Goal: Task Accomplishment & Management: Manage account settings

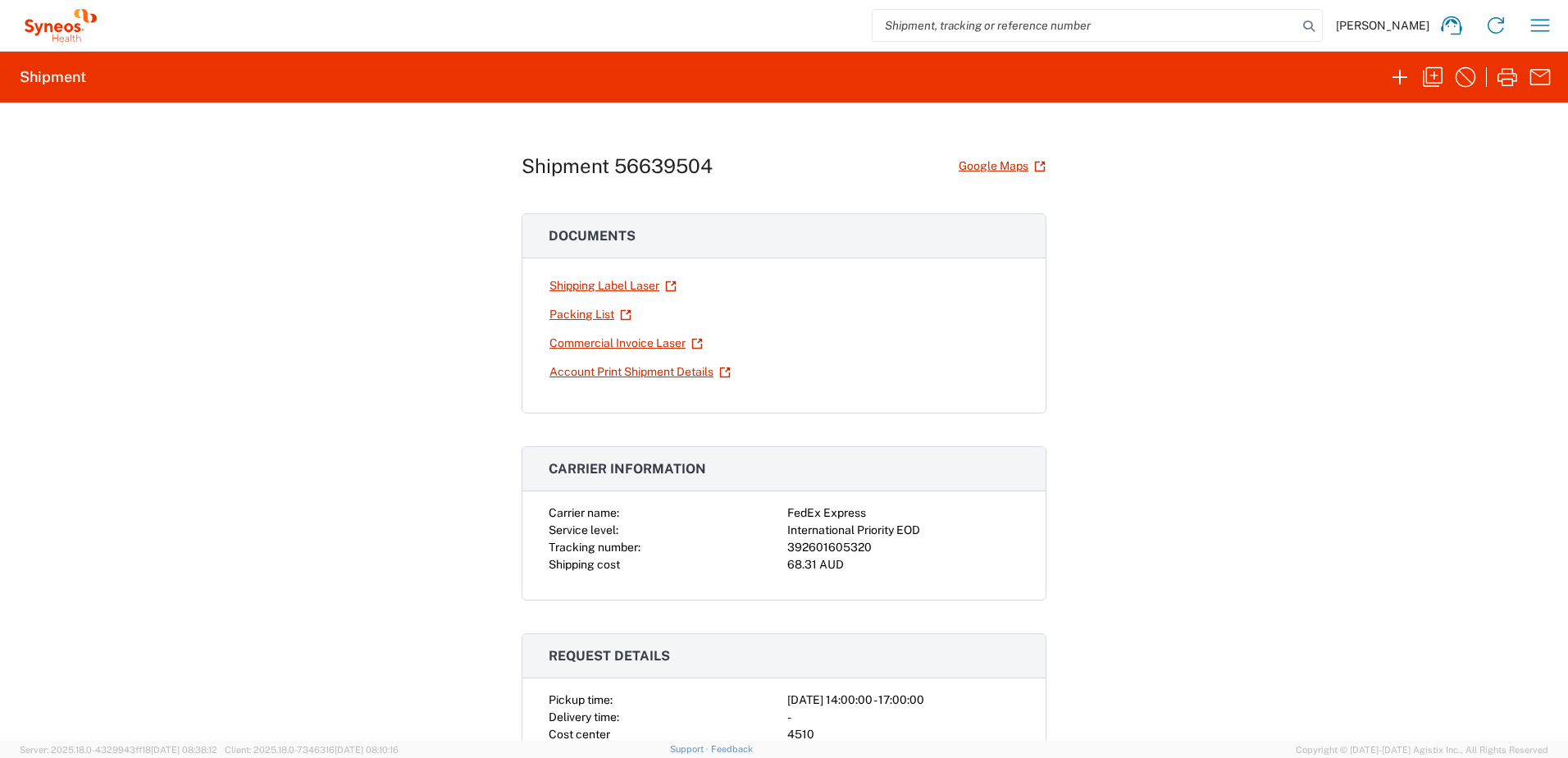
click at [54, 32] on icon at bounding box center [61, 25] width 82 height 33
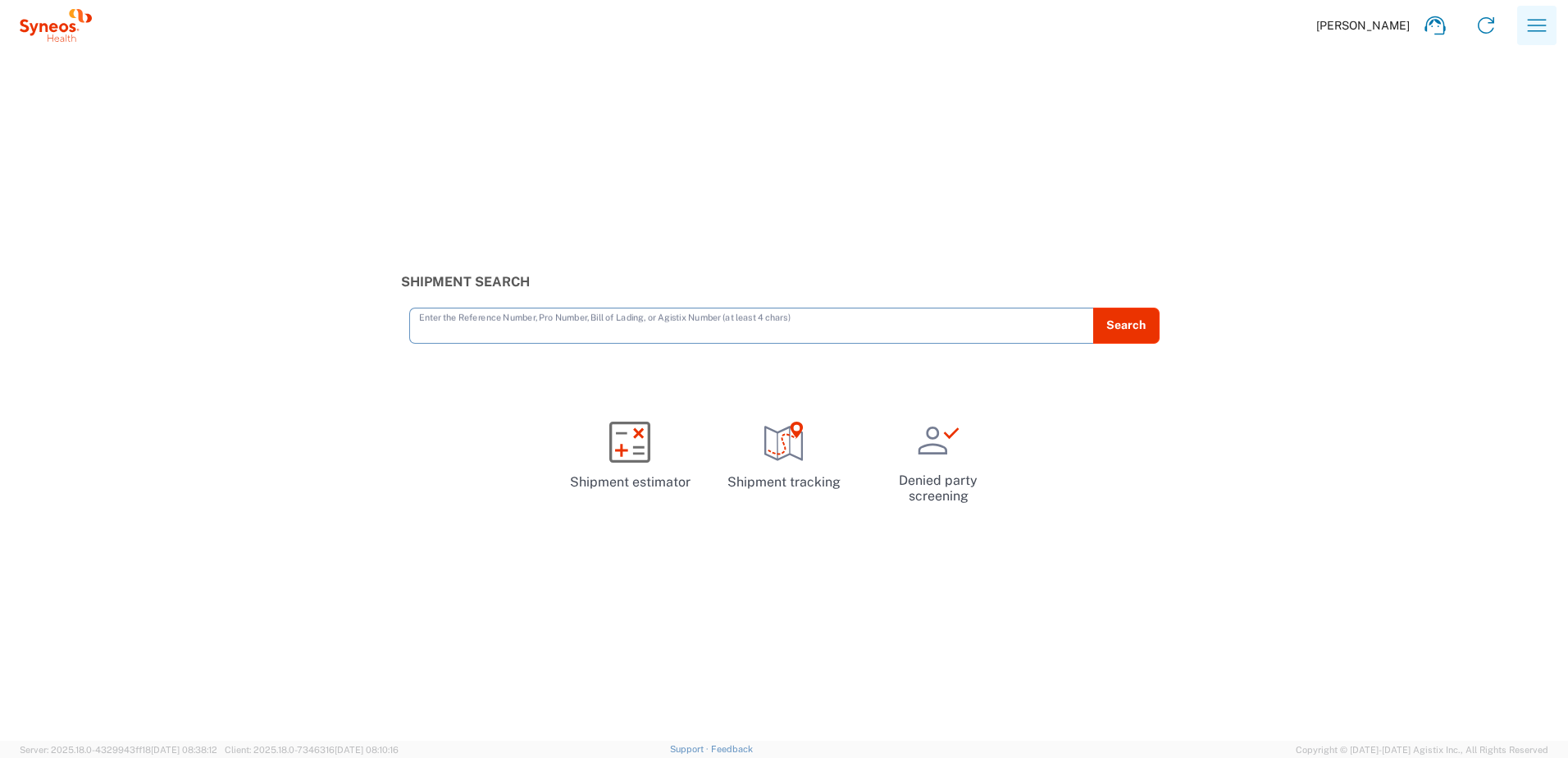
click at [1533, 23] on icon "button" at bounding box center [1536, 25] width 26 height 26
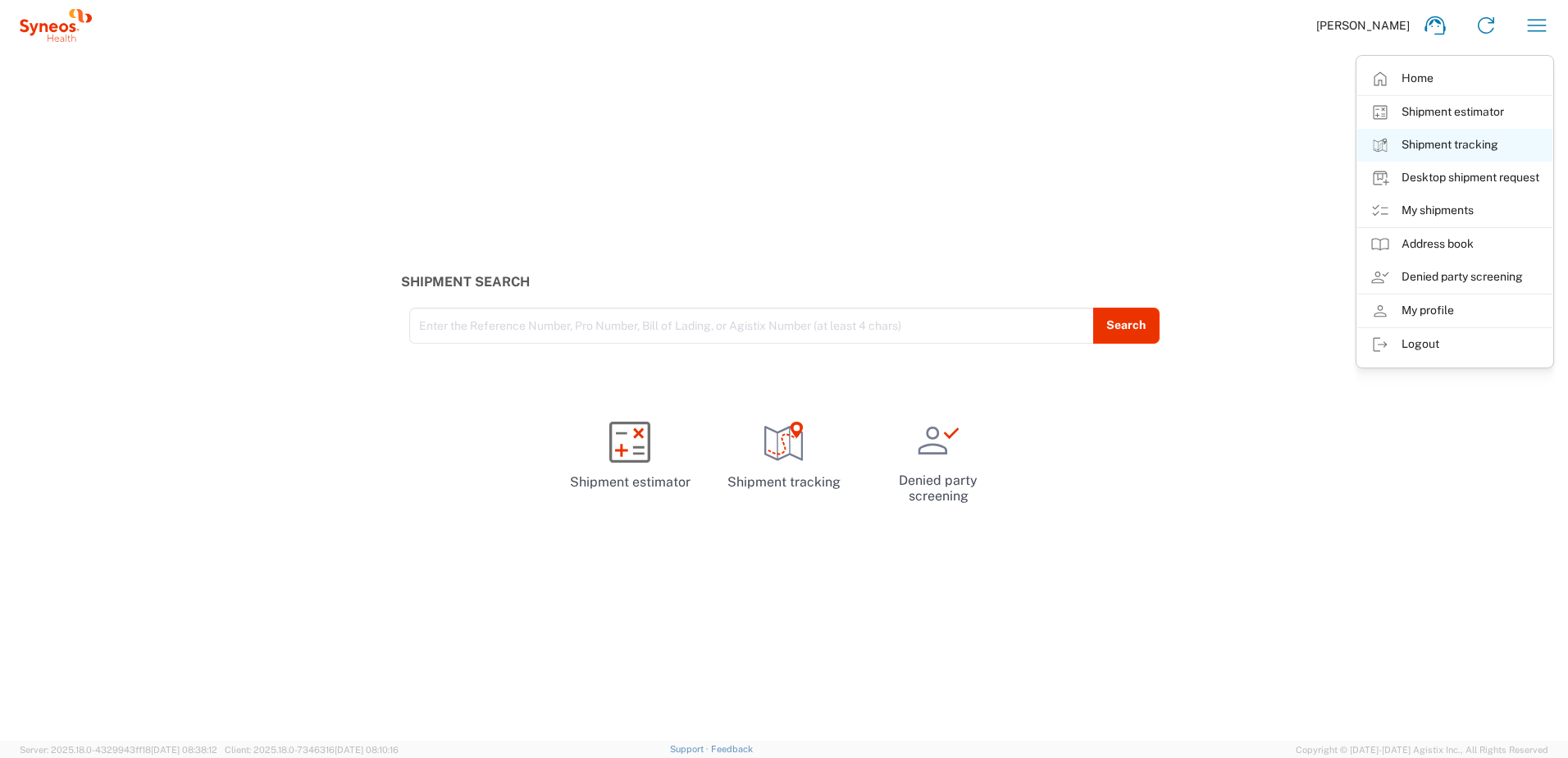
click at [1462, 142] on link "Shipment tracking" at bounding box center [1455, 145] width 195 height 33
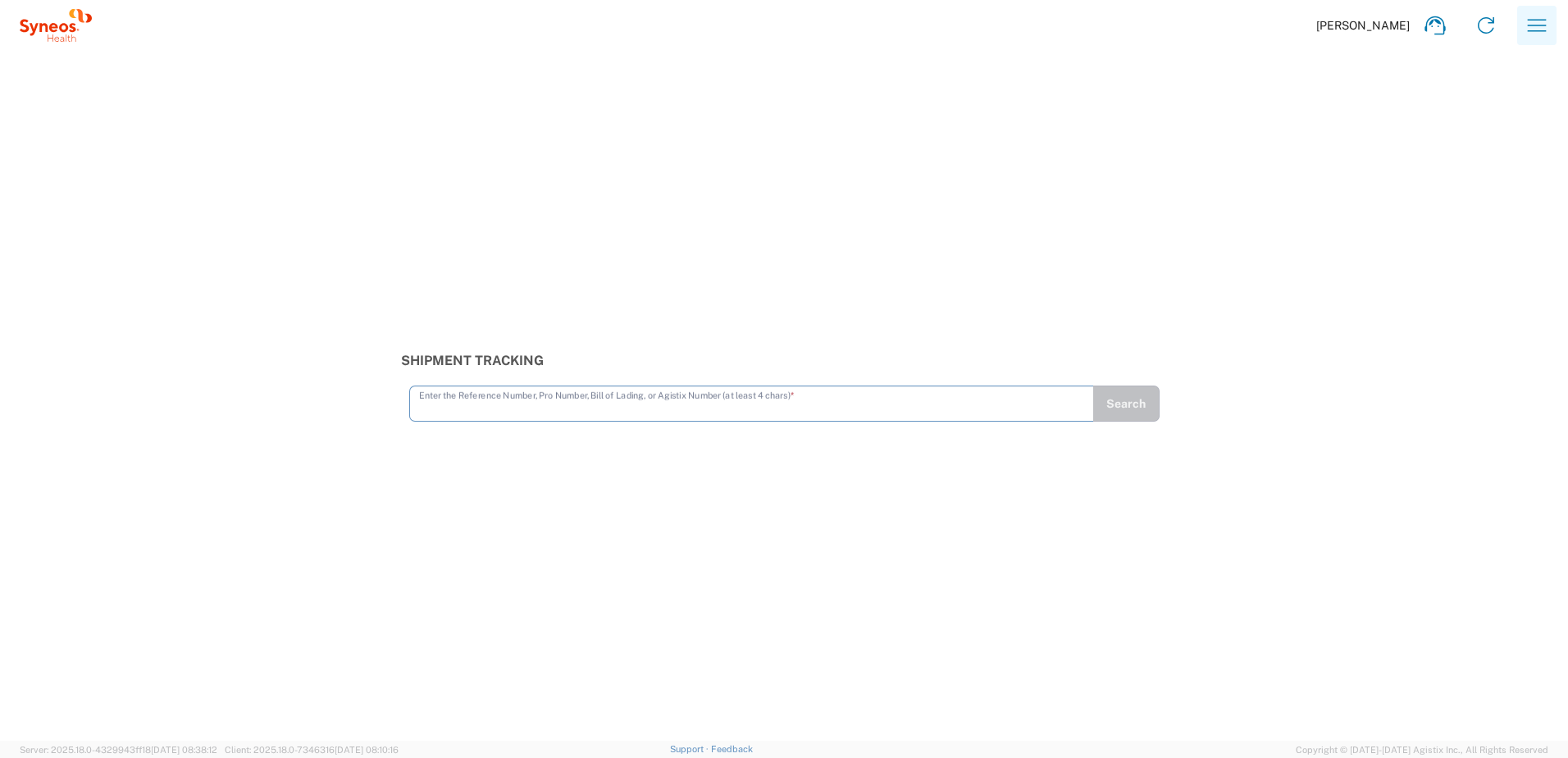
click at [1533, 29] on icon "button" at bounding box center [1536, 25] width 26 height 26
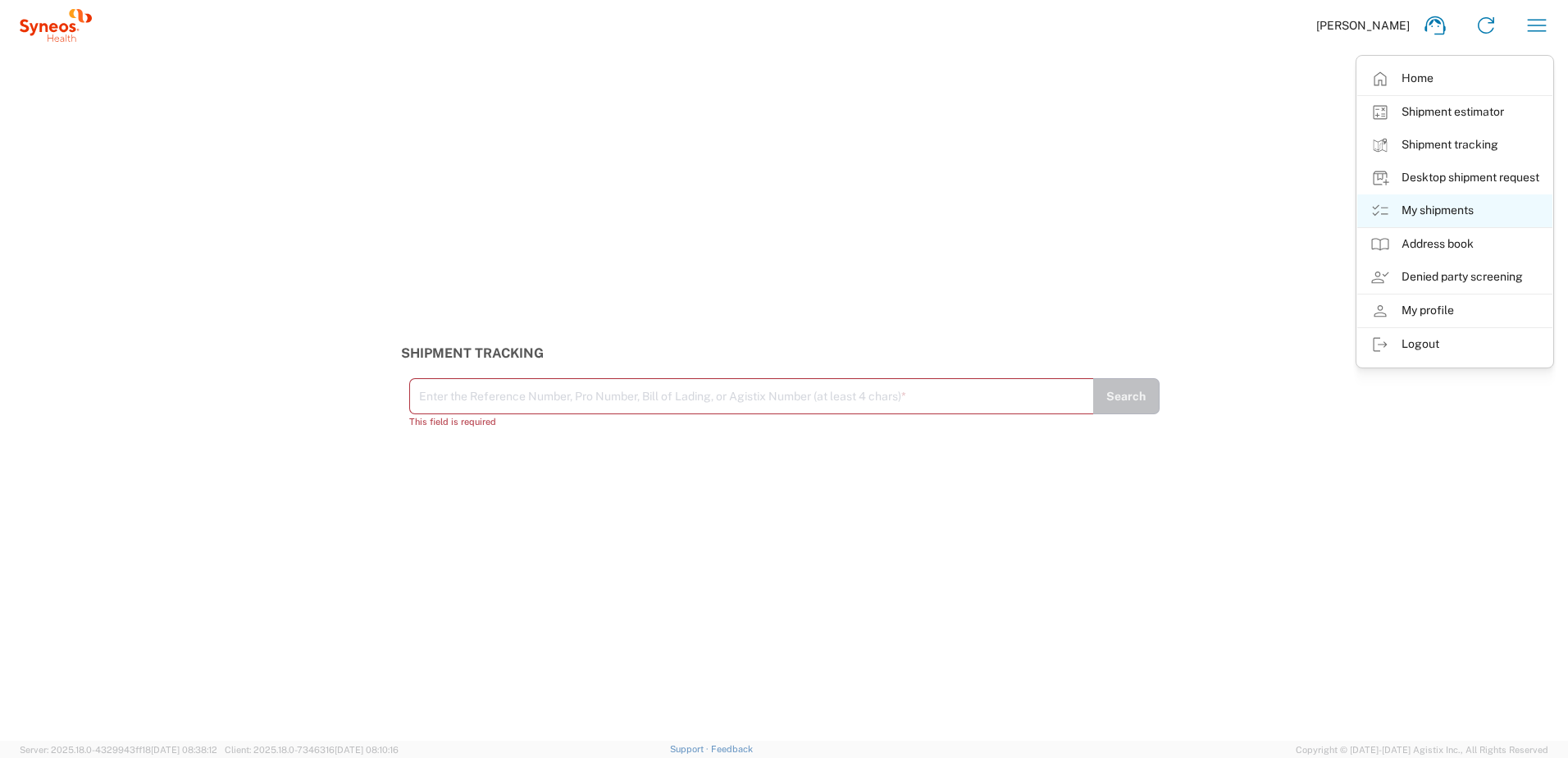
click at [1481, 201] on link "My shipments" at bounding box center [1455, 210] width 195 height 33
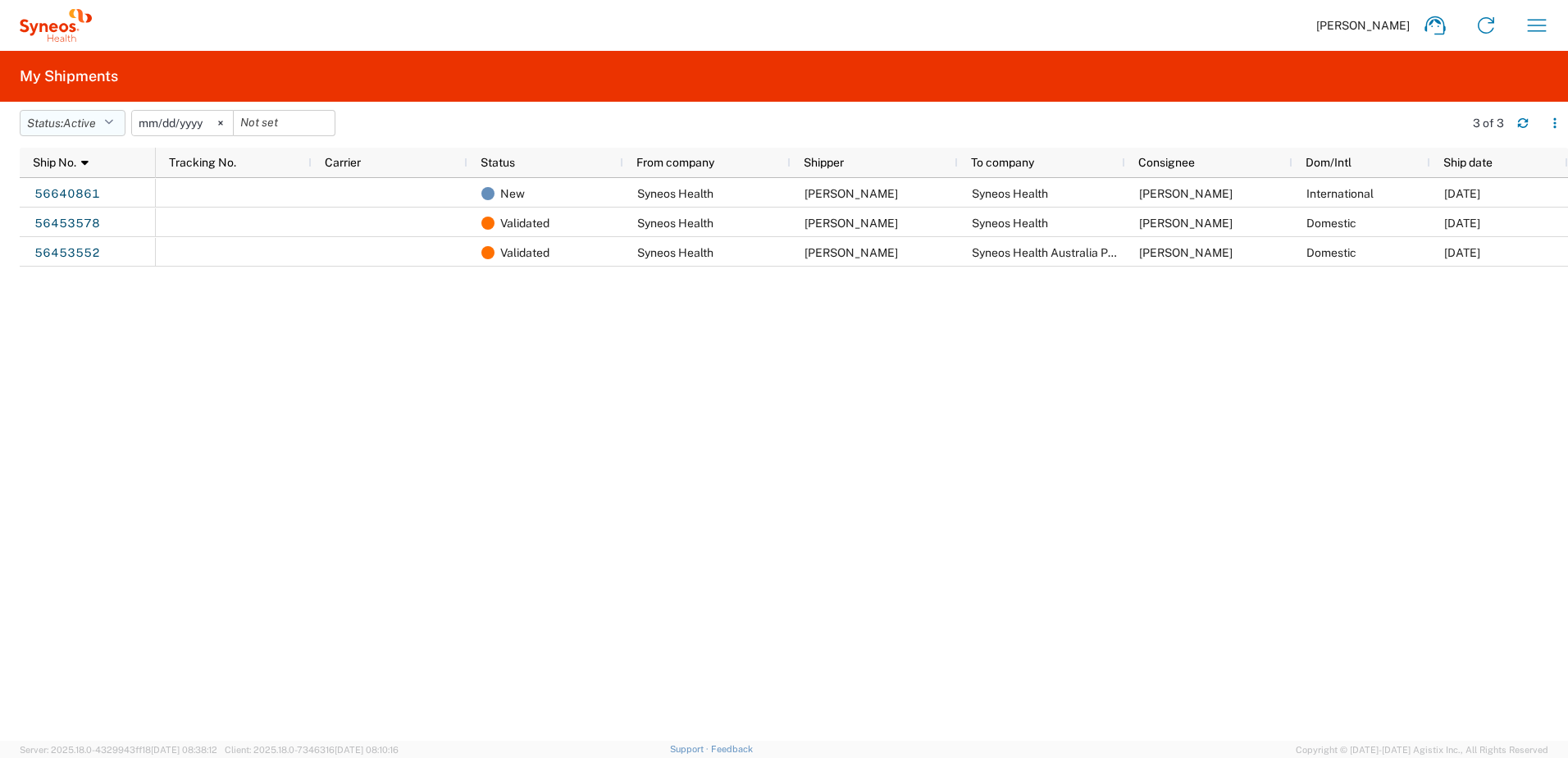
click at [112, 121] on icon "button" at bounding box center [108, 123] width 9 height 12
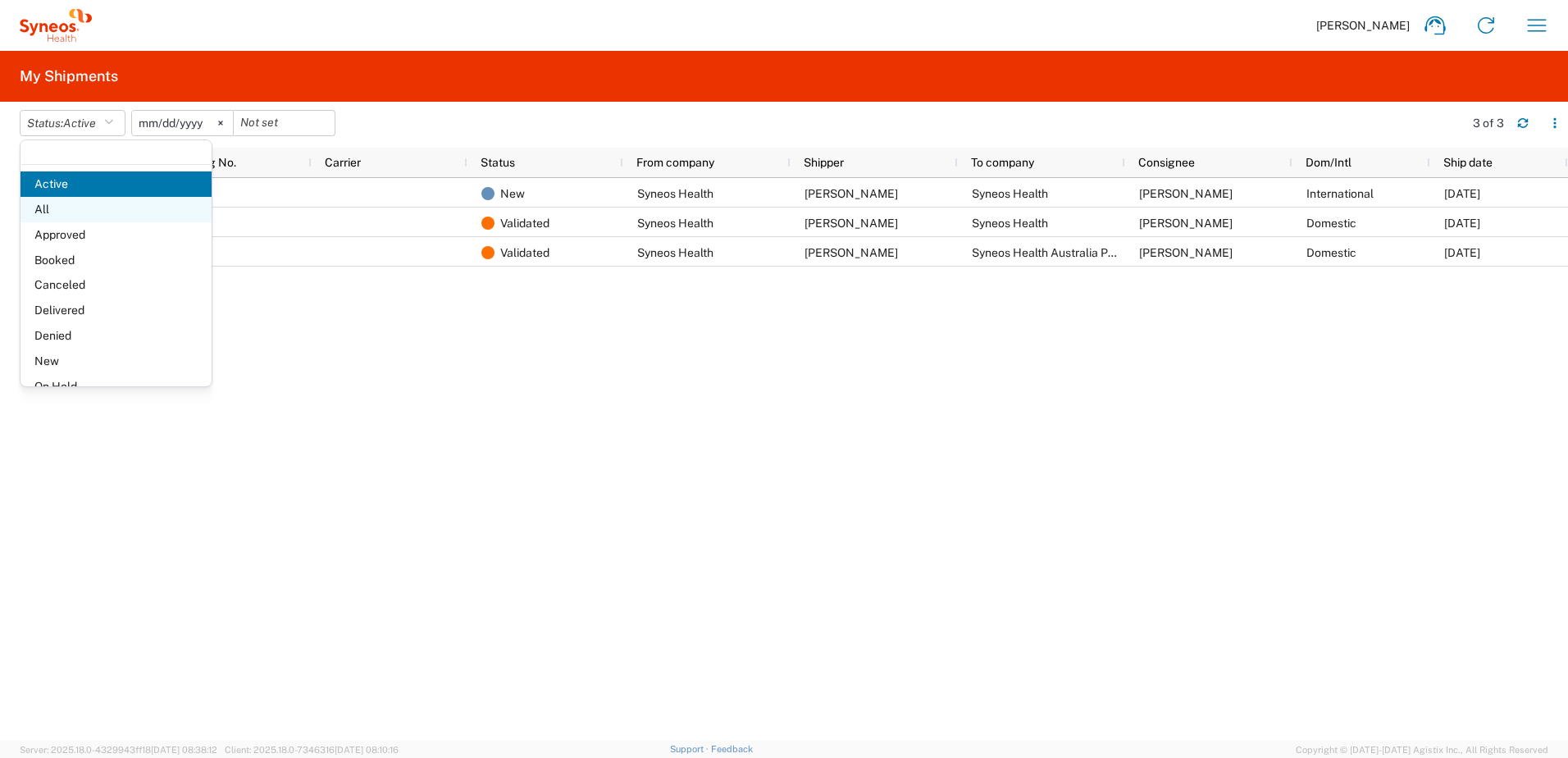
click at [87, 214] on span "All" at bounding box center [116, 209] width 191 height 25
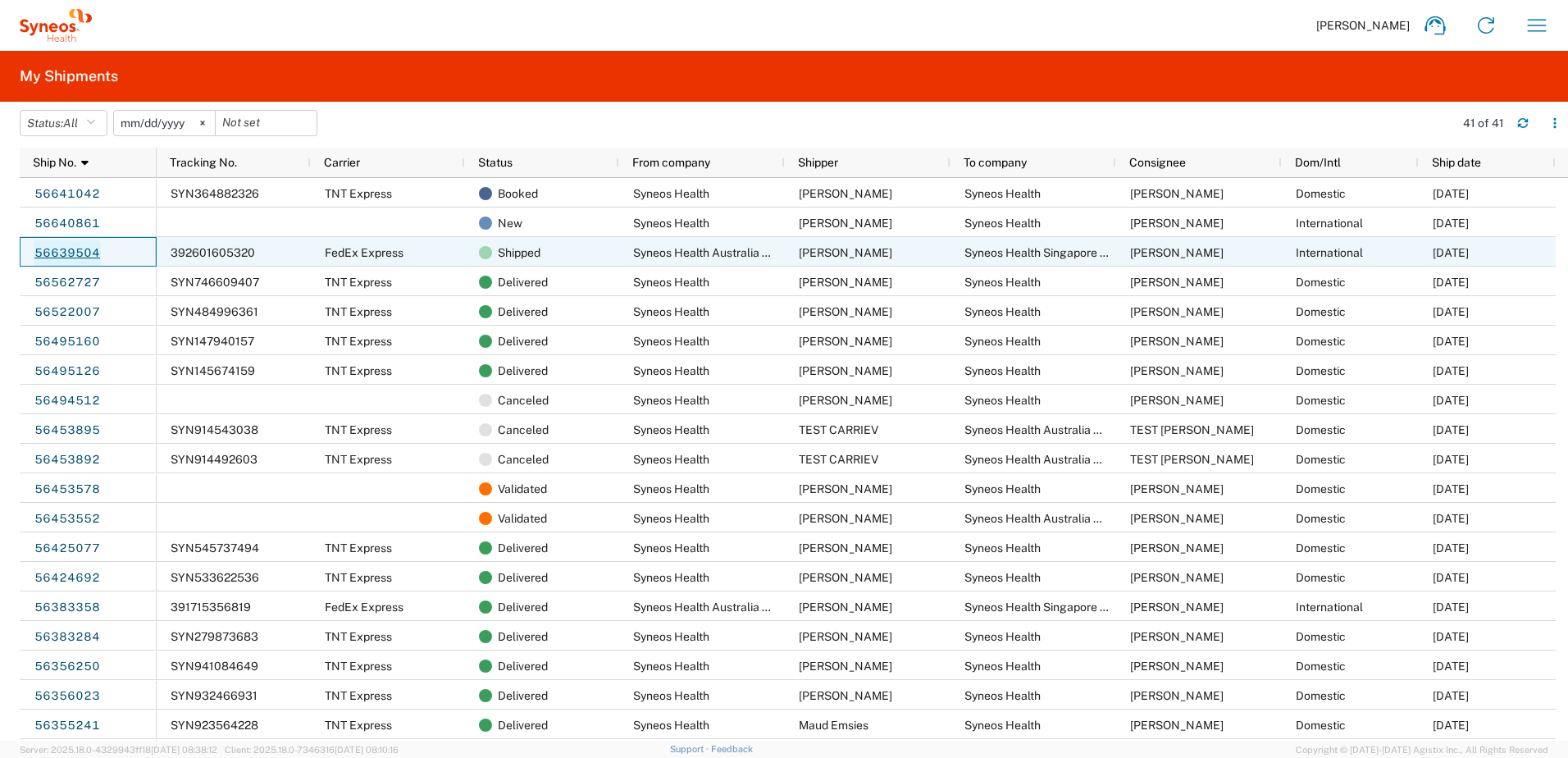
click at [79, 259] on link "56639504" at bounding box center [67, 253] width 67 height 26
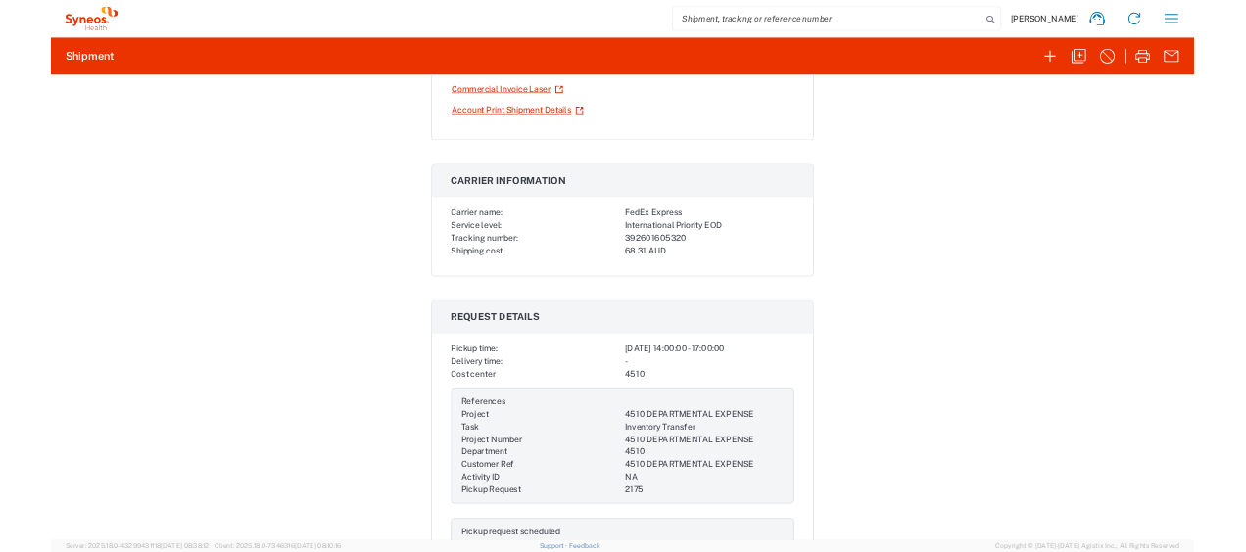
scroll to position [92, 0]
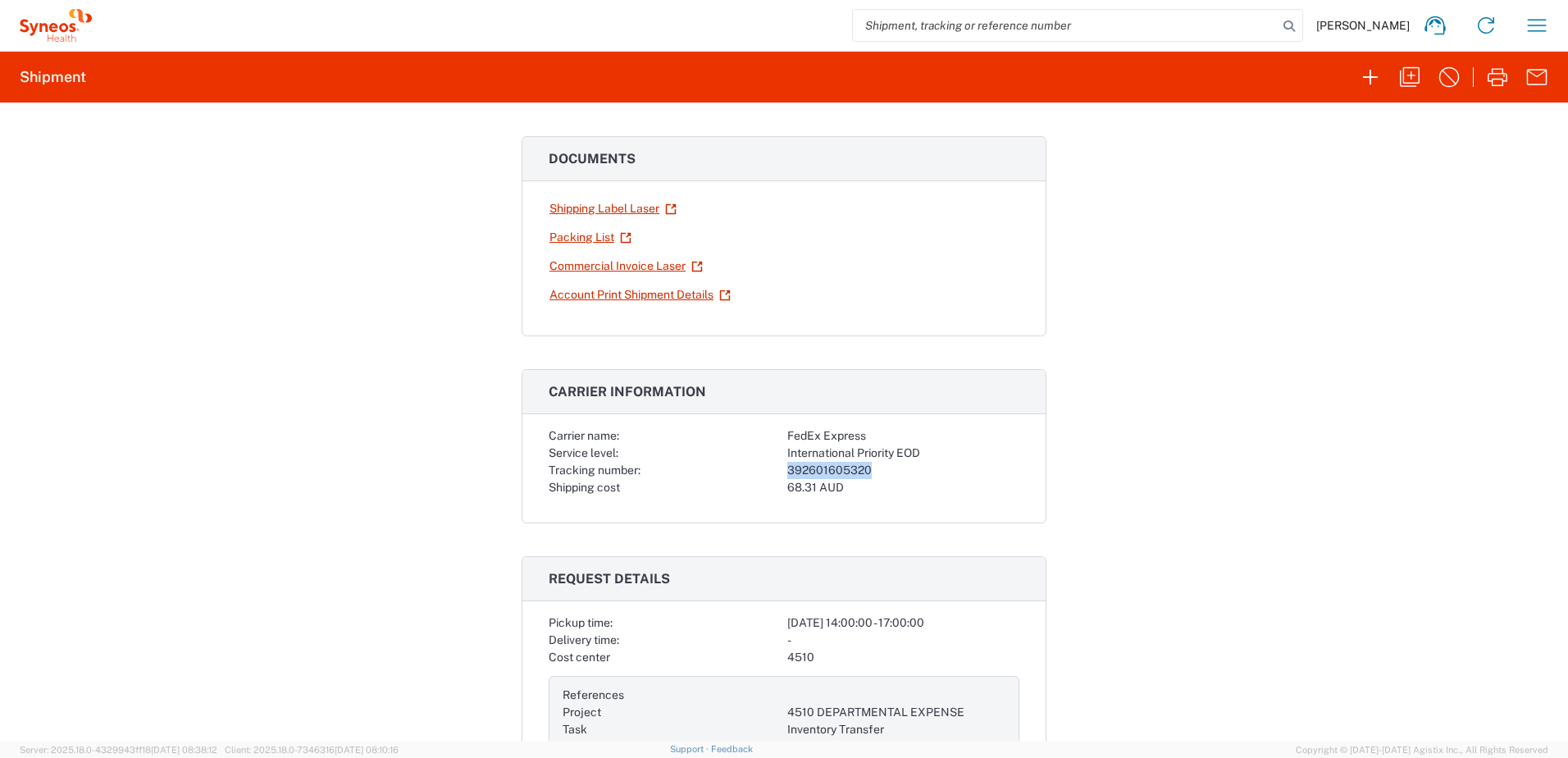
drag, startPoint x: 874, startPoint y: 469, endPoint x: 783, endPoint y: 469, distance: 91.0
click at [787, 469] on div "392601605320" at bounding box center [903, 470] width 232 height 18
copy div "392601605320"
click at [1538, 23] on icon "button" at bounding box center [1536, 25] width 26 height 26
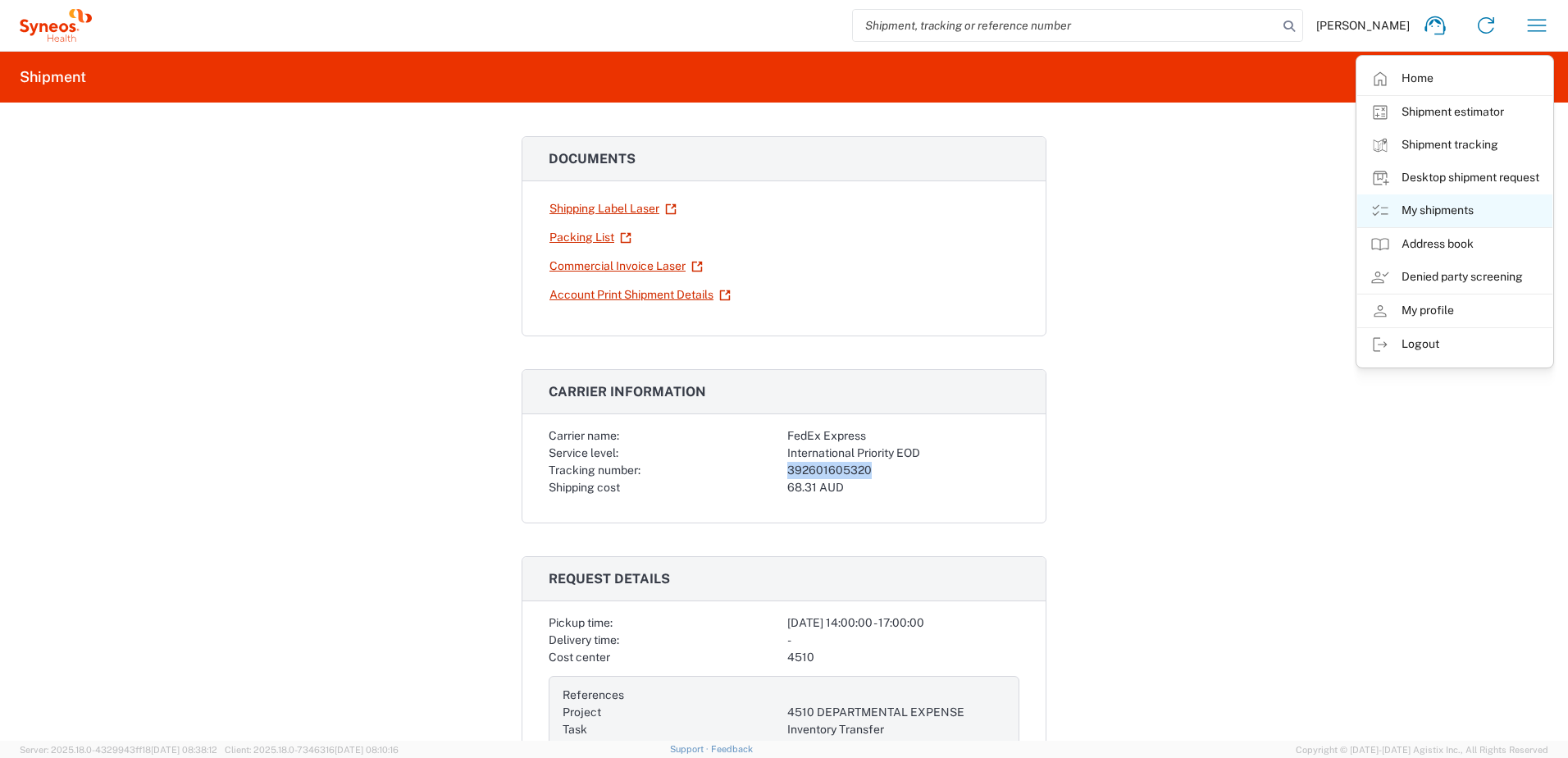
click at [1439, 210] on link "My shipments" at bounding box center [1455, 210] width 195 height 33
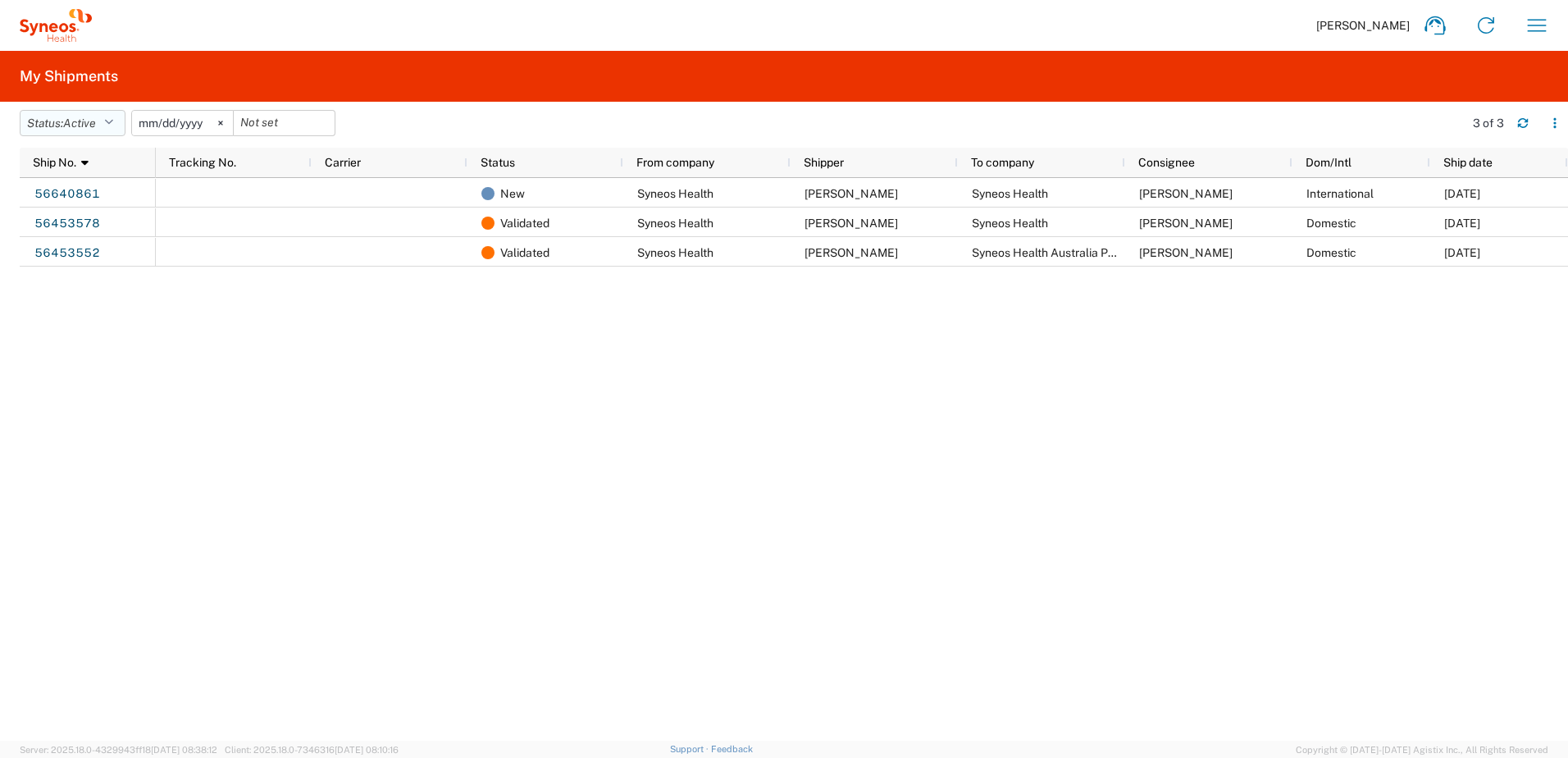
click at [107, 116] on button "Status: Active" at bounding box center [73, 122] width 106 height 26
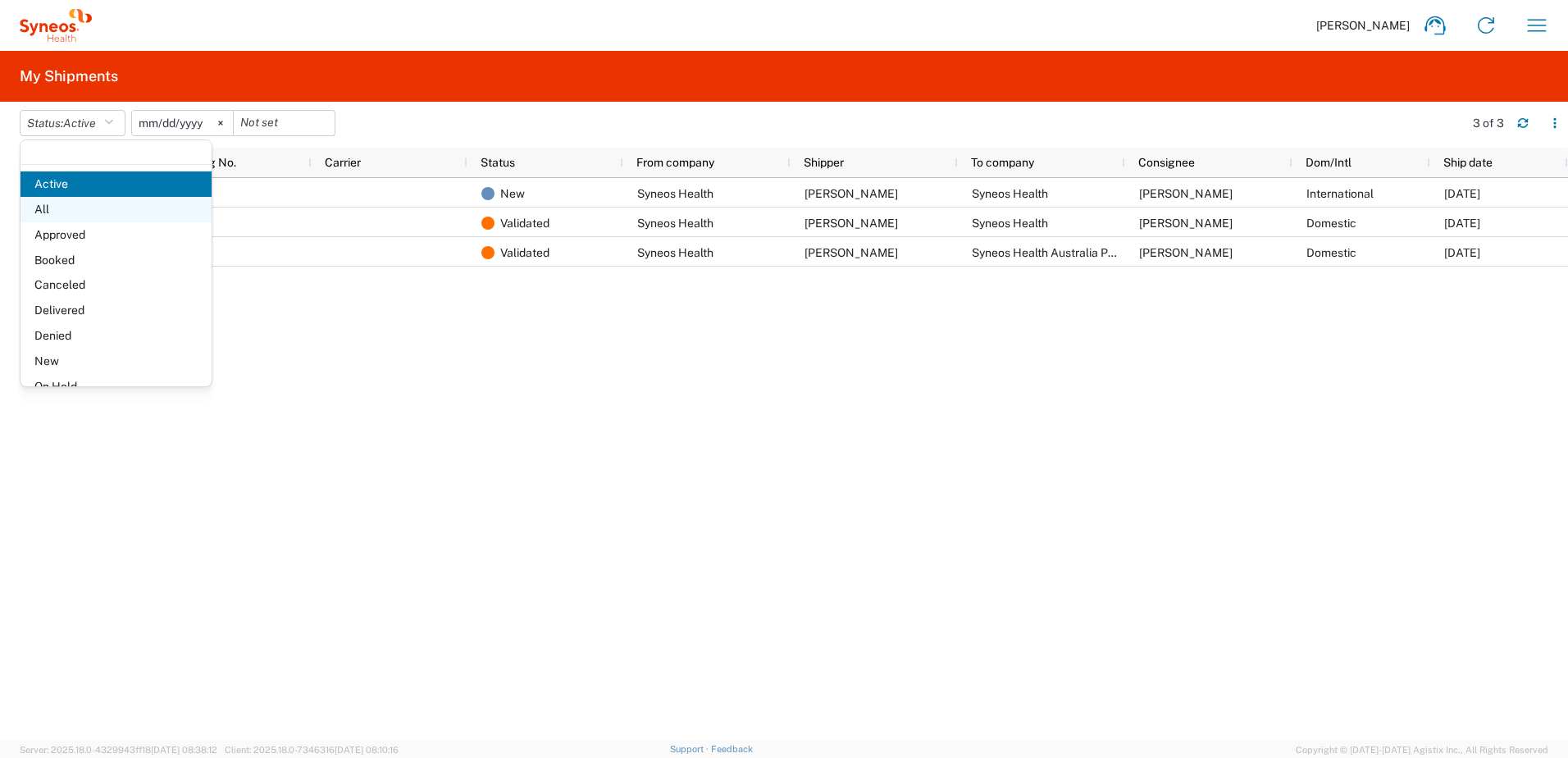
click at [89, 216] on span "All" at bounding box center [116, 209] width 191 height 25
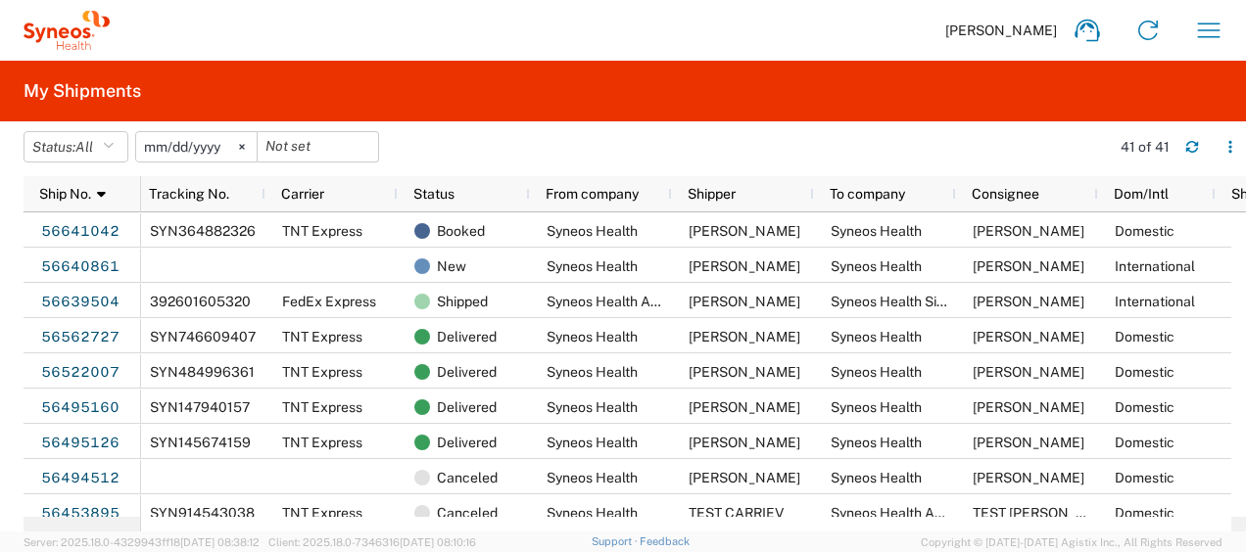
scroll to position [0, 15]
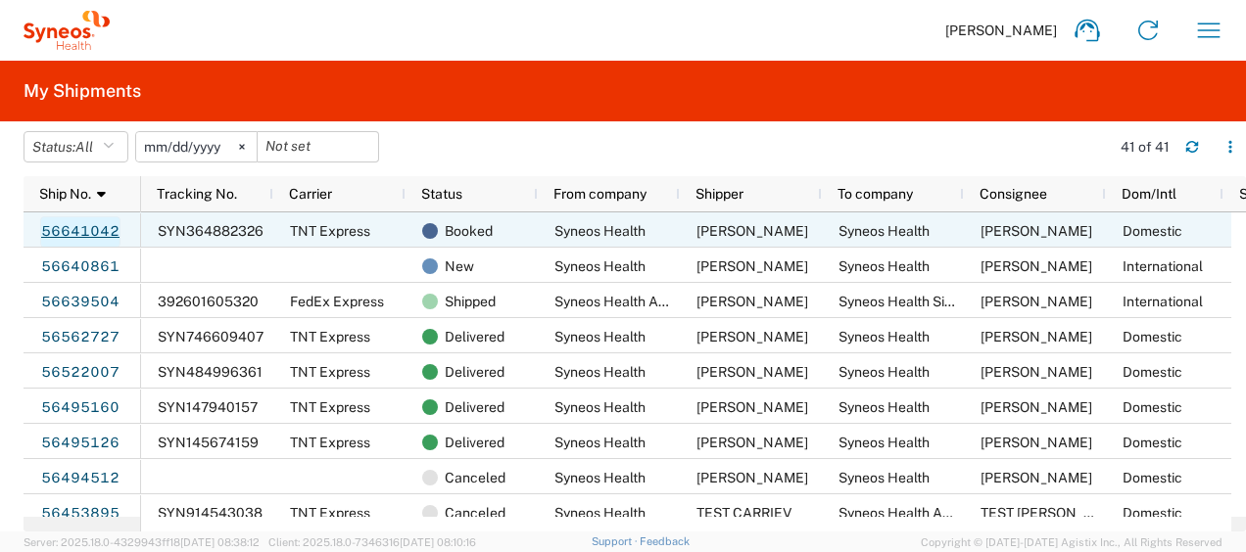
click at [98, 224] on link "56641042" at bounding box center [80, 231] width 80 height 31
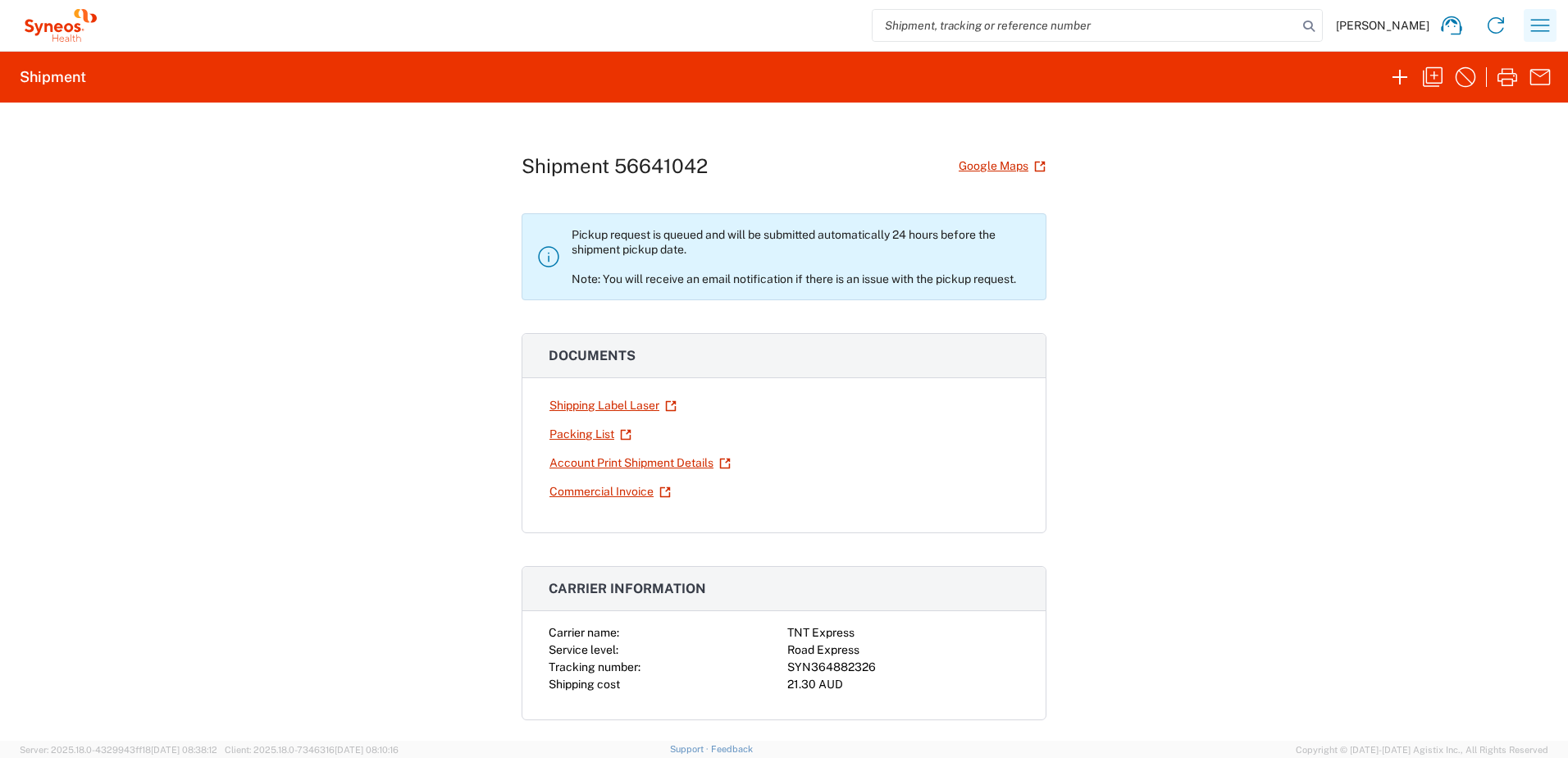
click at [1545, 25] on icon "button" at bounding box center [1540, 25] width 19 height 13
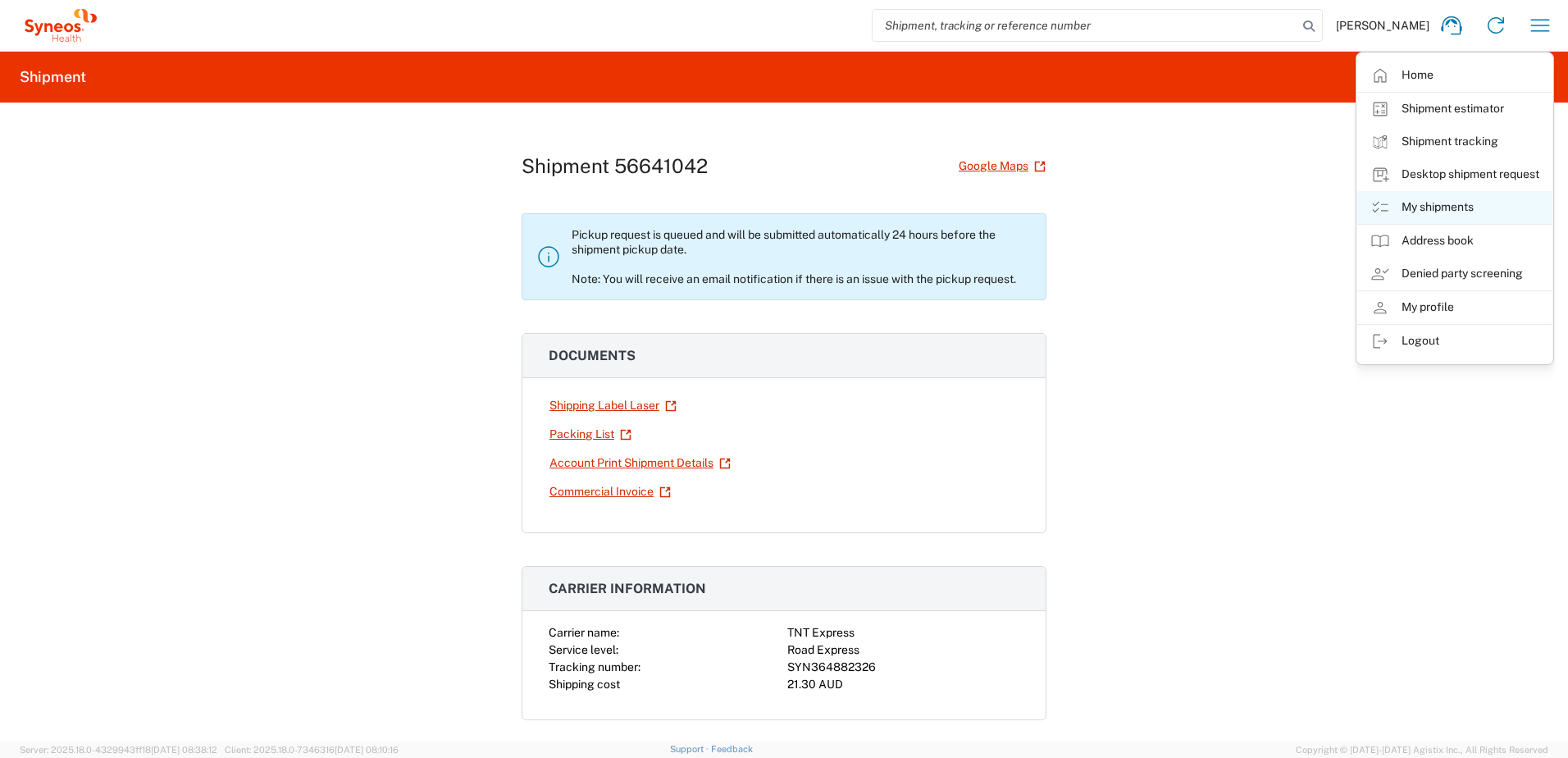
click at [1459, 205] on link "My shipments" at bounding box center [1455, 207] width 195 height 33
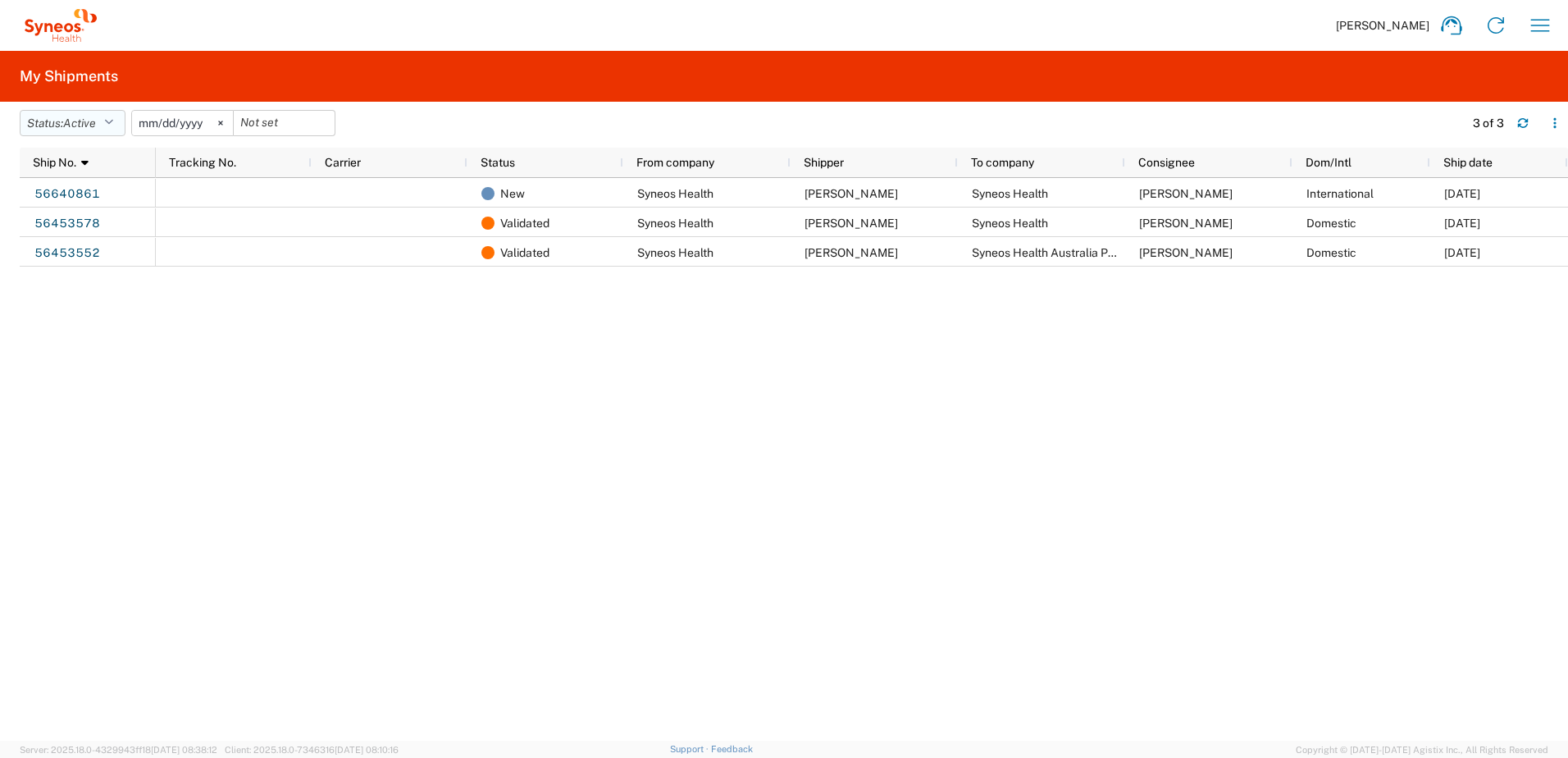
click at [81, 118] on span "Active" at bounding box center [79, 123] width 33 height 13
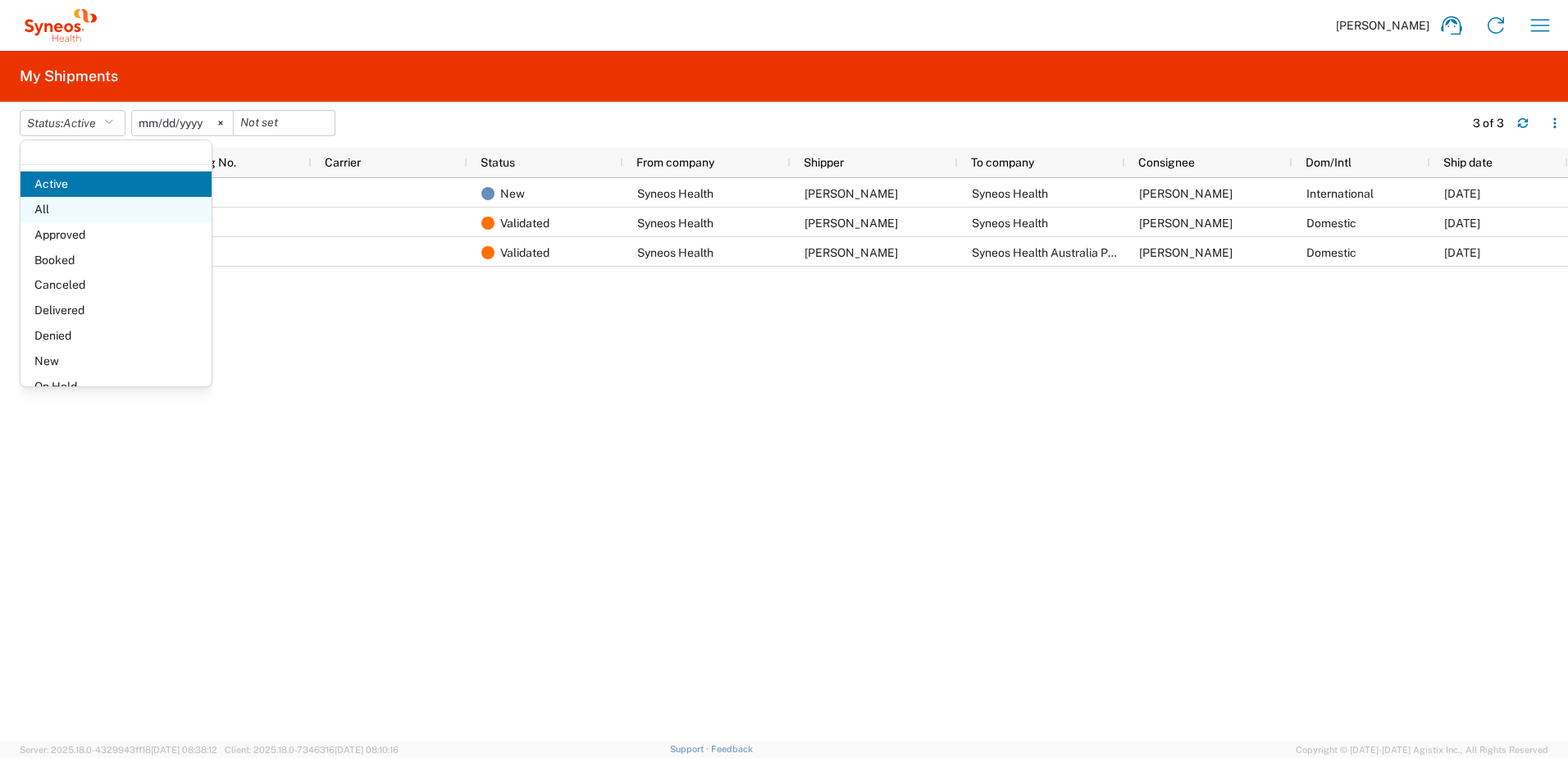
click at [104, 212] on span "All" at bounding box center [116, 209] width 191 height 25
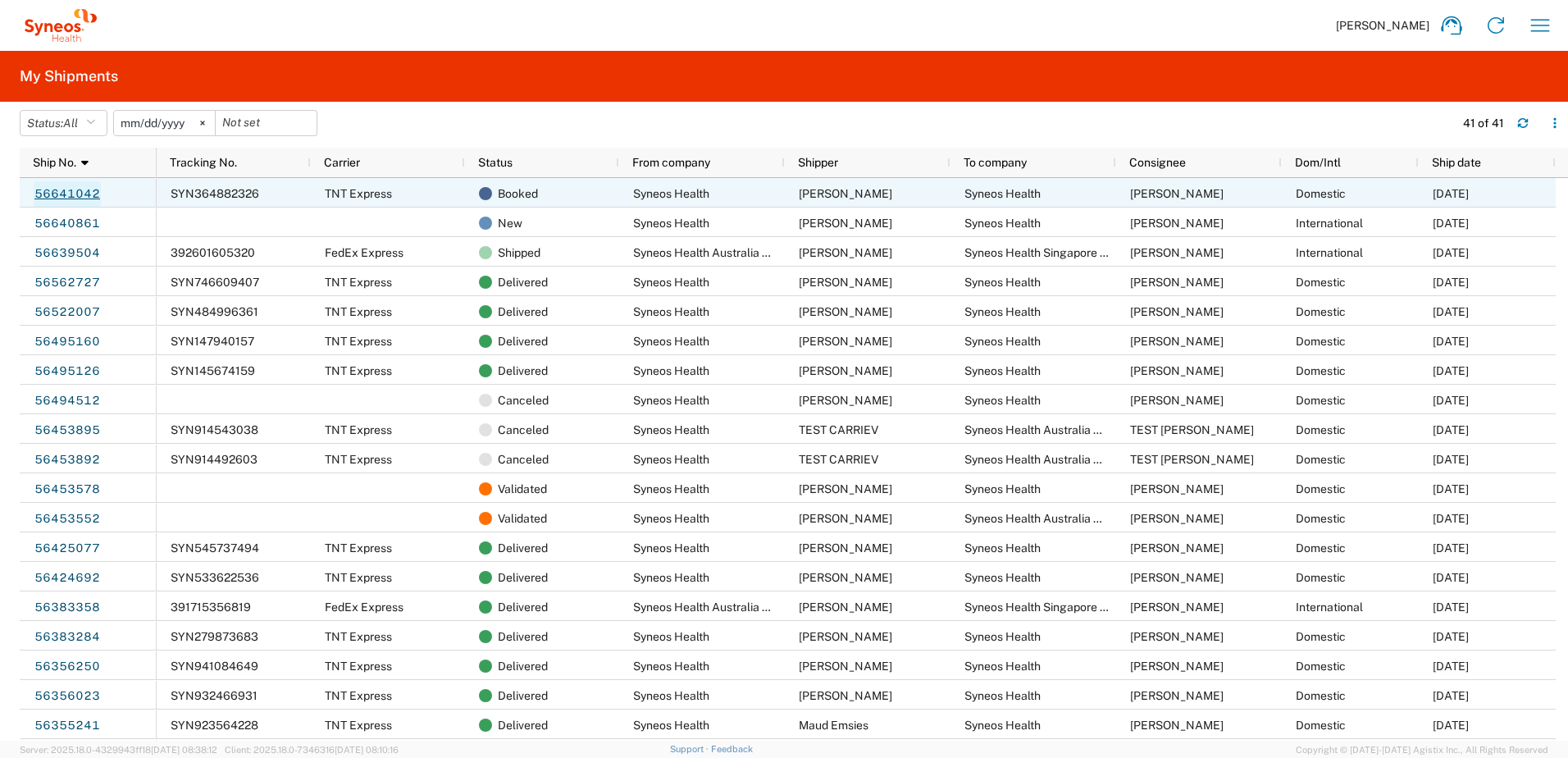
click at [74, 197] on link "56641042" at bounding box center [67, 193] width 67 height 26
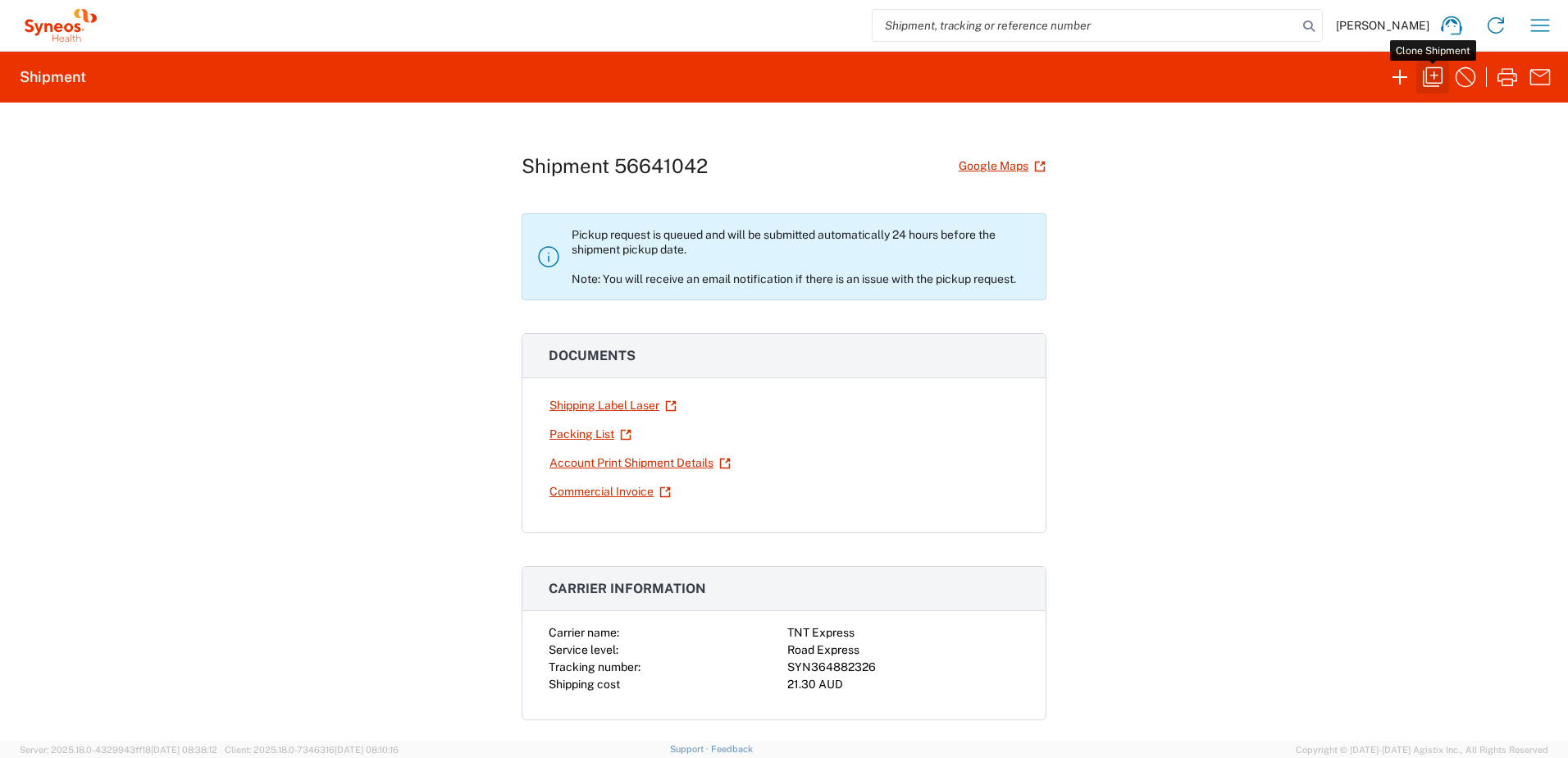
click at [1432, 80] on icon "button" at bounding box center [1432, 76] width 26 height 26
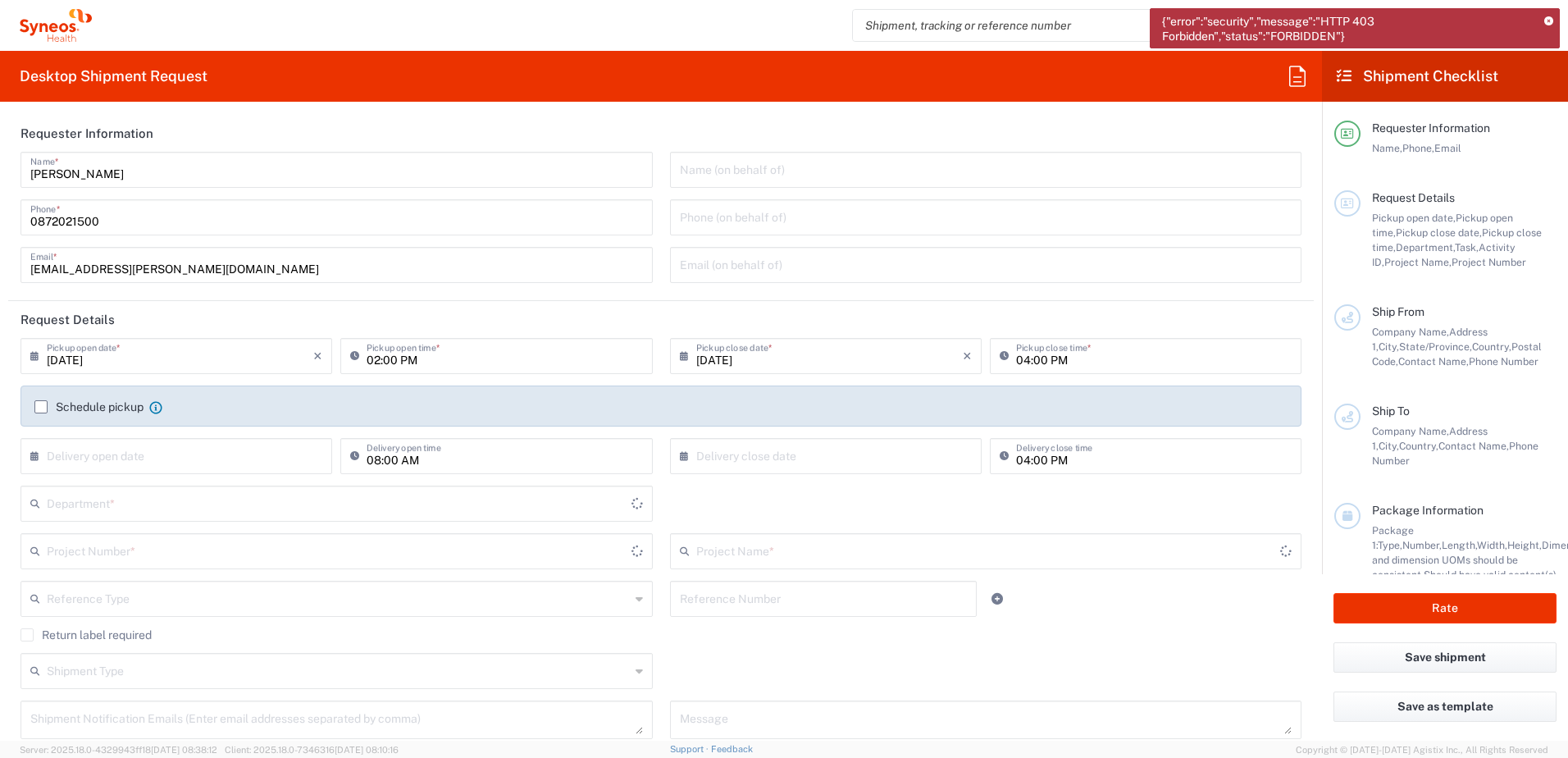
click at [132, 358] on input "09/01/2025" at bounding box center [180, 354] width 266 height 28
type input "United States"
click at [157, 440] on span "2" at bounding box center [154, 434] width 24 height 23
type input "09/02/2025"
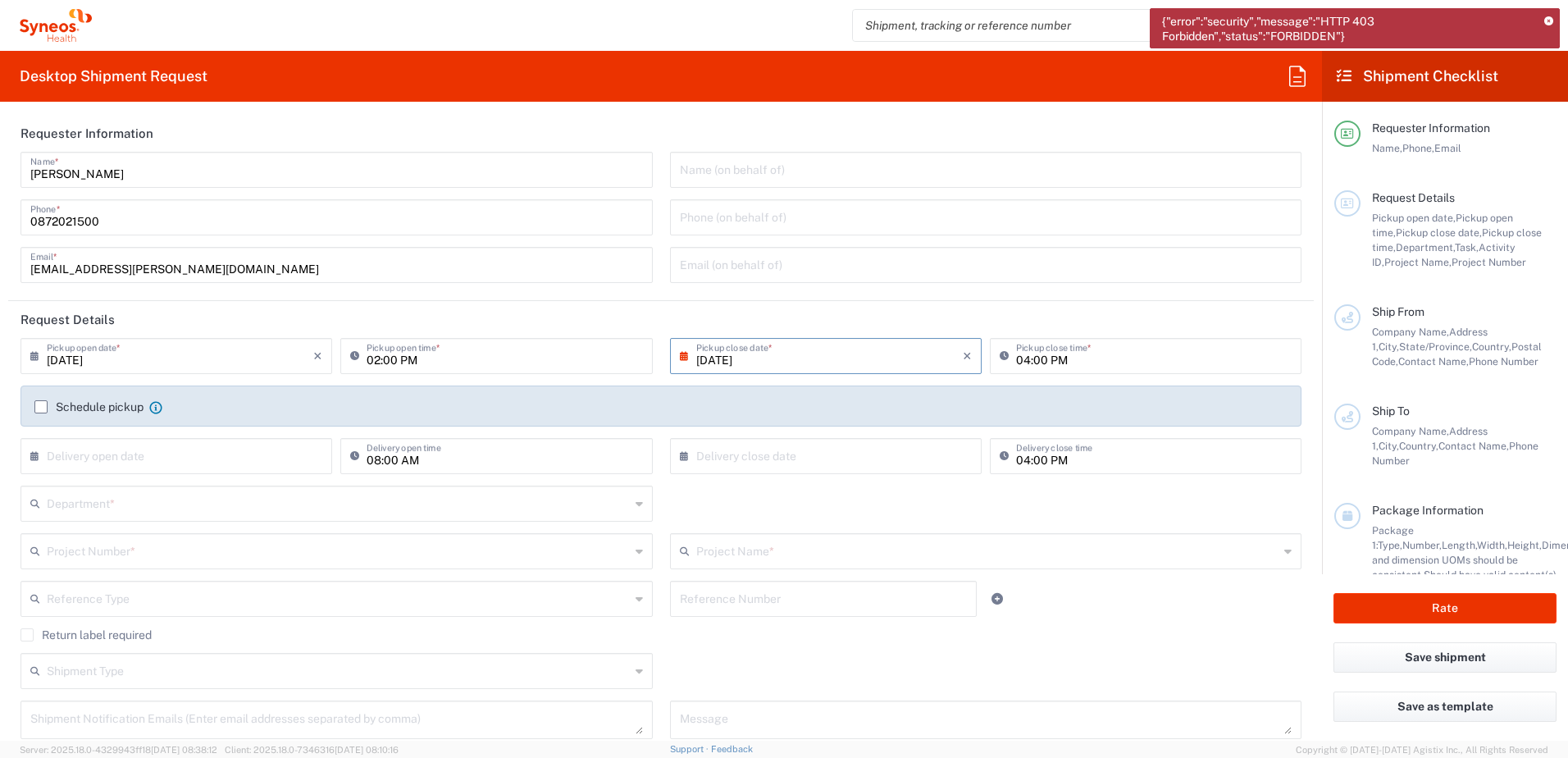
click at [1019, 360] on input "04:00 PM" at bounding box center [1153, 354] width 276 height 28
type input "05:00 PM"
click at [1551, 18] on icon at bounding box center [1549, 22] width 9 height 9
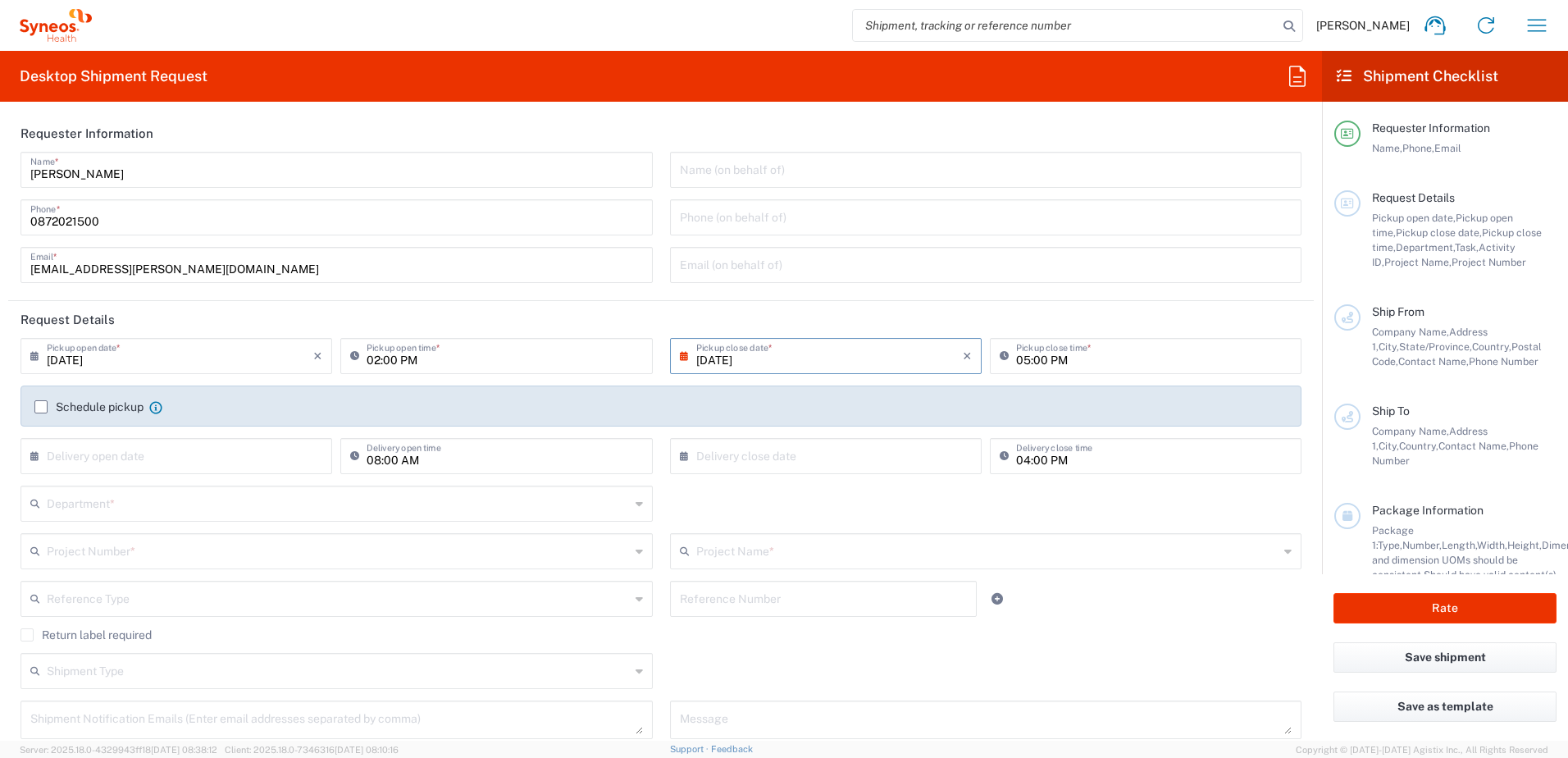
click at [66, 23] on icon at bounding box center [56, 25] width 72 height 33
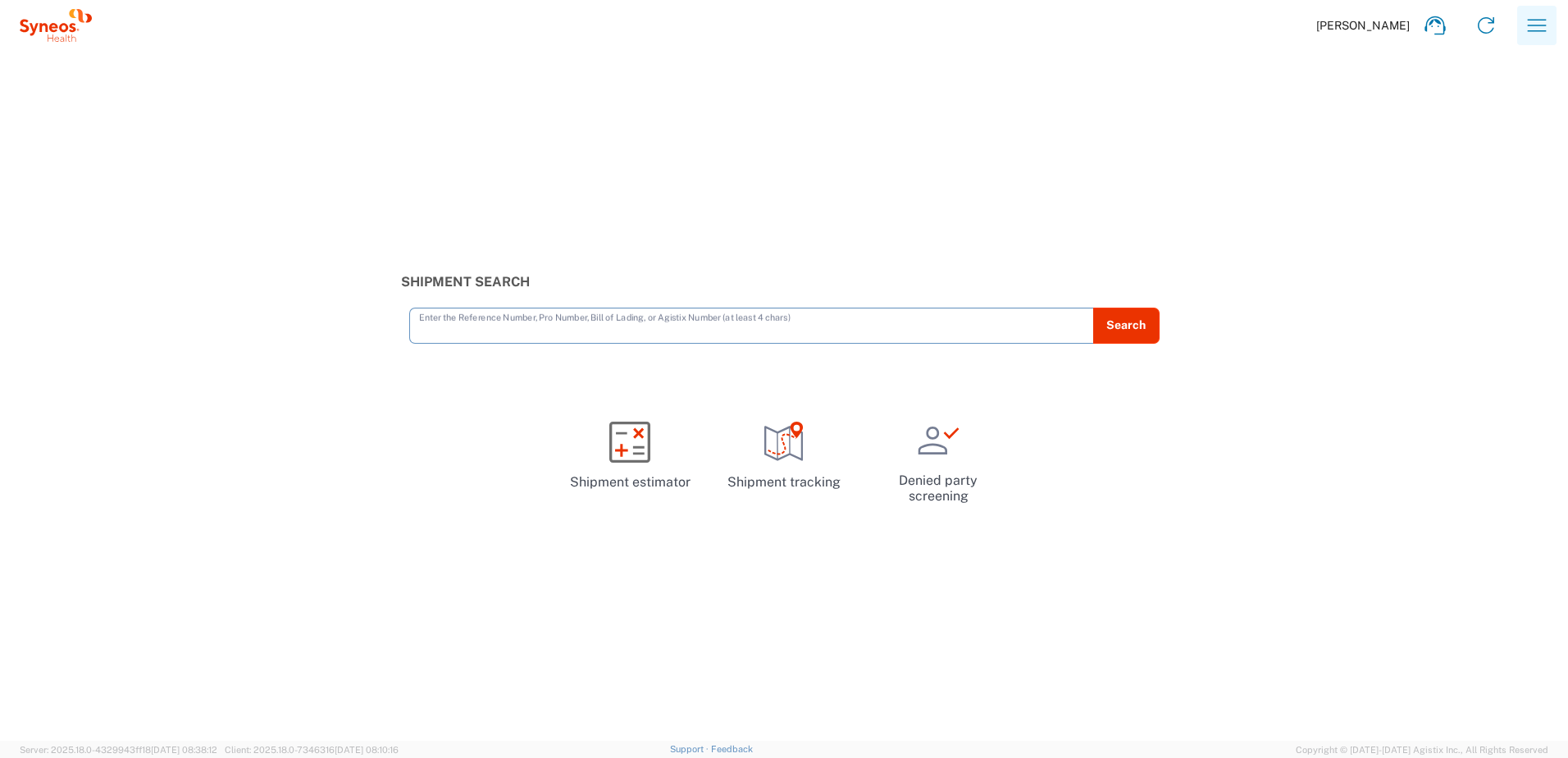
click at [1545, 28] on icon "button" at bounding box center [1536, 25] width 26 height 26
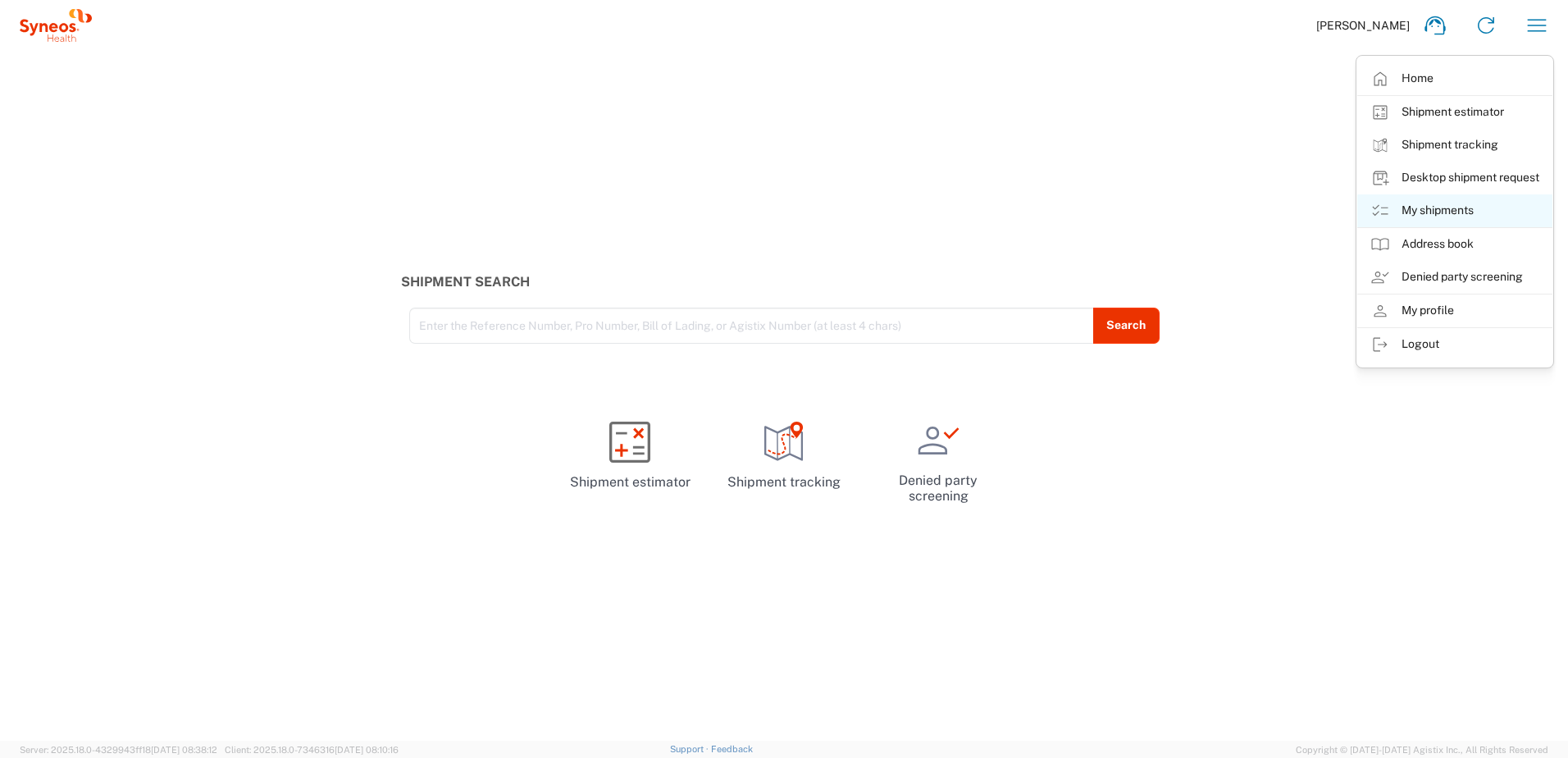
click at [1454, 209] on link "My shipments" at bounding box center [1455, 210] width 195 height 33
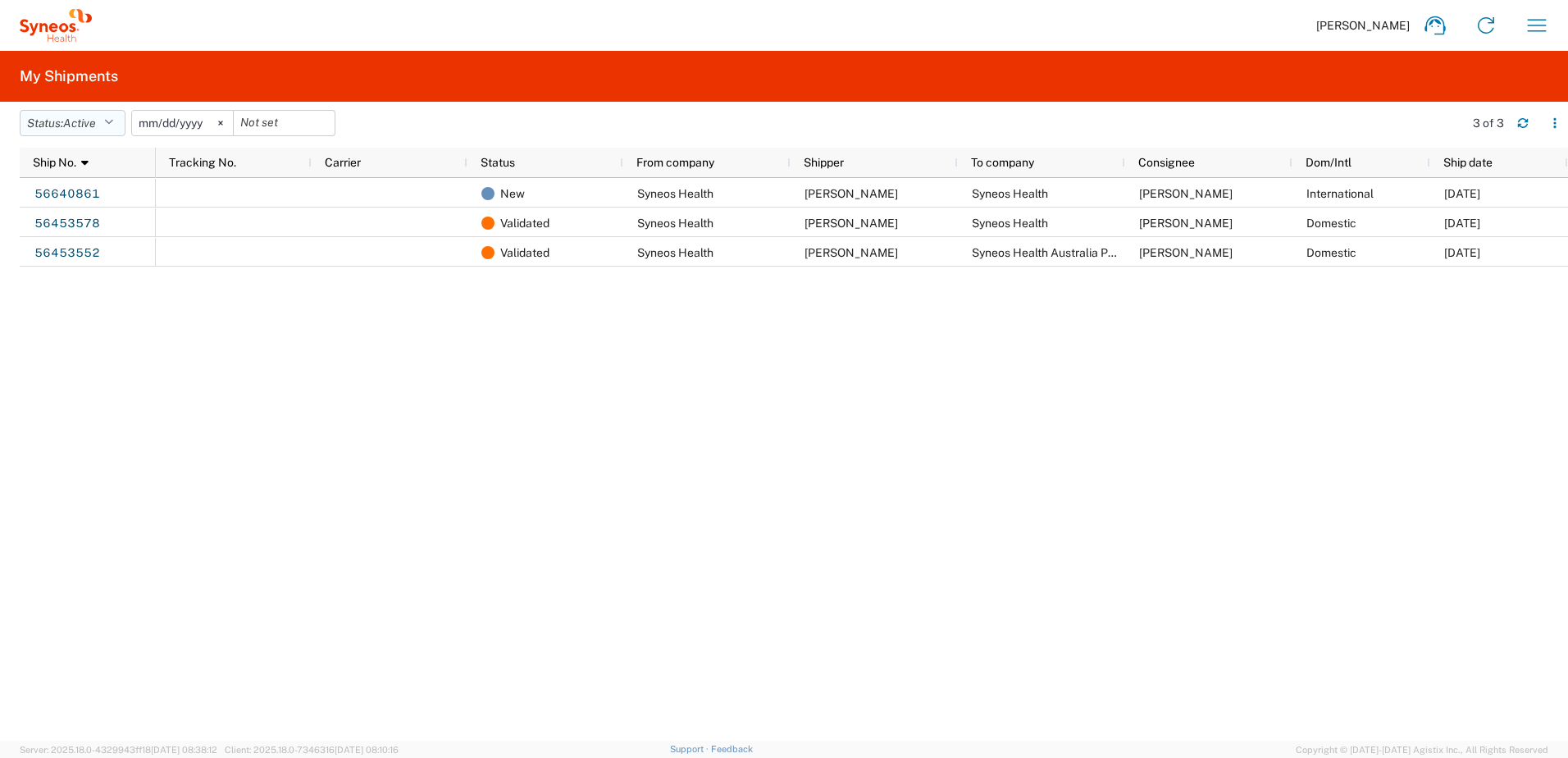
click at [88, 125] on span "Active" at bounding box center [79, 123] width 33 height 13
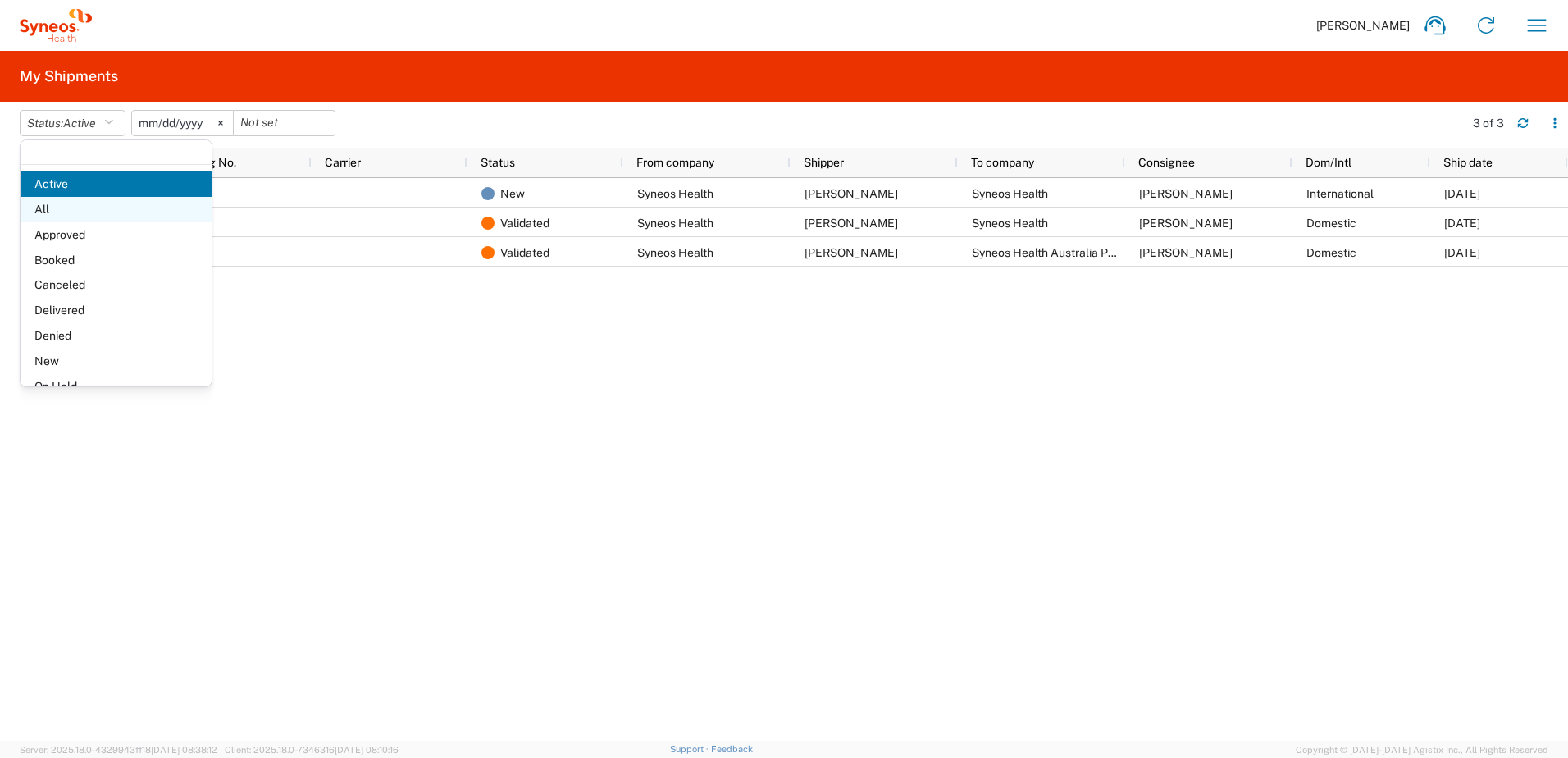
click at [90, 205] on span "All" at bounding box center [116, 209] width 191 height 25
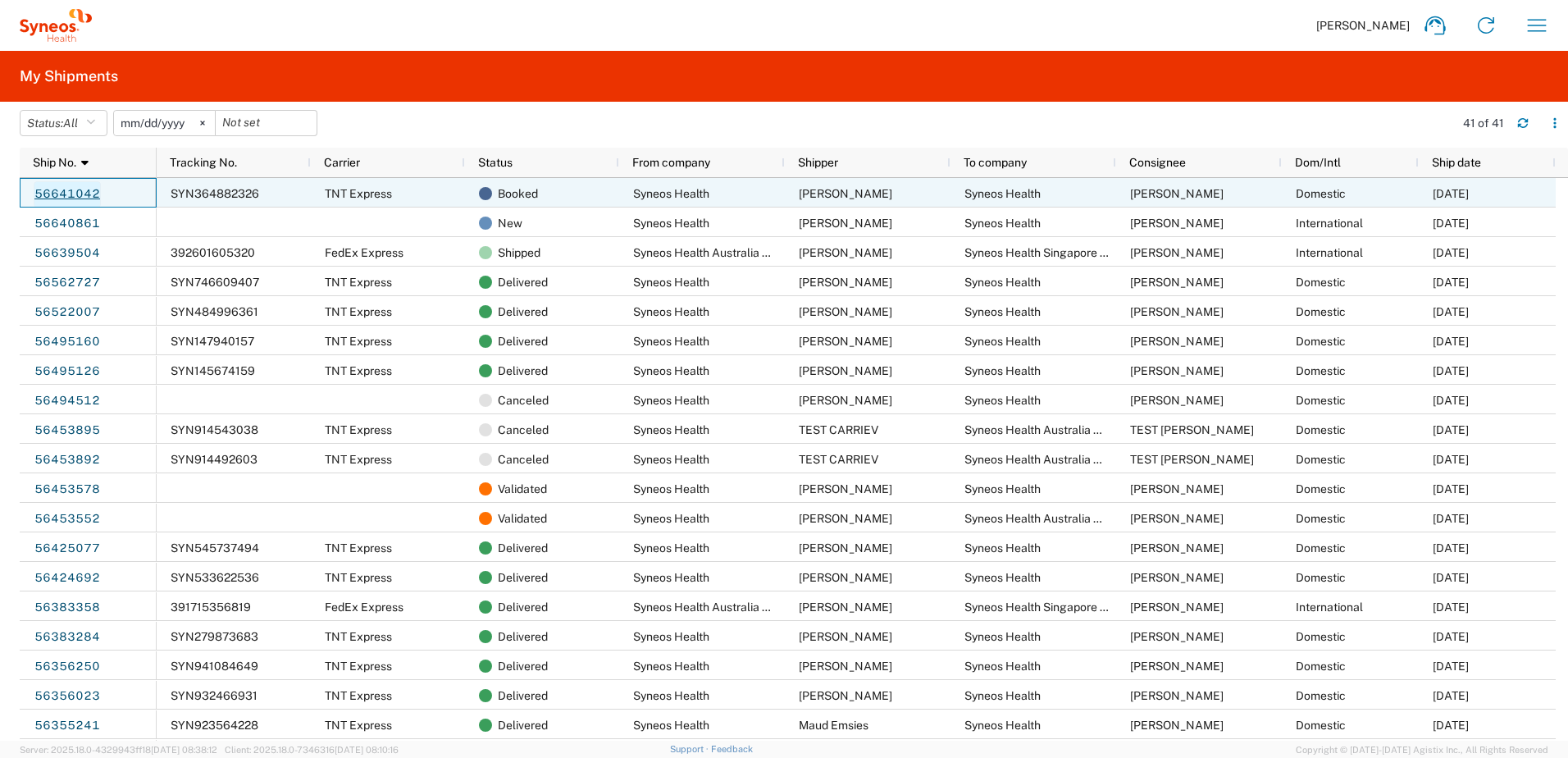
click at [76, 193] on link "56641042" at bounding box center [67, 193] width 67 height 26
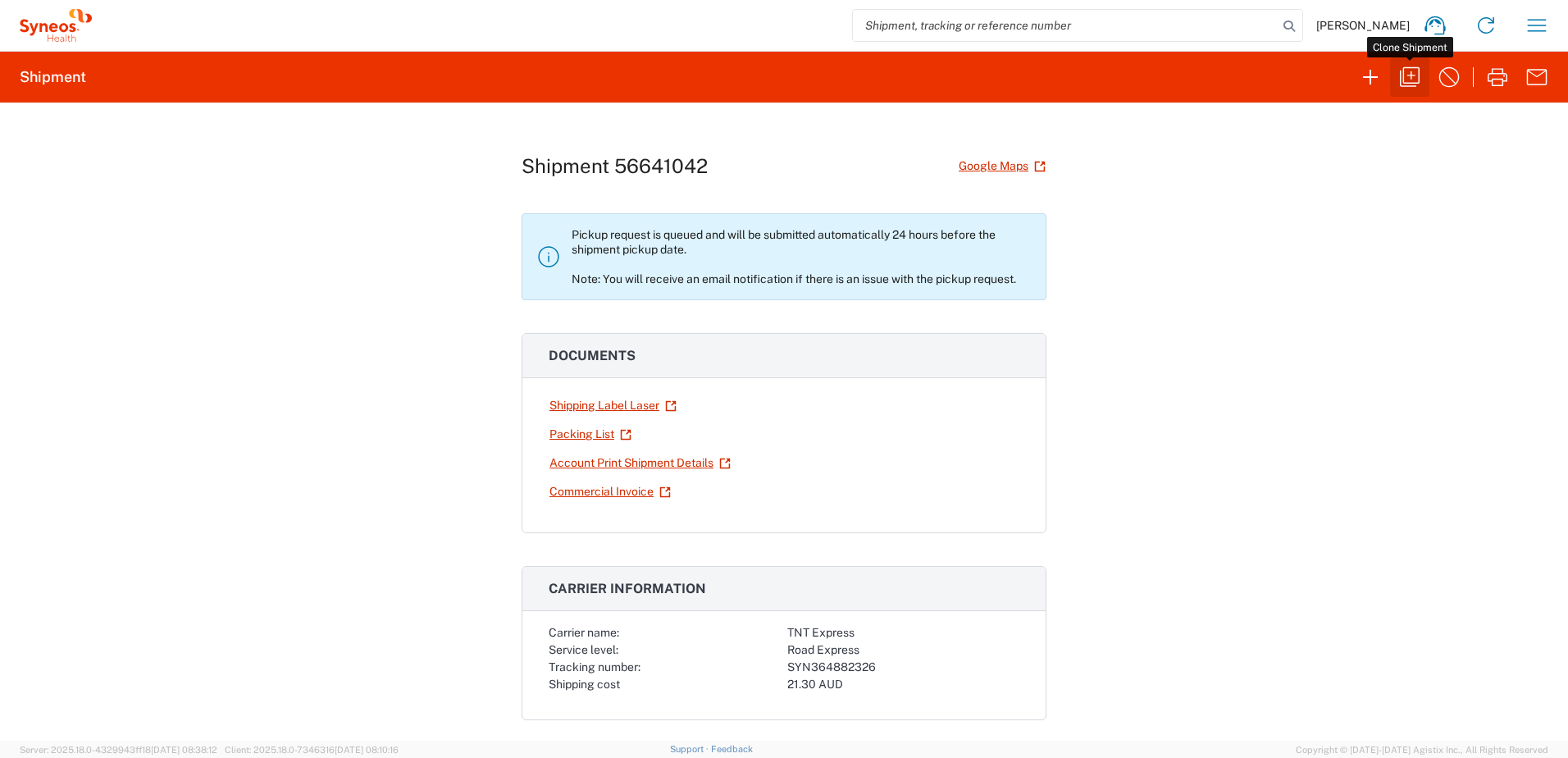
click at [1408, 79] on icon "button" at bounding box center [1410, 76] width 26 height 26
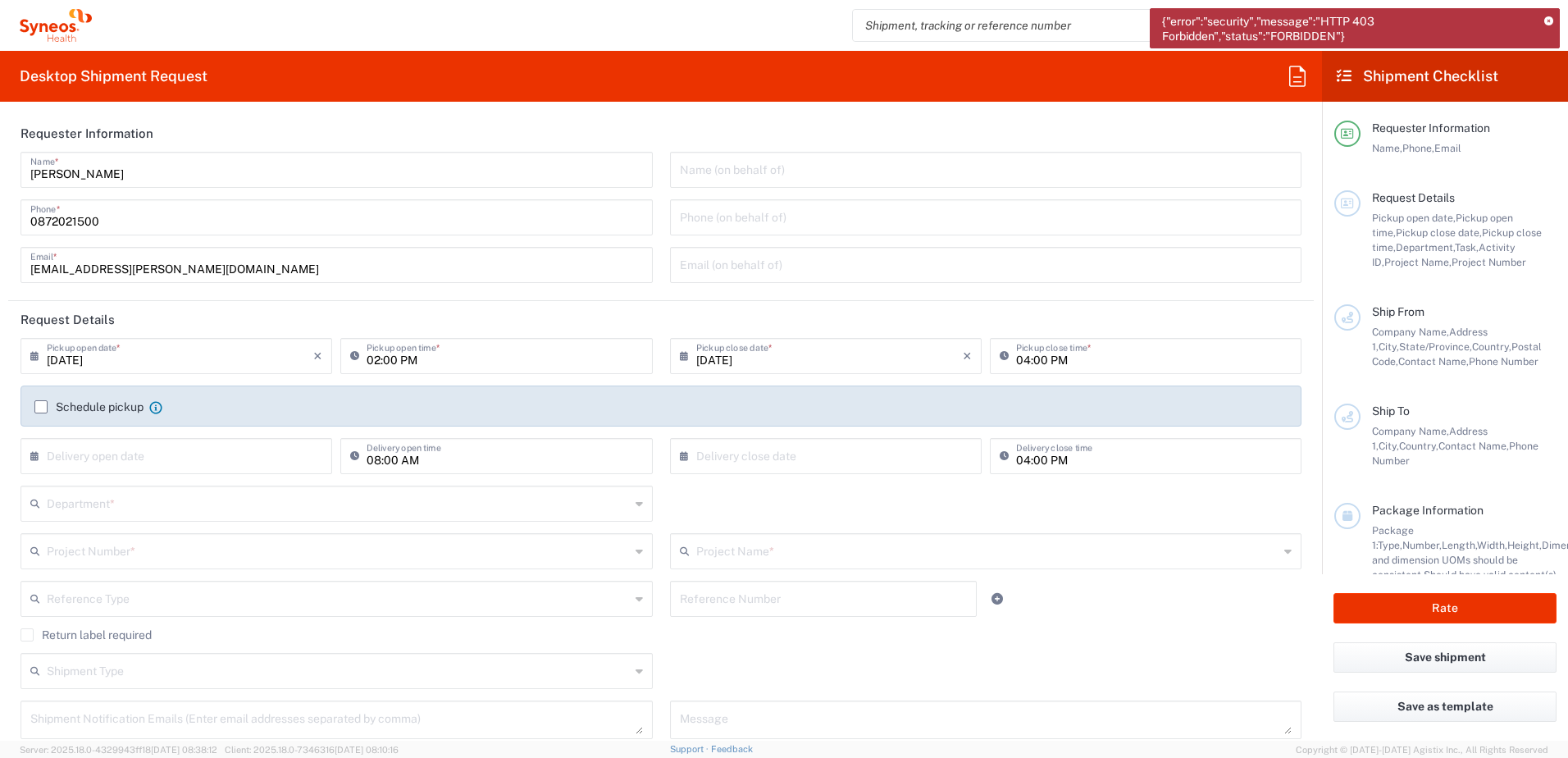
click at [1545, 20] on icon at bounding box center [1549, 22] width 9 height 9
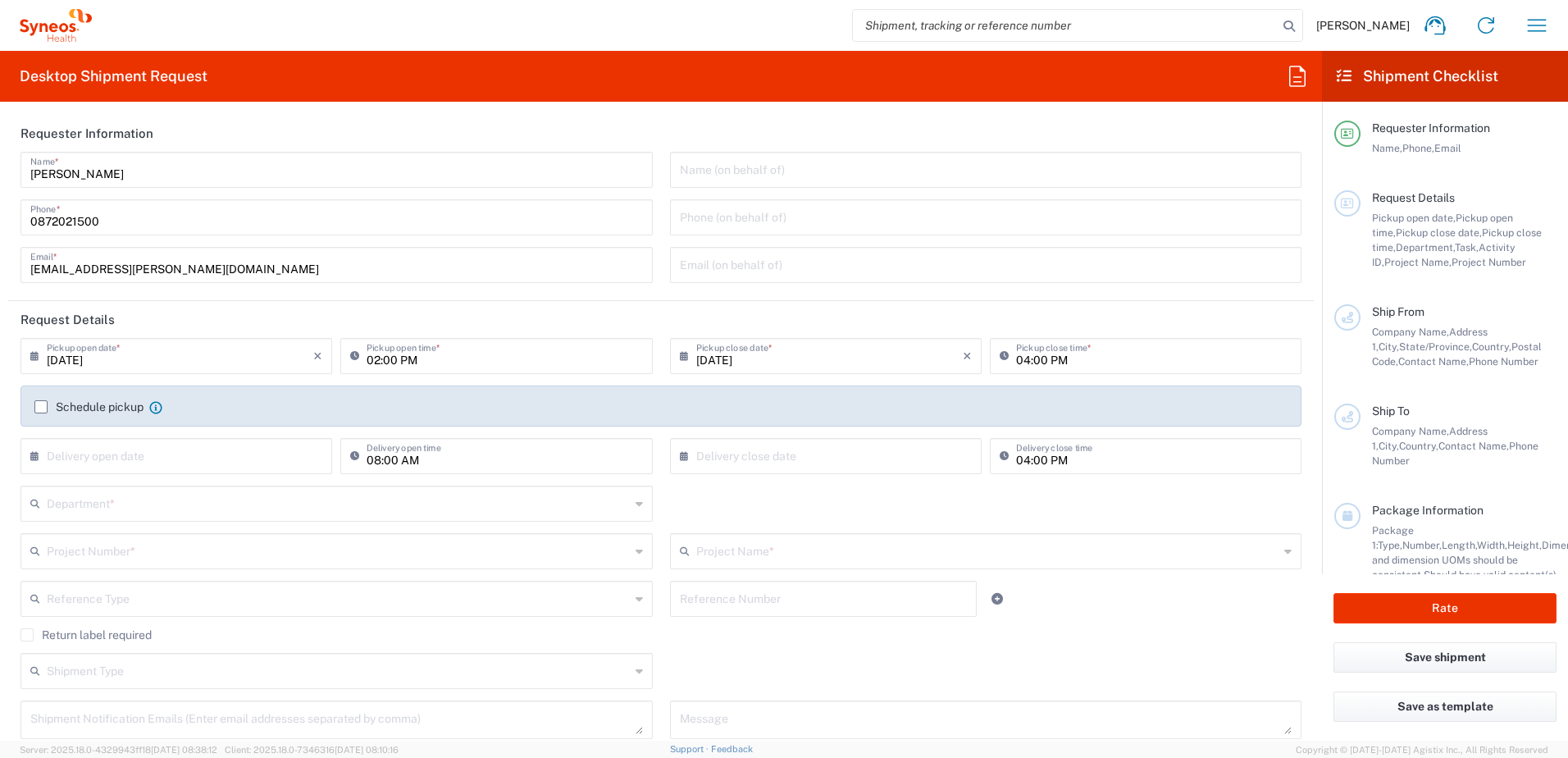
click at [57, 34] on icon at bounding box center [56, 25] width 72 height 33
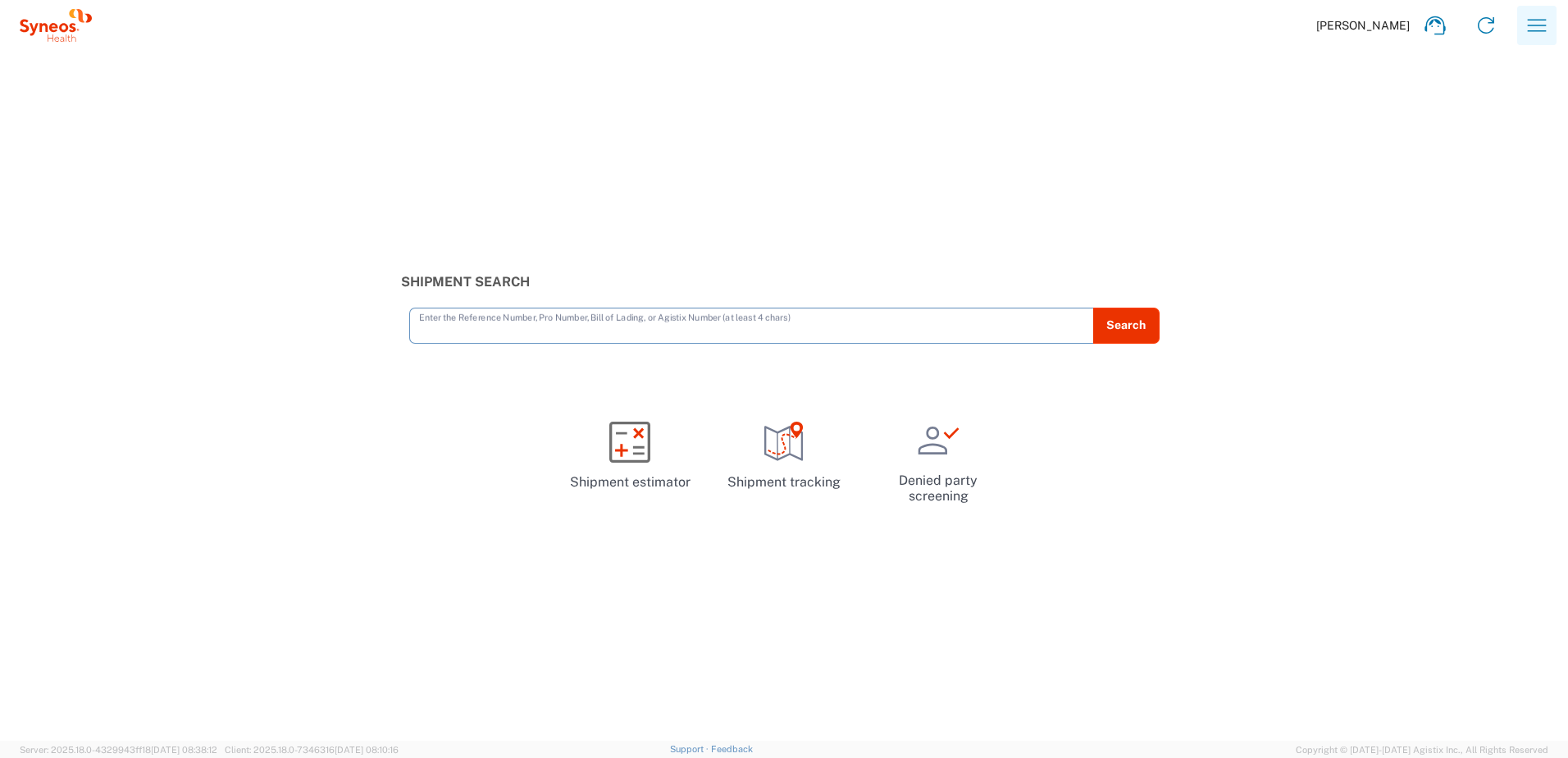
click at [1541, 32] on icon "button" at bounding box center [1536, 25] width 26 height 26
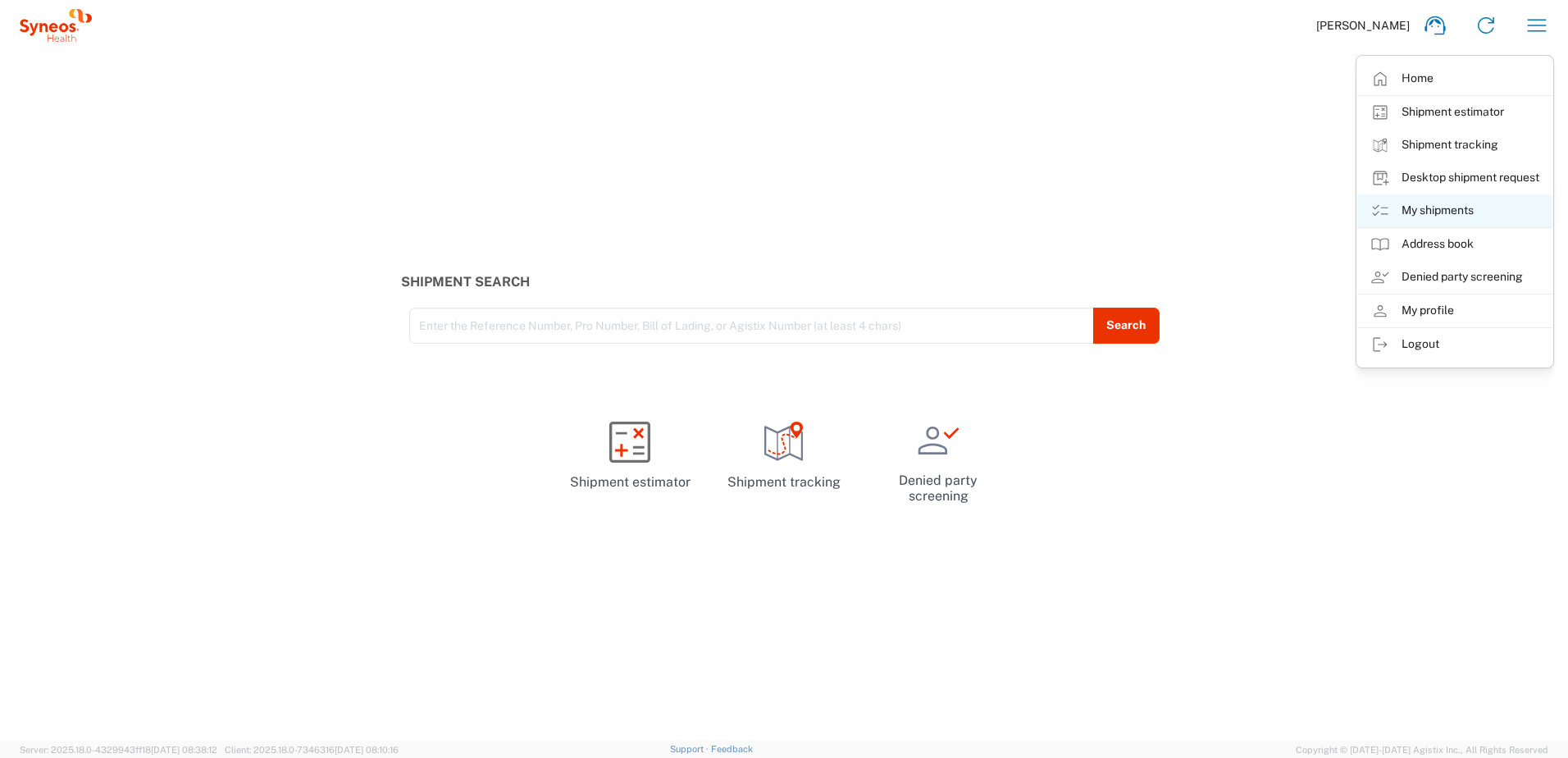
click at [1443, 209] on link "My shipments" at bounding box center [1455, 210] width 195 height 33
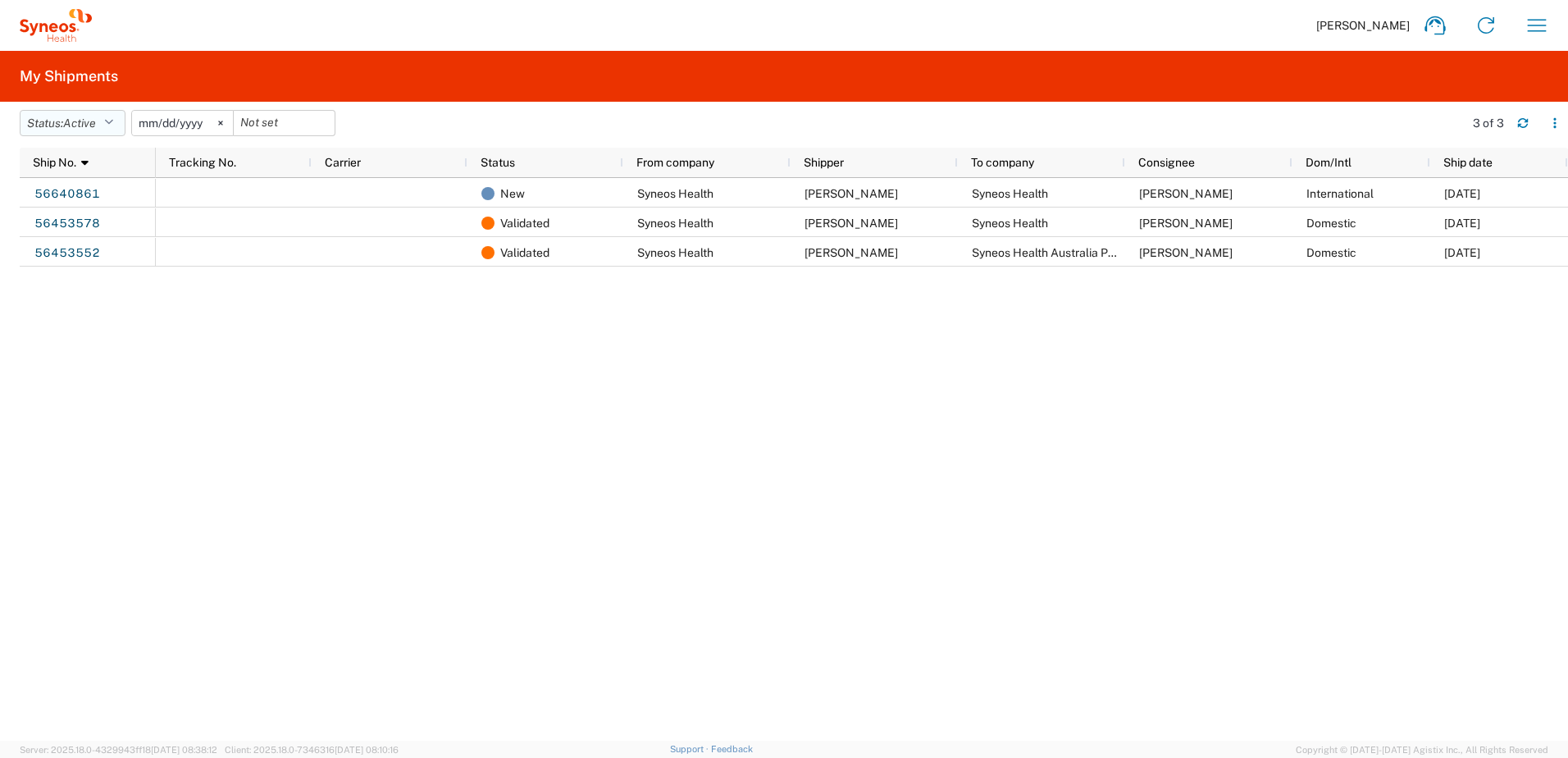
click at [113, 111] on div "Status: Active Active All Approved Booked Canceled Delivered Denied New On Hold…" at bounding box center [794, 129] width 1549 height 39
click at [113, 118] on icon "button" at bounding box center [108, 123] width 9 height 12
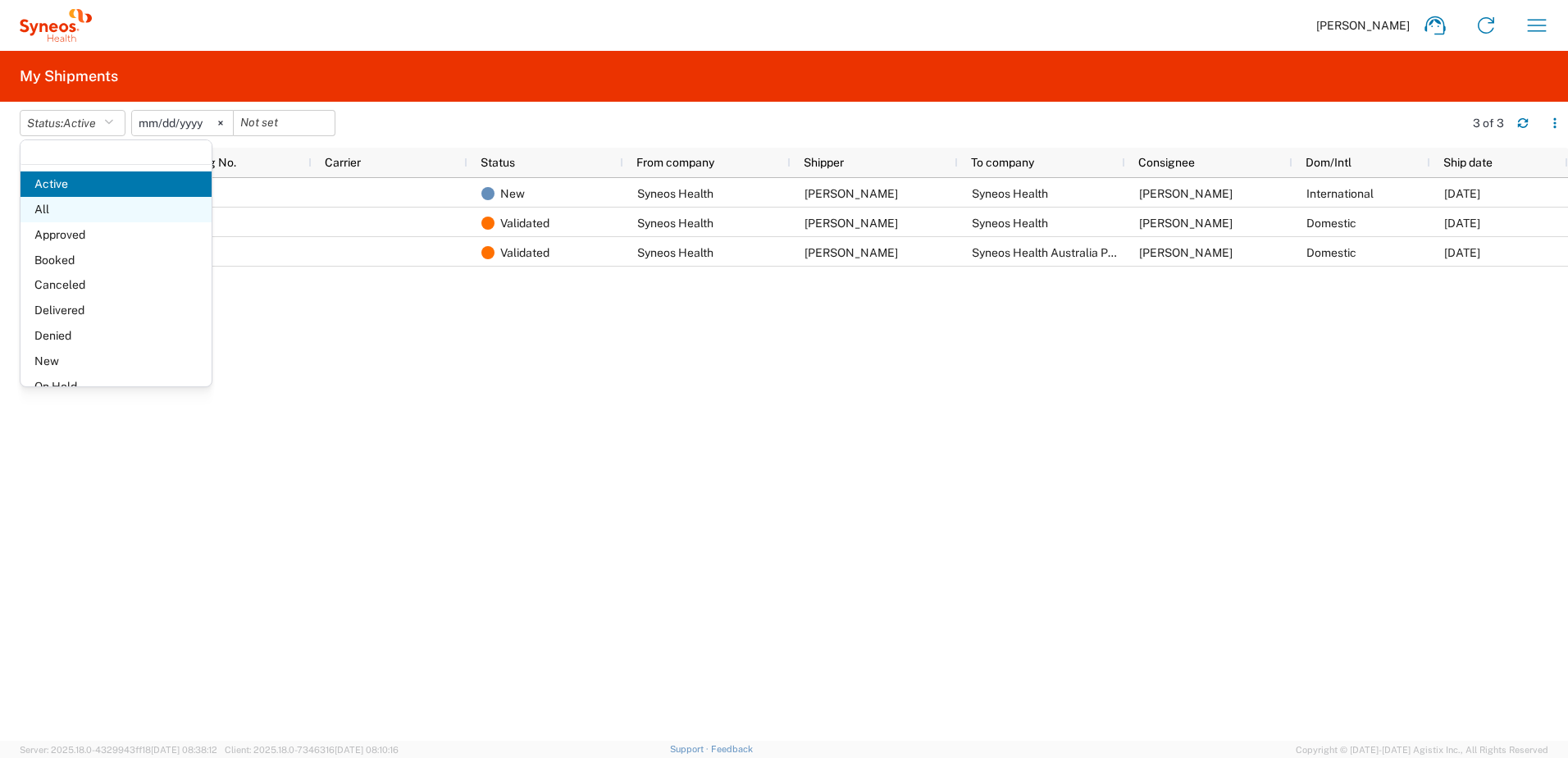
click at [111, 207] on span "All" at bounding box center [116, 209] width 191 height 25
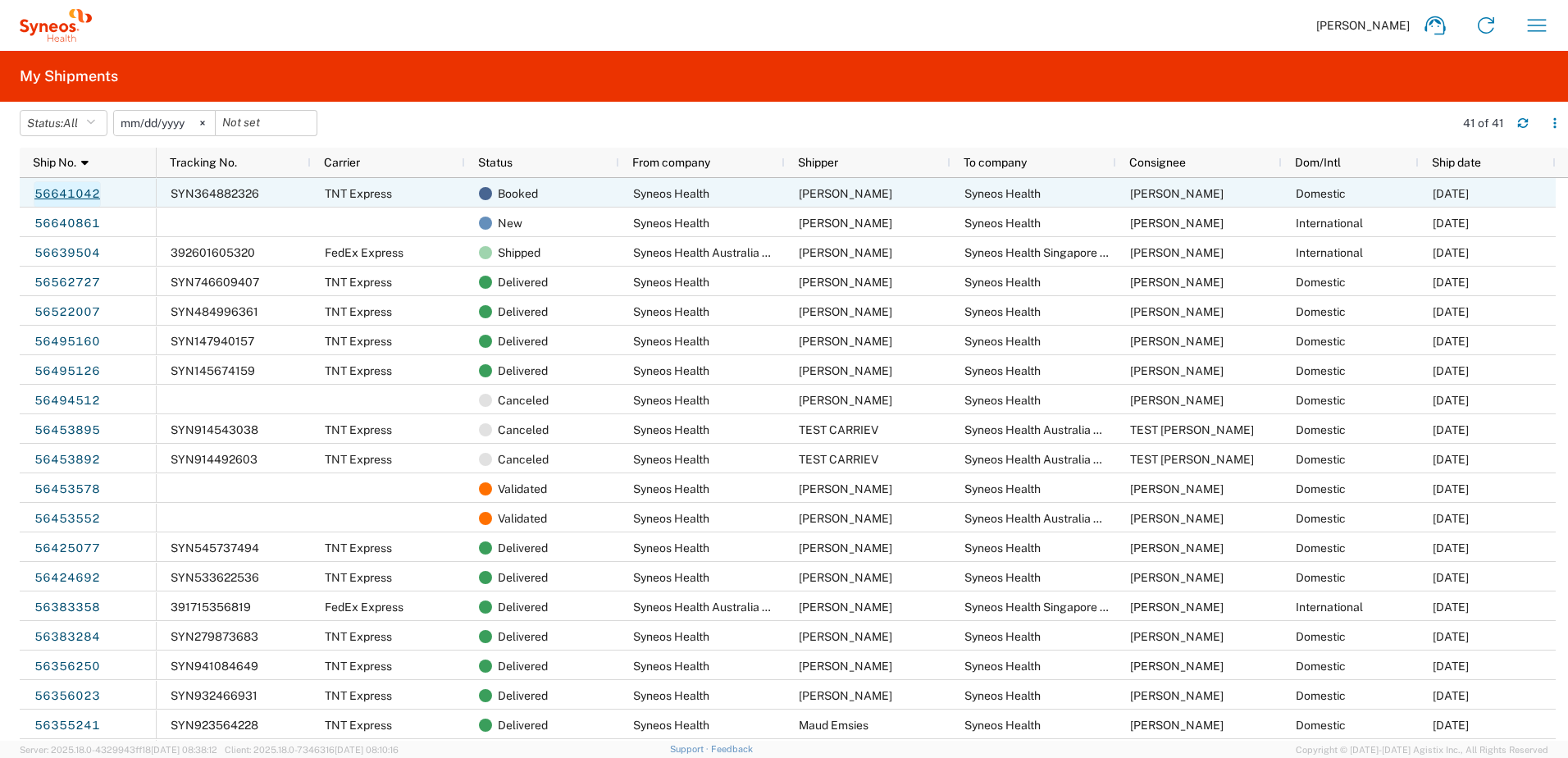
click at [74, 199] on link "56641042" at bounding box center [67, 193] width 67 height 26
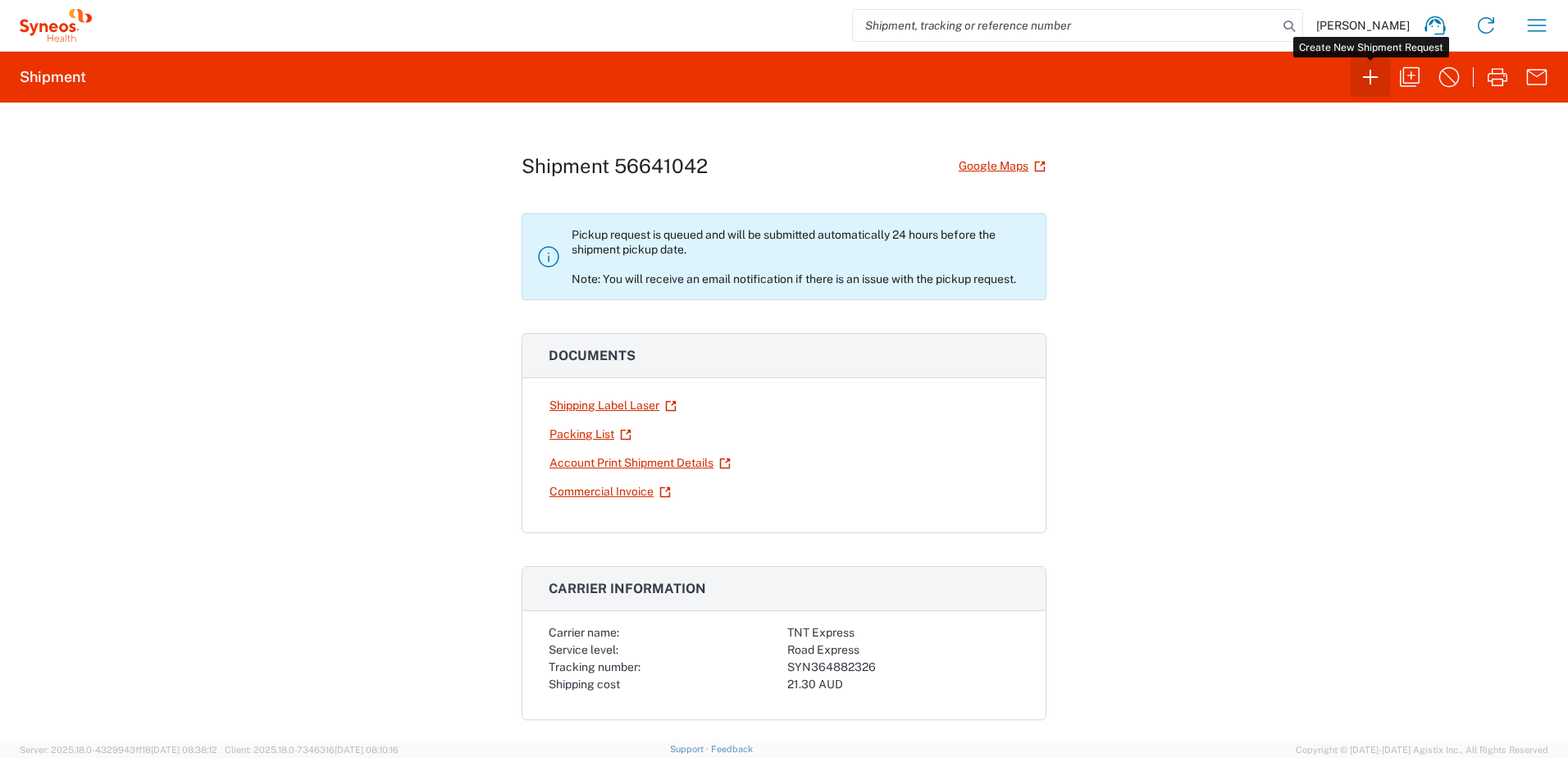
click at [1373, 80] on icon "button" at bounding box center [1370, 76] width 26 height 26
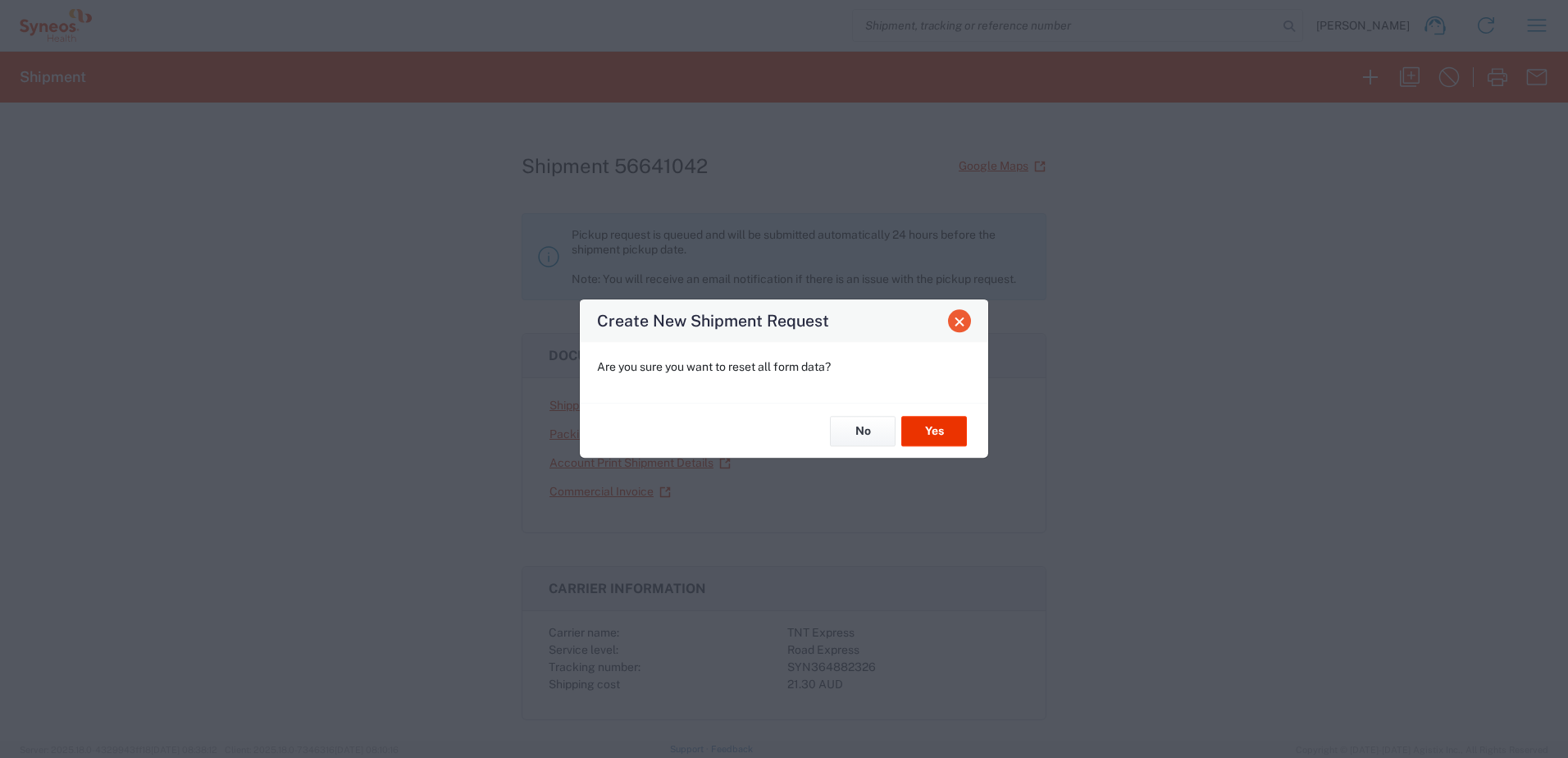
click at [961, 324] on span "Close" at bounding box center [960, 322] width 12 height 12
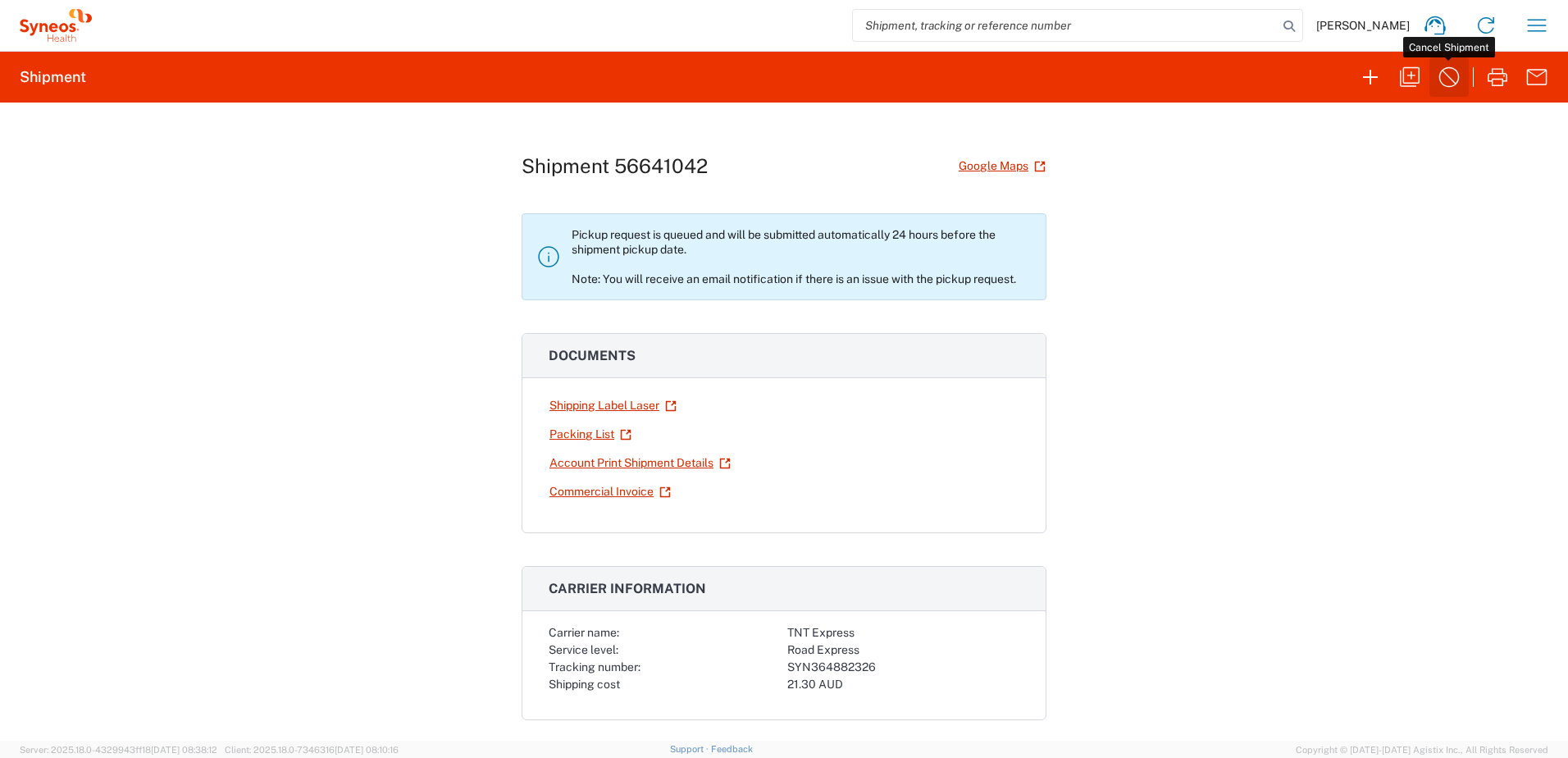
click at [1453, 76] on icon "button" at bounding box center [1449, 76] width 26 height 26
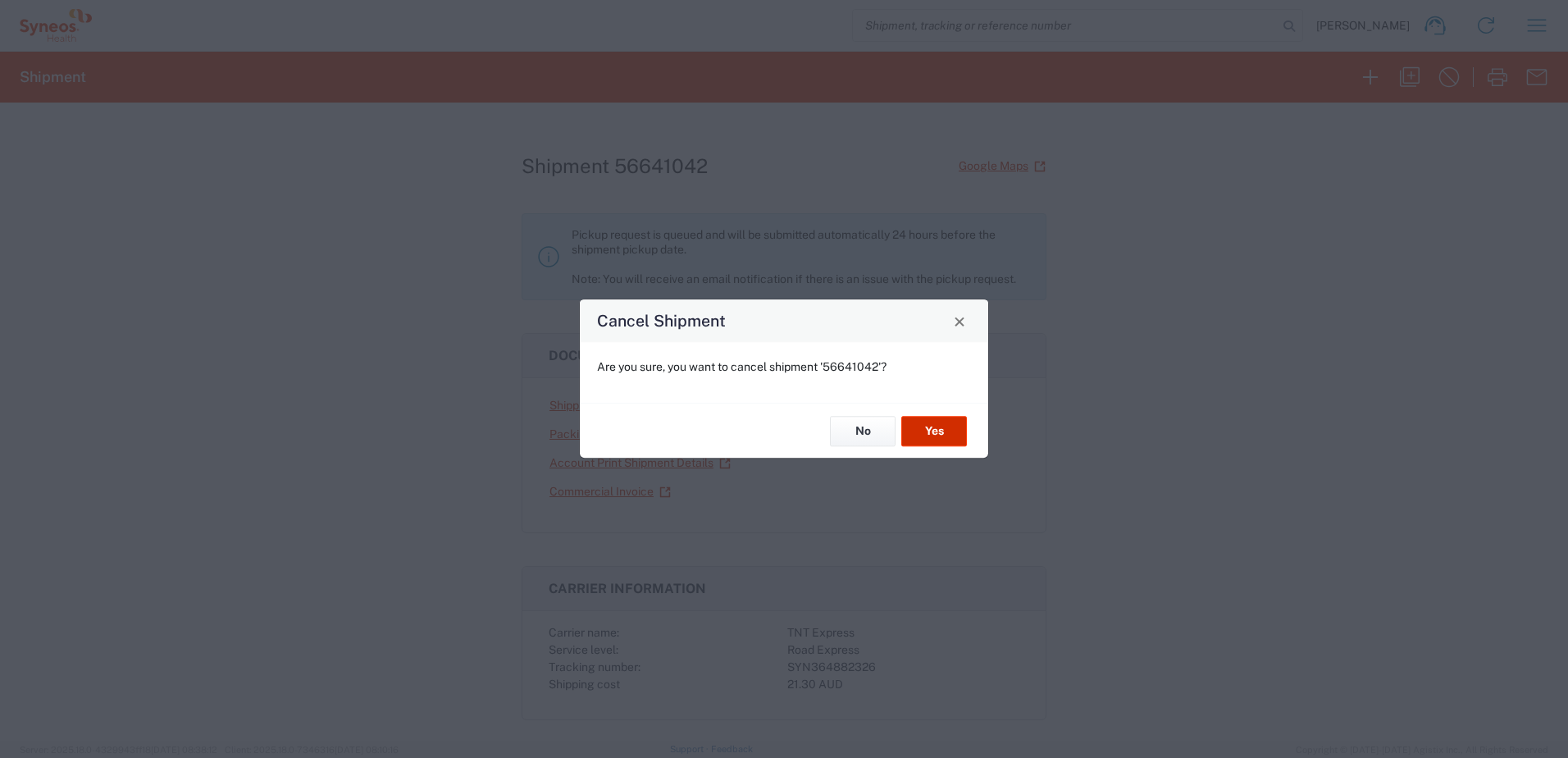
click at [937, 428] on button "Yes" at bounding box center [934, 431] width 65 height 30
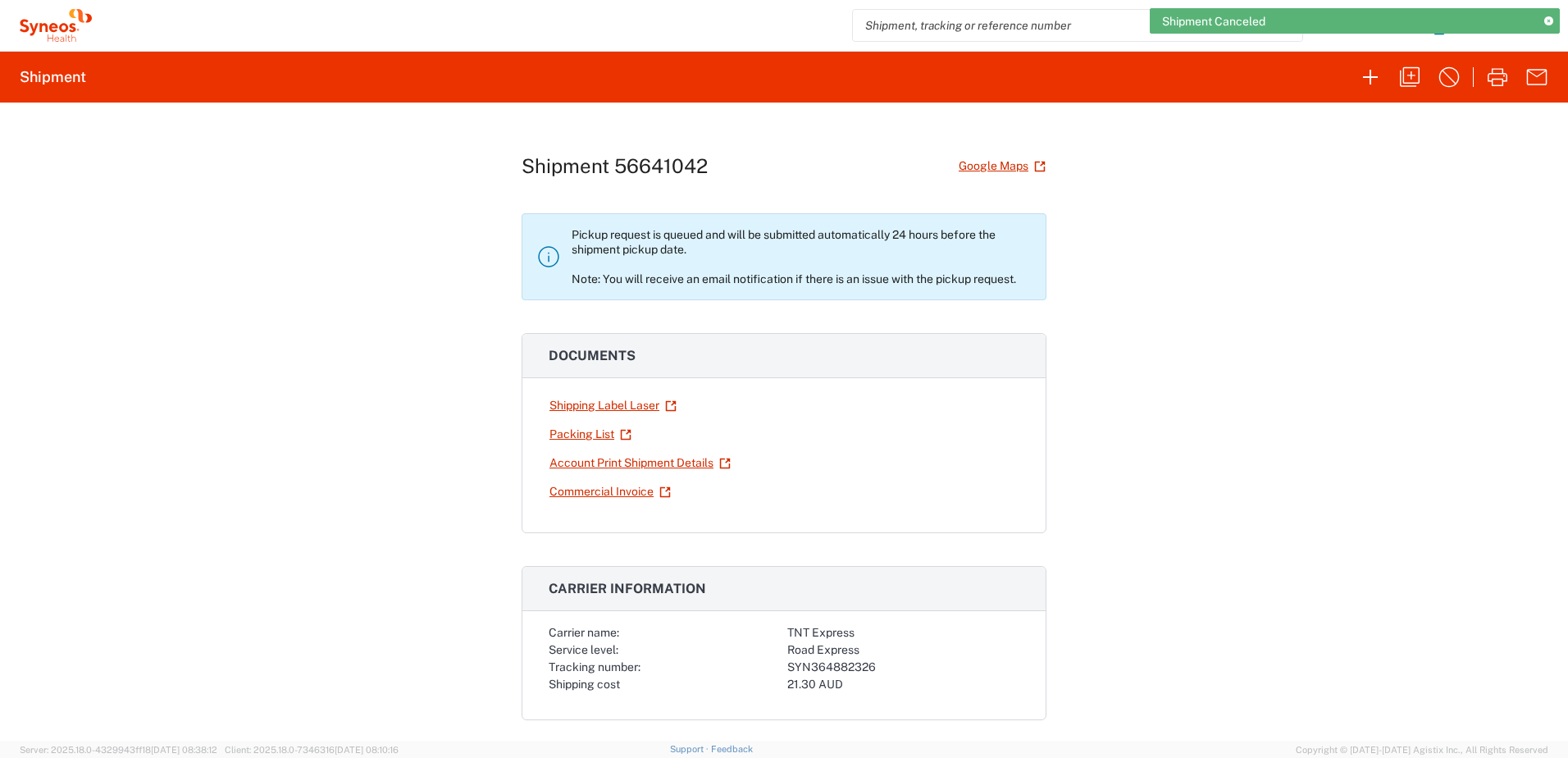
click at [1533, 32] on div "Shipment Canceled" at bounding box center [1355, 21] width 410 height 25
click at [1533, 31] on div "Shipment Canceled" at bounding box center [1355, 21] width 410 height 25
click at [1551, 19] on icon at bounding box center [1549, 22] width 9 height 9
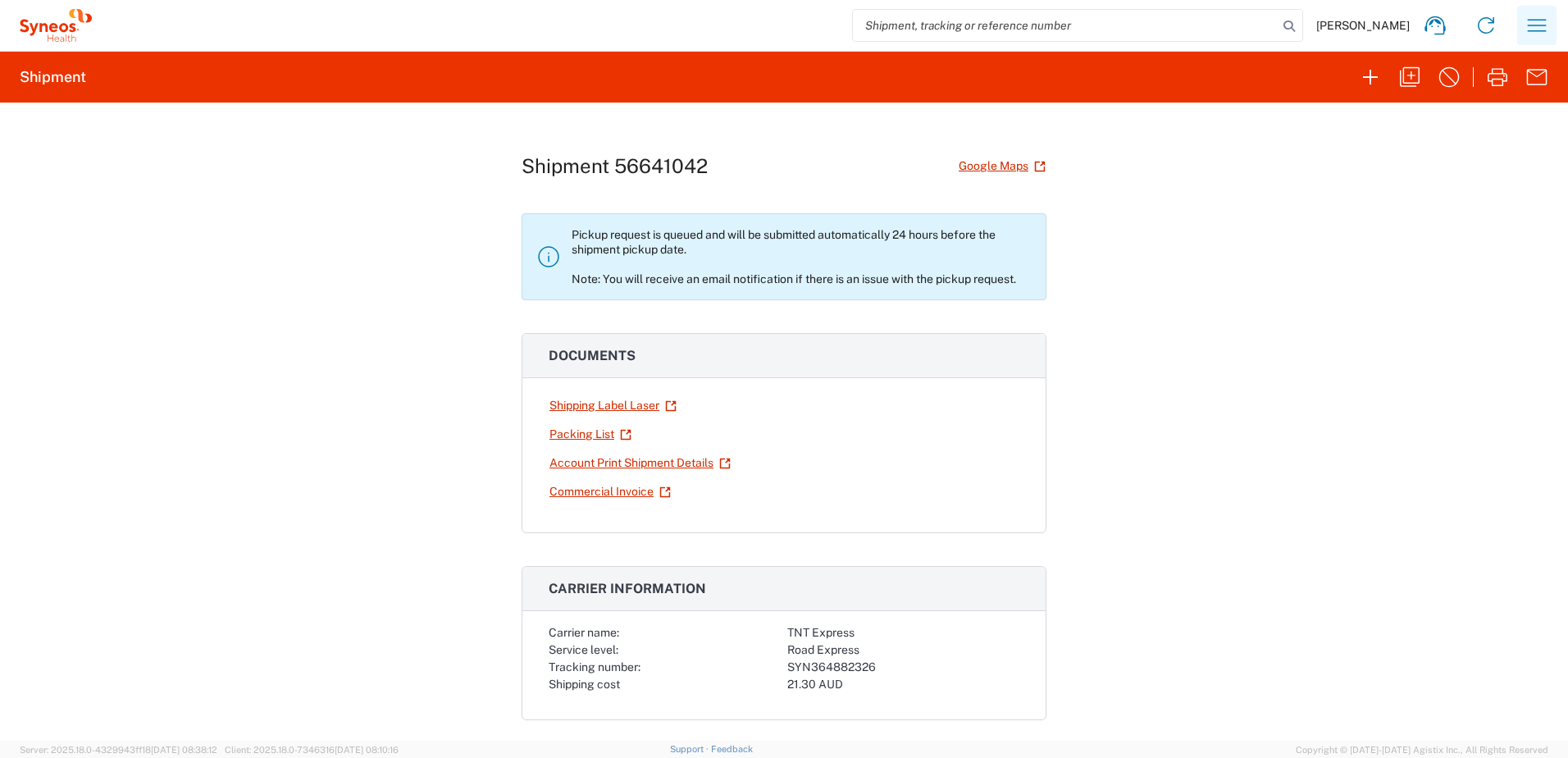
click at [1541, 23] on icon "button" at bounding box center [1536, 25] width 26 height 26
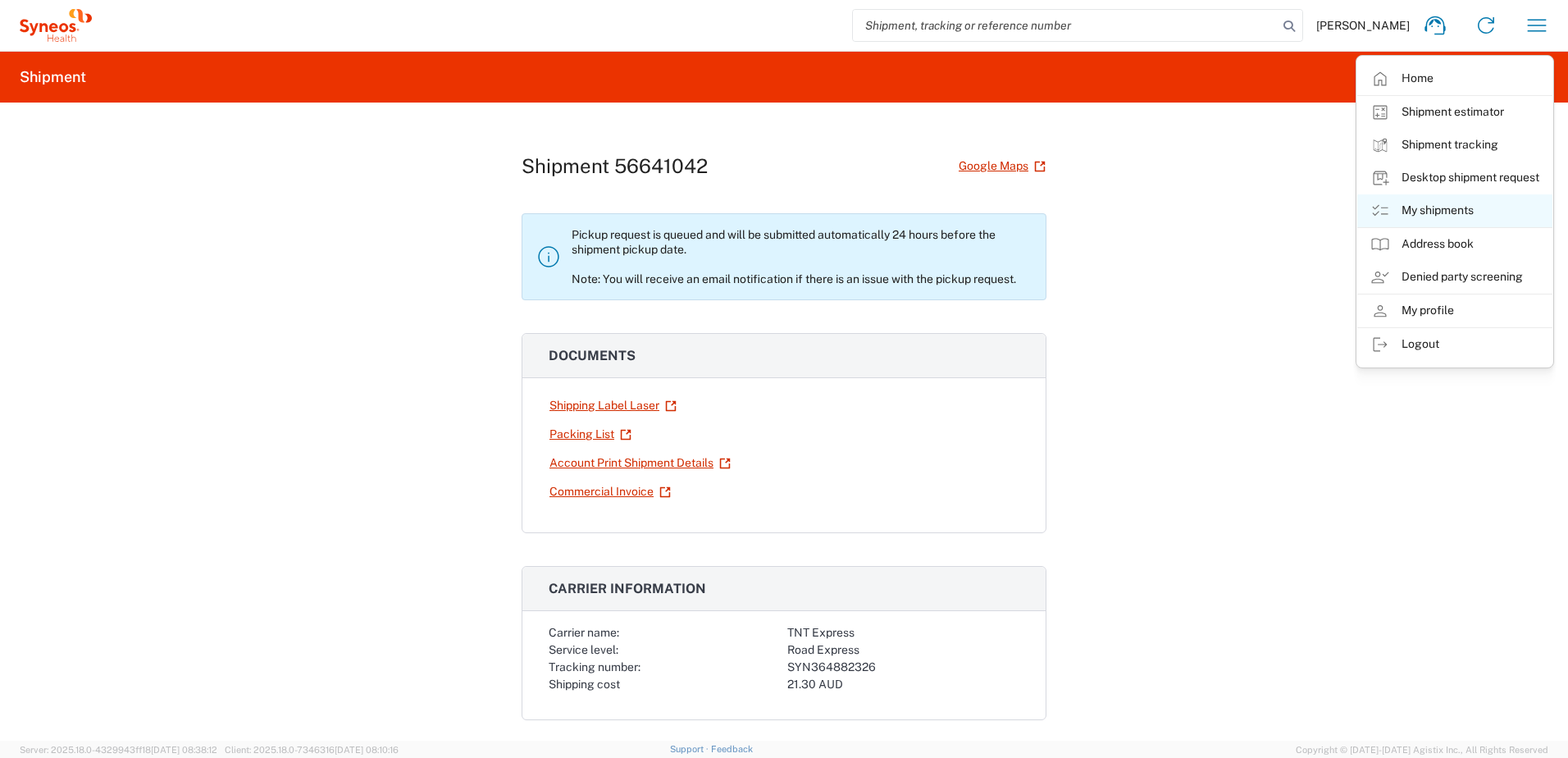
click at [1457, 211] on link "My shipments" at bounding box center [1455, 210] width 195 height 33
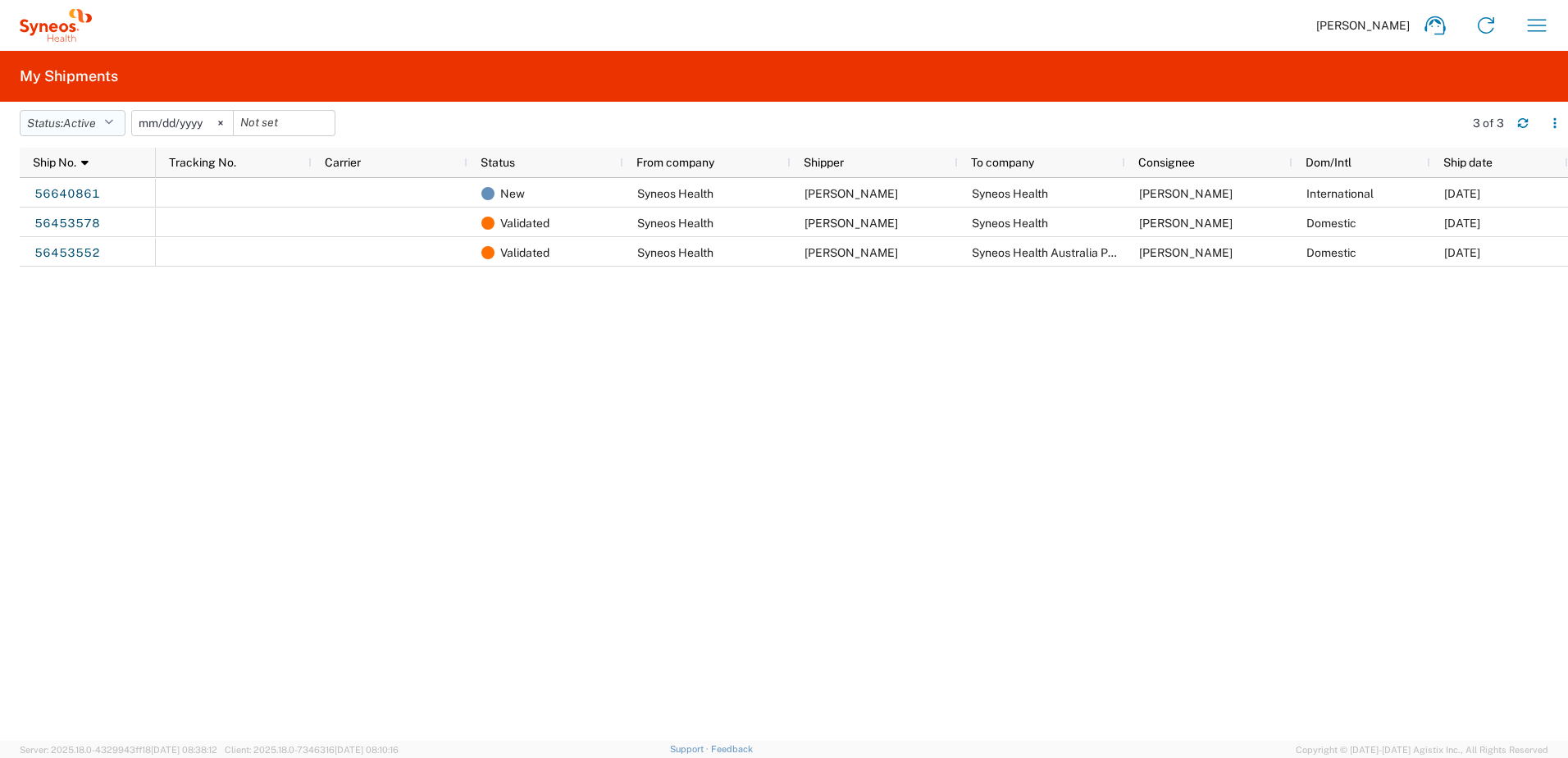
click at [125, 118] on button "Status: Active" at bounding box center [73, 122] width 106 height 26
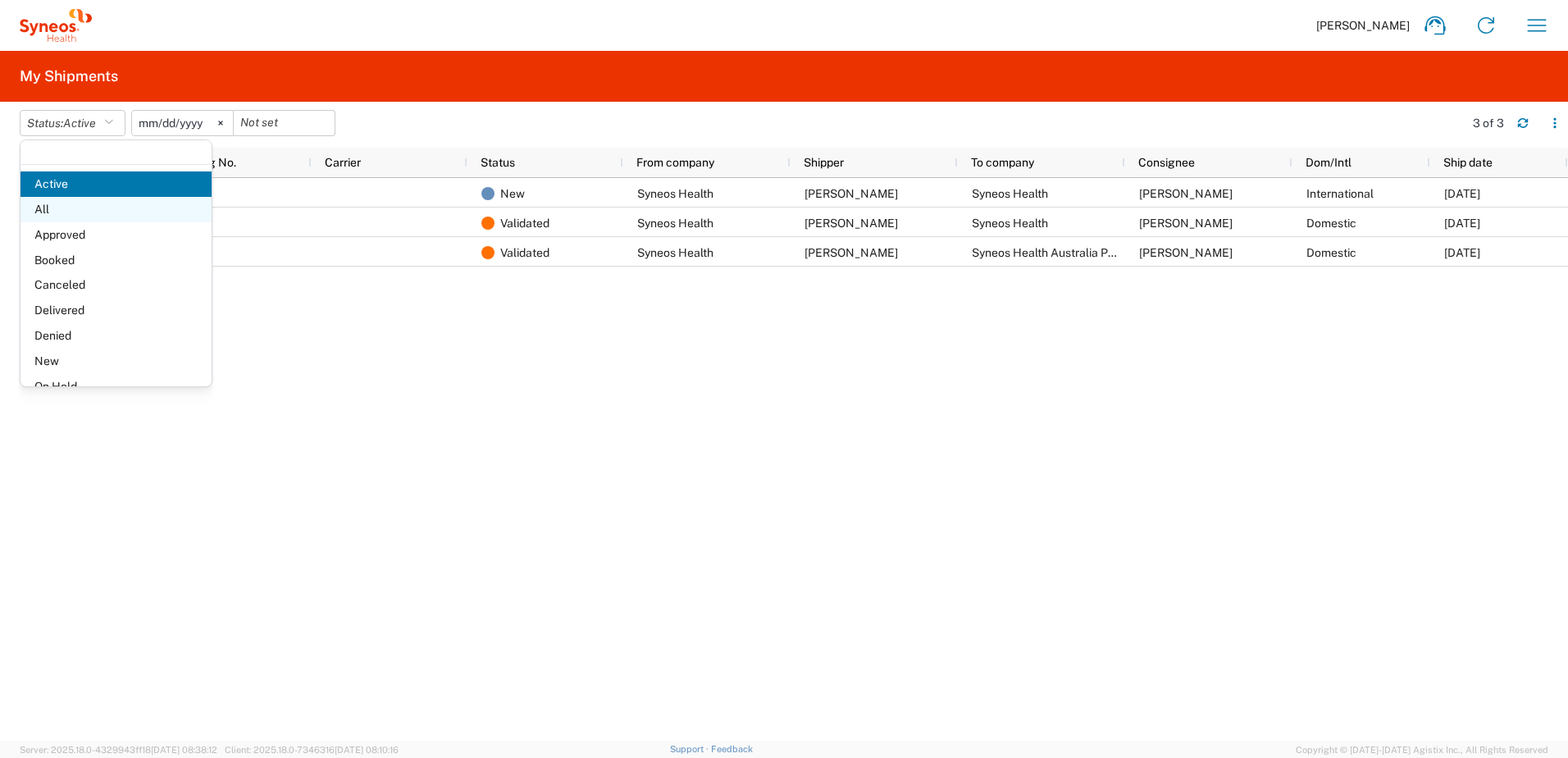
click at [111, 206] on span "All" at bounding box center [116, 209] width 191 height 25
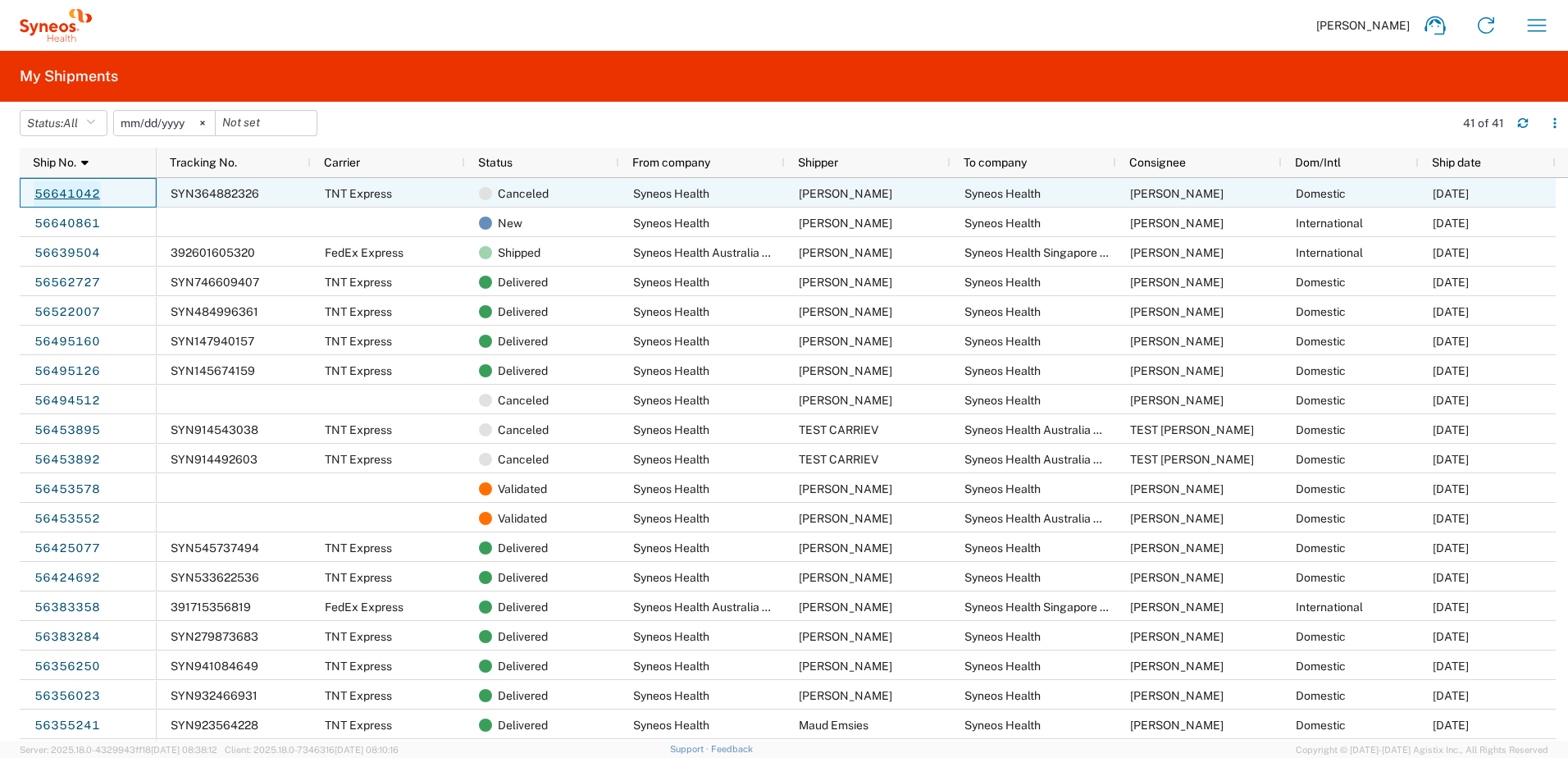
click at [78, 191] on link "56641042" at bounding box center [67, 193] width 67 height 26
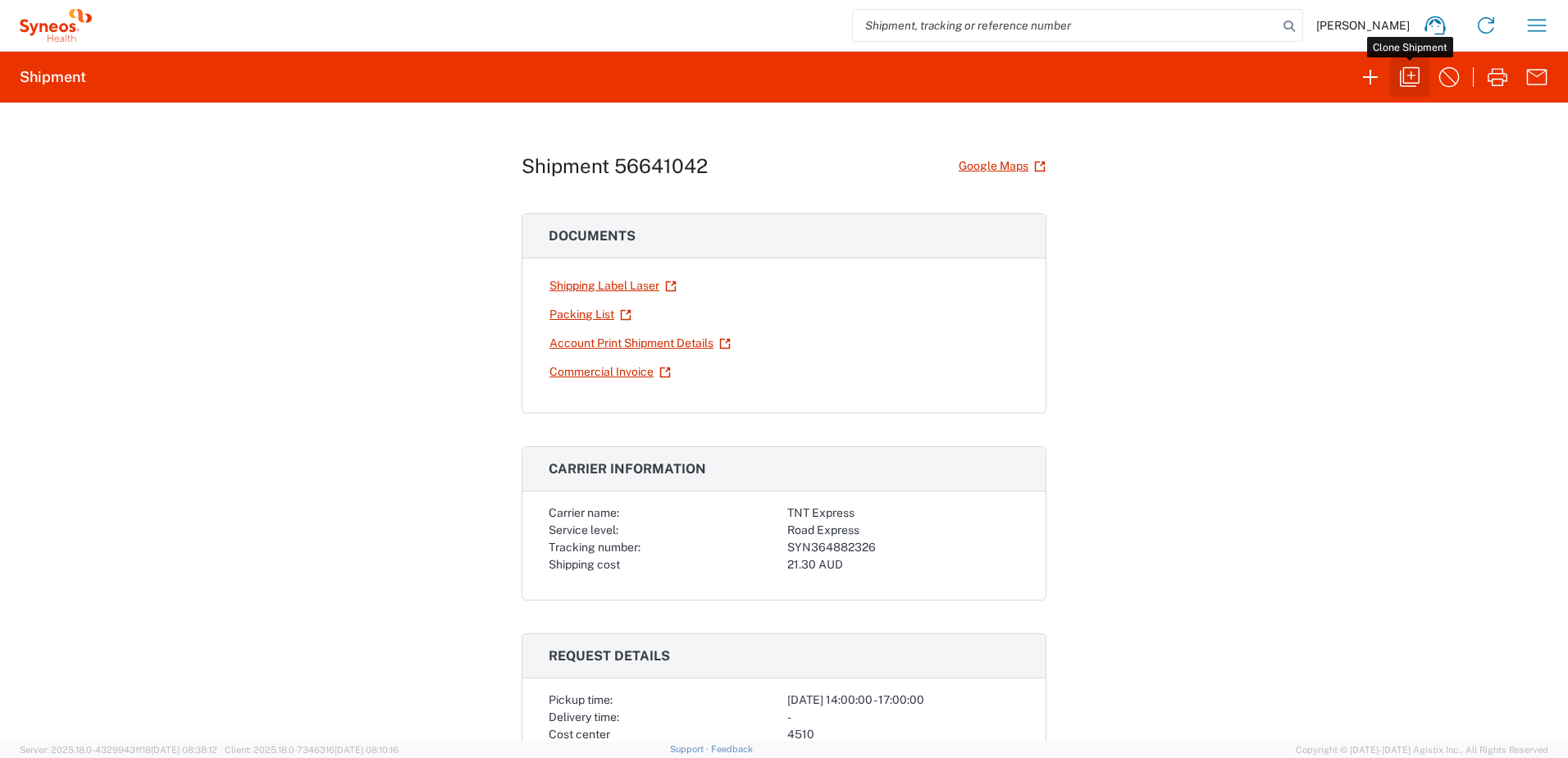
click at [1400, 75] on icon "button" at bounding box center [1410, 76] width 26 height 26
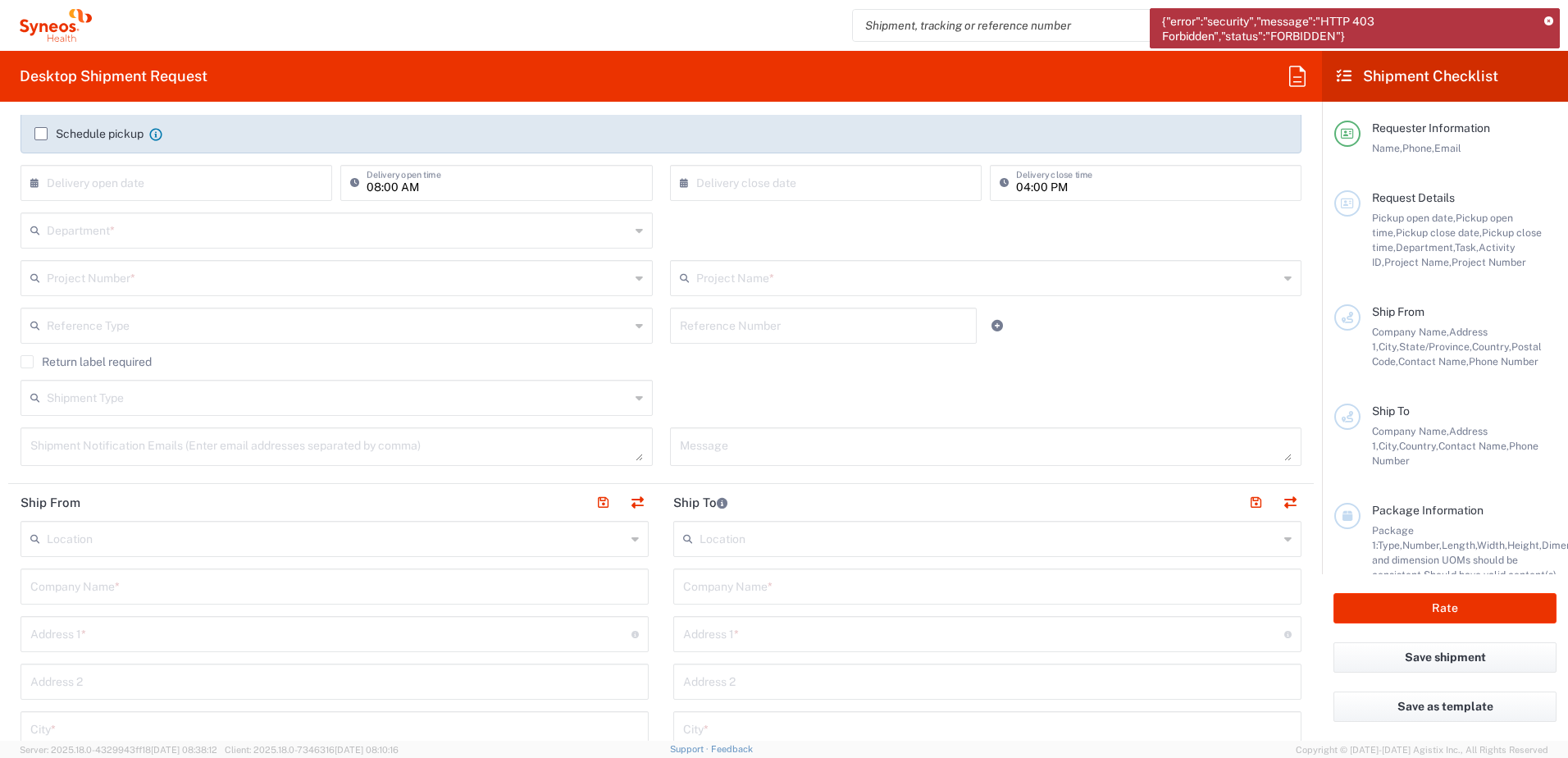
scroll to position [164, 0]
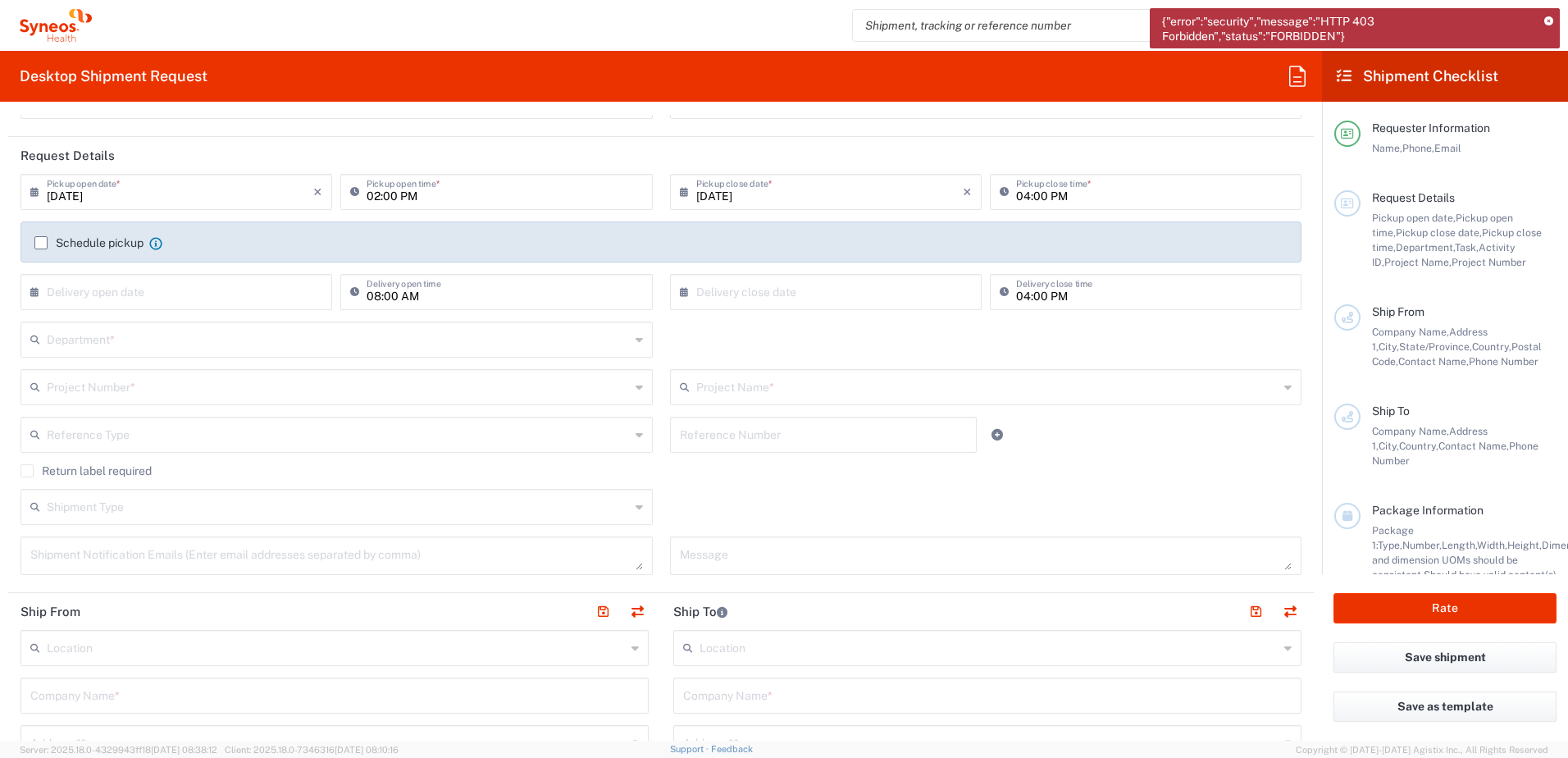
click at [106, 193] on input "09/01/2025" at bounding box center [180, 191] width 266 height 28
click at [155, 270] on span "2" at bounding box center [154, 270] width 24 height 23
type input "09/02/2025"
click at [372, 296] on input "08:00 AM" at bounding box center [504, 291] width 276 height 28
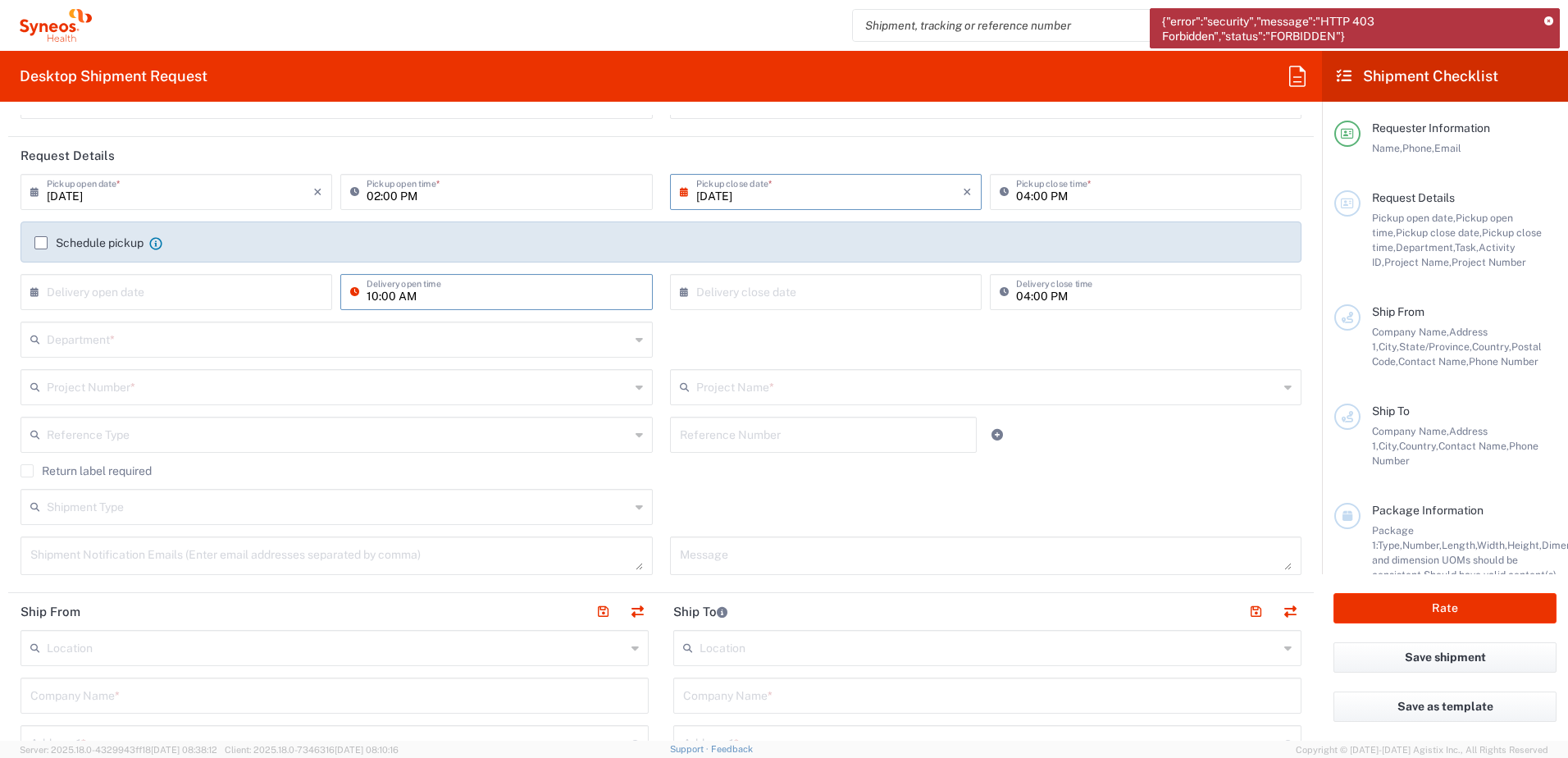
type input "10:00 AM"
click at [1016, 291] on input "04:00 PM" at bounding box center [1153, 291] width 276 height 28
type input "05:00 PM"
click at [1070, 436] on div at bounding box center [1039, 434] width 108 height 36
click at [248, 343] on input "text" at bounding box center [338, 338] width 583 height 28
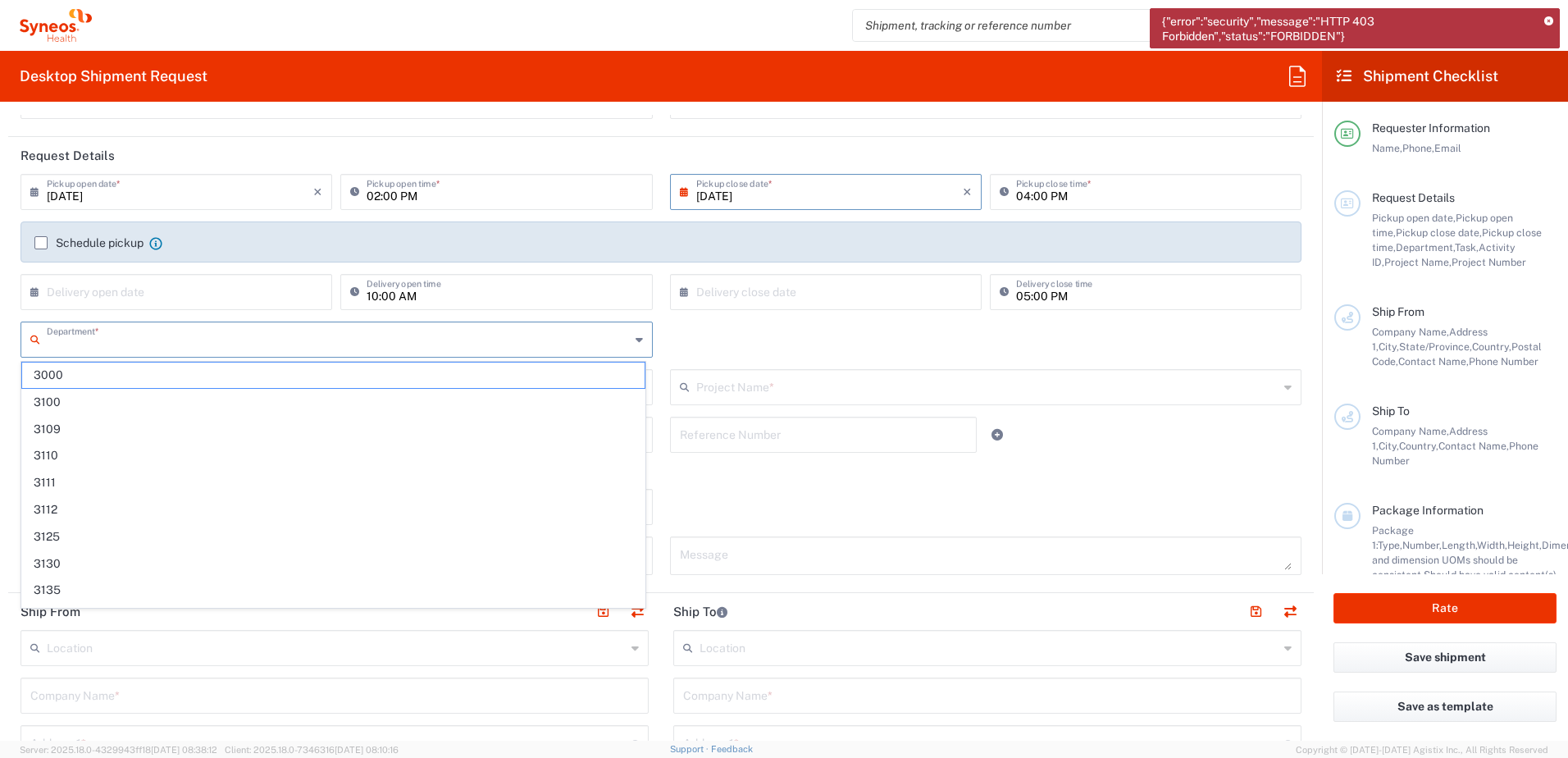
type input "5"
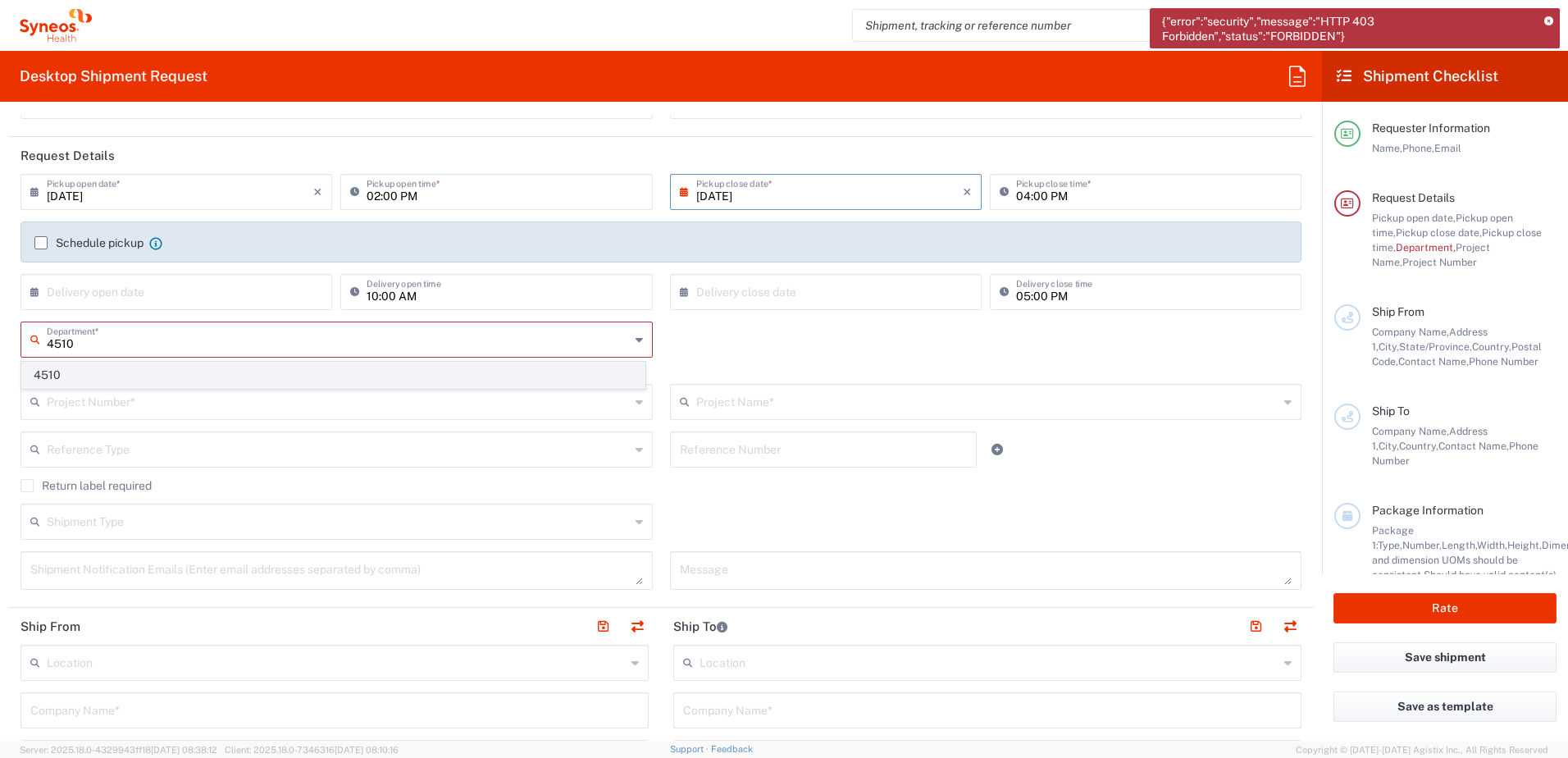
type input "4510"
click at [247, 369] on span "4510" at bounding box center [333, 375] width 622 height 25
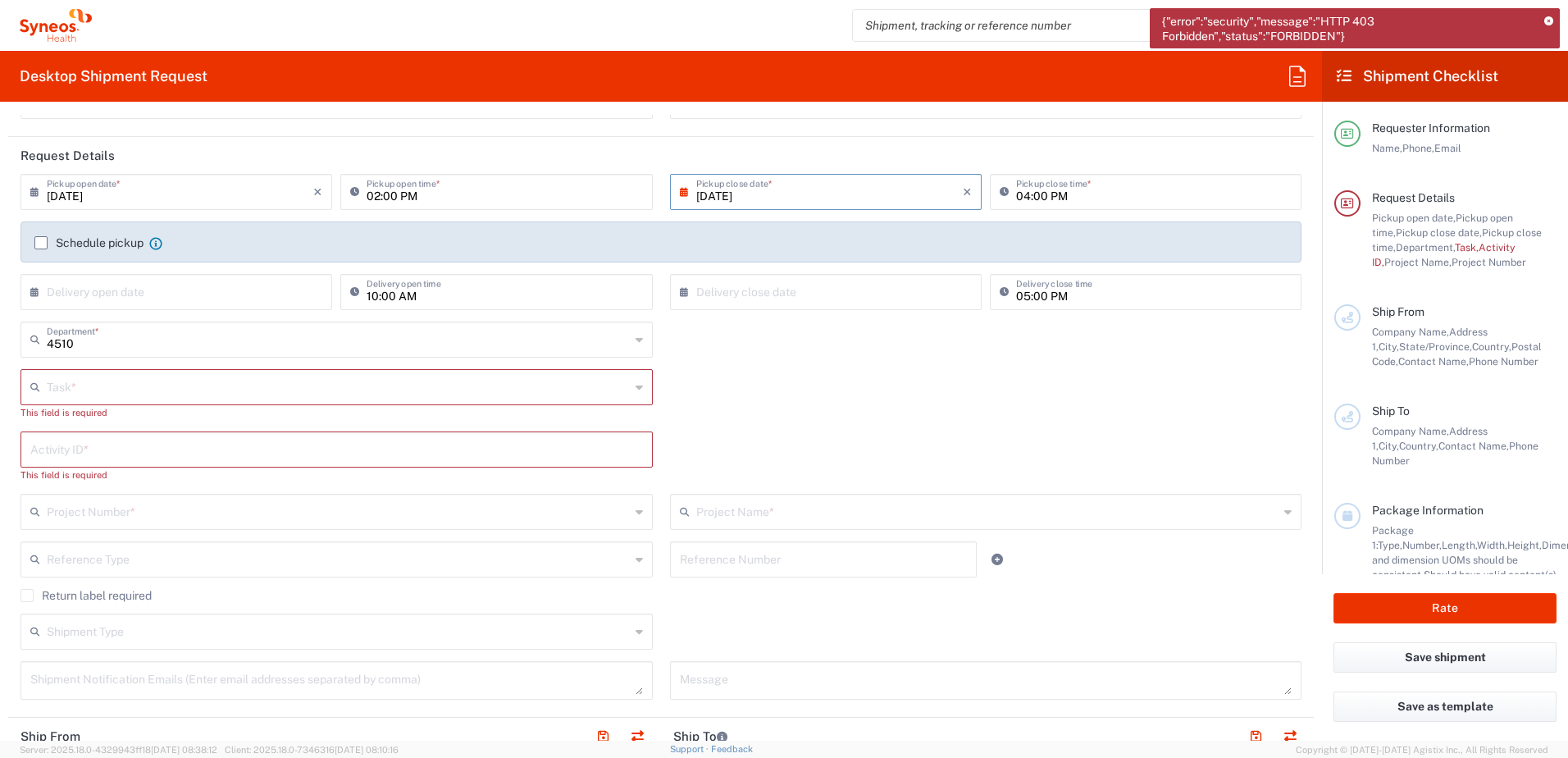
click at [218, 385] on input "text" at bounding box center [338, 386] width 583 height 28
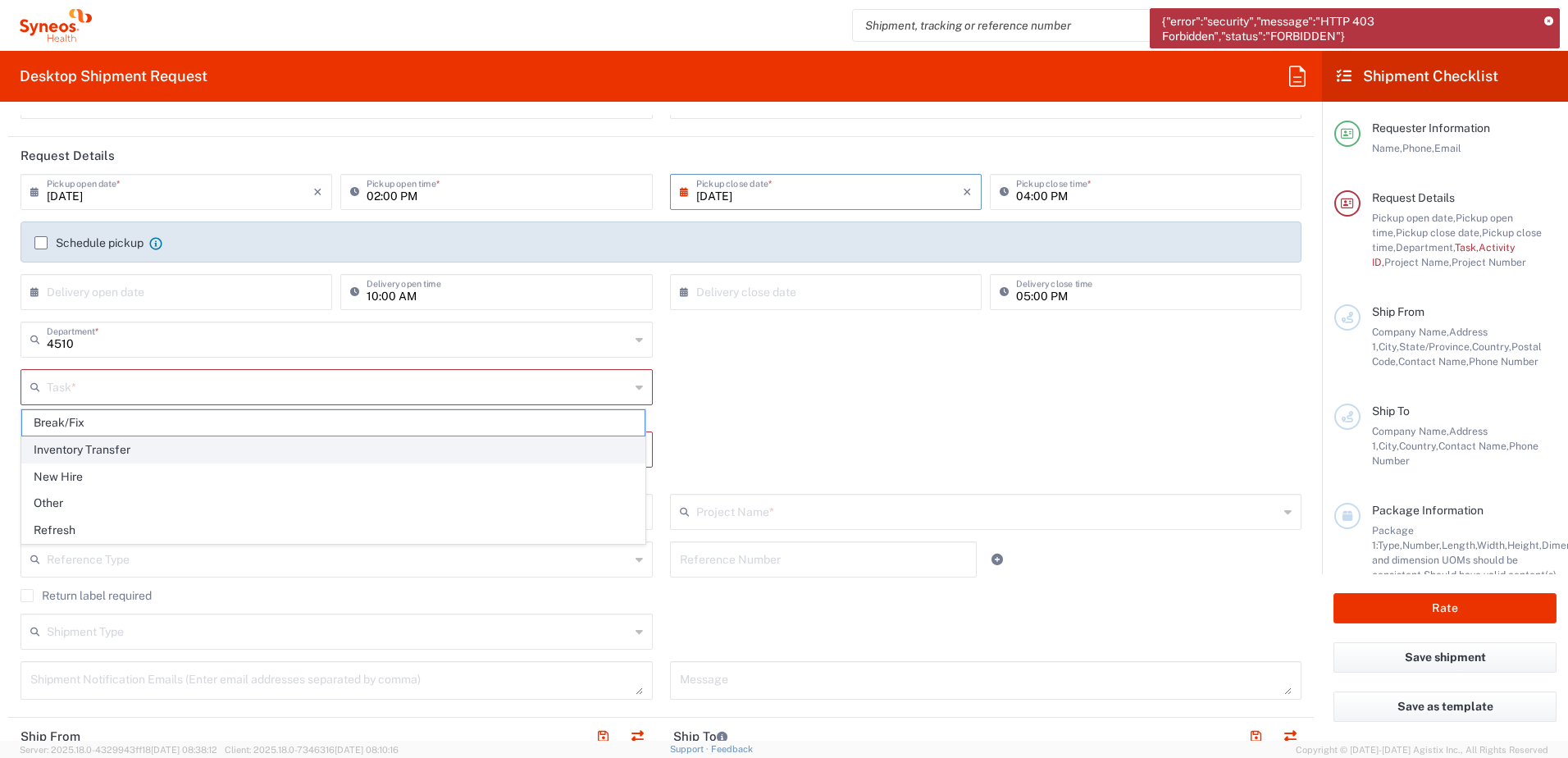
click at [216, 448] on span "Inventory Transfer" at bounding box center [333, 450] width 622 height 25
type input "Inventory Transfer"
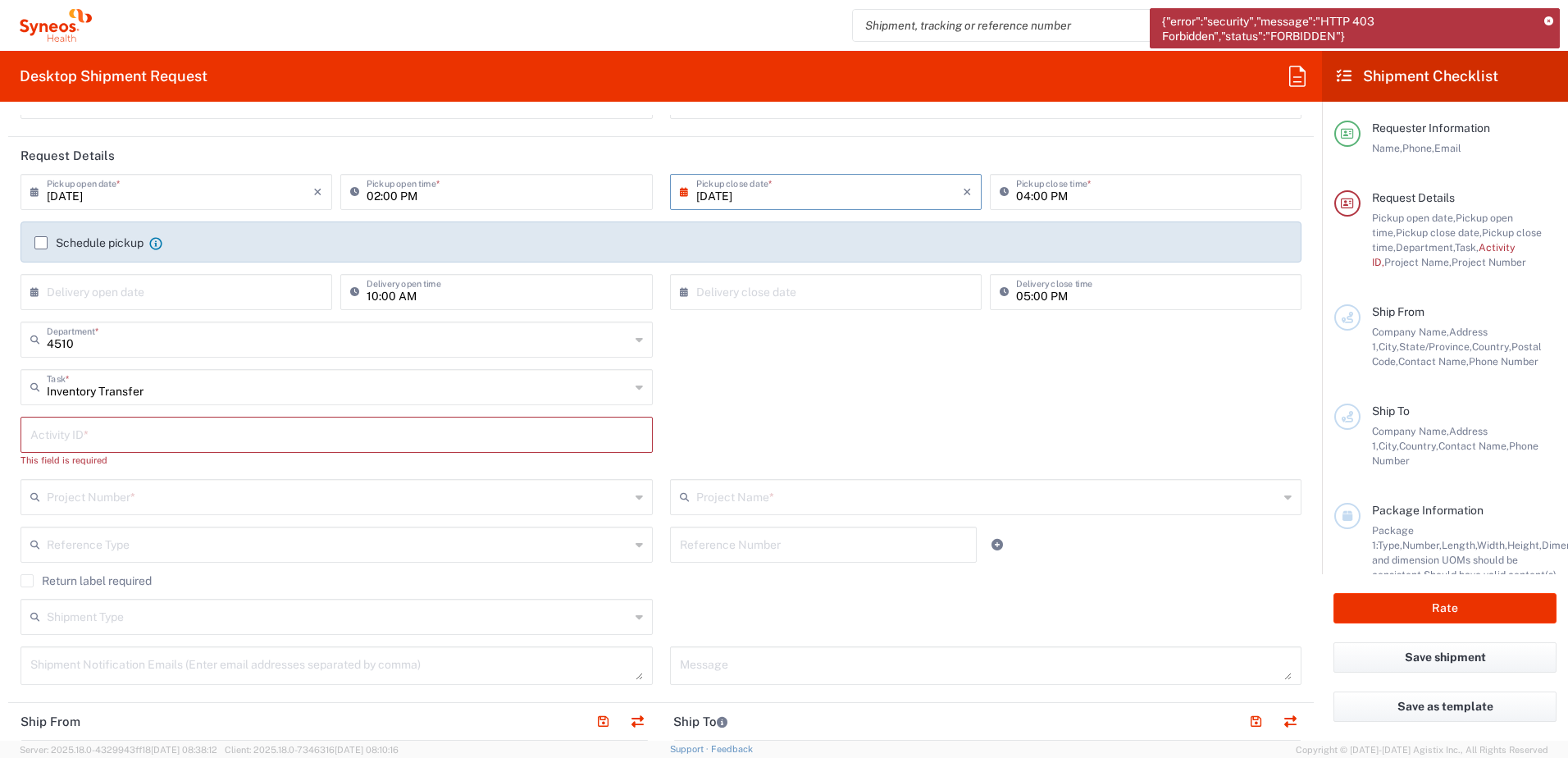
click at [206, 433] on input "text" at bounding box center [336, 433] width 612 height 28
type input "NA"
click at [152, 487] on input "text" at bounding box center [338, 481] width 583 height 28
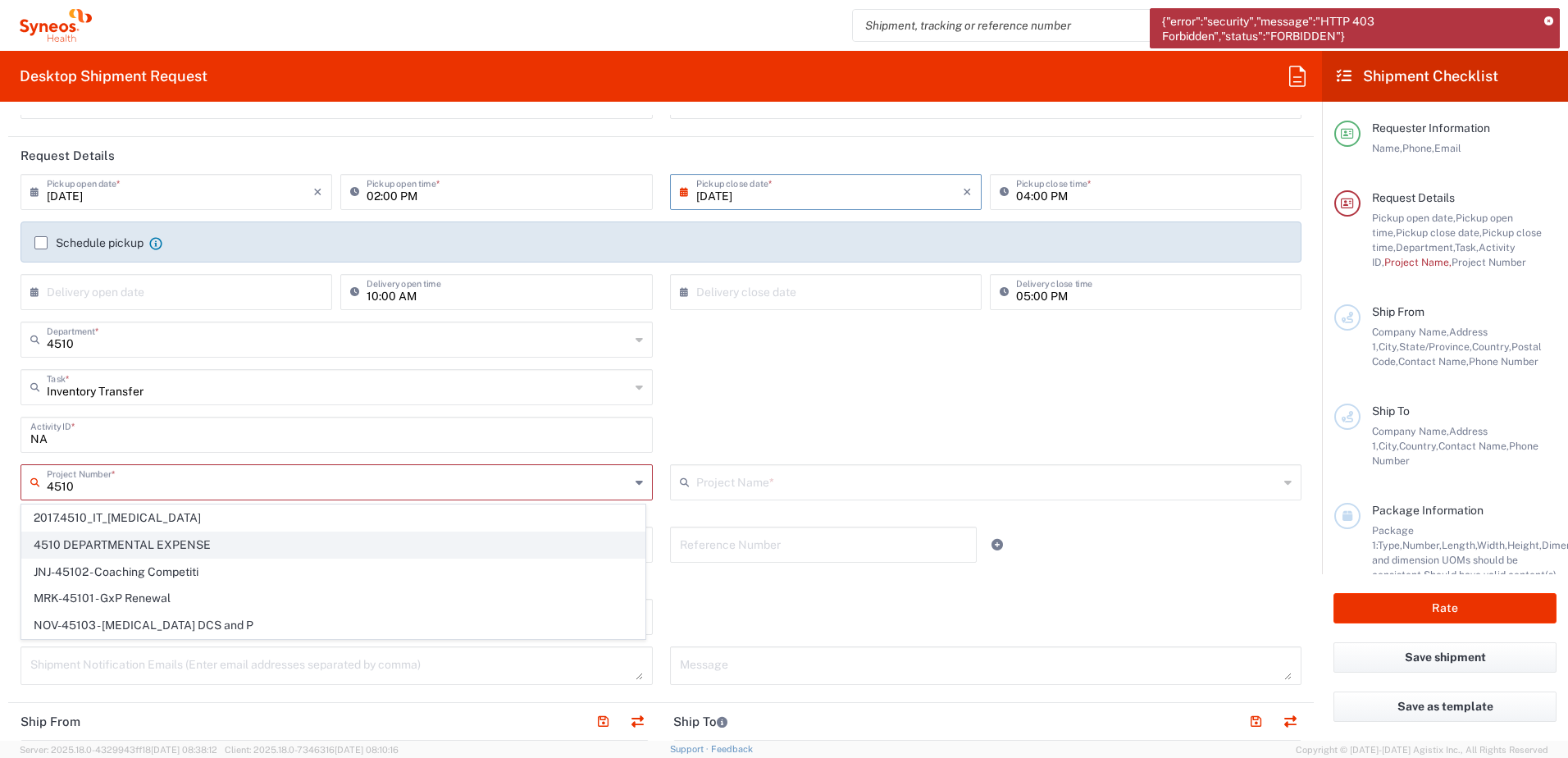
click at [157, 543] on span "4510 DEPARTMENTAL EXPENSE" at bounding box center [333, 545] width 622 height 25
type input "4510 DEPARTMENTAL EXPENSE"
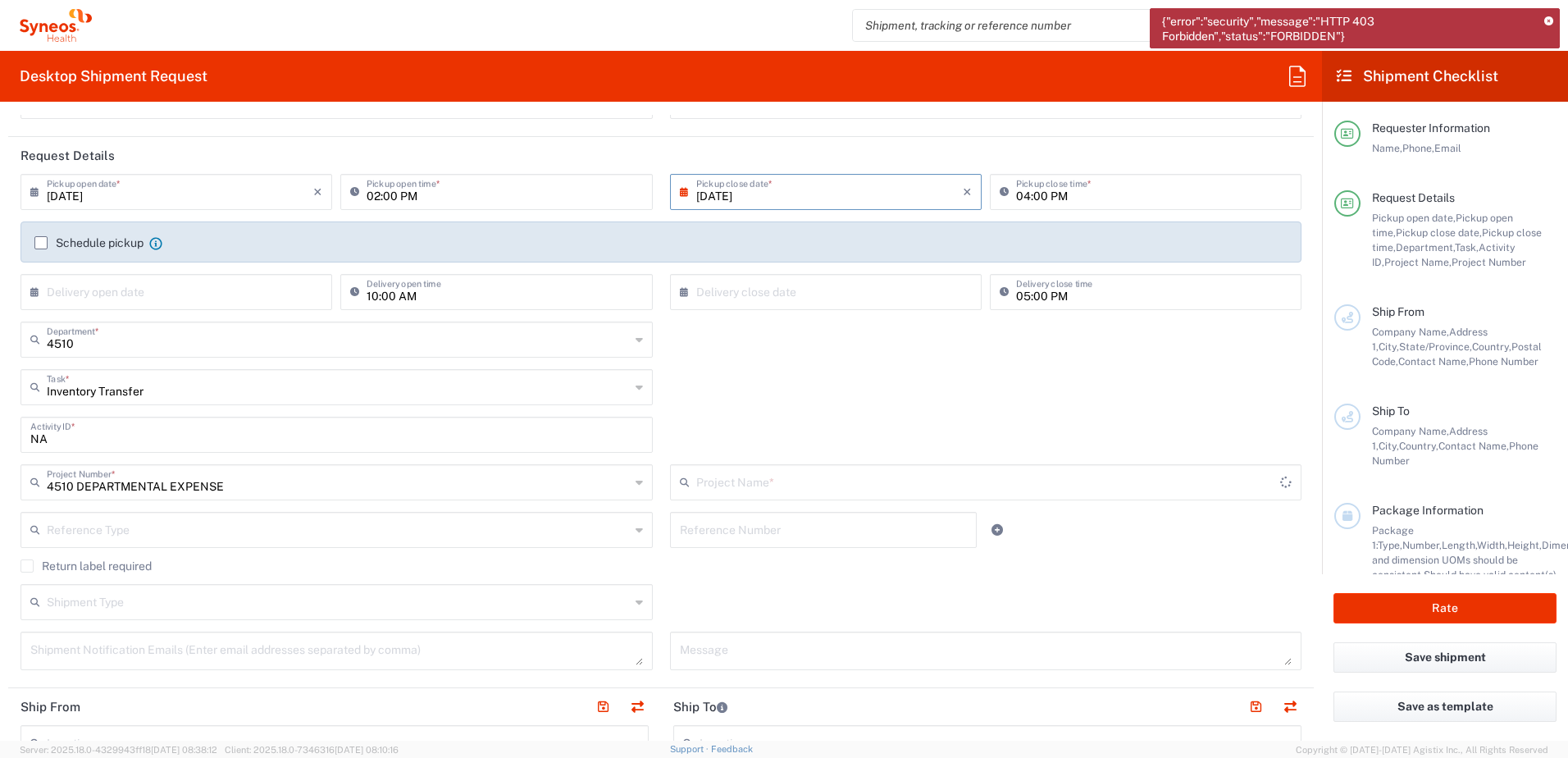
type input "4510 DEPARTMENTAL EXPENSE"
click at [725, 528] on input "text" at bounding box center [824, 529] width 288 height 28
type input "4510"
click at [804, 601] on div "Shipment Type Batch Regular" at bounding box center [662, 607] width 1298 height 48
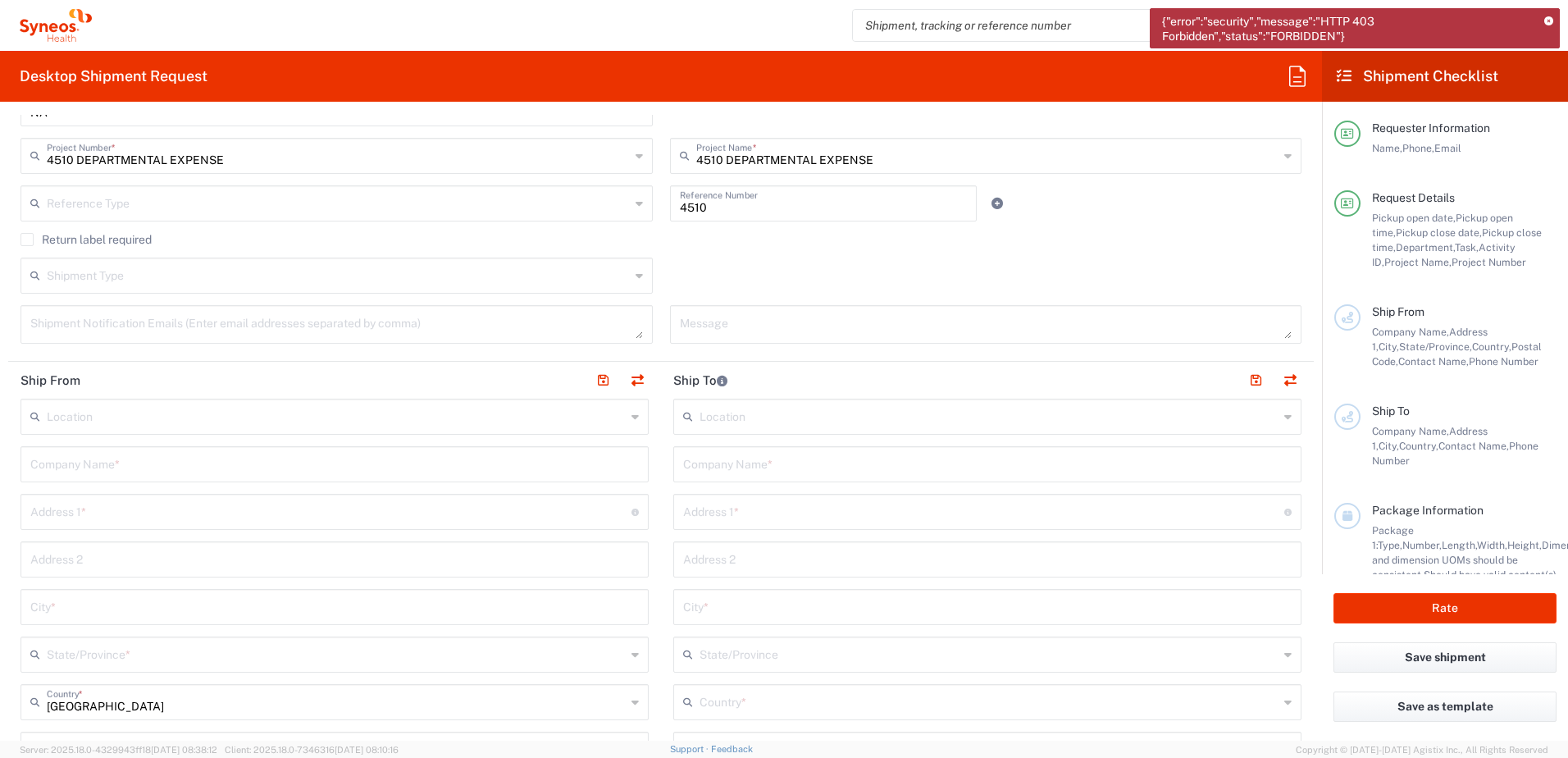
scroll to position [492, 0]
click at [121, 455] on input "text" at bounding box center [334, 462] width 609 height 28
click at [179, 472] on input "text" at bounding box center [334, 462] width 609 height 28
type input "Syneos Health"
click at [748, 471] on input "text" at bounding box center [988, 462] width 609 height 28
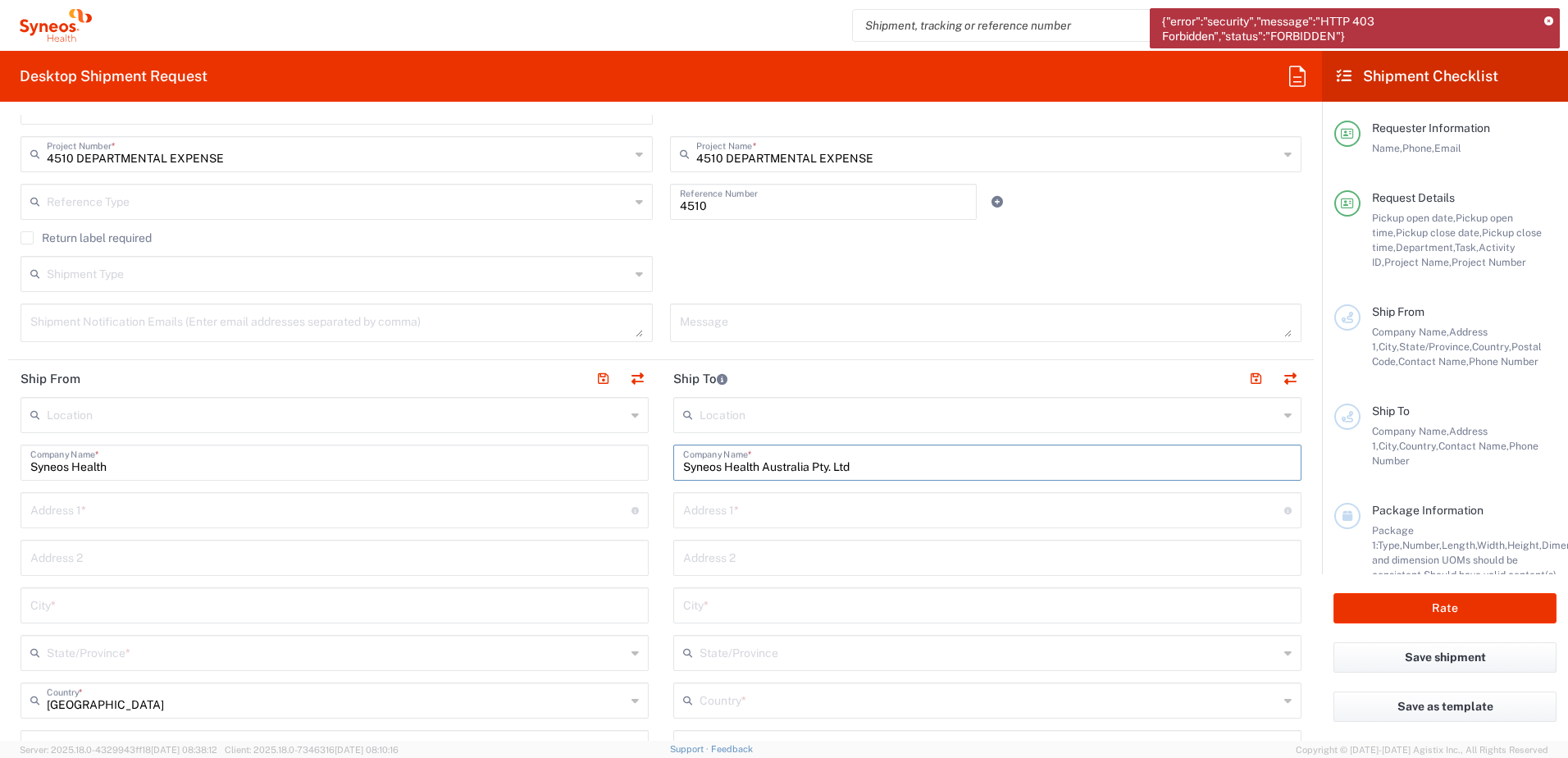
drag, startPoint x: 913, startPoint y: 468, endPoint x: 651, endPoint y: 467, distance: 262.0
click at [651, 467] on div "Ship From Location Addison Whitney LLC-Morrisvile NC US Barcelona-Syneos Health…" at bounding box center [661, 726] width 1306 height 732
type input "Syneos Health Australia Pty. Ltd"
drag, startPoint x: 359, startPoint y: 455, endPoint x: -3, endPoint y: 454, distance: 362.0
click at [0, 454] on html "{"error":"security","message":"HTTP 403 Forbidden","status":"FORBIDDEN"} Chiran…" at bounding box center [784, 379] width 1568 height 758
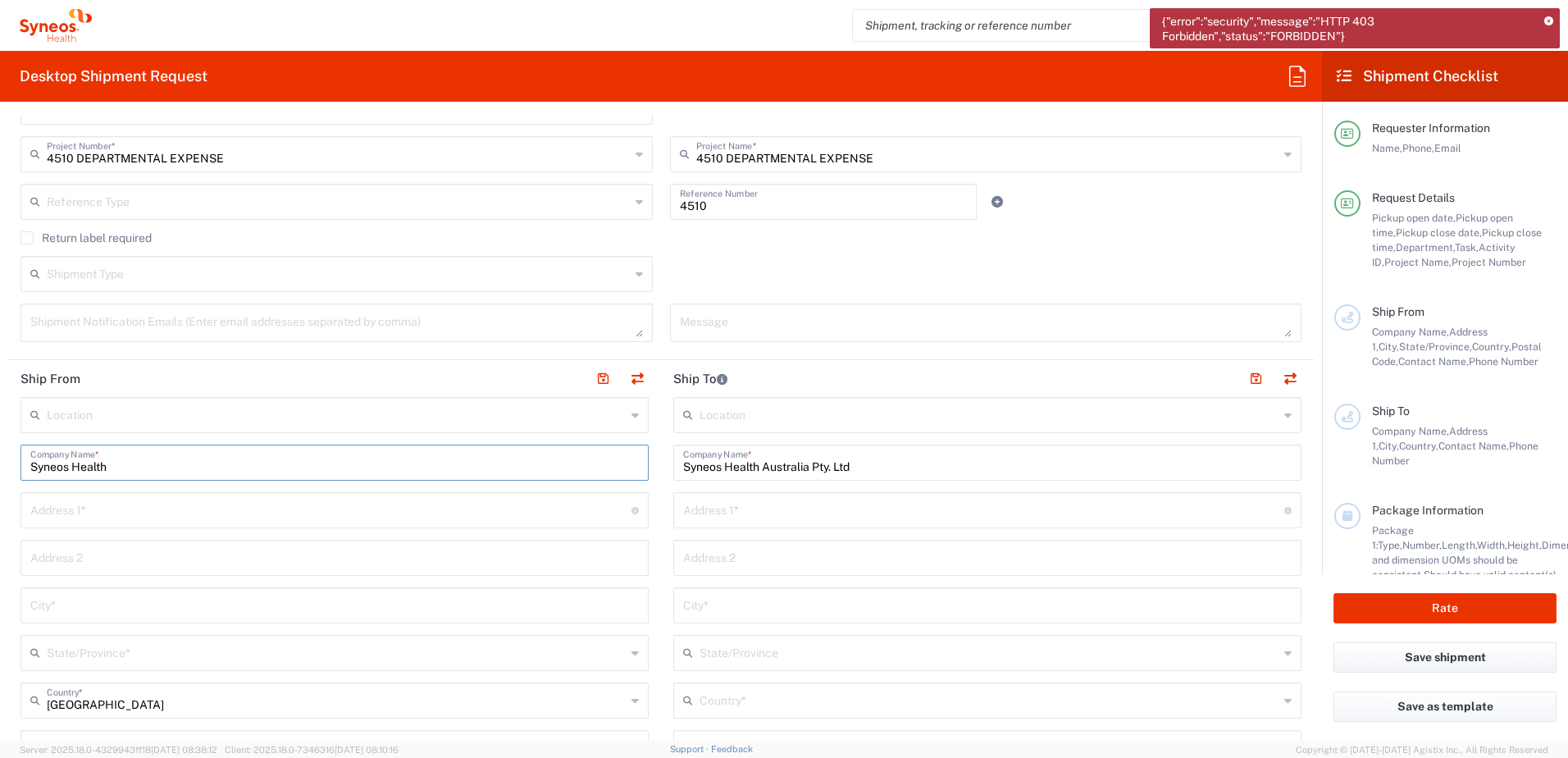
paste input "Australia Pty. Ltd"
type input "Syneos Health Australia Pty. Ltd"
click at [59, 512] on input "text" at bounding box center [331, 508] width 601 height 28
paste input "Syneos Health Australia Pty. Ltd"
type input "Syneos Health Australia Pty. Ltd"
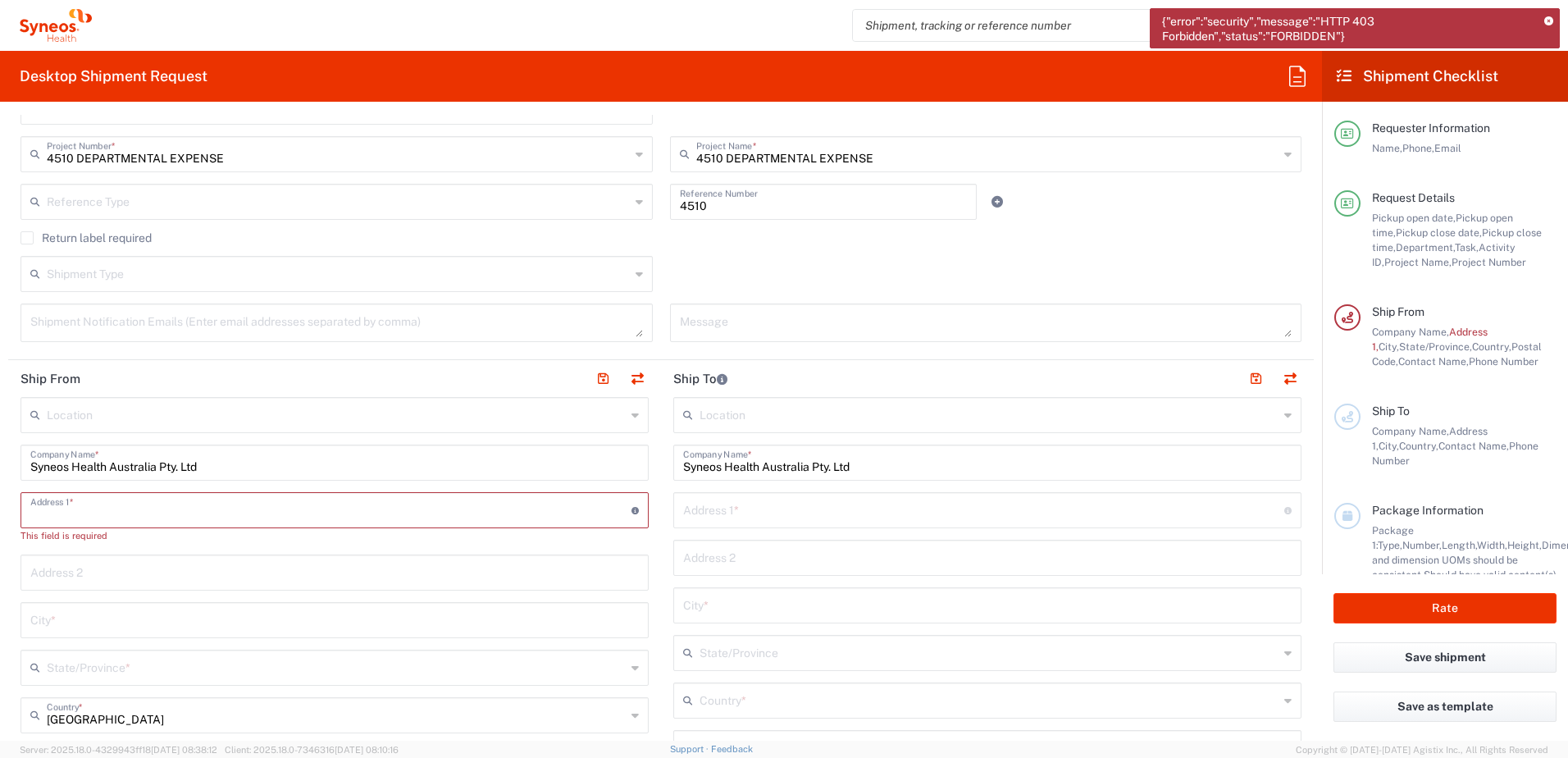
click at [316, 514] on input "text" at bounding box center [331, 508] width 601 height 28
paste input "Unit 2, 27-19 Langford Street"
click at [89, 508] on input "Unit 2, 27-19 Langford Street" at bounding box center [331, 508] width 601 height 28
type input "Unit 2, 27-29 Langford Street"
click at [71, 605] on input "text" at bounding box center [334, 604] width 609 height 28
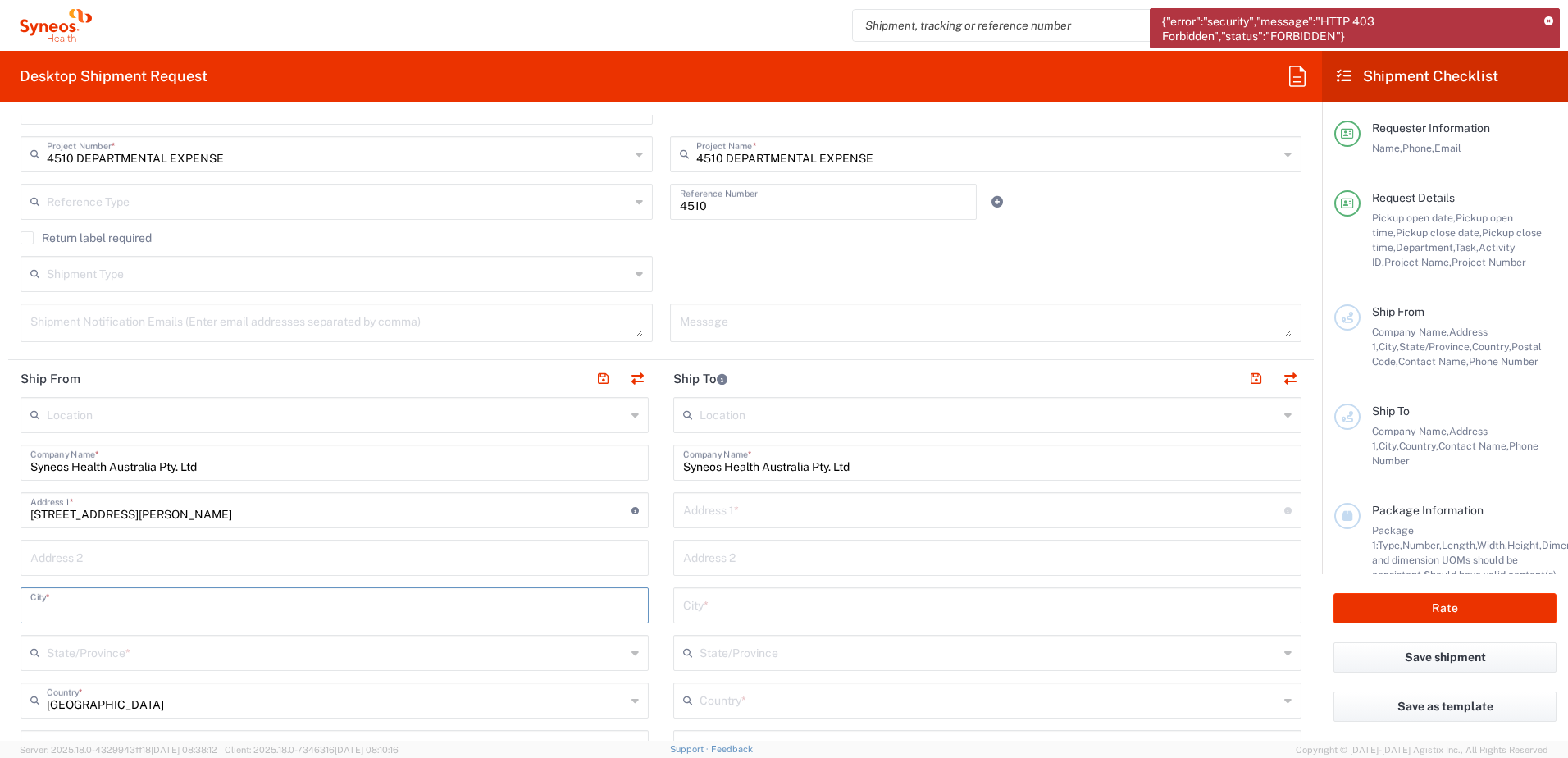
paste input "Surrey Hills"
type input "Surrey Hills"
click at [107, 652] on input "text" at bounding box center [336, 652] width 579 height 28
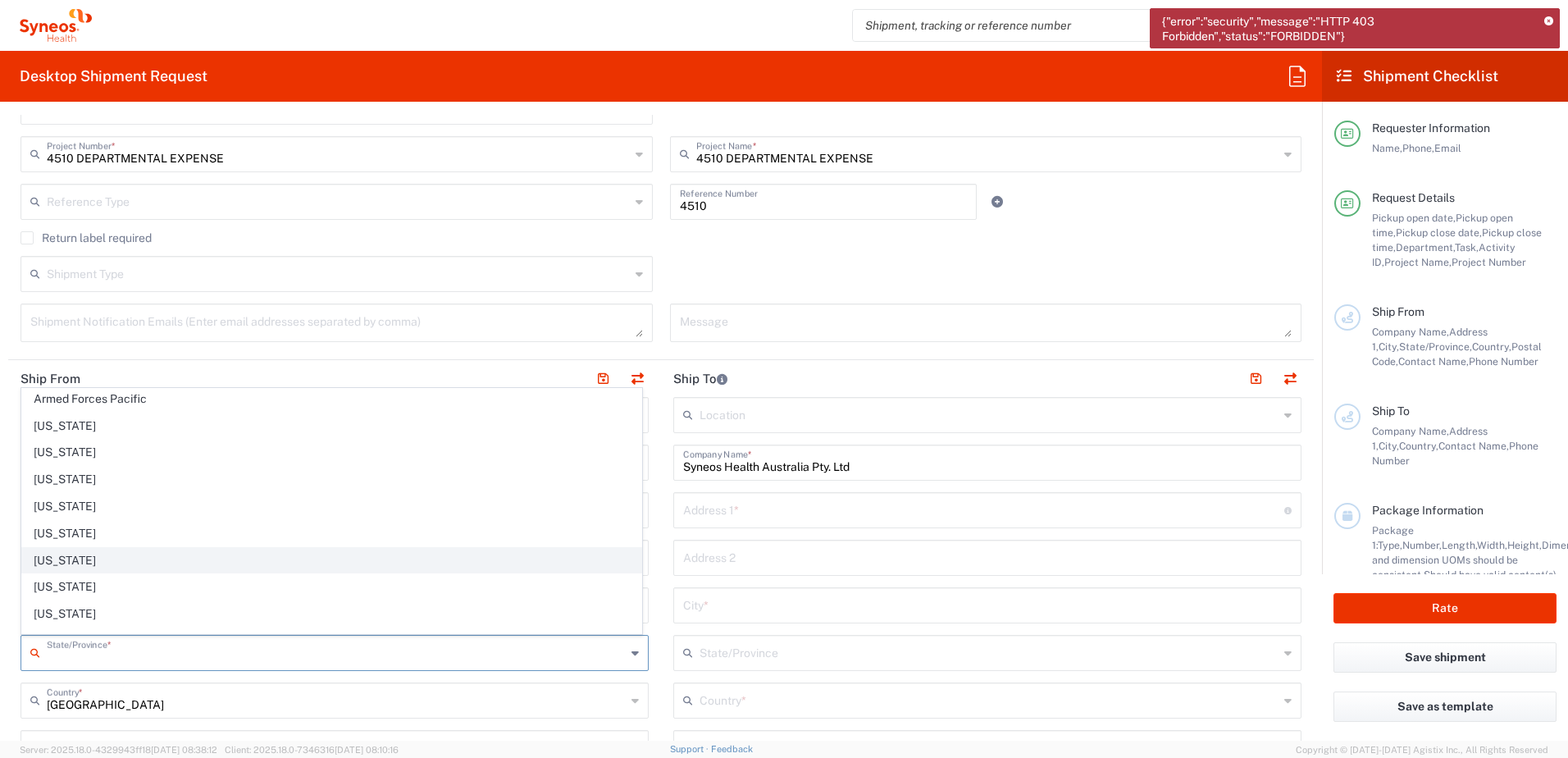
scroll to position [0, 0]
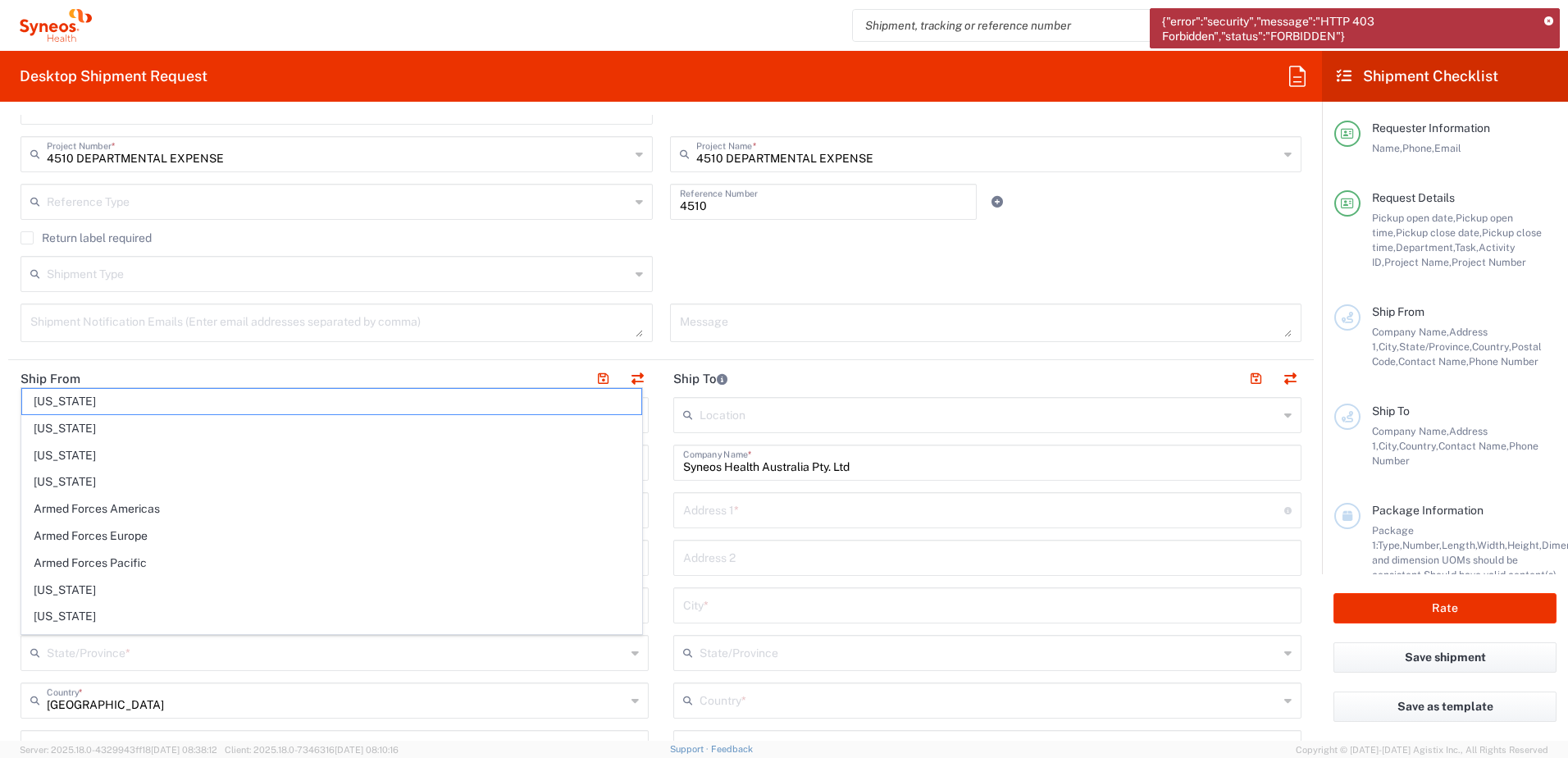
click at [539, 242] on agx-checkbox-control "Return label required" at bounding box center [661, 238] width 1282 height 13
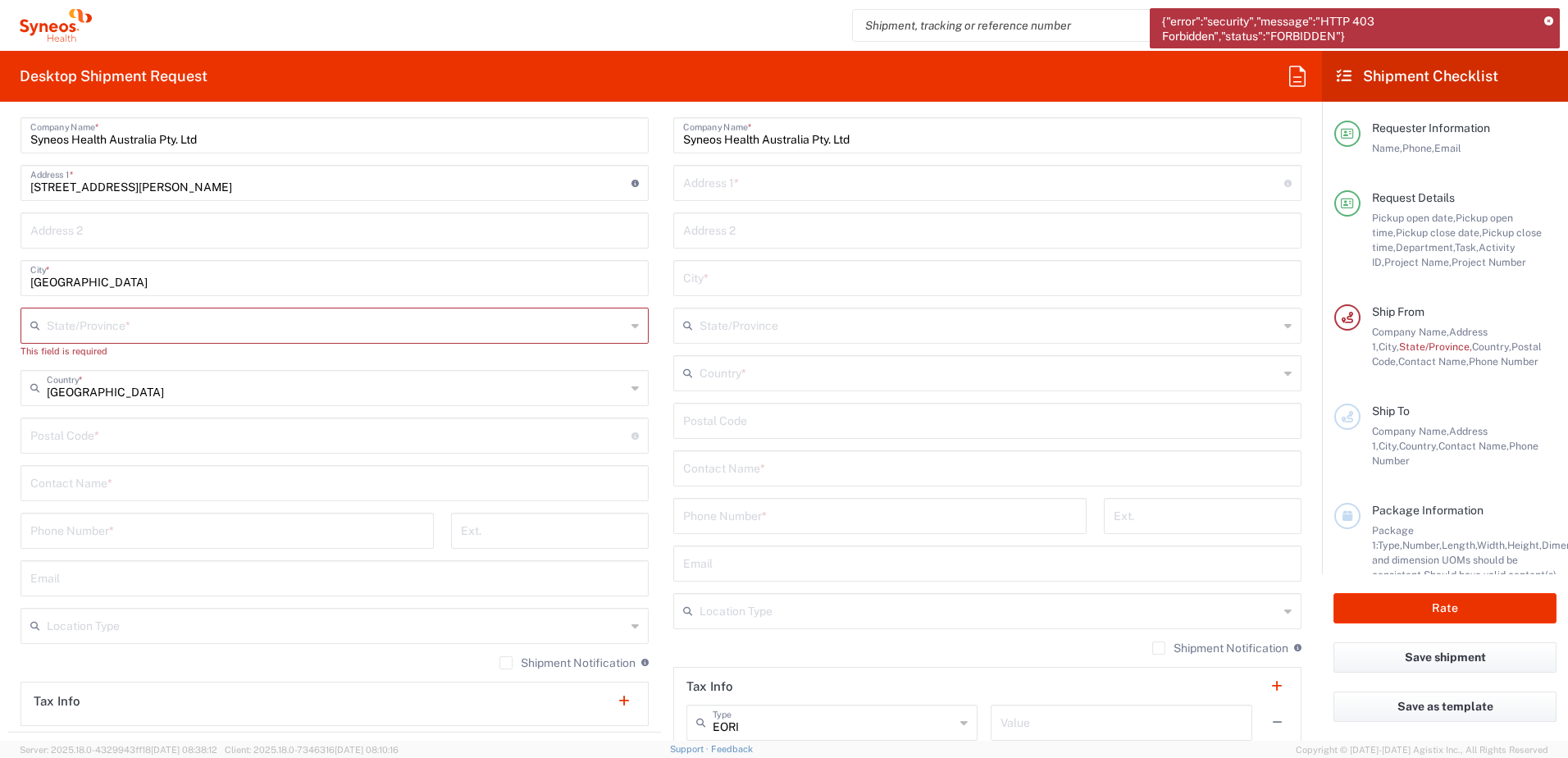
scroll to position [820, 0]
click at [302, 388] on input "text" at bounding box center [336, 386] width 579 height 28
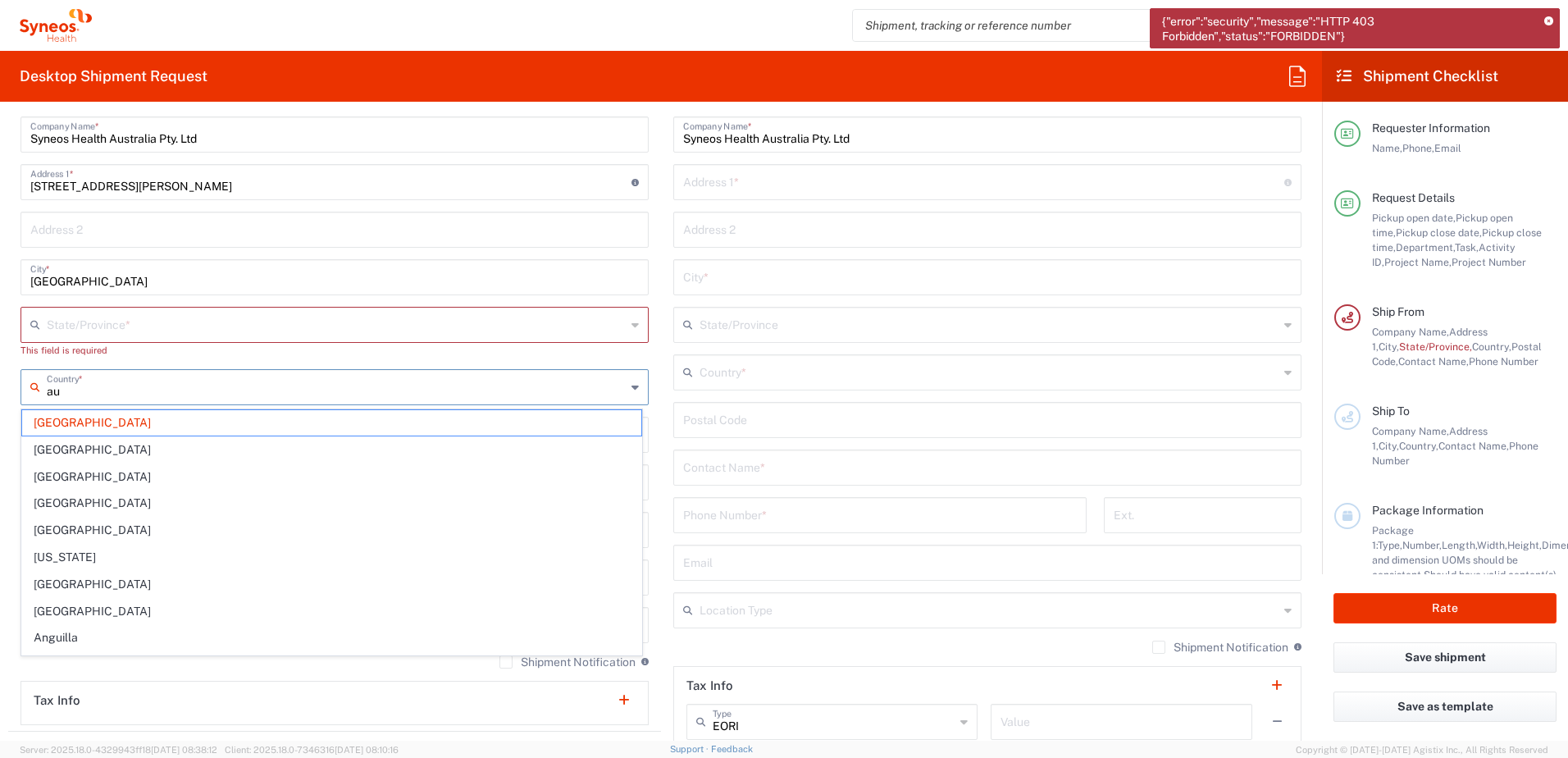
type input "aus"
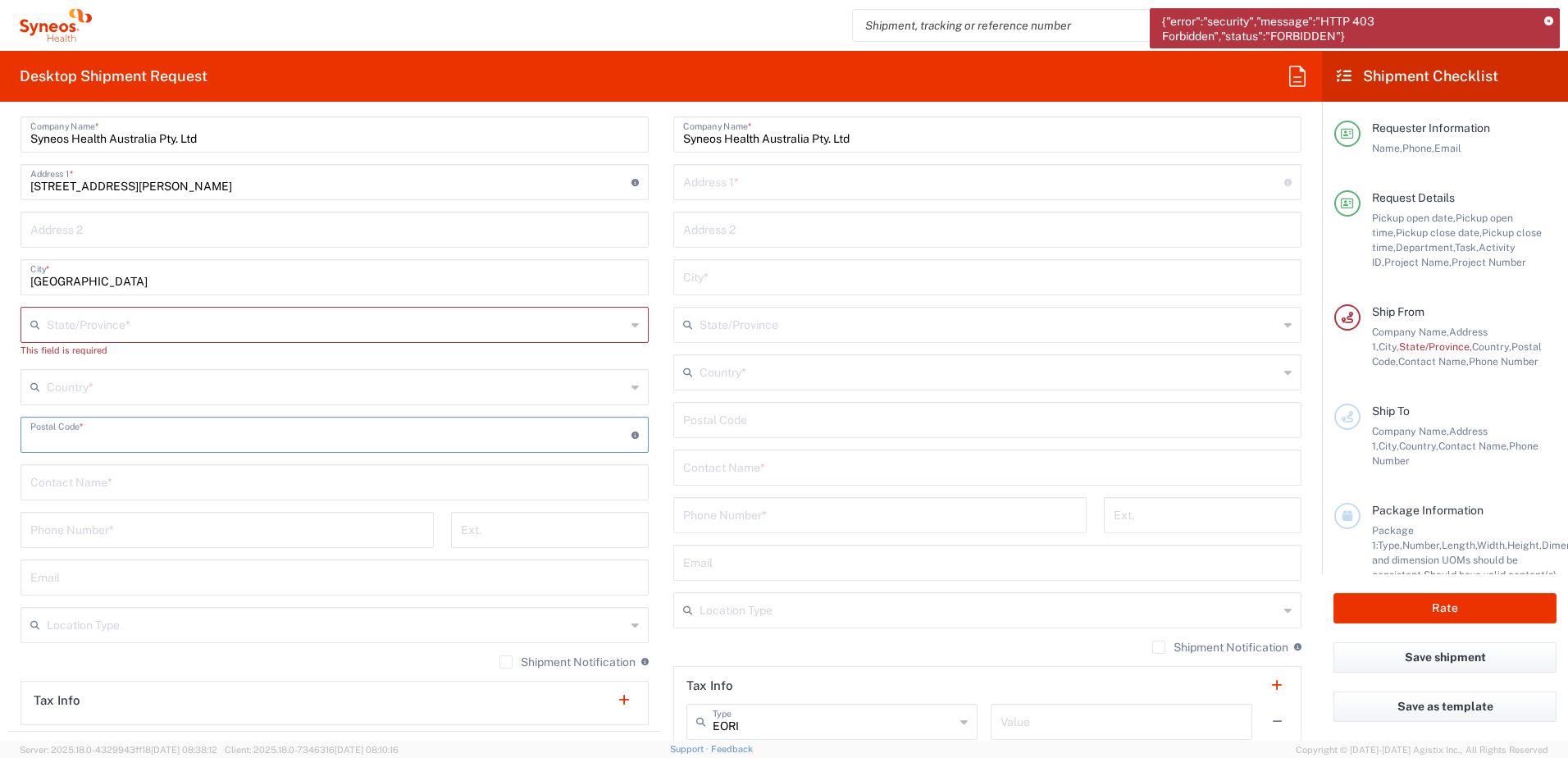
click at [188, 386] on input "text" at bounding box center [336, 386] width 579 height 28
type input "Australia"
click at [165, 327] on input "text" at bounding box center [336, 323] width 579 height 28
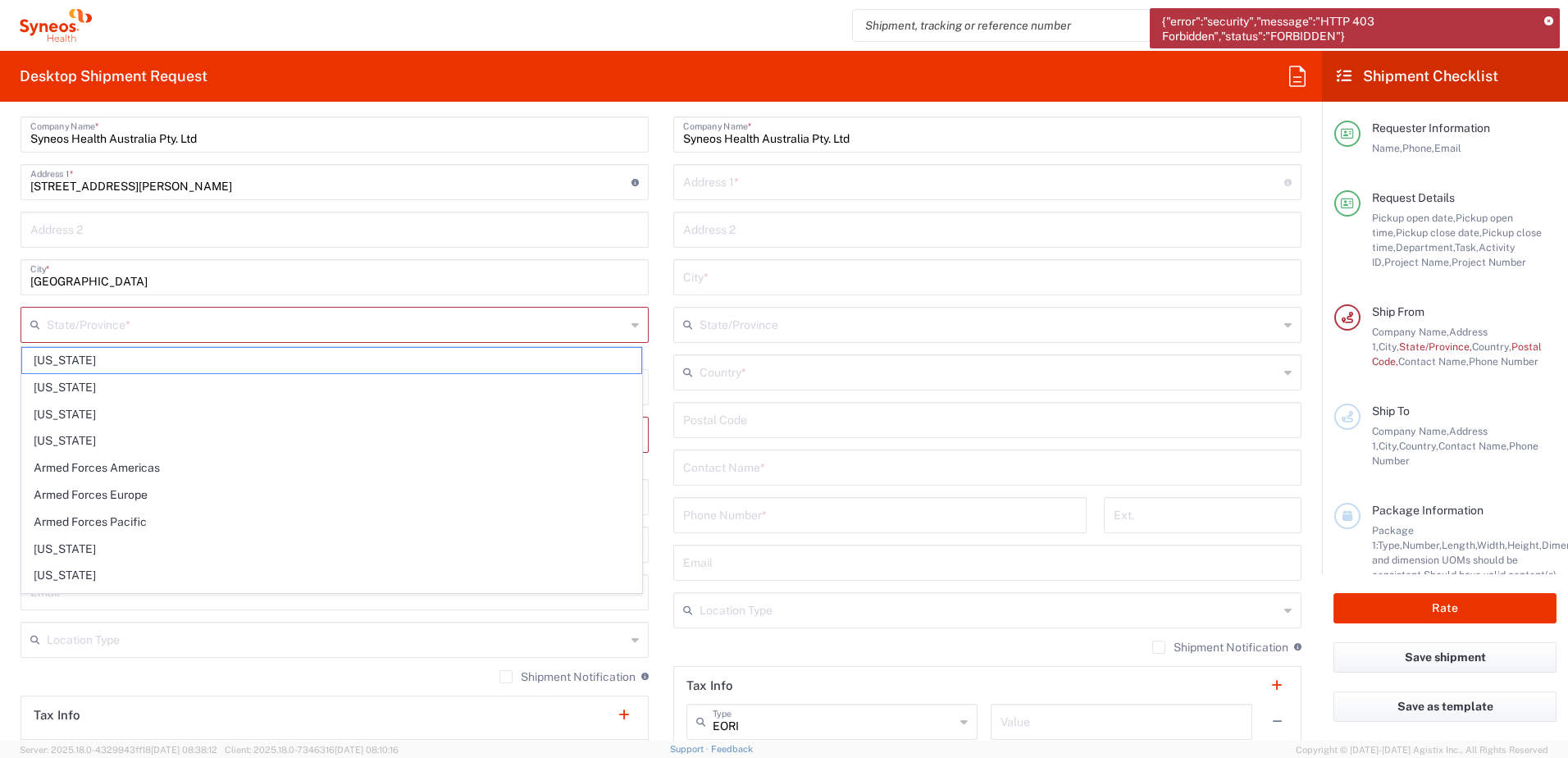
click at [946, 650] on div "Shipment Notification If checked, a shipment notification email will be sent to…" at bounding box center [988, 652] width 628 height 26
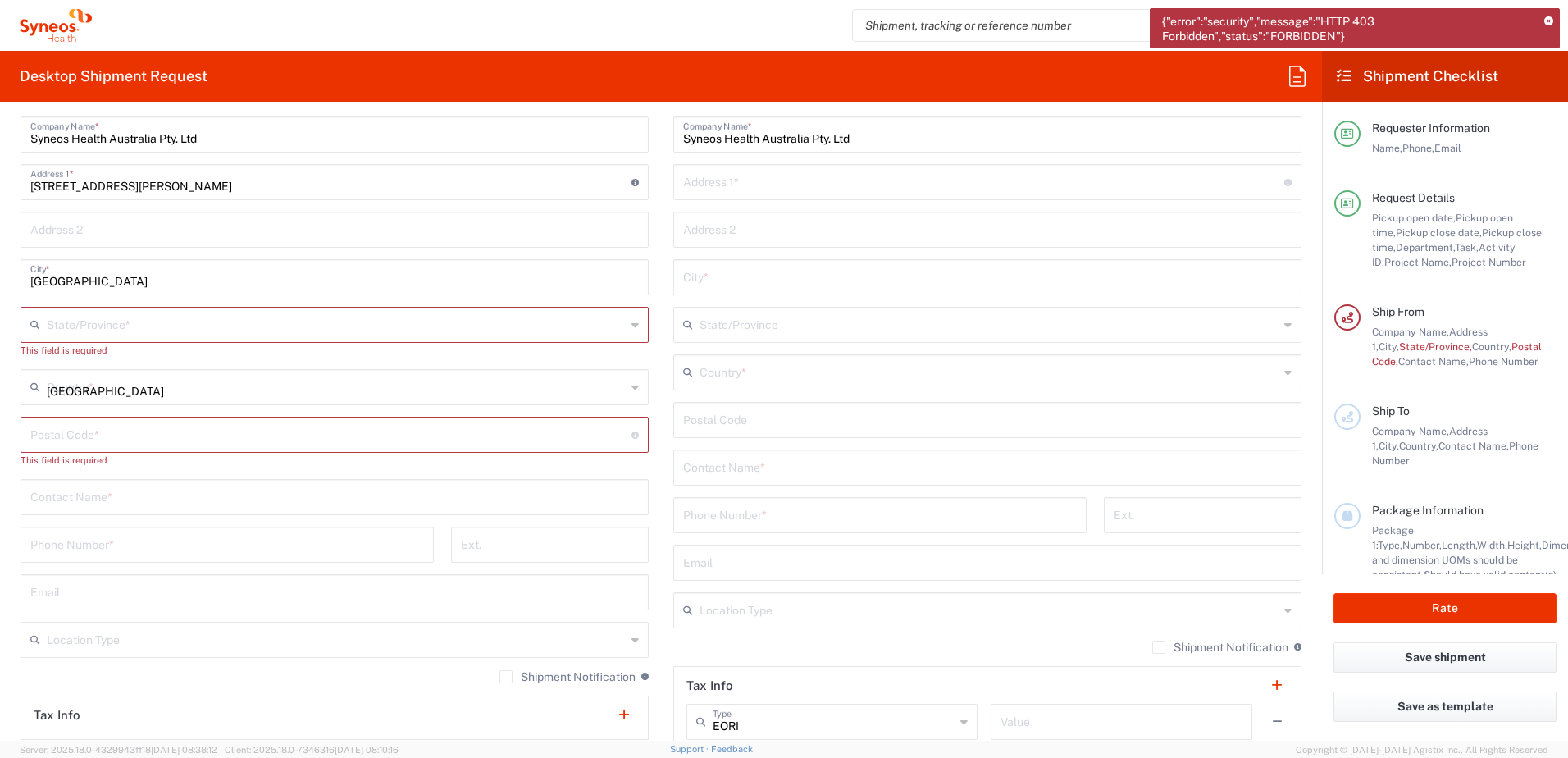
click at [194, 380] on input "United States" at bounding box center [336, 386] width 579 height 28
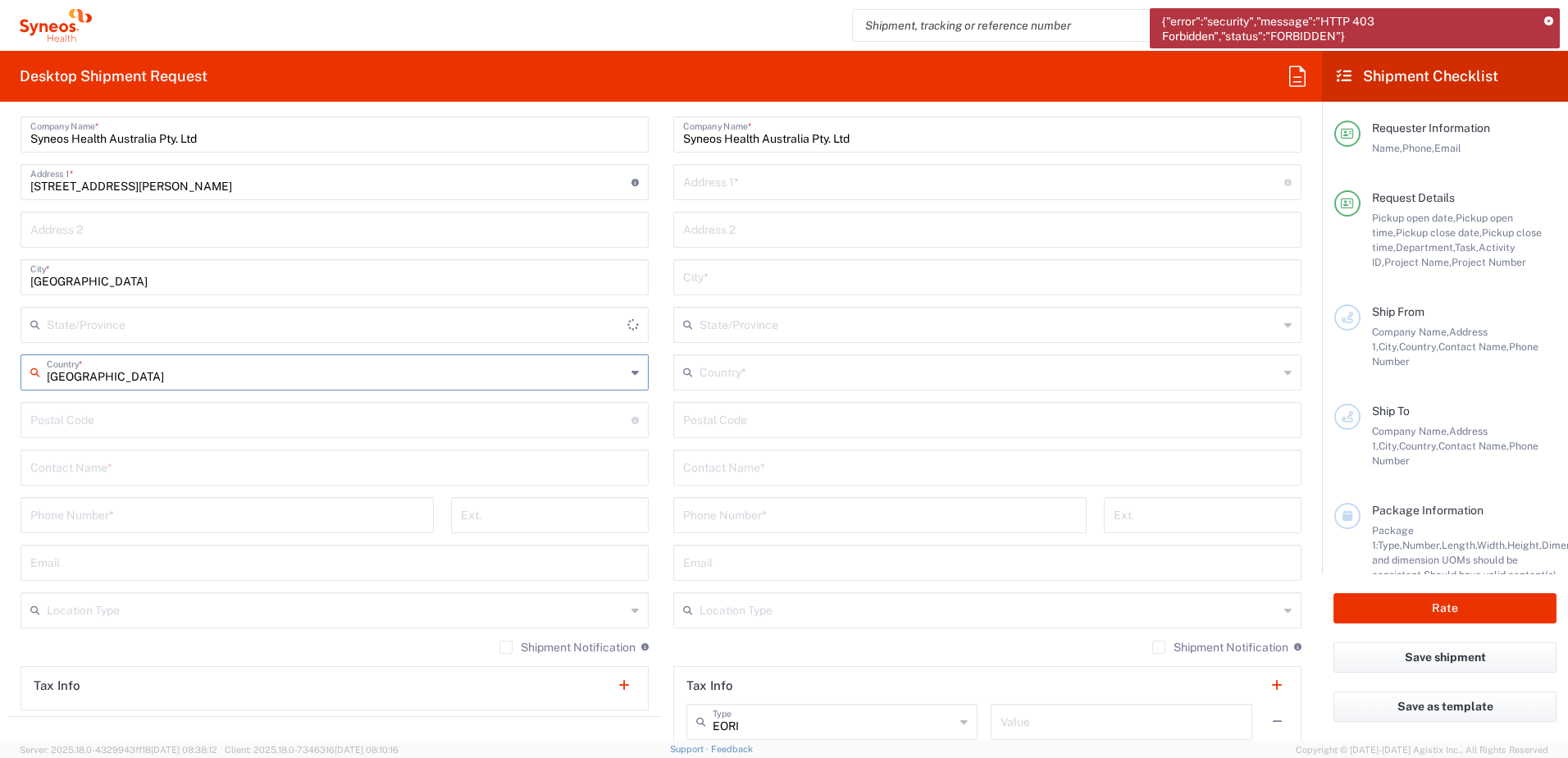
type input "Australia"
click at [41, 422] on input "undefined" at bounding box center [331, 419] width 601 height 28
click at [80, 332] on input "text" at bounding box center [336, 323] width 579 height 28
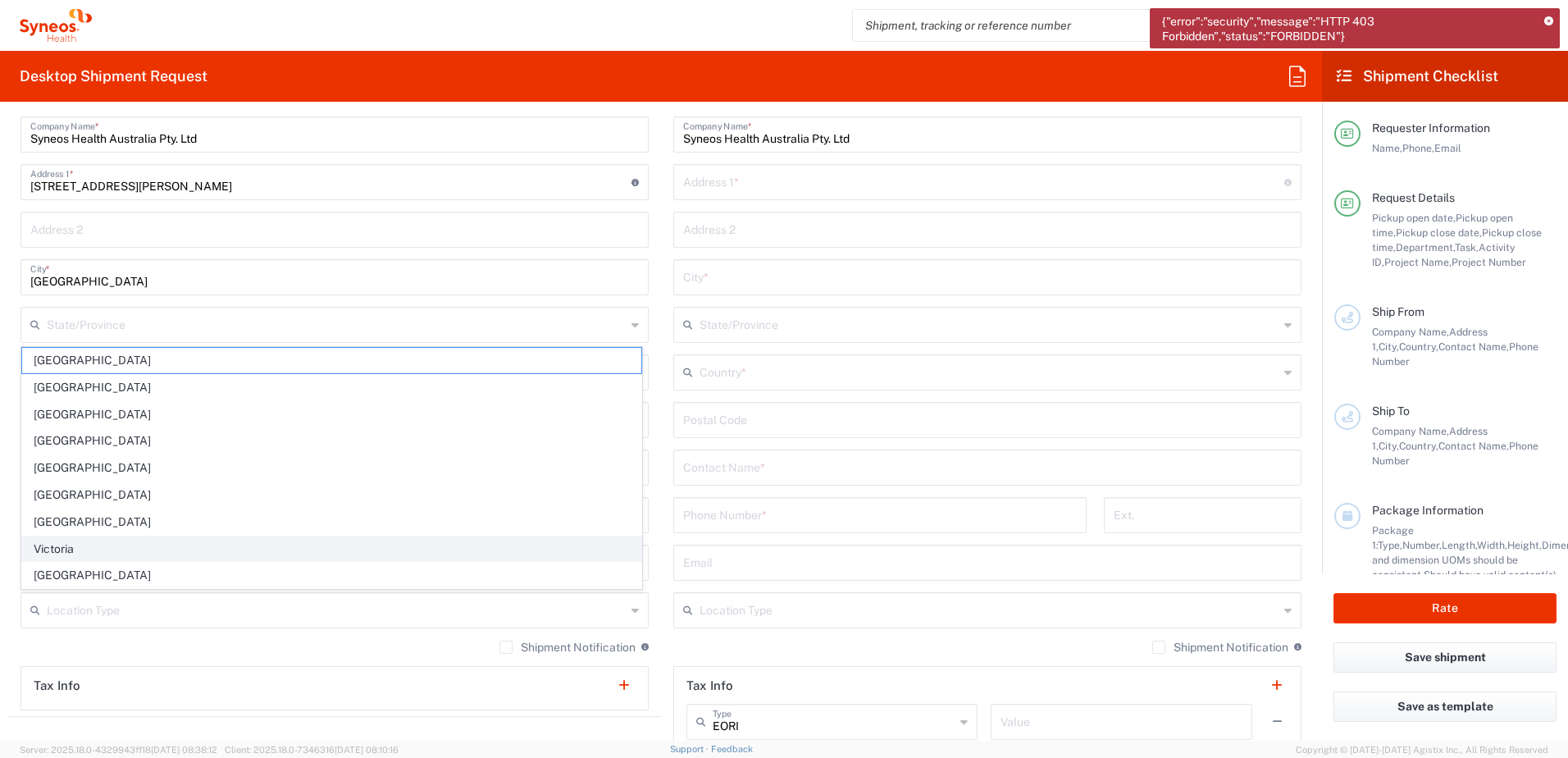
click at [91, 541] on span "Victoria" at bounding box center [331, 549] width 619 height 25
type input "Victoria"
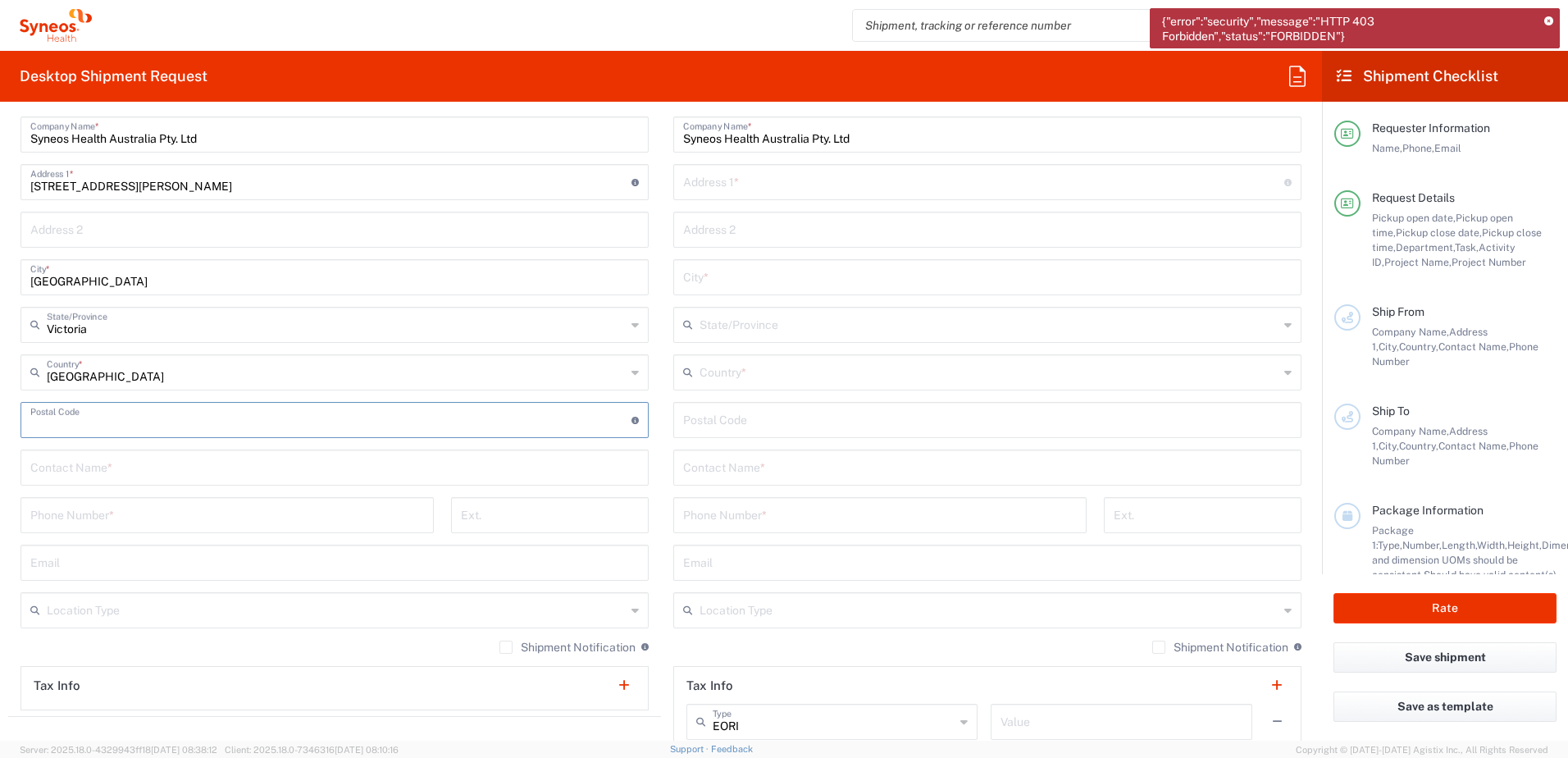
click at [81, 422] on input "undefined" at bounding box center [331, 419] width 601 height 28
click at [57, 419] on input "undefined" at bounding box center [331, 419] width 601 height 28
paste input "3127"
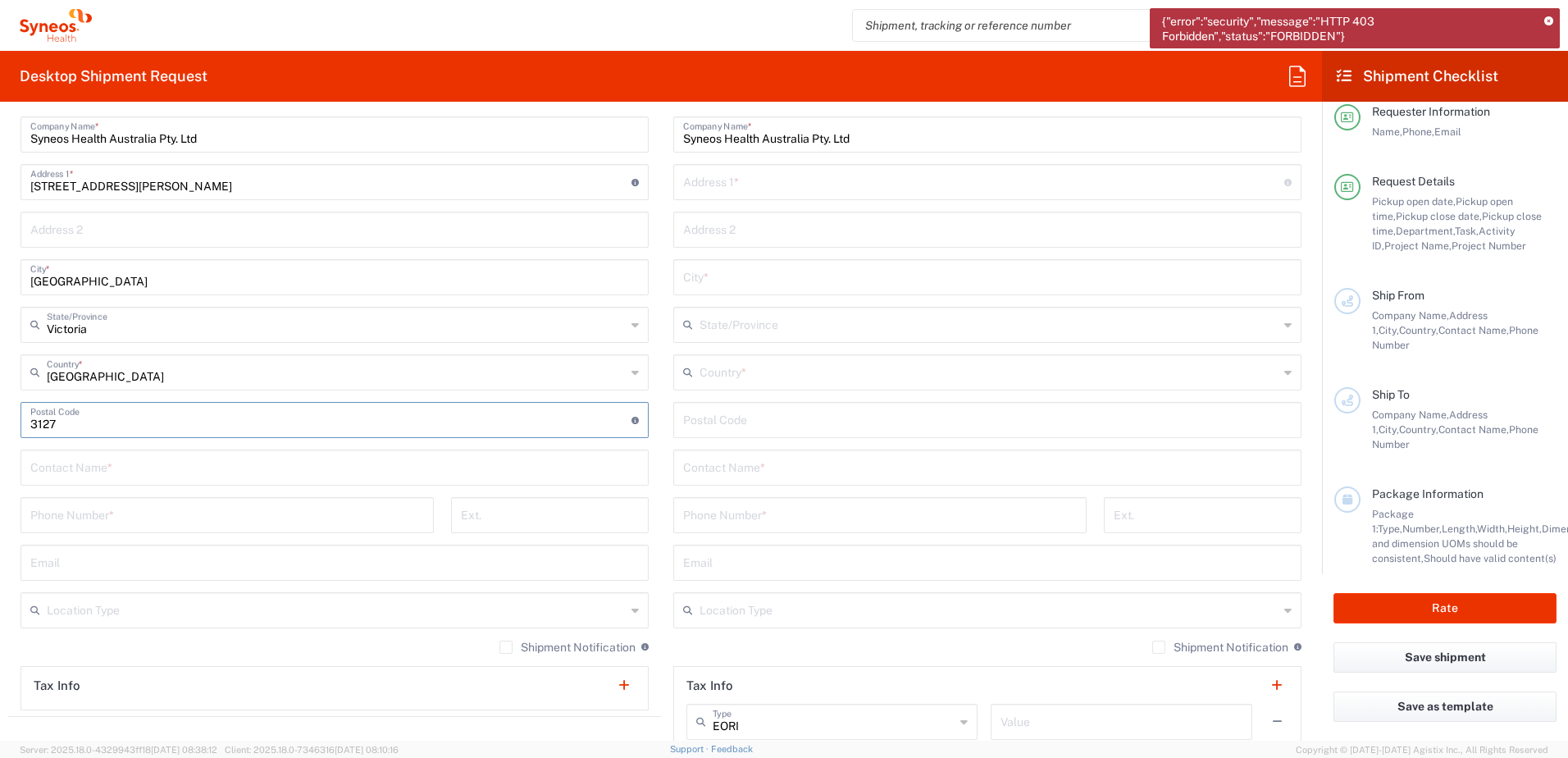
type input "3127"
click at [661, 358] on main "Location Addison Whitney LLC-Morrisvile NC US Barcelona-Syneos Health BioSector…" at bounding box center [987, 413] width 652 height 689
click at [335, 462] on input "text" at bounding box center [334, 467] width 609 height 28
click at [138, 462] on input "text" at bounding box center [334, 467] width 609 height 28
paste input "Xian Wang"
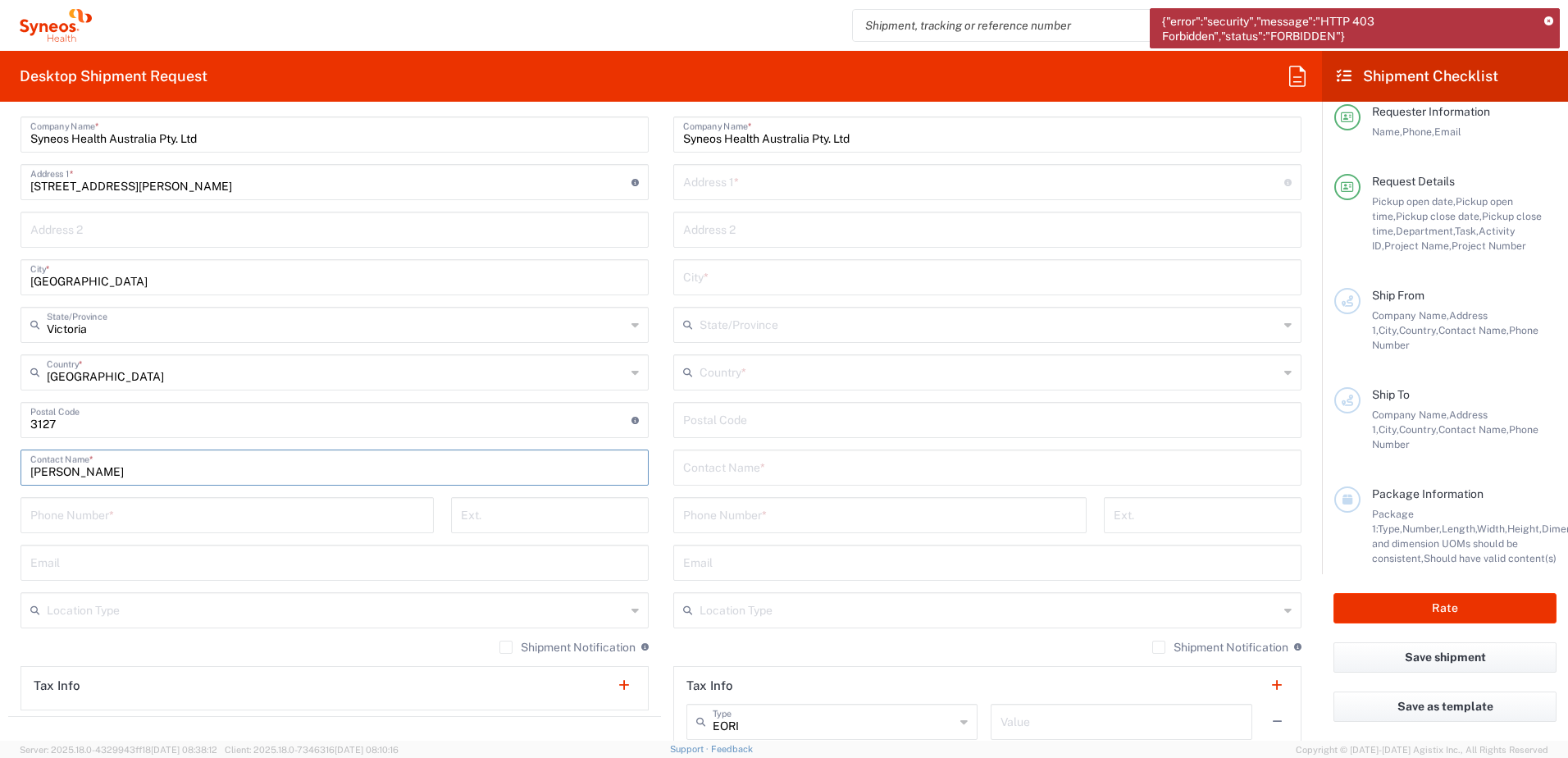
type input "Xian Wang"
click at [164, 561] on input "text" at bounding box center [334, 561] width 609 height 28
paste input "wangxian84@hotmail.com"
type input "wangxian84@hotmail.com"
click at [122, 513] on input "tel" at bounding box center [227, 513] width 394 height 28
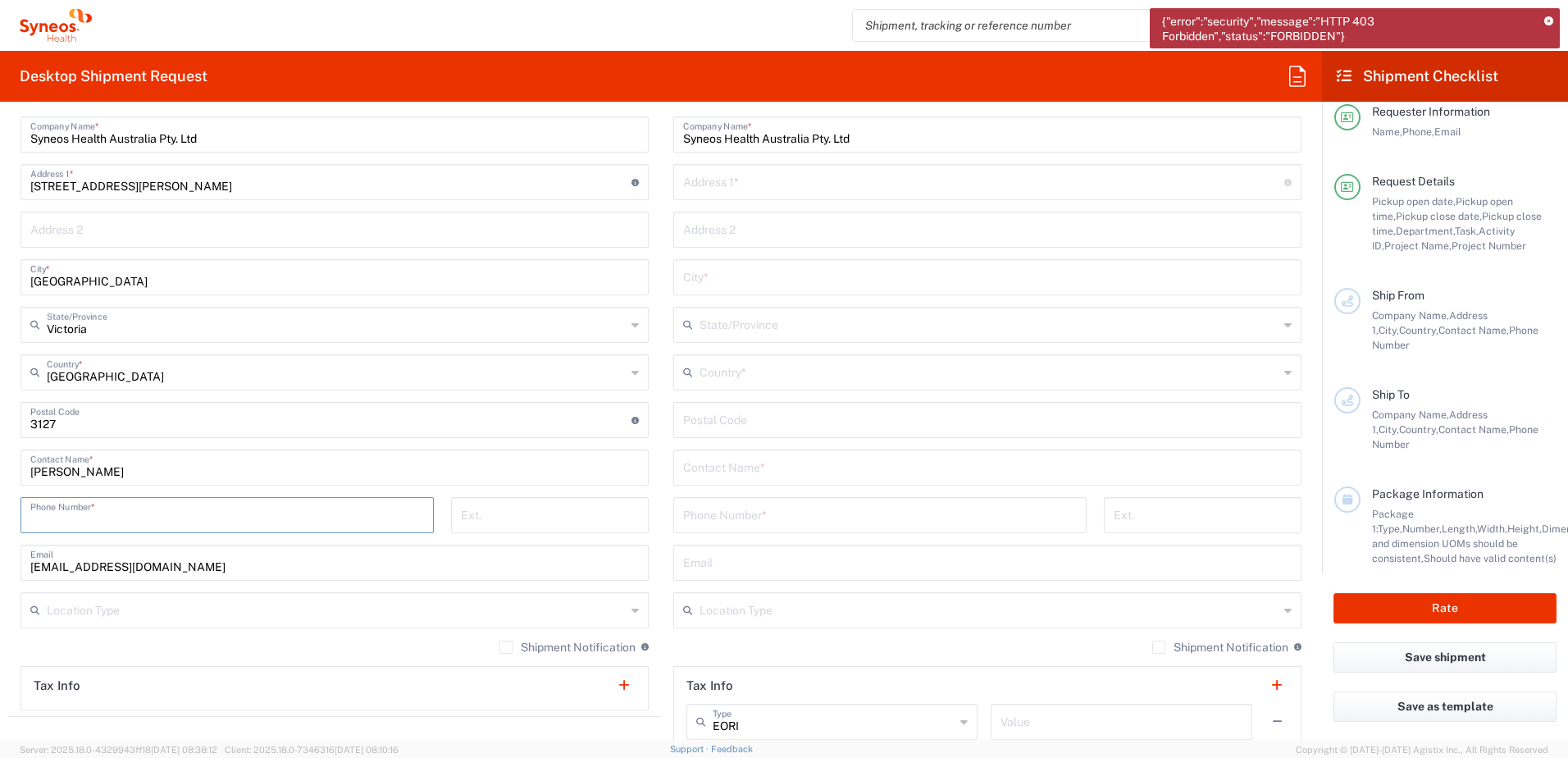
paste input "(0)418 104 607"
click at [42, 519] on input "(0)418 104 607" at bounding box center [227, 513] width 394 height 28
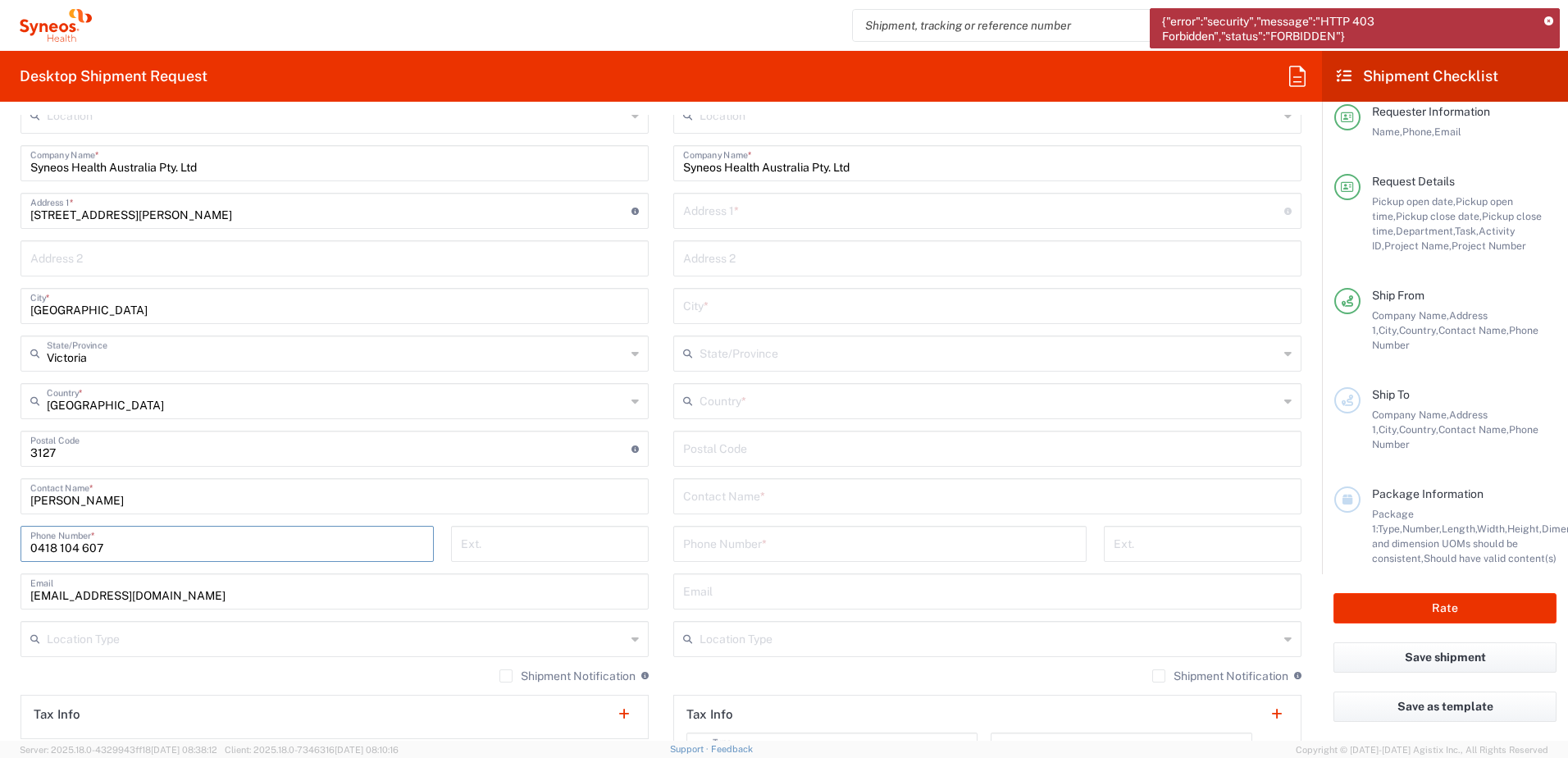
scroll to position [820, 0]
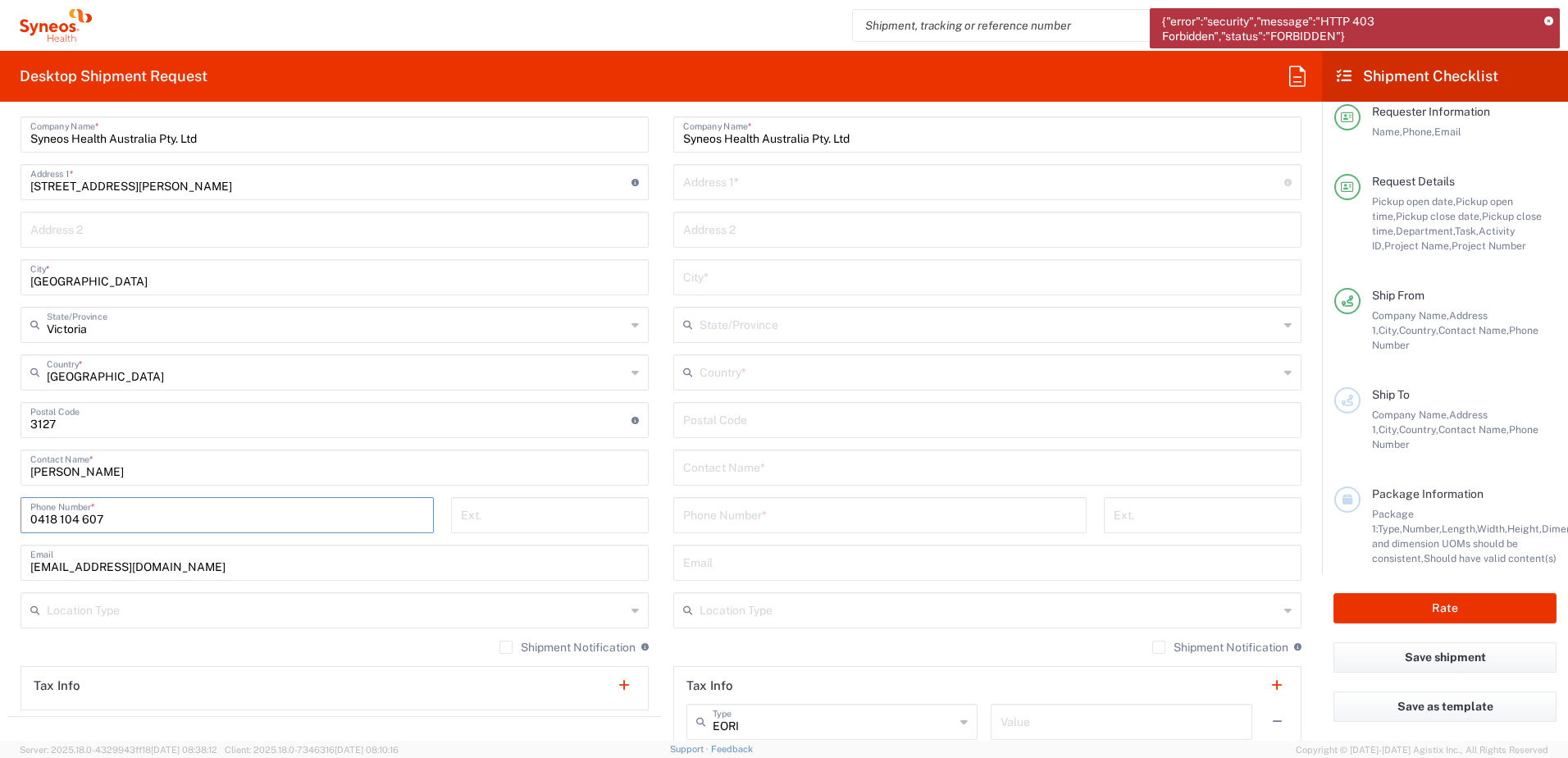
type input "0418 104 607"
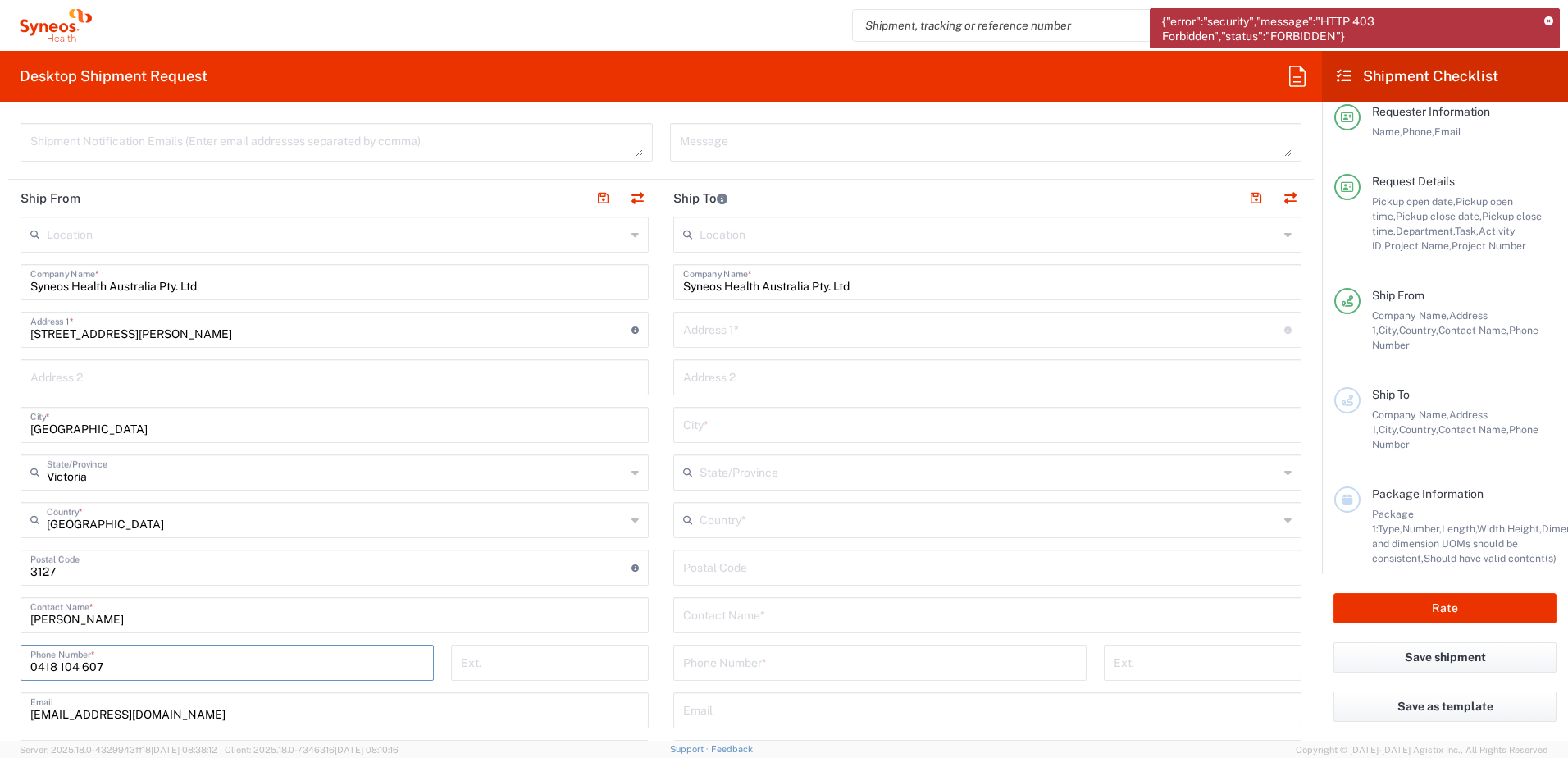
scroll to position [656, 0]
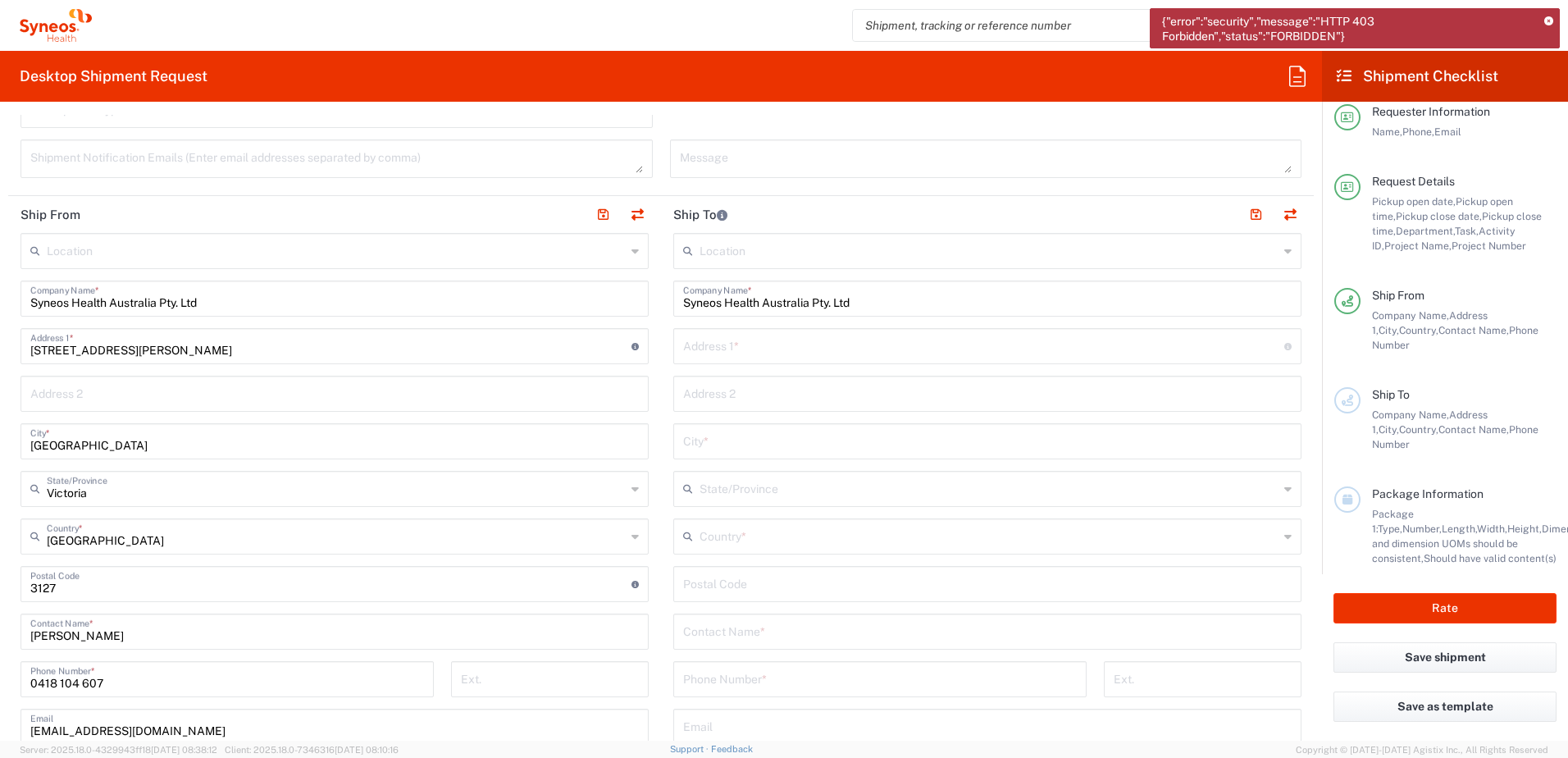
click at [832, 356] on input "text" at bounding box center [984, 345] width 601 height 28
paste input "91 King William Street"
type input "91 King William Street"
type input "Level 24"
type input "Adelaide"
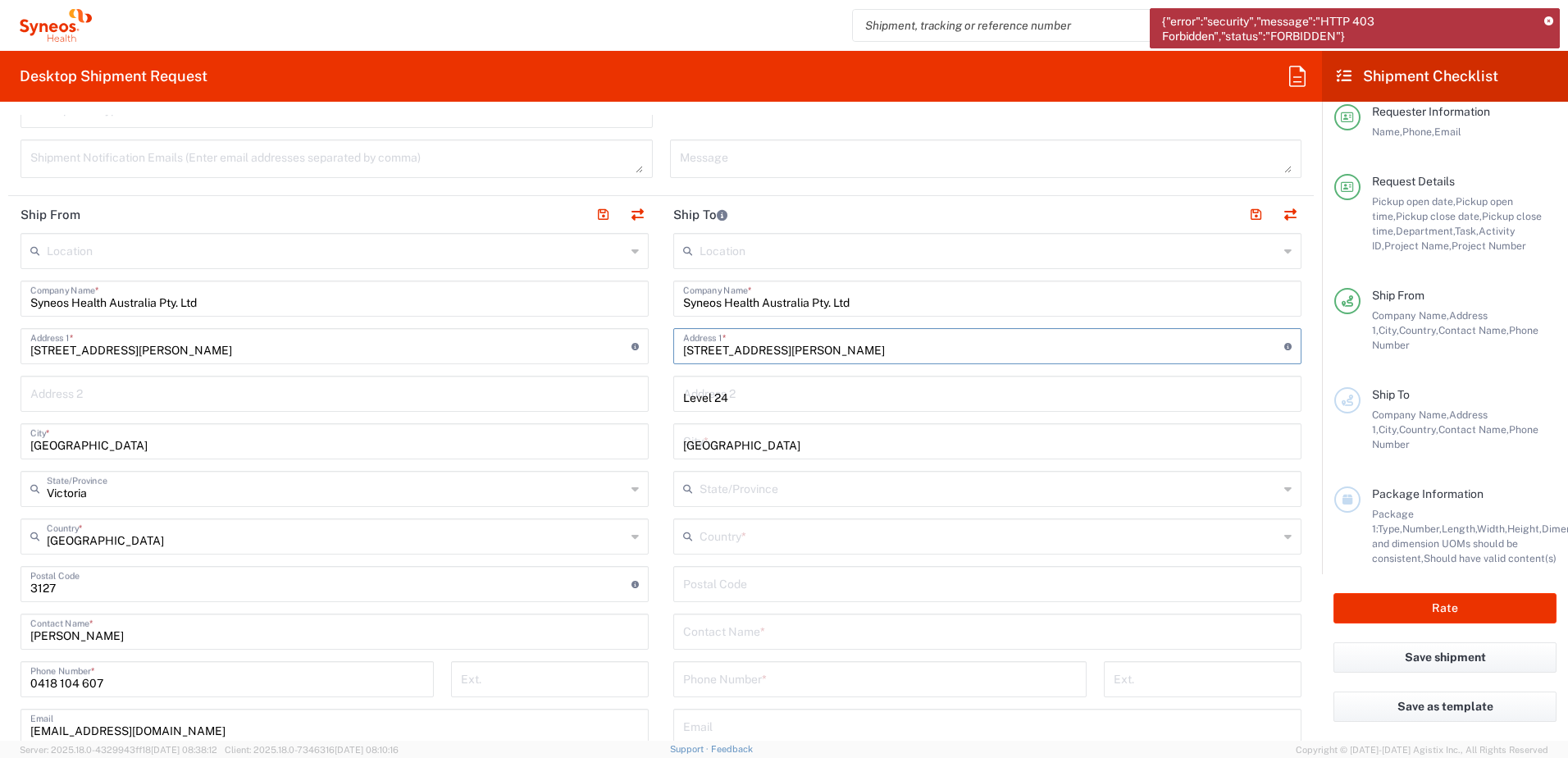
type input "South Australia"
type input "Australia"
type input "5000"
type input "0872021500"
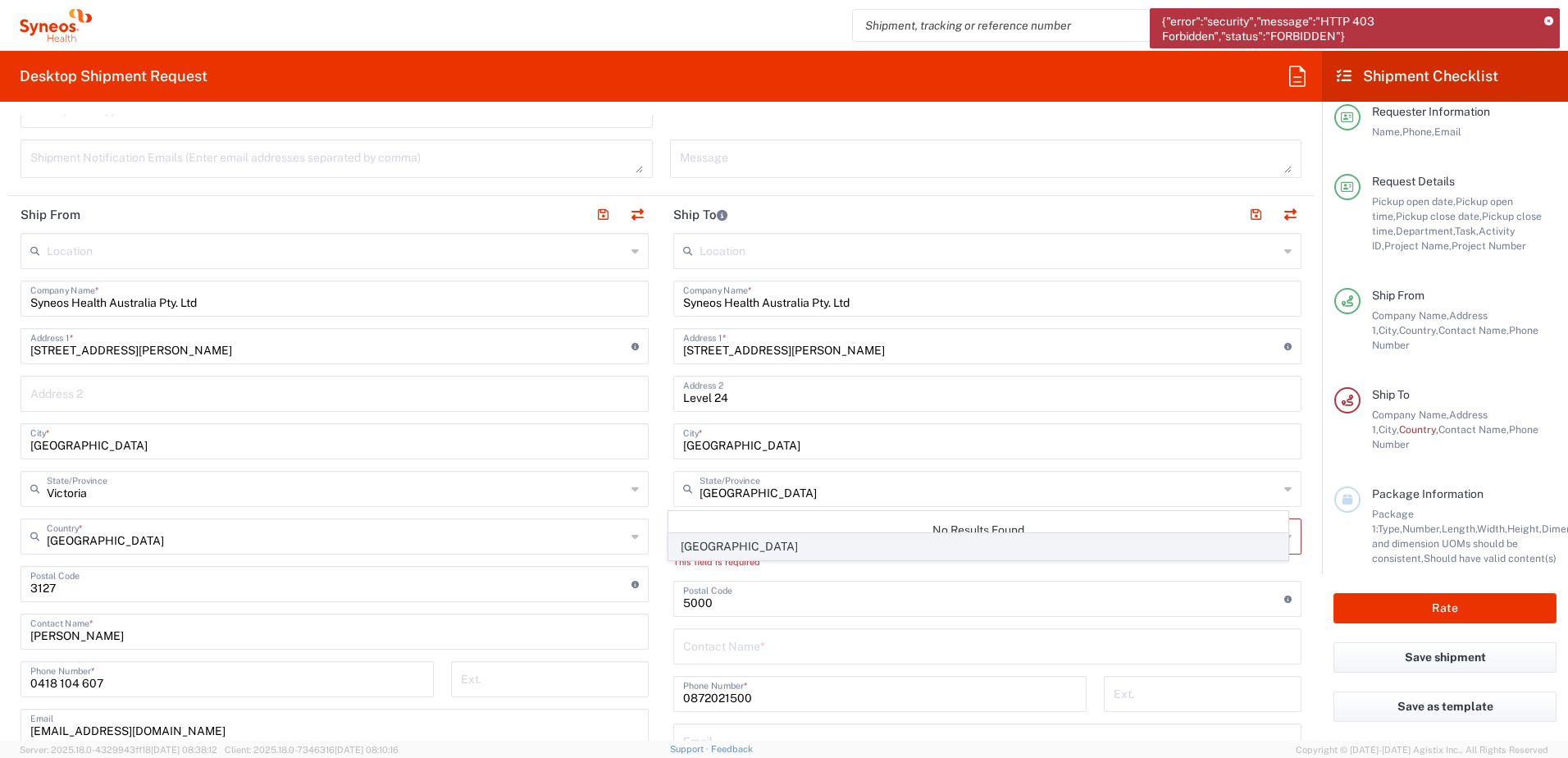
click at [710, 545] on span "Australia" at bounding box center [978, 546] width 619 height 25
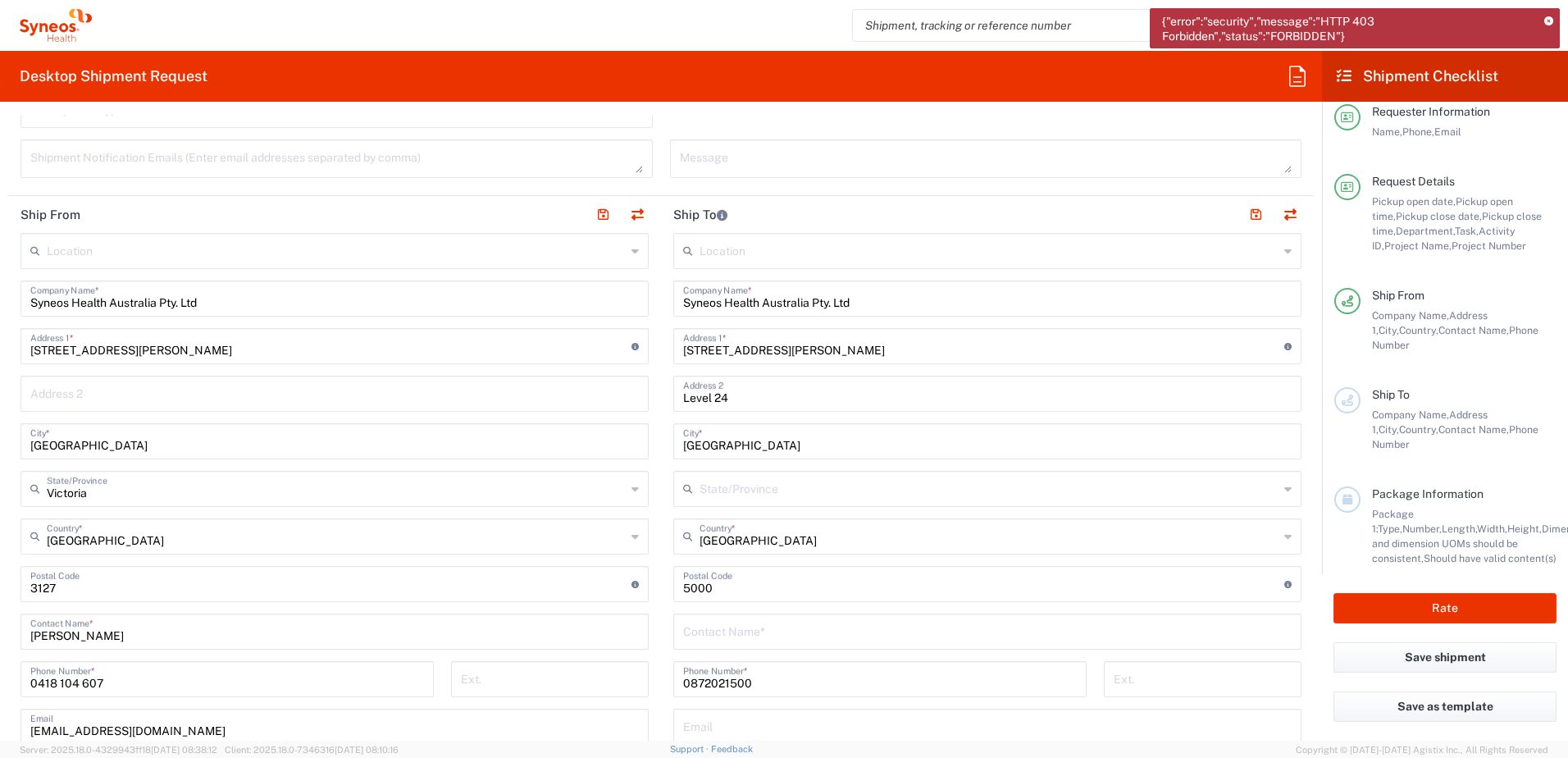
click at [791, 482] on input "text" at bounding box center [988, 487] width 579 height 28
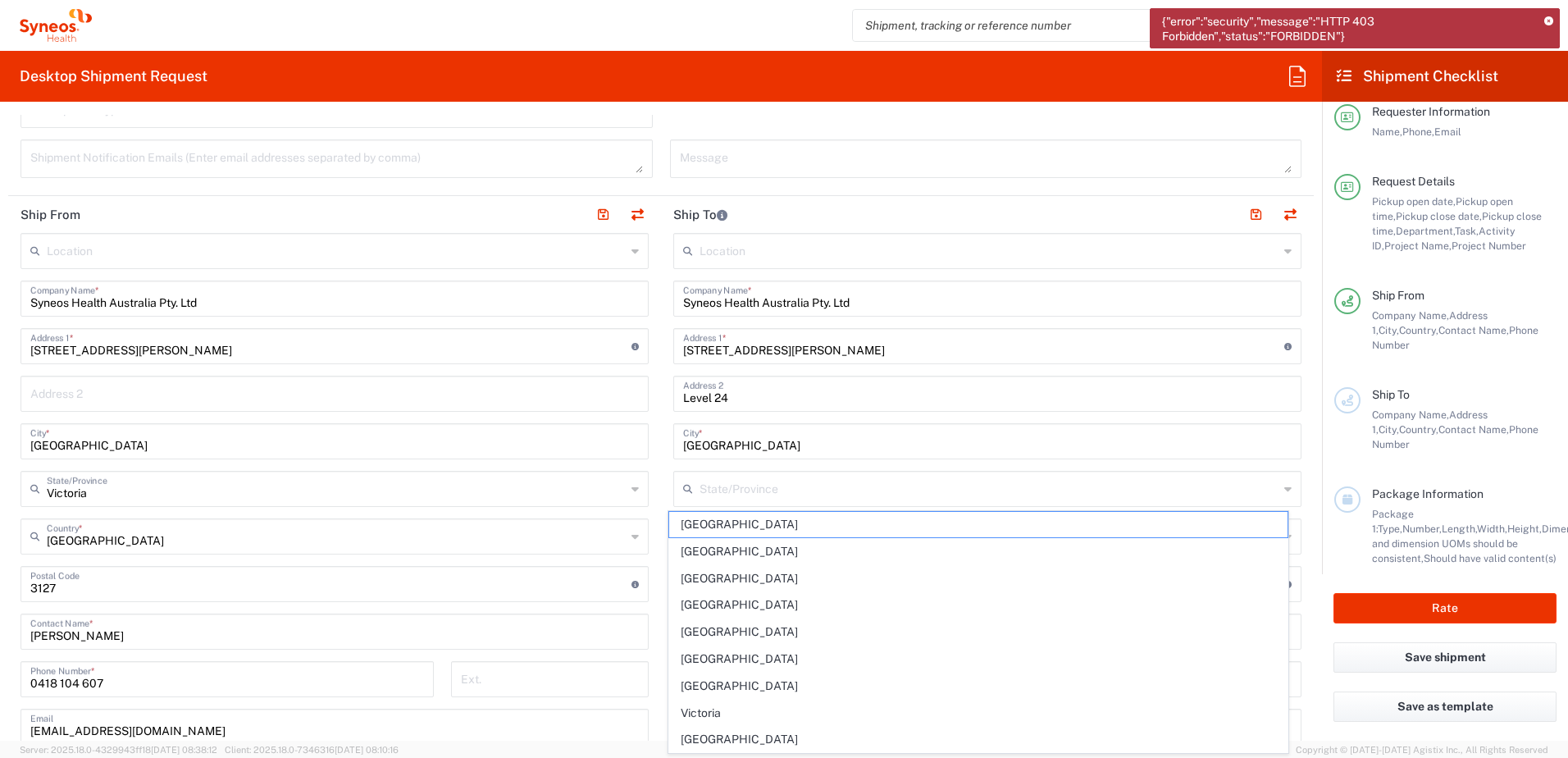
click at [765, 649] on span "South Australia" at bounding box center [978, 659] width 619 height 25
type input "South Australia"
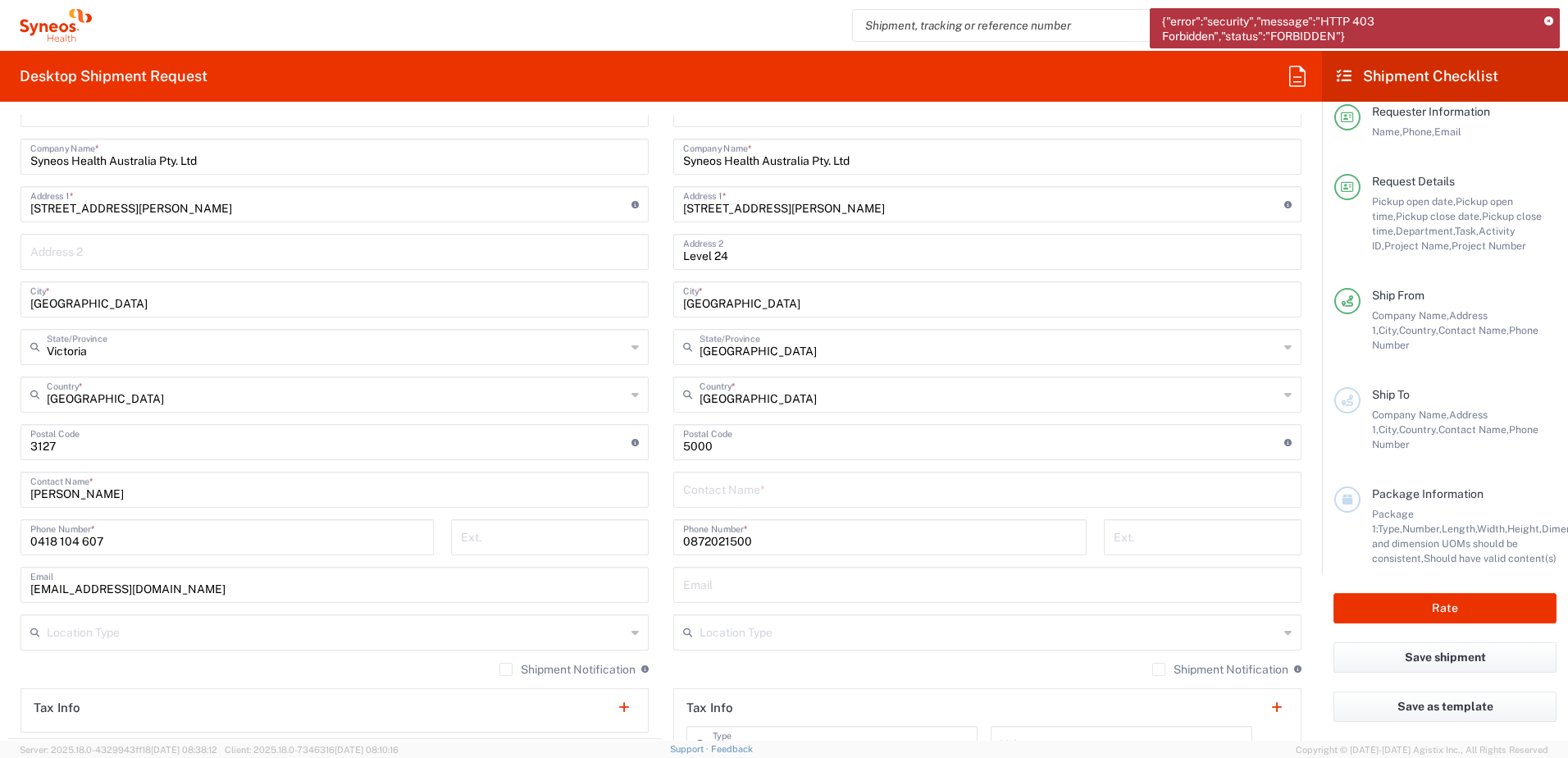
scroll to position [820, 0]
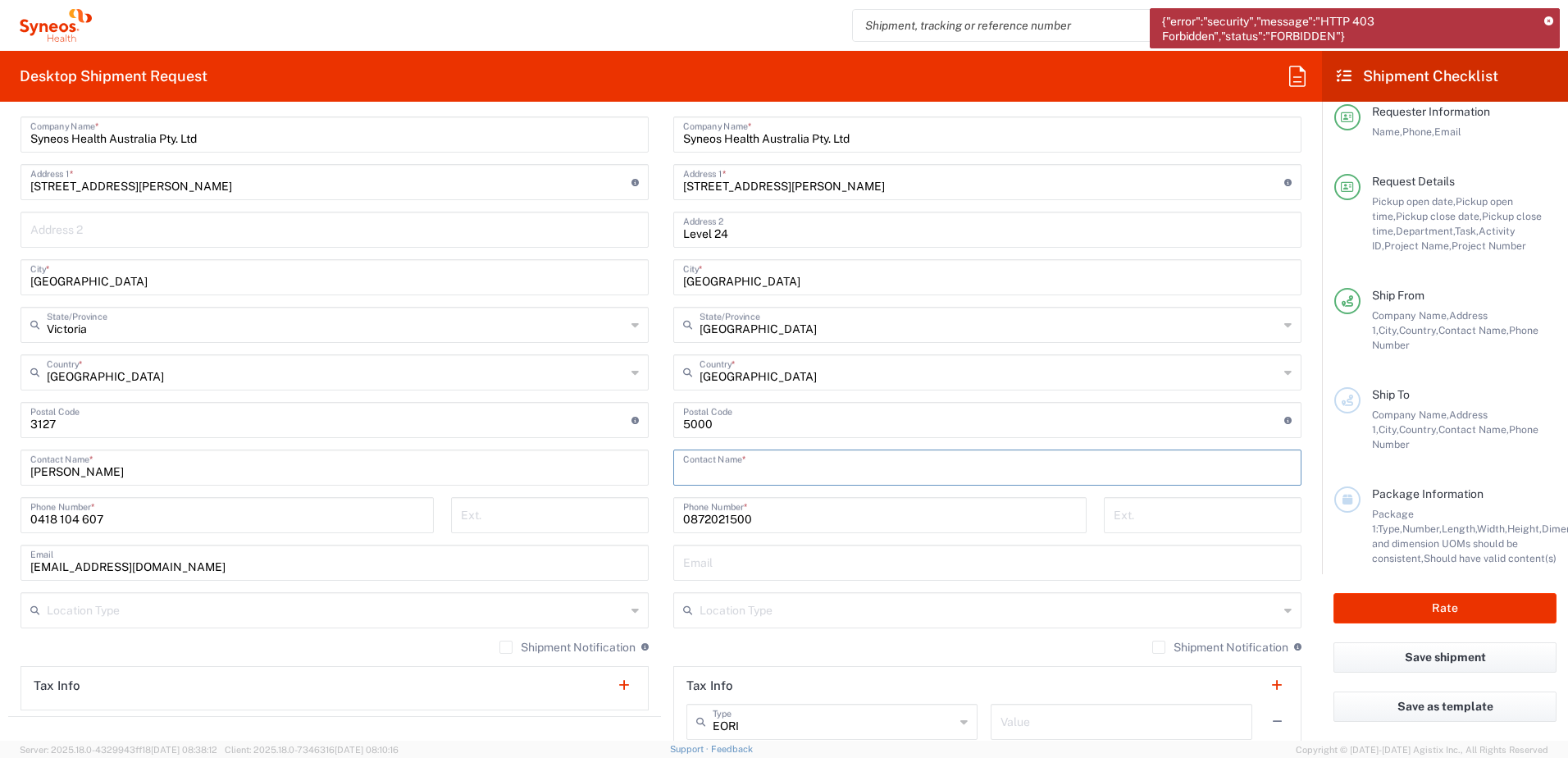
click at [763, 465] on input "text" at bounding box center [988, 467] width 609 height 28
type input "[PERSON_NAME]"
click at [726, 567] on input "text" at bounding box center [988, 561] width 609 height 28
type input "chiran.rayamajhi@syneoshealth.com"
type input "[PERSON_NAME]"
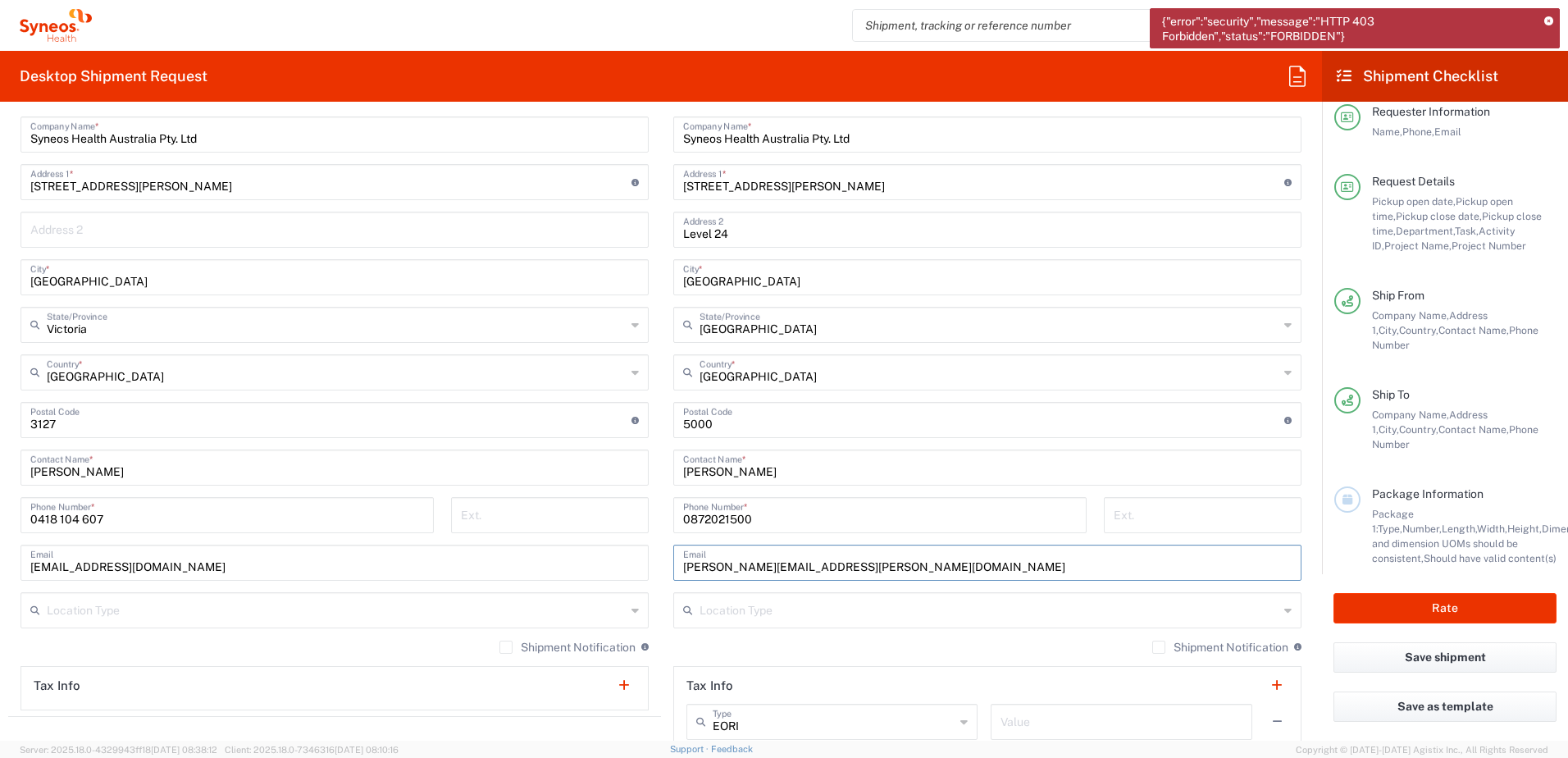
drag, startPoint x: 870, startPoint y: 569, endPoint x: 642, endPoint y: 556, distance: 228.4
click at [642, 556] on div "Ship From Location Addison Whitney LLC-Morrisvile NC US Barcelona-Syneos Health…" at bounding box center [661, 398] width 1306 height 732
drag, startPoint x: 934, startPoint y: 578, endPoint x: 727, endPoint y: 573, distance: 207.1
click at [722, 573] on div "janine.smillie@syneoshealth.com Email" at bounding box center [988, 562] width 628 height 36
drag, startPoint x: 879, startPoint y: 557, endPoint x: 577, endPoint y: 556, distance: 302.0
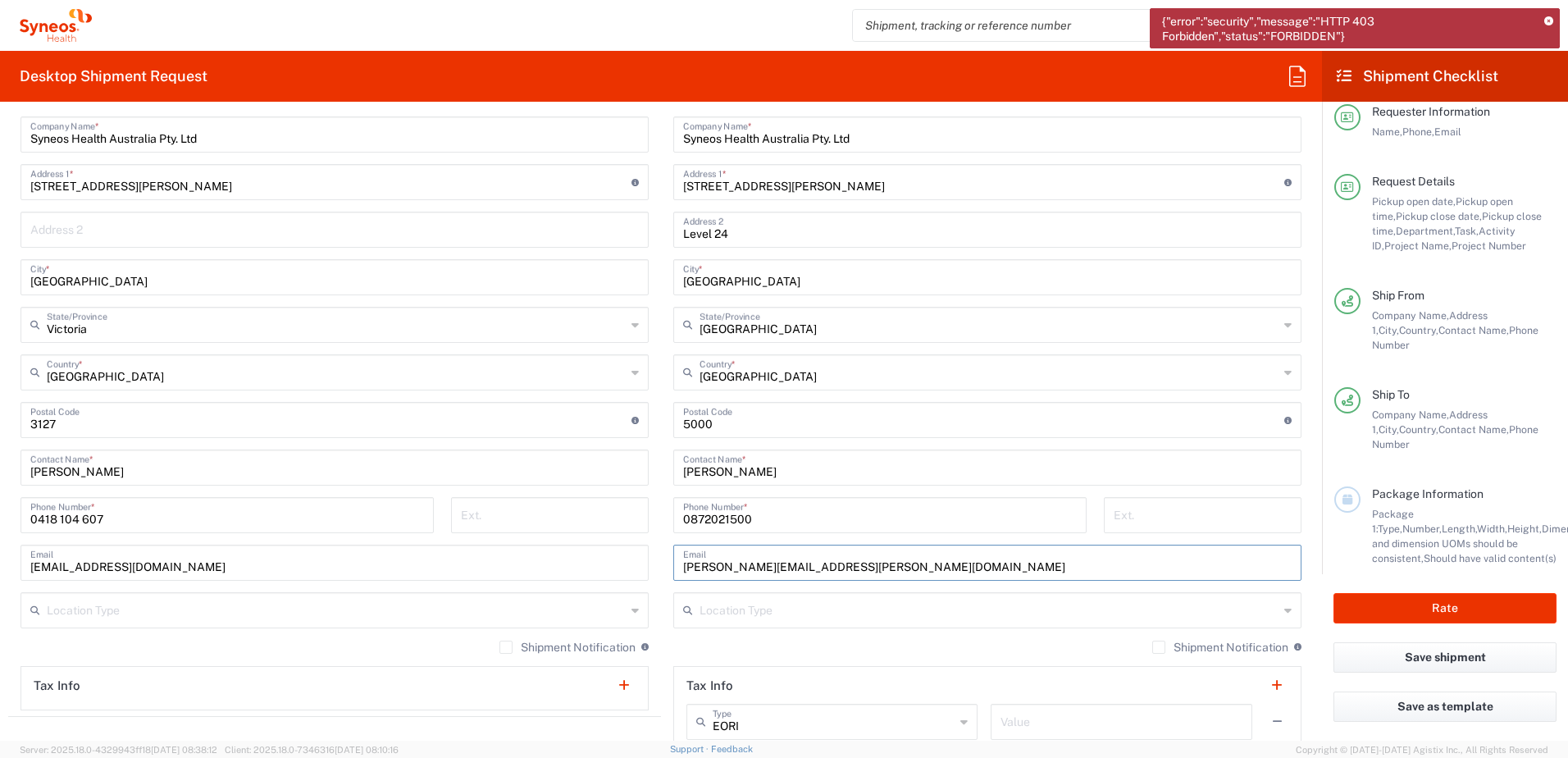
click at [577, 556] on div "Ship From Location Addison Whitney LLC-Morrisvile NC US Barcelona-Syneos Health…" at bounding box center [661, 398] width 1306 height 732
type input "chiran.rayamajhi@syneoshealth.com"
click at [793, 417] on input "undefined" at bounding box center [984, 419] width 601 height 28
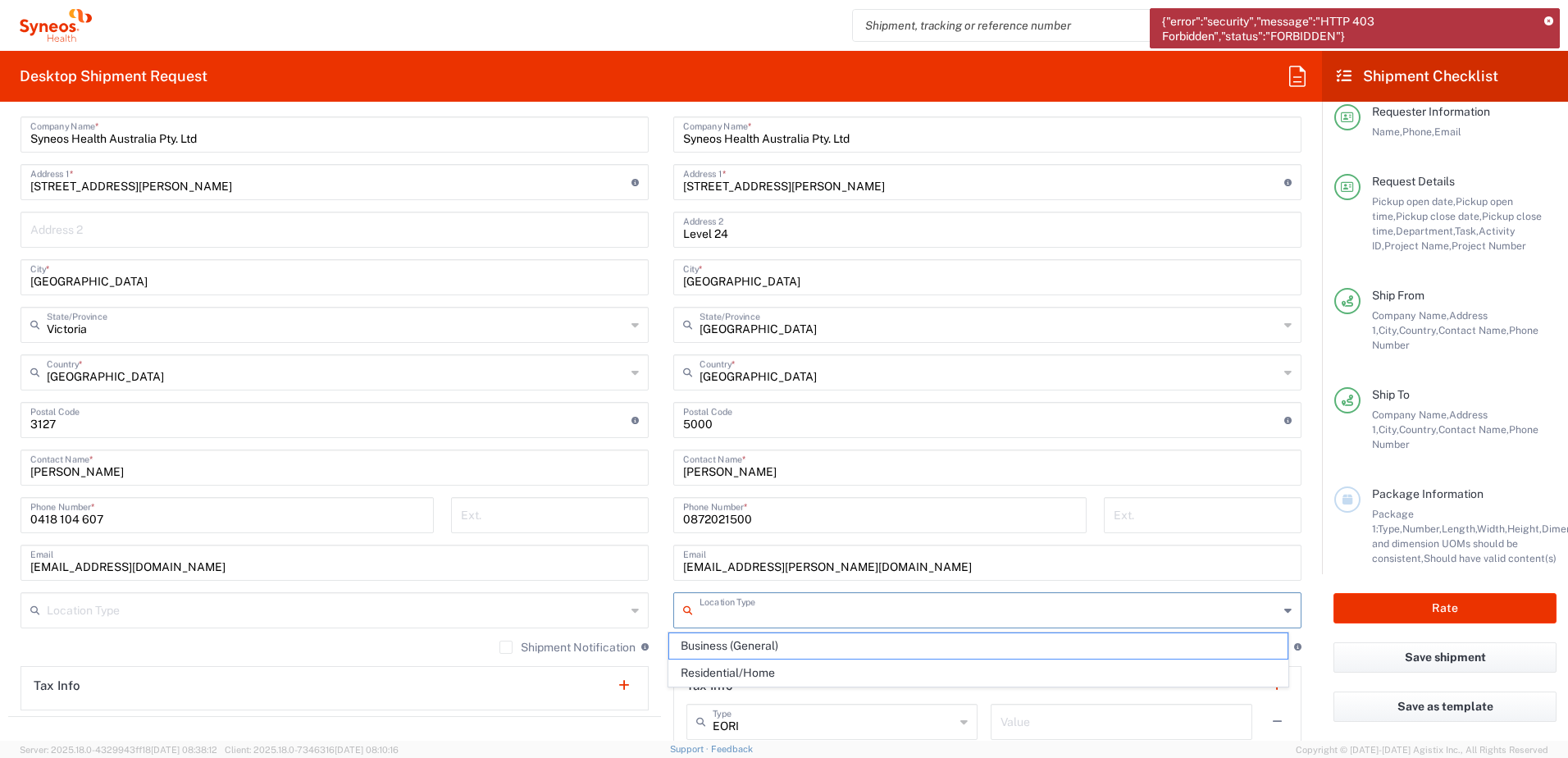
click at [721, 611] on input "text" at bounding box center [988, 609] width 579 height 28
click at [750, 648] on span "Business (General)" at bounding box center [978, 646] width 619 height 25
type input "Business (General)"
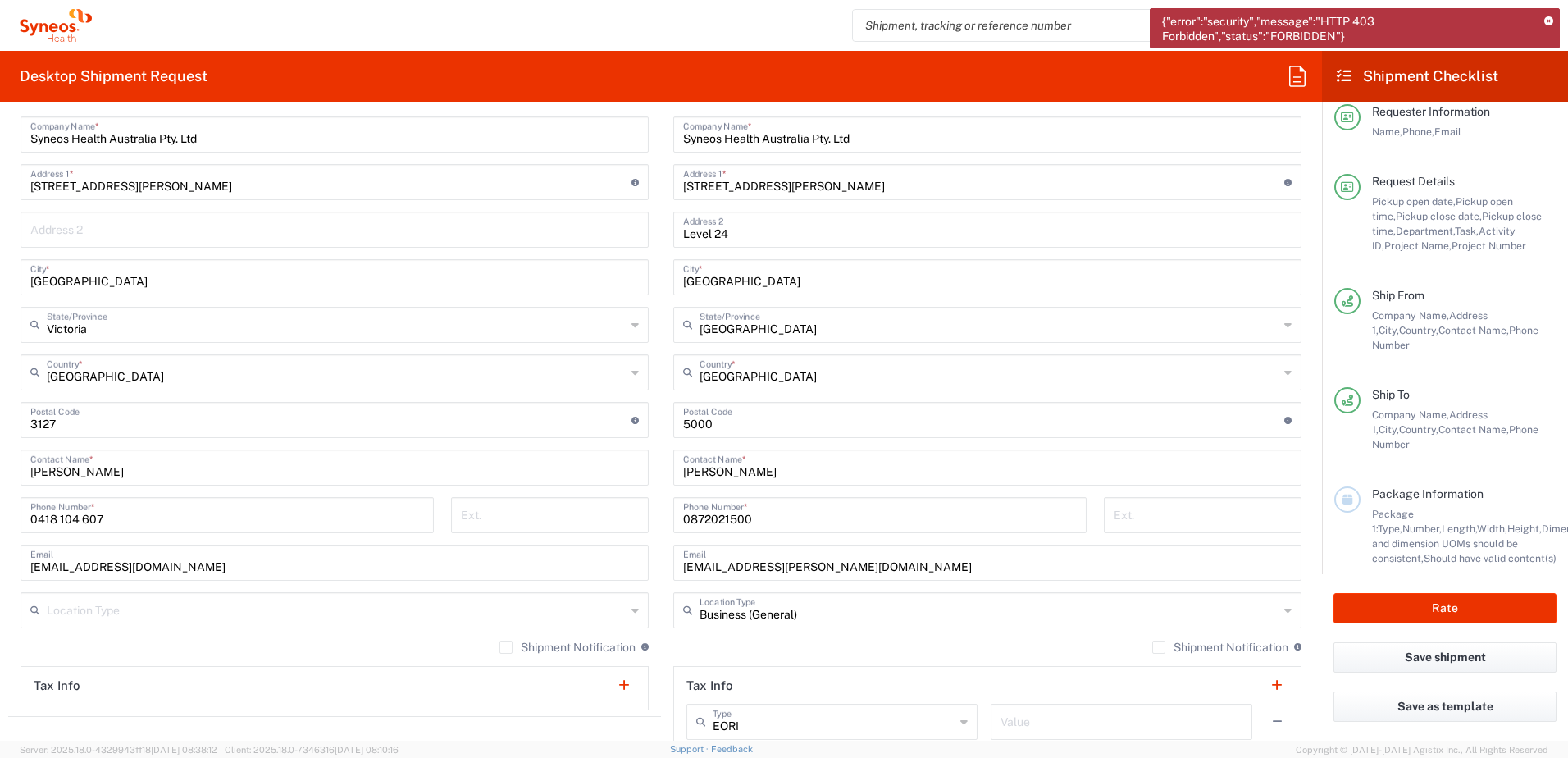
click at [271, 604] on input "text" at bounding box center [336, 609] width 579 height 28
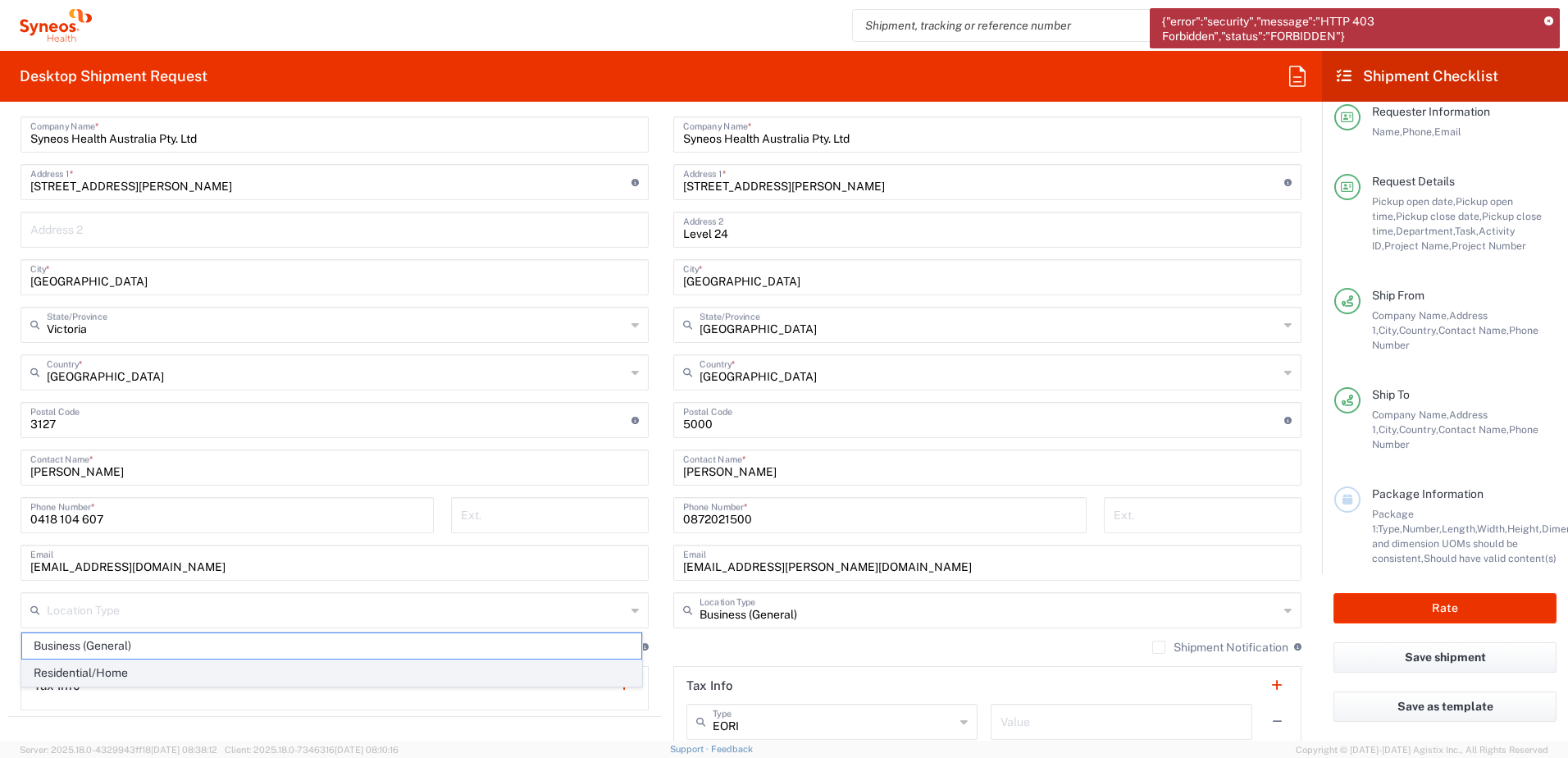
click at [230, 669] on span "Residential/Home" at bounding box center [331, 673] width 619 height 25
type input "Residential/Home"
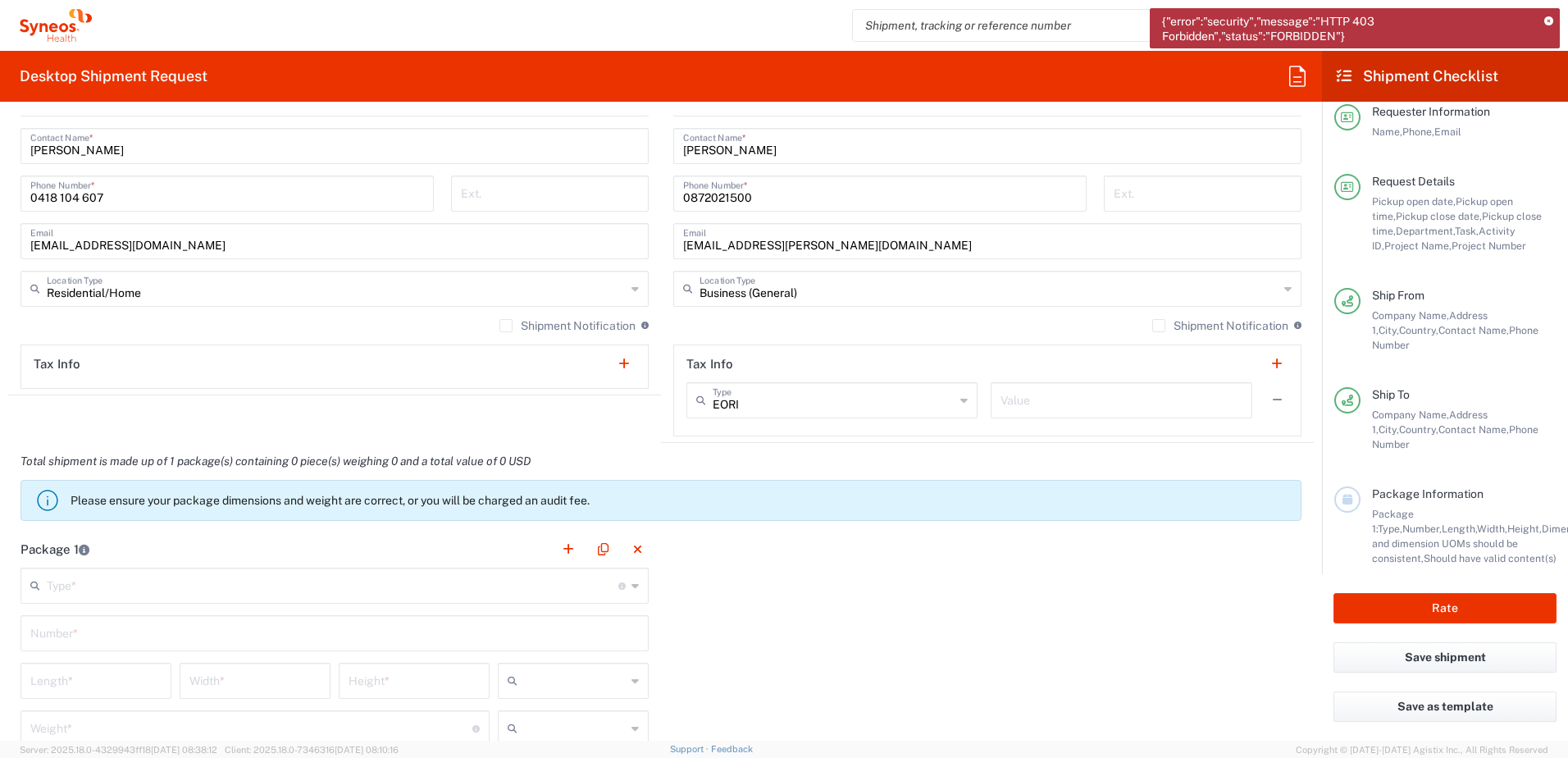
scroll to position [1148, 0]
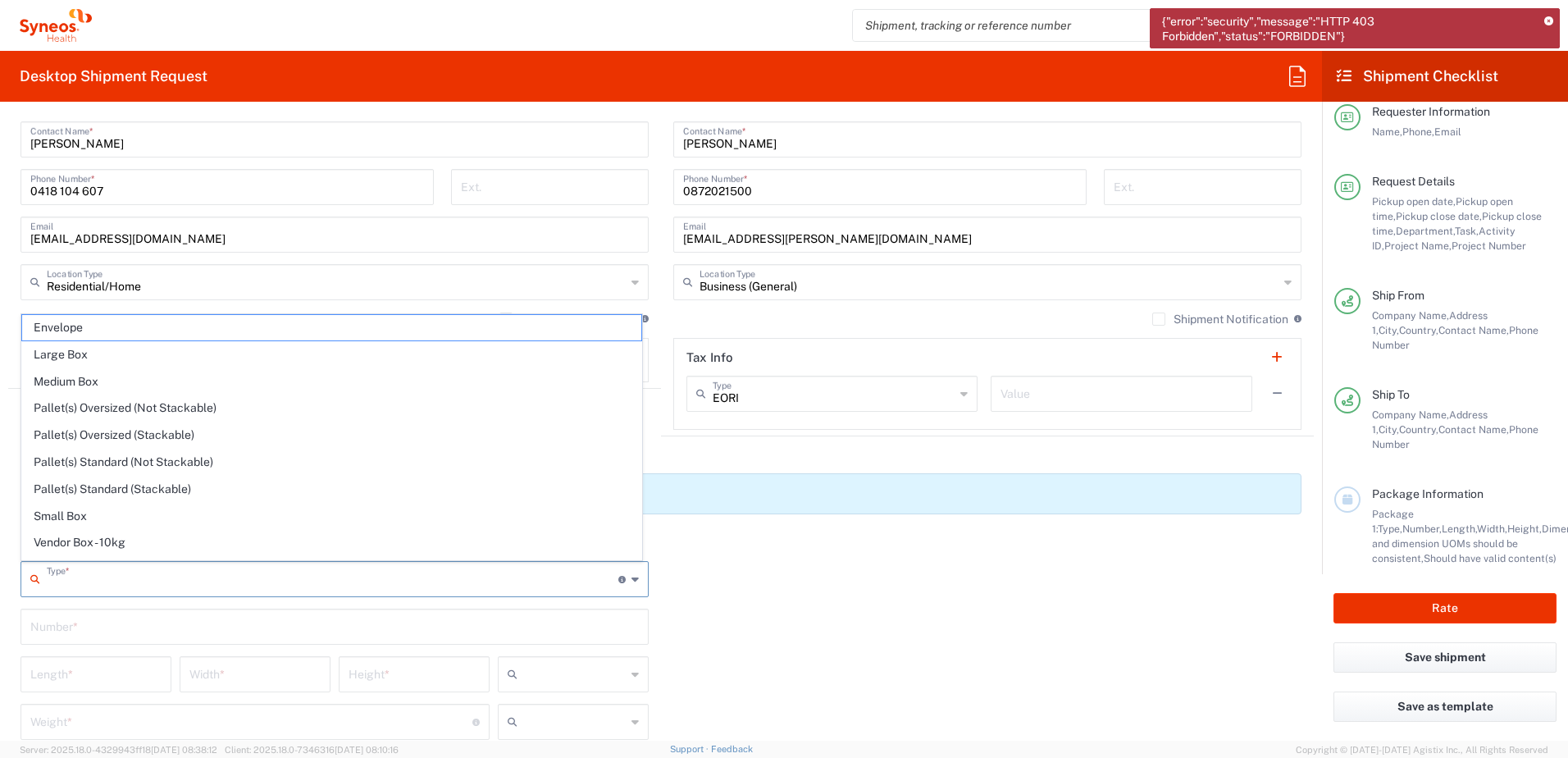
click at [388, 583] on input "text" at bounding box center [333, 578] width 572 height 28
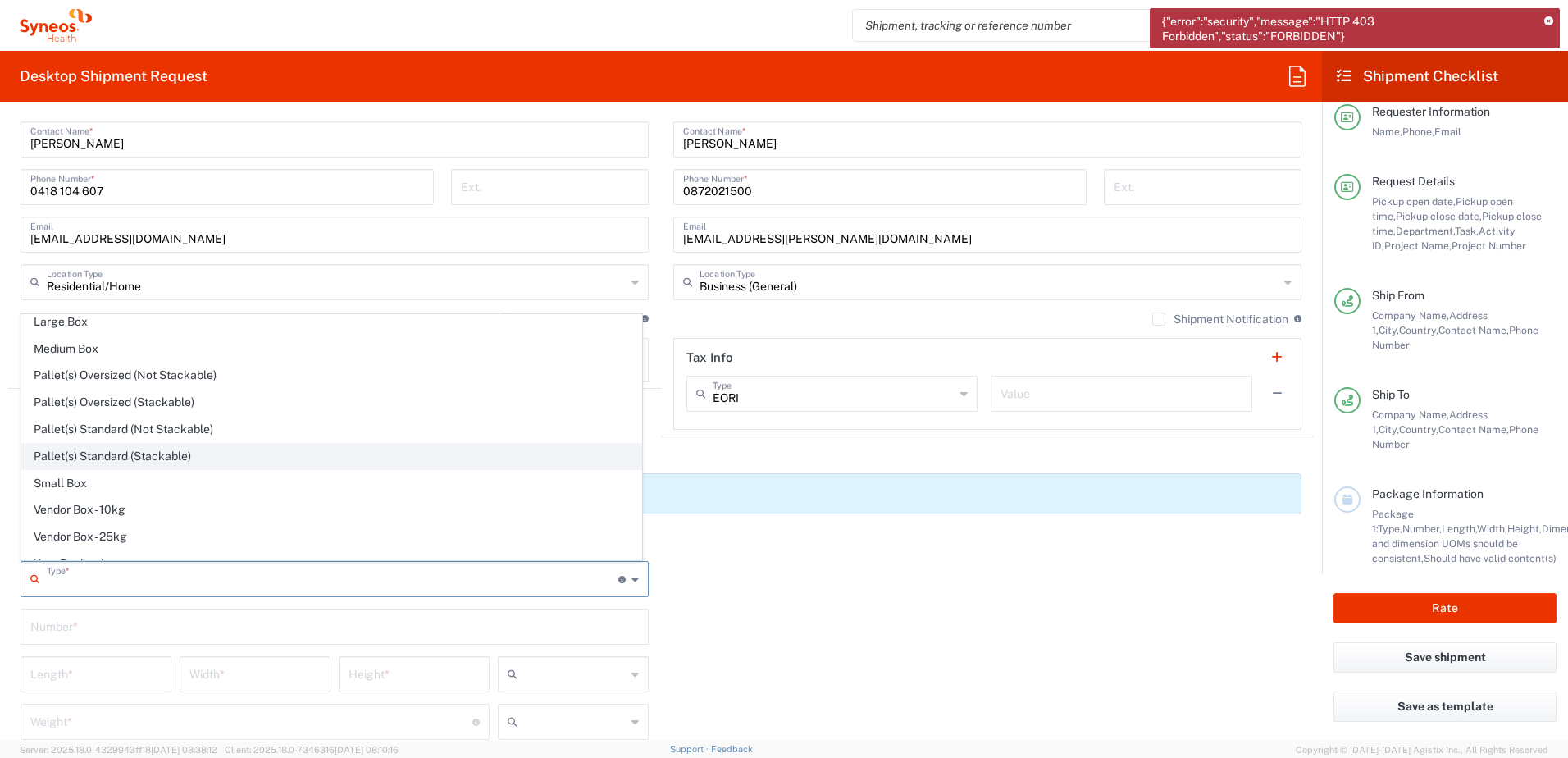
scroll to position [50, 0]
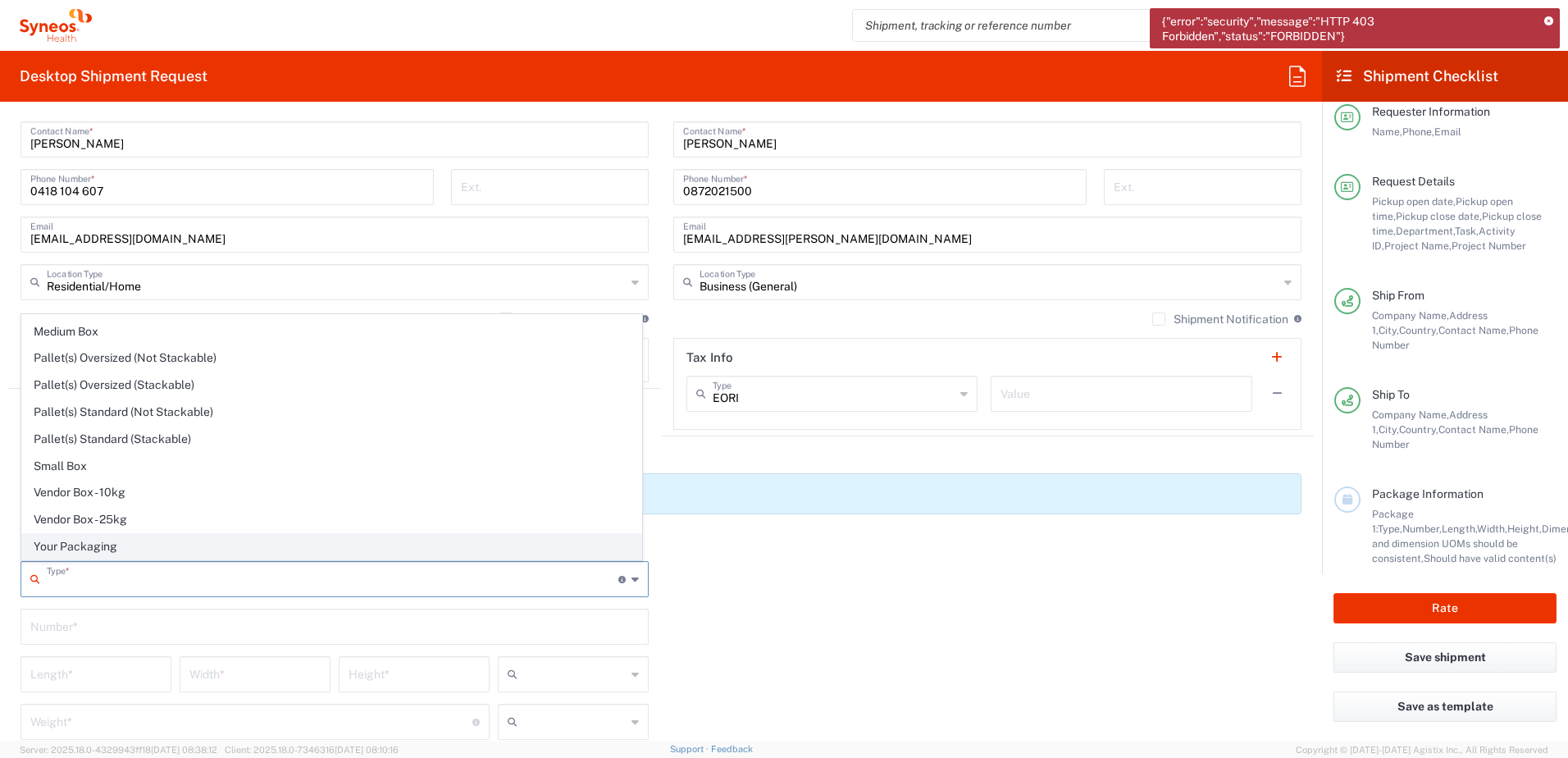
click at [158, 547] on span "Your Packaging" at bounding box center [331, 546] width 619 height 25
type input "Your Packaging"
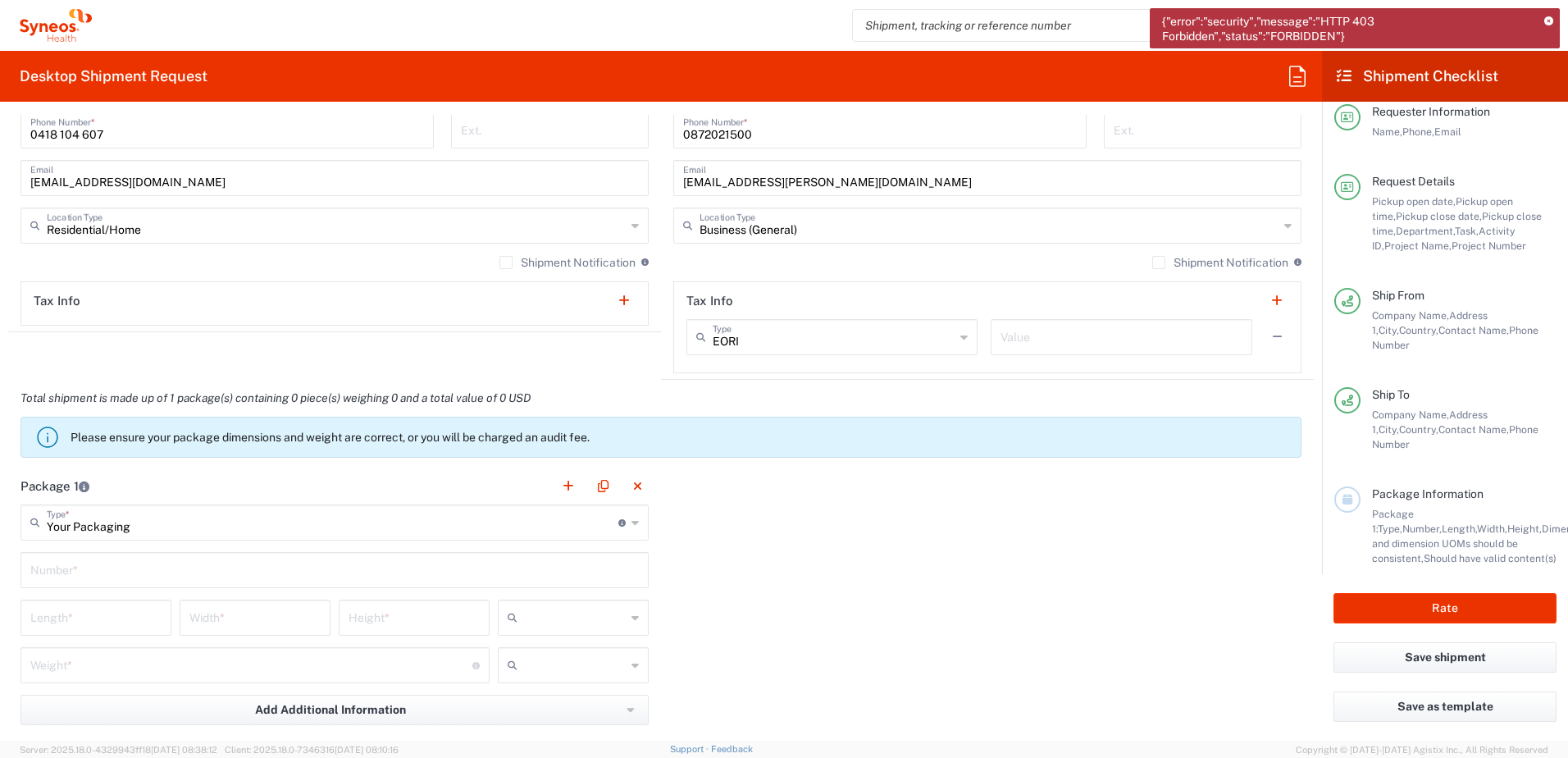
scroll to position [1230, 0]
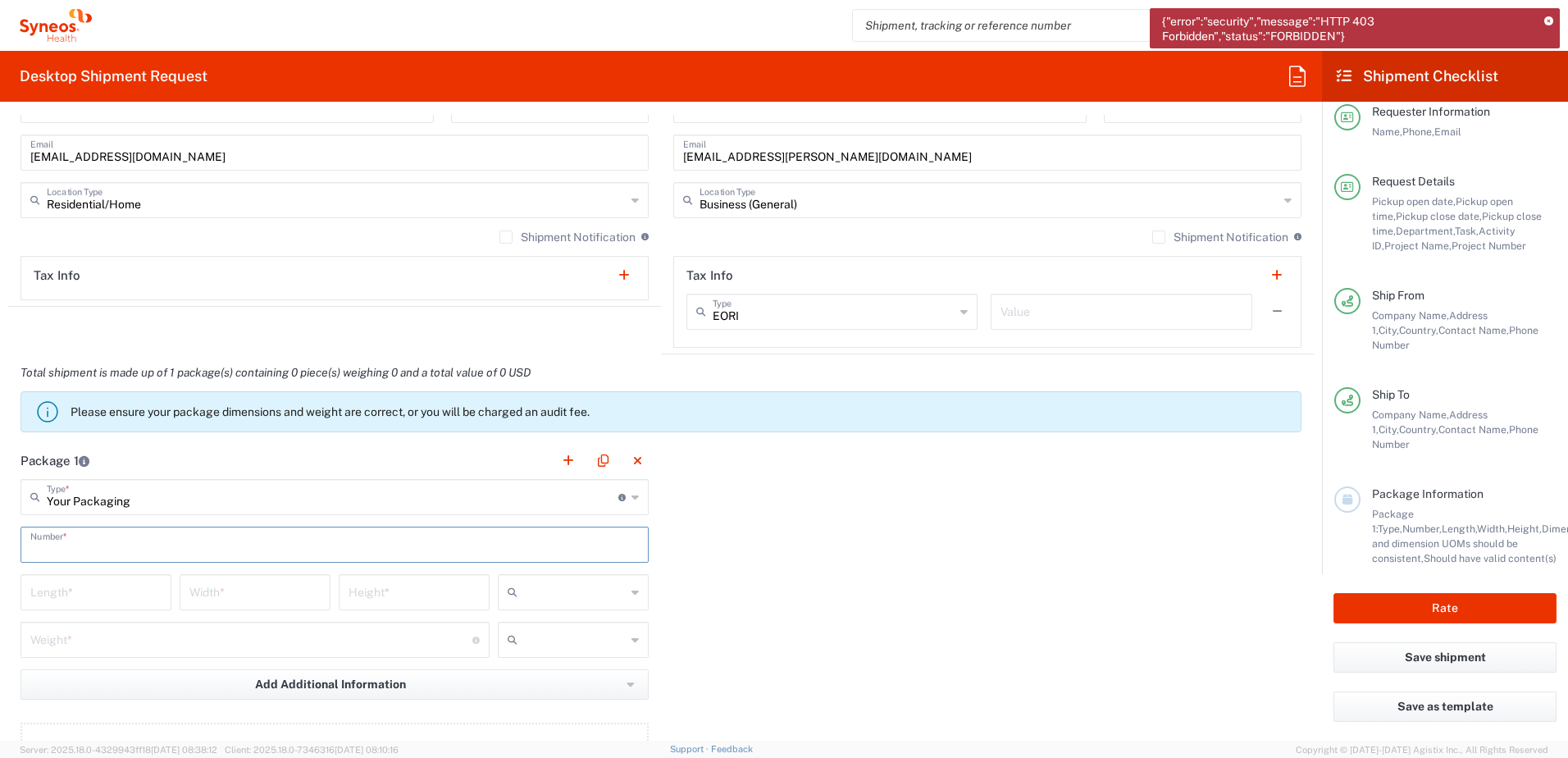
click at [147, 550] on input "text" at bounding box center [334, 544] width 609 height 28
type input "1"
click at [132, 599] on input "number" at bounding box center [95, 590] width 132 height 28
drag, startPoint x: 112, startPoint y: 587, endPoint x: 99, endPoint y: 567, distance: 23.9
click at [107, 585] on input "number" at bounding box center [95, 590] width 132 height 28
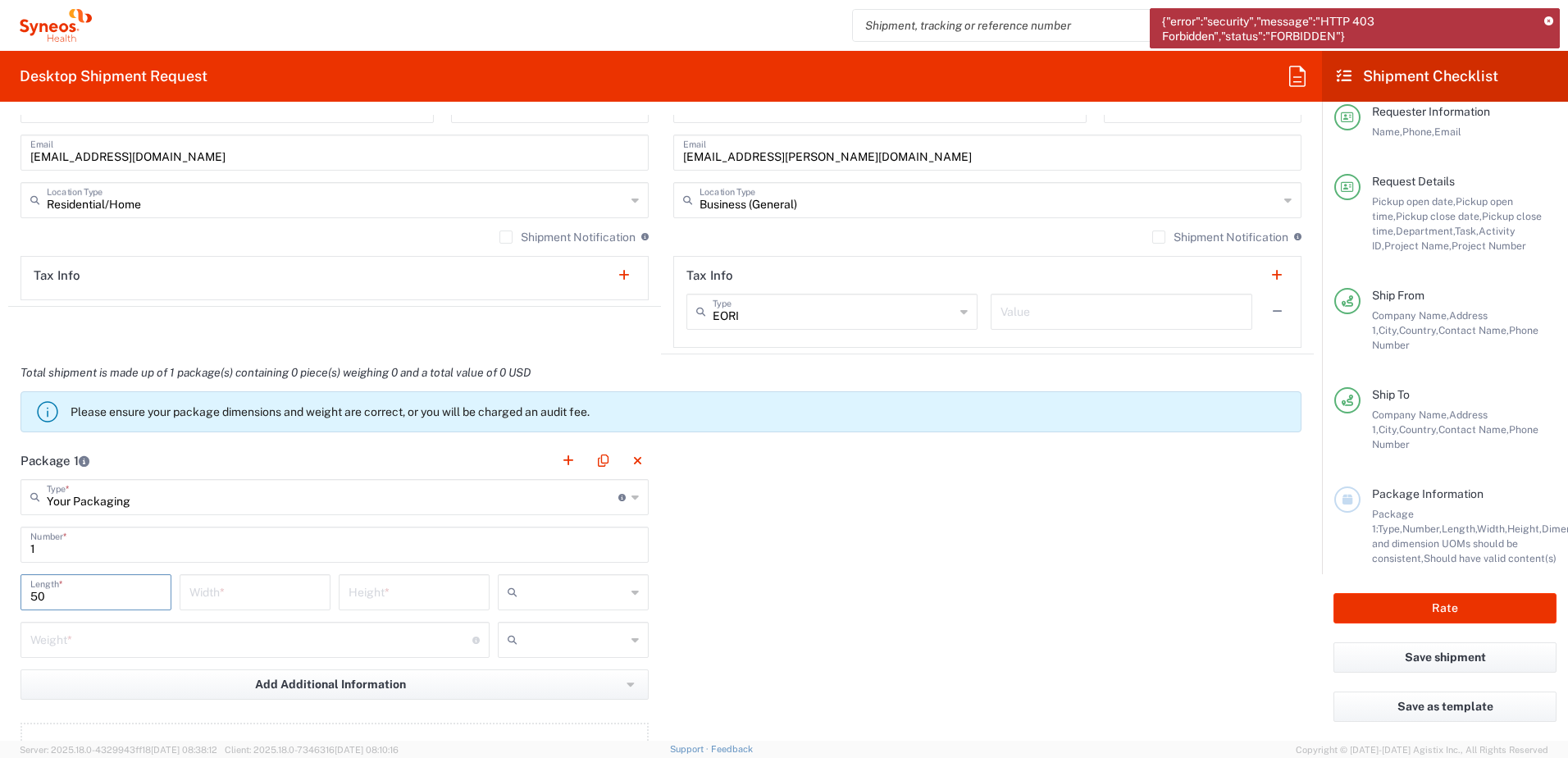
type input "50"
click at [0, 597] on html "{"error":"security","message":"HTTP 403 Forbidden","status":"FORBIDDEN"} Chiran…" at bounding box center [784, 379] width 1568 height 758
click at [616, 598] on input "text" at bounding box center [575, 591] width 101 height 26
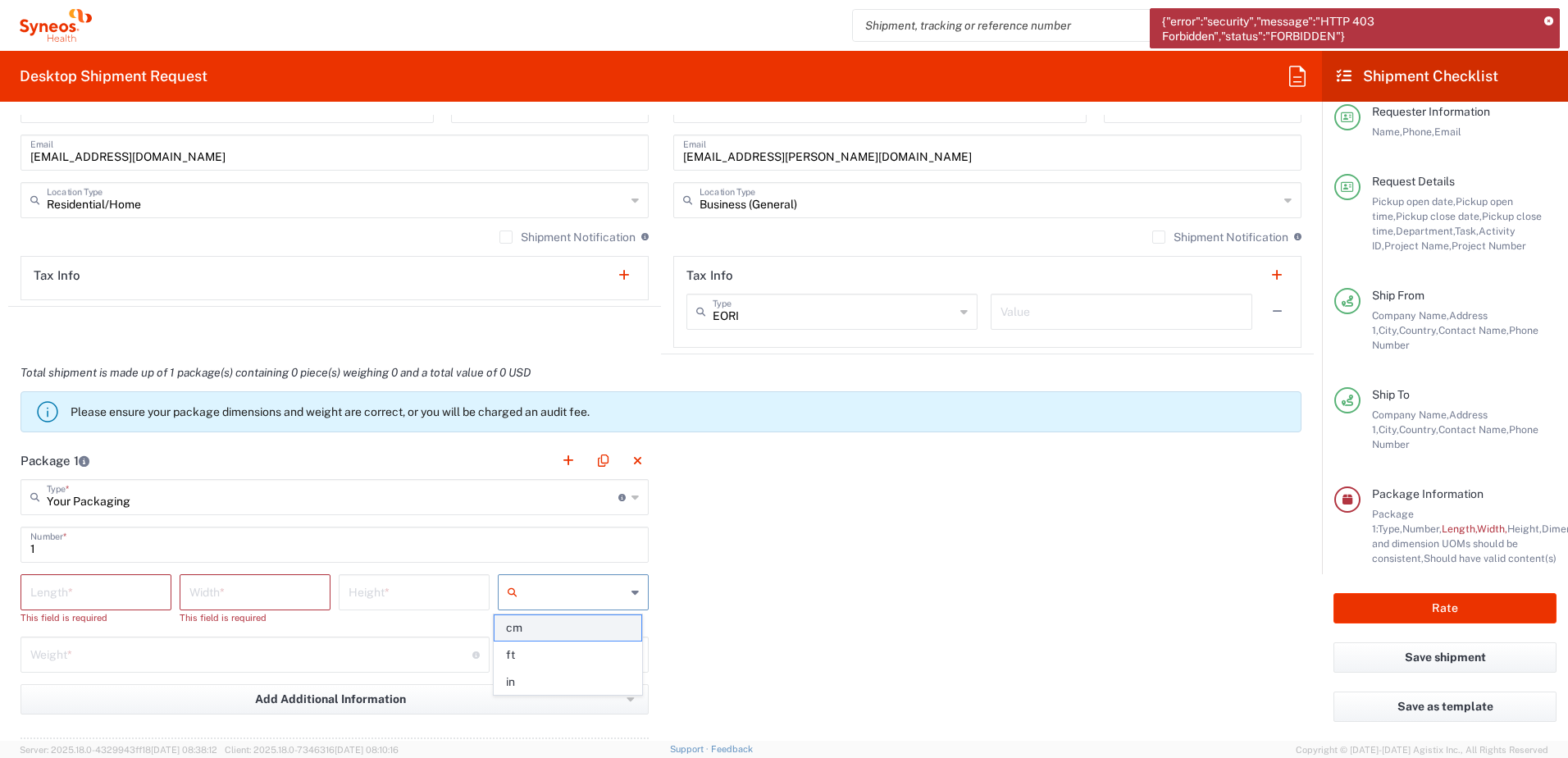
click at [593, 621] on span "cm" at bounding box center [567, 627] width 146 height 25
type input "cm"
click at [126, 585] on input "number" at bounding box center [95, 590] width 132 height 28
type input "50"
type input "30"
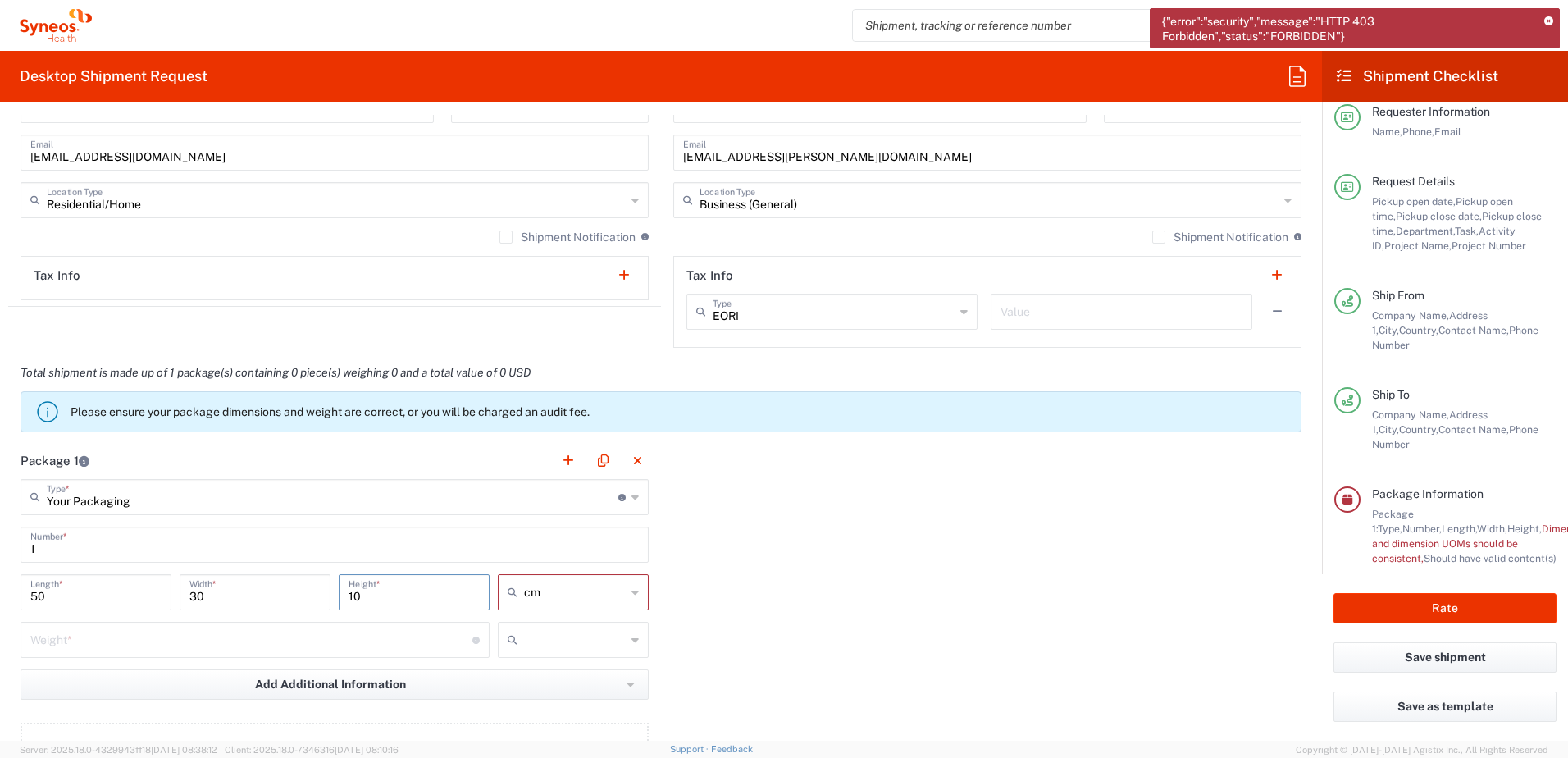
type input "10"
click at [49, 647] on input "number" at bounding box center [251, 638] width 442 height 28
click at [622, 640] on div at bounding box center [573, 639] width 151 height 36
drag, startPoint x: 583, startPoint y: 670, endPoint x: 311, endPoint y: 641, distance: 273.5
click at [579, 671] on span "kgs" at bounding box center [567, 675] width 146 height 25
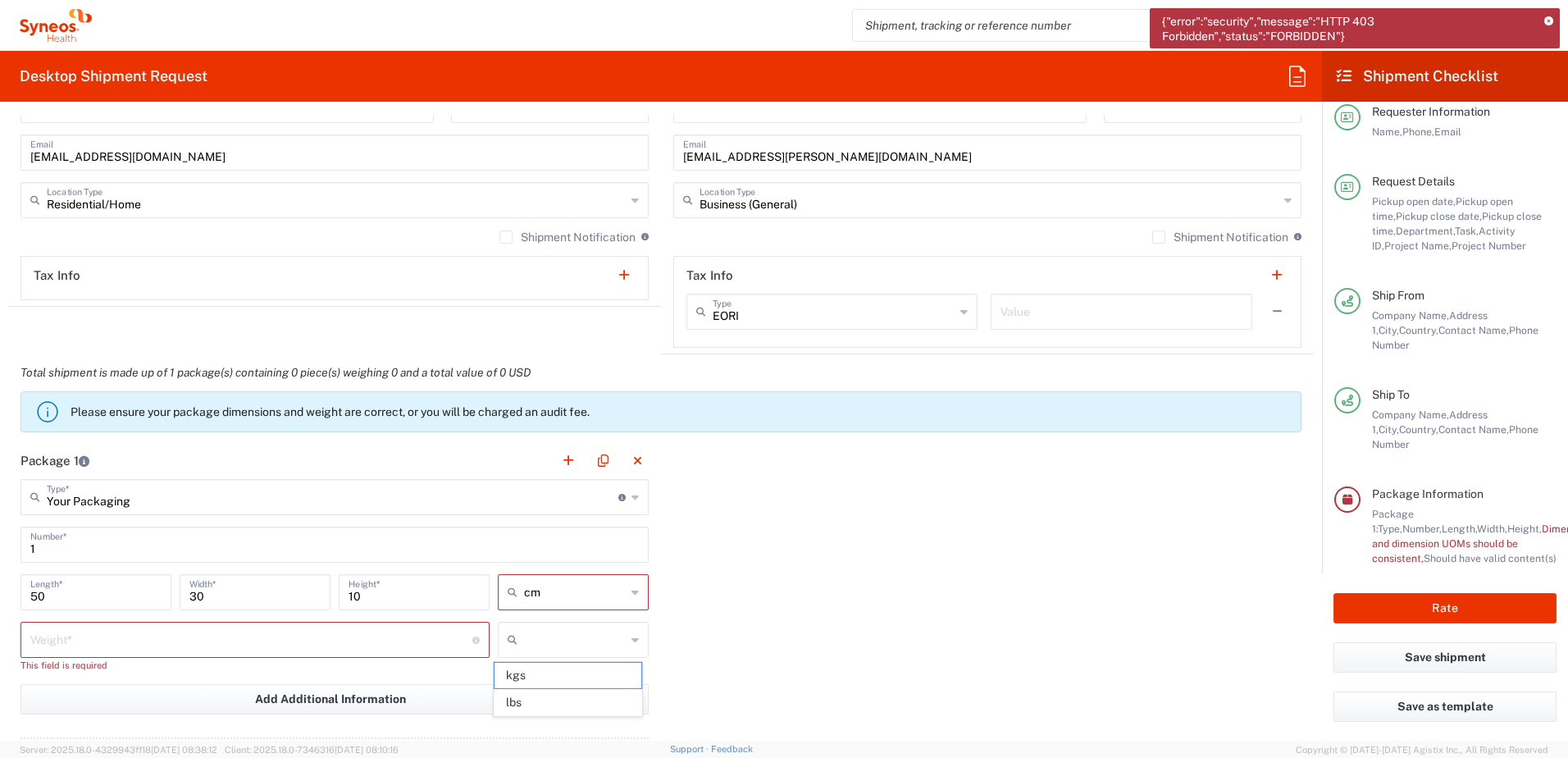
type input "kgs"
click at [232, 637] on input "number" at bounding box center [251, 638] width 442 height 28
type input "2"
type input "kgs"
click at [869, 637] on div "Package 1 Your Packaging Type * Material used to package goods Envelope Large B…" at bounding box center [661, 622] width 1306 height 360
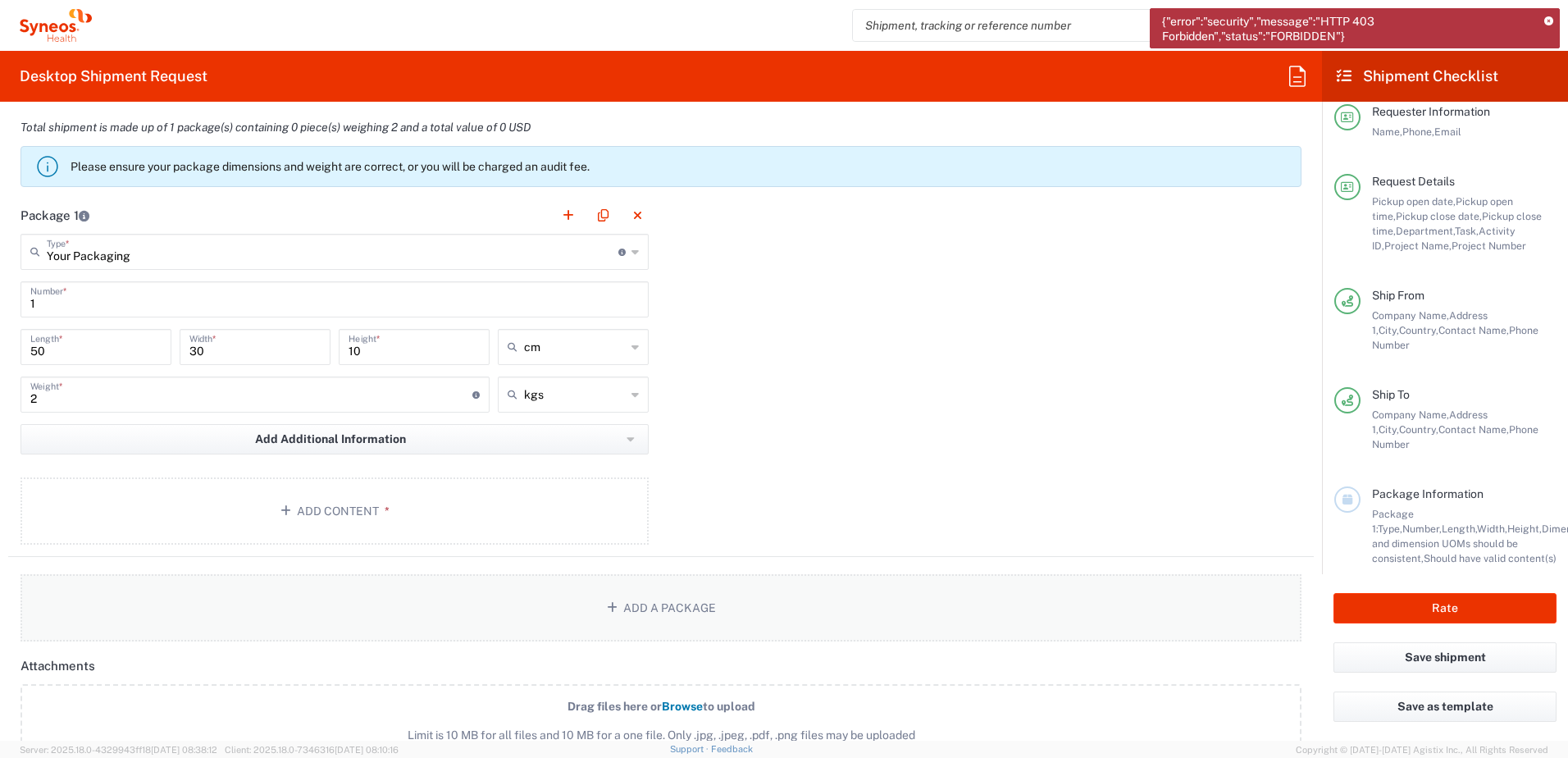
scroll to position [1477, 0]
click at [420, 506] on button "Add Content *" at bounding box center [334, 510] width 628 height 67
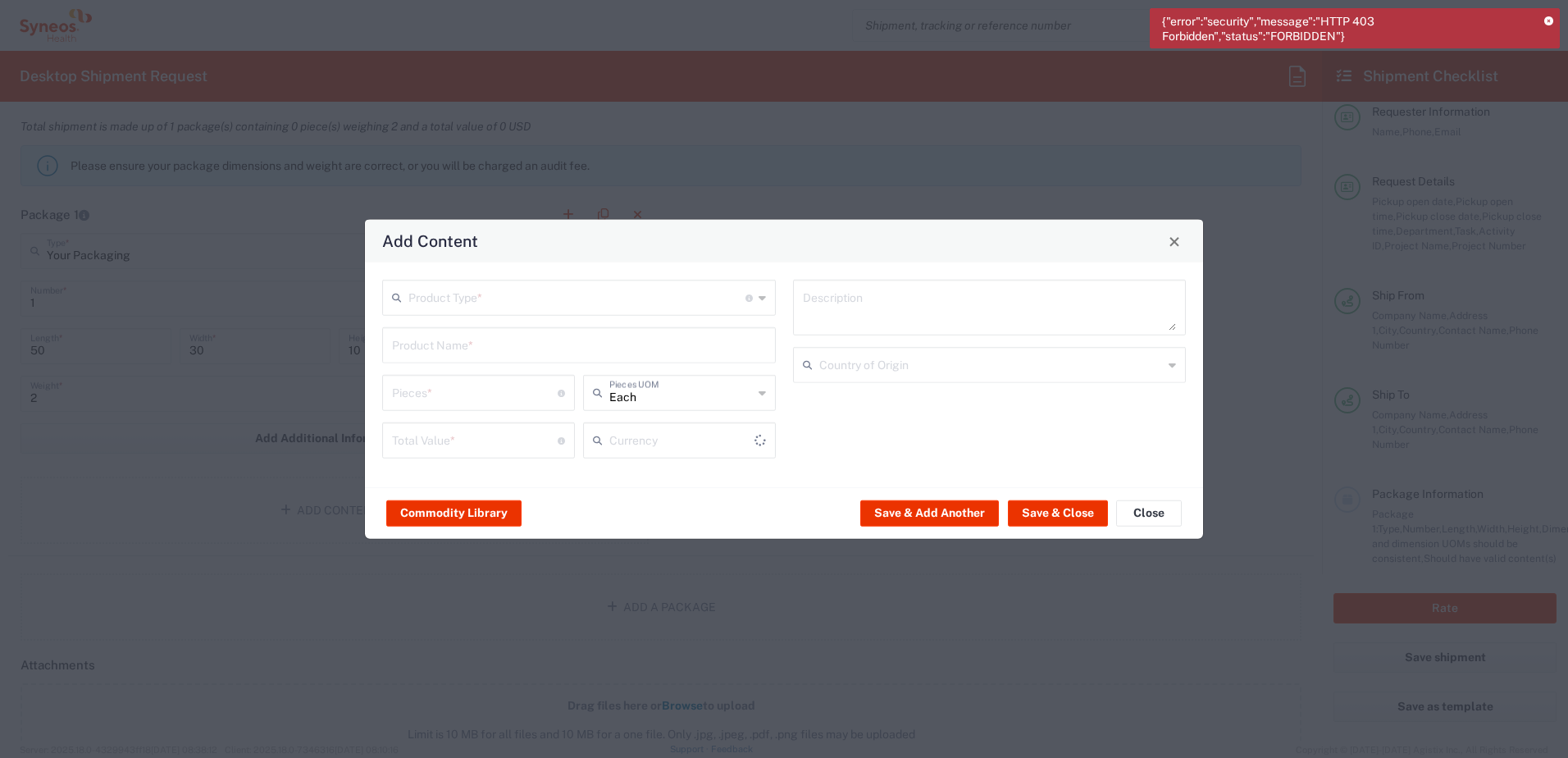
type input "US Dollar"
click at [493, 286] on input "text" at bounding box center [577, 296] width 337 height 28
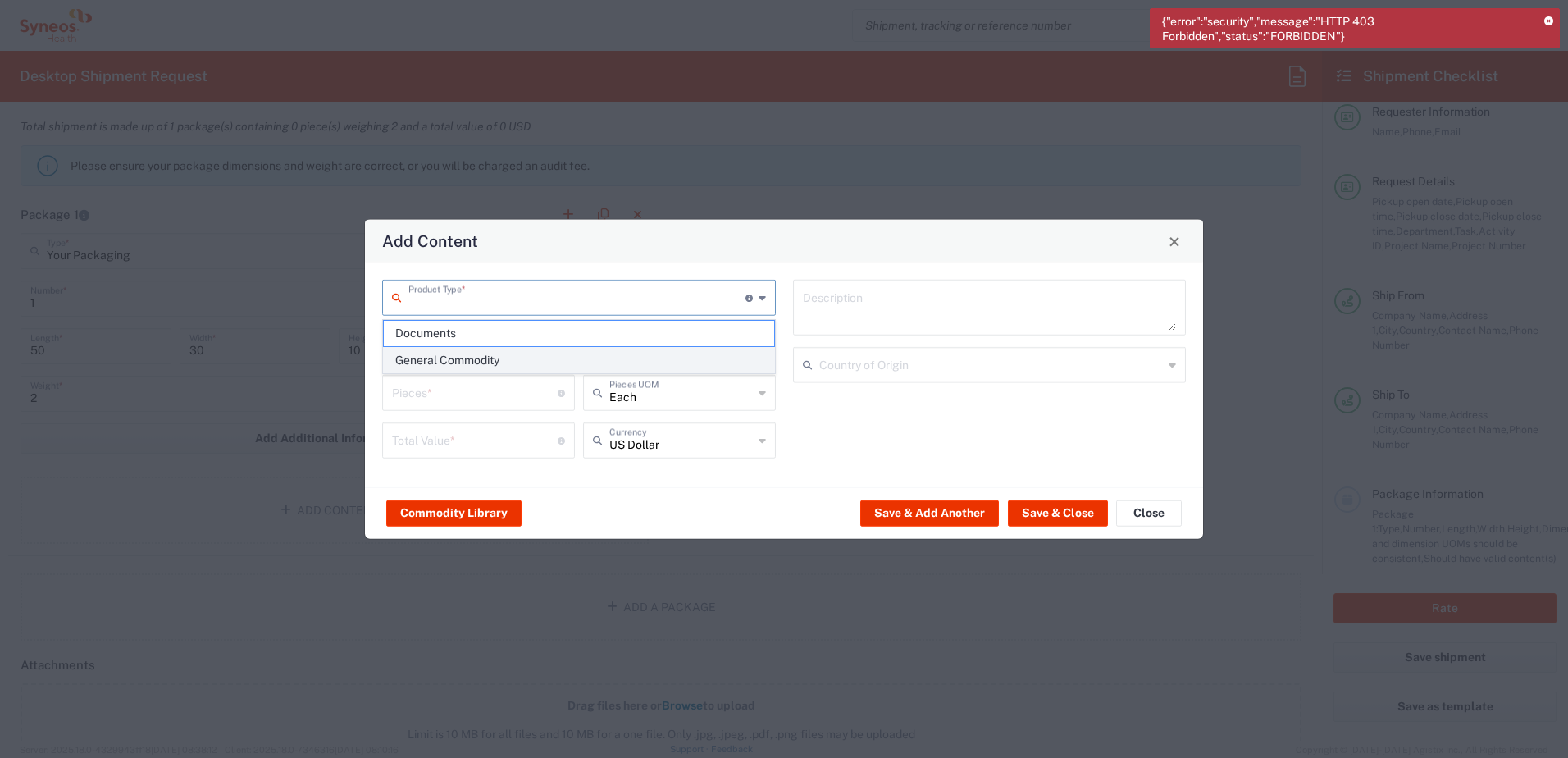
click at [500, 360] on span "General Commodity" at bounding box center [579, 360] width 390 height 25
type input "General Commodity"
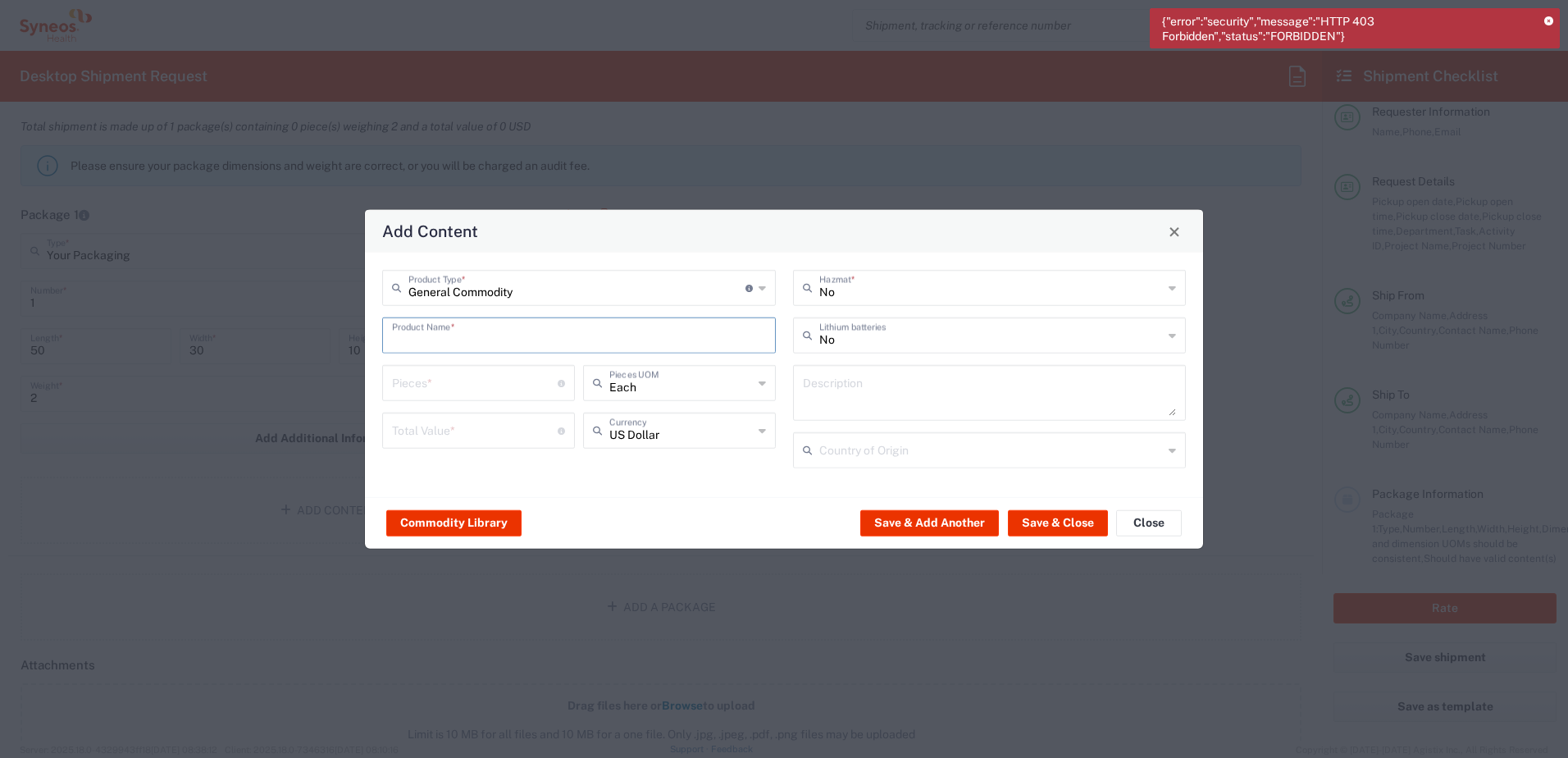
click at [482, 325] on input "text" at bounding box center [579, 334] width 374 height 28
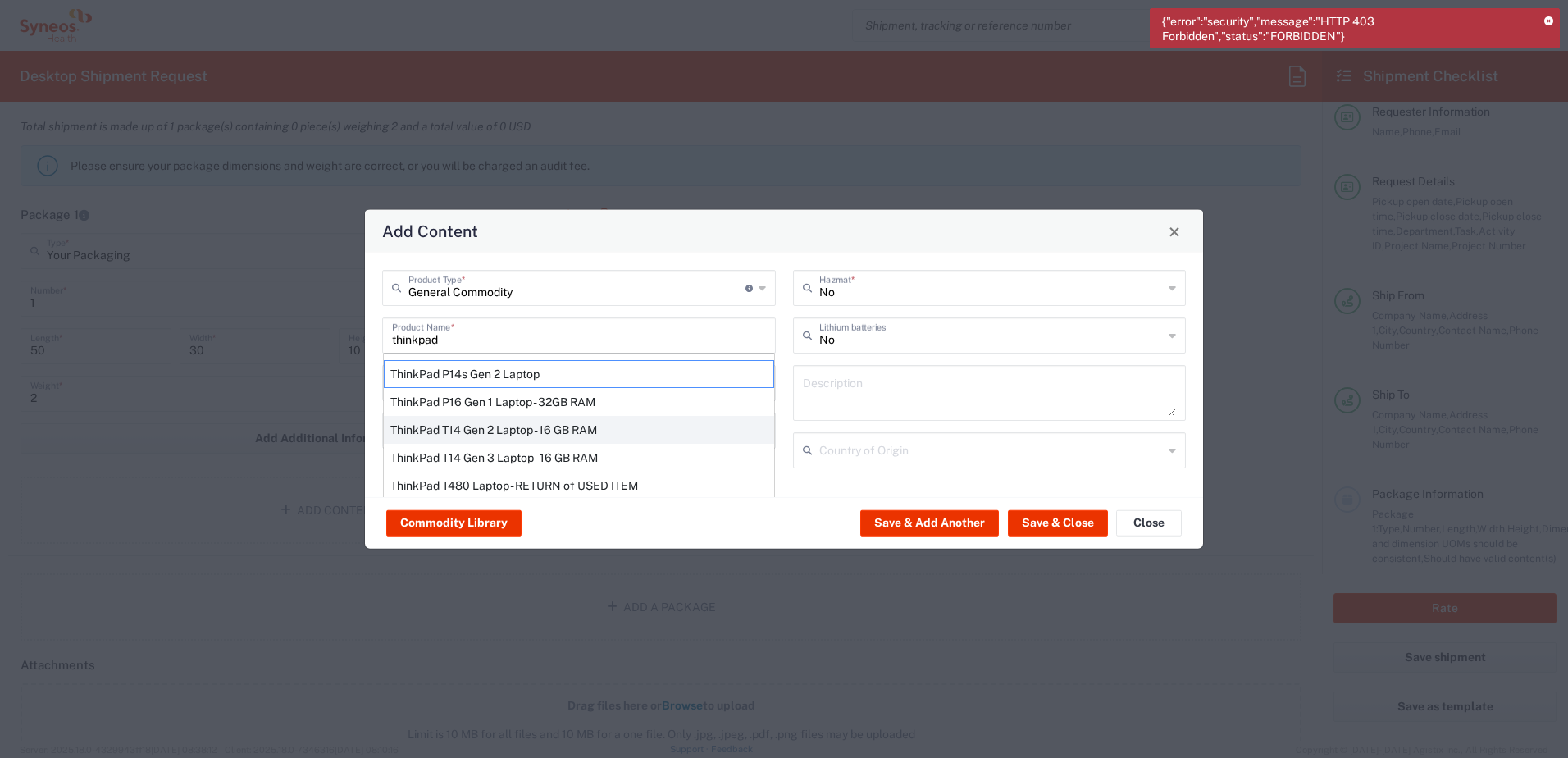
click at [493, 427] on div "ThinkPad T14 Gen 2 Laptop - 16 GB RAM" at bounding box center [579, 429] width 390 height 28
type input "ThinkPad T14 Gen 2 Laptop - 16 GB RAM"
type input "1"
type textarea "Intel Core i7-1156G7 vProÂ® Processor - 14"- 16 GB RAM - 512 GB SSD"
type input "China"
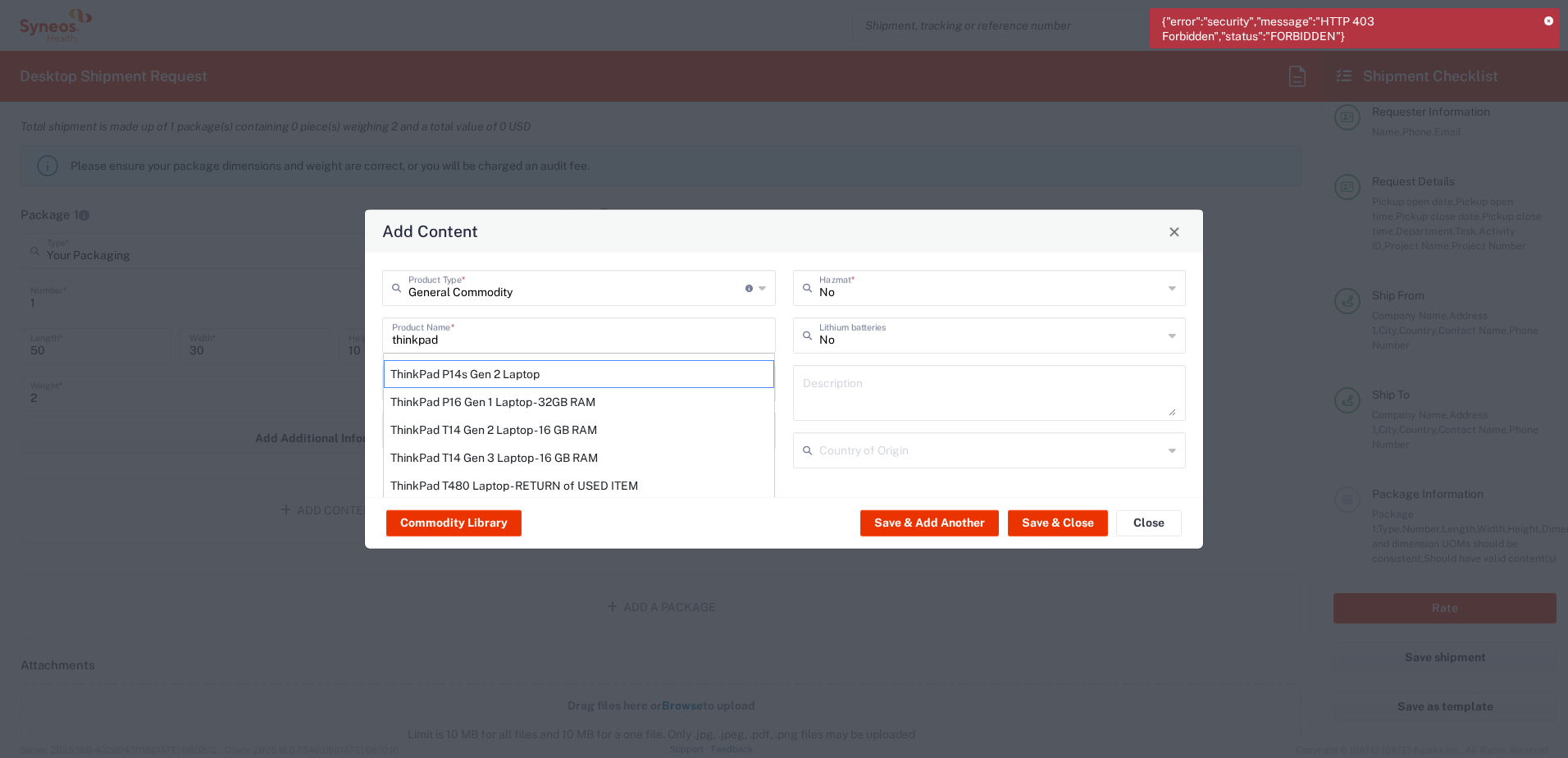
type input "Yes"
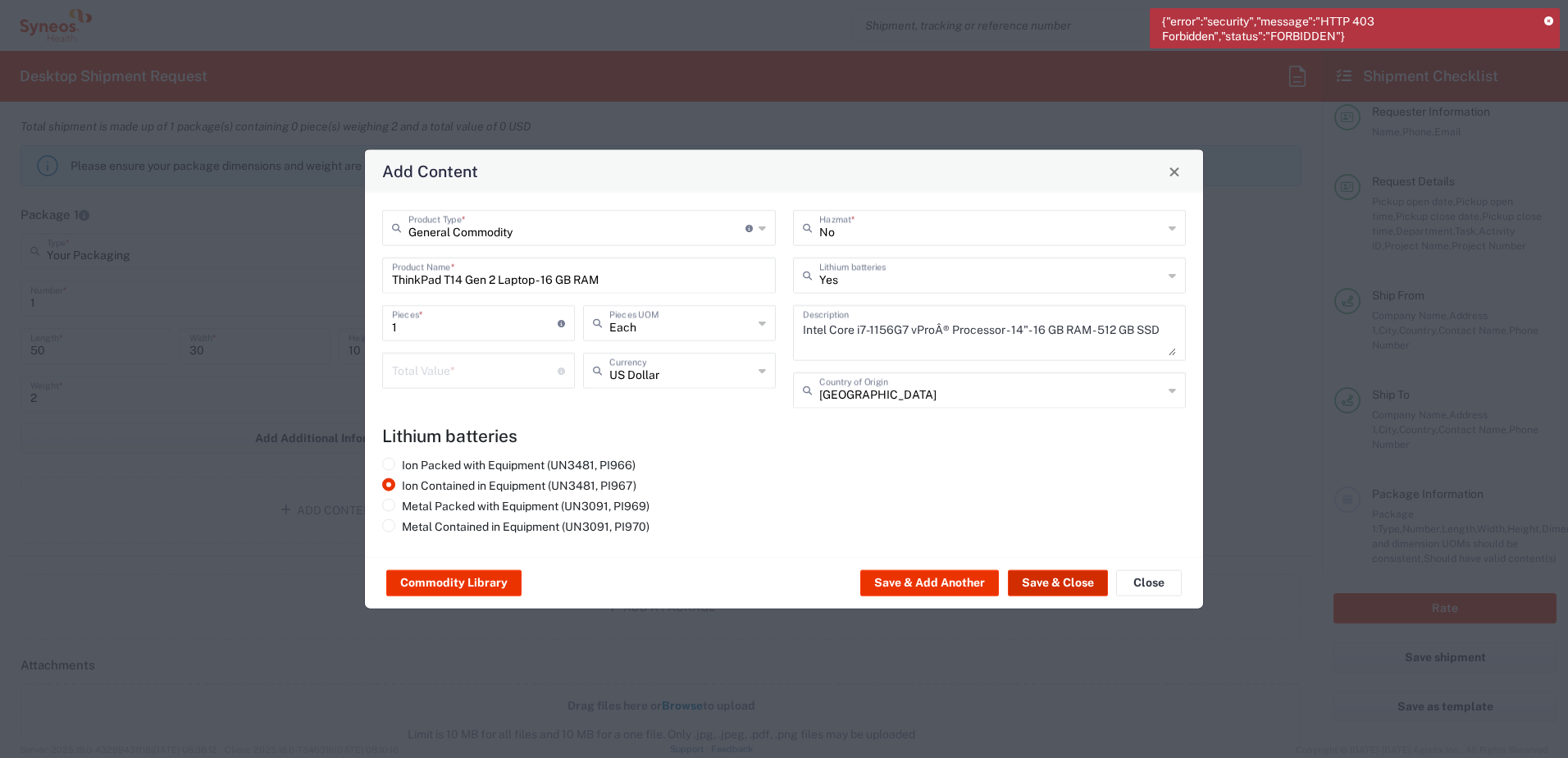
click at [1055, 579] on button "Save & Close" at bounding box center [1057, 583] width 100 height 26
click at [407, 357] on input "number" at bounding box center [475, 369] width 166 height 28
type input "100"
click at [1063, 585] on button "Save & Close" at bounding box center [1057, 583] width 100 height 26
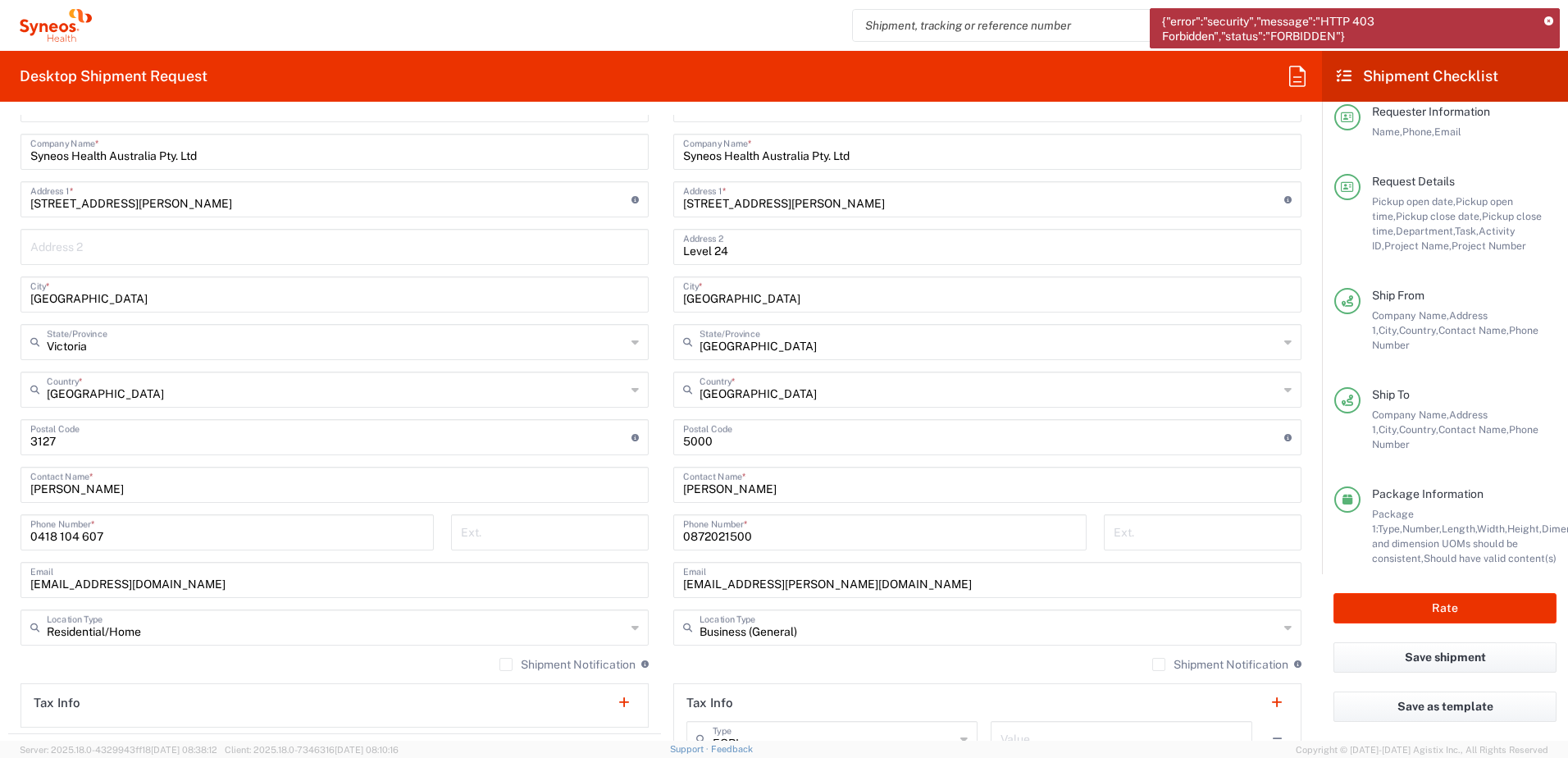
scroll to position [805, 0]
click at [1438, 614] on button "Rate" at bounding box center [1445, 608] width 223 height 30
type input "4510 DEPARTMENTAL EXPENSE"
click at [1448, 609] on agx-block-ui "{"error":"security","message":"HTTP 403 Forbidden","status":"FORBIDDEN"} Chiran…" at bounding box center [784, 379] width 1568 height 758
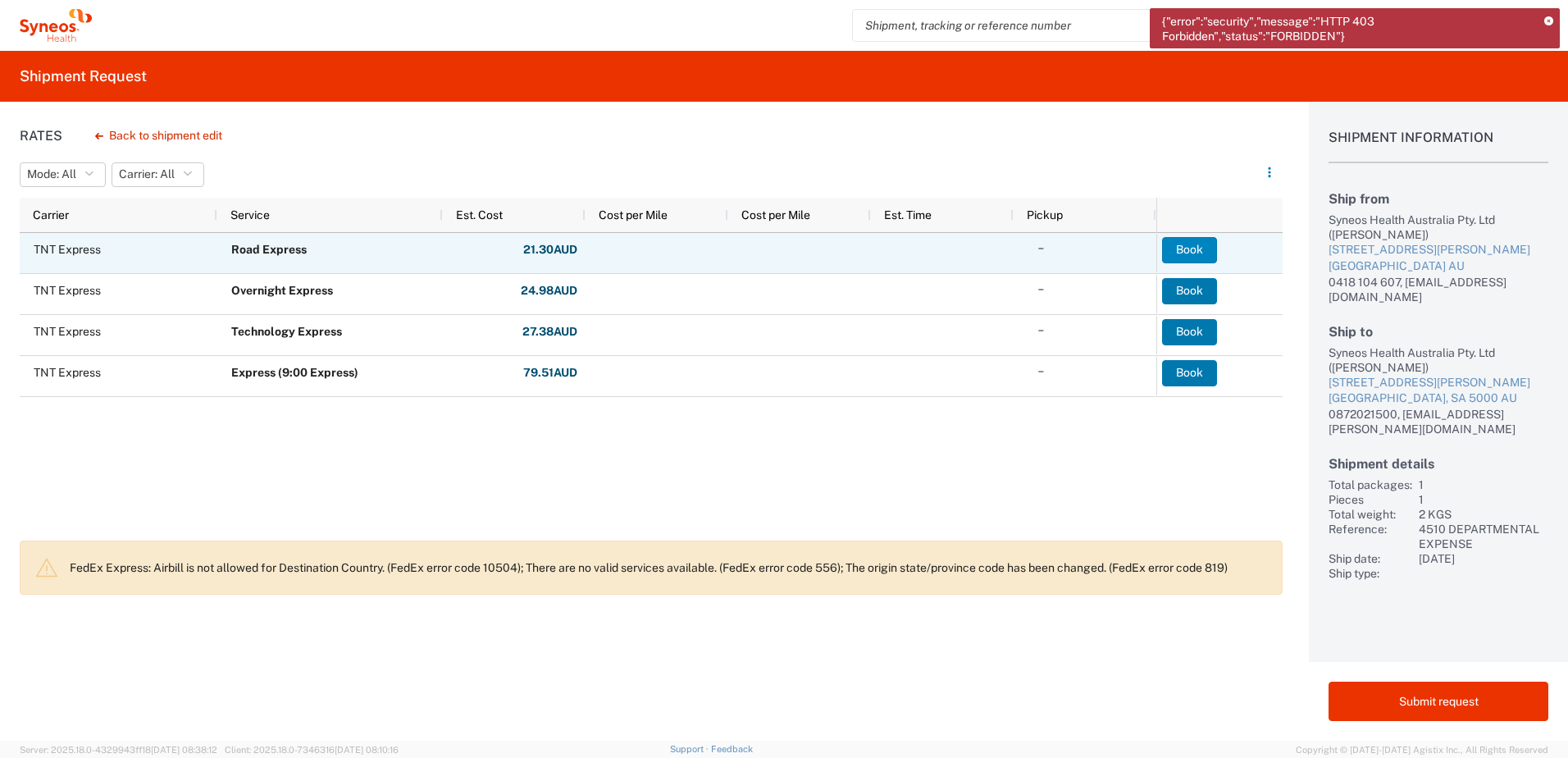
click at [1190, 253] on button "Book" at bounding box center [1190, 250] width 55 height 26
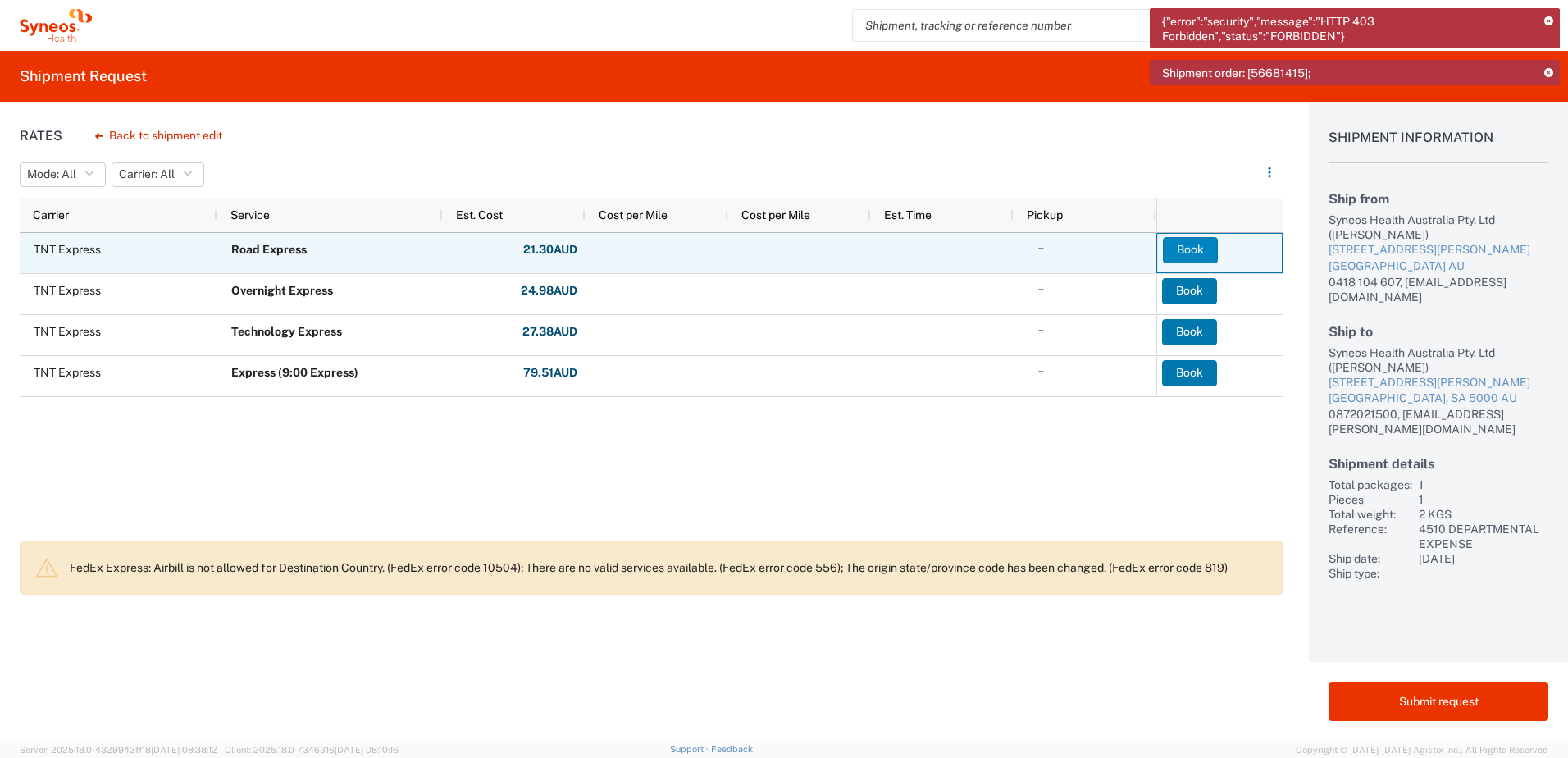
click at [1202, 253] on button "Book" at bounding box center [1191, 250] width 55 height 26
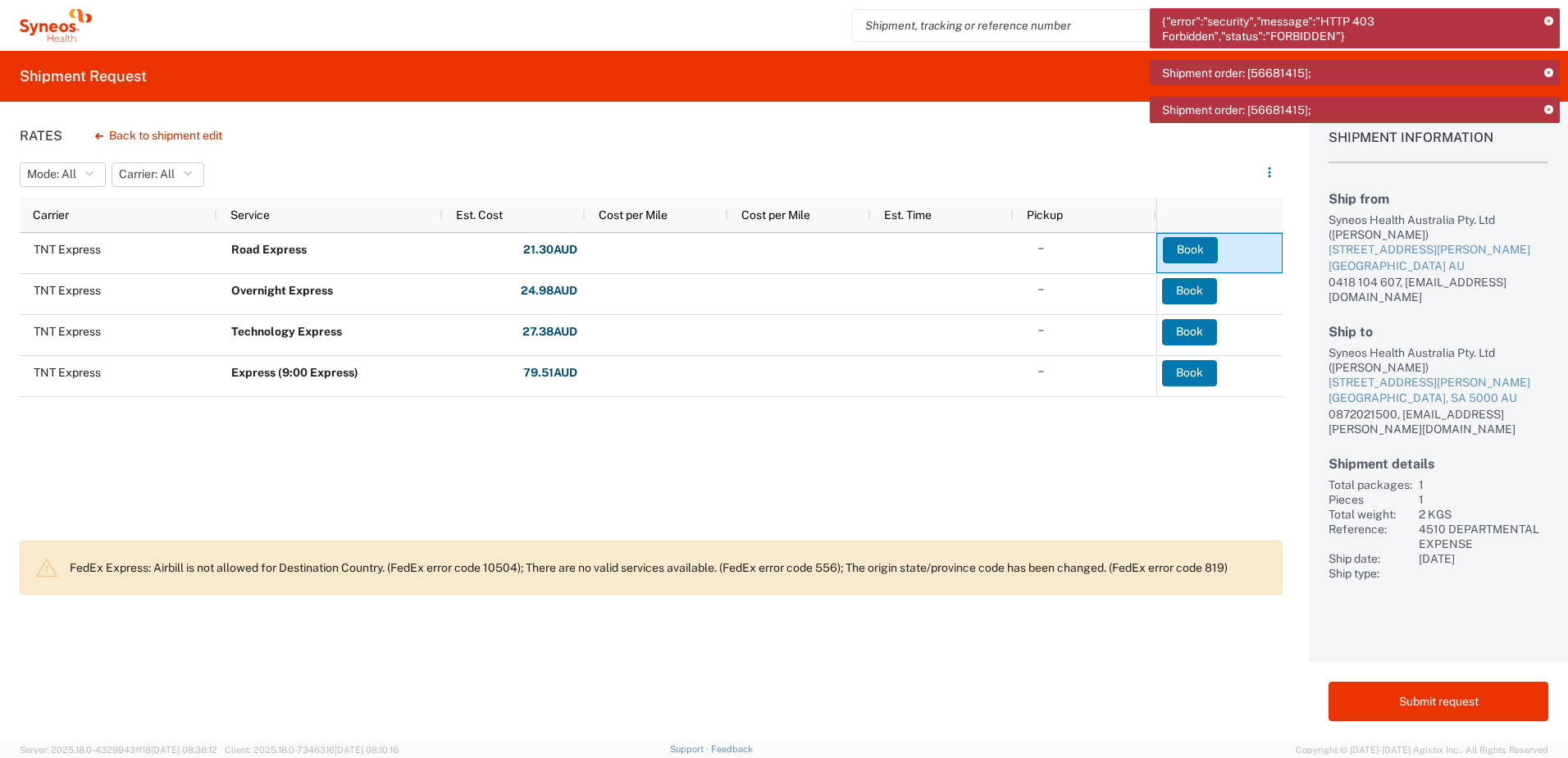
click at [1551, 20] on icon at bounding box center [1549, 22] width 9 height 9
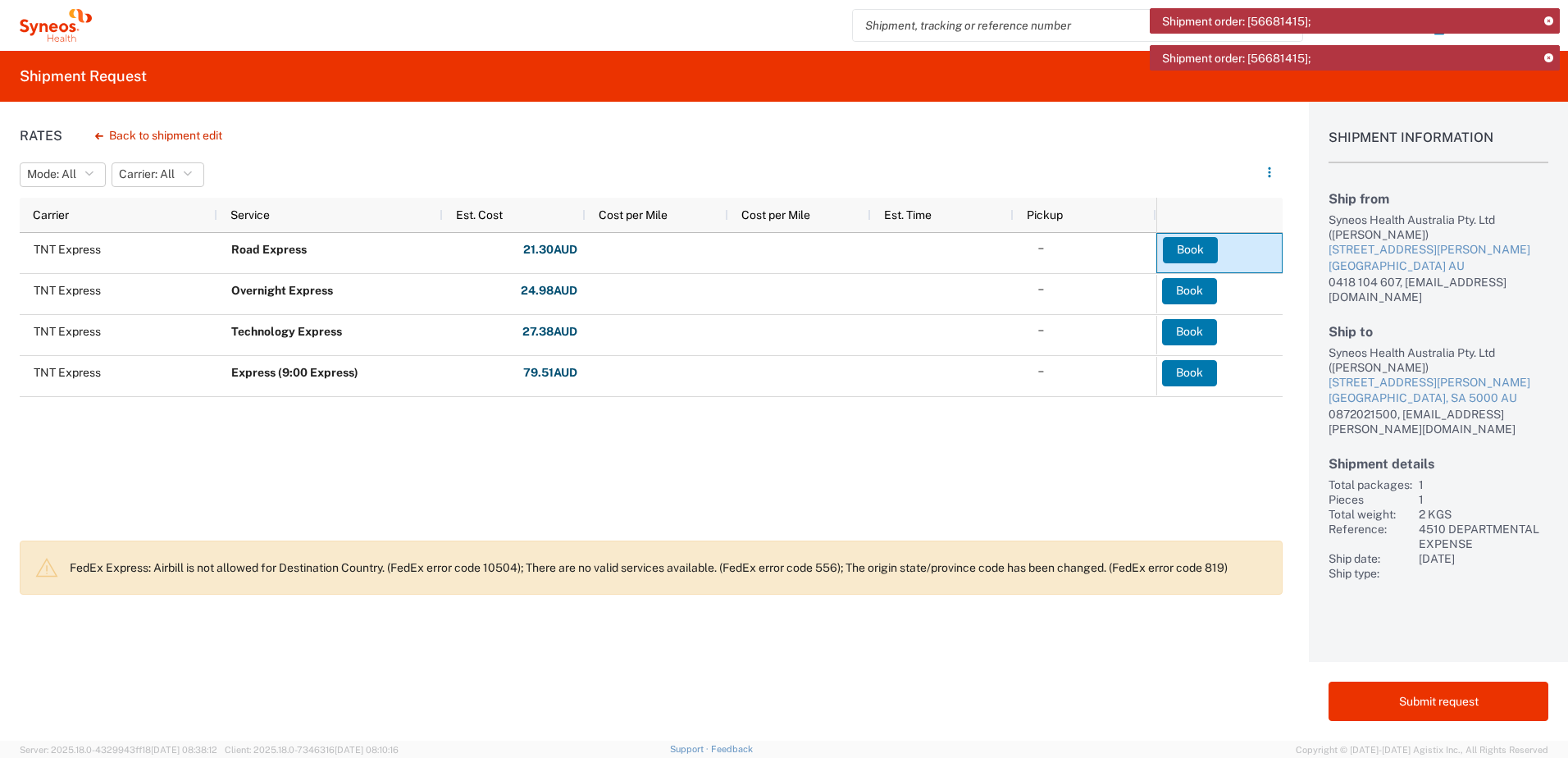
click at [1552, 60] on icon at bounding box center [1549, 59] width 9 height 9
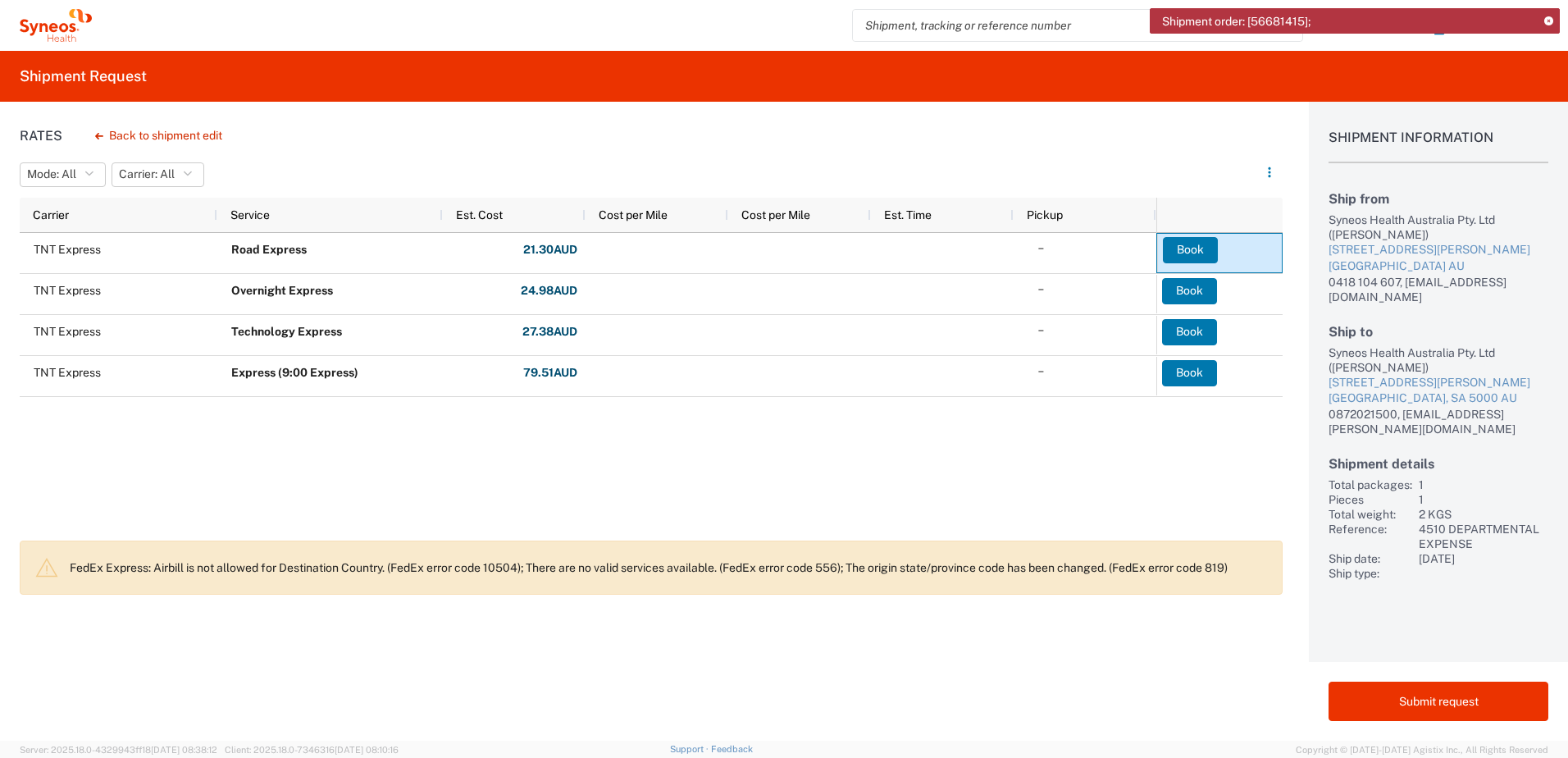
click at [1548, 21] on icon at bounding box center [1549, 22] width 9 height 9
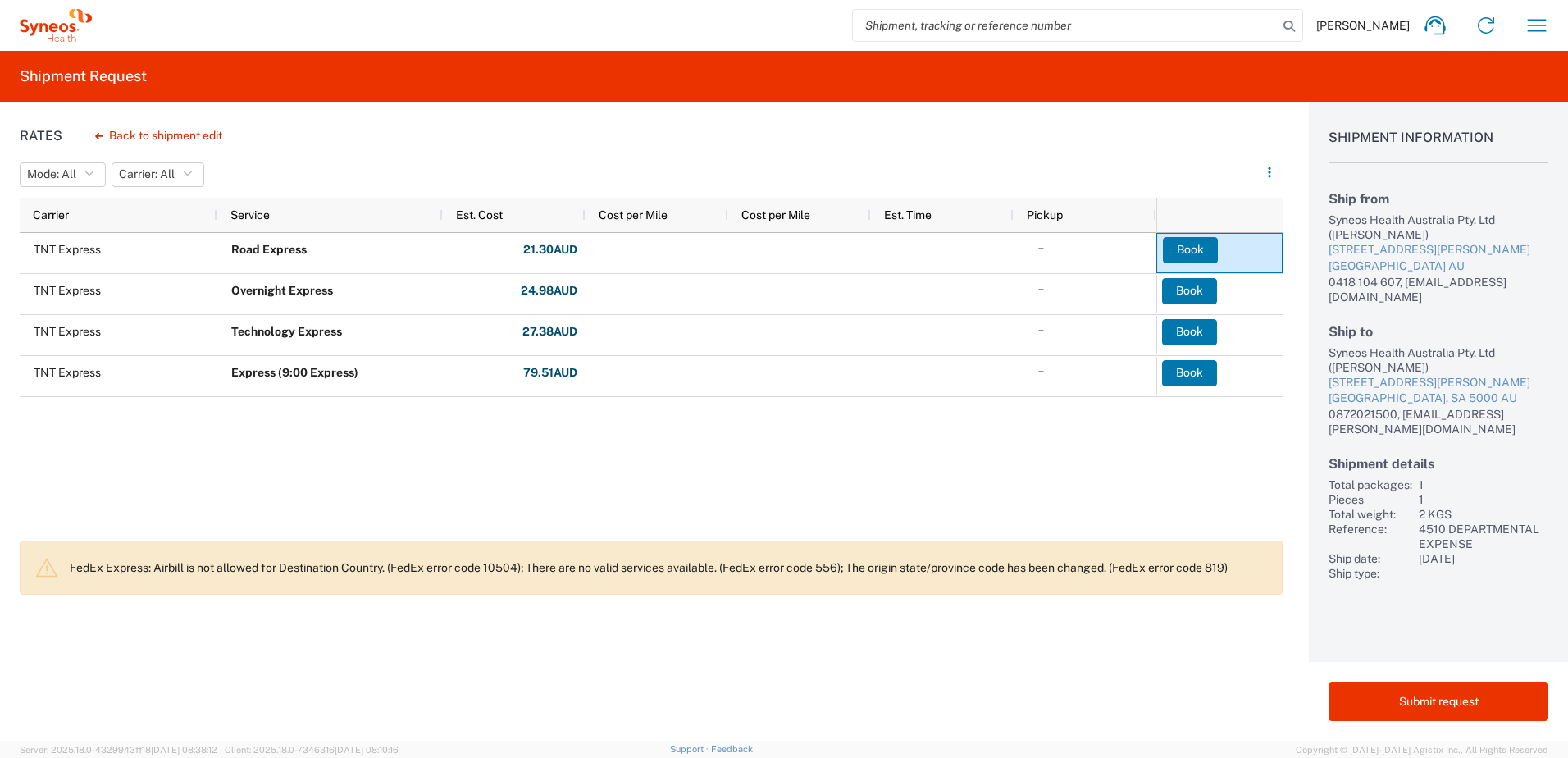
drag, startPoint x: 1025, startPoint y: 481, endPoint x: 1026, endPoint y: 462, distance: 19.0
click at [1026, 479] on div "TNT Express Road Express 21.30 AUD Total: 21.30 AUD TNT Express Overnight Expre…" at bounding box center [588, 381] width 1137 height 297
drag, startPoint x: 582, startPoint y: 497, endPoint x: 600, endPoint y: 481, distance: 24.1
click at [583, 496] on div "TNT Express Road Express 21.30 AUD Total: 21.30 AUD TNT Express Overnight Expre…" at bounding box center [588, 381] width 1137 height 297
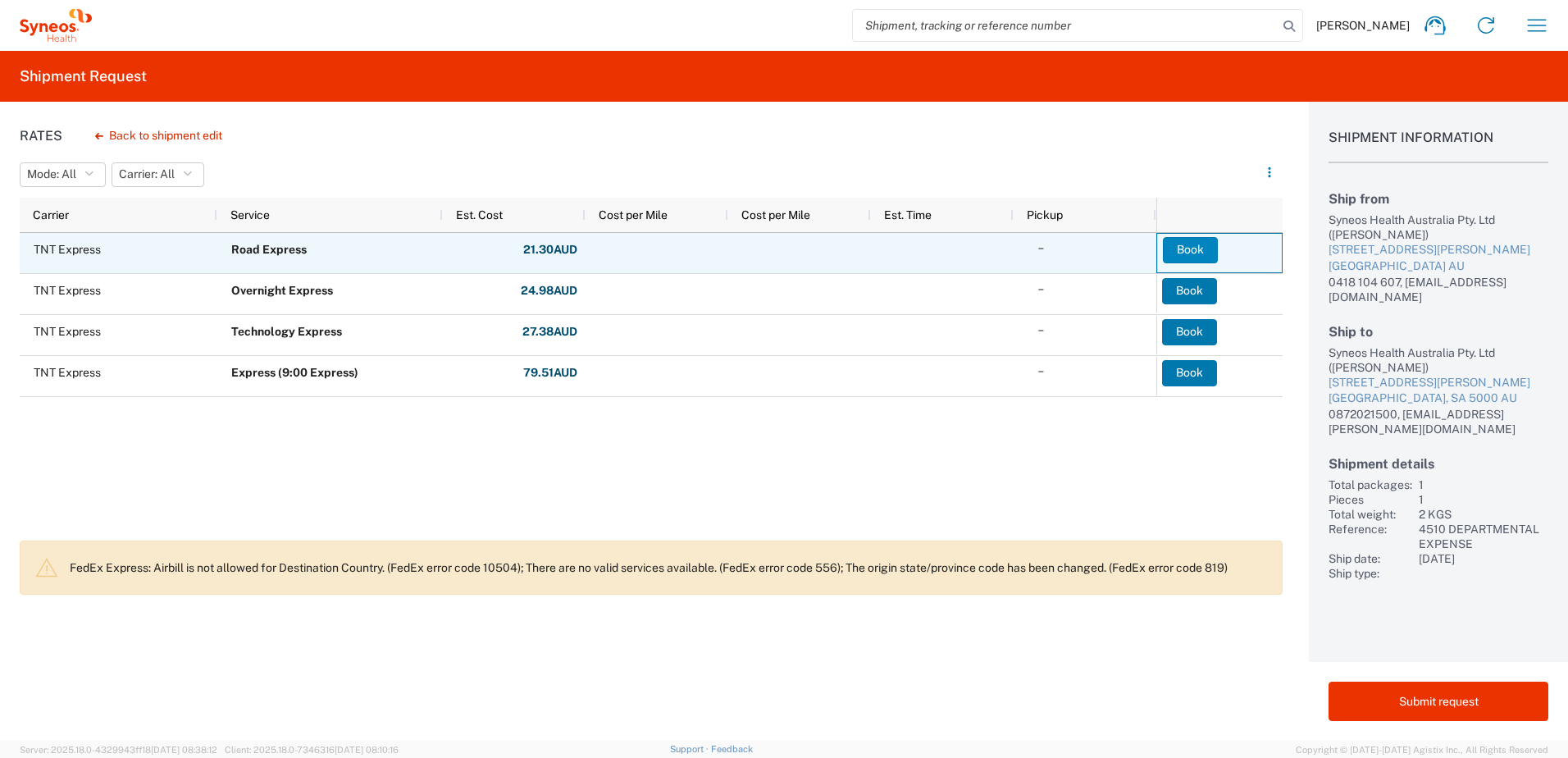
click at [1201, 251] on button "Book" at bounding box center [1191, 250] width 55 height 26
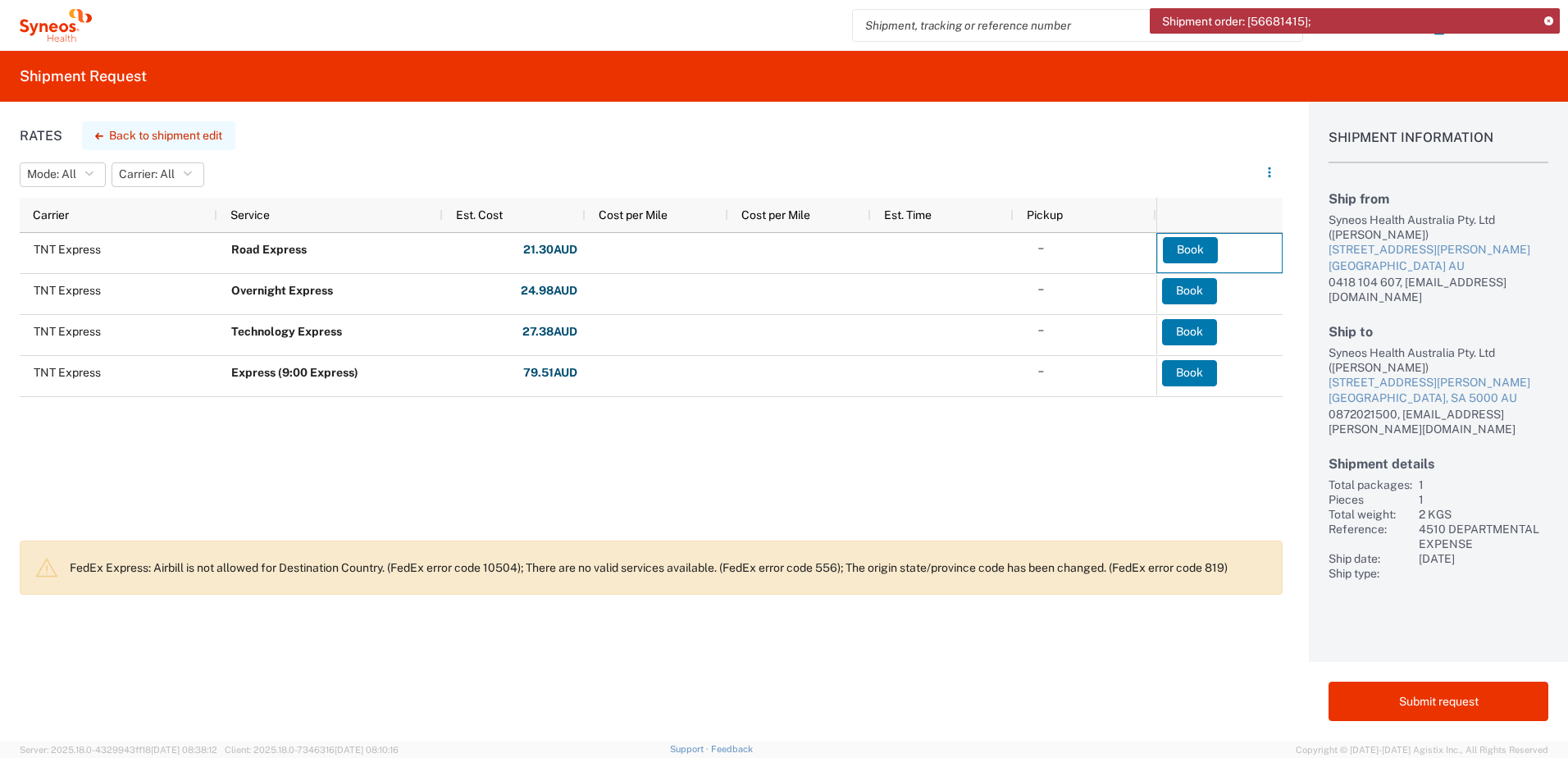
click at [138, 133] on button "Back to shipment edit" at bounding box center [158, 136] width 153 height 28
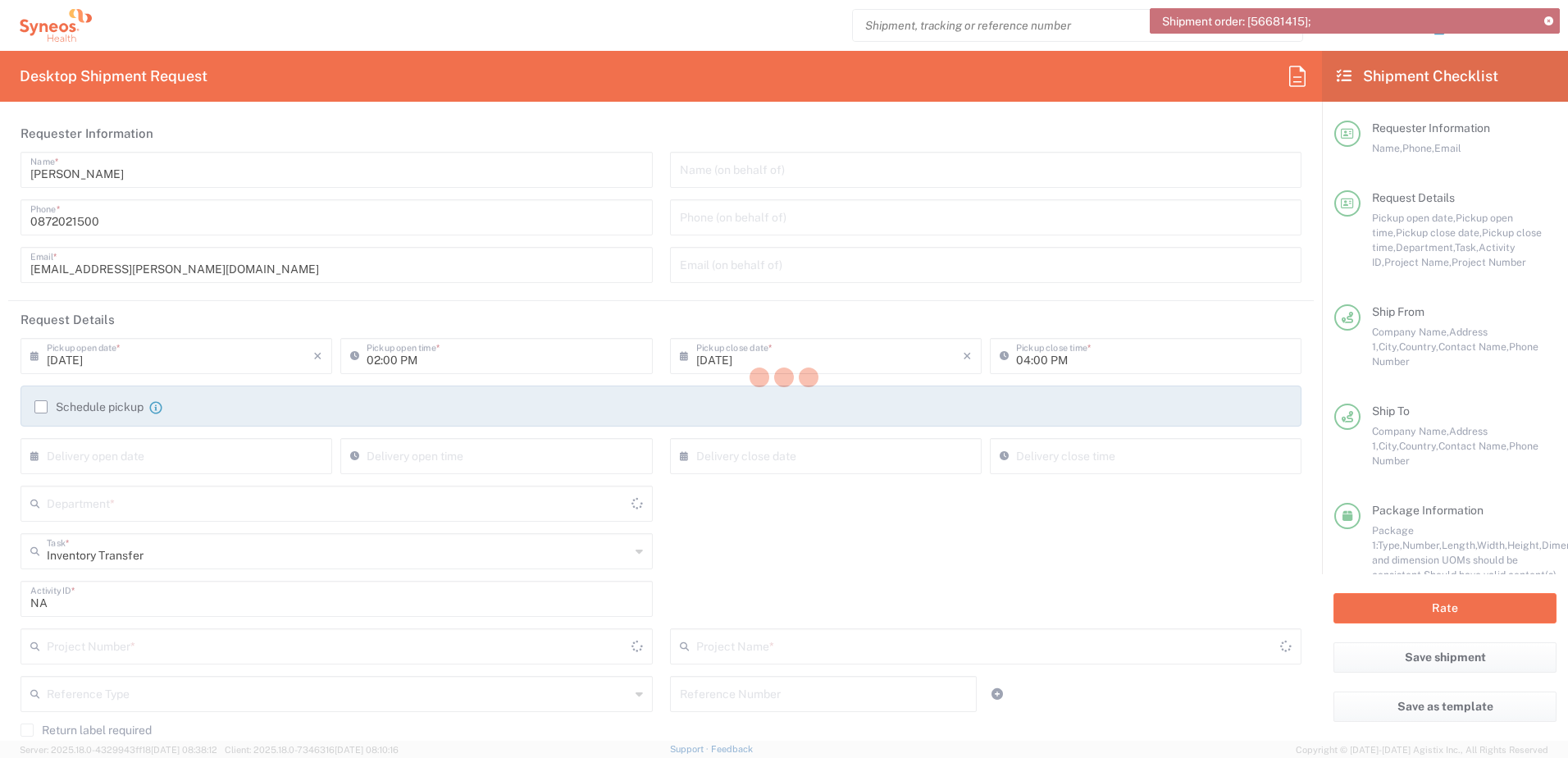
type input "South Australia"
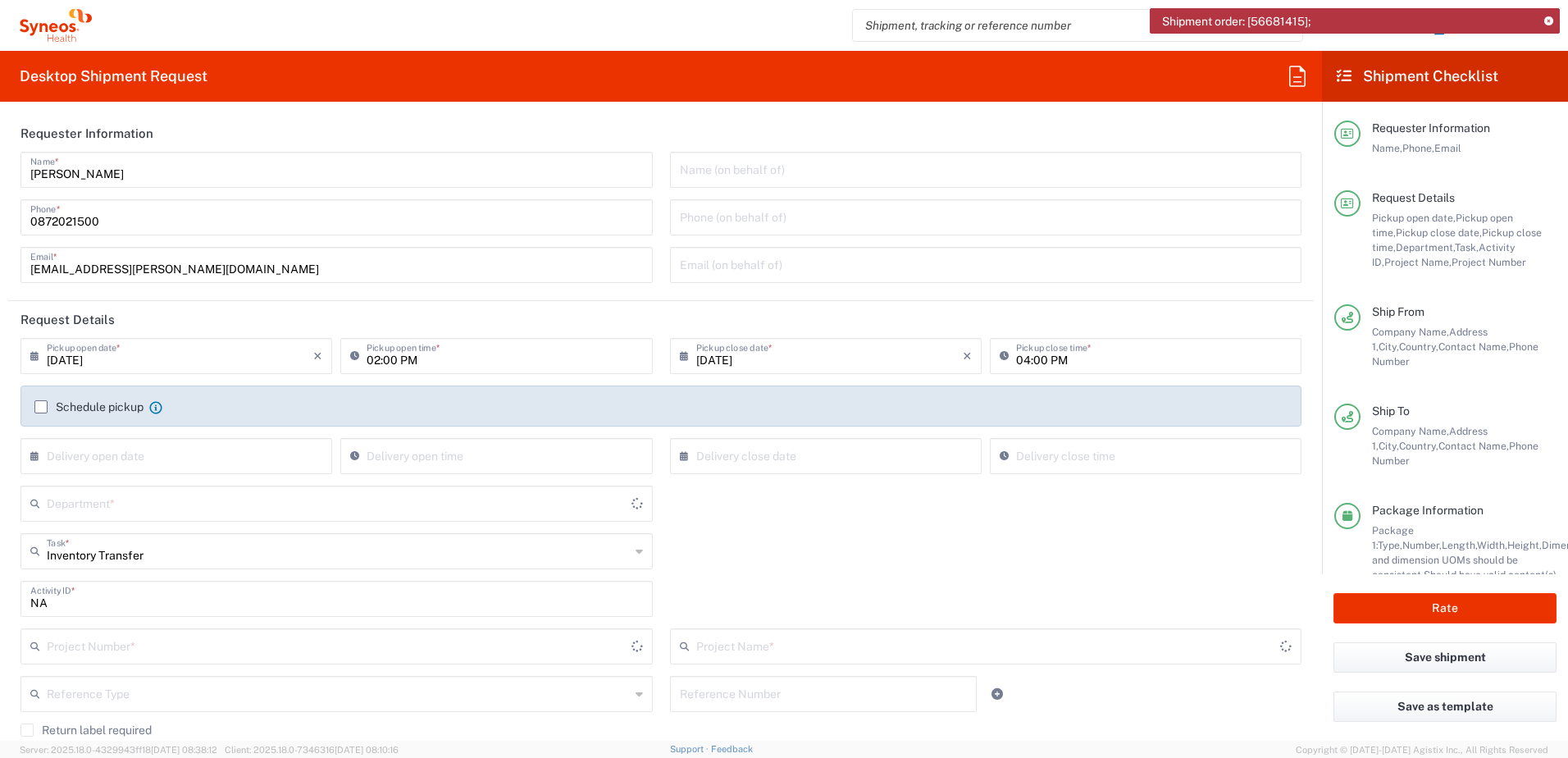
type input "4510 DEPARTMENTAL EXPENSE"
type input "Your Packaging"
type input "Victoria"
click at [1017, 358] on input "04:00 PM" at bounding box center [1153, 354] width 276 height 28
type input "05:00 PM"
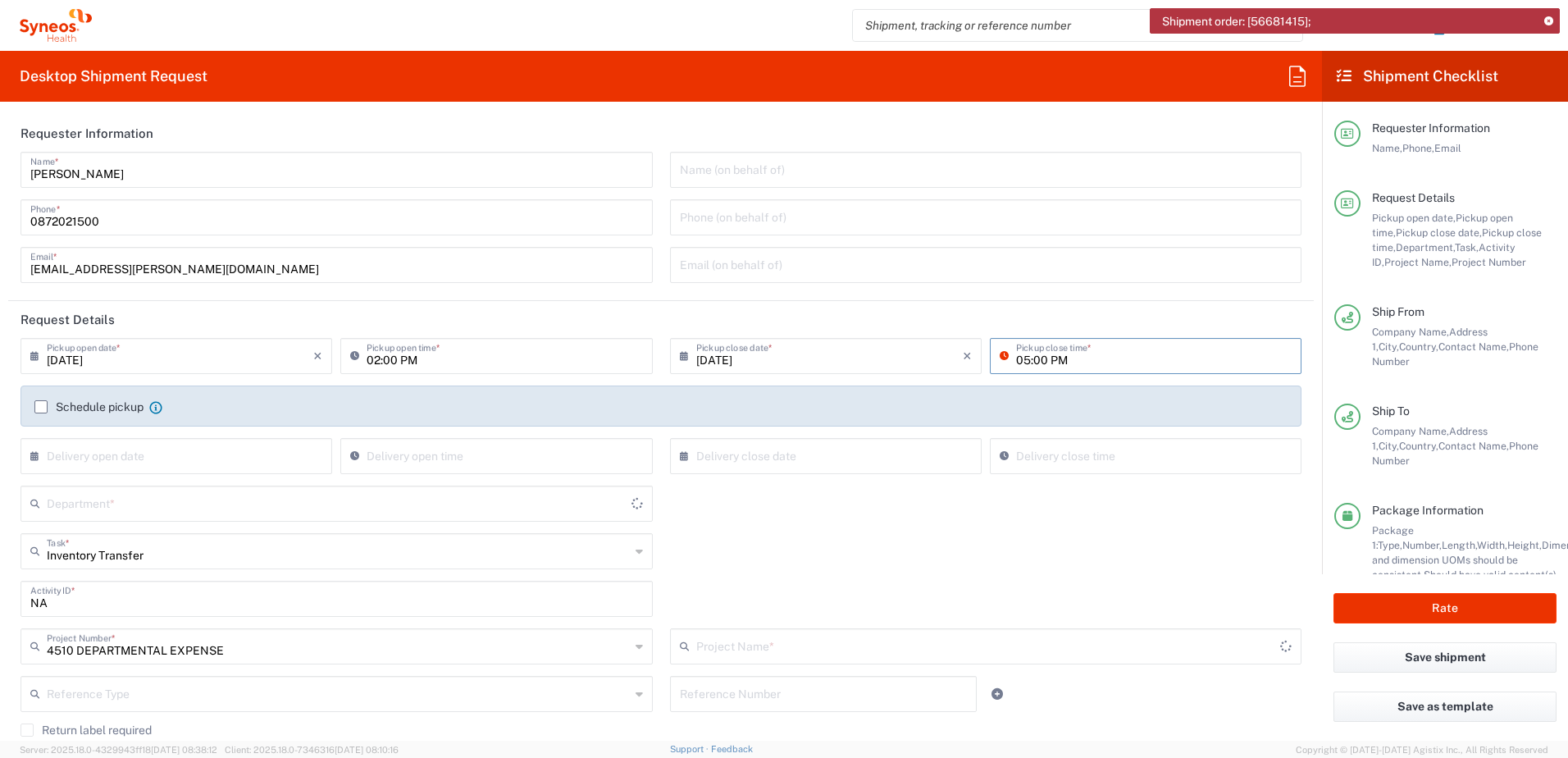
type input "4510 DEPARTMENTAL EXPENSE"
type input "05:00 PM"
drag, startPoint x: 973, startPoint y: 563, endPoint x: 1063, endPoint y: 532, distance: 95.2
click at [974, 559] on div "Inventory Transfer Task * Inventory Transfer Break/Fix New Hire Other Refresh" at bounding box center [662, 556] width 1298 height 48
type input "4510"
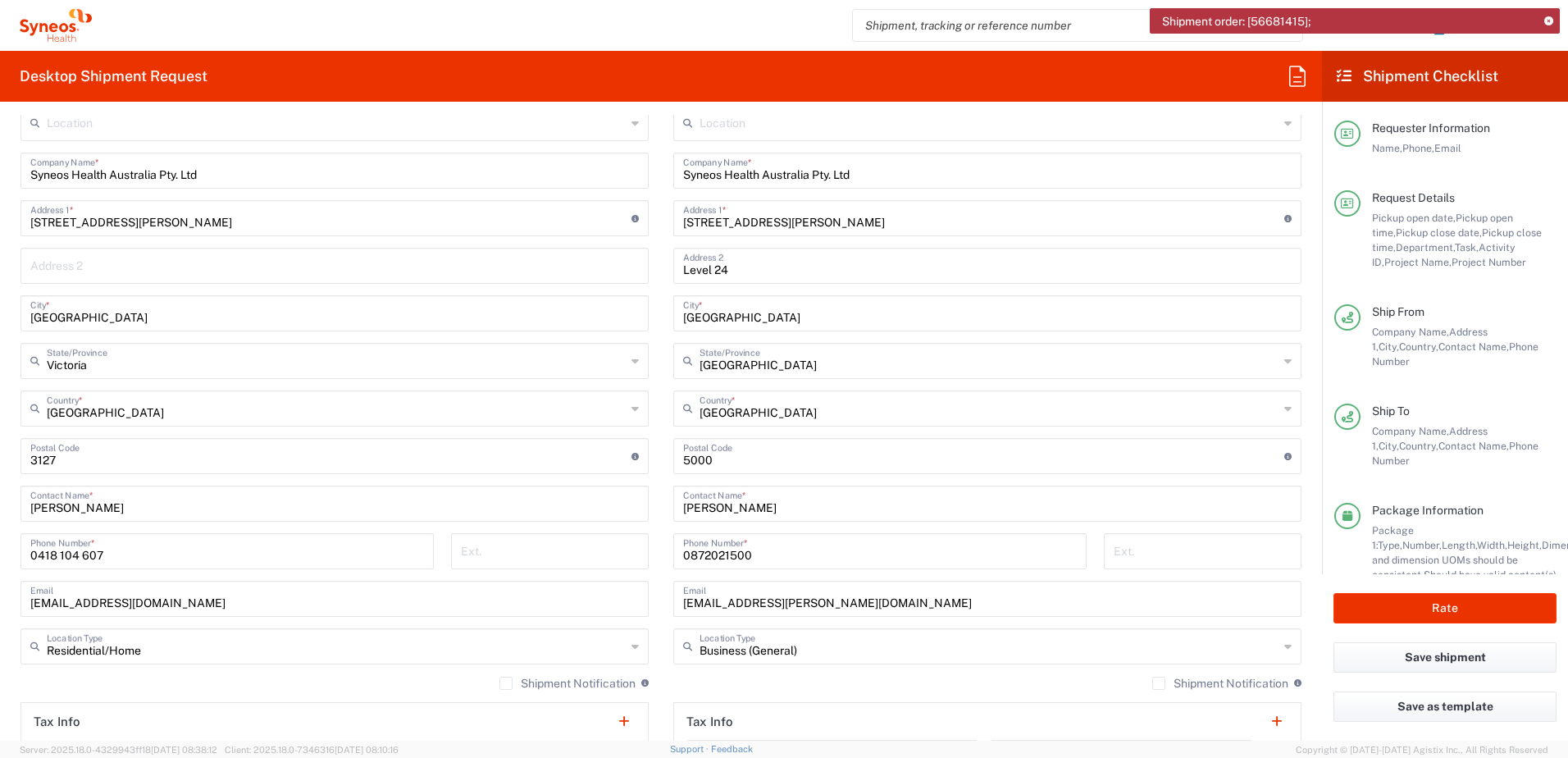
scroll to position [820, 0]
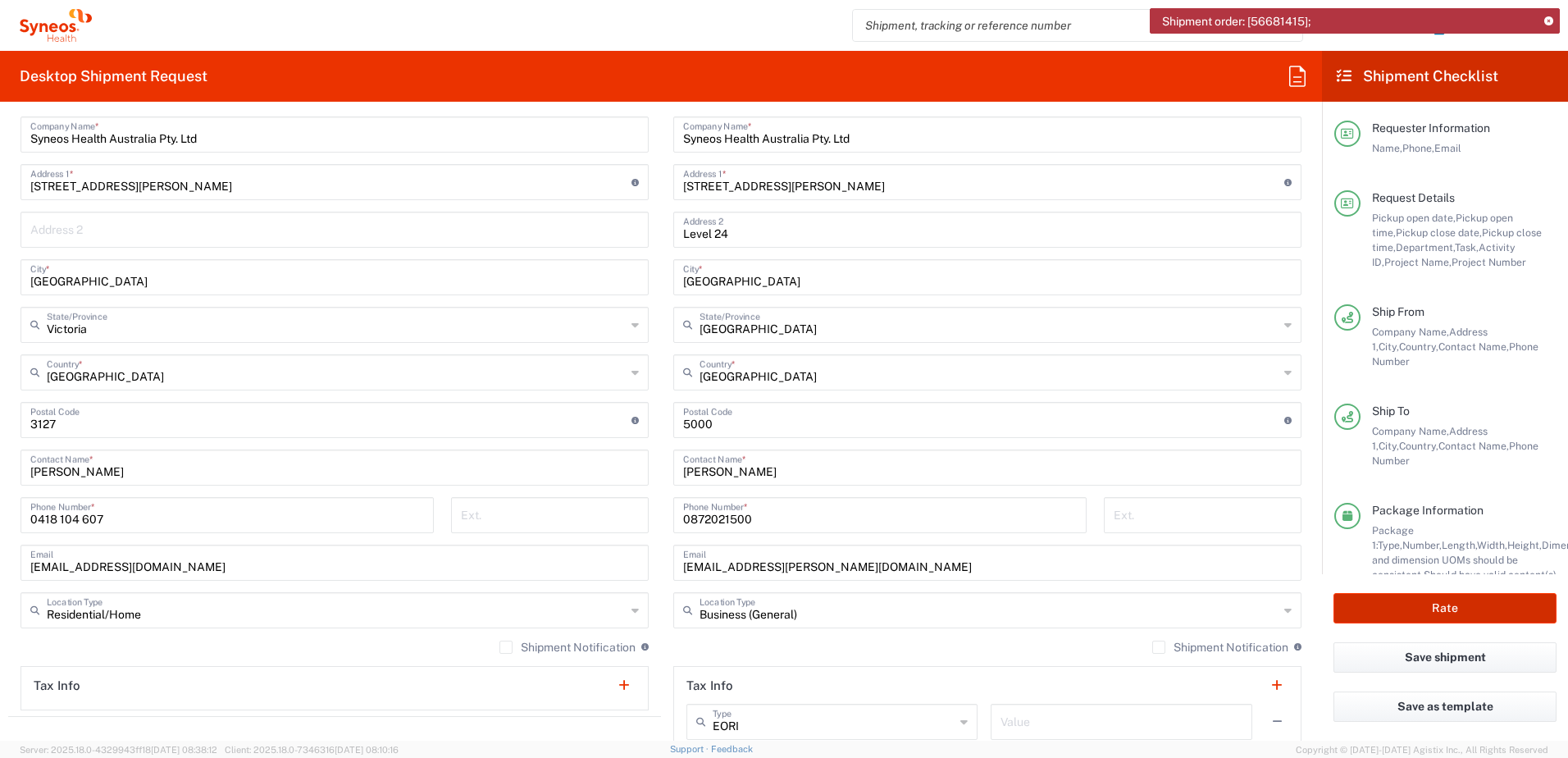
click at [1462, 611] on button "Rate" at bounding box center [1445, 608] width 223 height 30
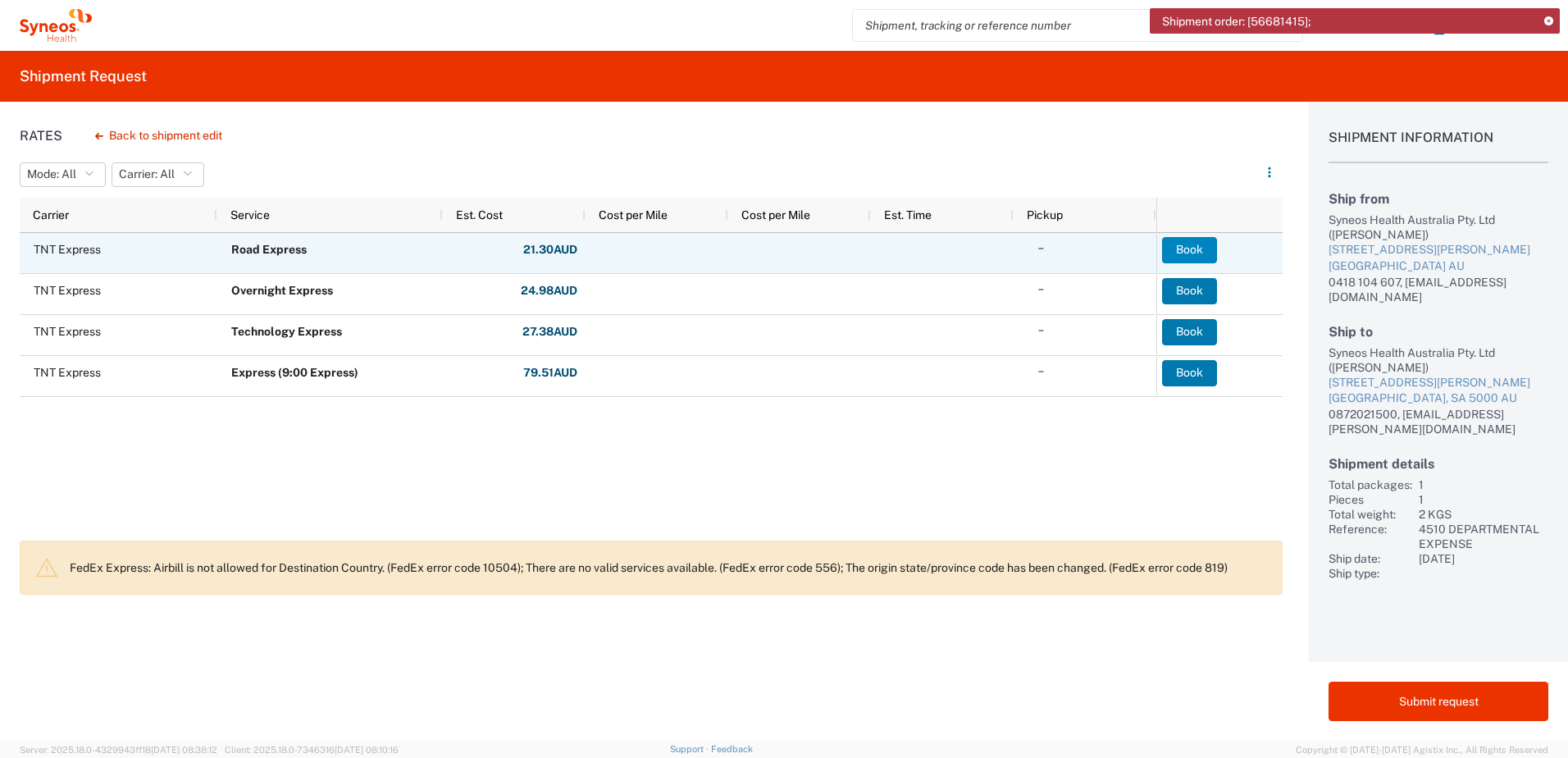
click at [1195, 247] on button "Book" at bounding box center [1190, 250] width 55 height 26
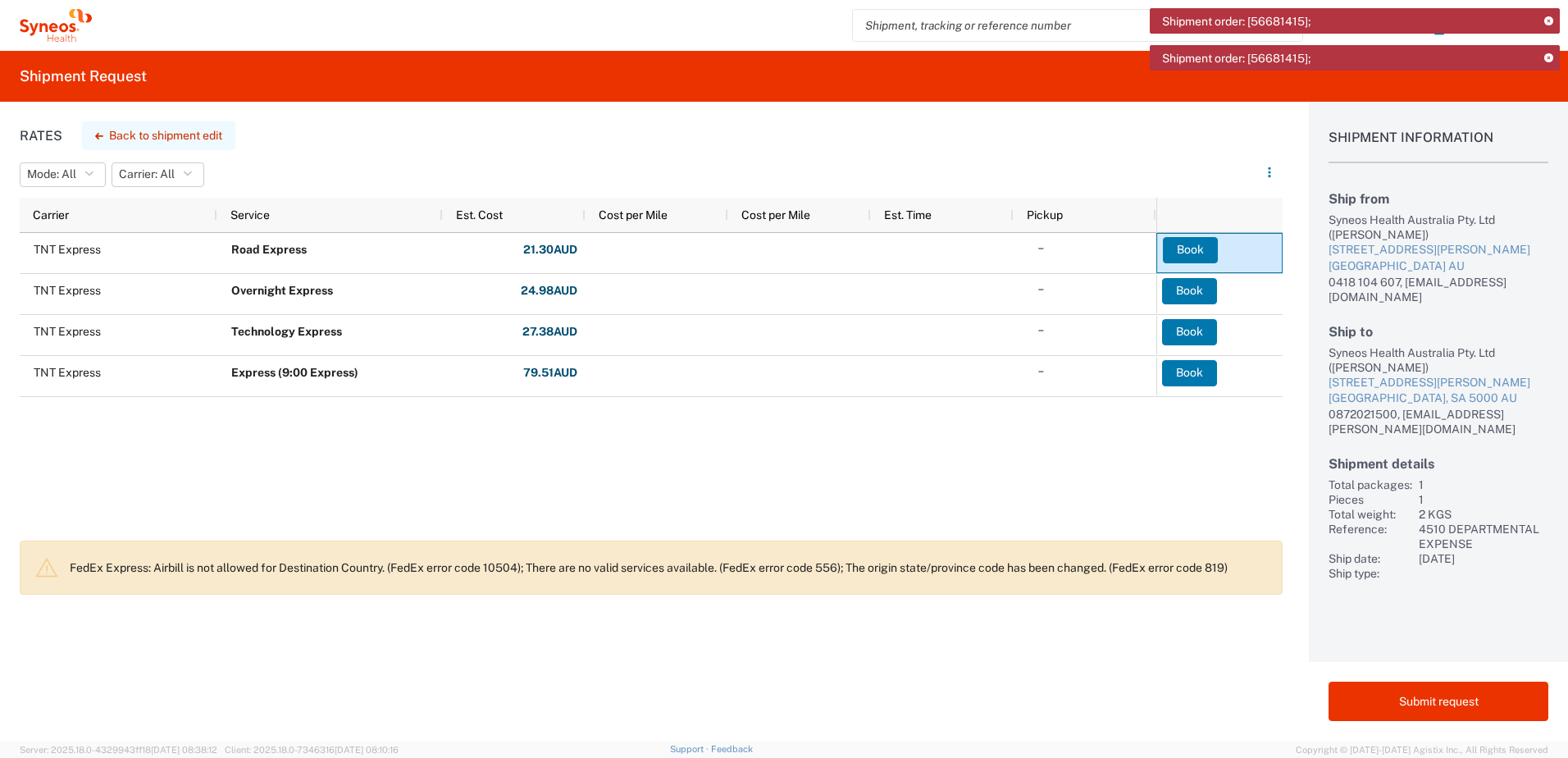
click at [161, 133] on button "Back to shipment edit" at bounding box center [158, 136] width 153 height 28
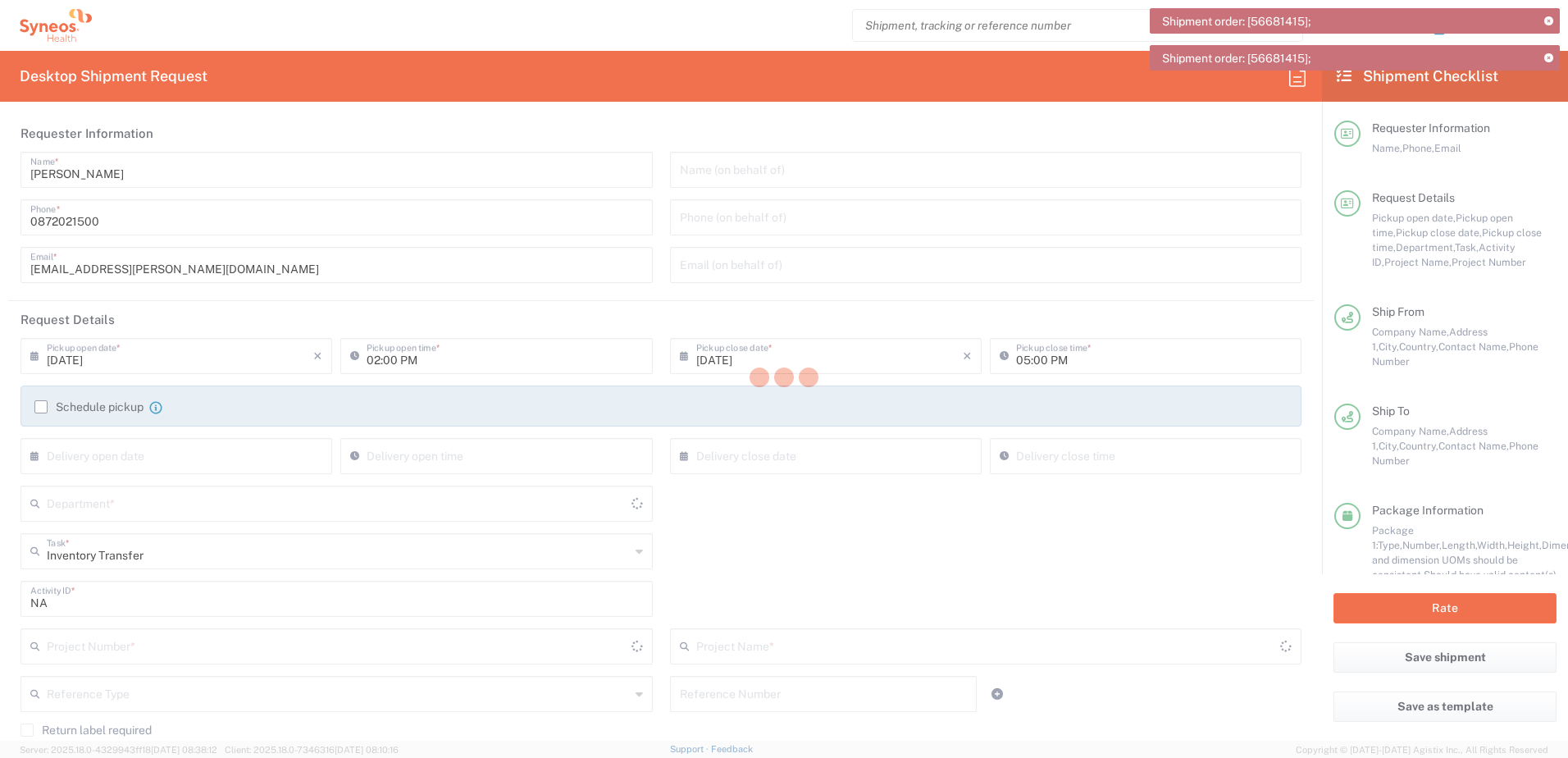
type input "South Australia"
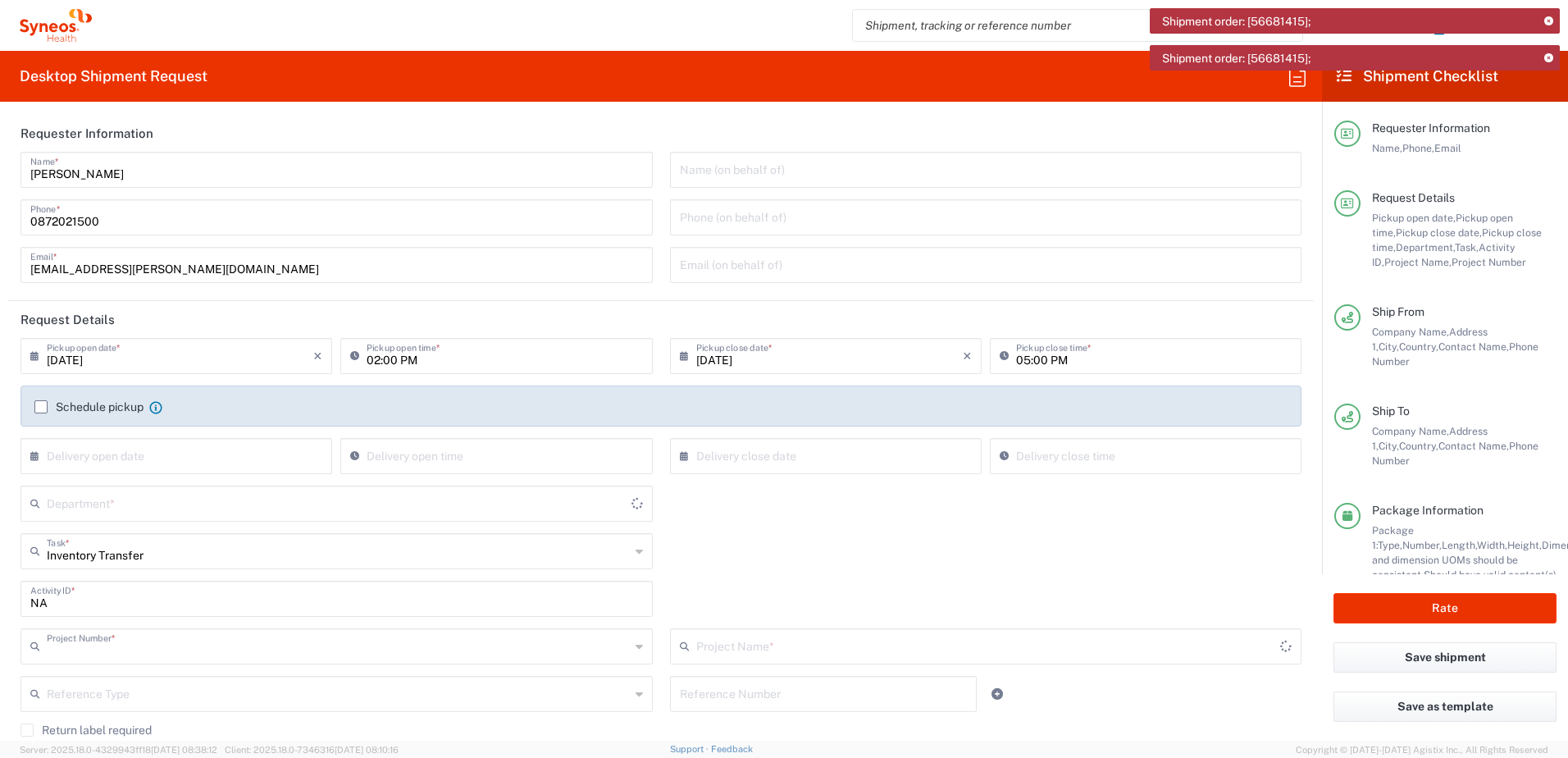
type input "4510 DEPARTMENTAL EXPENSE"
type input "4510"
type input "Your Packaging"
type input "Victoria"
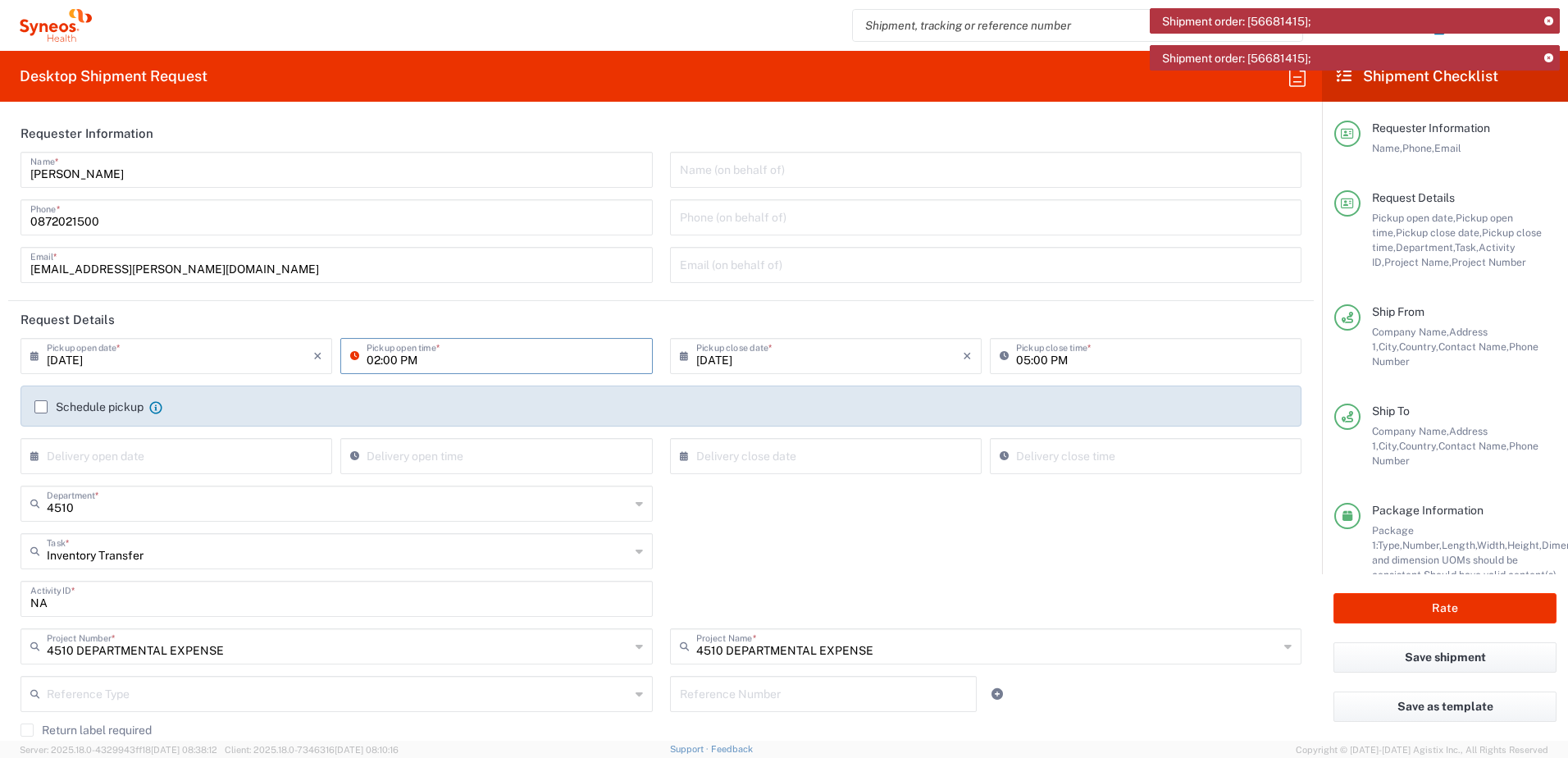
click at [374, 356] on input "02:00 PM" at bounding box center [504, 354] width 276 height 28
type input "12:30 PM"
click at [1016, 360] on input "05:00 PM" at bounding box center [1153, 354] width 276 height 28
type input "03:20 PM"
click at [1083, 557] on div "Inventory Transfer Task * Inventory Transfer Break/Fix New Hire Other Refresh" at bounding box center [662, 556] width 1298 height 48
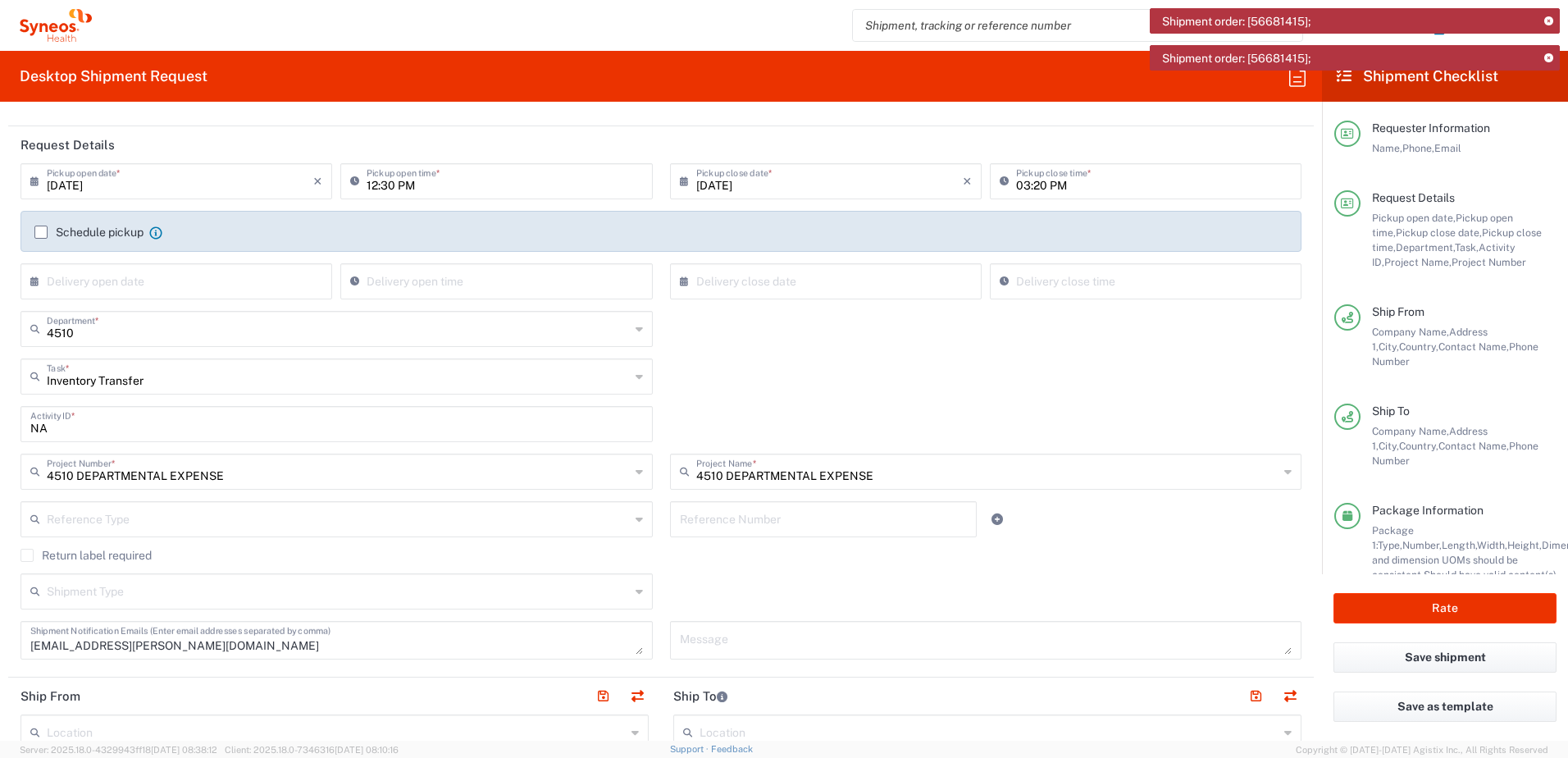
scroll to position [82, 0]
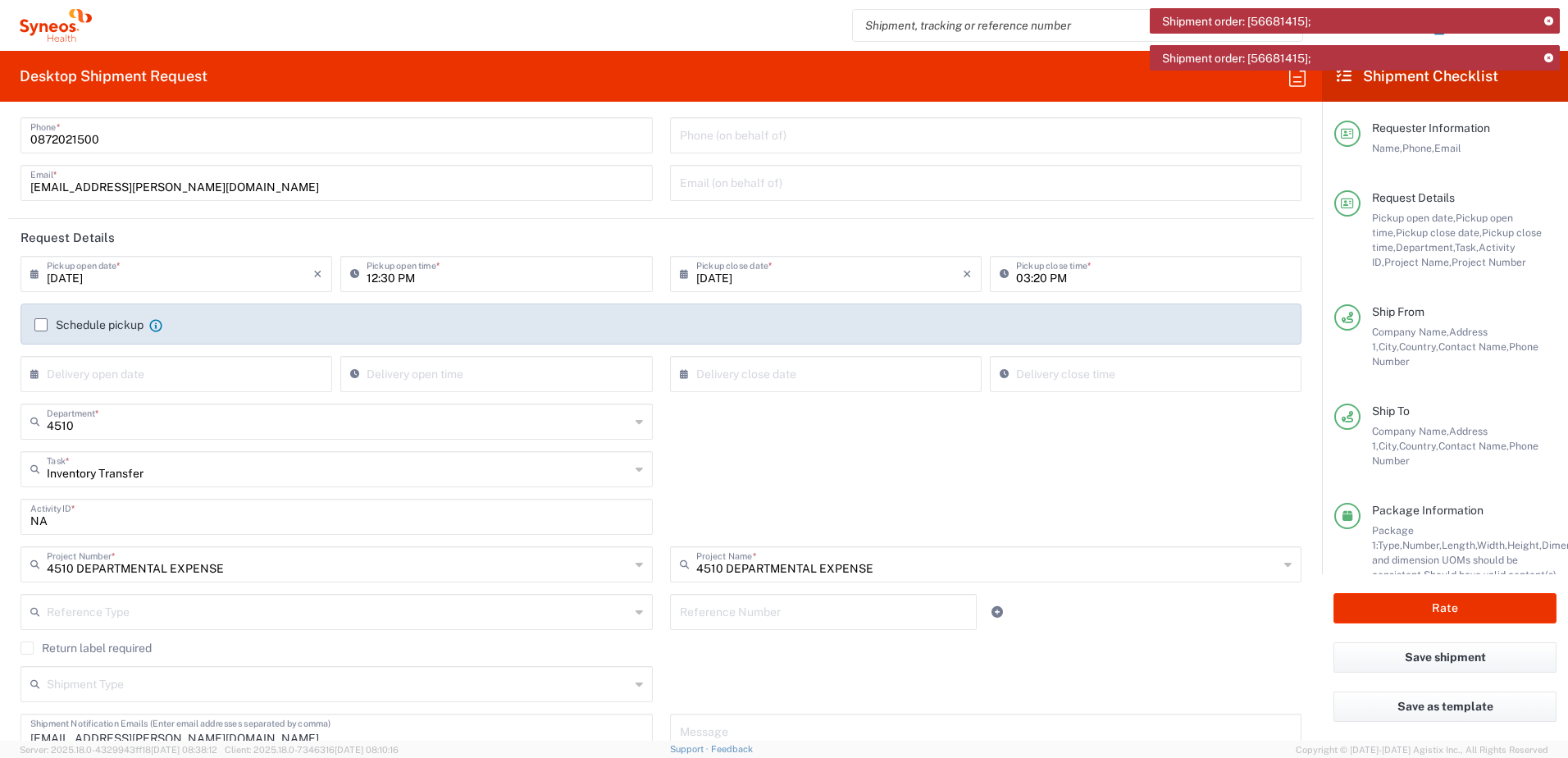
click at [848, 480] on div "Inventory Transfer Task * Inventory Transfer Break/Fix New Hire Other Refresh" at bounding box center [662, 475] width 1298 height 48
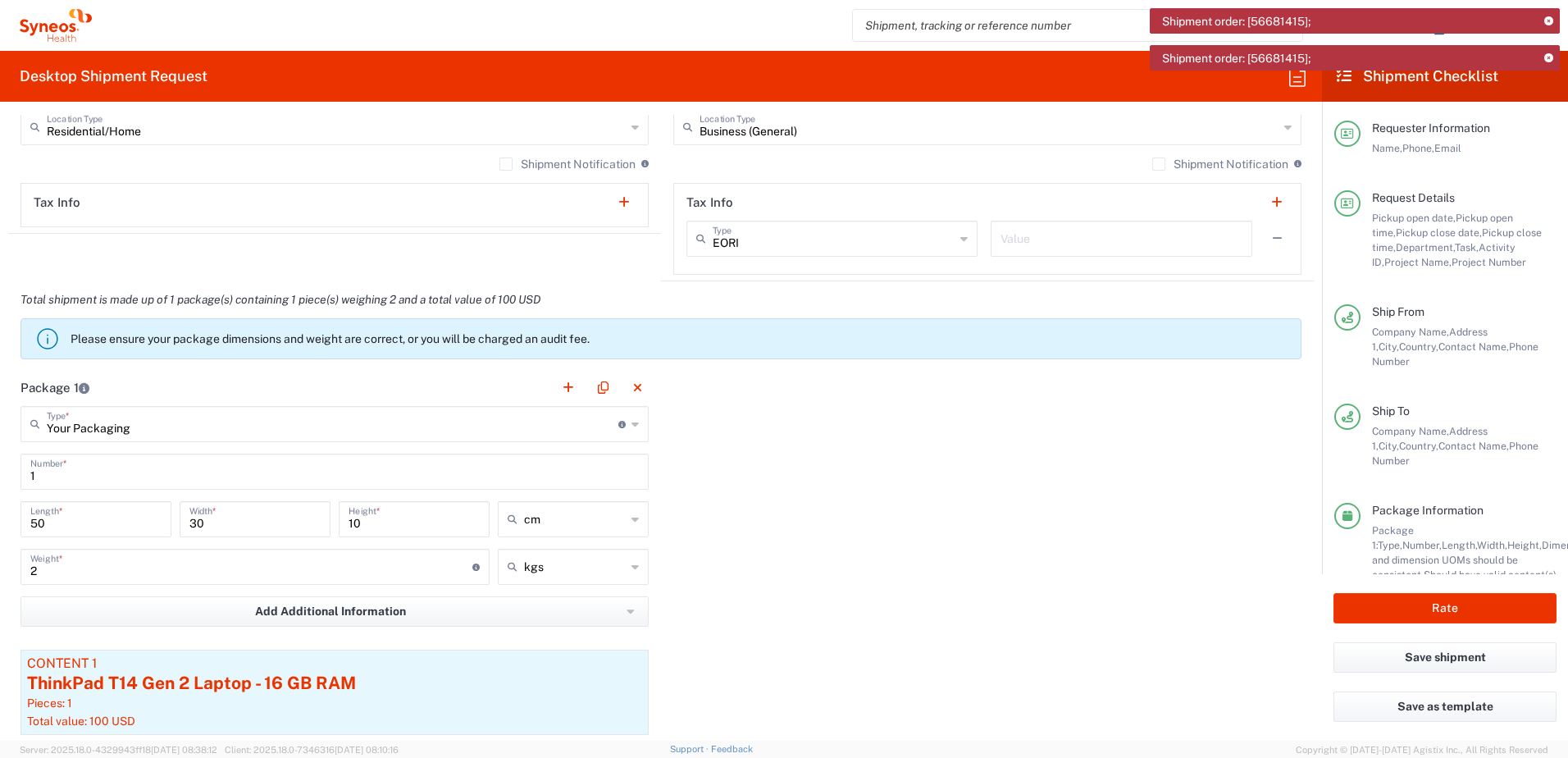
scroll to position [1312, 0]
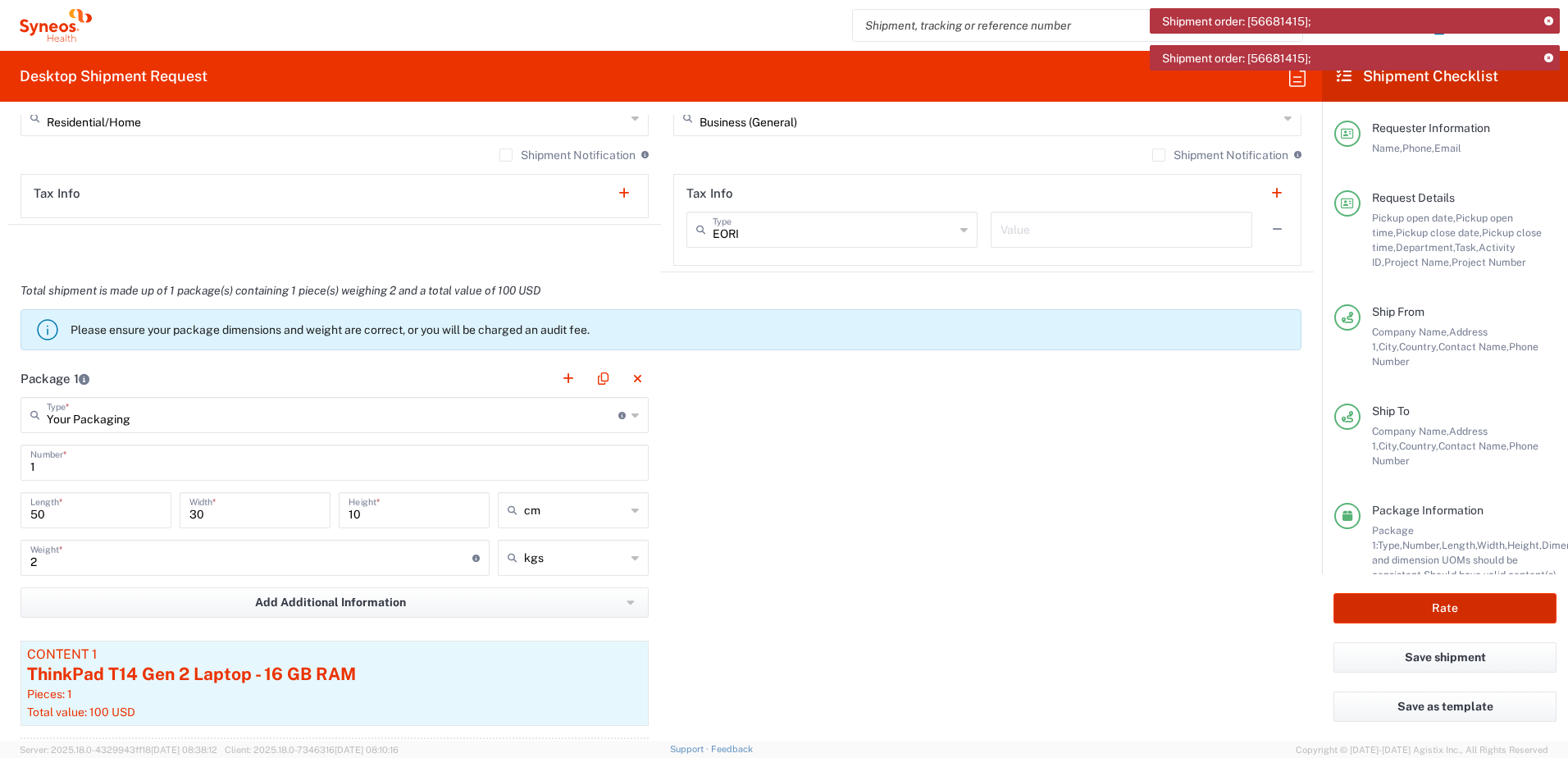
click at [1436, 607] on button "Rate" at bounding box center [1445, 608] width 223 height 30
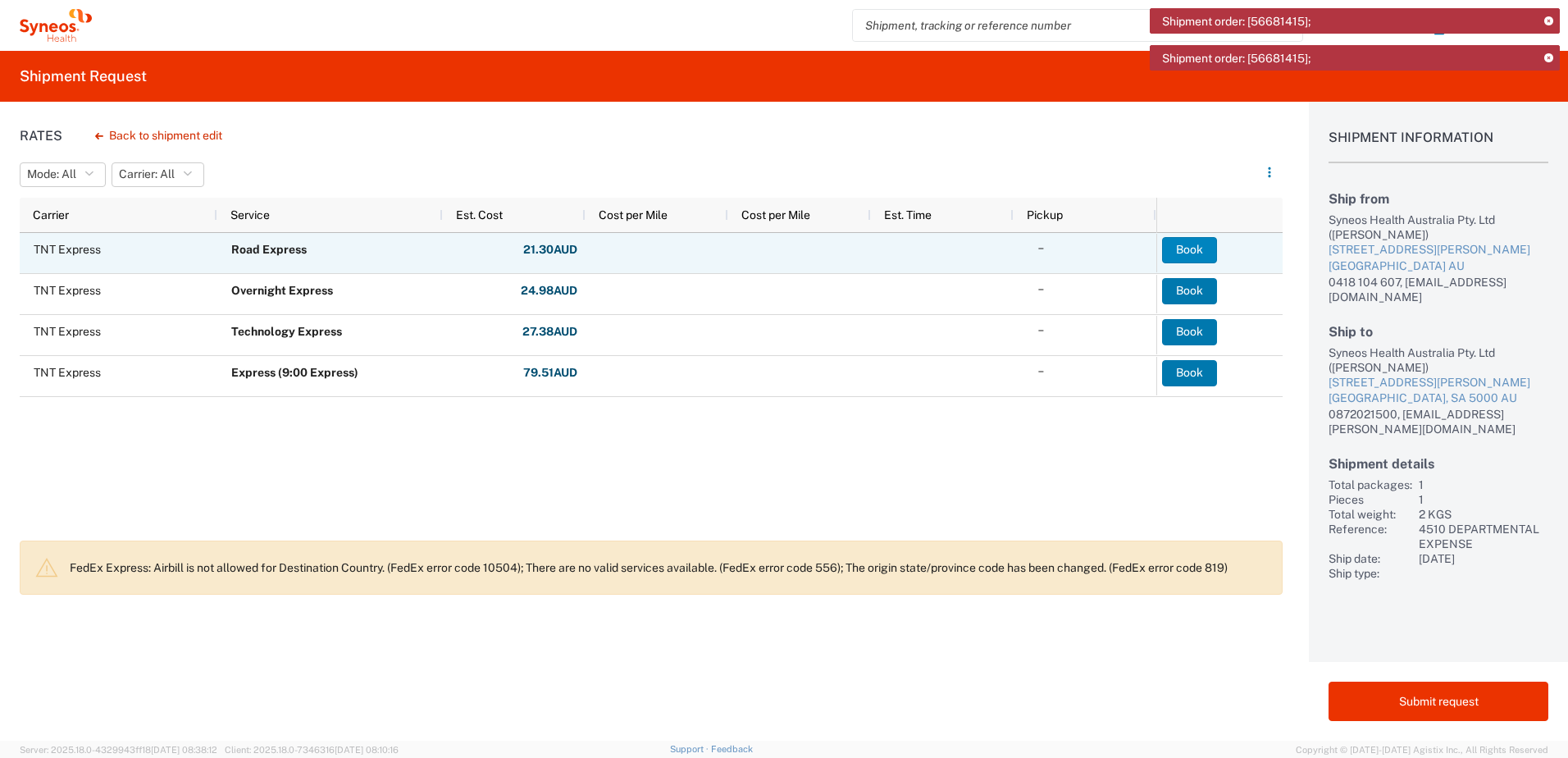
click at [1186, 249] on button "Book" at bounding box center [1190, 250] width 55 height 26
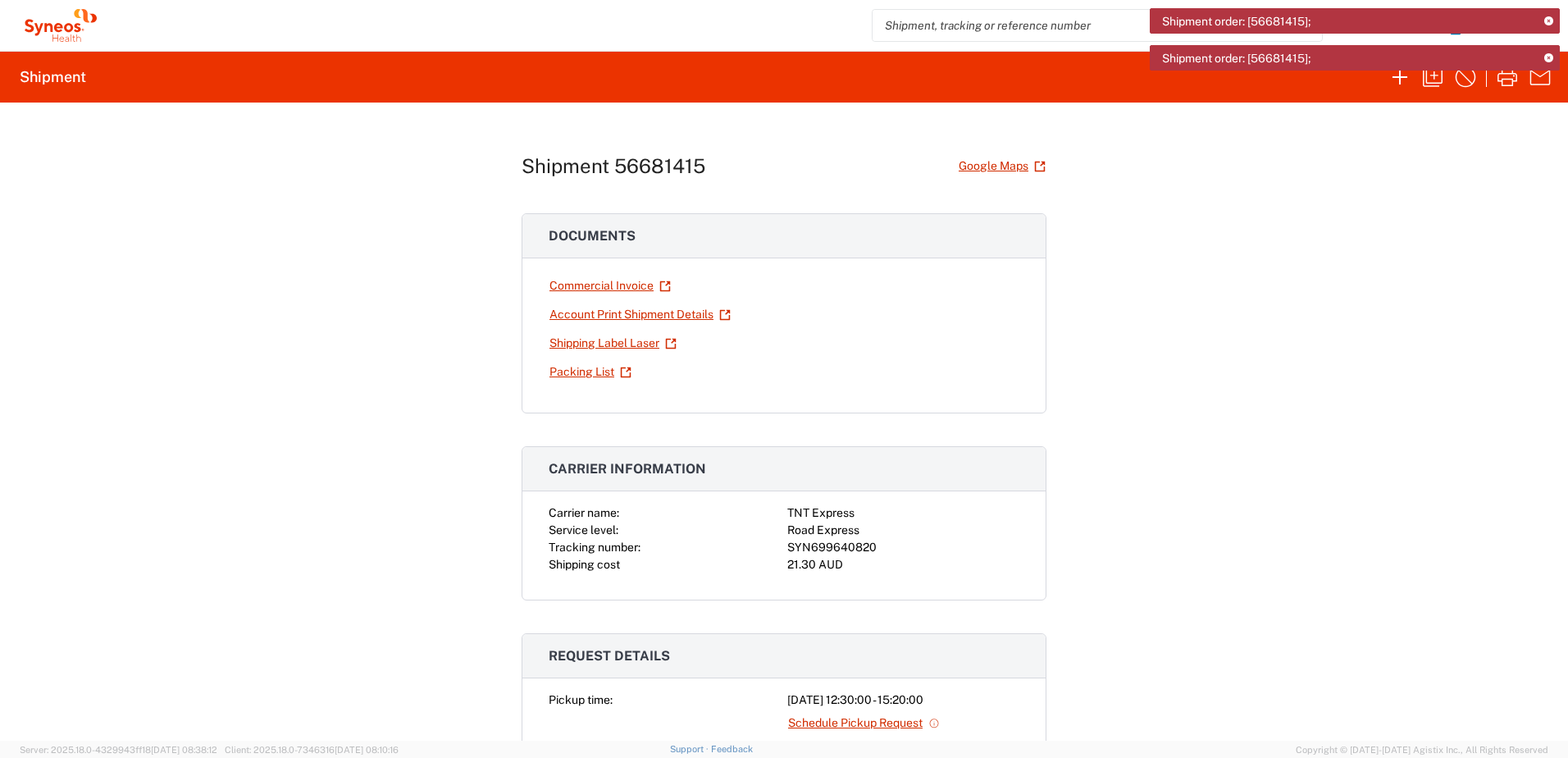
click at [1322, 506] on div "Shipment 56681415 Google Maps Documents Commercial Invoice Account Print Shipme…" at bounding box center [784, 421] width 1568 height 638
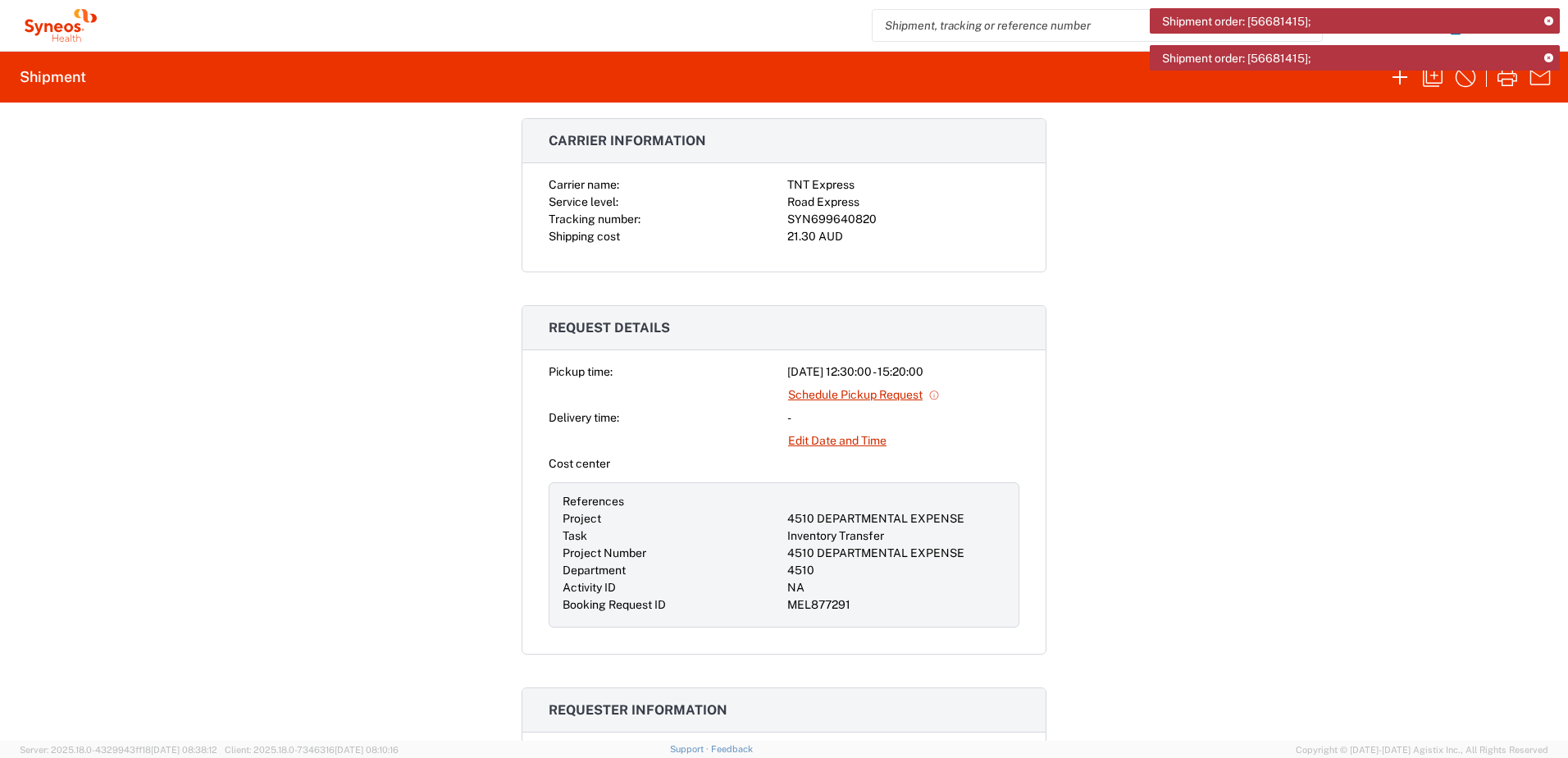
scroll to position [738, 0]
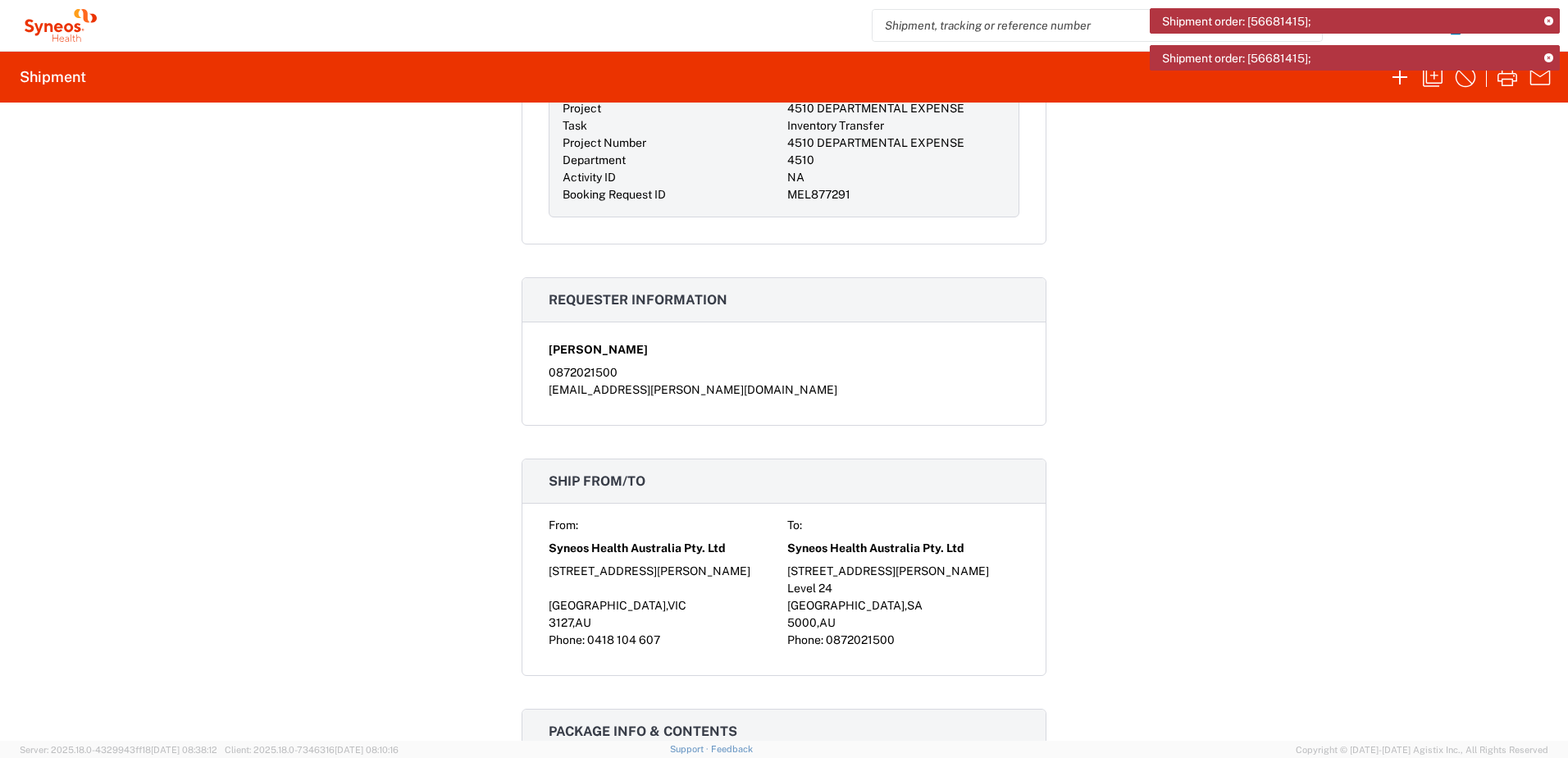
drag, startPoint x: 681, startPoint y: 645, endPoint x: 651, endPoint y: 621, distance: 38.4
click at [680, 642] on div "Phone: 0418 104 607" at bounding box center [664, 640] width 232 height 18
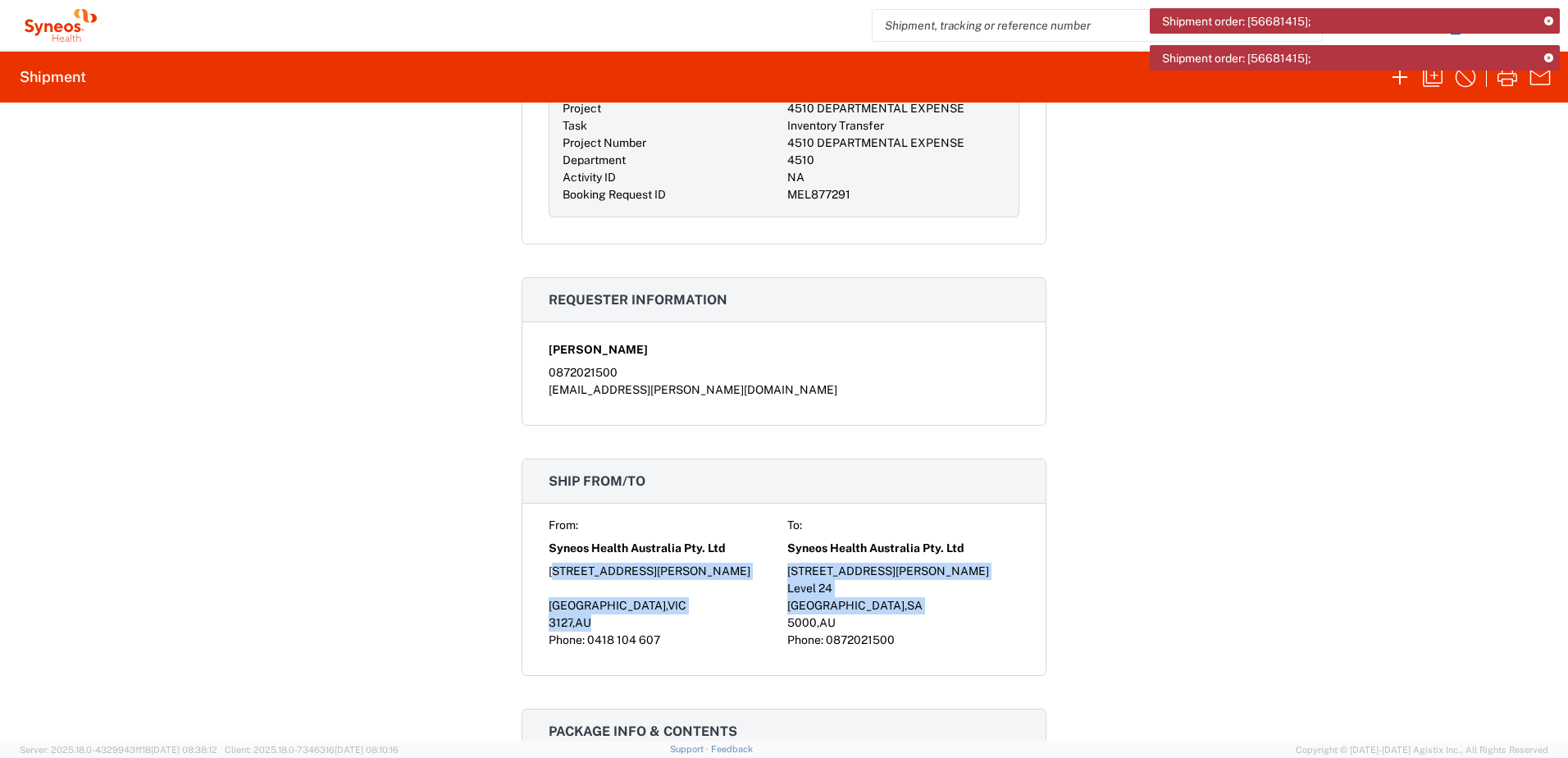
drag, startPoint x: 614, startPoint y: 621, endPoint x: 547, endPoint y: 570, distance: 84.2
click at [549, 570] on div "From: To: Syneos Health Australia Pty. Ltd Syneos Health Australia Pty. Ltd Uni…" at bounding box center [784, 583] width 471 height 132
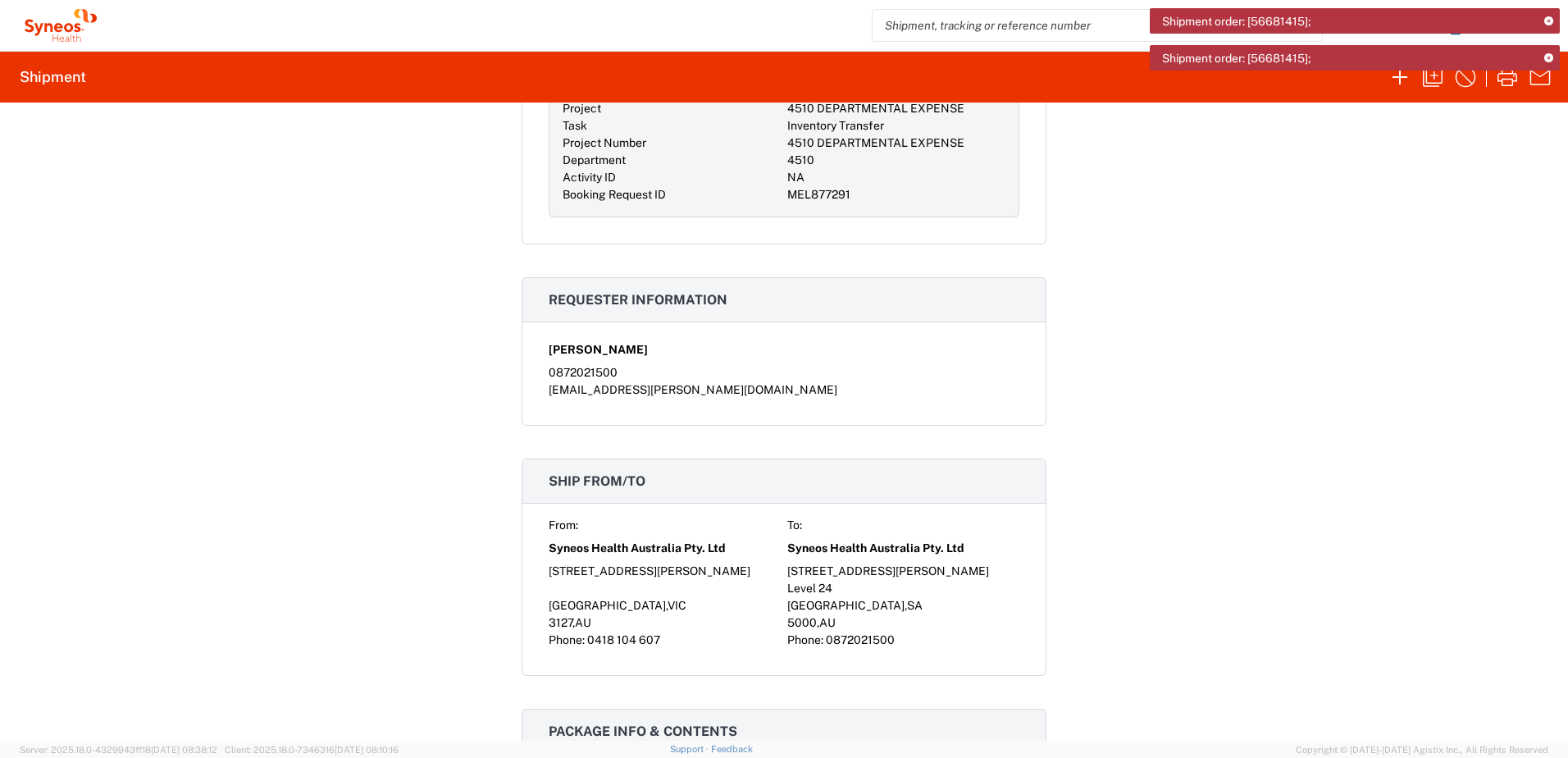
click at [549, 570] on div "Unit 2, 27-29 Langford Street" at bounding box center [664, 571] width 232 height 18
drag, startPoint x: 540, startPoint y: 567, endPoint x: 701, endPoint y: 570, distance: 161.0
click at [701, 570] on div "From: To: Syneos Health Australia Pty. Ltd Syneos Health Australia Pty. Ltd Uni…" at bounding box center [784, 596] width 524 height 158
copy div "Unit 2, 27-29 Langford Street"
drag, startPoint x: 606, startPoint y: 620, endPoint x: 547, endPoint y: 609, distance: 60.0
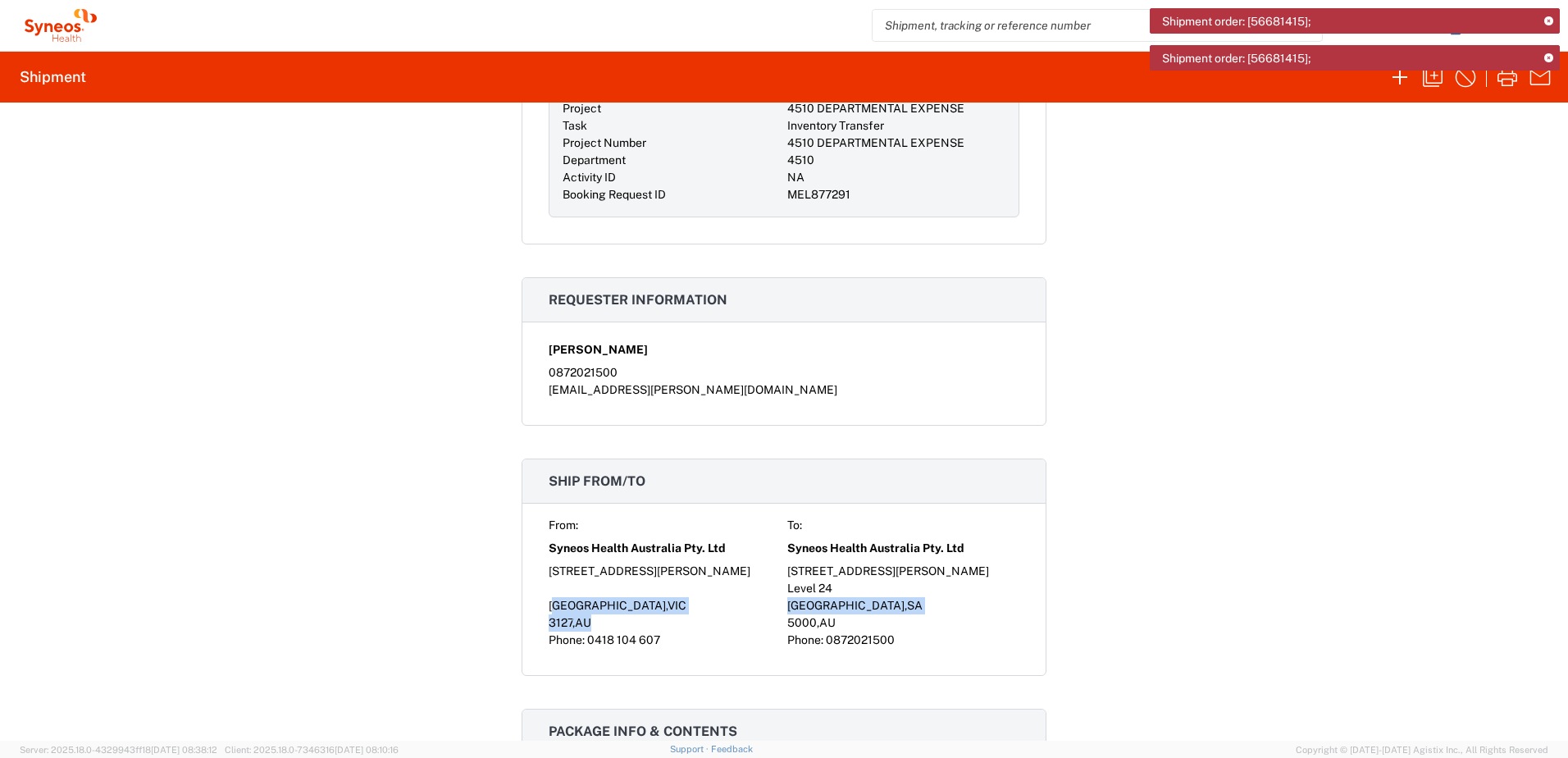
click at [549, 609] on div "From: To: Syneos Health Australia Pty. Ltd Syneos Health Australia Pty. Ltd Uni…" at bounding box center [784, 583] width 471 height 132
click at [549, 606] on span "Surrey Hills" at bounding box center [607, 606] width 117 height 13
drag, startPoint x: 540, startPoint y: 606, endPoint x: 635, endPoint y: 603, distance: 95.0
click at [634, 606] on div "From: To: Syneos Health Australia Pty. Ltd Syneos Health Australia Pty. Ltd Uni…" at bounding box center [784, 596] width 524 height 158
copy div "Surrey Hills , VIC"
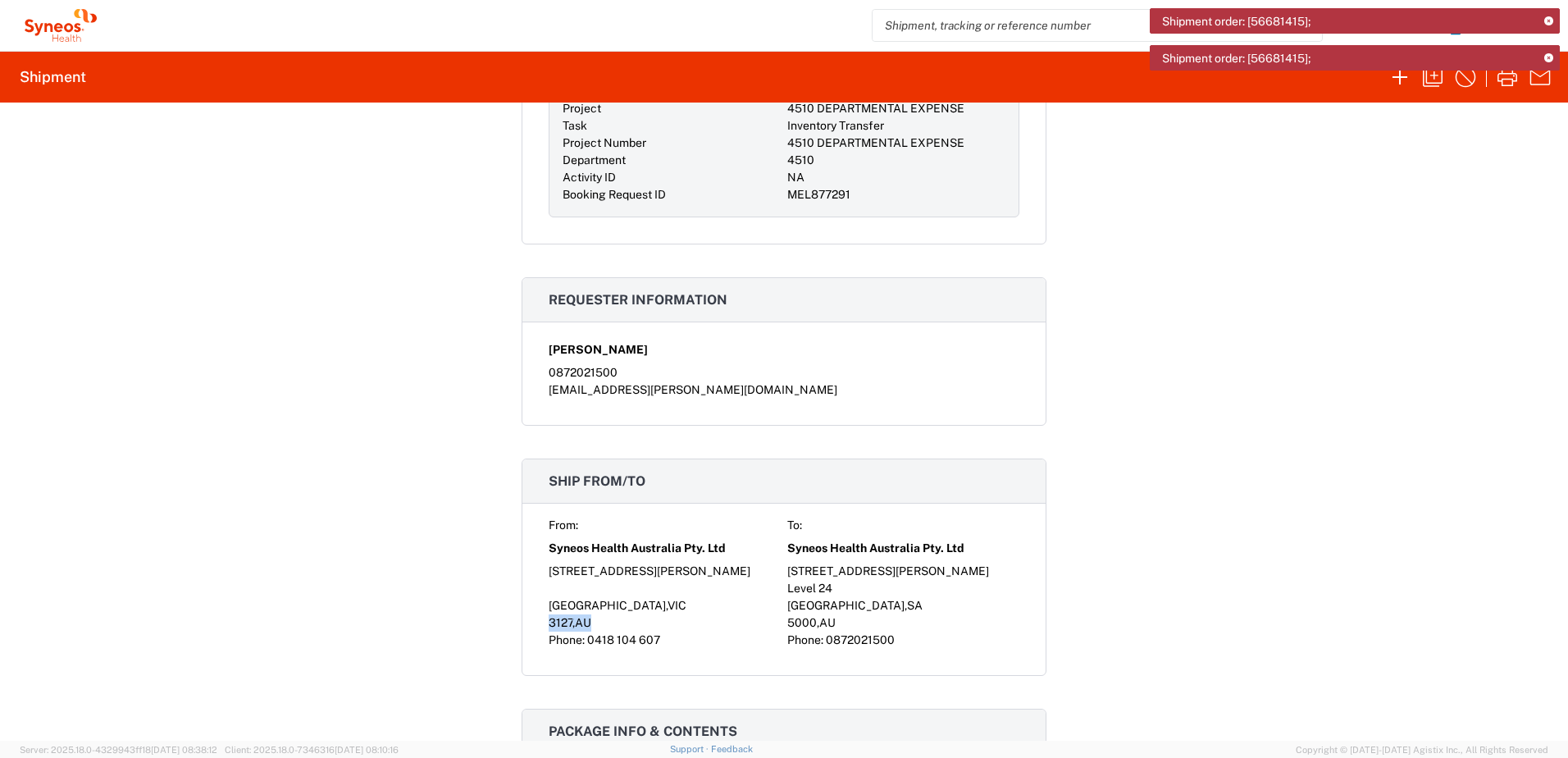
drag, startPoint x: 596, startPoint y: 618, endPoint x: 540, endPoint y: 623, distance: 56.2
click at [540, 623] on div "From: To: Syneos Health Australia Pty. Ltd Syneos Health Australia Pty. Ltd Uni…" at bounding box center [784, 596] width 524 height 158
copy div "3127 , AU"
drag, startPoint x: 1547, startPoint y: 59, endPoint x: 1549, endPoint y: 50, distance: 9.2
click at [1547, 59] on icon at bounding box center [1549, 59] width 9 height 9
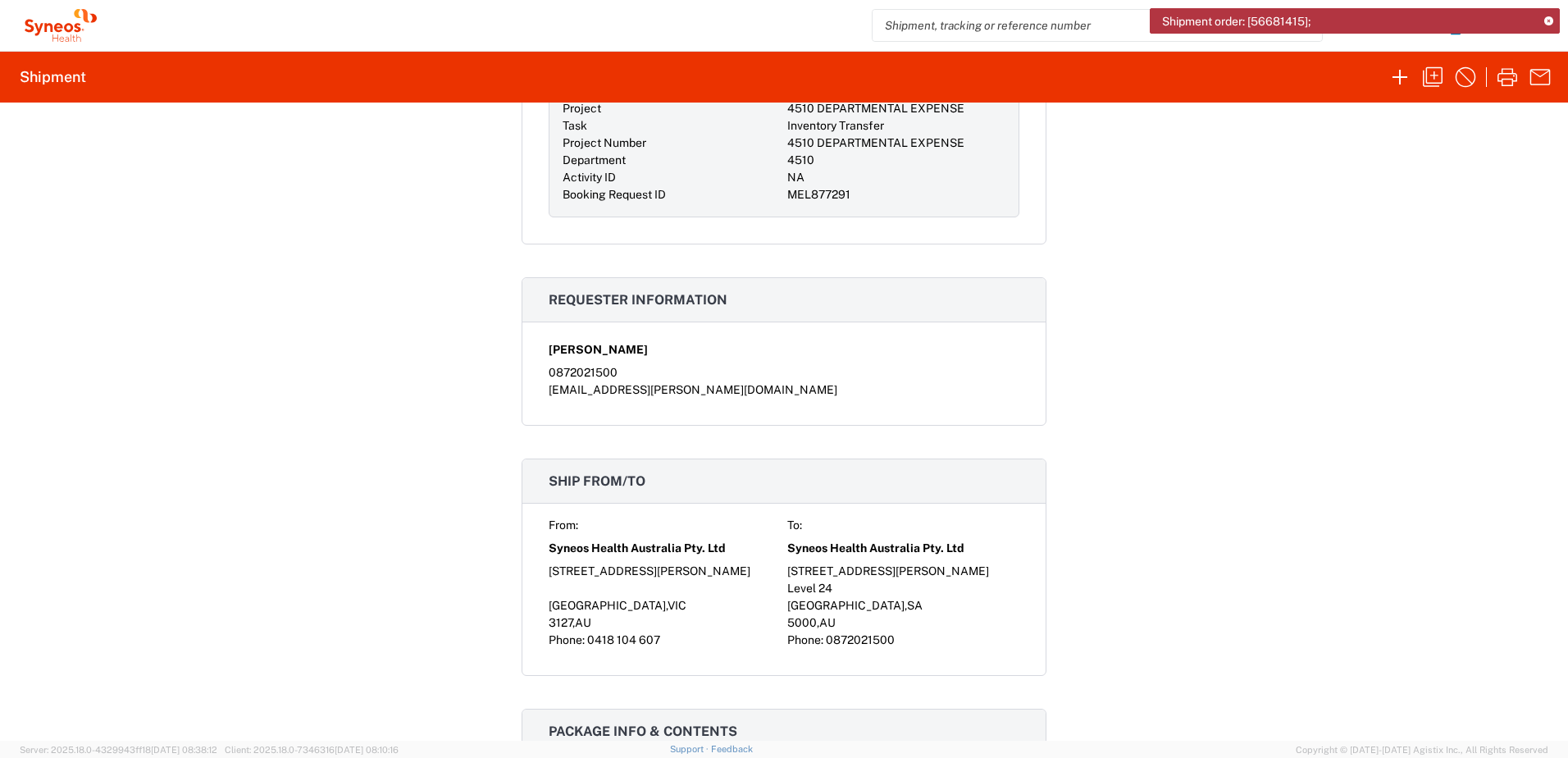
click at [1553, 23] on icon at bounding box center [1549, 22] width 9 height 9
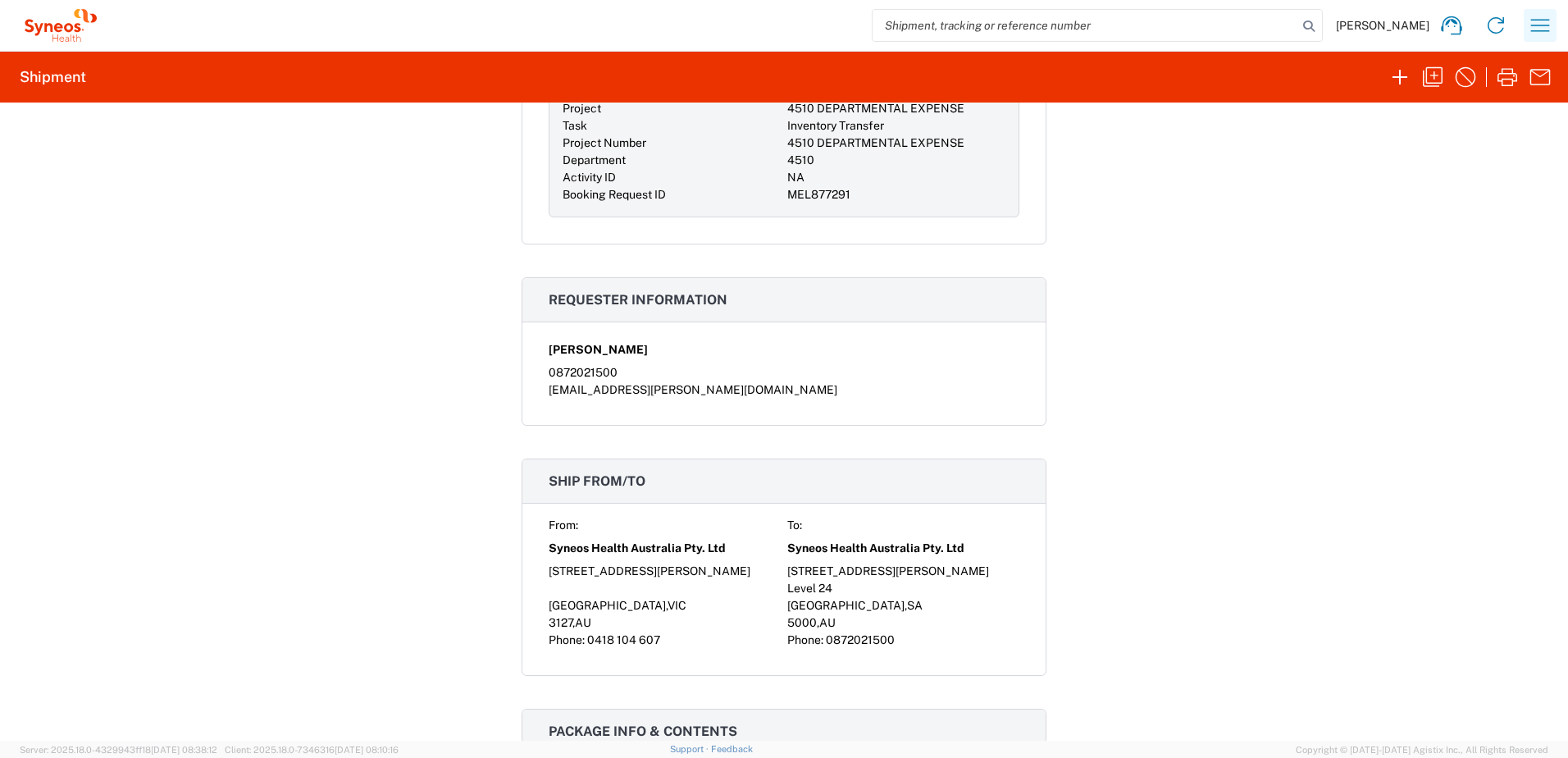
click at [1546, 23] on icon "button" at bounding box center [1540, 25] width 26 height 26
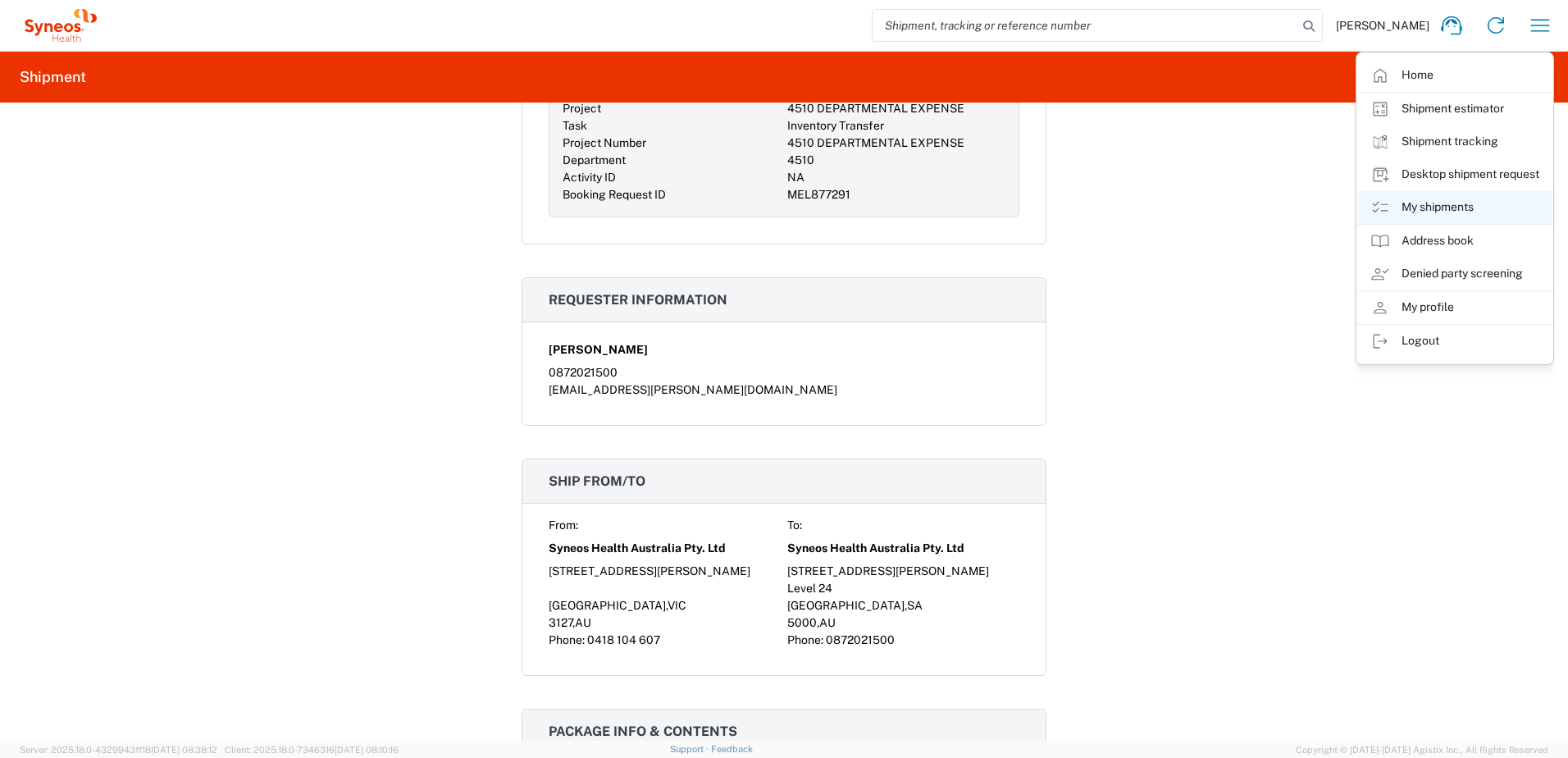
click at [1465, 201] on link "My shipments" at bounding box center [1455, 207] width 195 height 33
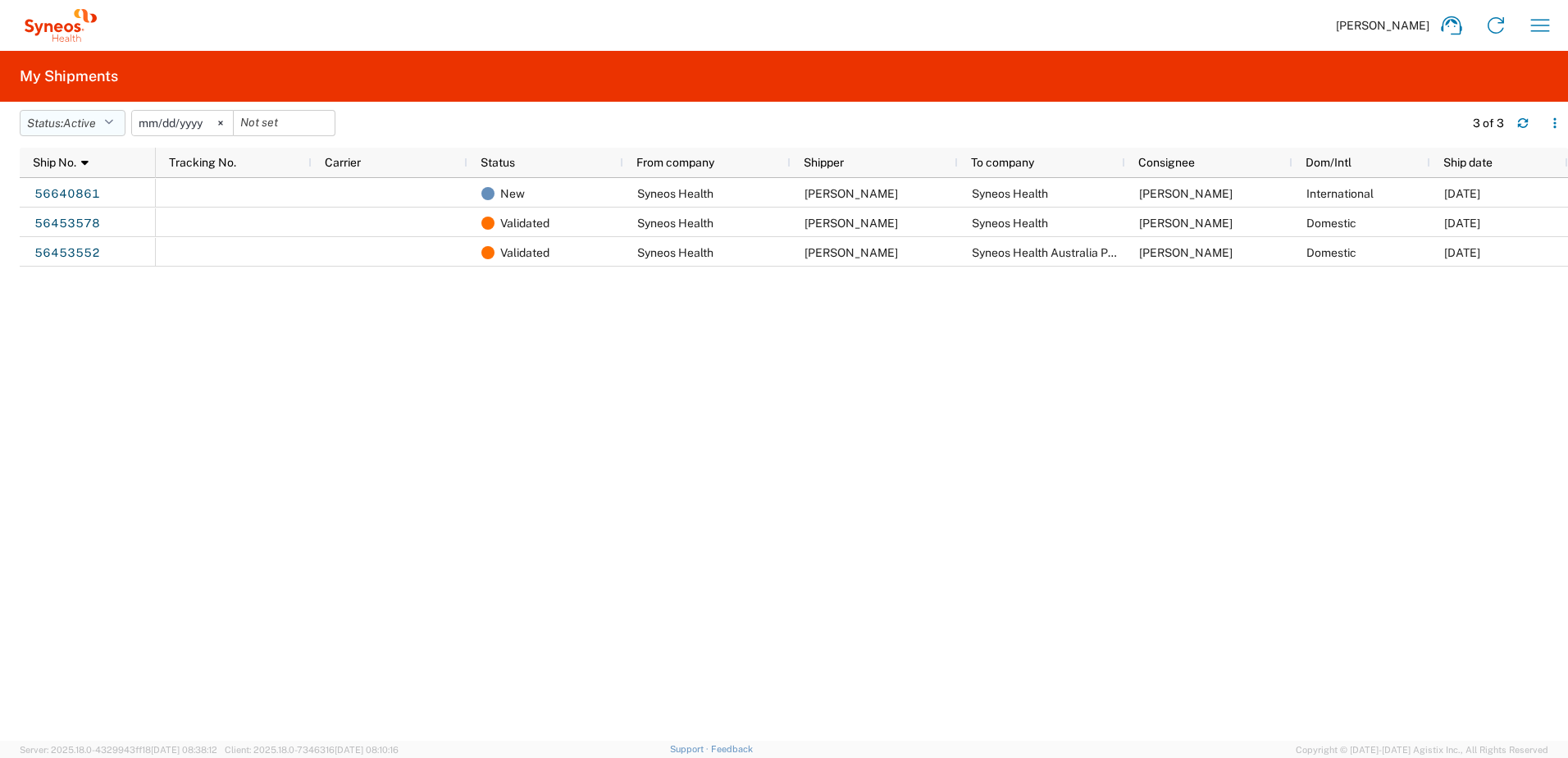
click at [113, 126] on icon "button" at bounding box center [108, 123] width 9 height 12
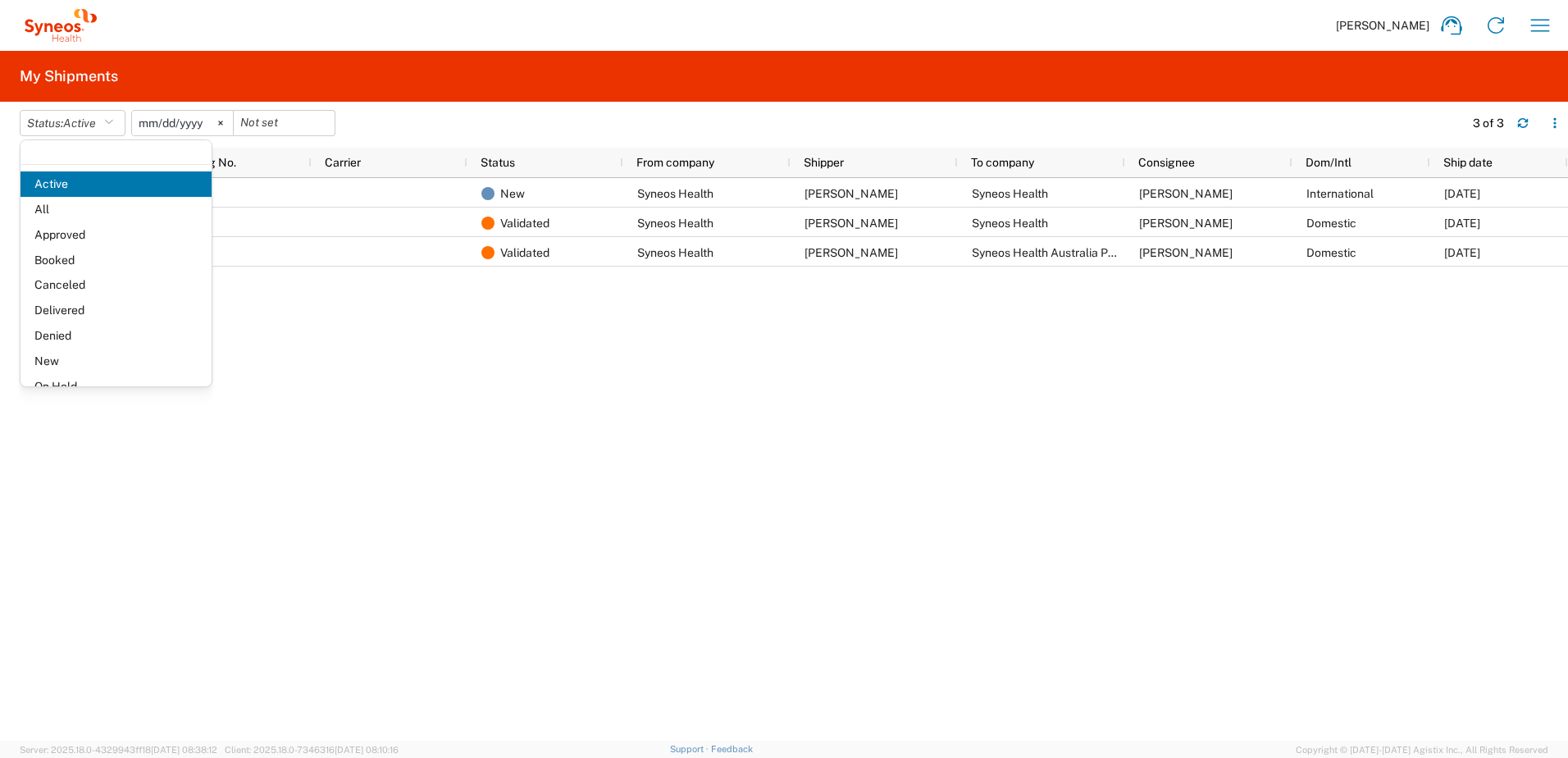
click at [92, 212] on span "All" at bounding box center [116, 209] width 191 height 25
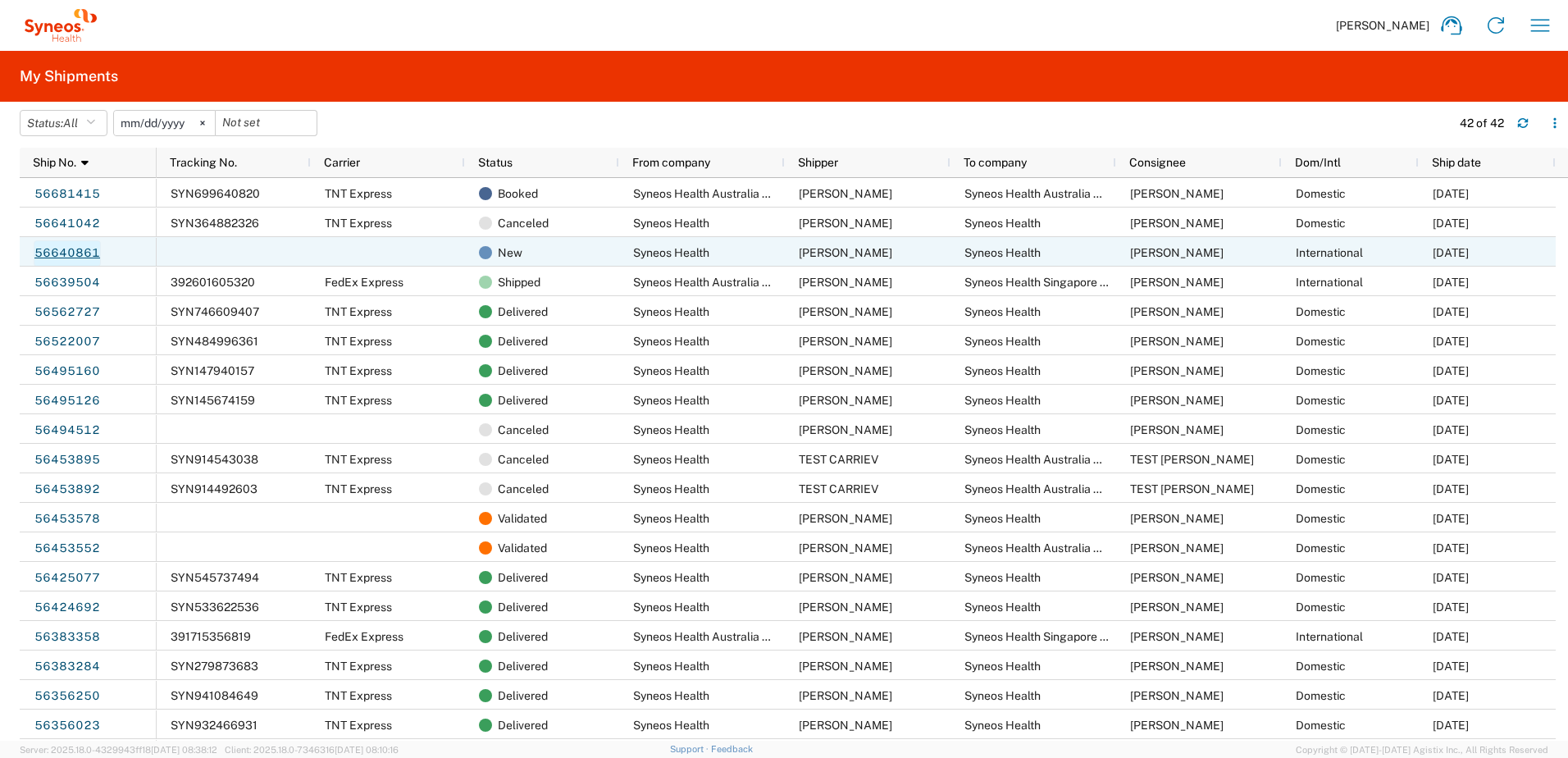
click at [92, 256] on link "56640861" at bounding box center [67, 253] width 67 height 26
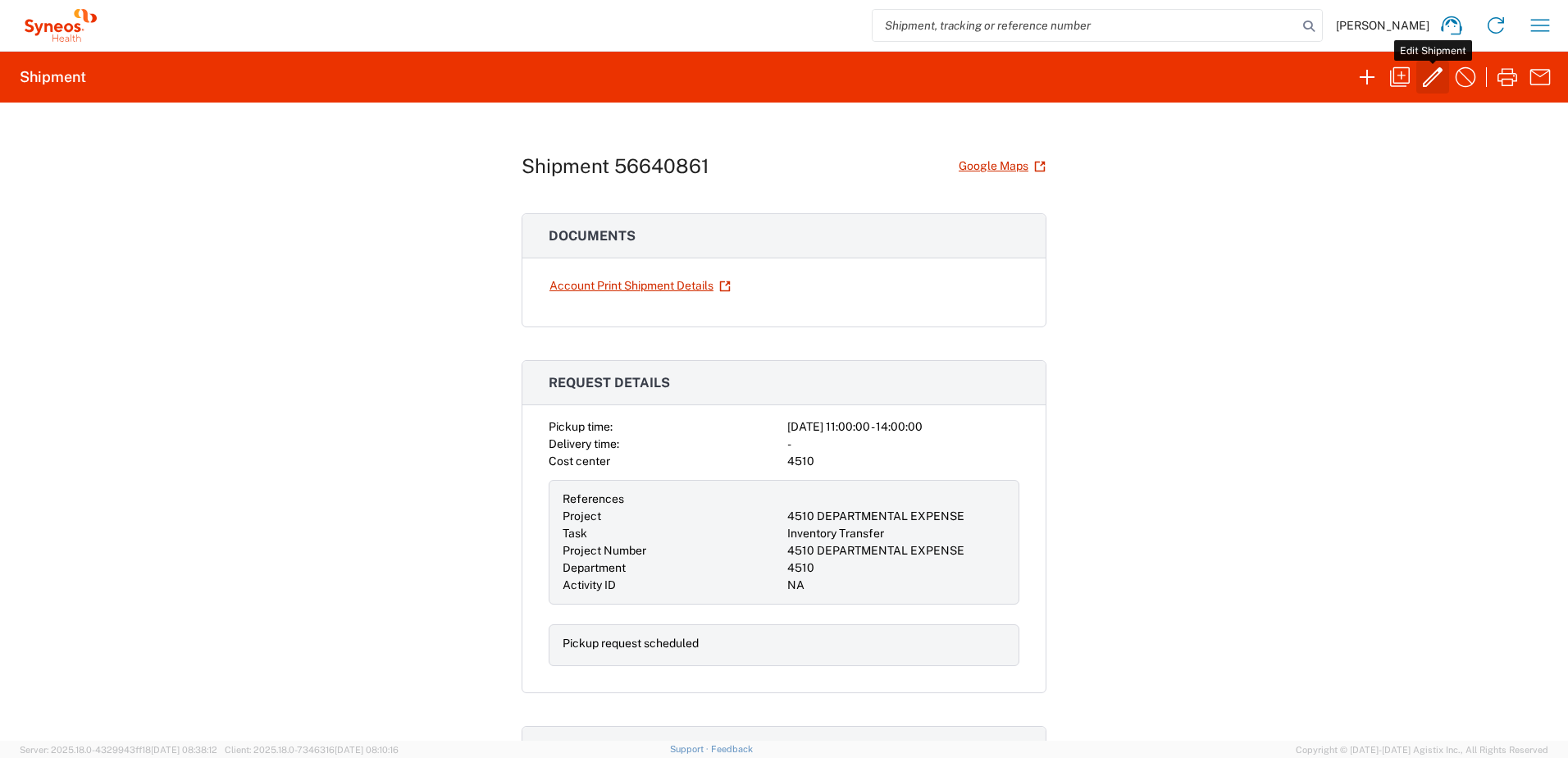
click at [1436, 80] on icon "button" at bounding box center [1432, 76] width 26 height 26
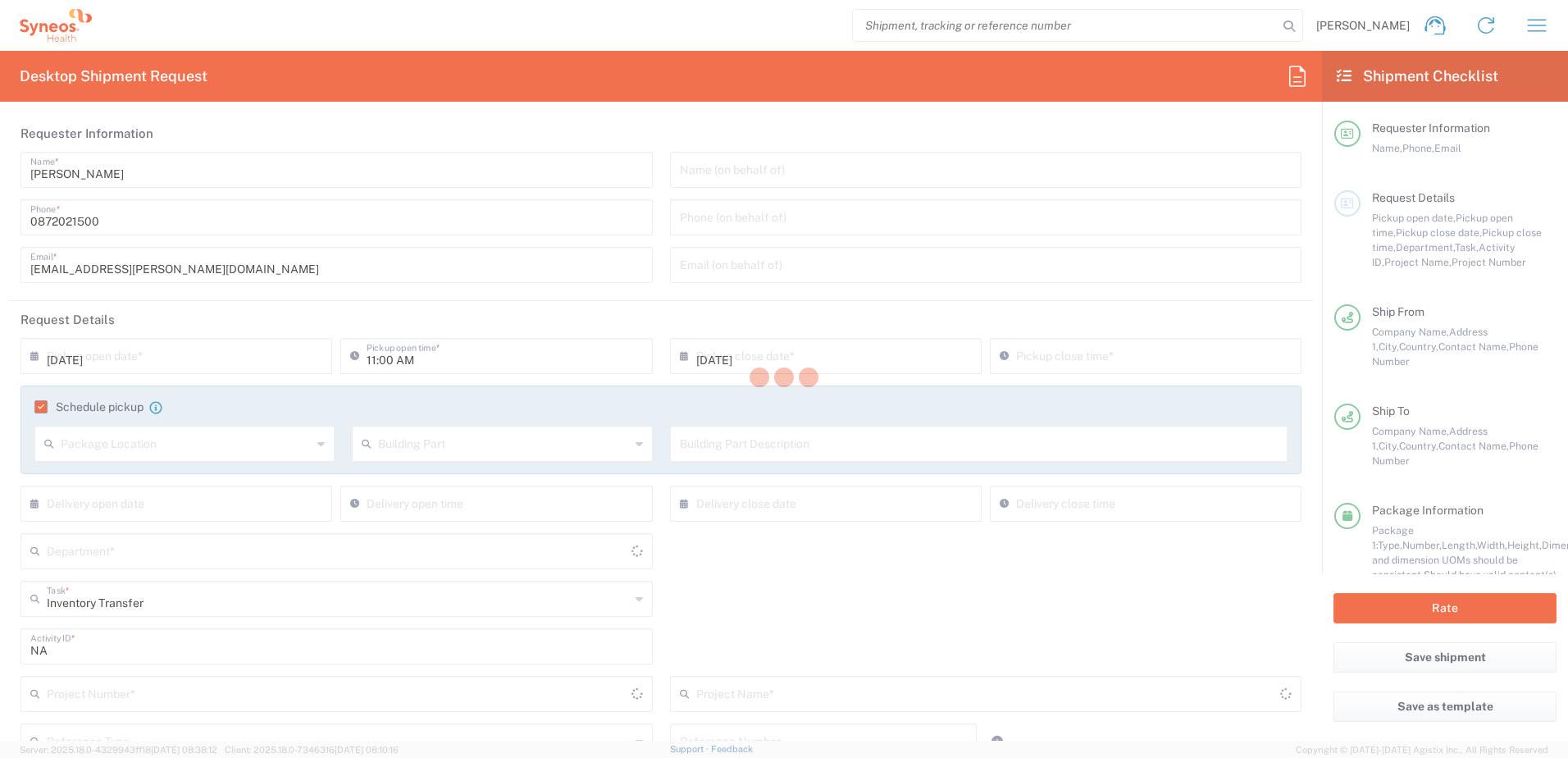
type input "South Australia"
type input "Your Packaging"
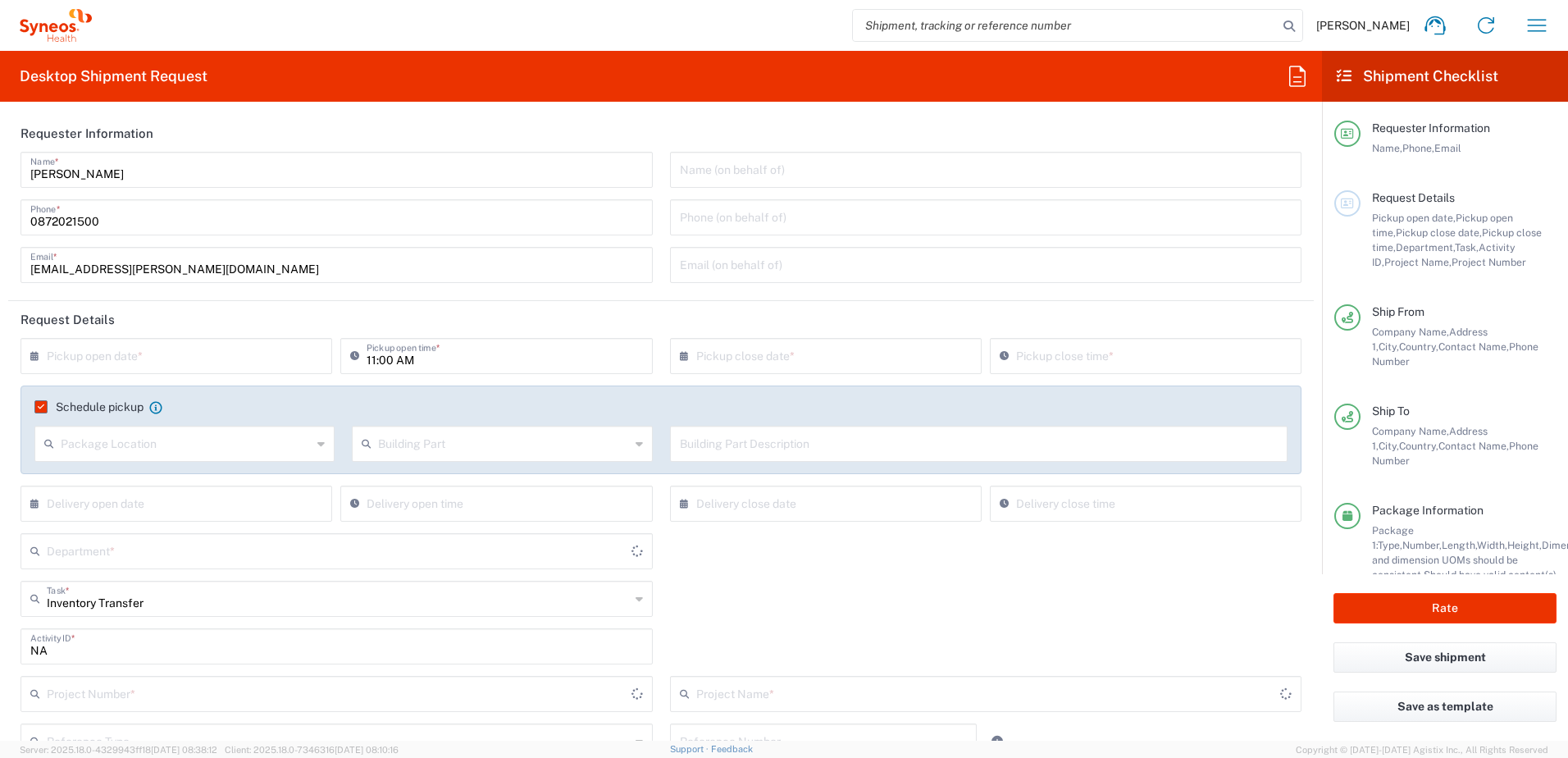
type input "4510 DEPARTMENTAL EXPENSE"
type input "Auckland"
type input "4510 DEPARTMENTAL EXPENSE"
type input "South Australia"
type input "4510"
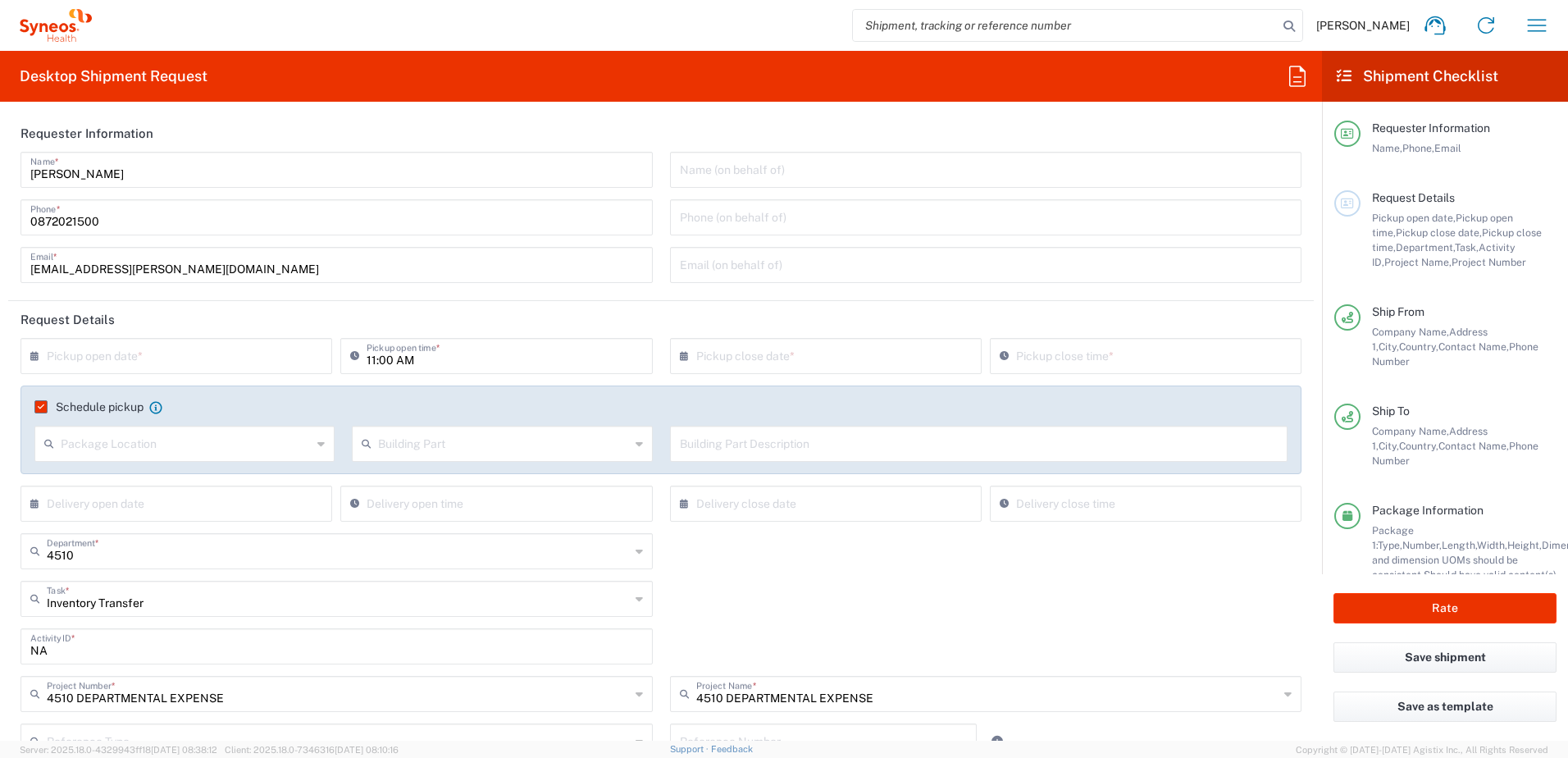
click at [230, 343] on input "text" at bounding box center [180, 354] width 266 height 28
click at [157, 434] on span "2" at bounding box center [154, 434] width 24 height 23
type input "09/02/2025"
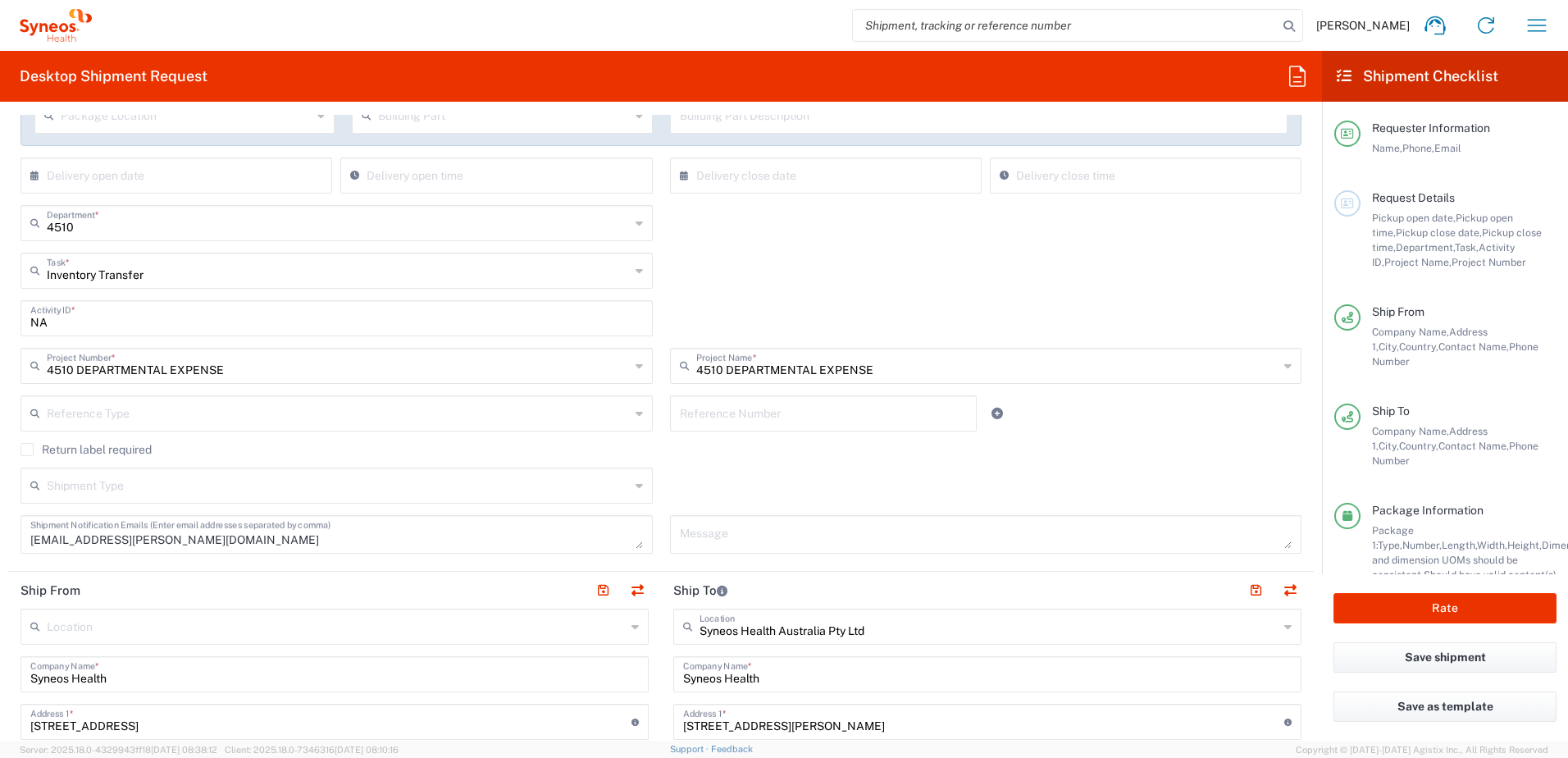
scroll to position [82, 0]
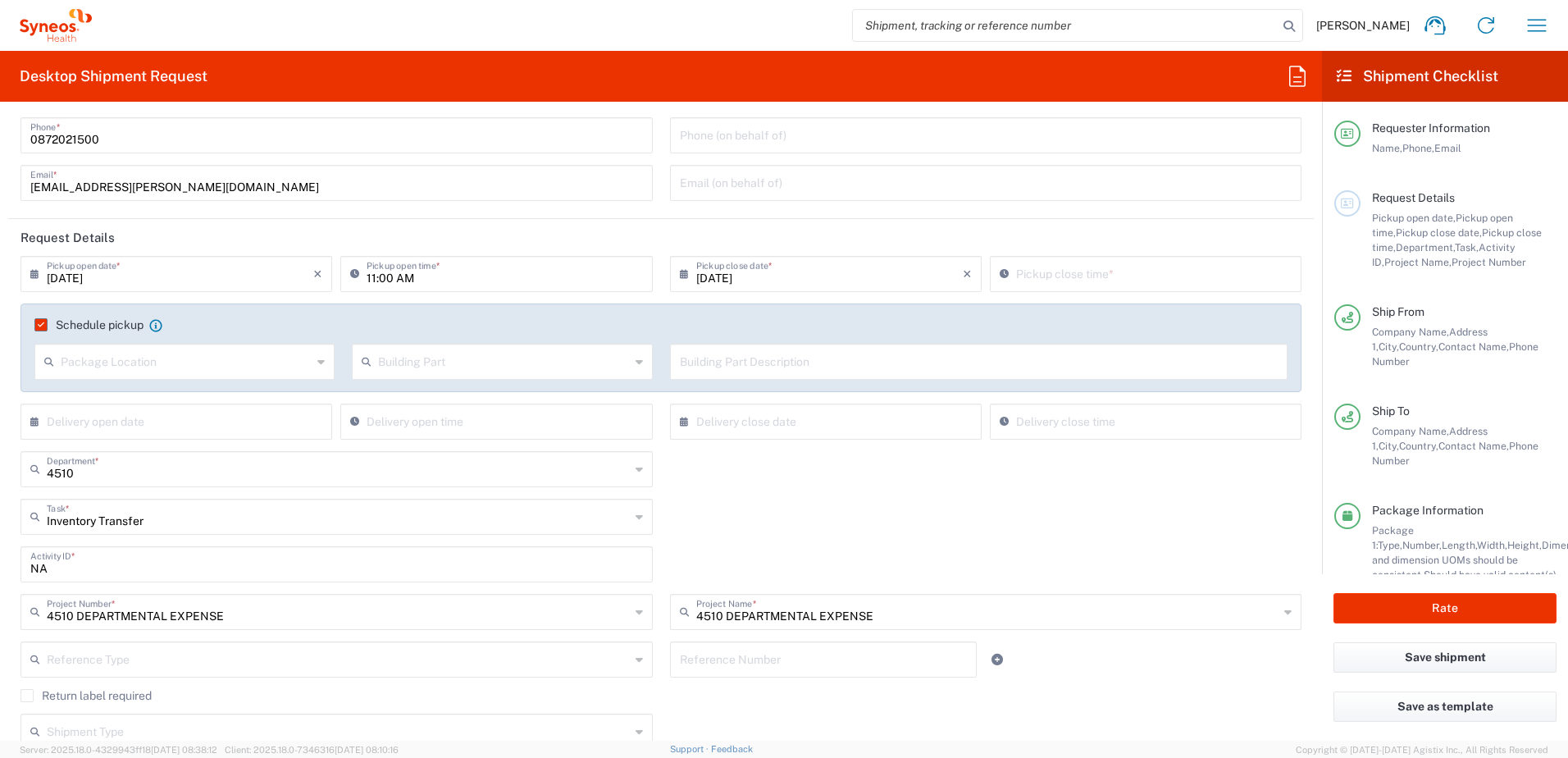
click at [186, 358] on input "text" at bounding box center [186, 360] width 251 height 28
click at [420, 218] on agx-form-section "Requester Information Chiran Rayamajhi Name * 0872021500 Phone * chiran.rayamaj…" at bounding box center [661, 126] width 1306 height 186
click at [369, 277] on input "11:00 AM" at bounding box center [504, 272] width 276 height 28
type input "10:00 AM"
click at [1040, 271] on input "01:50 PM" at bounding box center [1153, 272] width 276 height 28
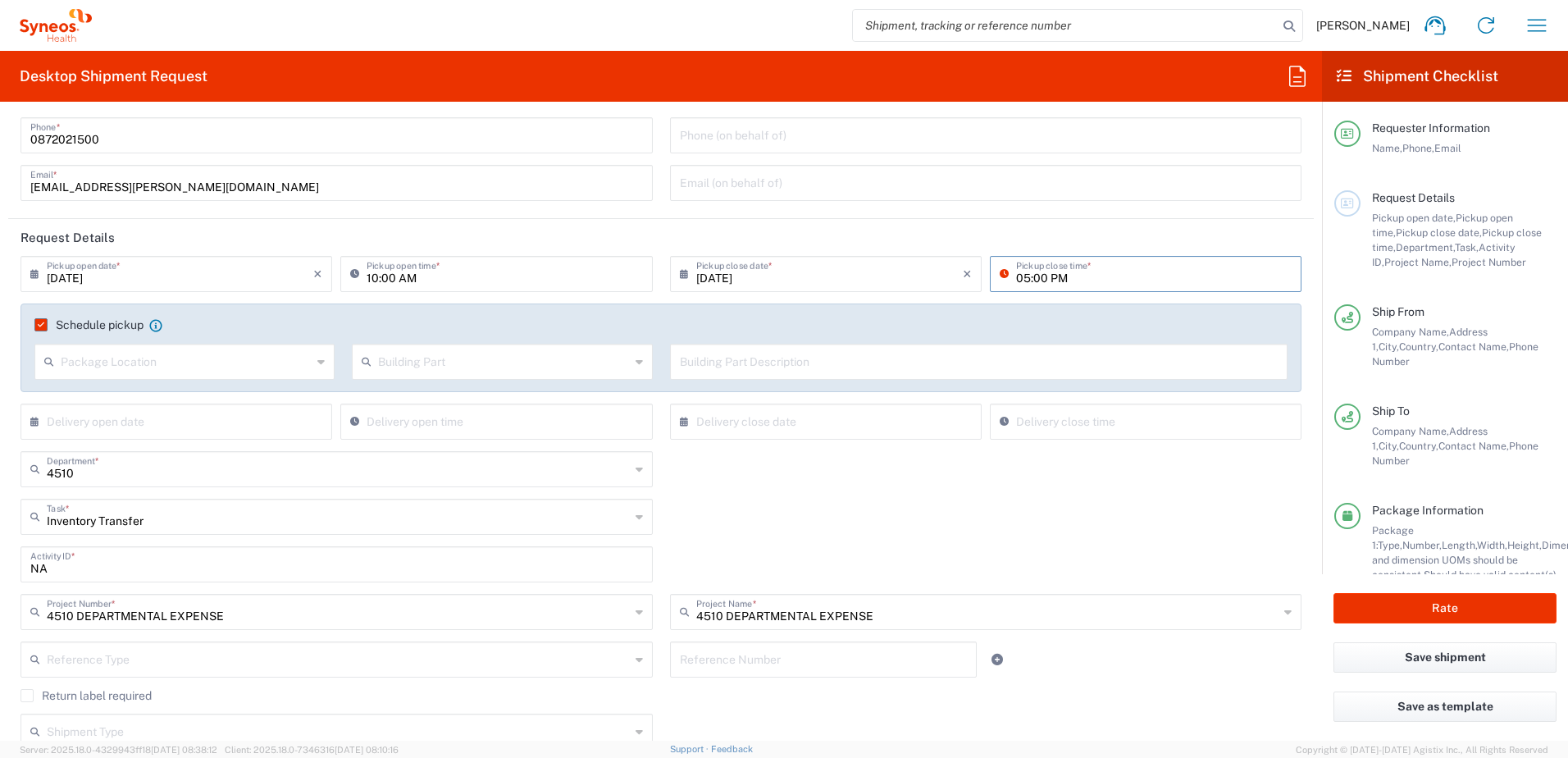
type input "05:00 PM"
click at [1125, 533] on div "Inventory Transfer Task * Inventory Transfer Break/Fix New Hire Other Refresh" at bounding box center [662, 522] width 1298 height 48
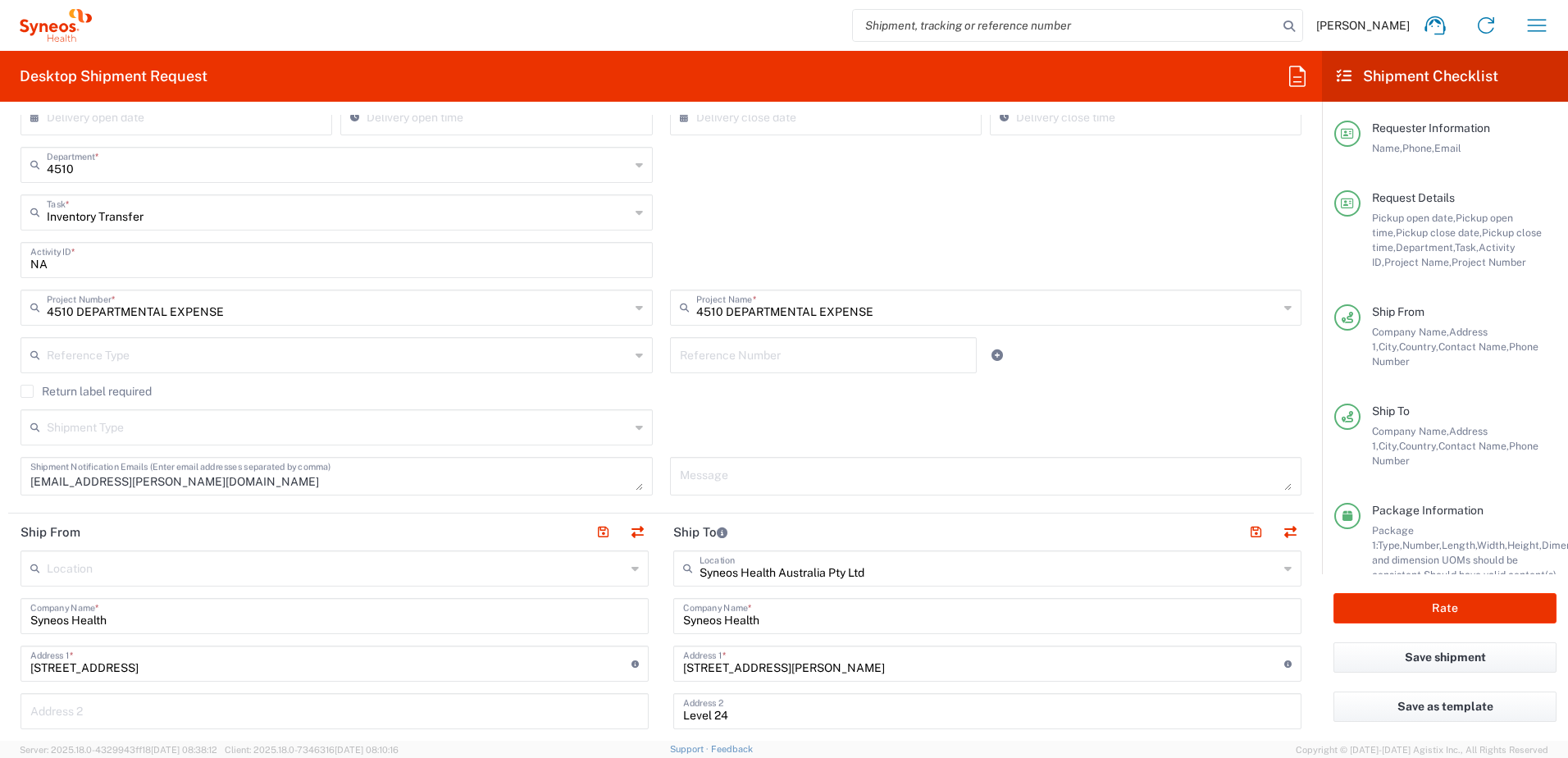
scroll to position [246, 0]
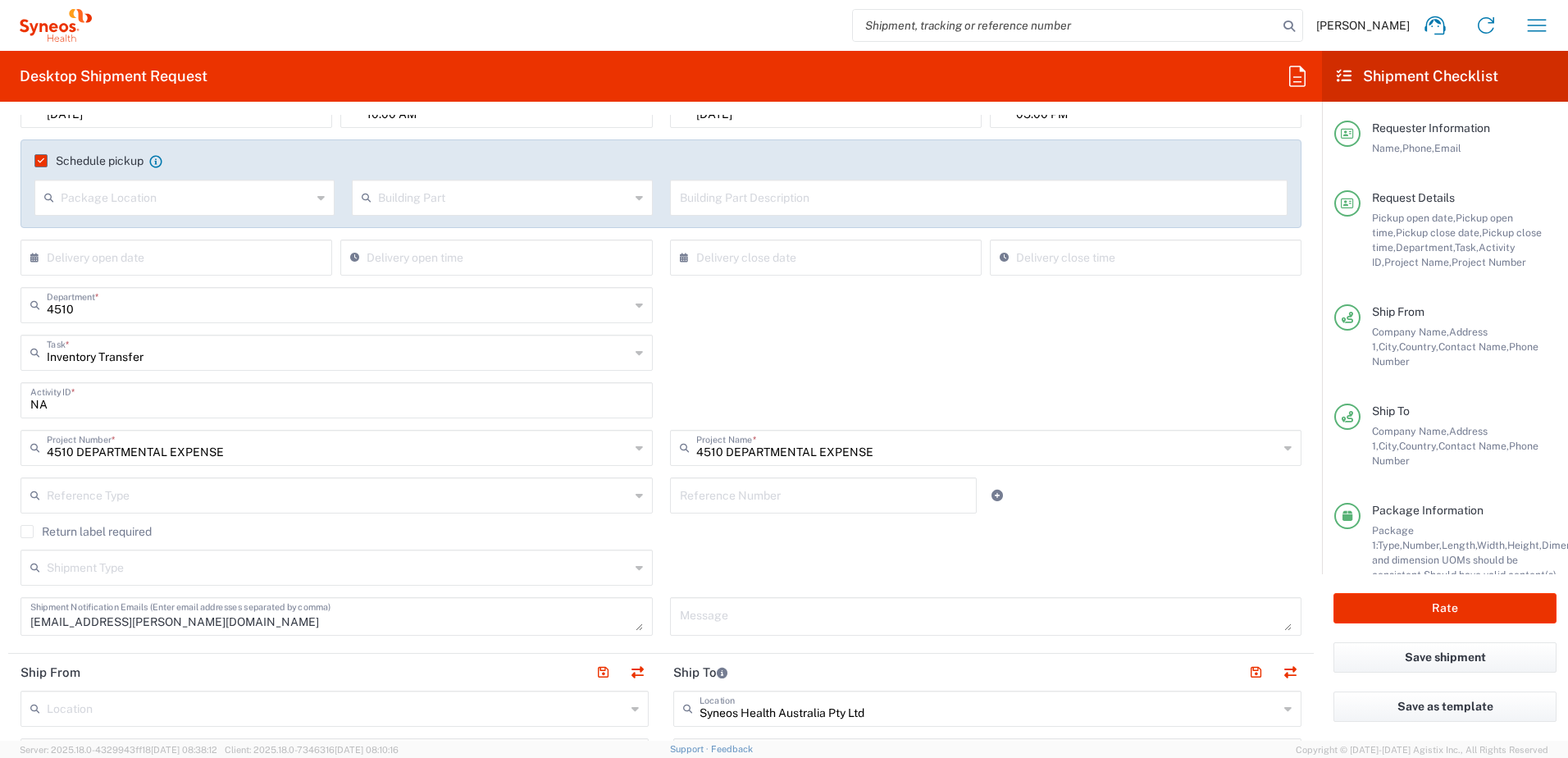
click at [743, 495] on input "text" at bounding box center [824, 494] width 288 height 28
type input "4510"
click at [1112, 518] on div "Reference Type Account Type Activity ID Airline Appointment Number ASN Batch Re…" at bounding box center [662, 501] width 1298 height 48
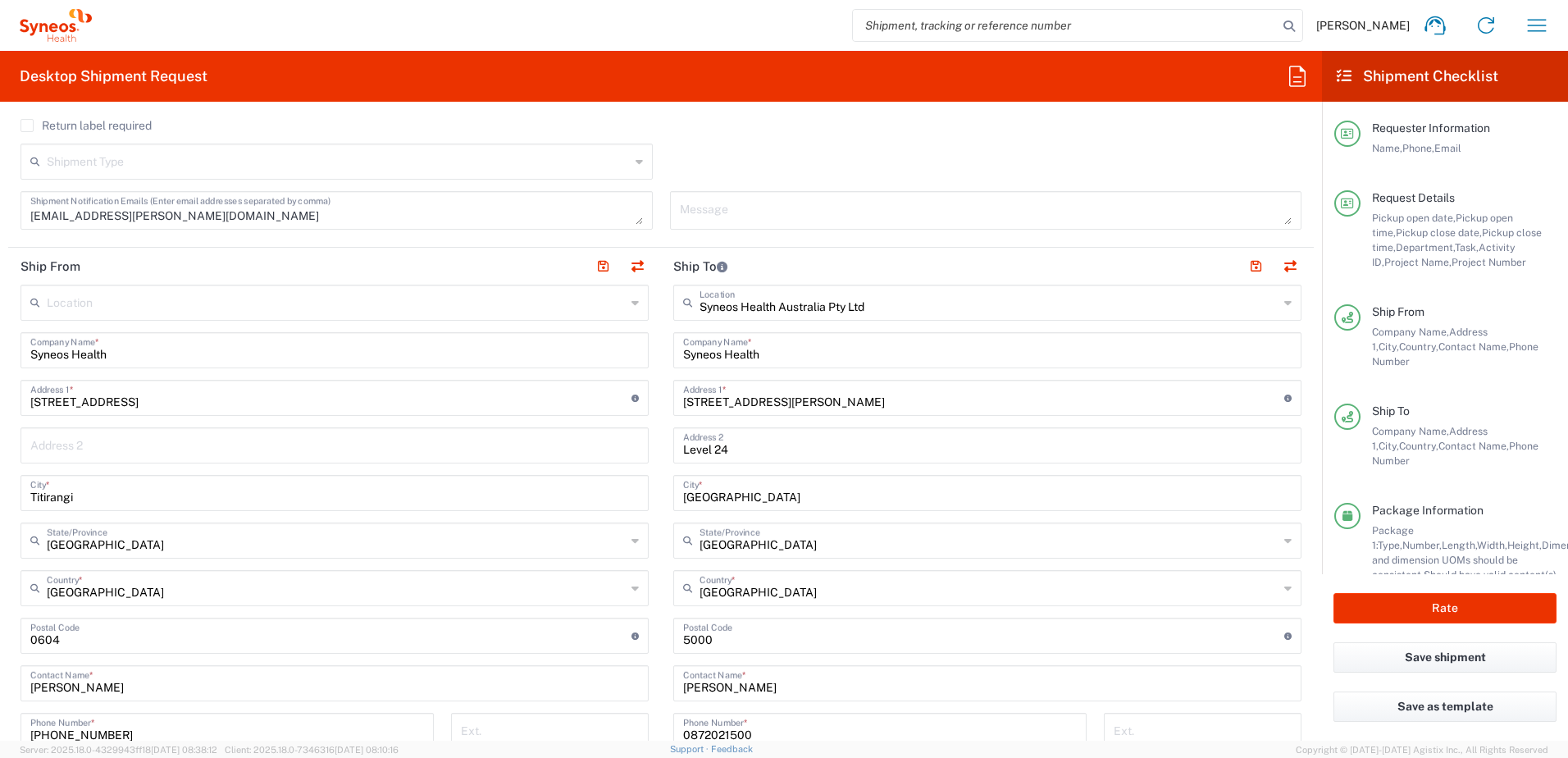
scroll to position [656, 0]
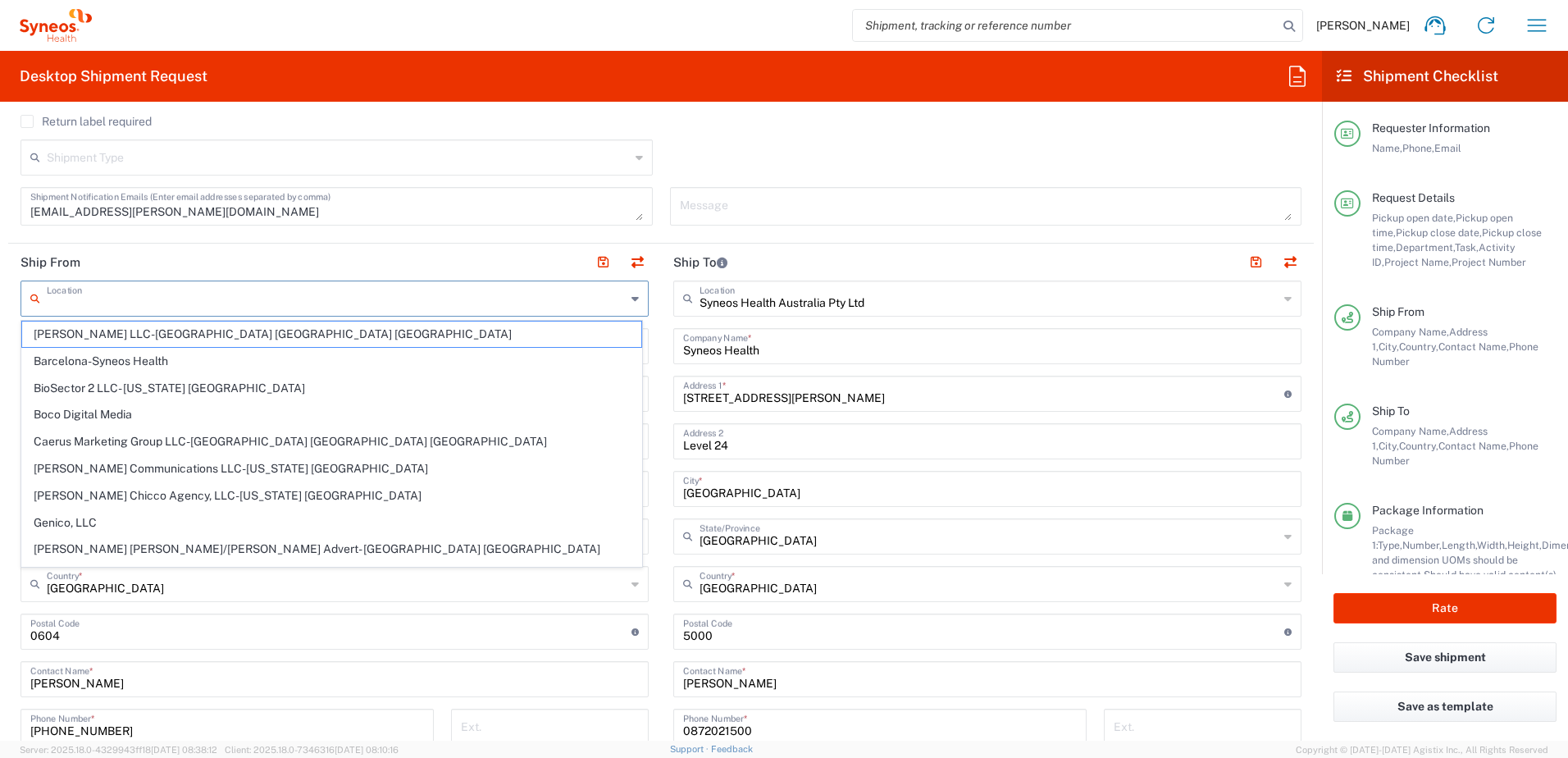
click at [170, 302] on input "text" at bounding box center [336, 297] width 579 height 28
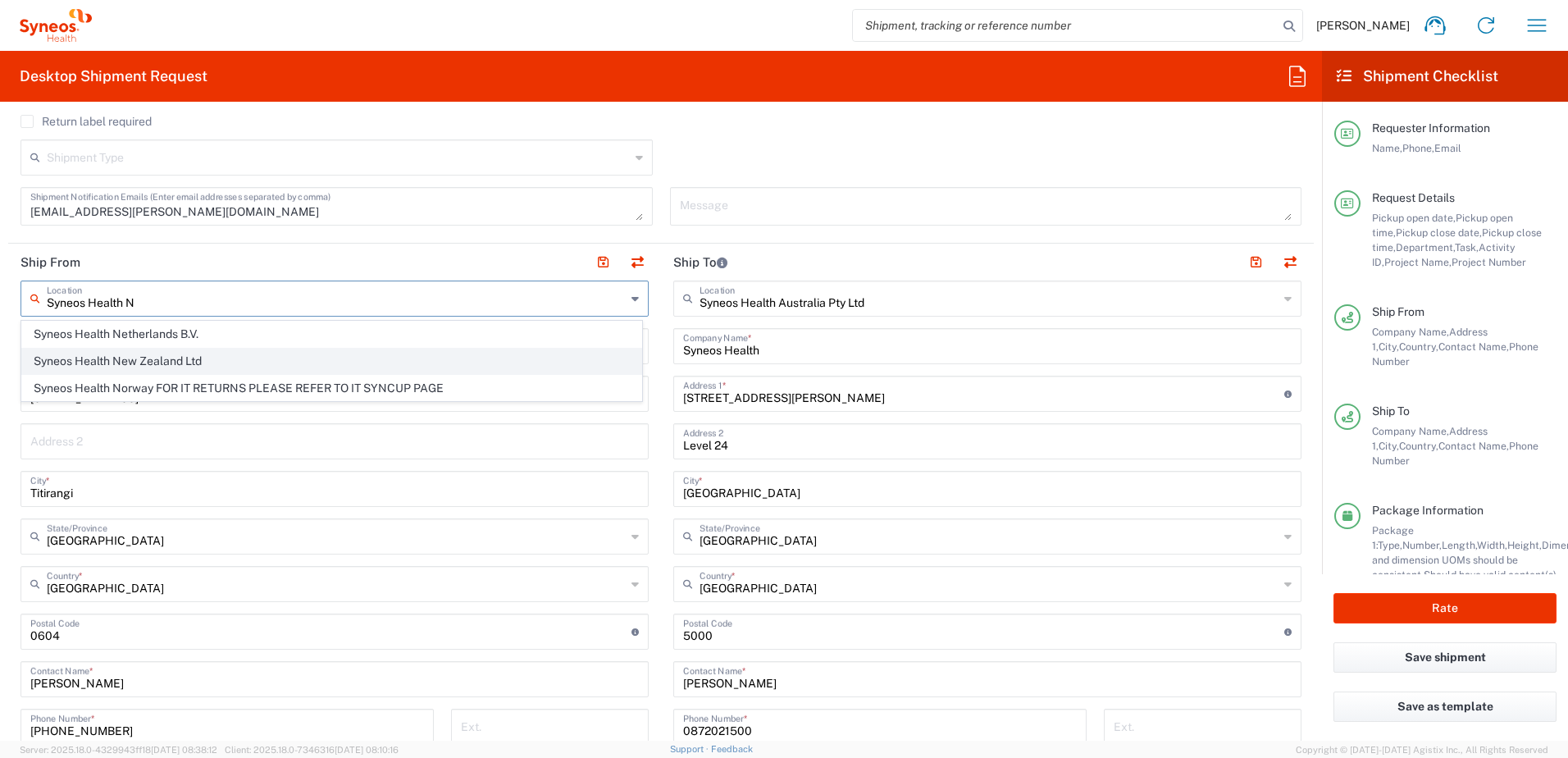
click at [155, 362] on span "Syneos Health New Zealand Ltd" at bounding box center [331, 361] width 619 height 25
type input "Syneos Health New Zealand Ltd"
type input "Inventiv Health Clinical"
type input "Unit G1/14-22 Triton Drv"
type input "AU Pty Ltd C/-Buddle Findlay"
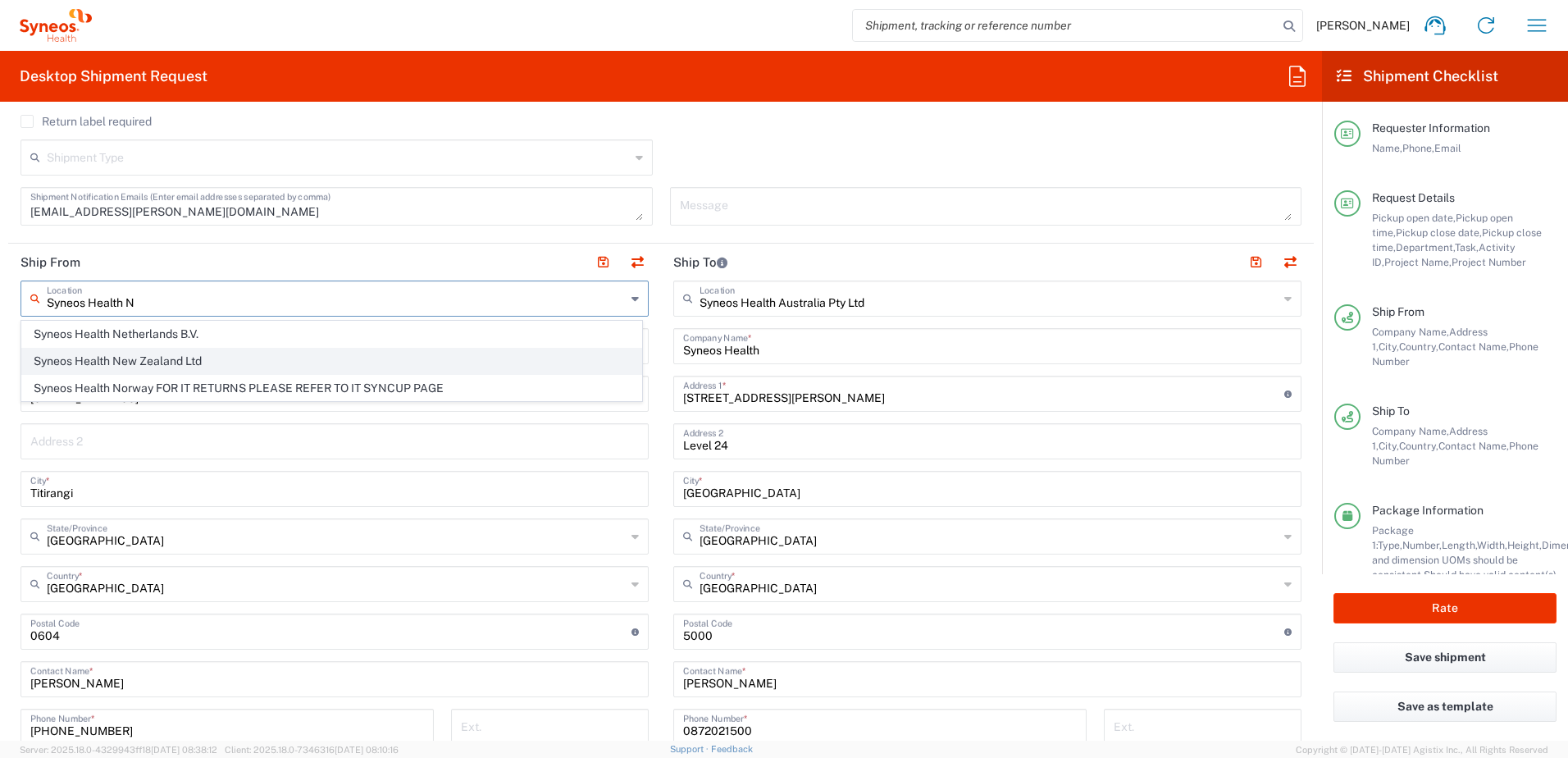
type input "Rosedale"
type input "0632"
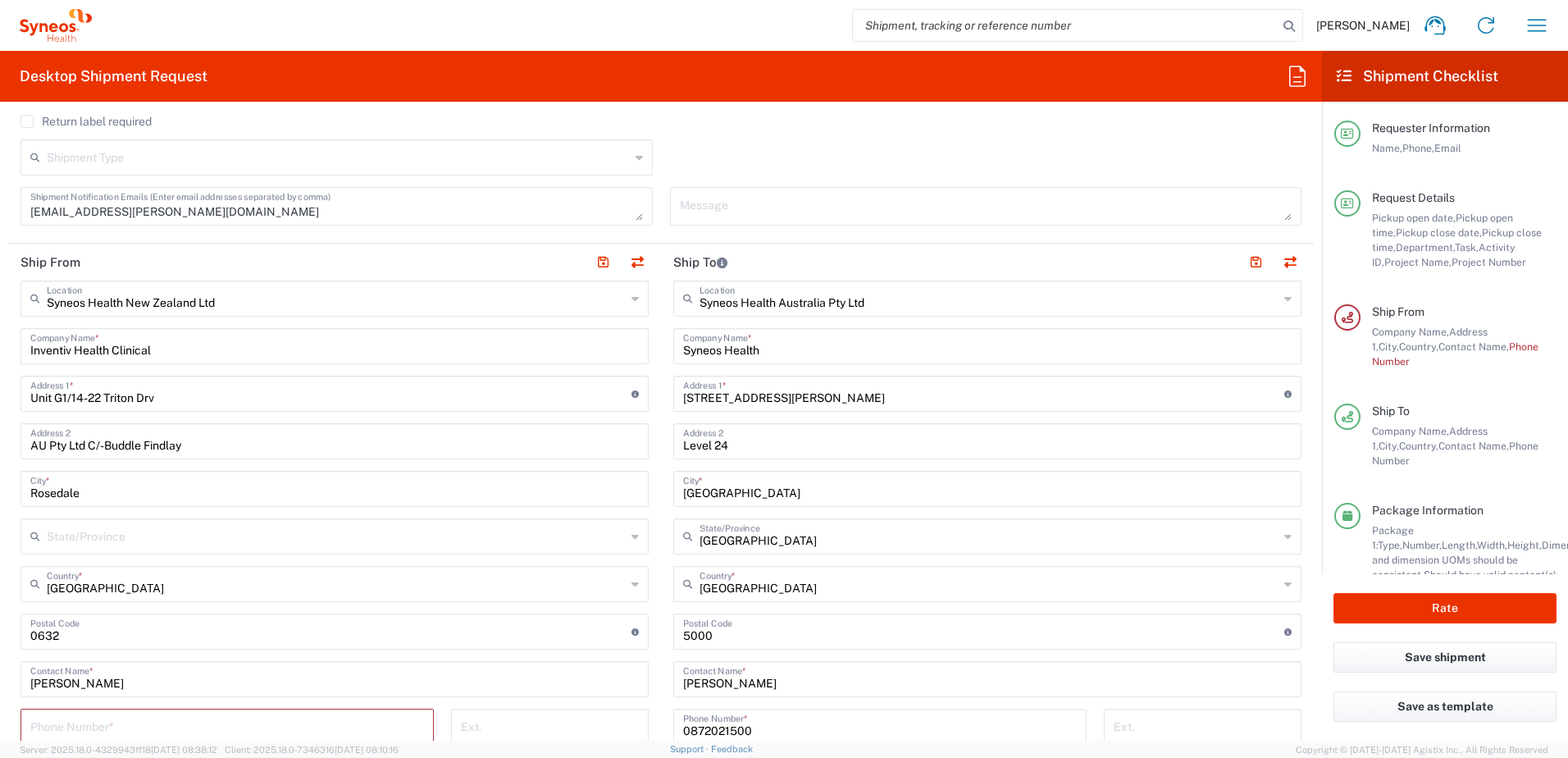
type input "Syneos Health New Zealand Ltd"
click at [264, 303] on input "Syneos Health New Zealand Ltd" at bounding box center [336, 297] width 579 height 28
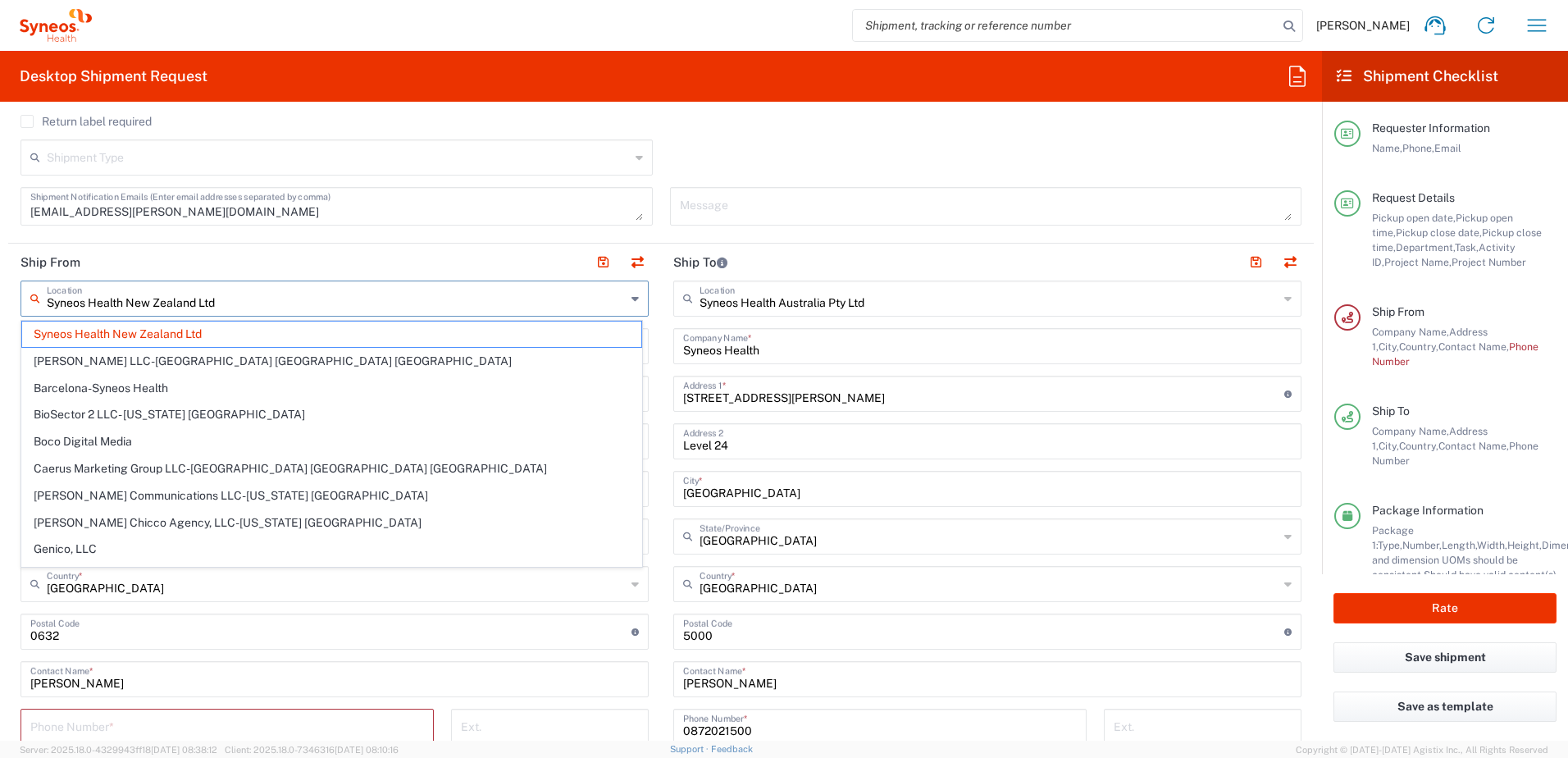
click at [306, 250] on header "Ship From" at bounding box center [334, 262] width 652 height 37
drag, startPoint x: 296, startPoint y: 307, endPoint x: 26, endPoint y: 322, distance: 270.4
click at [27, 317] on agx-dropdown-input "Location Syneos Health New Zealand Ltd Addison Whitney LLC-Morrisvile NC US Bar…" at bounding box center [334, 298] width 628 height 36
click at [161, 255] on header "Ship From" at bounding box center [334, 262] width 652 height 37
type input "Syneos Health New Zealand Ltd"
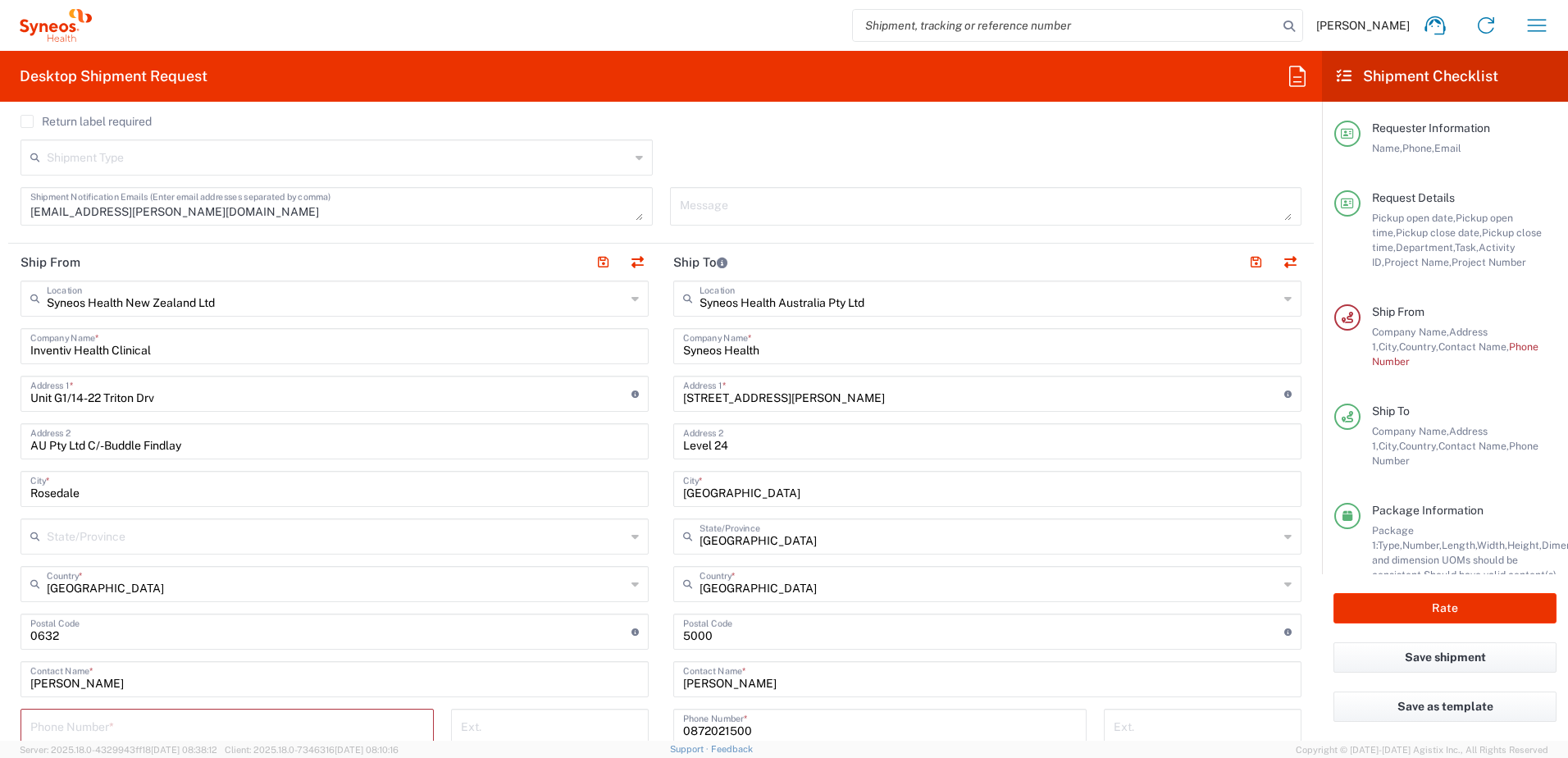
click at [160, 362] on div "Inventiv Health Clinical Company Name *" at bounding box center [334, 346] width 628 height 36
drag, startPoint x: 221, startPoint y: 401, endPoint x: -3, endPoint y: 403, distance: 224.0
click at [0, 403] on html "Chiran Rayamajhi Home Shipment estimator Shipment tracking Desktop shipment req…" at bounding box center [784, 379] width 1568 height 758
paste input "11 Sunray Ave"
type input "11 Sunray Ave"
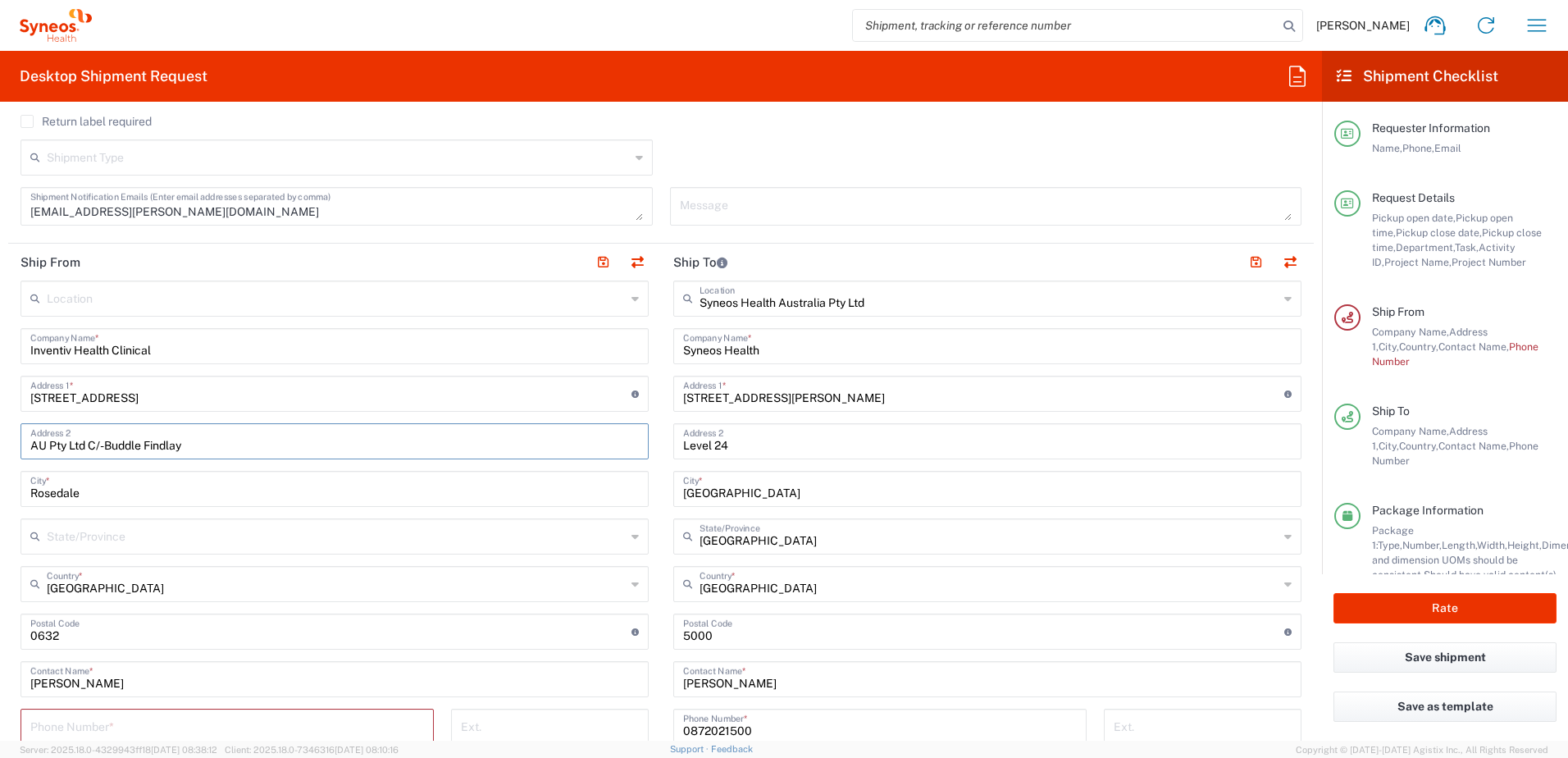
drag, startPoint x: 209, startPoint y: 443, endPoint x: -3, endPoint y: 444, distance: 212.0
click at [0, 444] on html "Chiran Rayamajhi Home Shipment estimator Shipment tracking Desktop shipment req…" at bounding box center [784, 379] width 1568 height 758
paste input "Titirangi"
type input "Titirangi"
drag, startPoint x: 134, startPoint y: 492, endPoint x: 6, endPoint y: 488, distance: 128.1
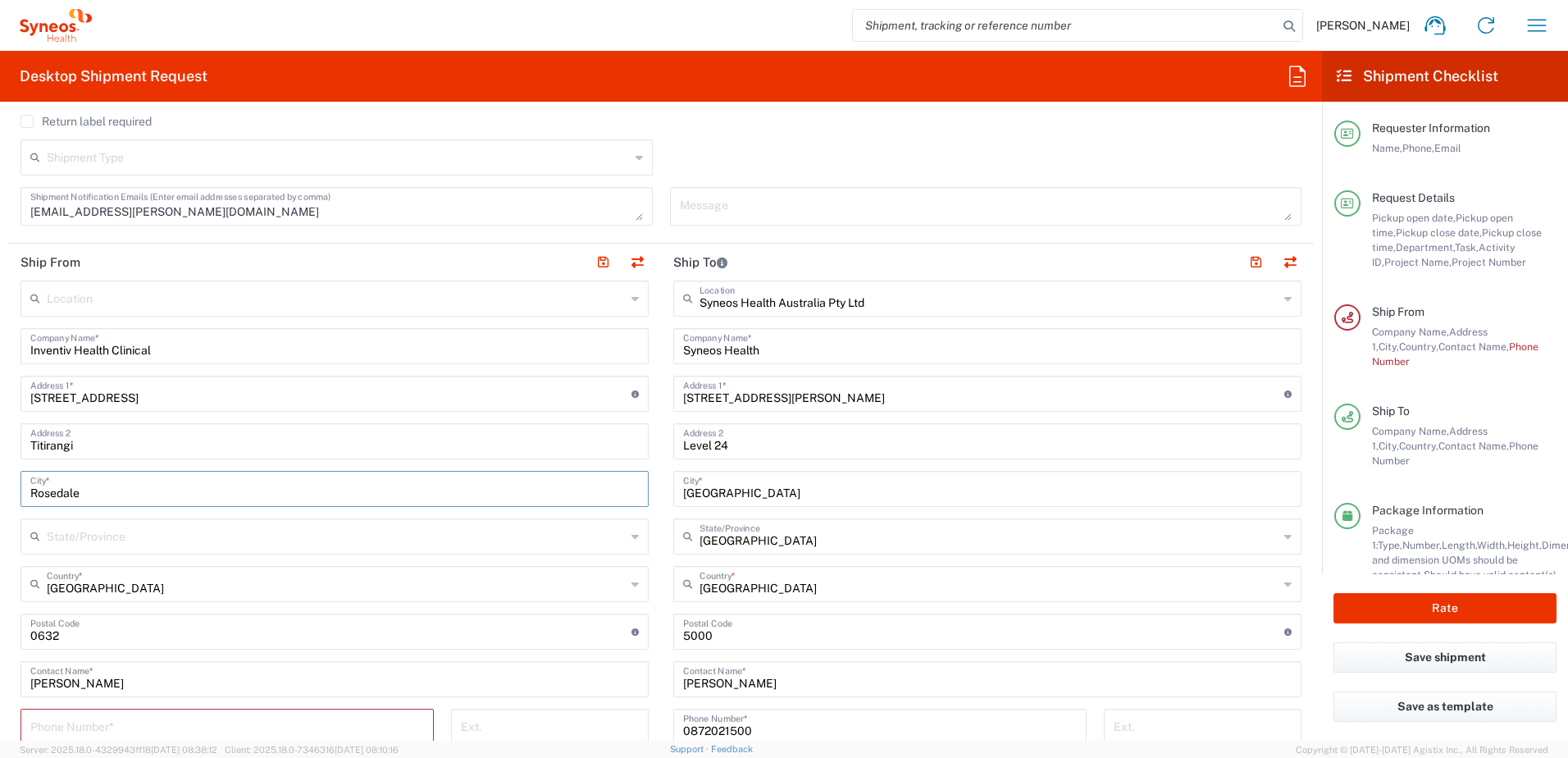
click at [6, 488] on form "Requester Information Chiran Rayamajhi Name * 0872021500 Phone * chiran.rayamaj…" at bounding box center [661, 427] width 1322 height 626
paste input "Auckland"
type input "Auckland"
click at [147, 537] on input "text" at bounding box center [336, 535] width 579 height 28
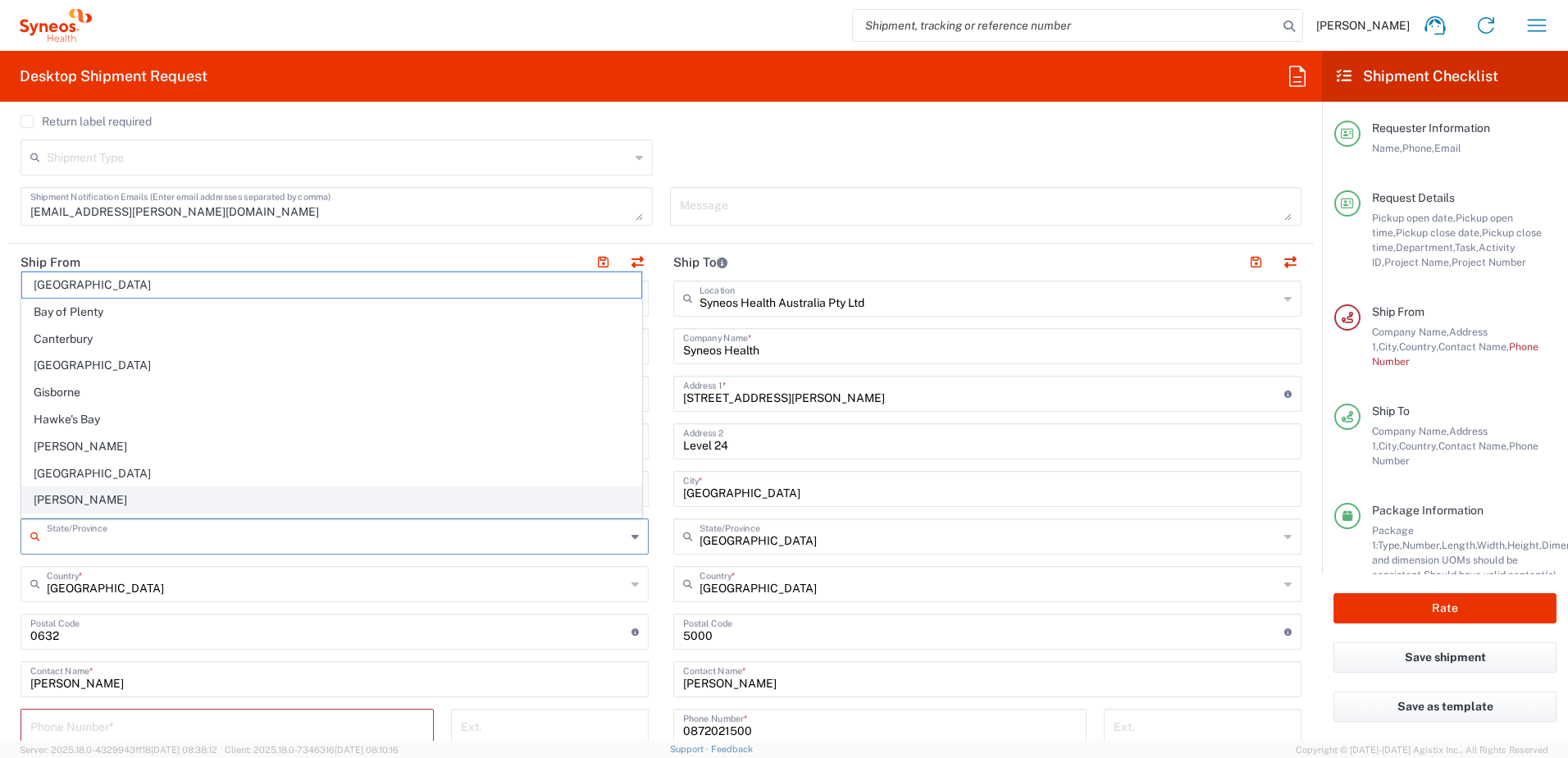
paste input "Auckland"
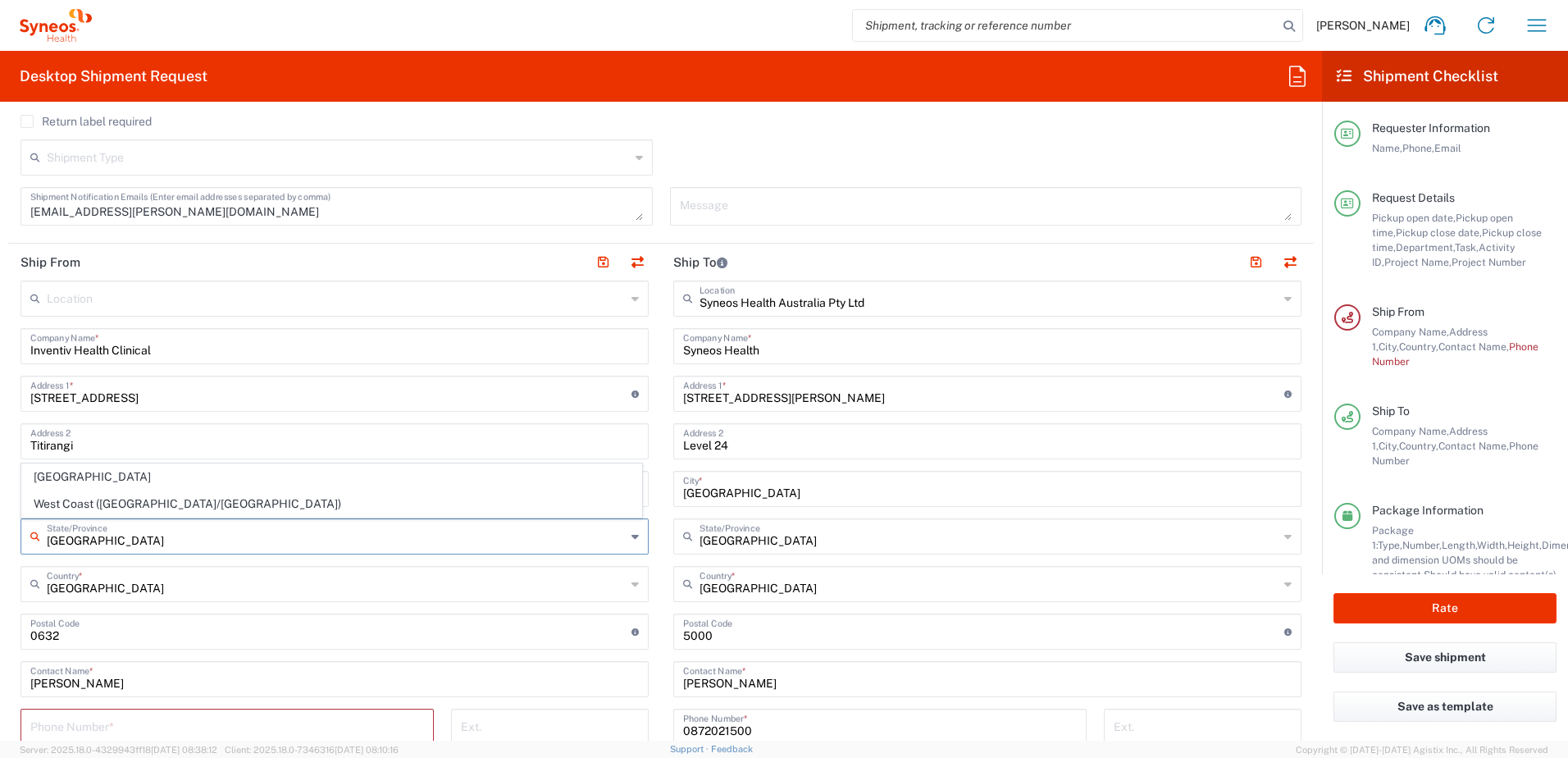
type input "Auckland"
click at [1028, 135] on div "Return label required" at bounding box center [661, 126] width 1282 height 24
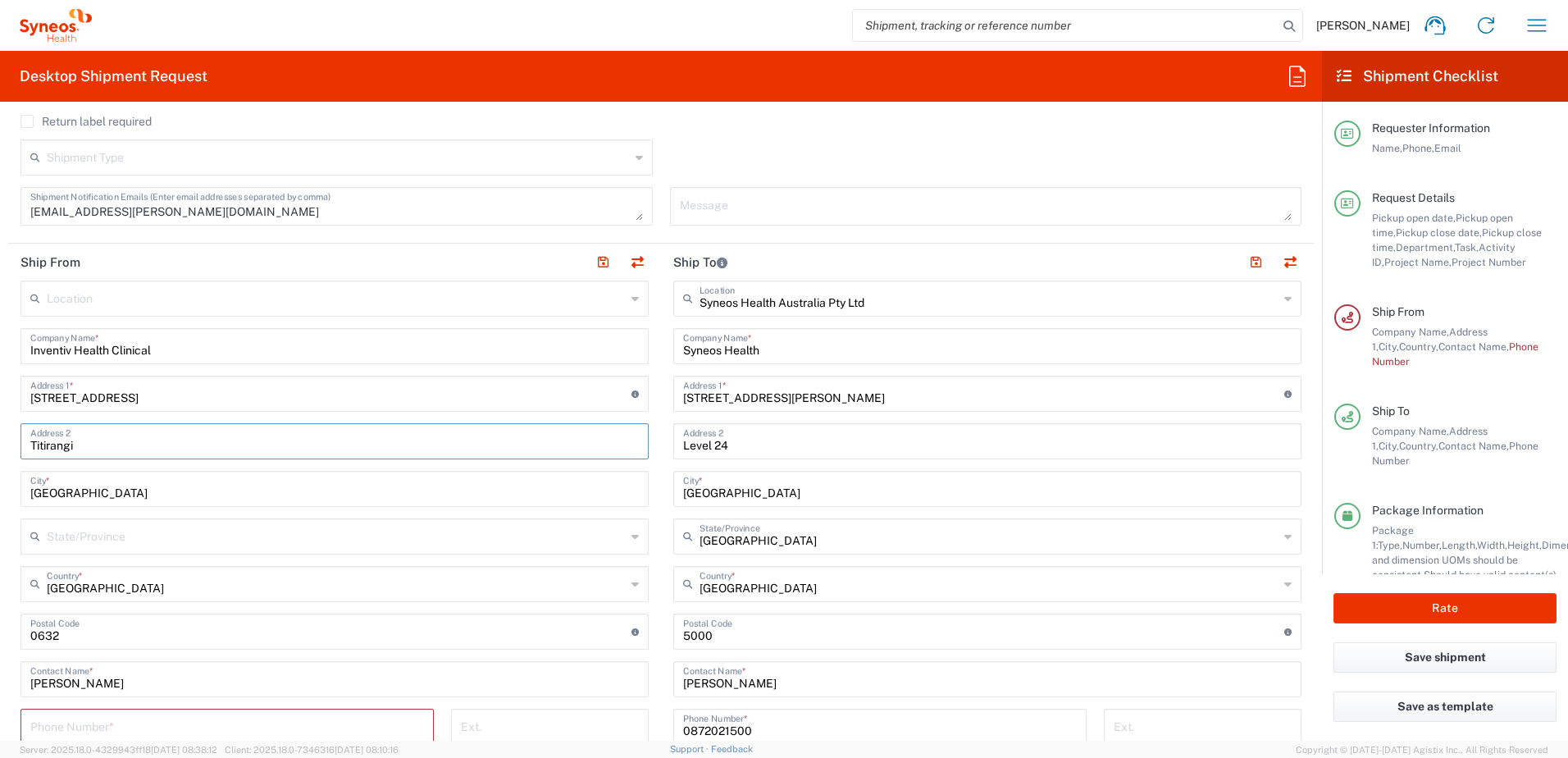
drag, startPoint x: 191, startPoint y: 450, endPoint x: 0, endPoint y: 444, distance: 191.1
click at [0, 444] on form "Requester Information Chiran Rayamajhi Name * 0872021500 Phone * chiran.rayamaj…" at bounding box center [661, 427] width 1322 height 626
drag, startPoint x: 44, startPoint y: 482, endPoint x: 8, endPoint y: 480, distance: 36.1
click at [8, 480] on main "Location Addison Whitney LLC-Morrisvile NC US Barcelona-Syneos Health BioSector…" at bounding box center [334, 680] width 652 height 799
paste input "Titirangi"
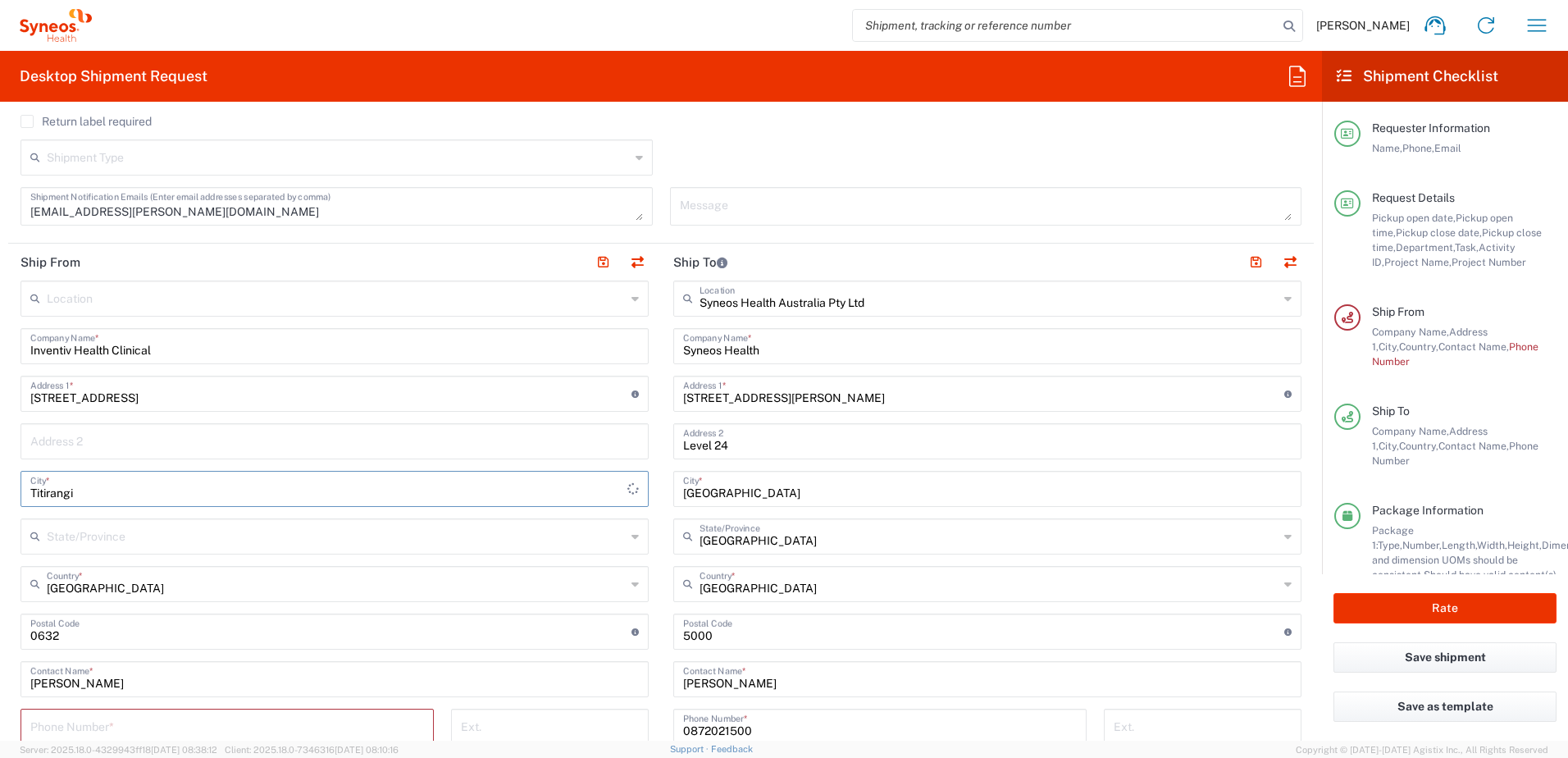
type input "Titirangi"
click at [89, 534] on input "text" at bounding box center [336, 535] width 579 height 28
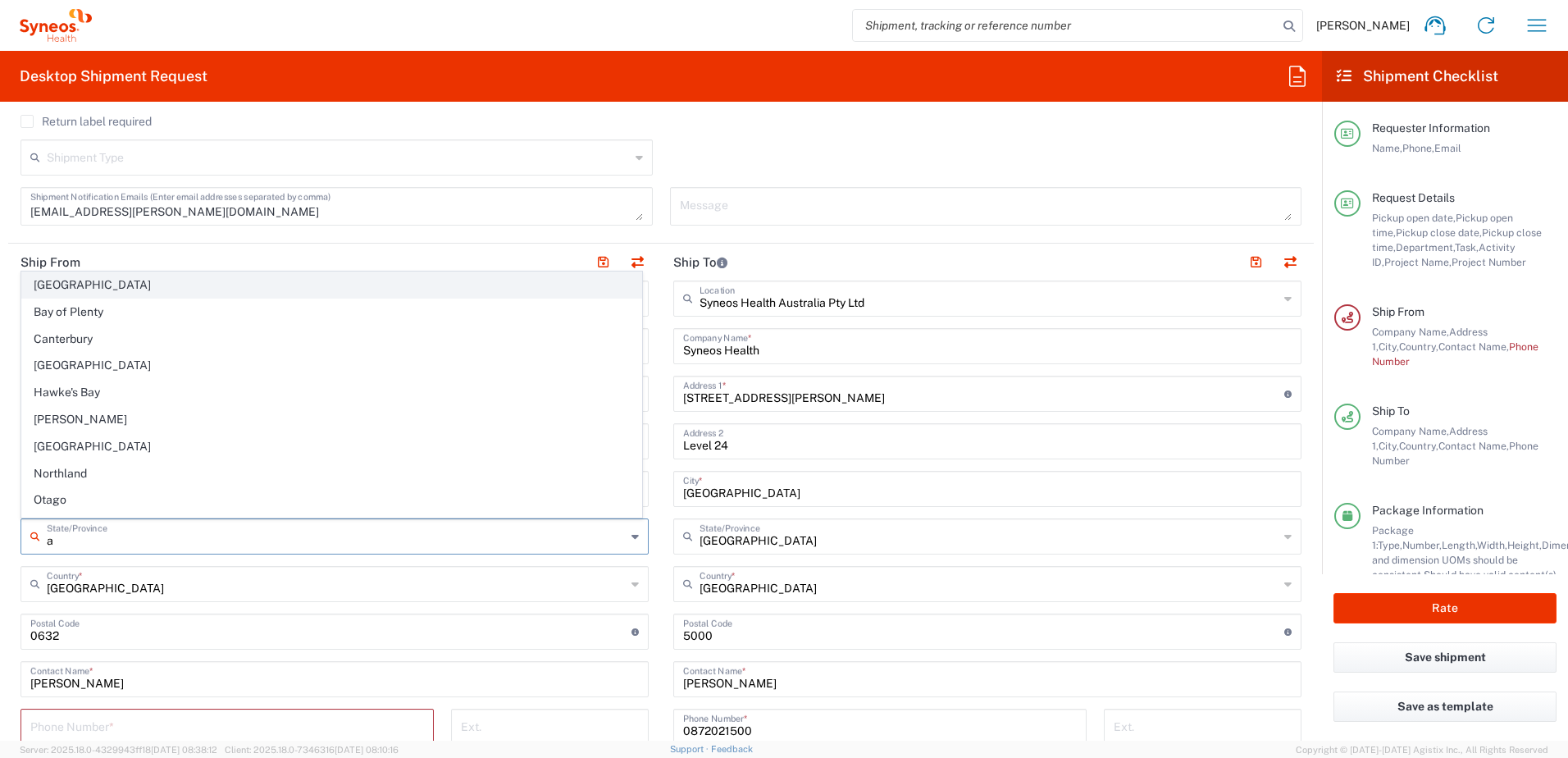
click at [103, 286] on span "Auckland" at bounding box center [331, 285] width 619 height 25
type input "Auckland"
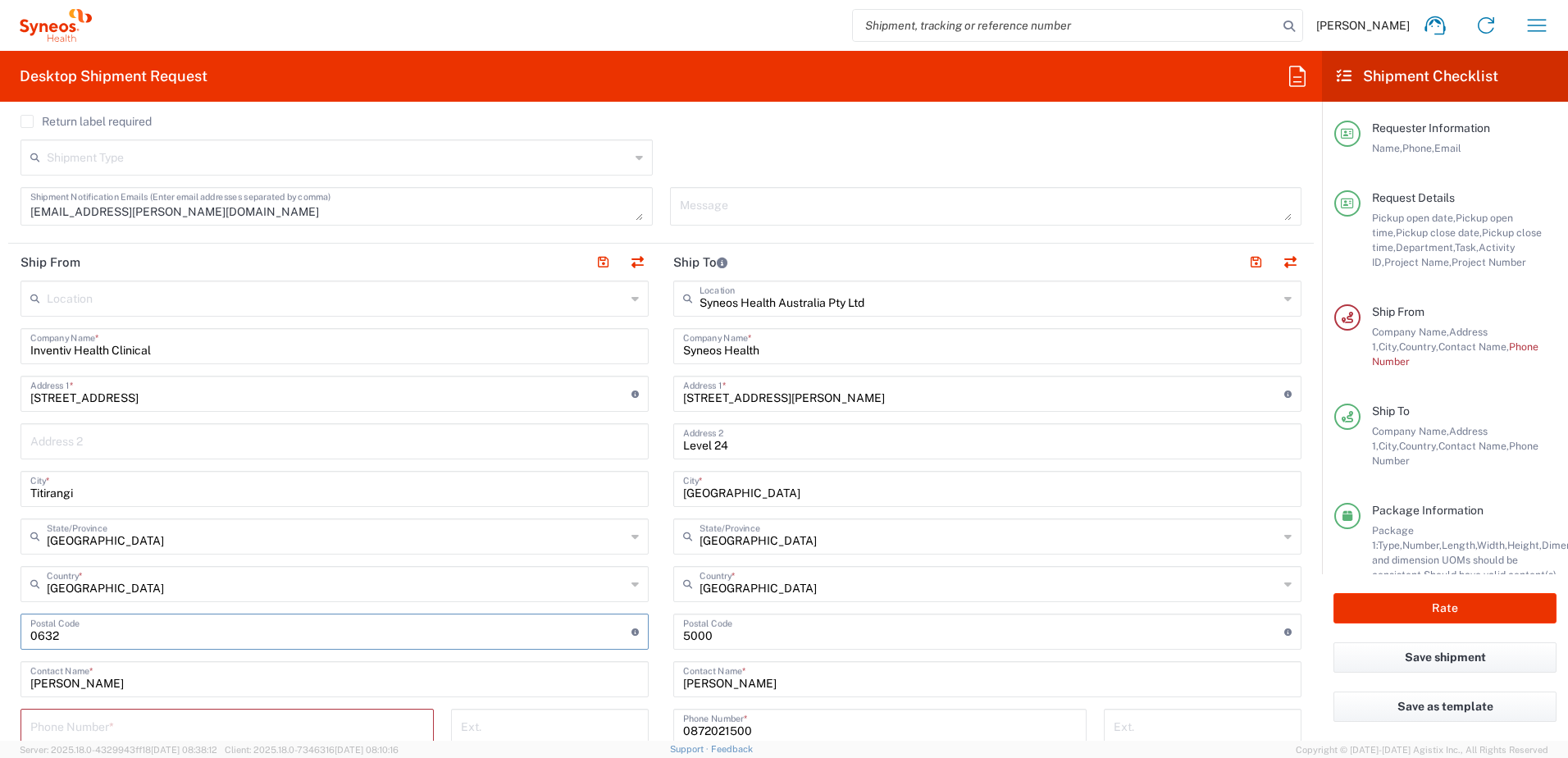
drag, startPoint x: 179, startPoint y: 632, endPoint x: -3, endPoint y: 614, distance: 182.9
click at [0, 614] on html "Chiran Rayamajhi Home Shipment estimator Shipment tracking Desktop shipment req…" at bounding box center [784, 379] width 1568 height 758
paste input "0604"
type input "0604"
click at [1308, 698] on form "Requester Information Chiran Rayamajhi Name * 0872021500 Phone * chiran.rayamaj…" at bounding box center [661, 427] width 1322 height 626
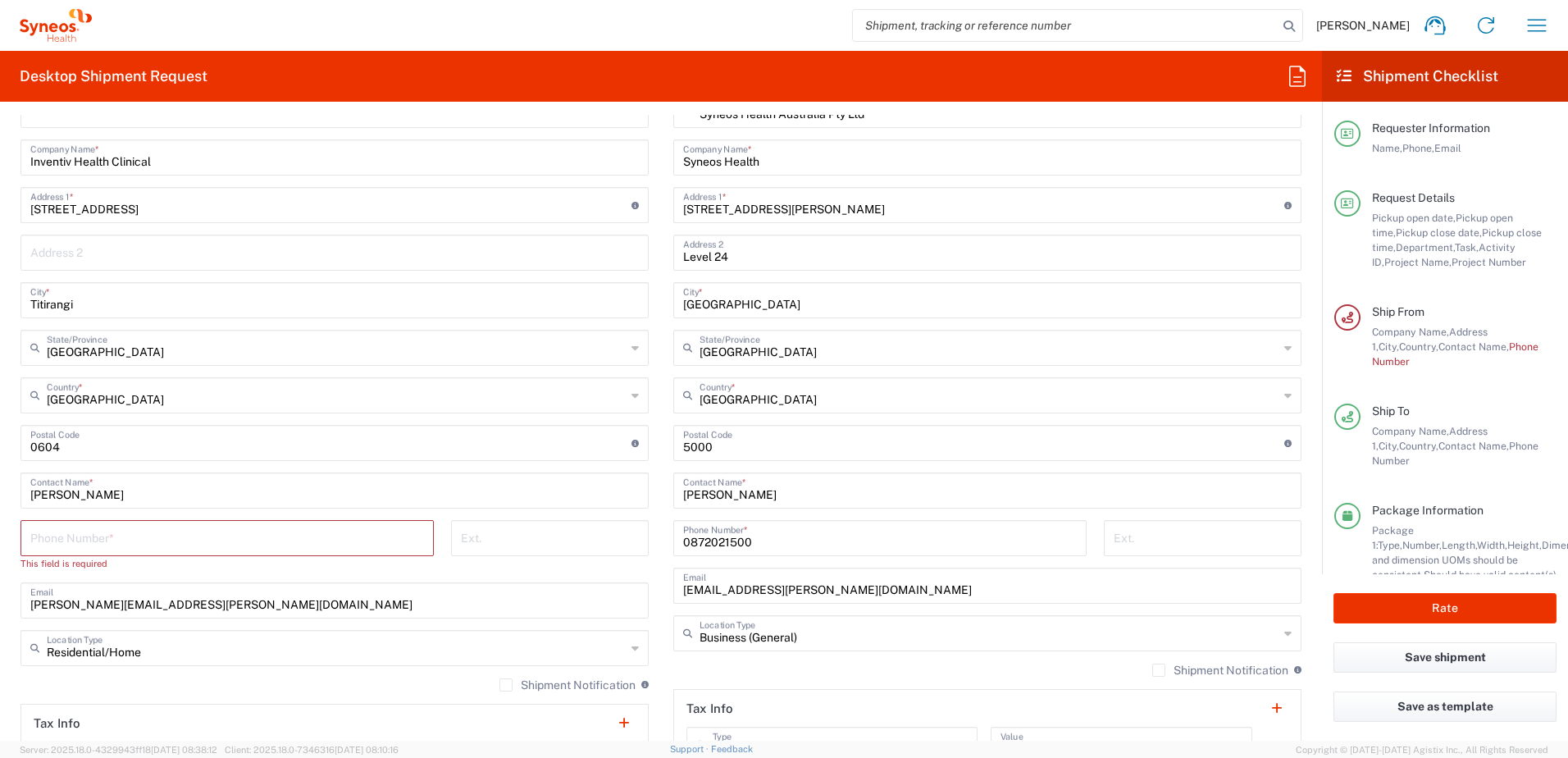
scroll to position [902, 0]
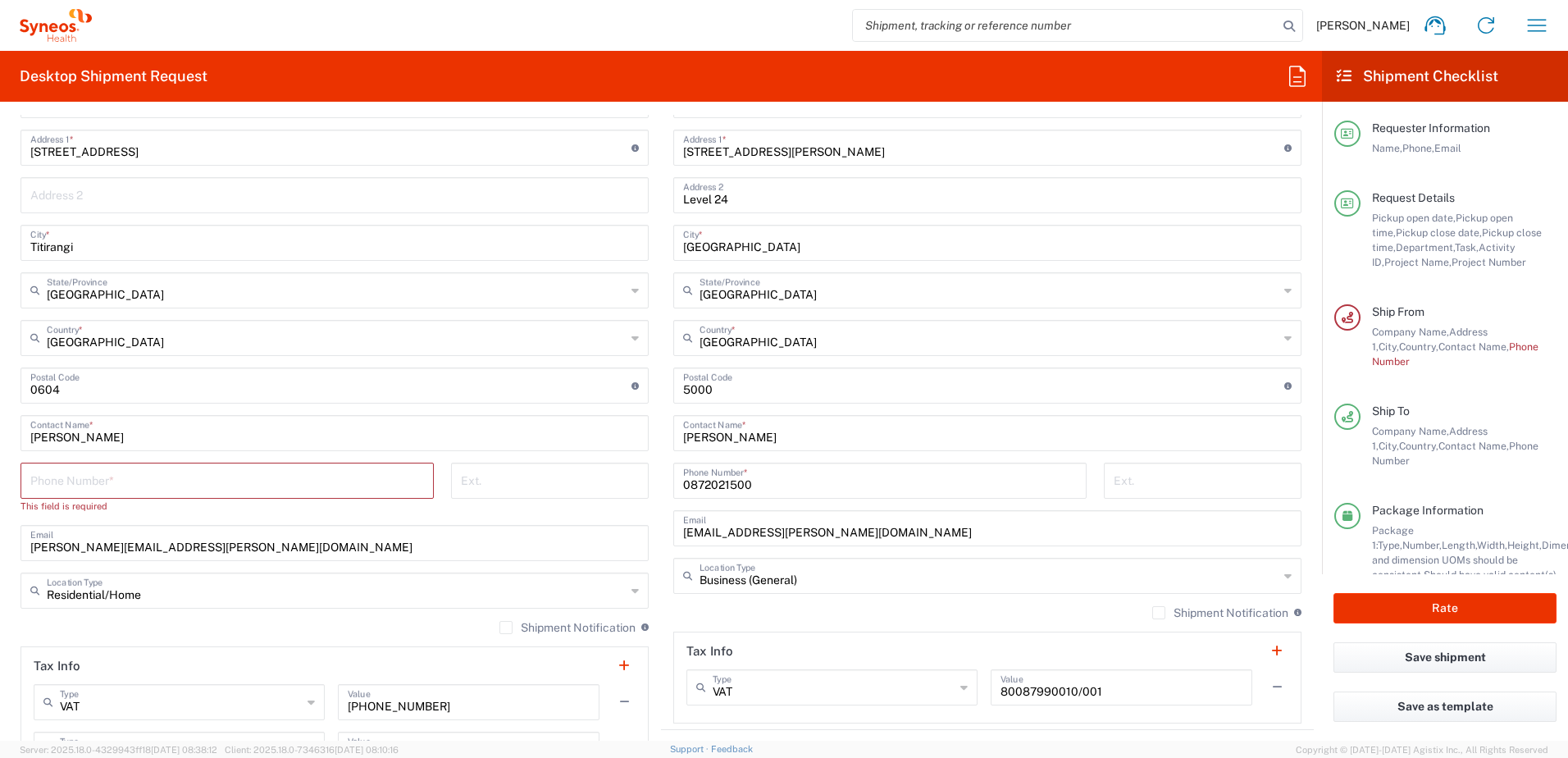
click at [261, 476] on input "tel" at bounding box center [227, 479] width 394 height 28
paste input "+64 21 297 2294"
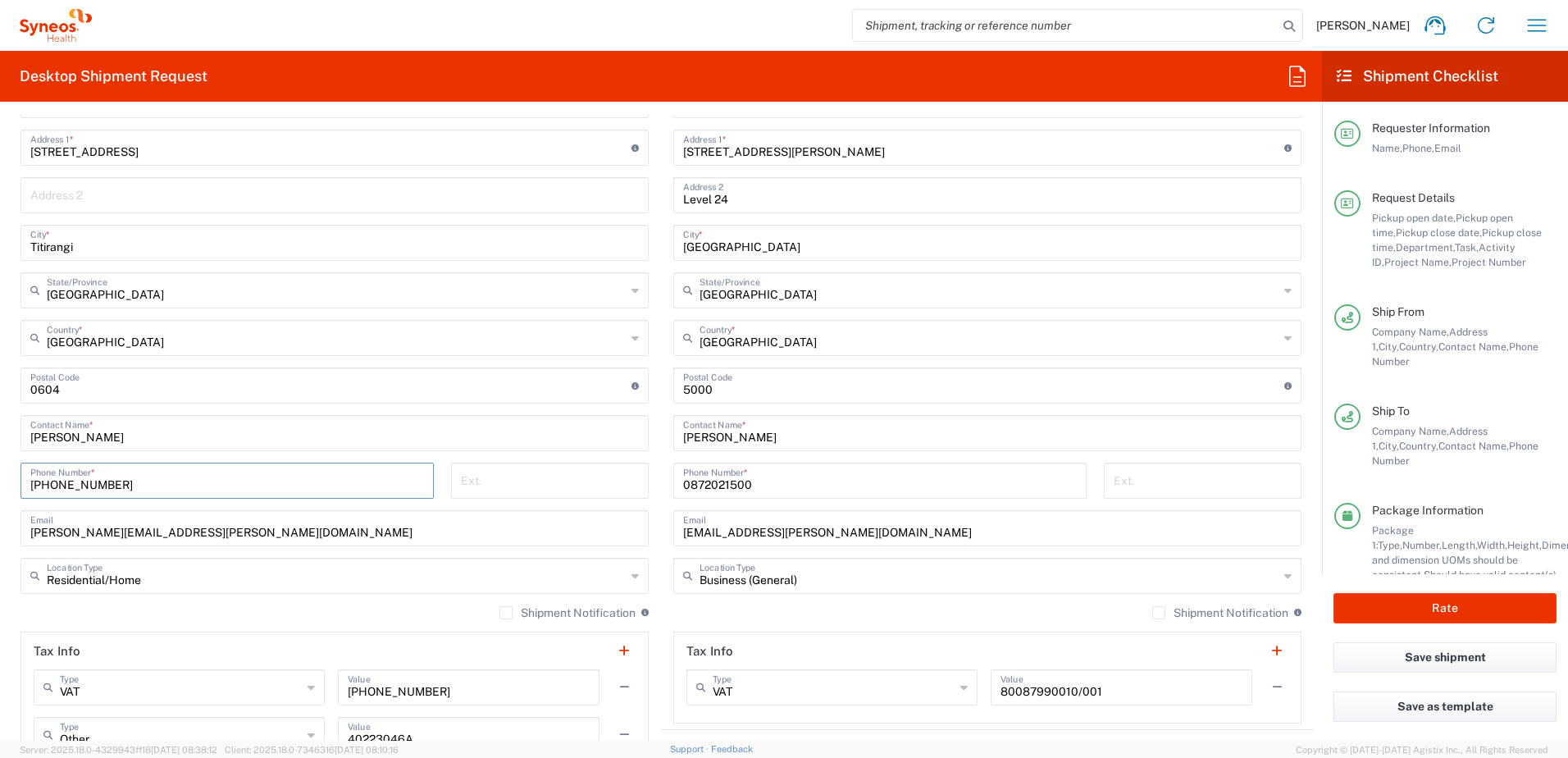
click at [92, 481] on input "+64 21 297 2294" at bounding box center [227, 479] width 394 height 28
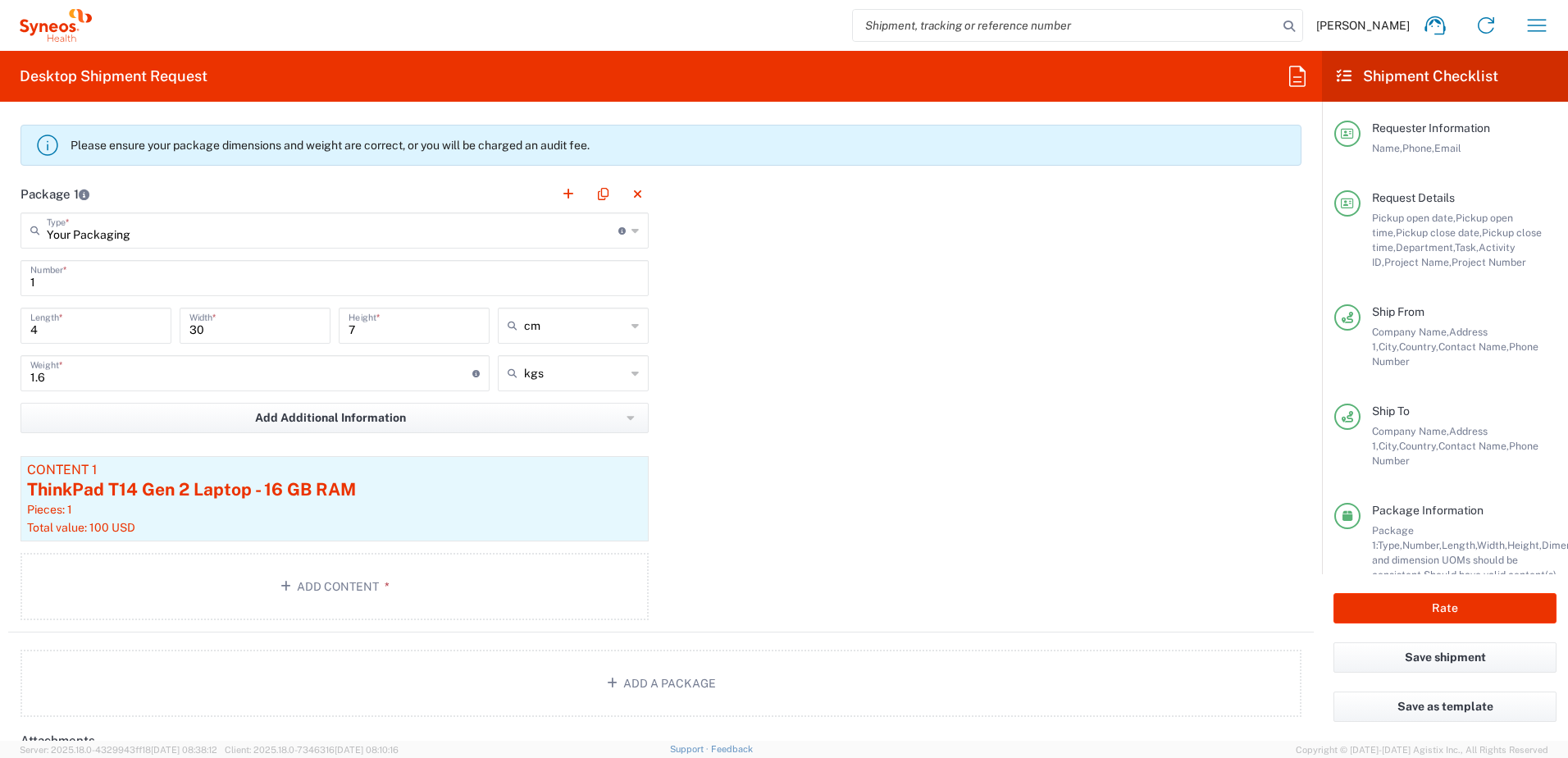
scroll to position [1640, 0]
type input "+64212972294"
click at [998, 468] on div "Package 1 Your Packaging Type * Material used to package goods Your Packaging E…" at bounding box center [661, 403] width 1306 height 456
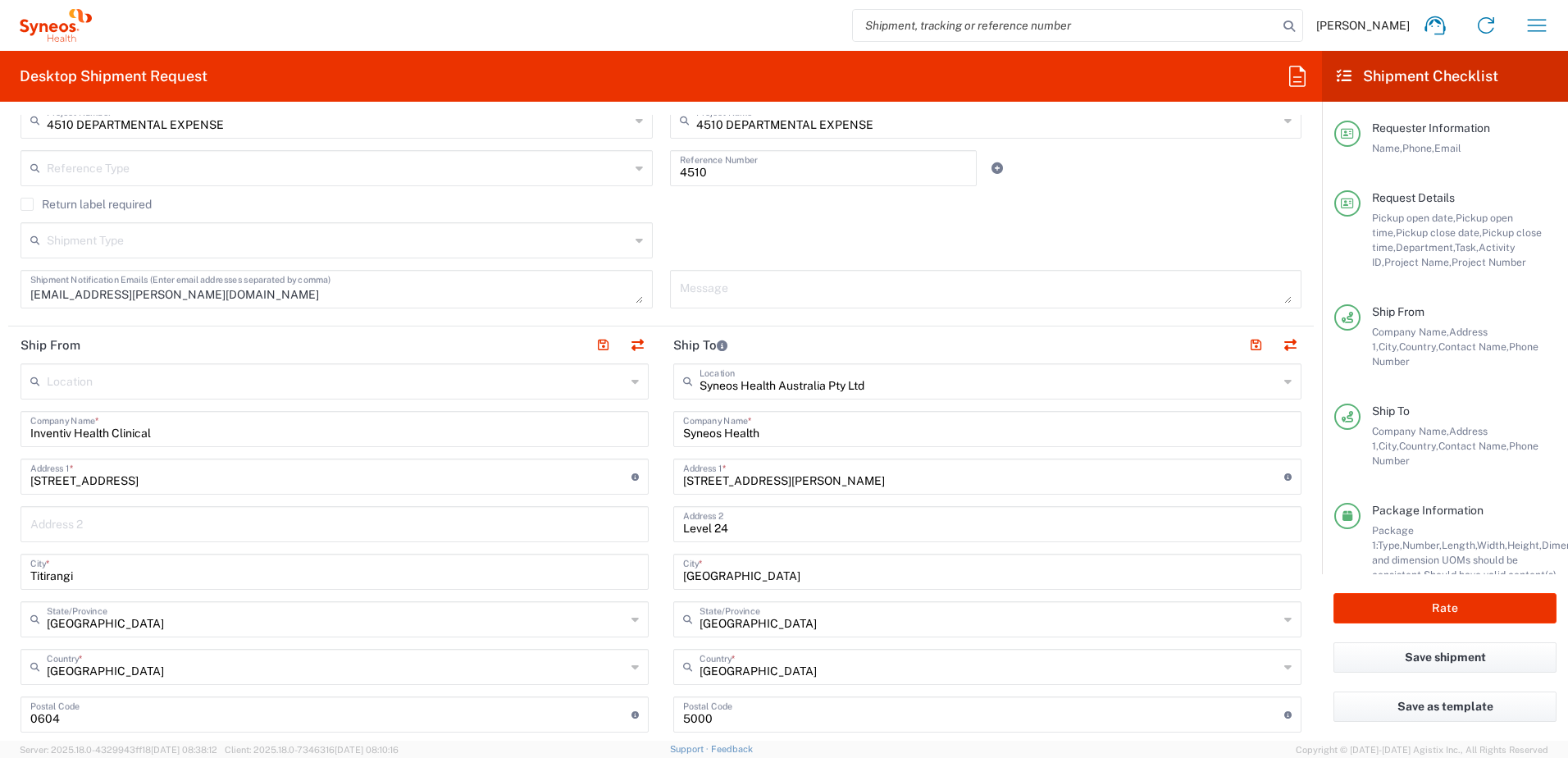
scroll to position [574, 0]
drag, startPoint x: 224, startPoint y: 431, endPoint x: -3, endPoint y: 436, distance: 227.1
click at [0, 436] on html "Chiran Rayamajhi Home Shipment estimator Shipment tracking Desktop shipment req…" at bounding box center [784, 379] width 1568 height 758
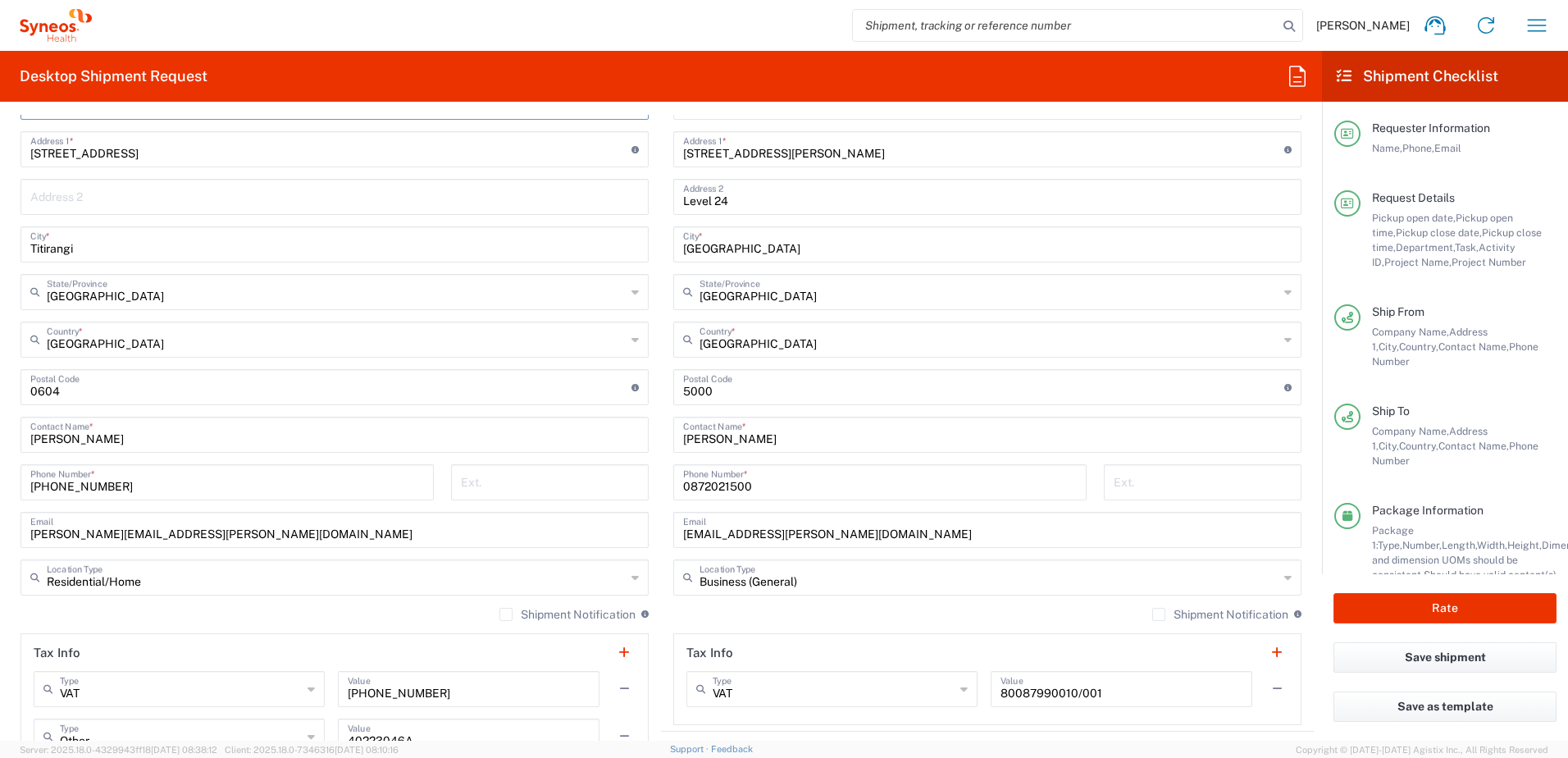
scroll to position [902, 0]
type input "Syneos Health"
click at [1059, 611] on div "Shipment Notification If checked, a shipment notification email will be sent to…" at bounding box center [988, 618] width 628 height 26
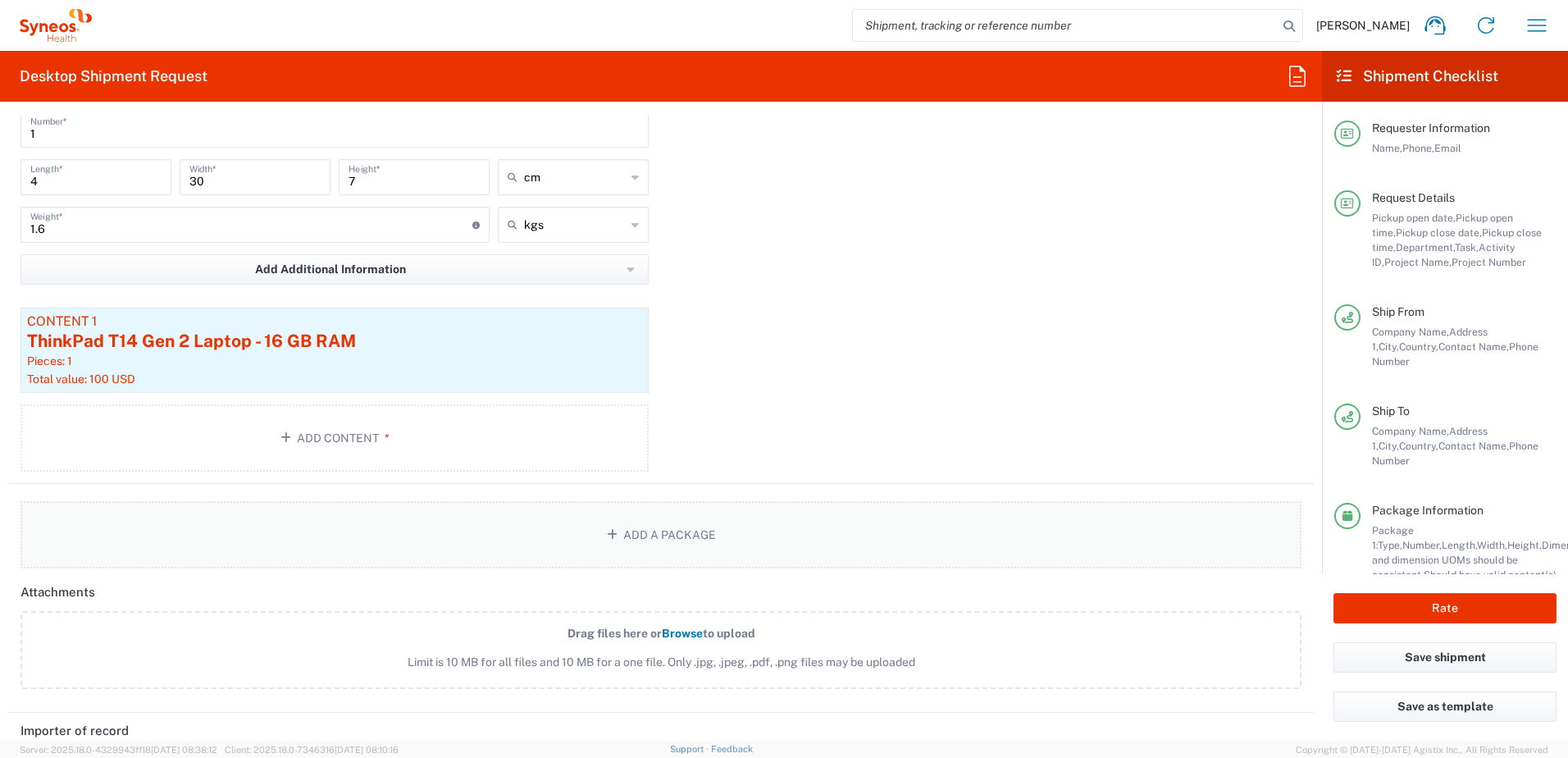
scroll to position [1804, 0]
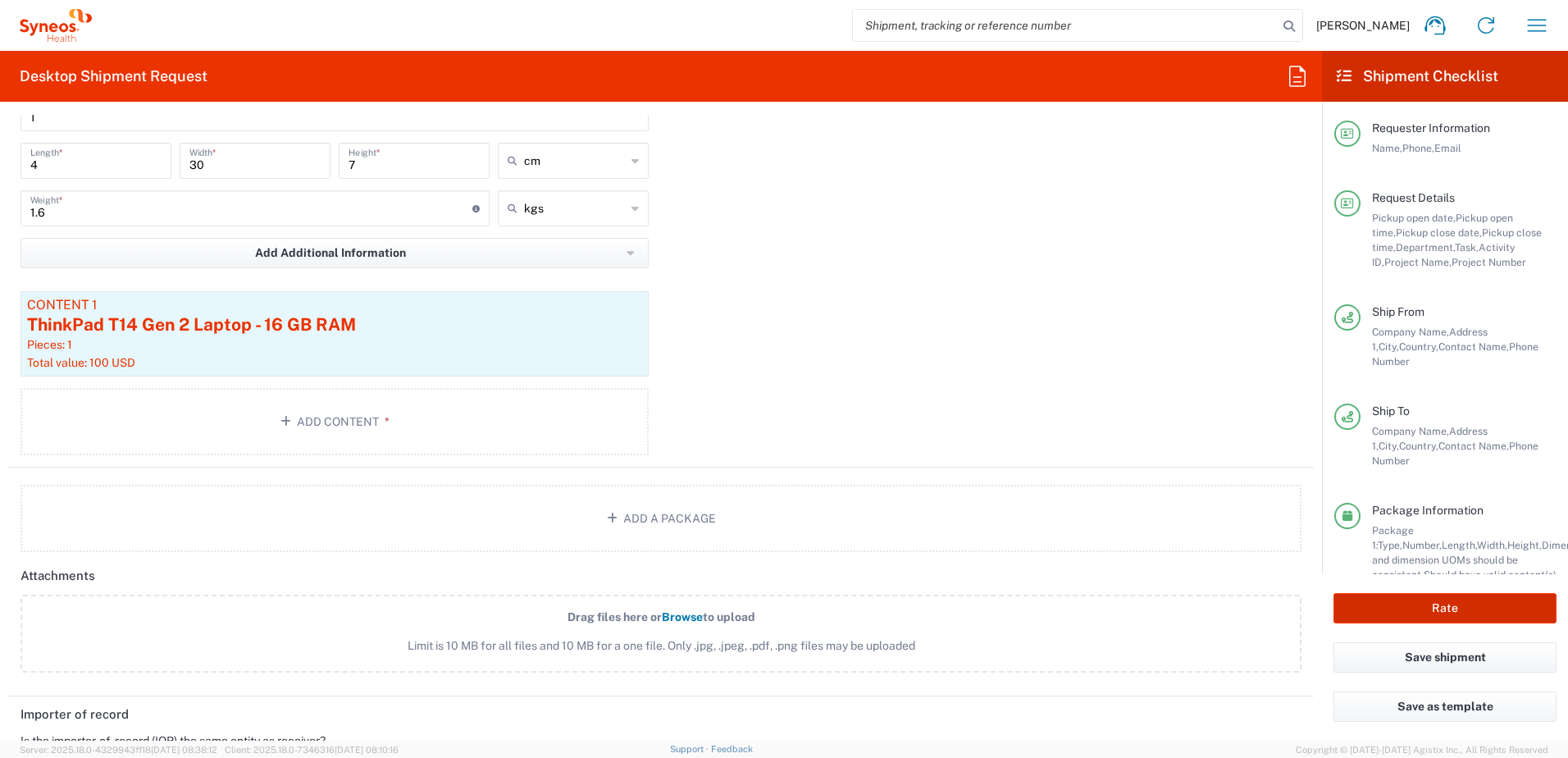
click at [1483, 611] on button "Rate" at bounding box center [1445, 608] width 223 height 30
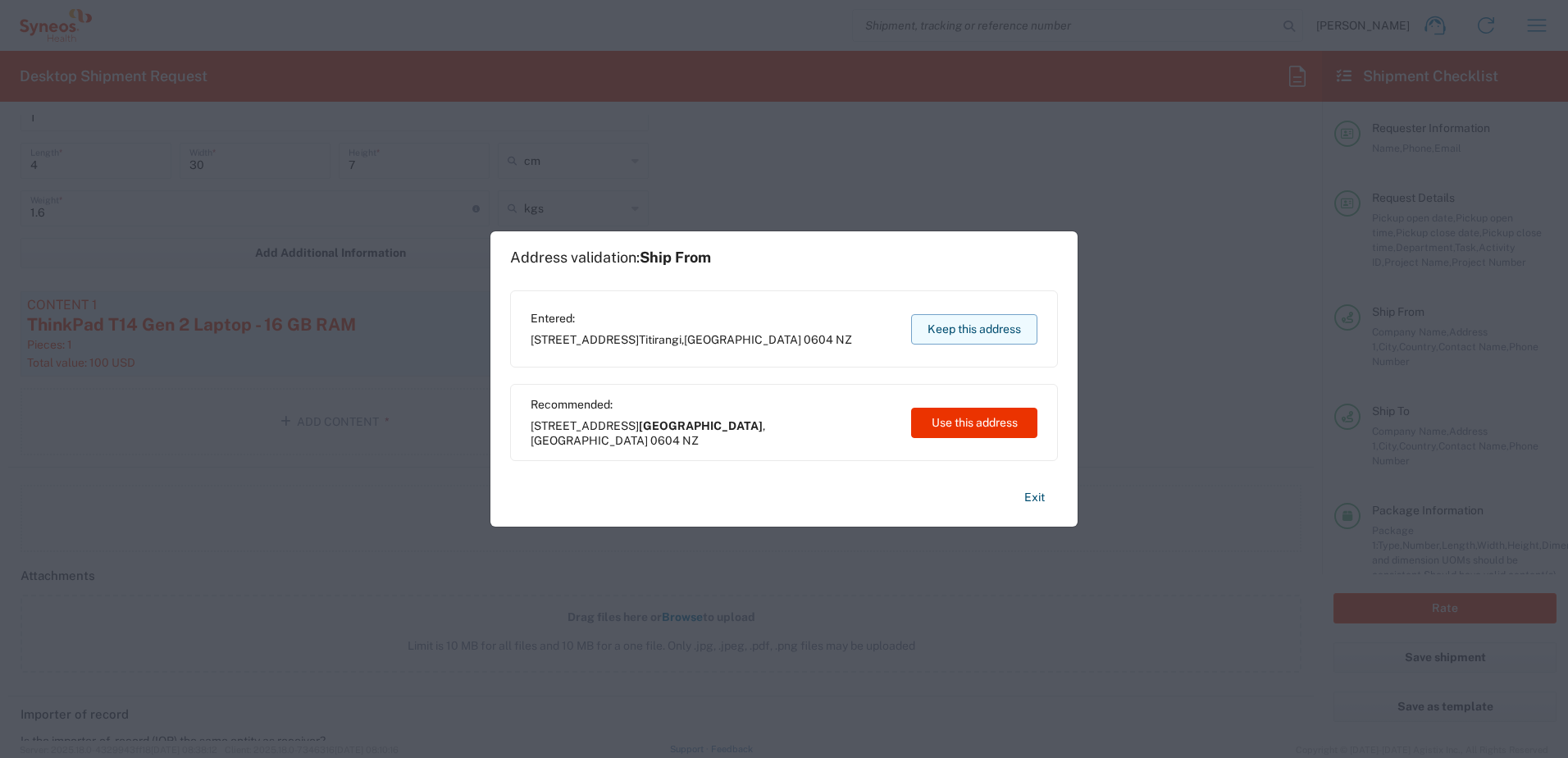
click at [949, 335] on button "Keep this address" at bounding box center [974, 329] width 126 height 30
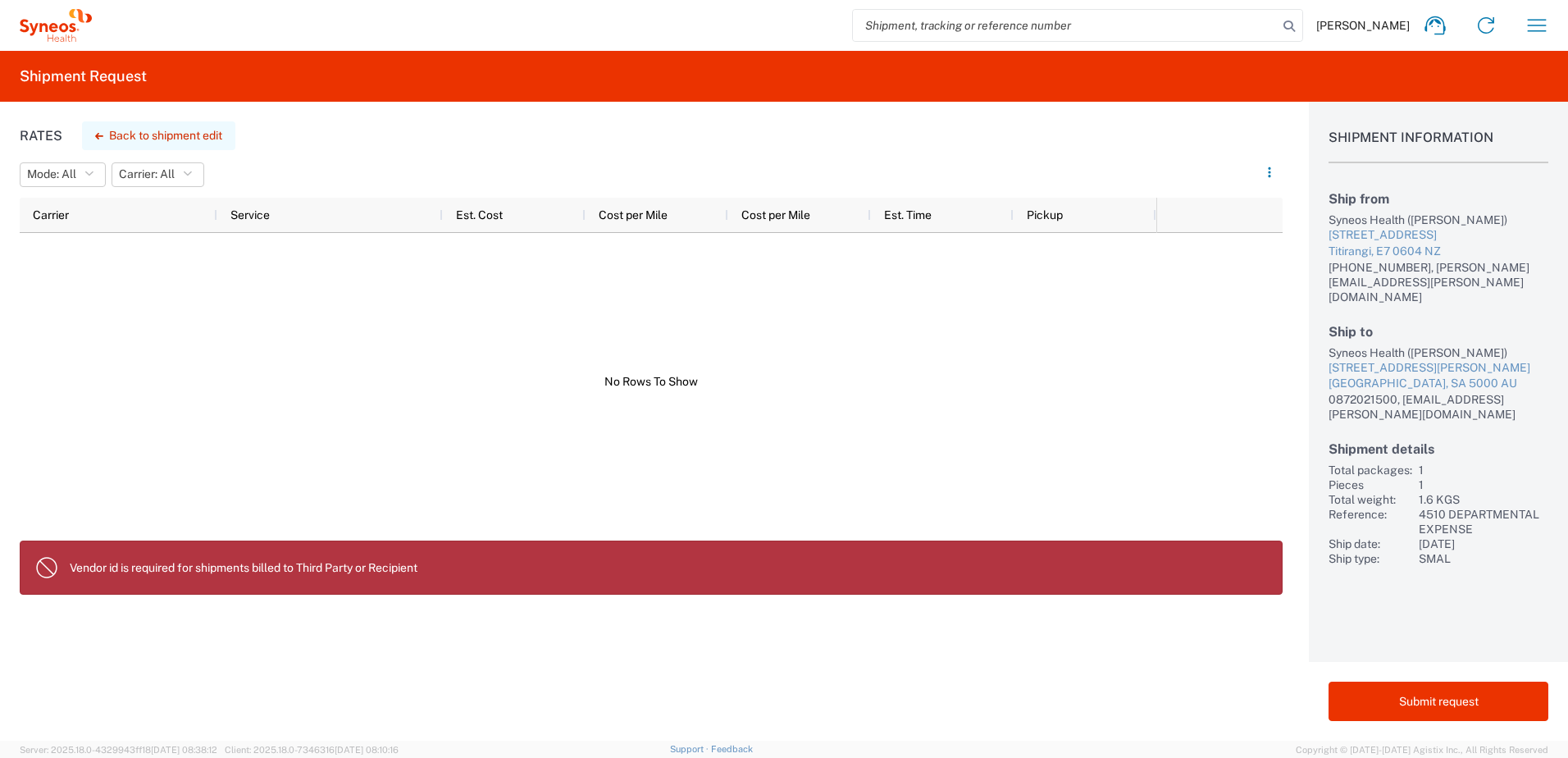
click at [152, 130] on button "Back to shipment edit" at bounding box center [158, 136] width 153 height 28
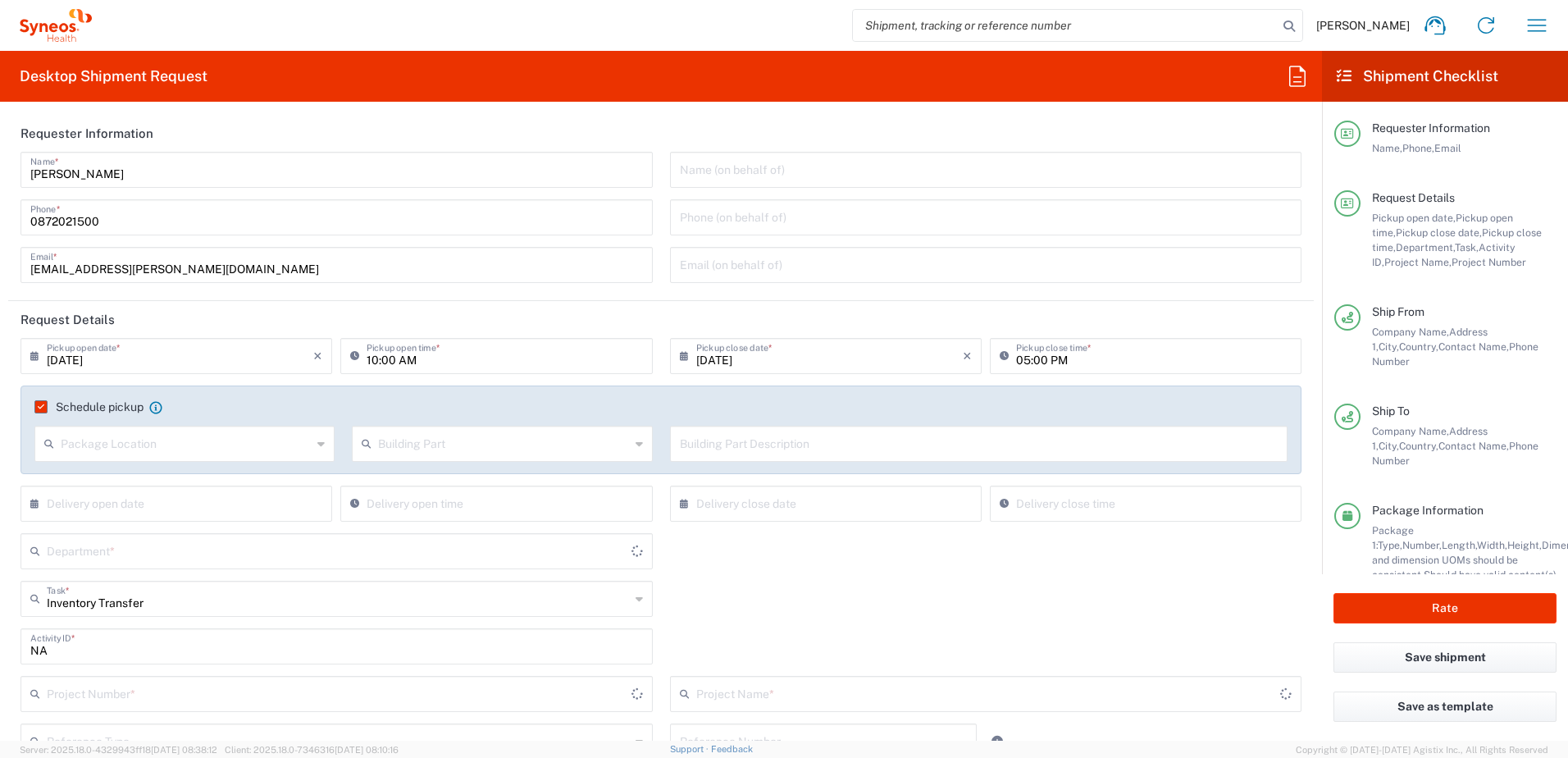
type input "South Australia"
type input "4510 DEPARTMENTAL EXPENSE"
type input "Your Packaging"
type input "Auckland"
type input "4510 DEPARTMENTAL EXPENSE"
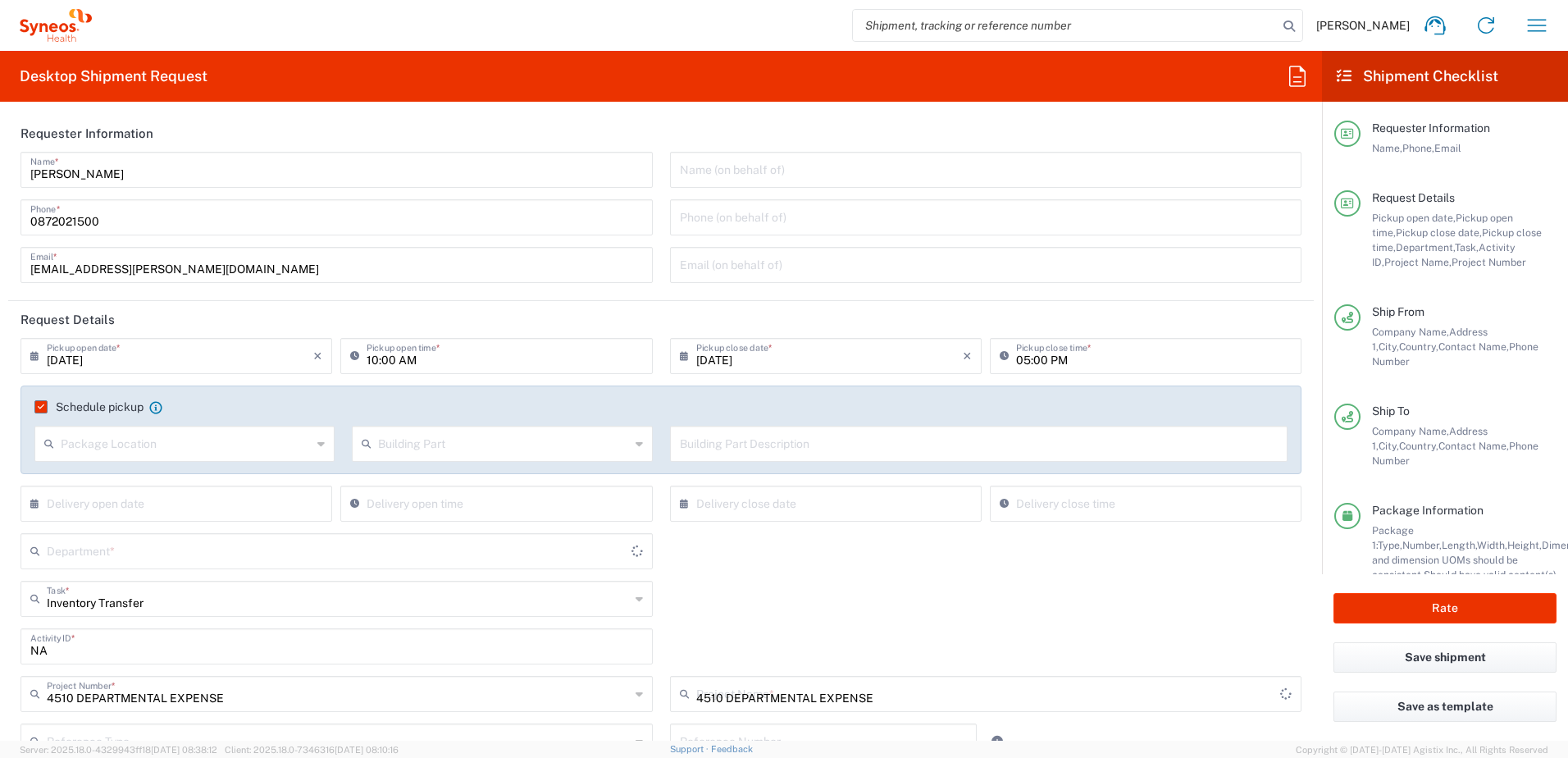
type input "South Australia"
type input "4510"
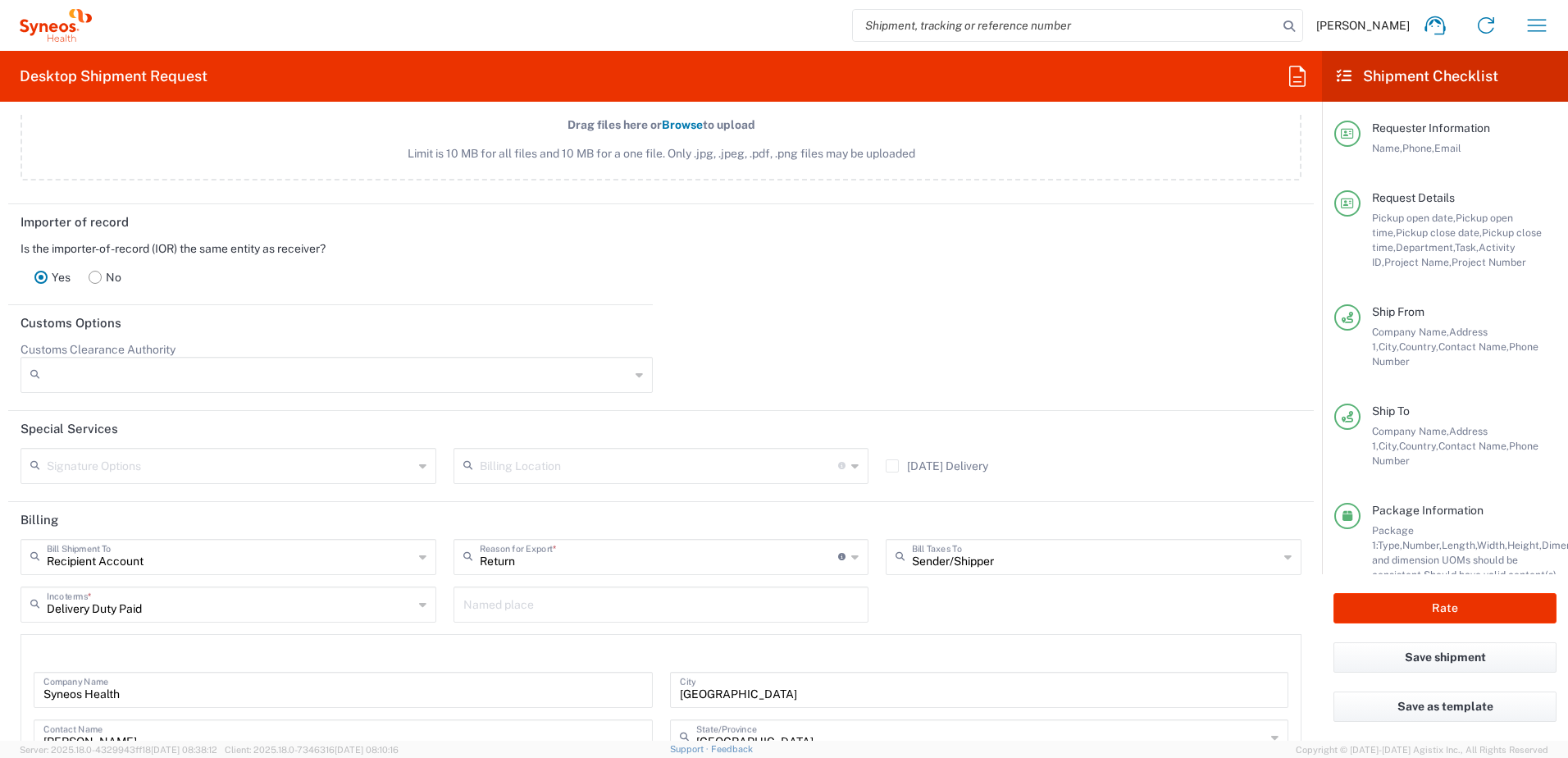
scroll to position [2543, 0]
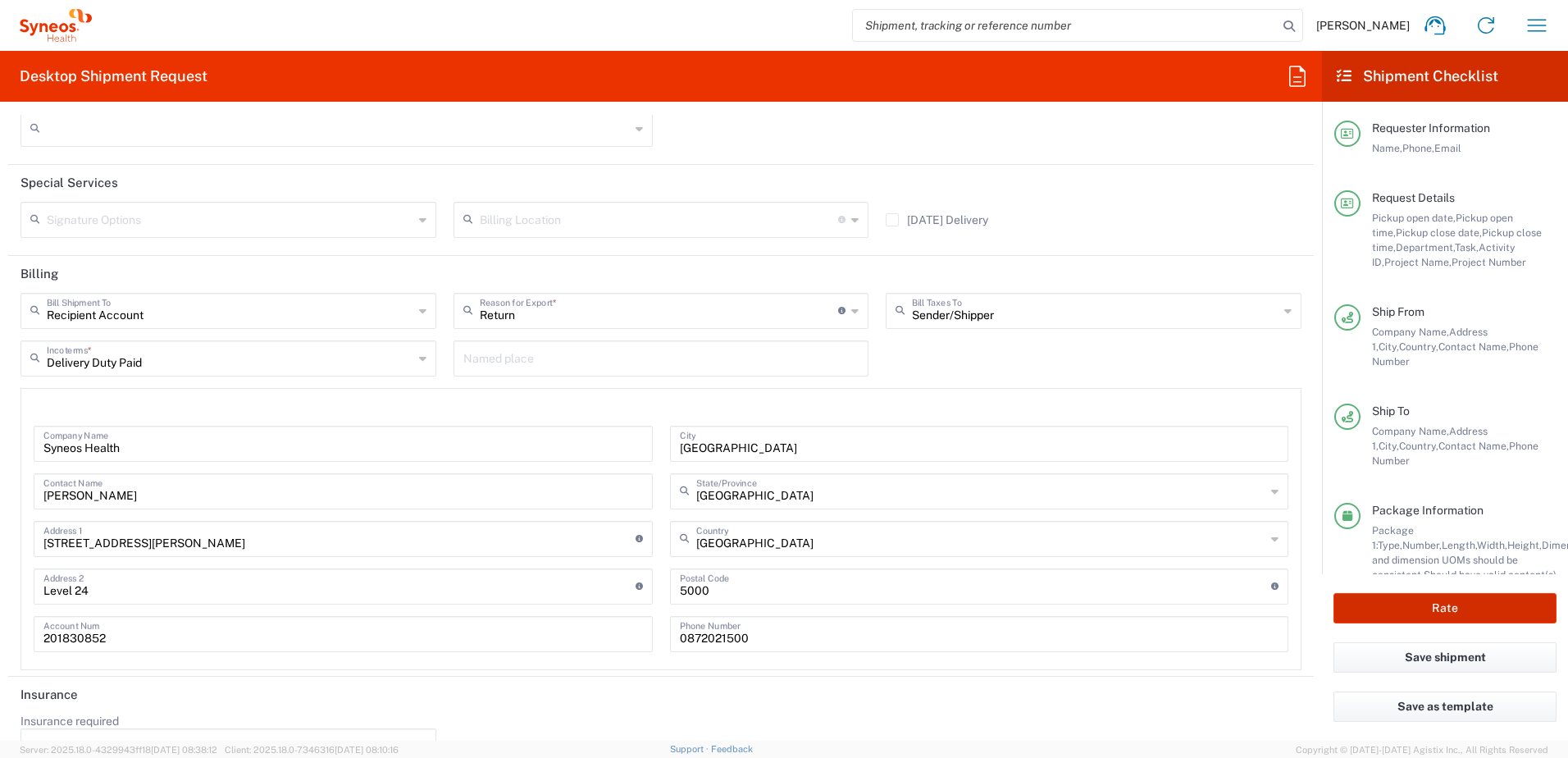
click at [1445, 611] on button "Rate" at bounding box center [1445, 608] width 223 height 30
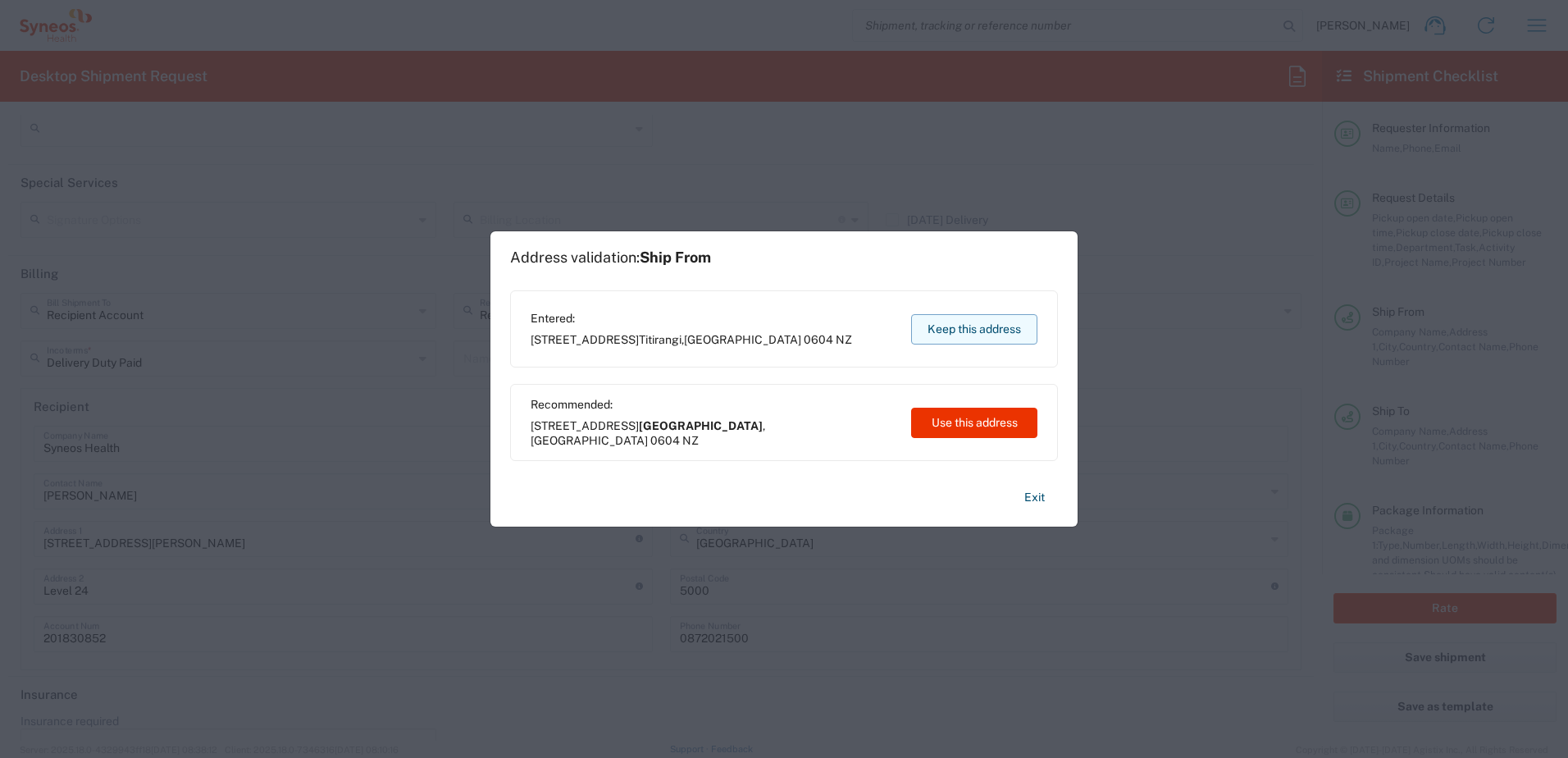
click at [934, 323] on button "Keep this address" at bounding box center [974, 329] width 126 height 30
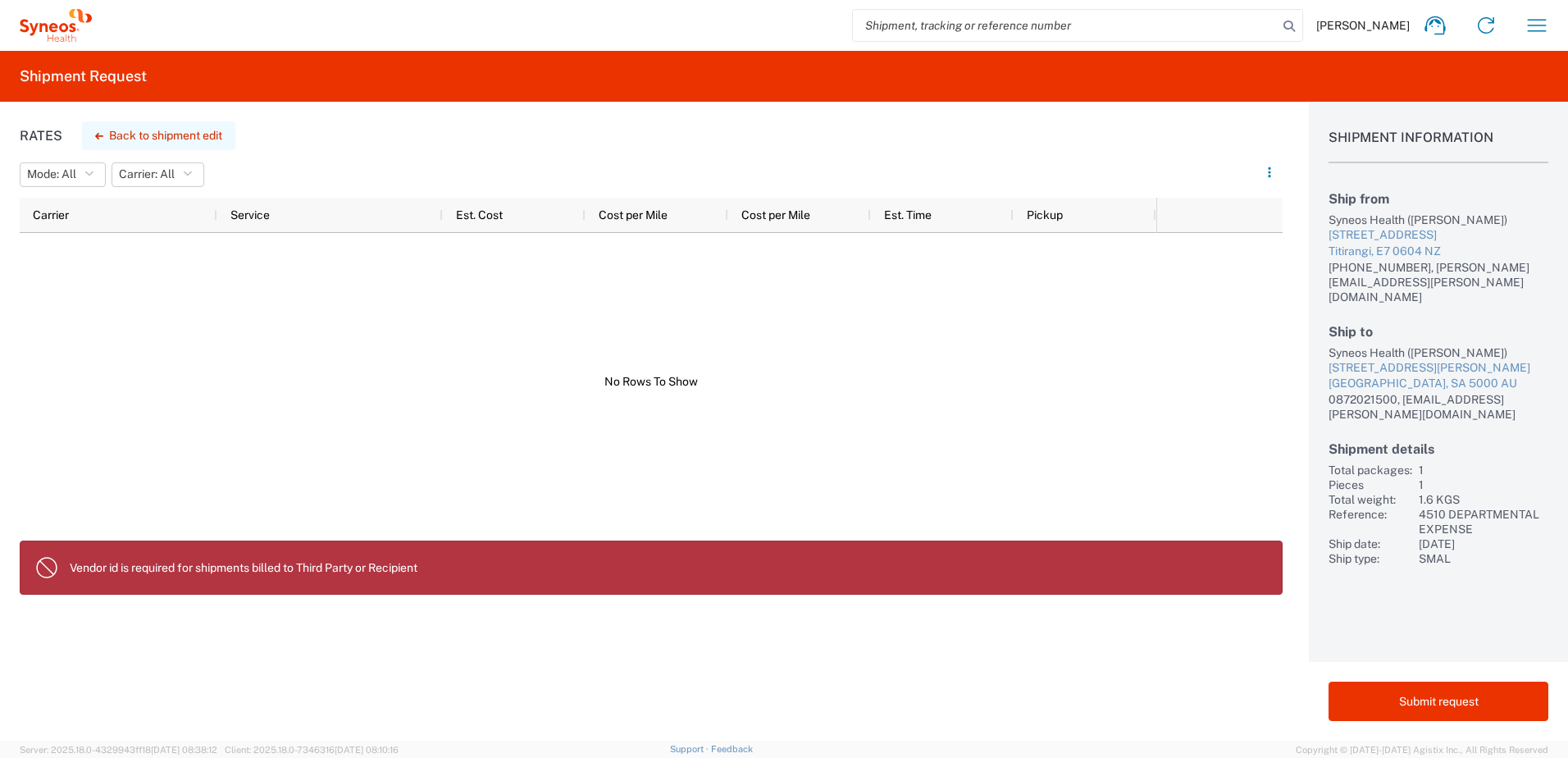
click at [169, 147] on button "Back to shipment edit" at bounding box center [158, 136] width 153 height 28
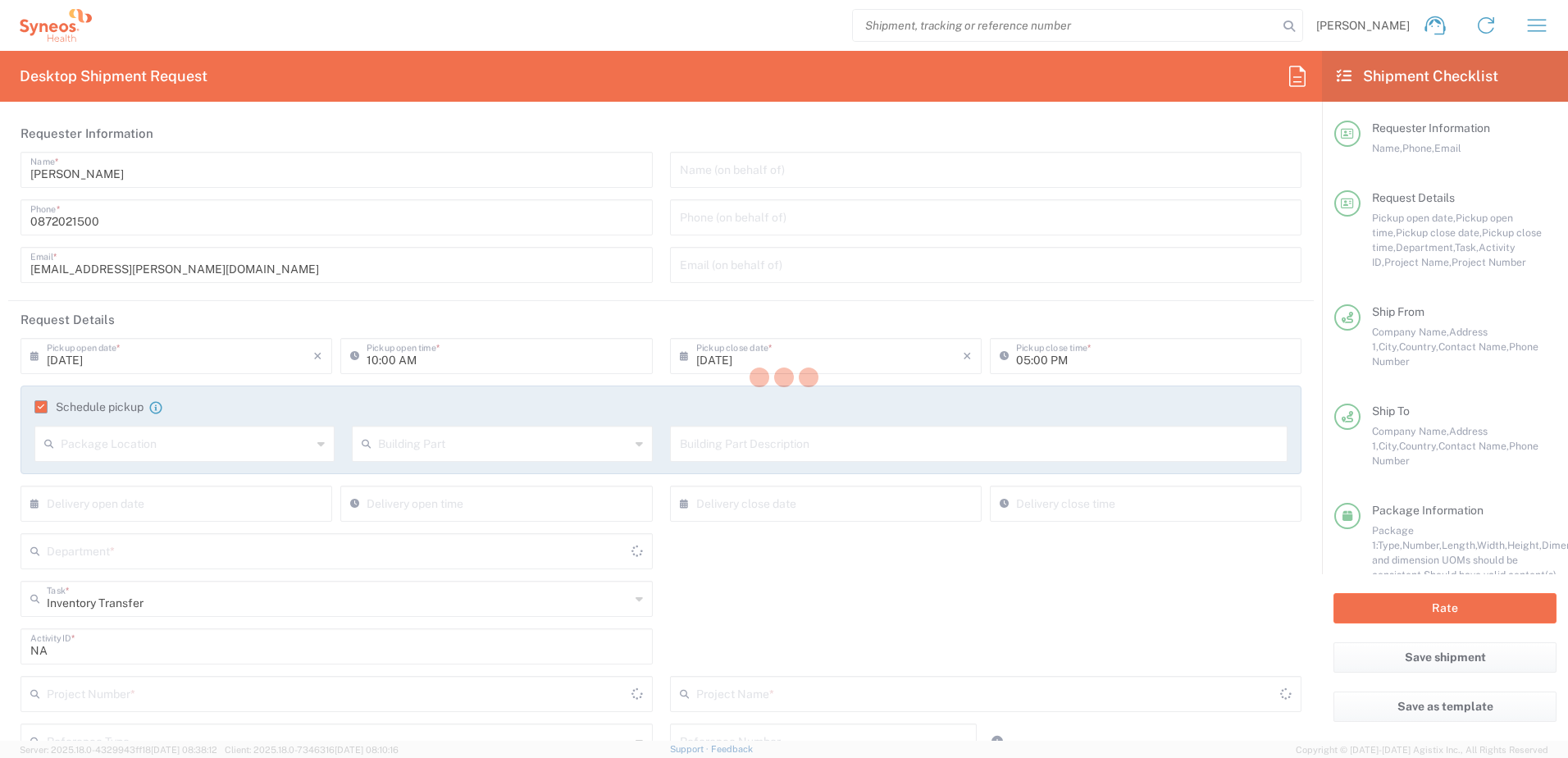
type input "4510 DEPARTMENTAL EXPENSE"
type input "South Australia"
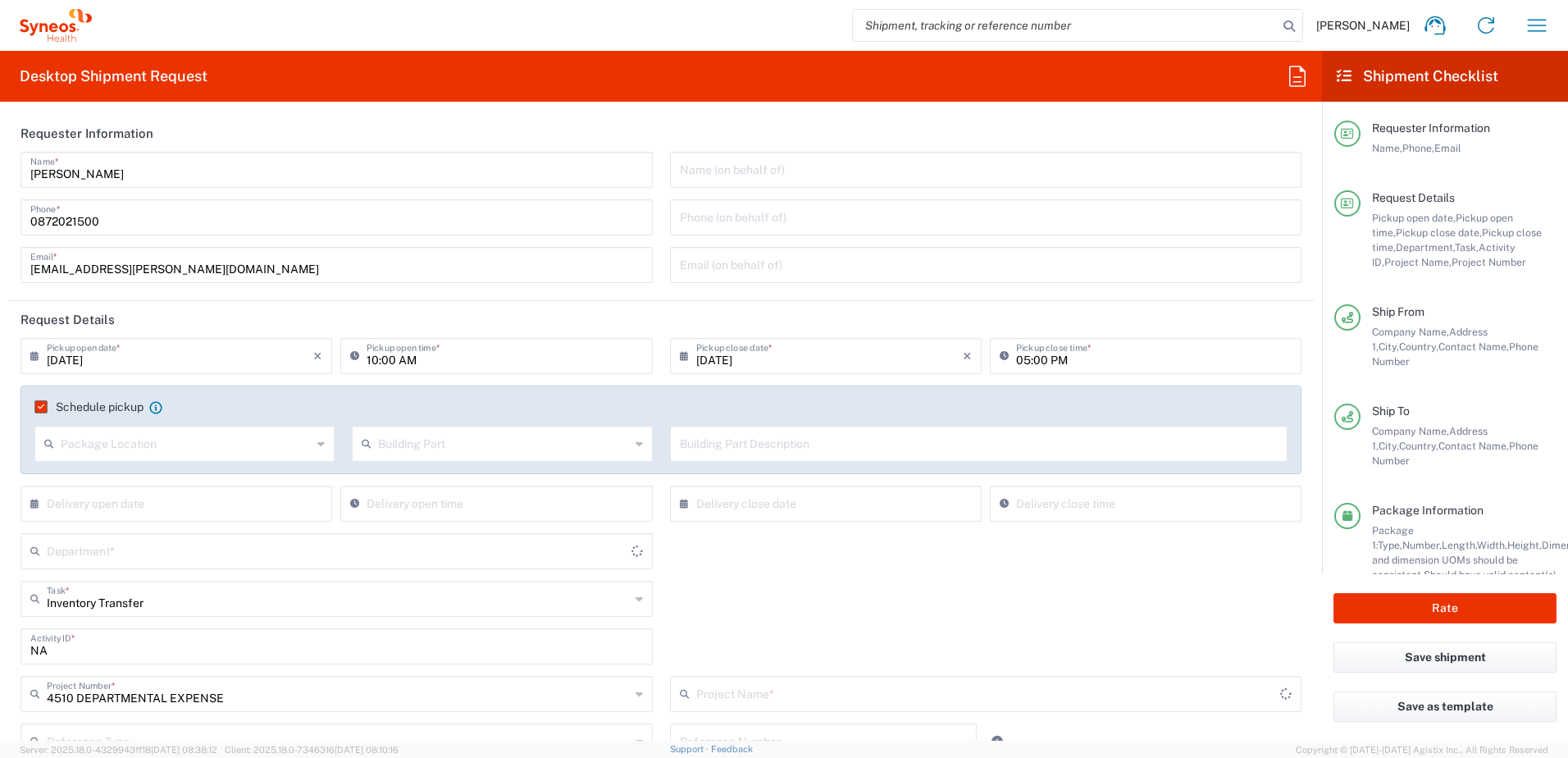
type input "4510 DEPARTMENTAL EXPENSE"
type input "Auckland"
type input "4510"
type input "Your Packaging"
type input "South Australia"
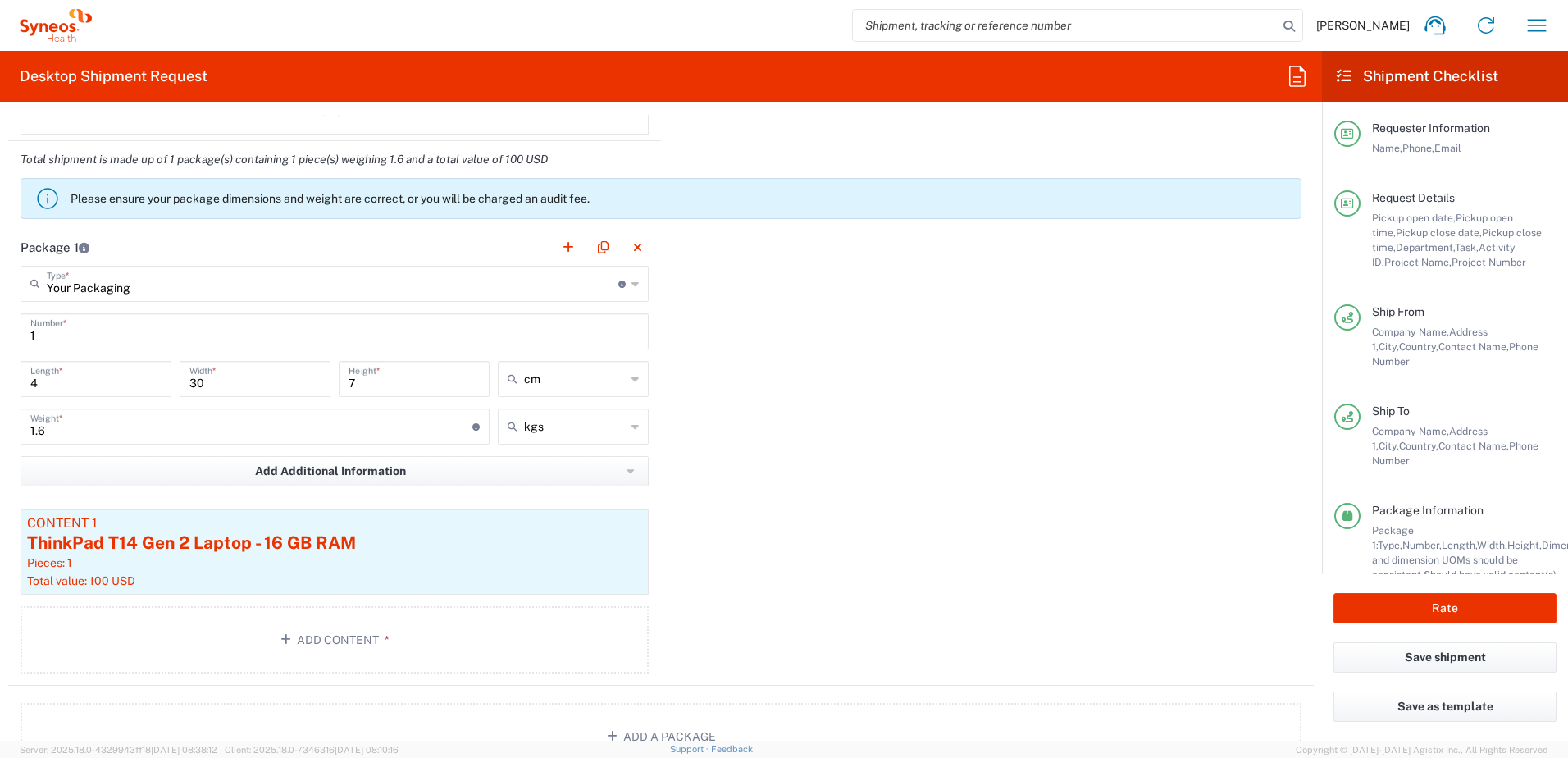
scroll to position [1640, 0]
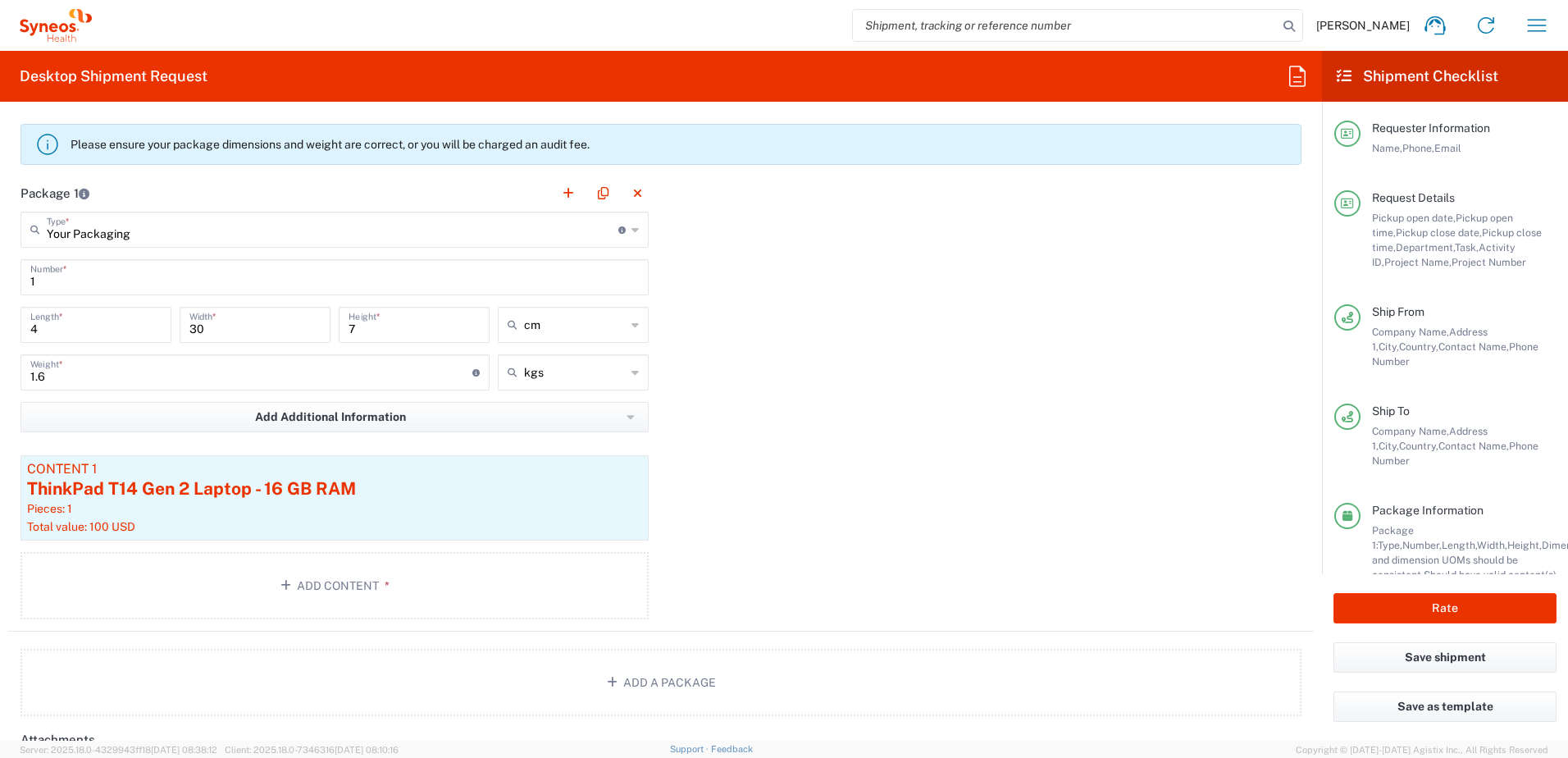
click at [866, 454] on div "Package 1 Your Packaging Type * Material used to package goods Your Packaging E…" at bounding box center [661, 403] width 1306 height 456
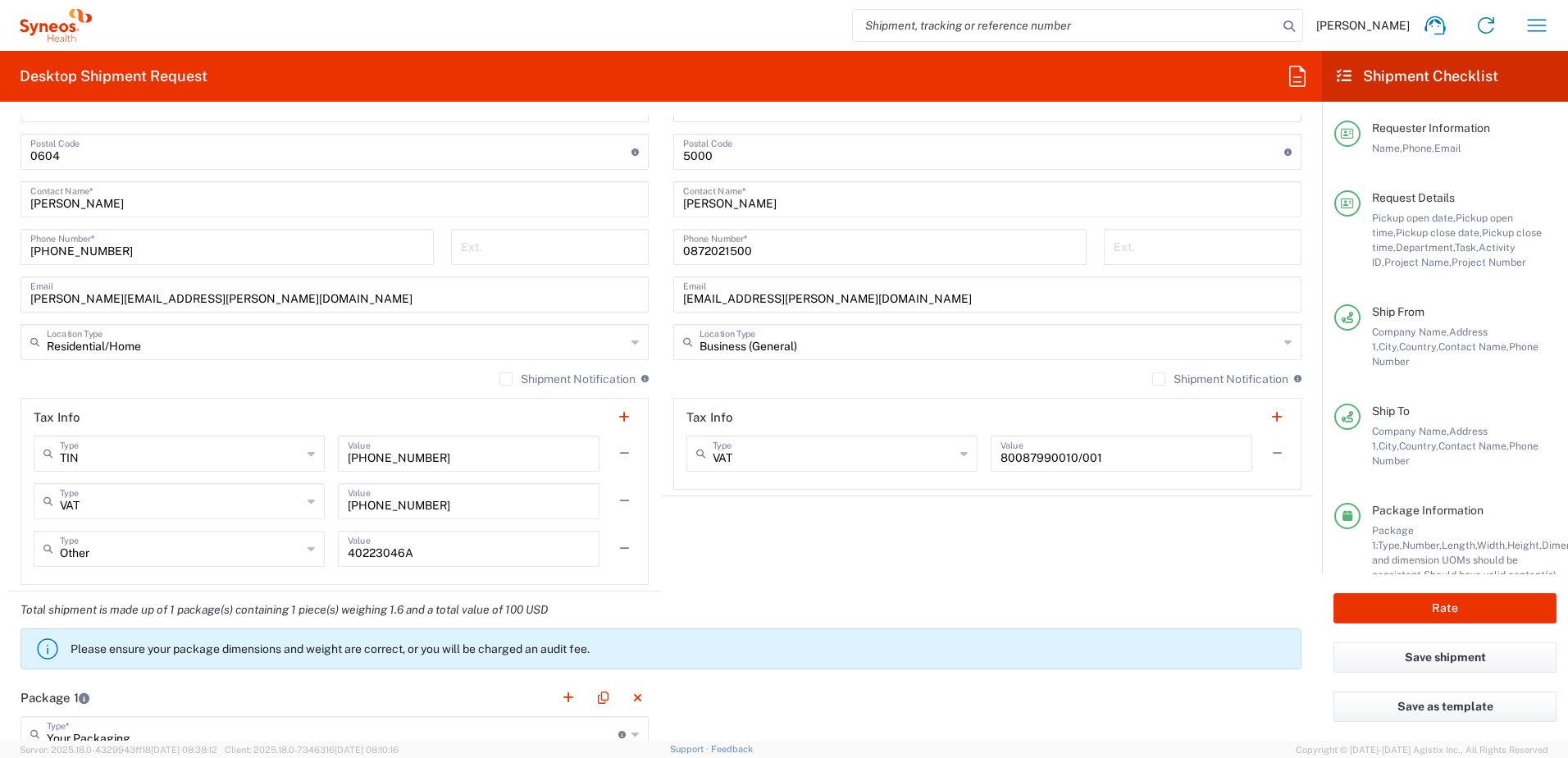
scroll to position [1148, 0]
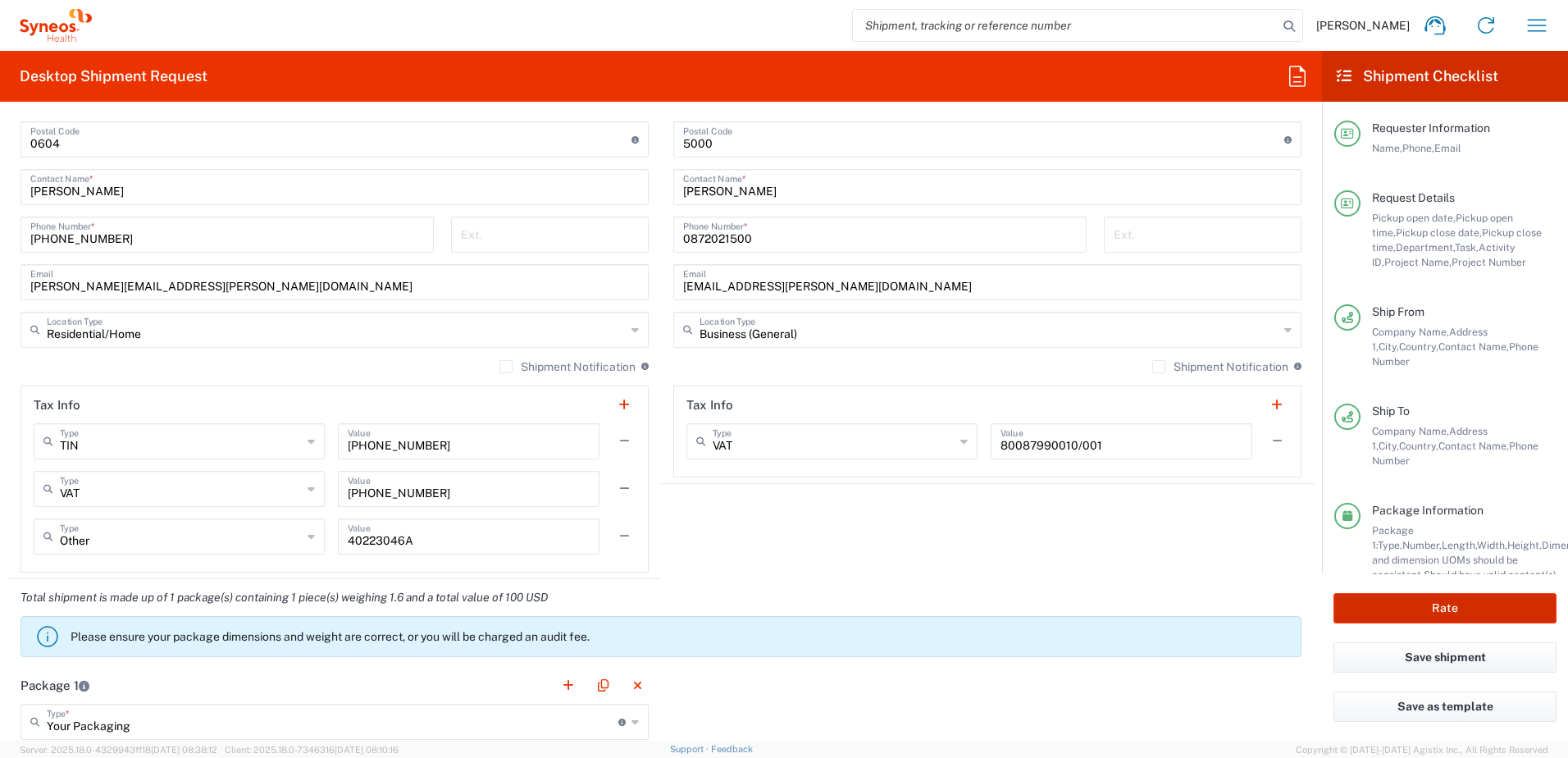
click at [1410, 606] on button "Rate" at bounding box center [1445, 608] width 223 height 30
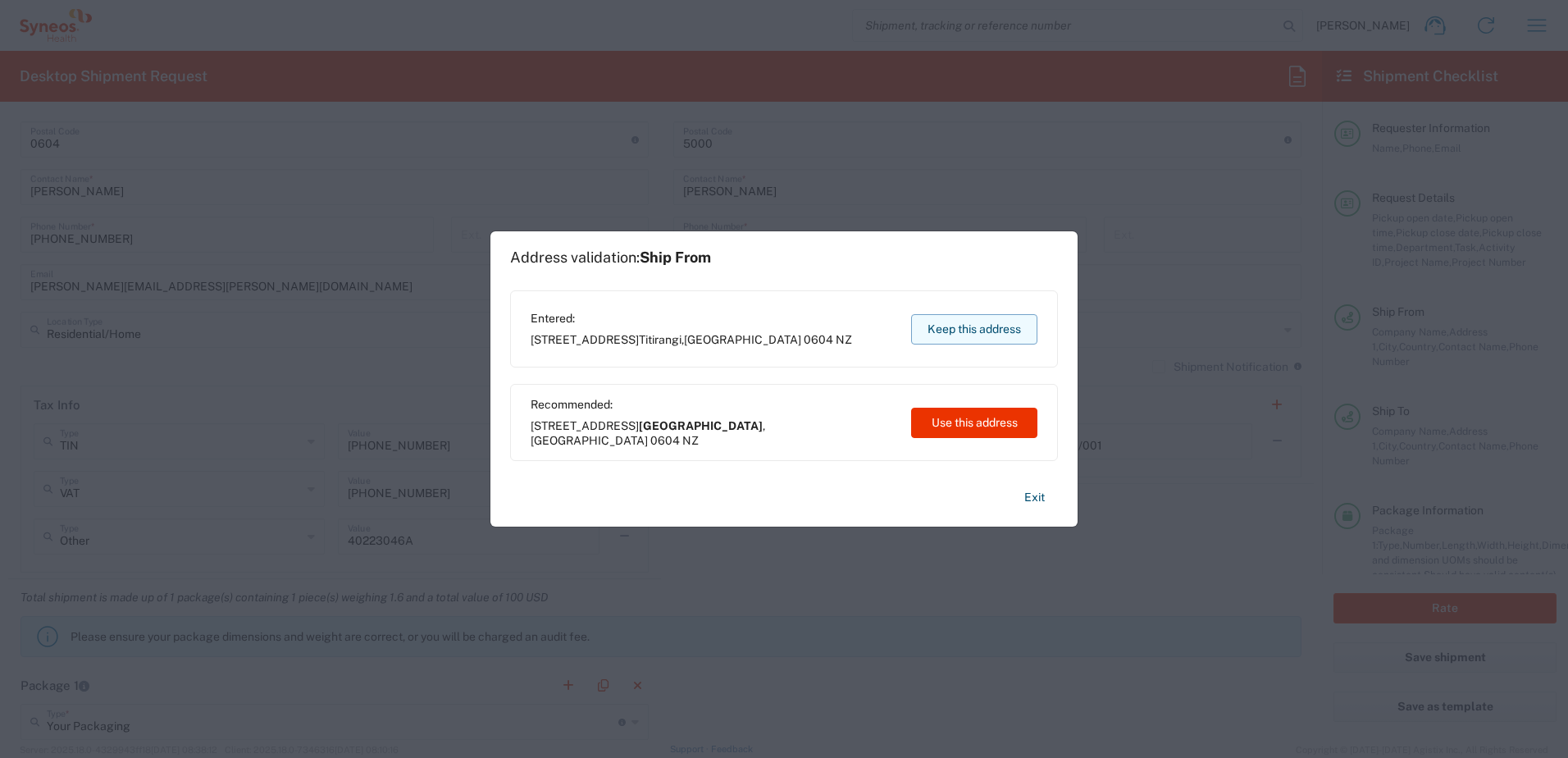
click at [1000, 322] on button "Keep this address" at bounding box center [974, 329] width 126 height 30
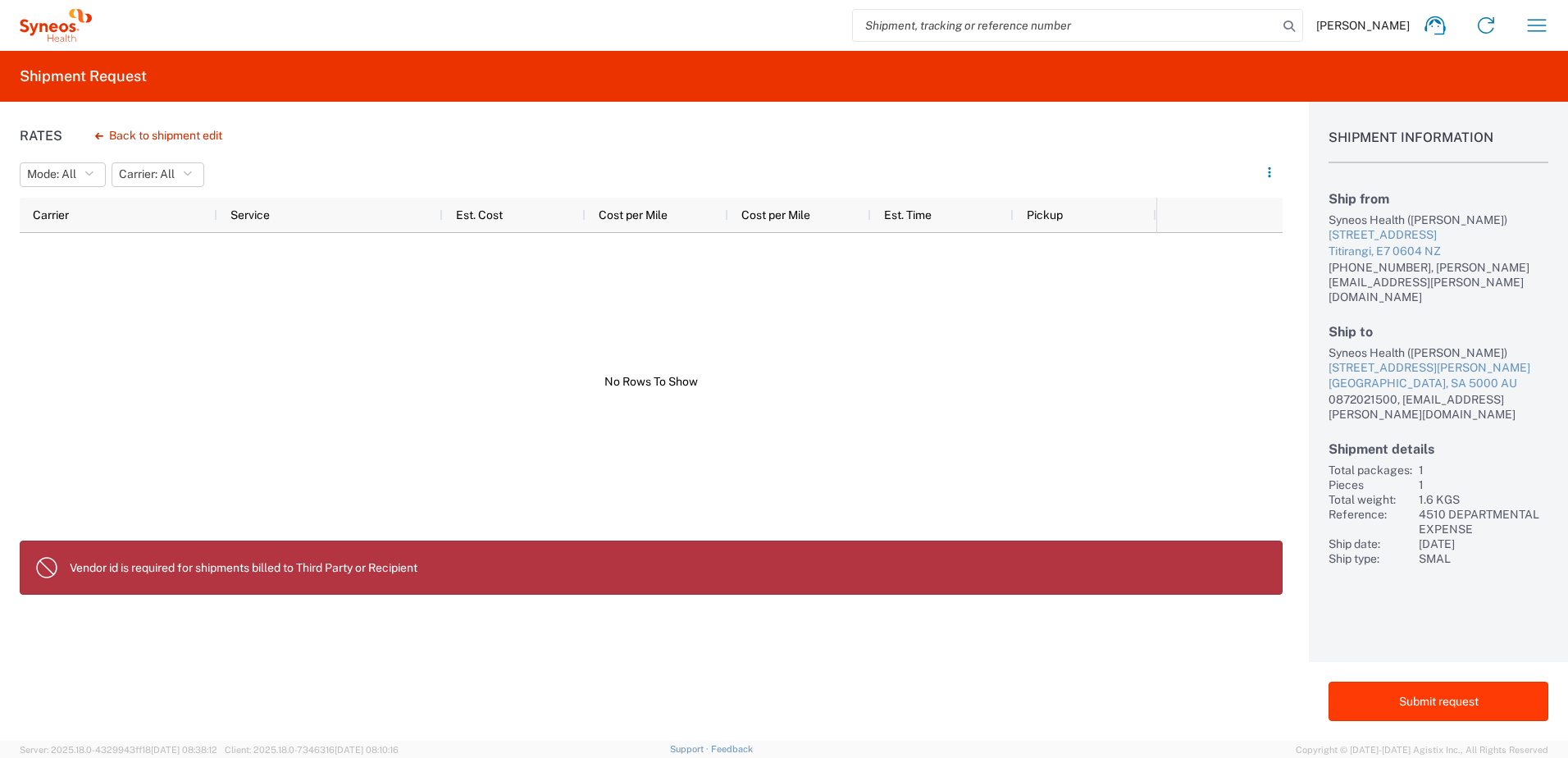
click at [1456, 707] on button "Submit request" at bounding box center [1438, 701] width 219 height 39
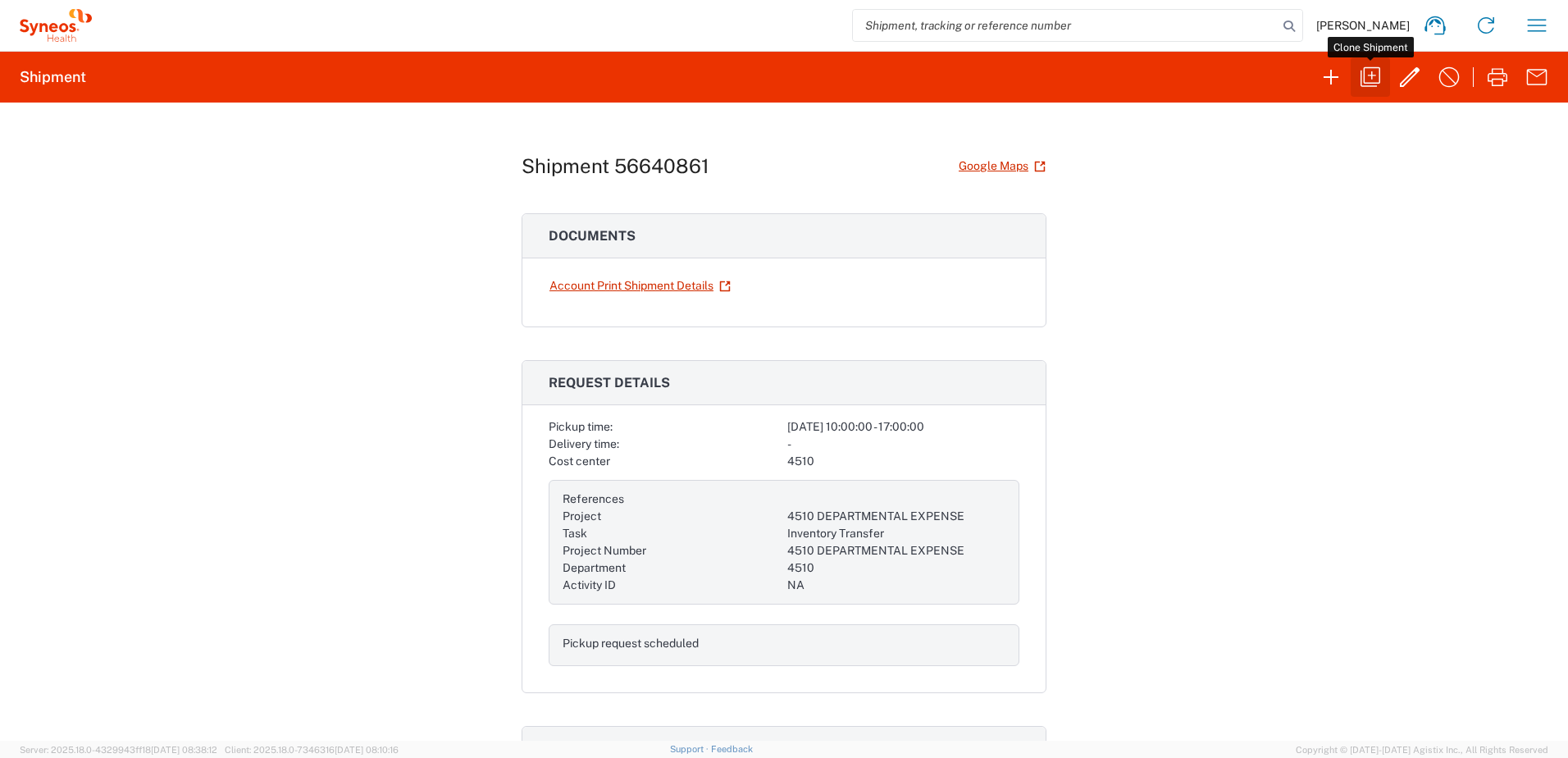
click at [1374, 80] on icon "button" at bounding box center [1370, 76] width 26 height 26
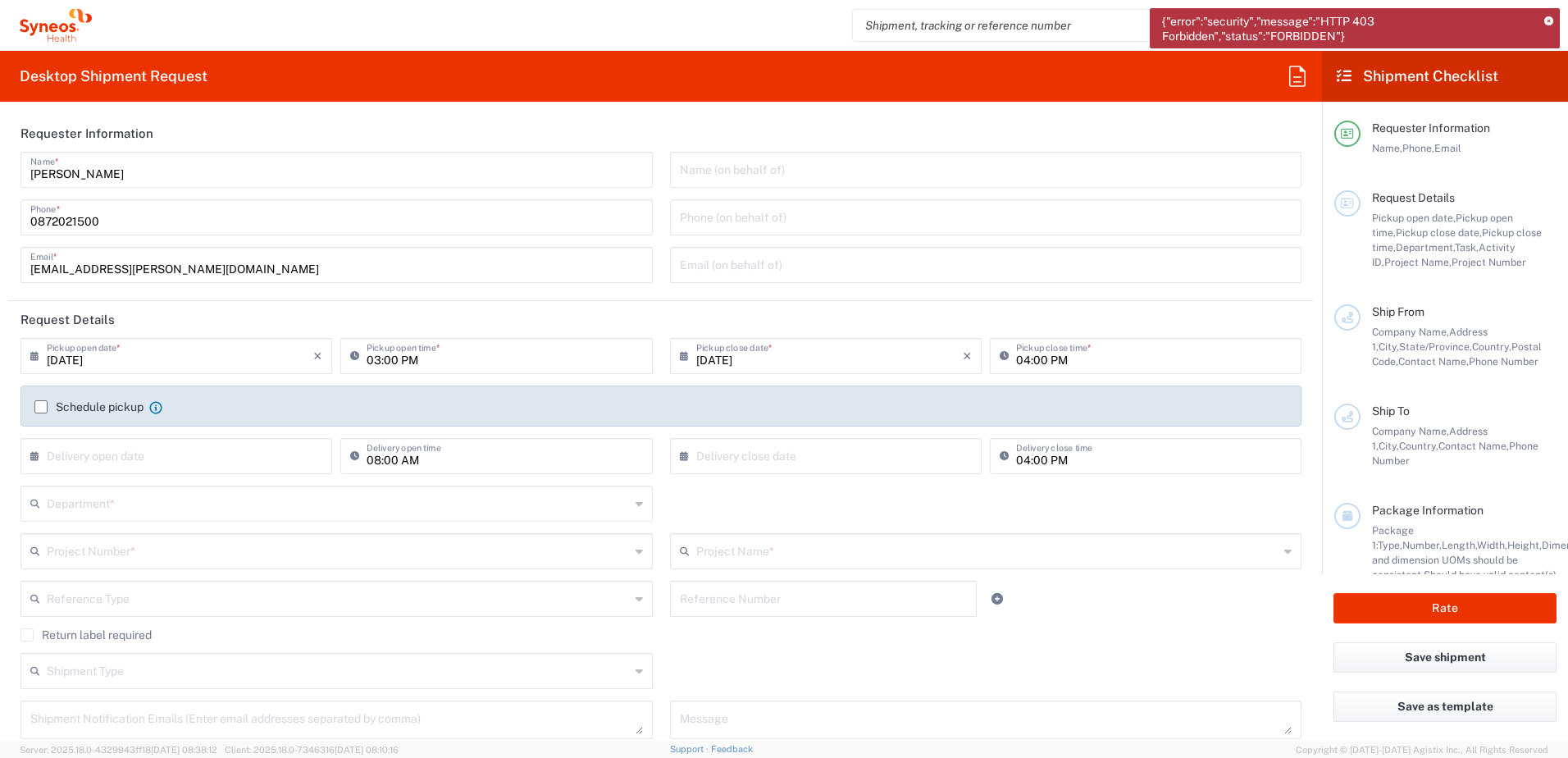
type input "United States"
click at [1550, 22] on icon at bounding box center [1549, 22] width 9 height 9
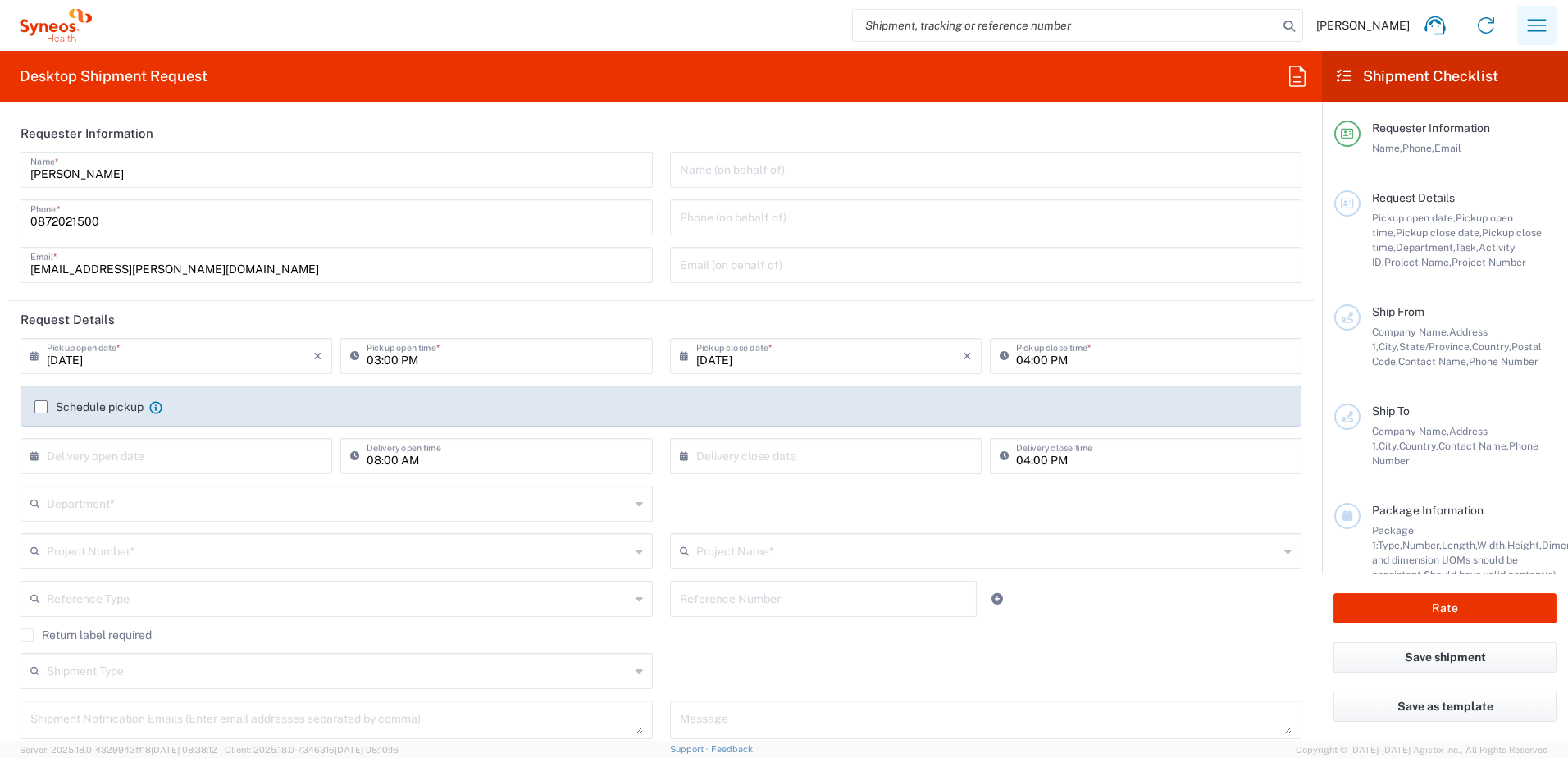
click at [1525, 25] on icon "button" at bounding box center [1536, 25] width 26 height 26
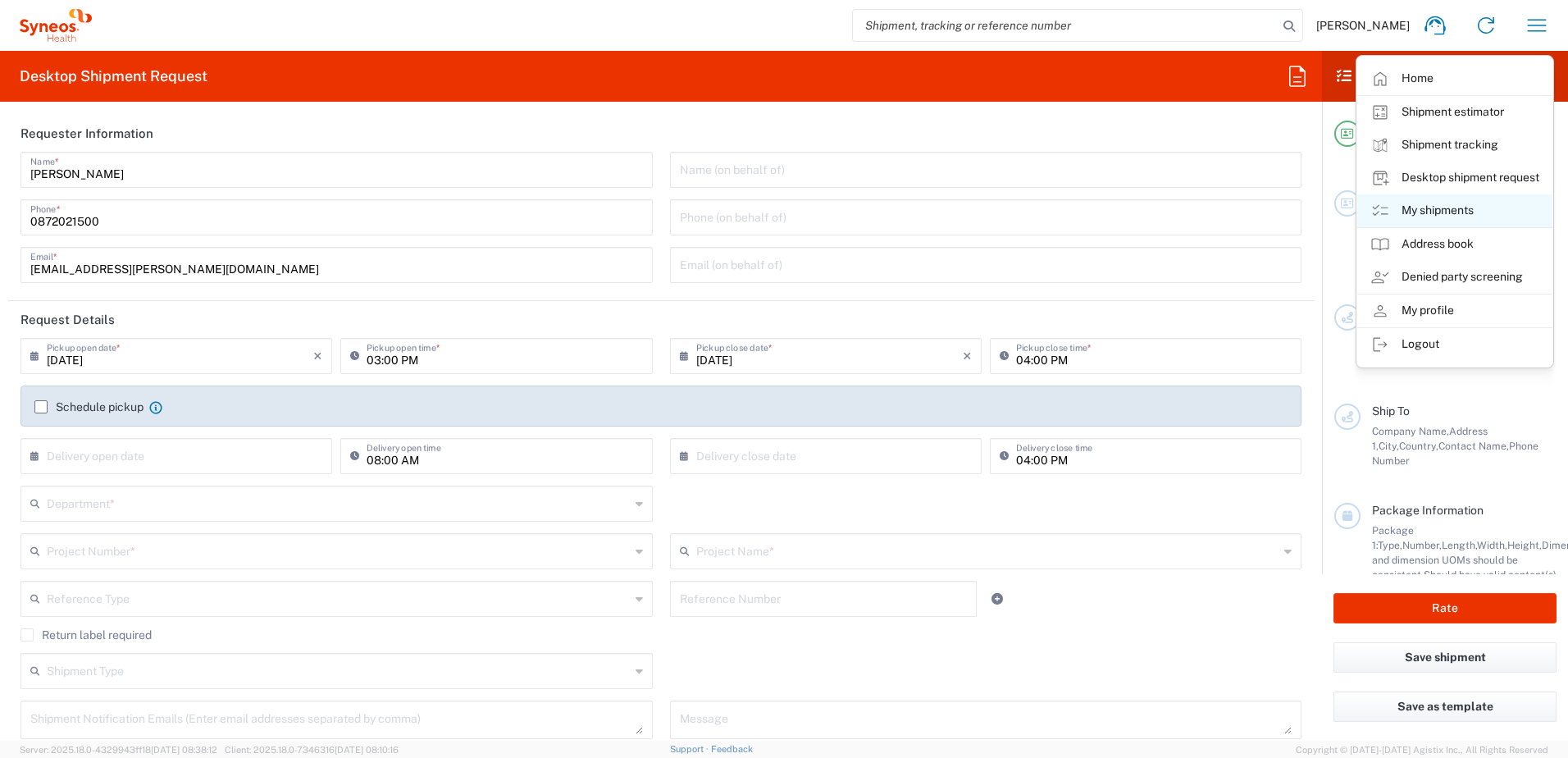
click at [1447, 207] on link "My shipments" at bounding box center [1455, 210] width 195 height 33
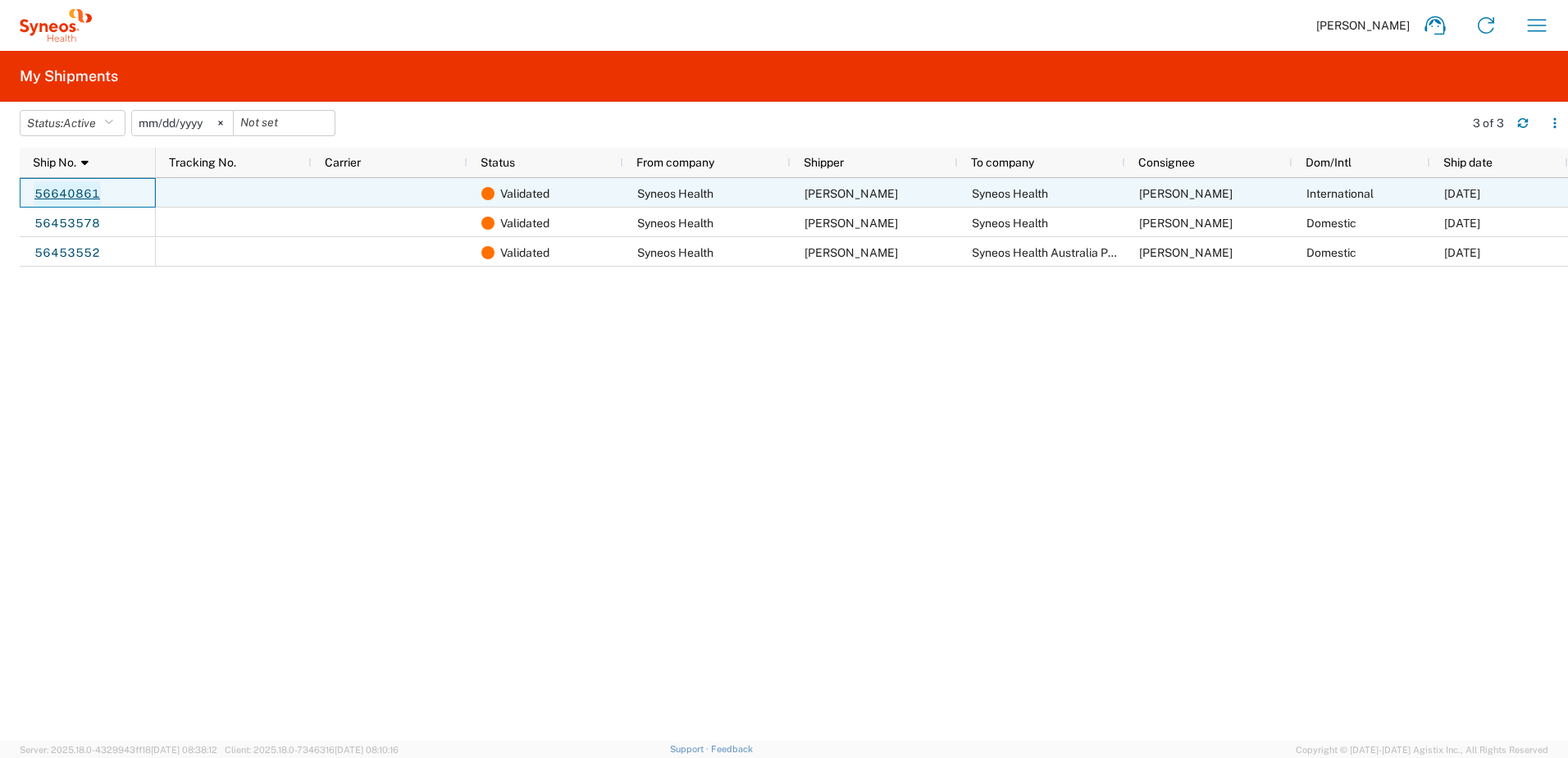
click at [44, 190] on link "56640861" at bounding box center [67, 193] width 67 height 26
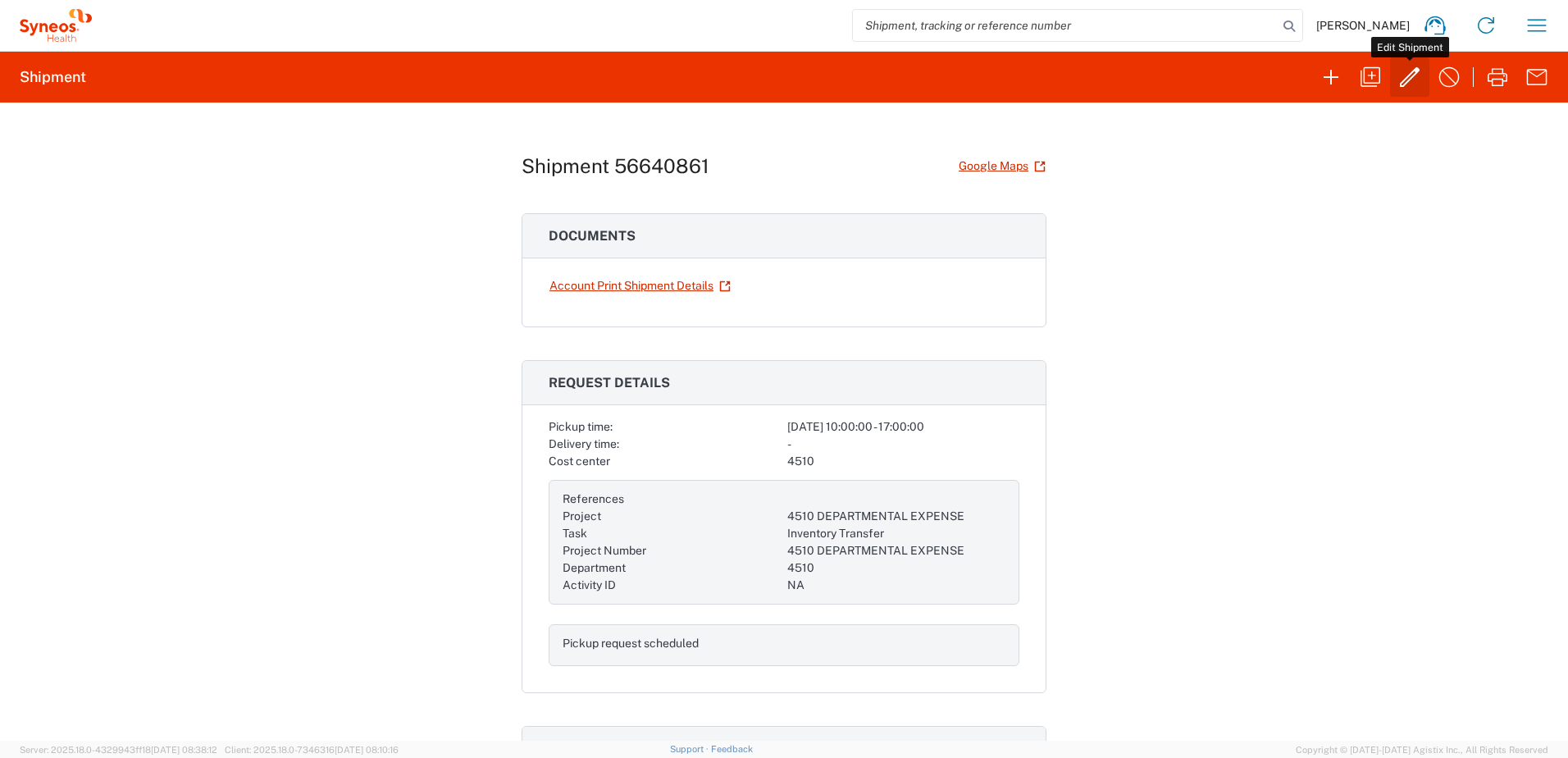
click at [1411, 79] on icon "button" at bounding box center [1411, 77] width 20 height 20
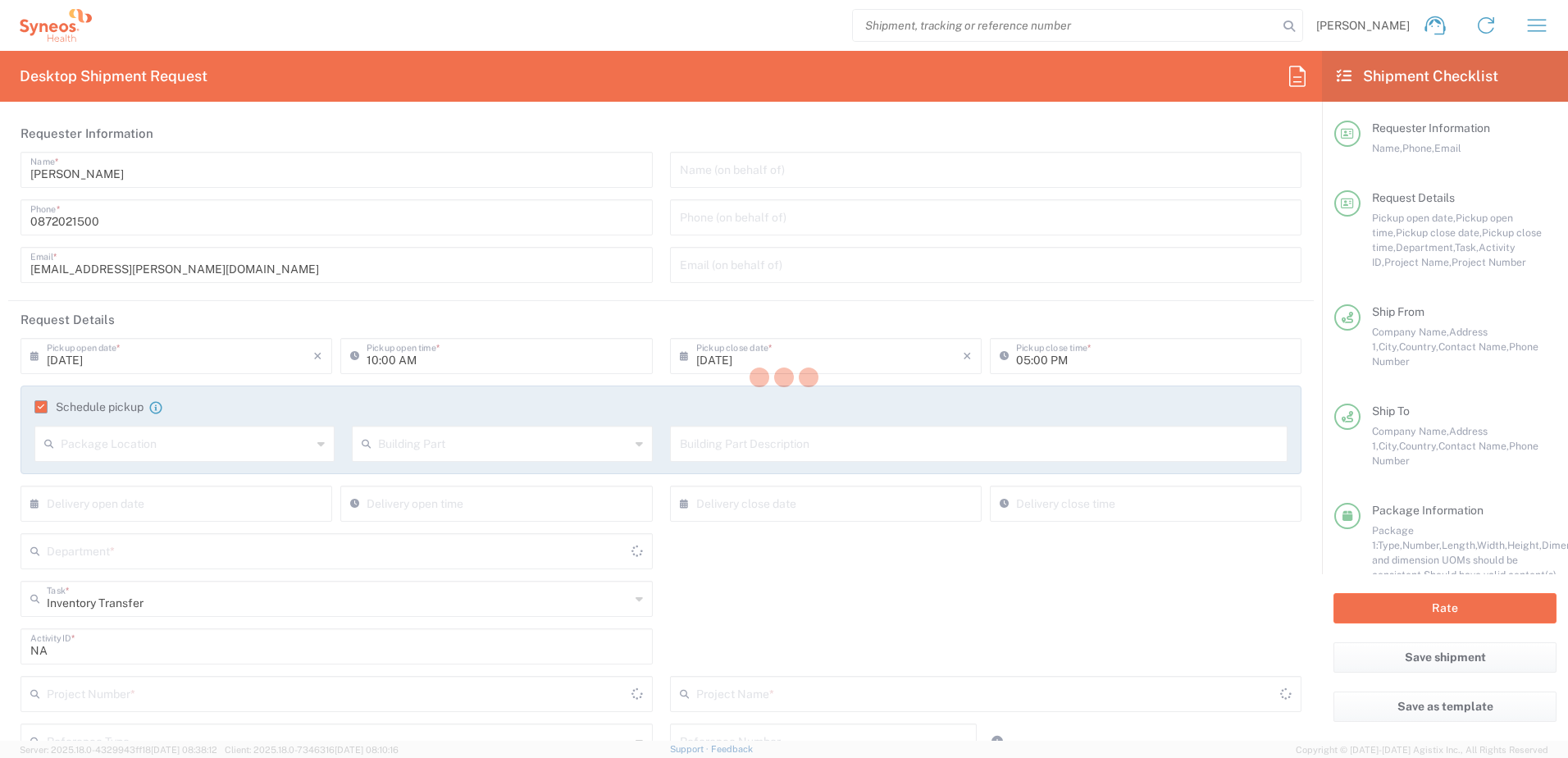
type input "South Australia"
type input "Your Packaging"
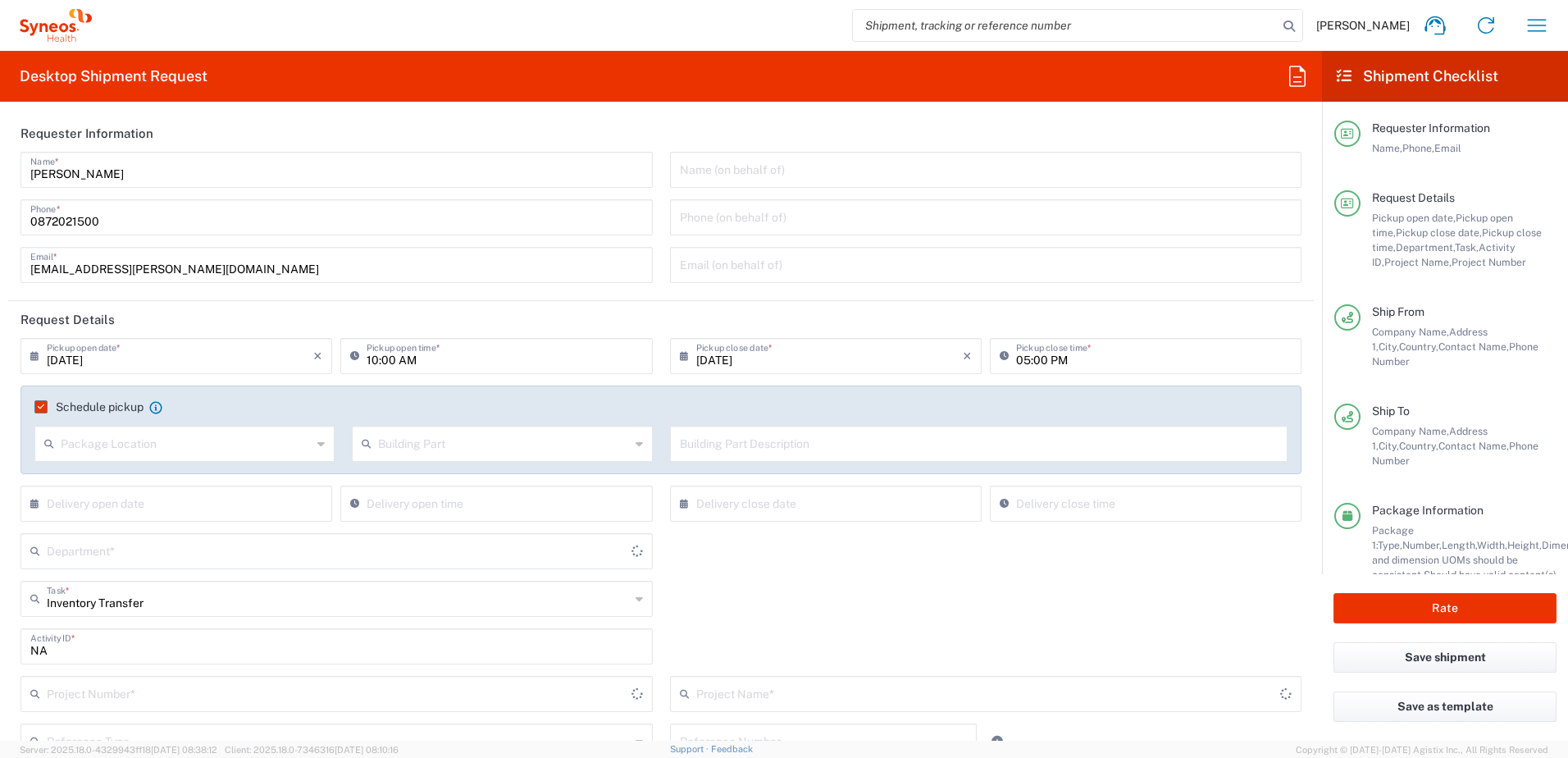
type input "4510 DEPARTMENTAL EXPENSE"
type input "Auckland"
type input "4510 DEPARTMENTAL EXPENSE"
type input "South Australia"
type input "4510"
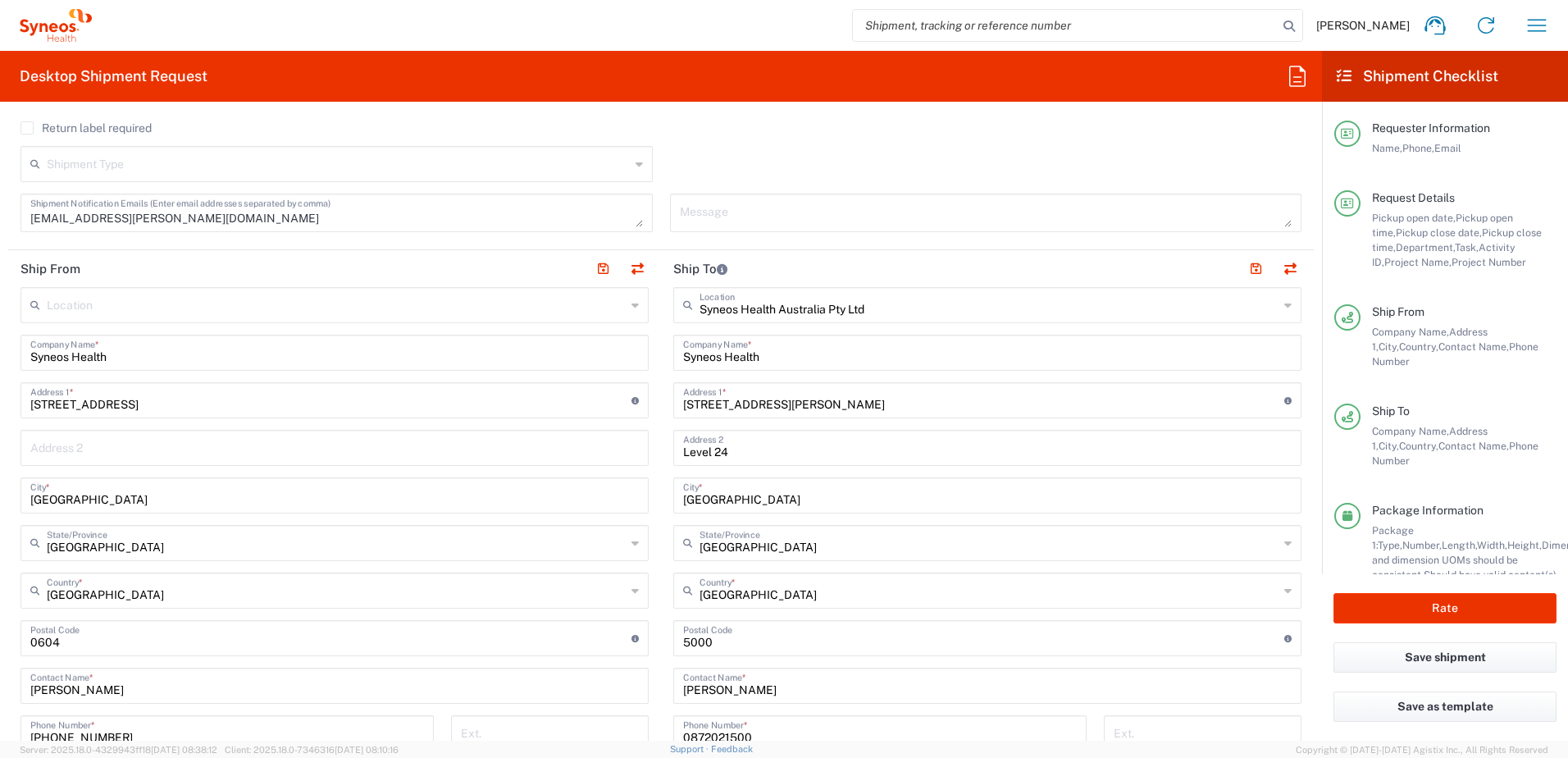
scroll to position [656, 0]
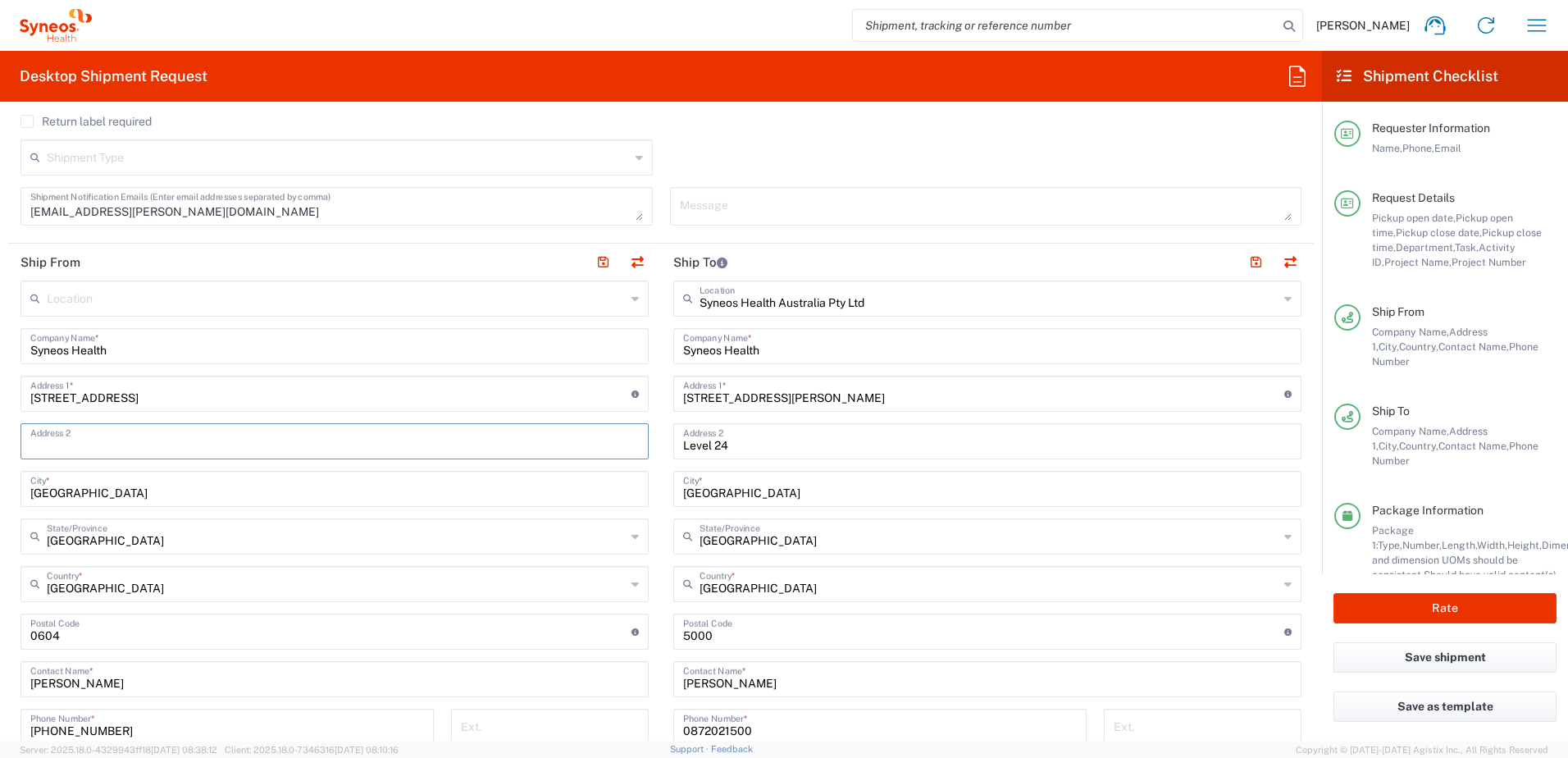
click at [209, 436] on input "text" at bounding box center [334, 440] width 609 height 28
paste input "Titirangi"
type input "Titirangi"
click at [1489, 605] on button "Rate" at bounding box center [1445, 608] width 223 height 30
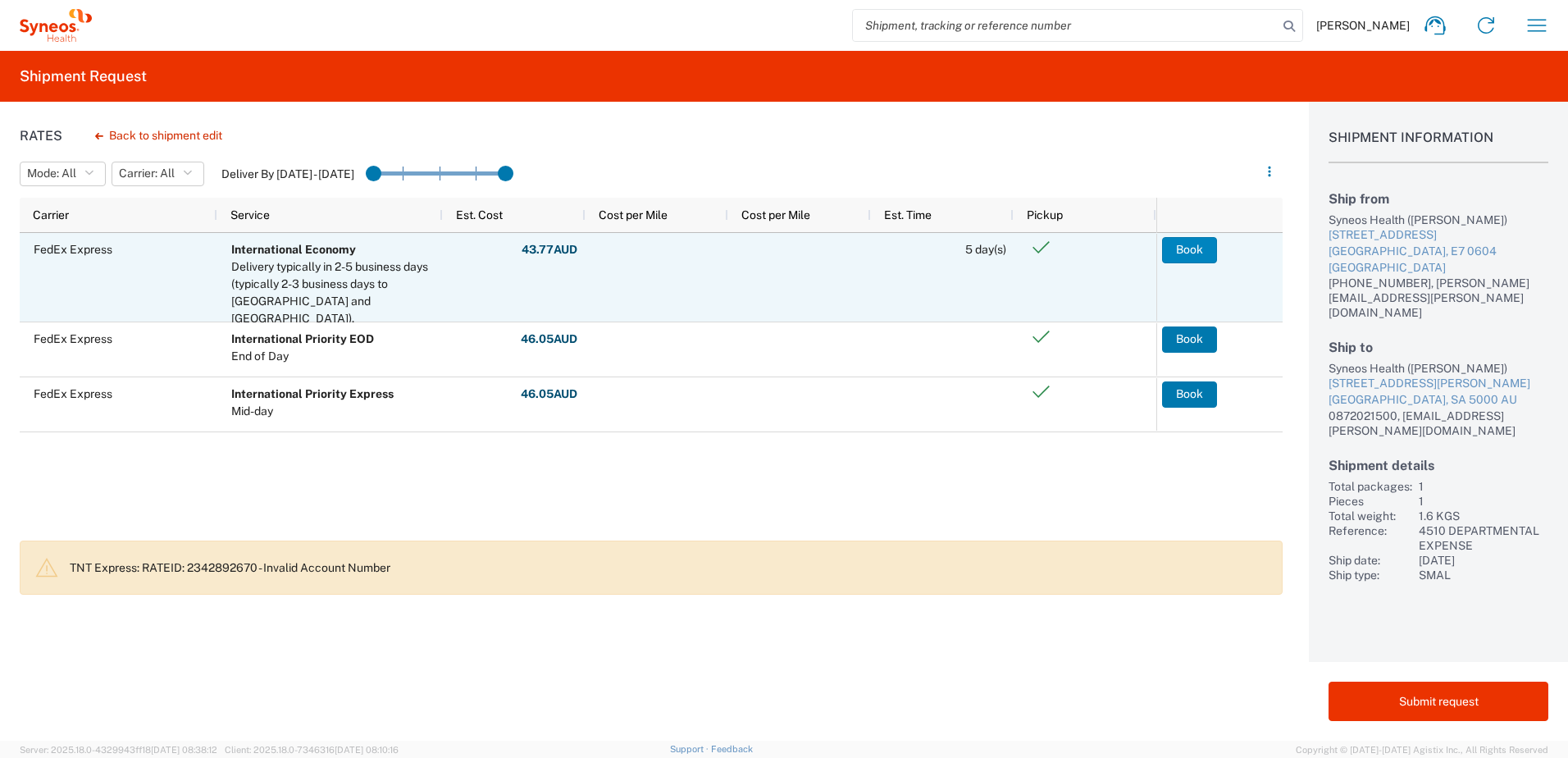
click at [1192, 252] on button "Book" at bounding box center [1190, 250] width 55 height 26
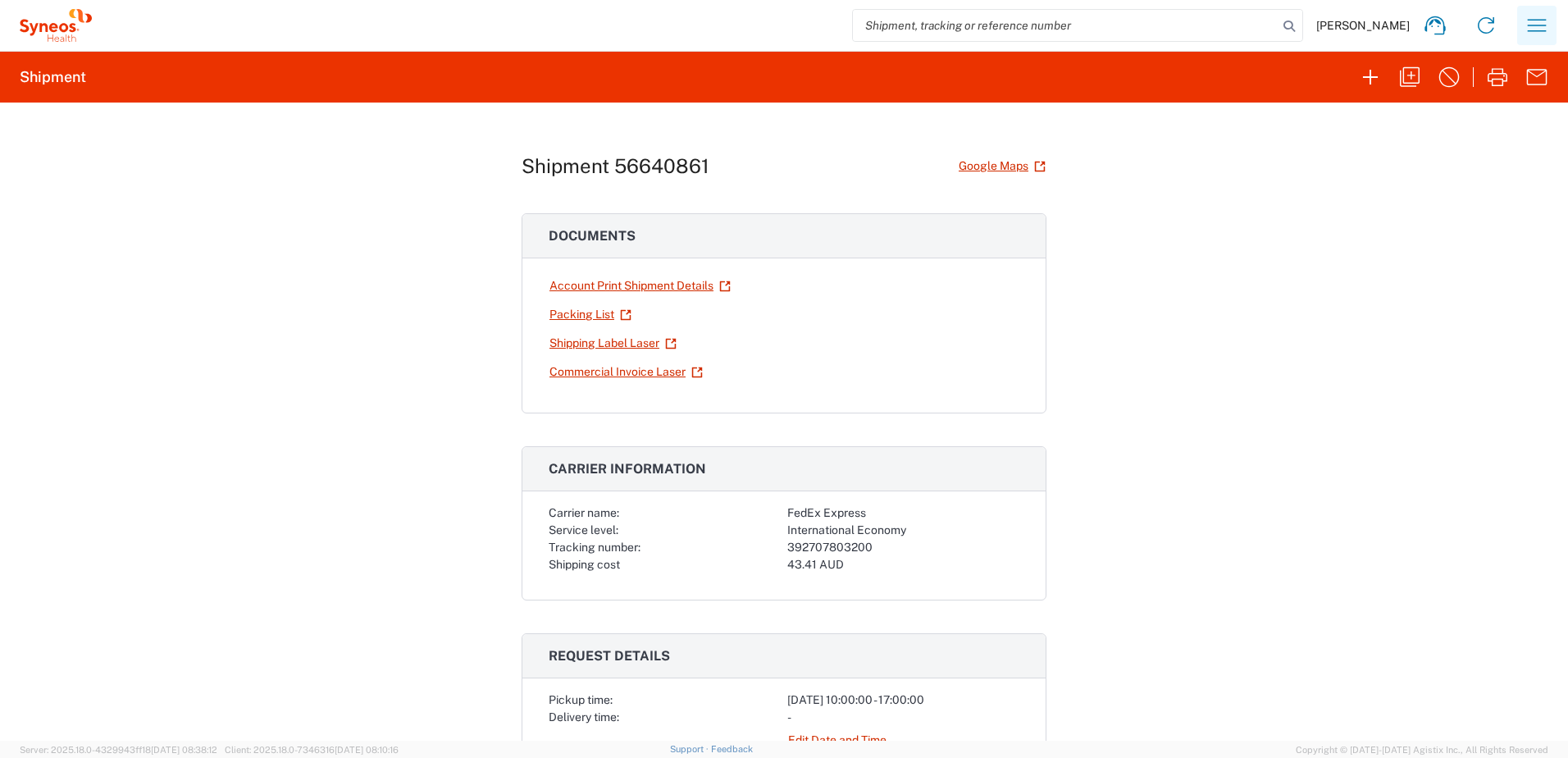
click at [1537, 27] on icon "button" at bounding box center [1536, 25] width 26 height 26
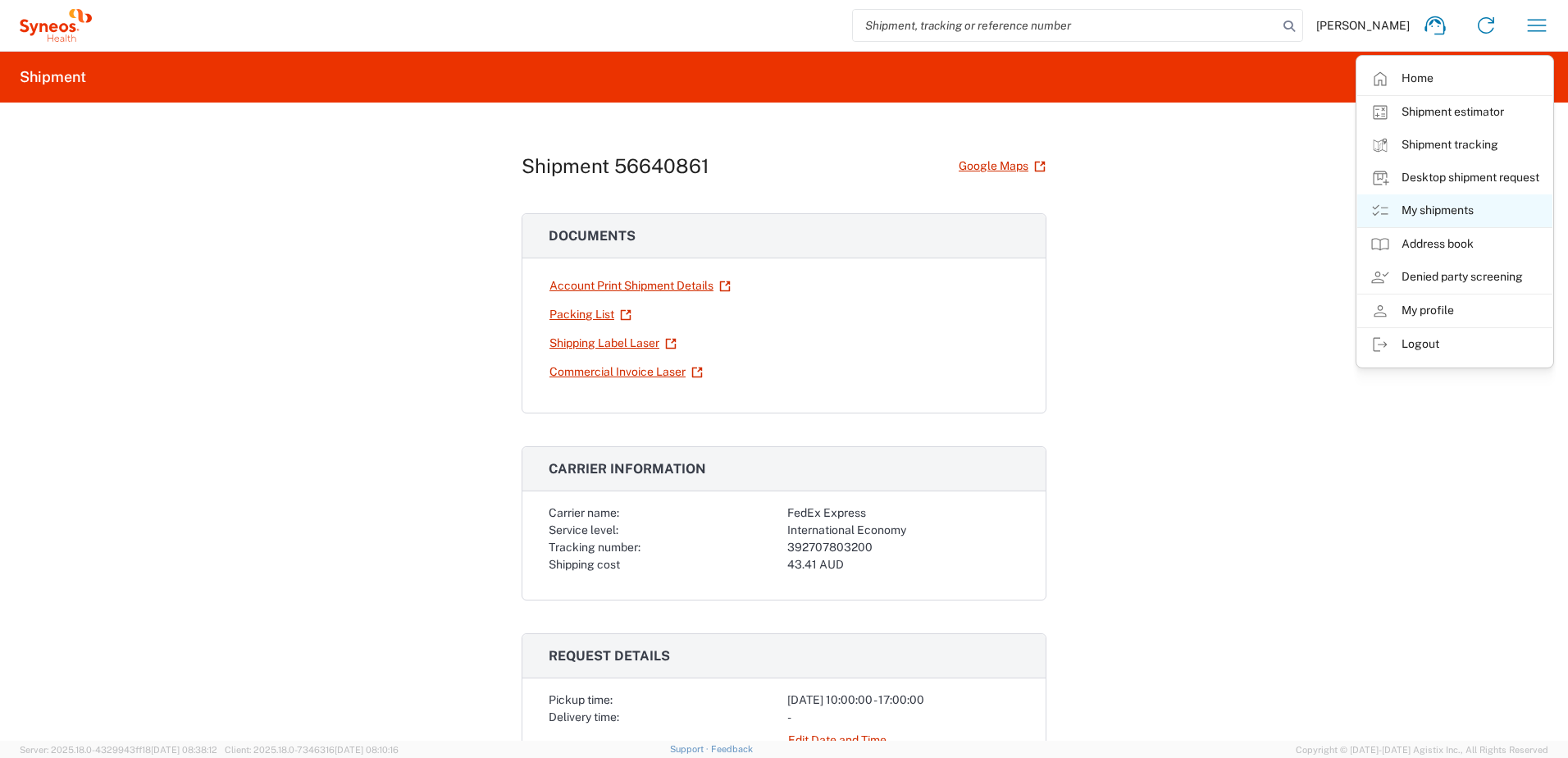
click at [1434, 216] on link "My shipments" at bounding box center [1455, 210] width 195 height 33
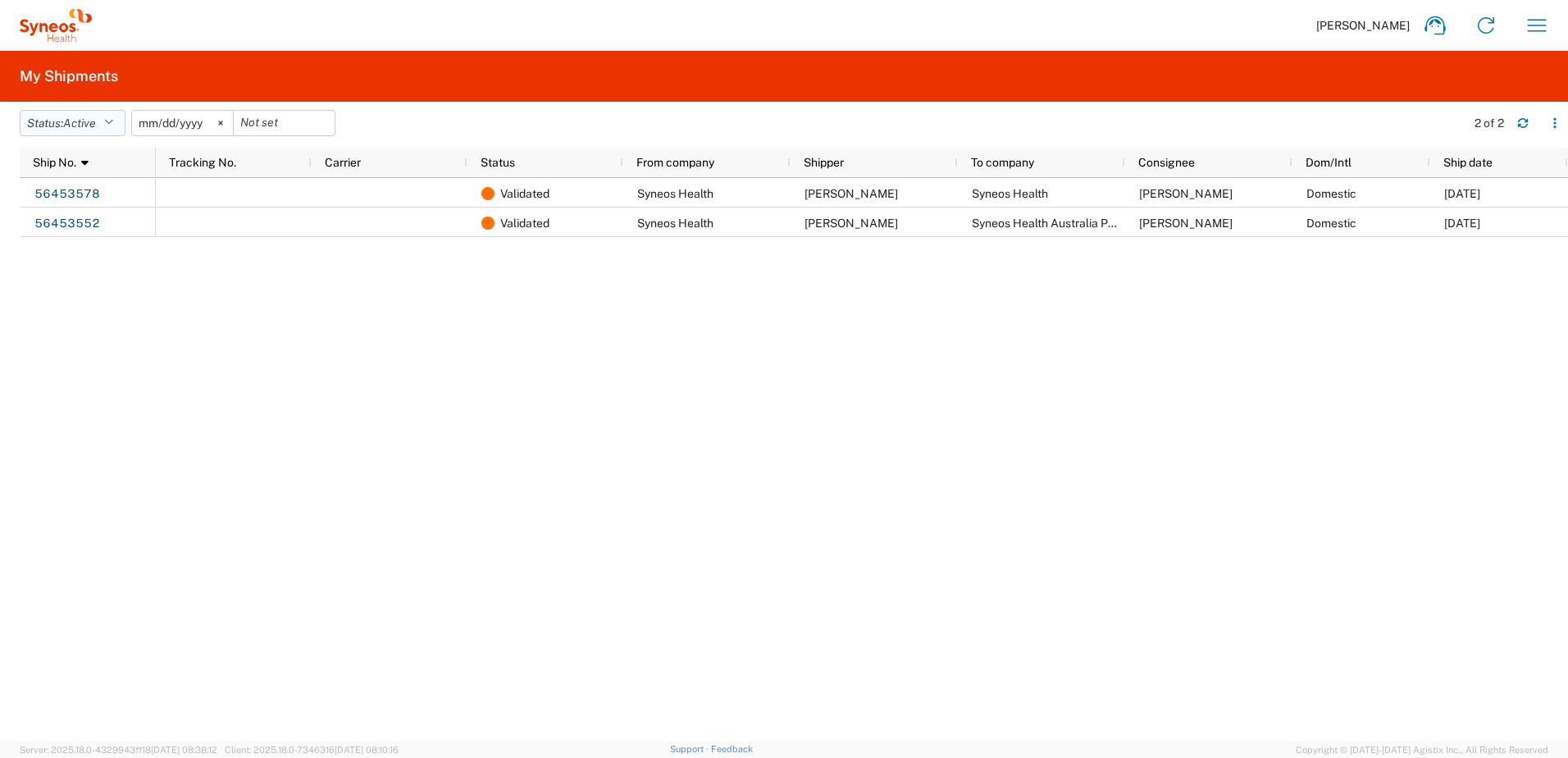
click at [101, 119] on button "Status: Active" at bounding box center [73, 122] width 106 height 26
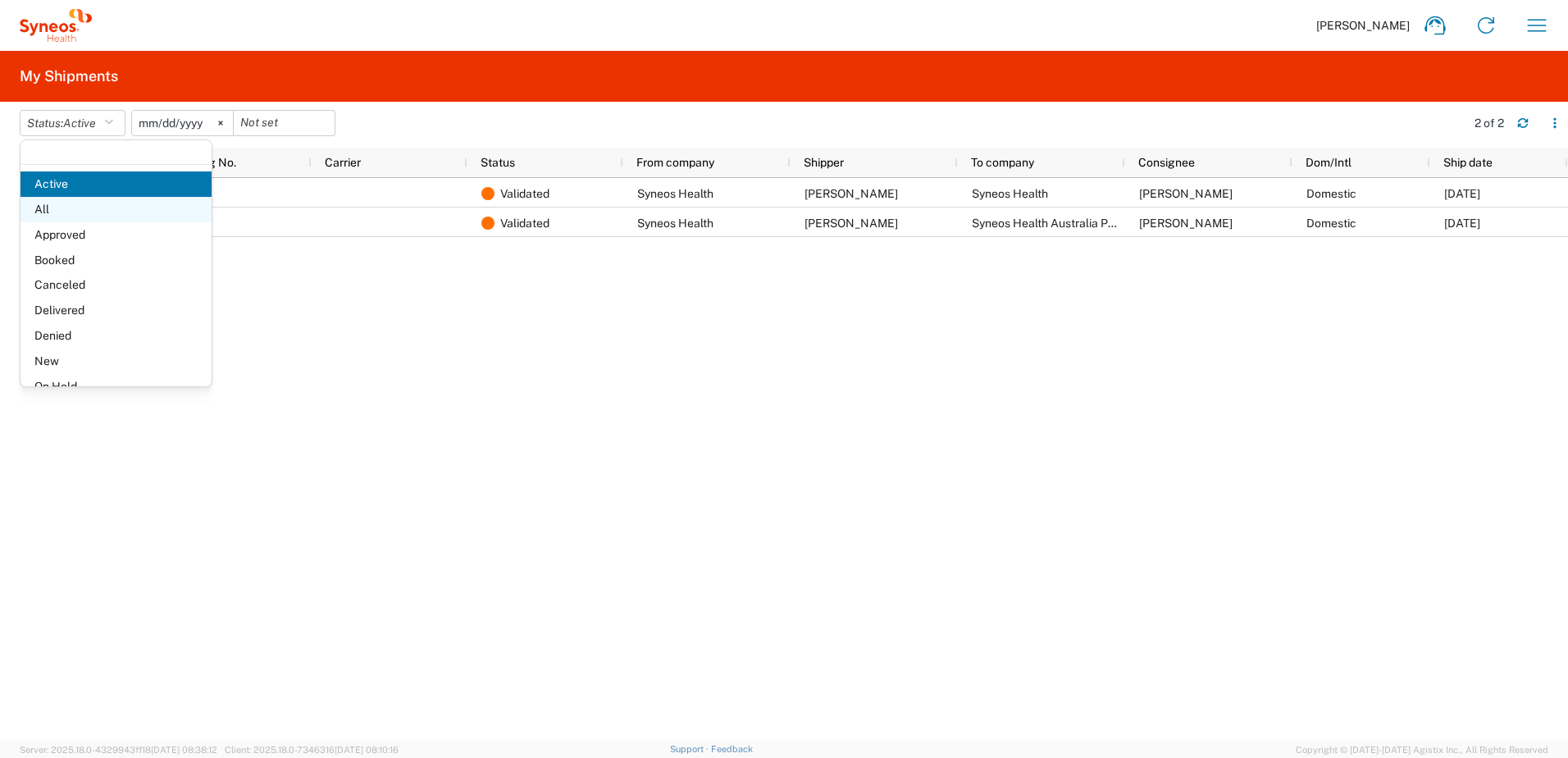
click at [80, 210] on span "All" at bounding box center [116, 209] width 191 height 25
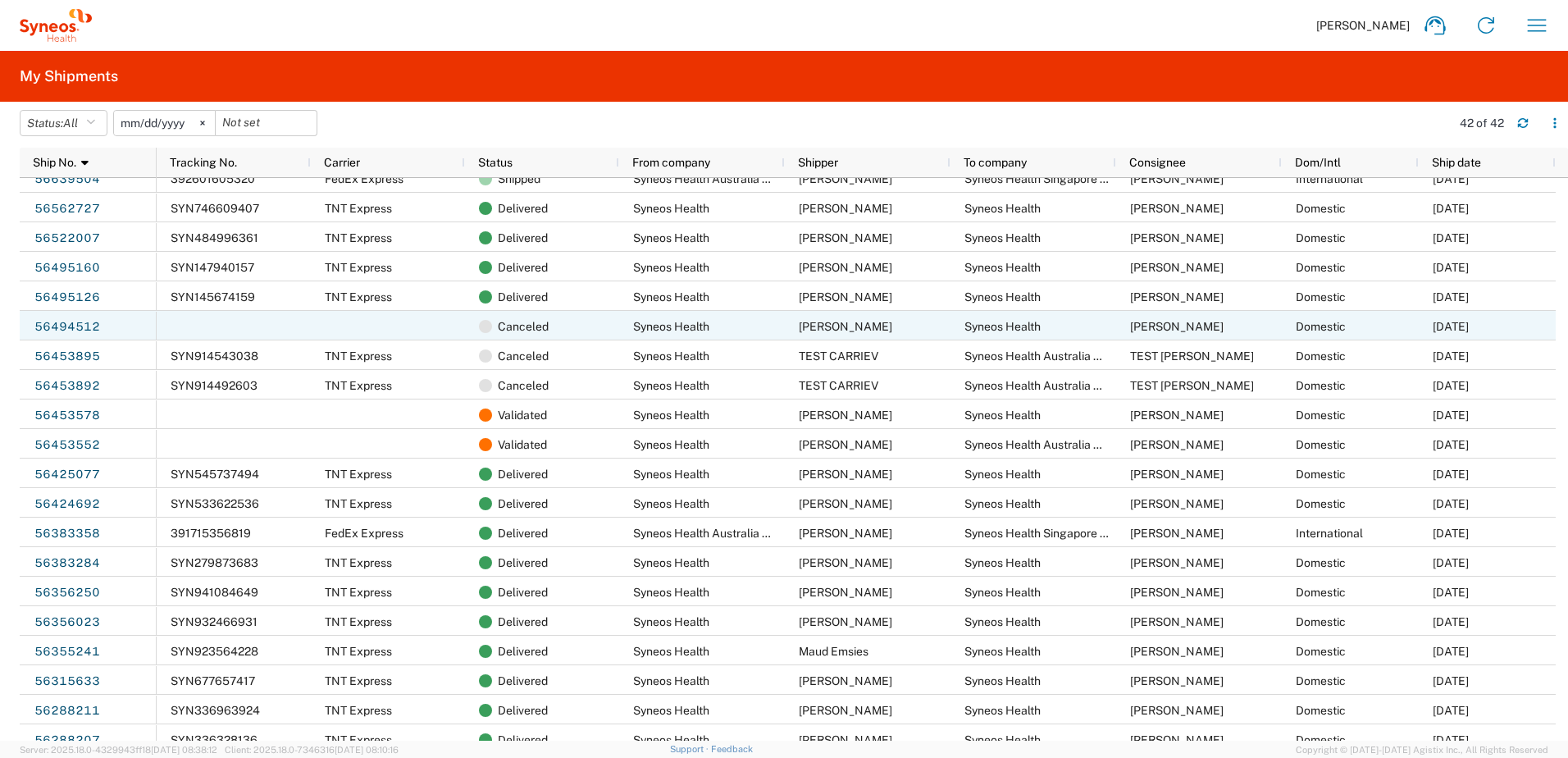
scroll to position [55, 0]
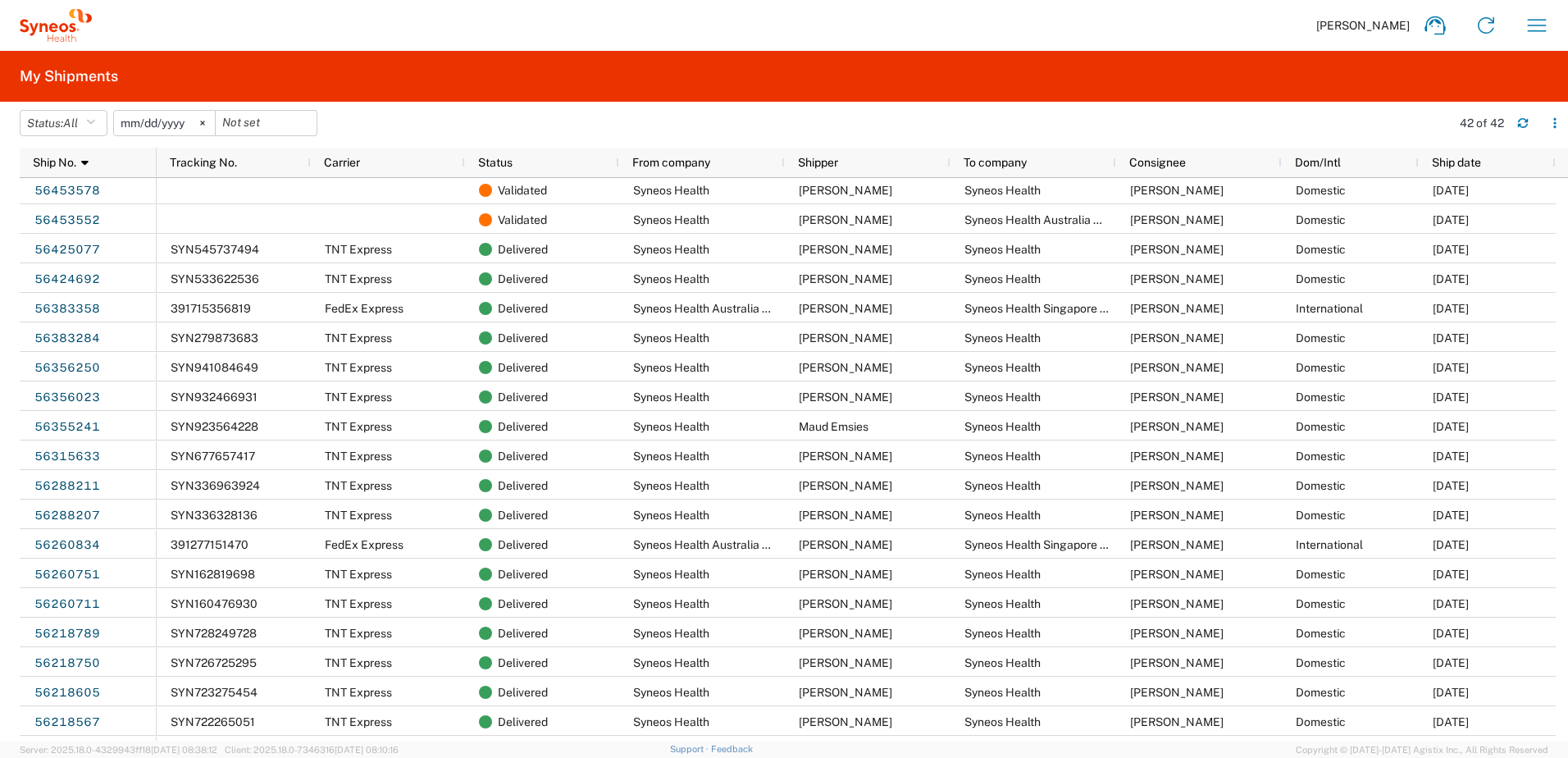
click at [812, 29] on div "Chiran Rayamajhi Home Shipment estimator Shipment tracking Desktop shipment req…" at bounding box center [828, 25] width 1471 height 39
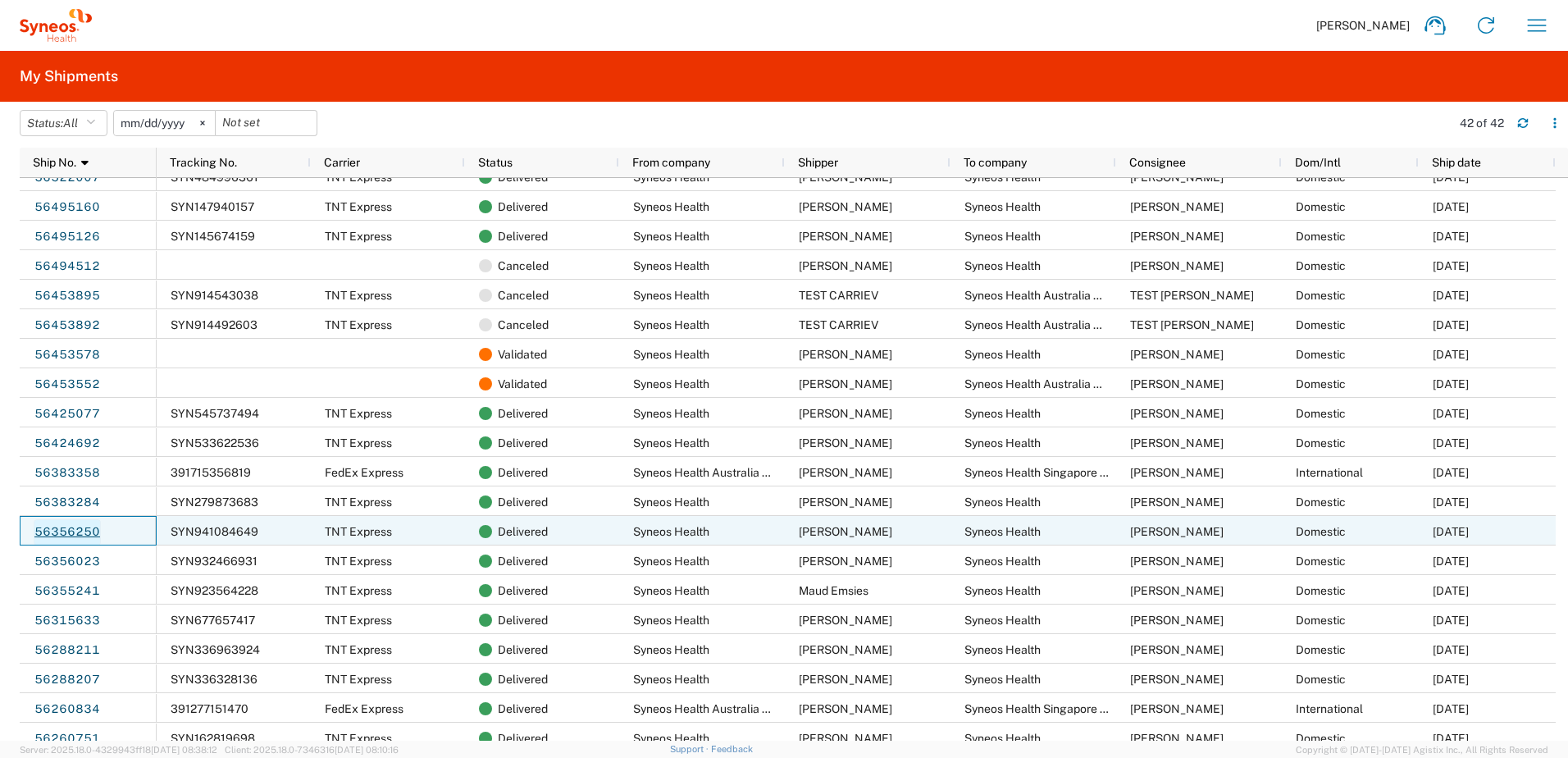
click at [72, 529] on link "56356250" at bounding box center [67, 532] width 67 height 26
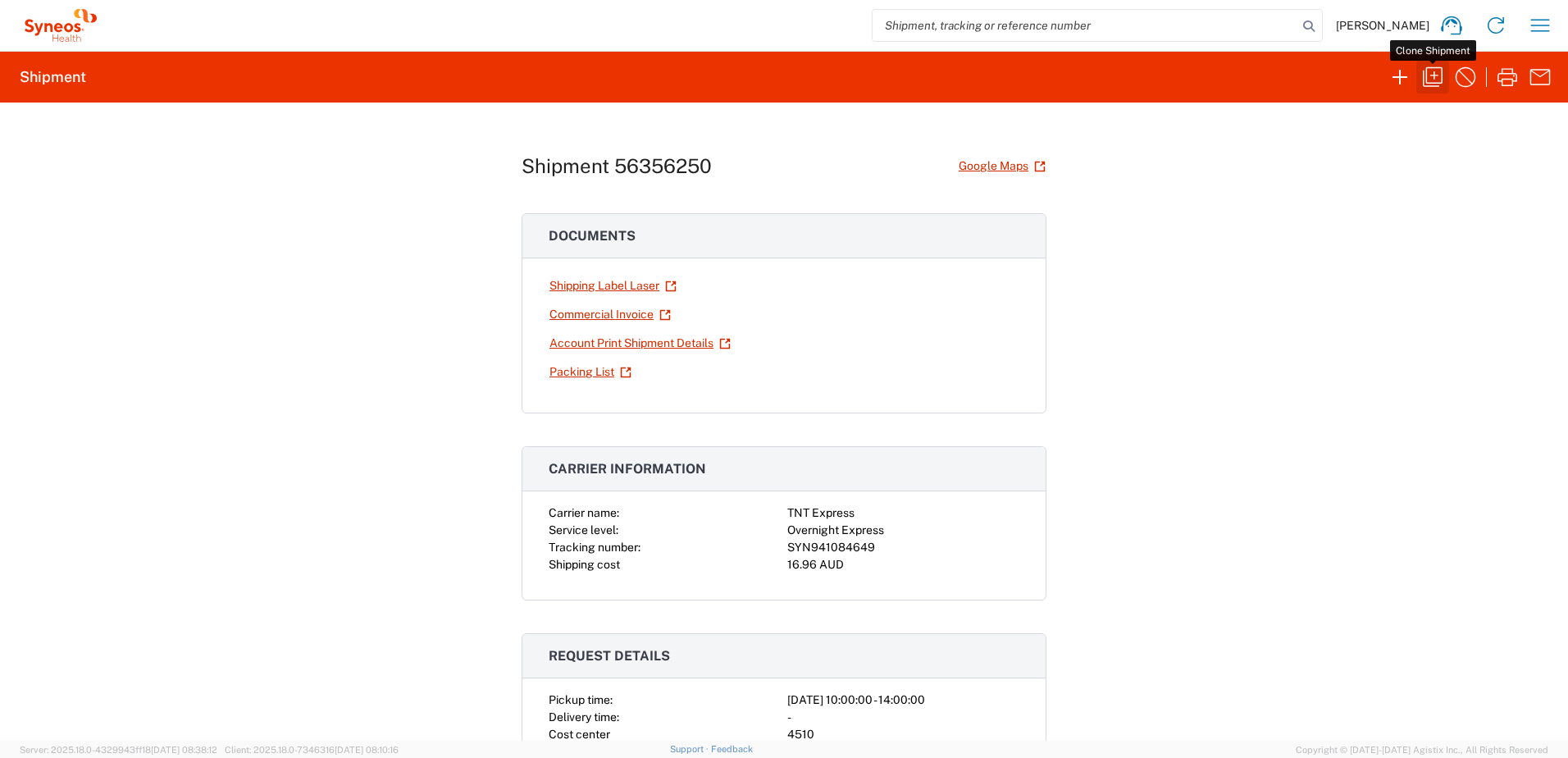
click at [1426, 76] on icon "button" at bounding box center [1432, 76] width 26 height 26
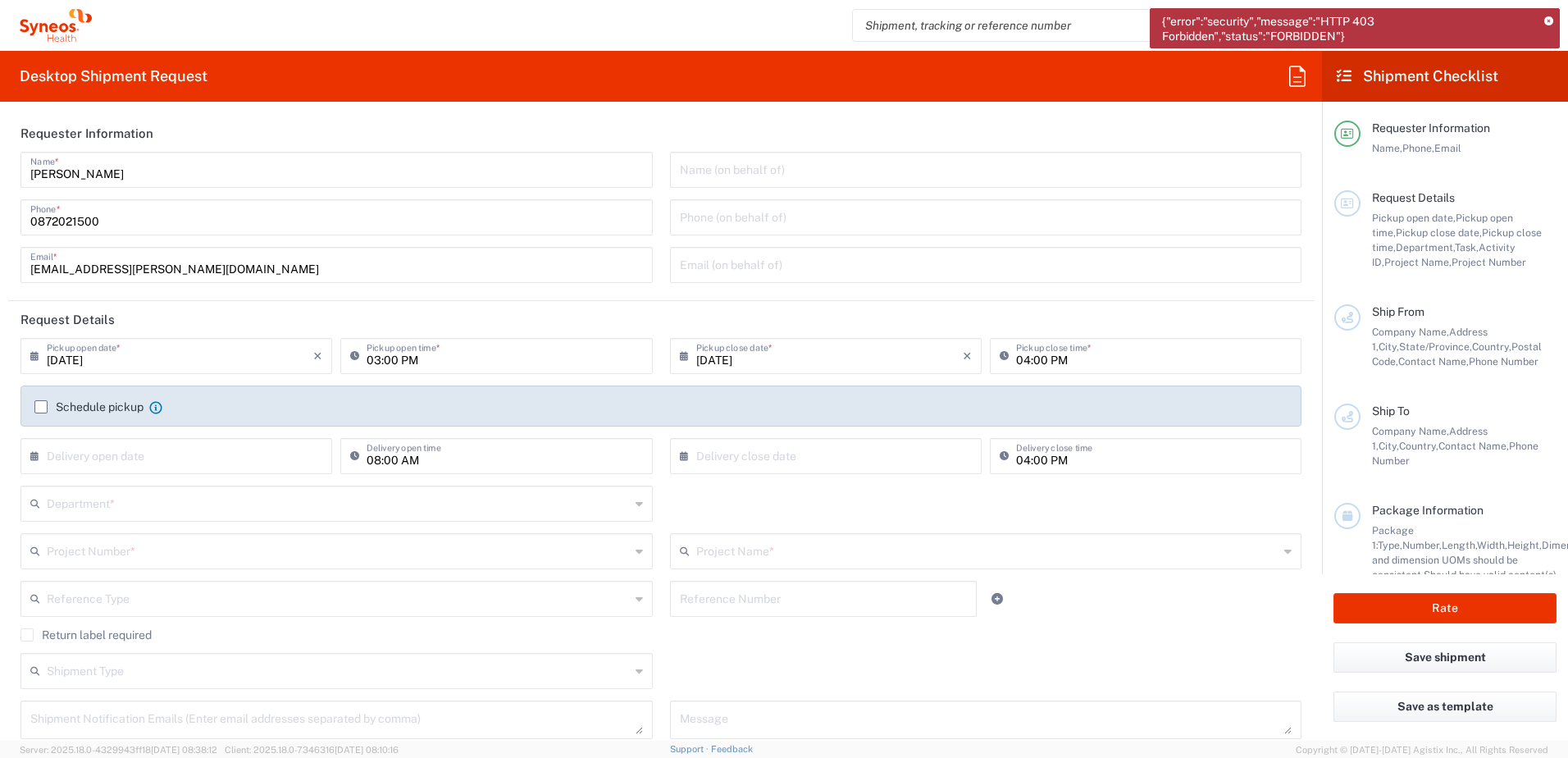
click at [169, 362] on input "09/01/2025" at bounding box center [180, 354] width 266 height 28
click at [147, 433] on span "2" at bounding box center [154, 434] width 24 height 23
type input "09/02/2025"
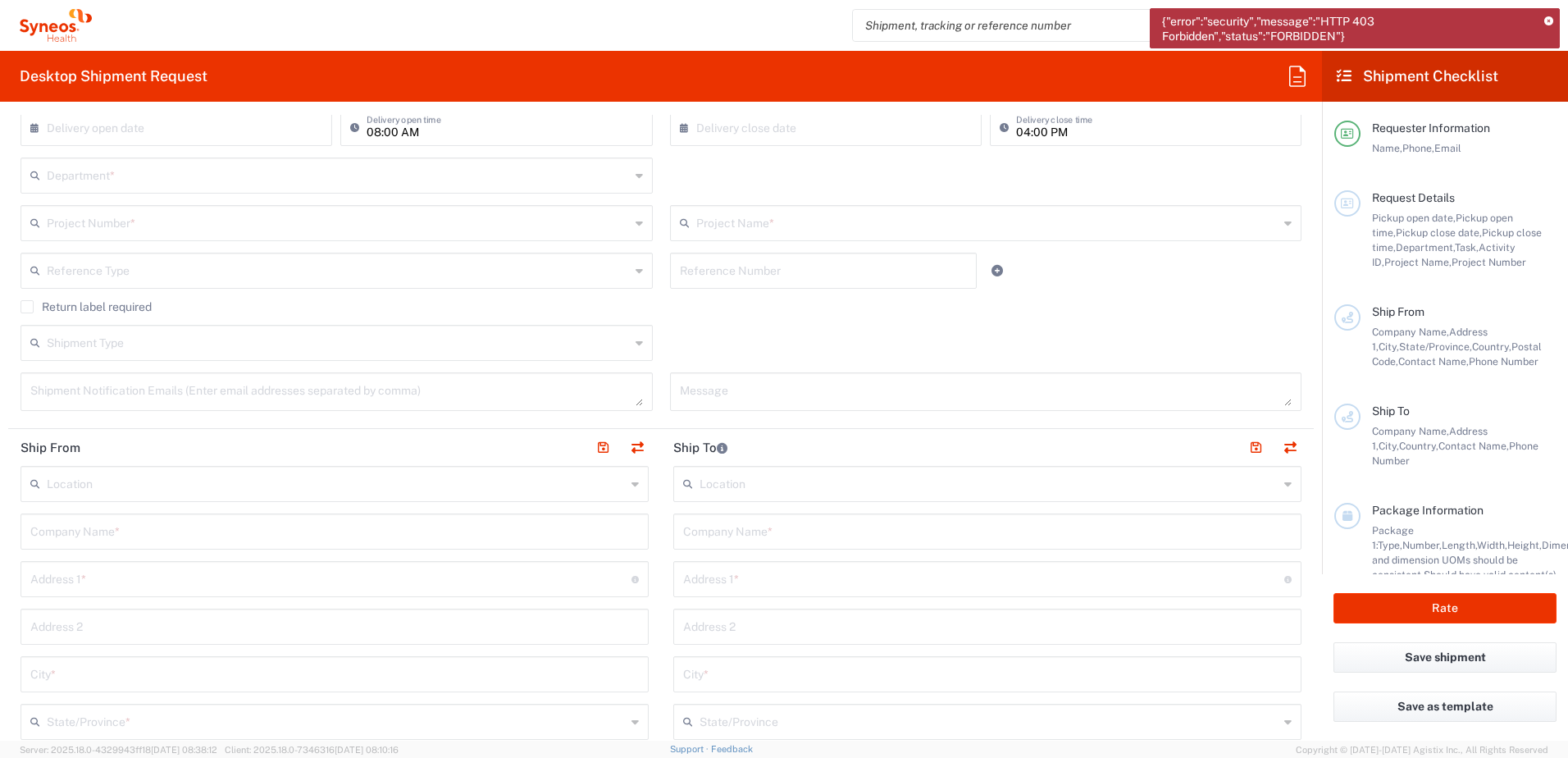
click at [730, 383] on textarea at bounding box center [986, 391] width 612 height 28
paste textarea "please dial 40602 then OK"
click at [771, 396] on textarea "please dial 40602 then OK" at bounding box center [986, 391] width 612 height 28
paste textarea "intercom"
drag, startPoint x: 895, startPoint y: 397, endPoint x: 607, endPoint y: 389, distance: 288.1
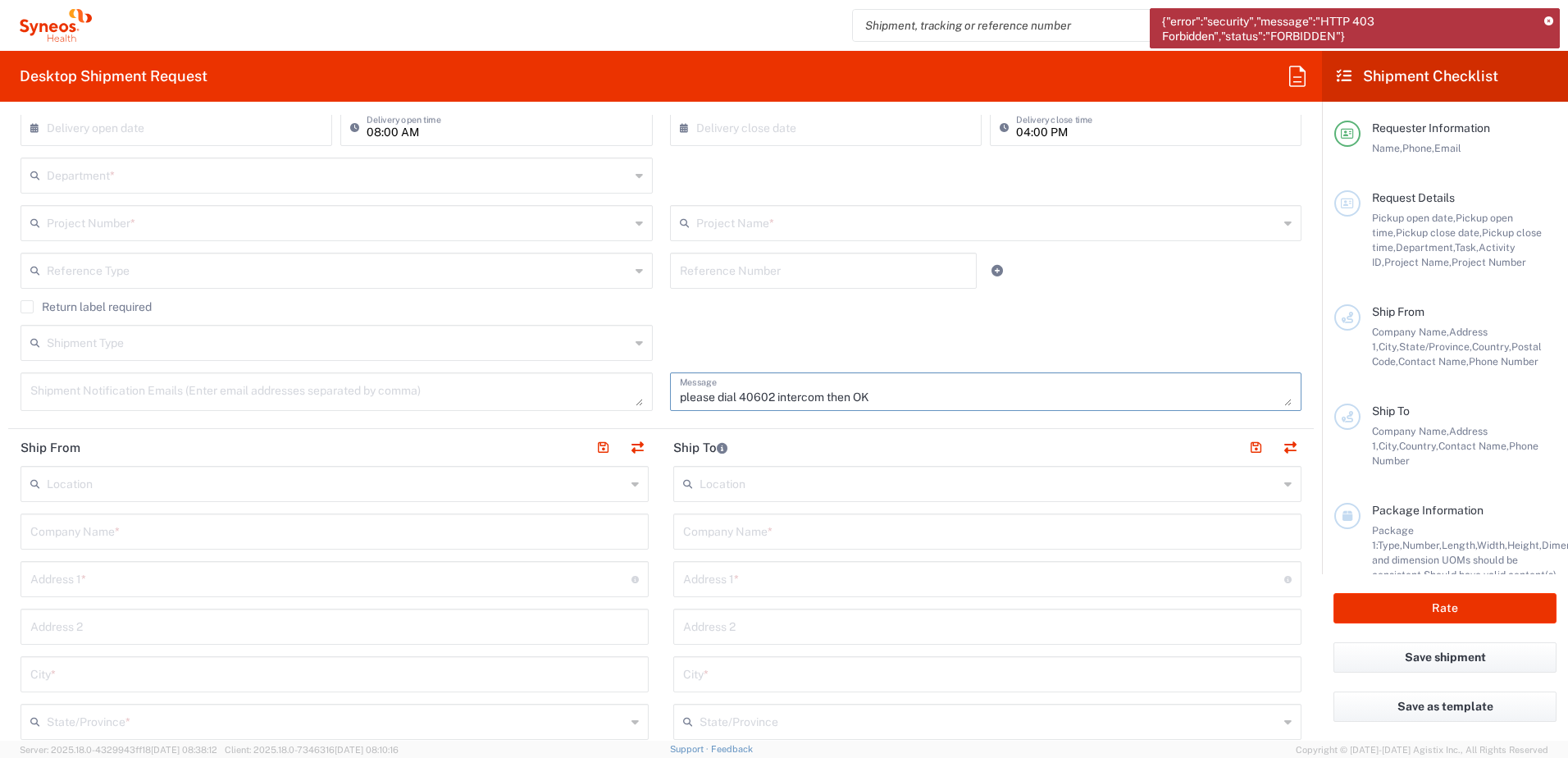
click at [608, 389] on div "09/02/2025 × Pickup open date * Cancel Apply 03:00 PM Pickup open time * 09/02/…" at bounding box center [662, 216] width 1298 height 413
drag, startPoint x: 900, startPoint y: 394, endPoint x: 607, endPoint y: 393, distance: 293.0
click at [607, 393] on div "09/02/2025 × Pickup open date * Cancel Apply 03:00 PM Pickup open time * 09/02/…" at bounding box center [662, 216] width 1298 height 413
paste textarea ", OK"
click at [822, 397] on textarea "please dial 40602 intercom, OK" at bounding box center [986, 391] width 612 height 28
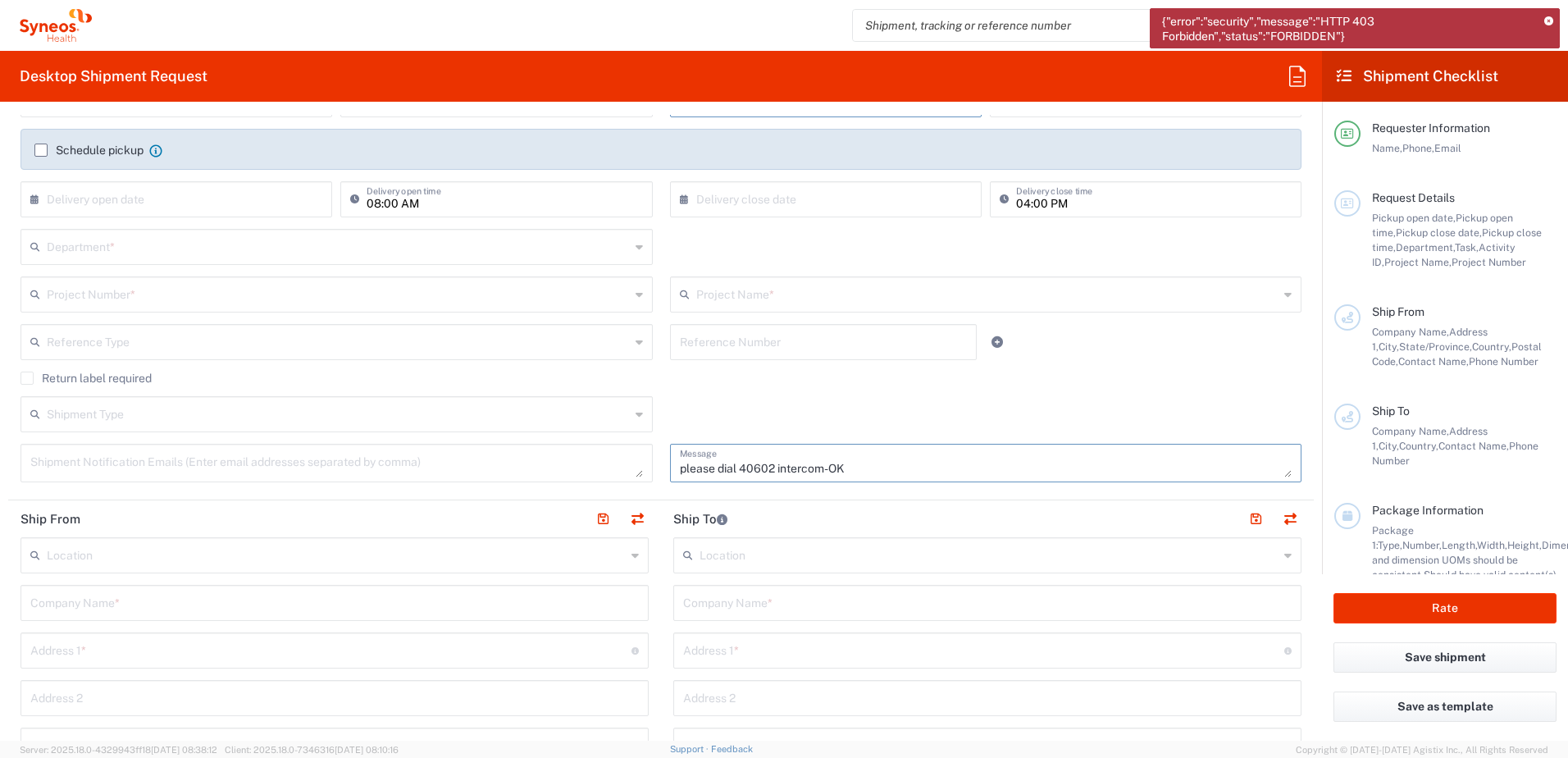
scroll to position [164, 0]
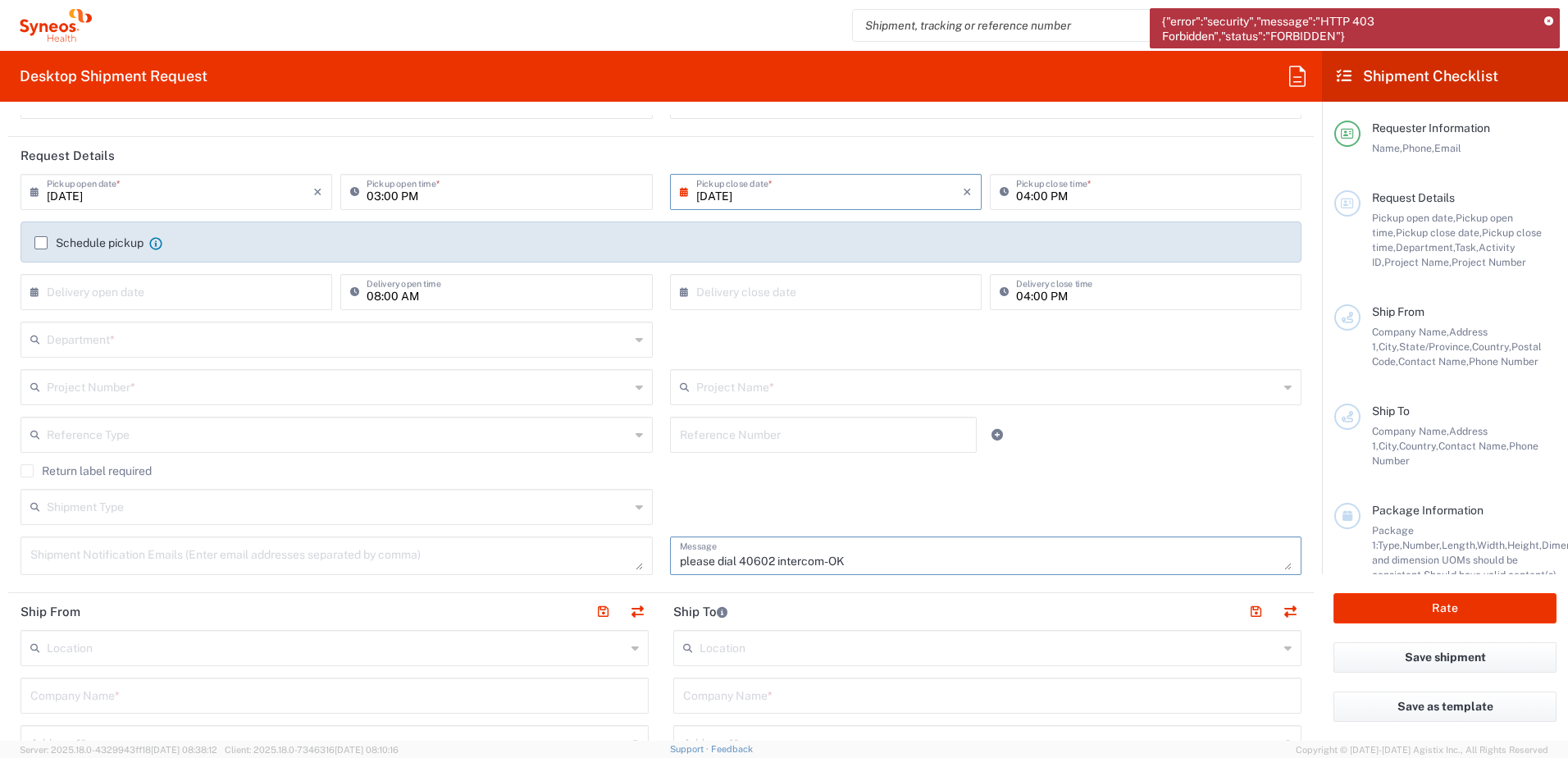
type textarea "please dial 40602 intercom-OK"
click at [375, 193] on input "03:00 PM" at bounding box center [504, 191] width 276 height 28
click at [405, 198] on input "09:00 PM" at bounding box center [504, 191] width 276 height 28
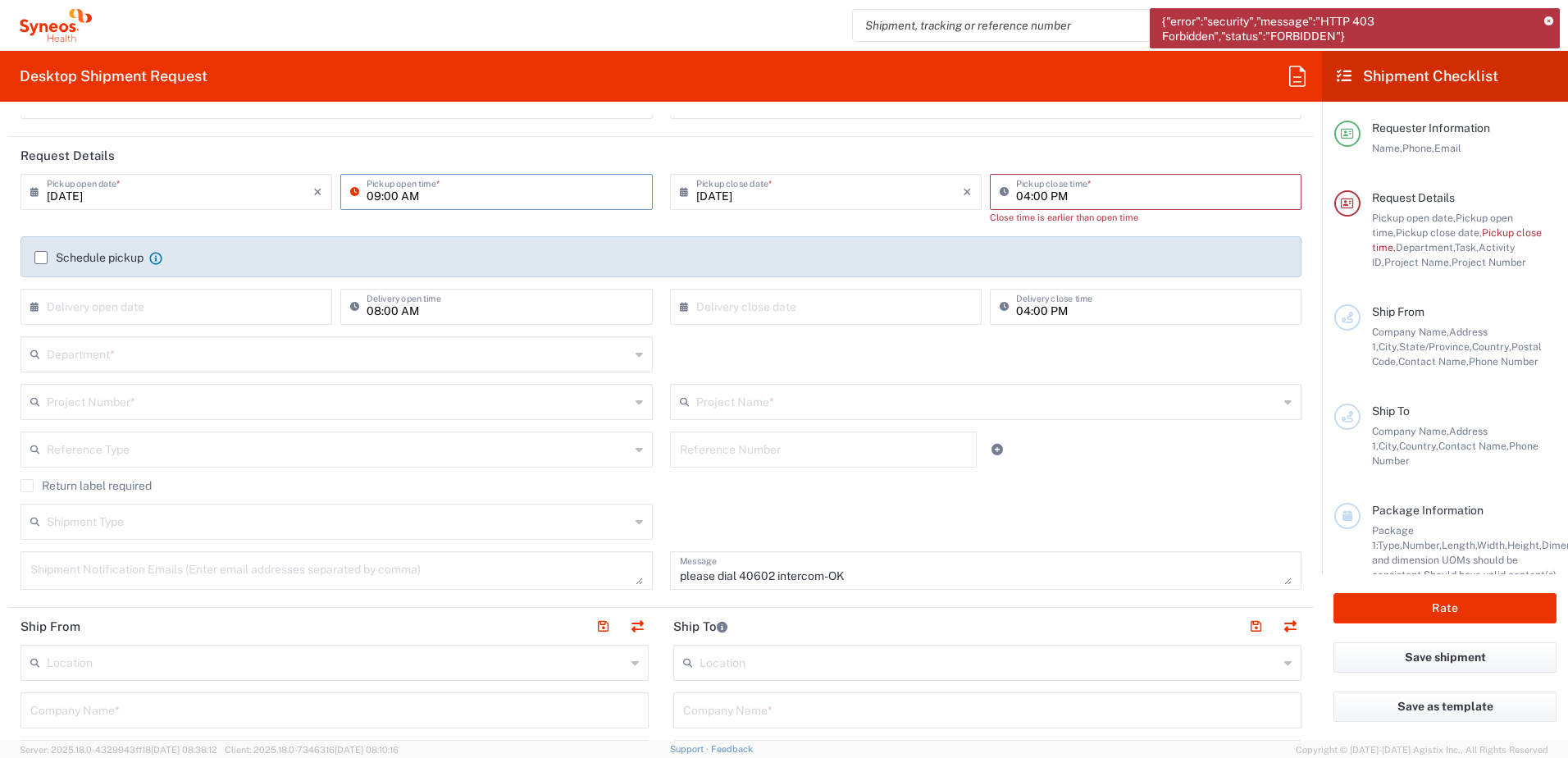
type input "09:00 AM"
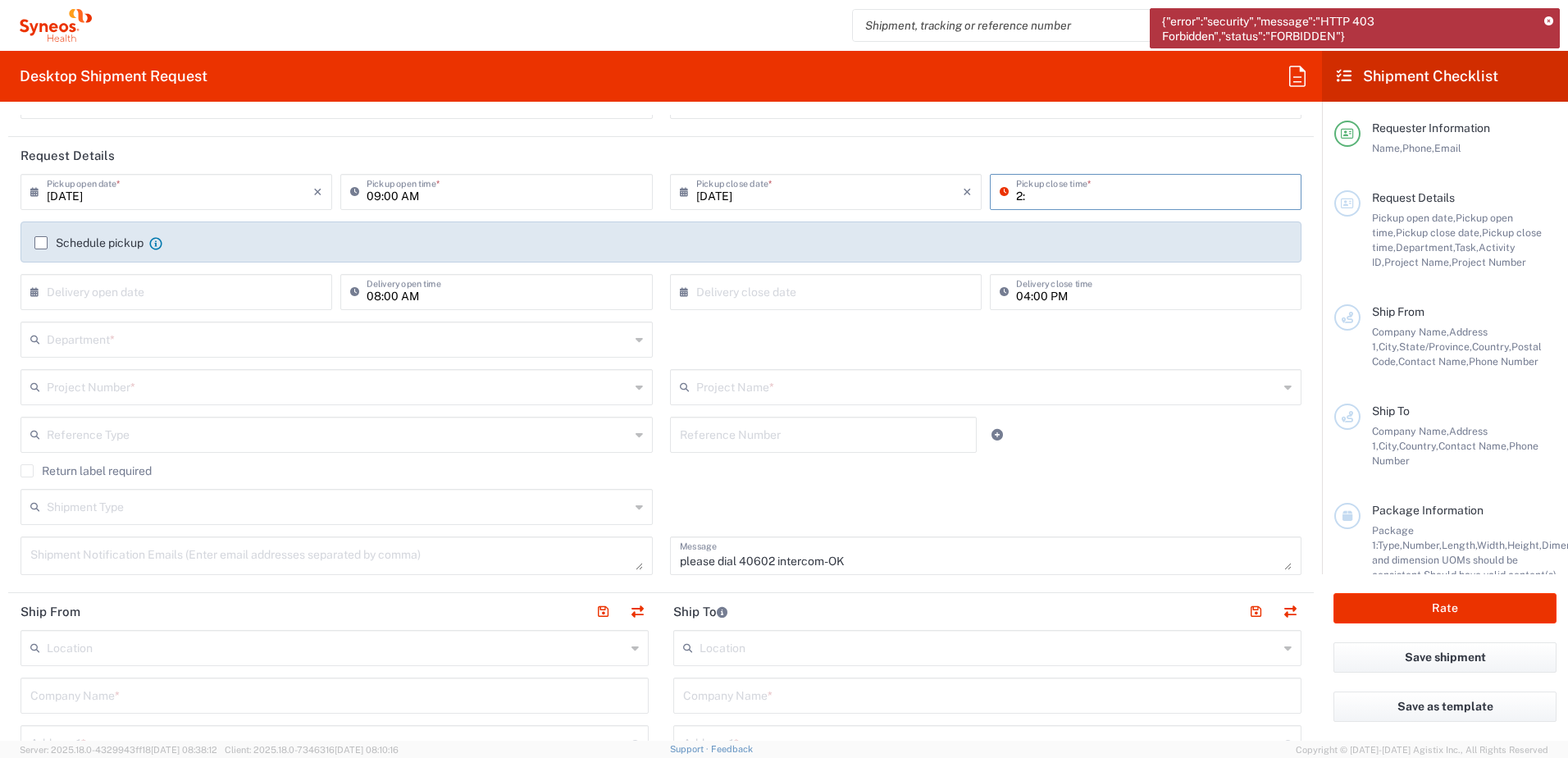
type input "2:"
click at [762, 337] on div "Department * 3000 3100 3109 3110 3111 3112 3125 3130 3135 3136 3150 3155 3165 3…" at bounding box center [662, 345] width 1298 height 48
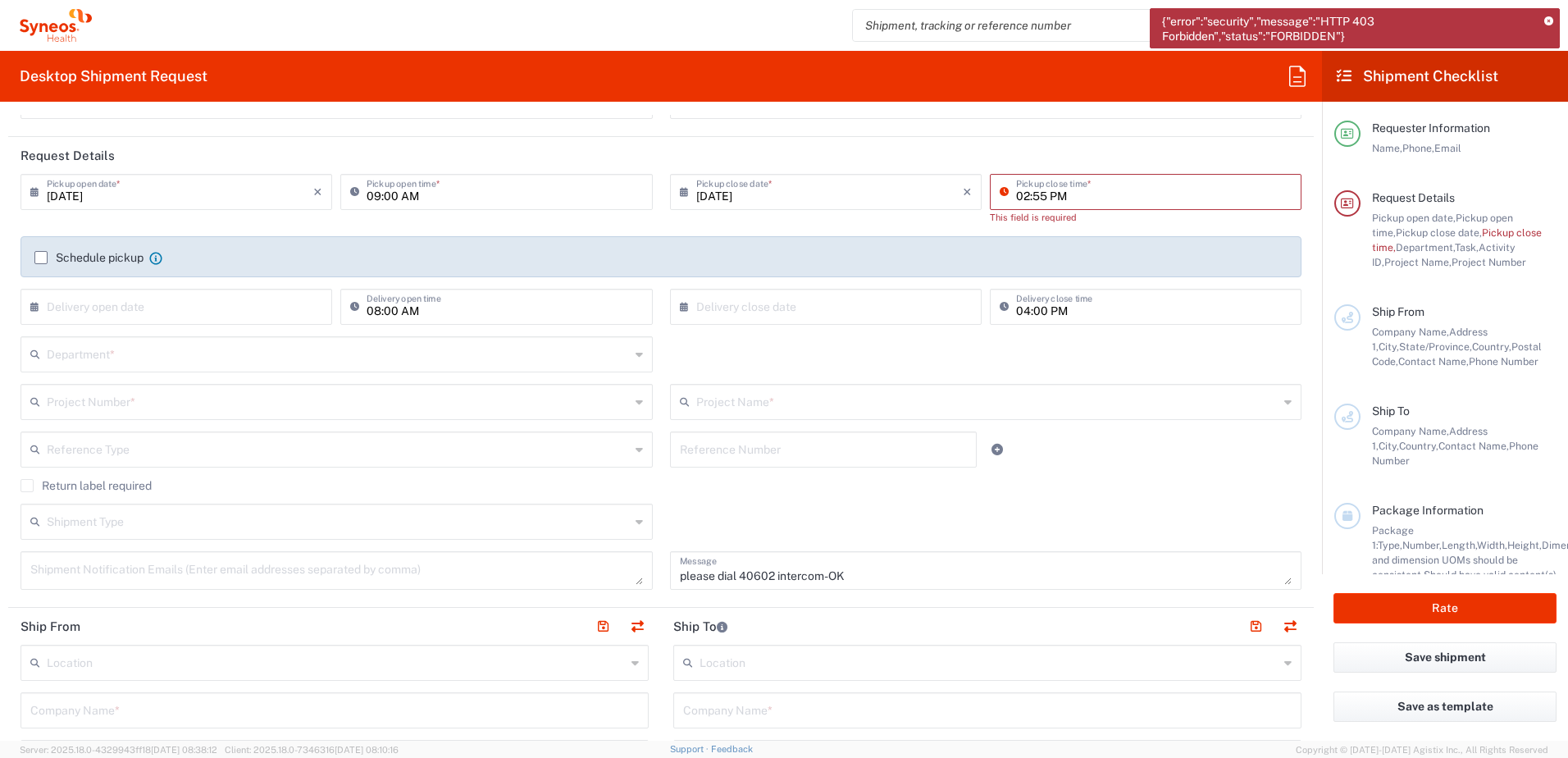
click at [1058, 196] on input "02:55 PM" at bounding box center [1153, 191] width 276 height 28
type input "02:00 PM"
click at [44, 257] on div "Schedule pickup When scheduling a pickup please be sure to meet the following c…" at bounding box center [661, 263] width 1271 height 26
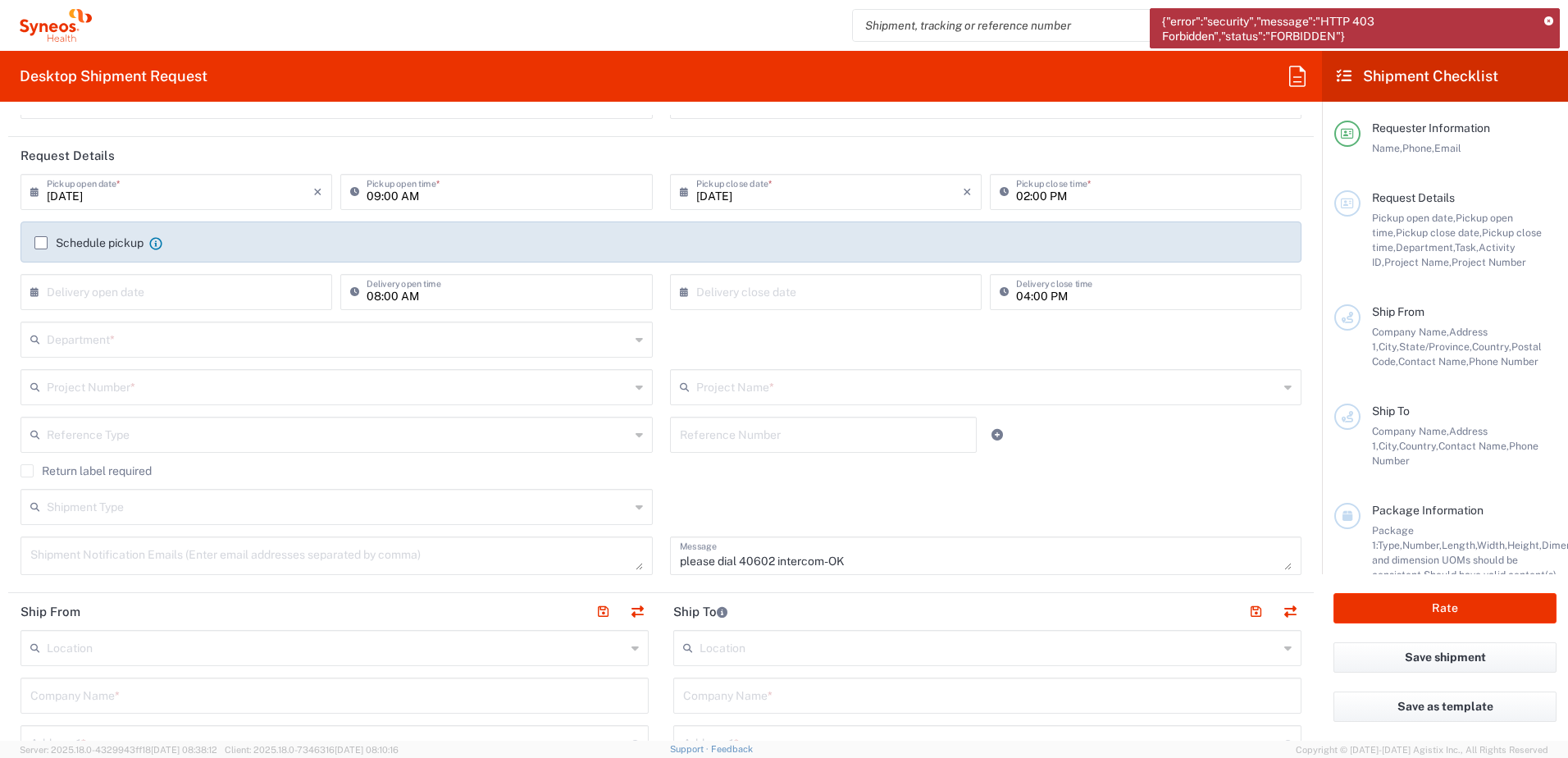
click at [45, 239] on label "Schedule pickup" at bounding box center [89, 243] width 109 height 13
click at [41, 243] on input "Schedule pickup" at bounding box center [41, 243] width 0 height 0
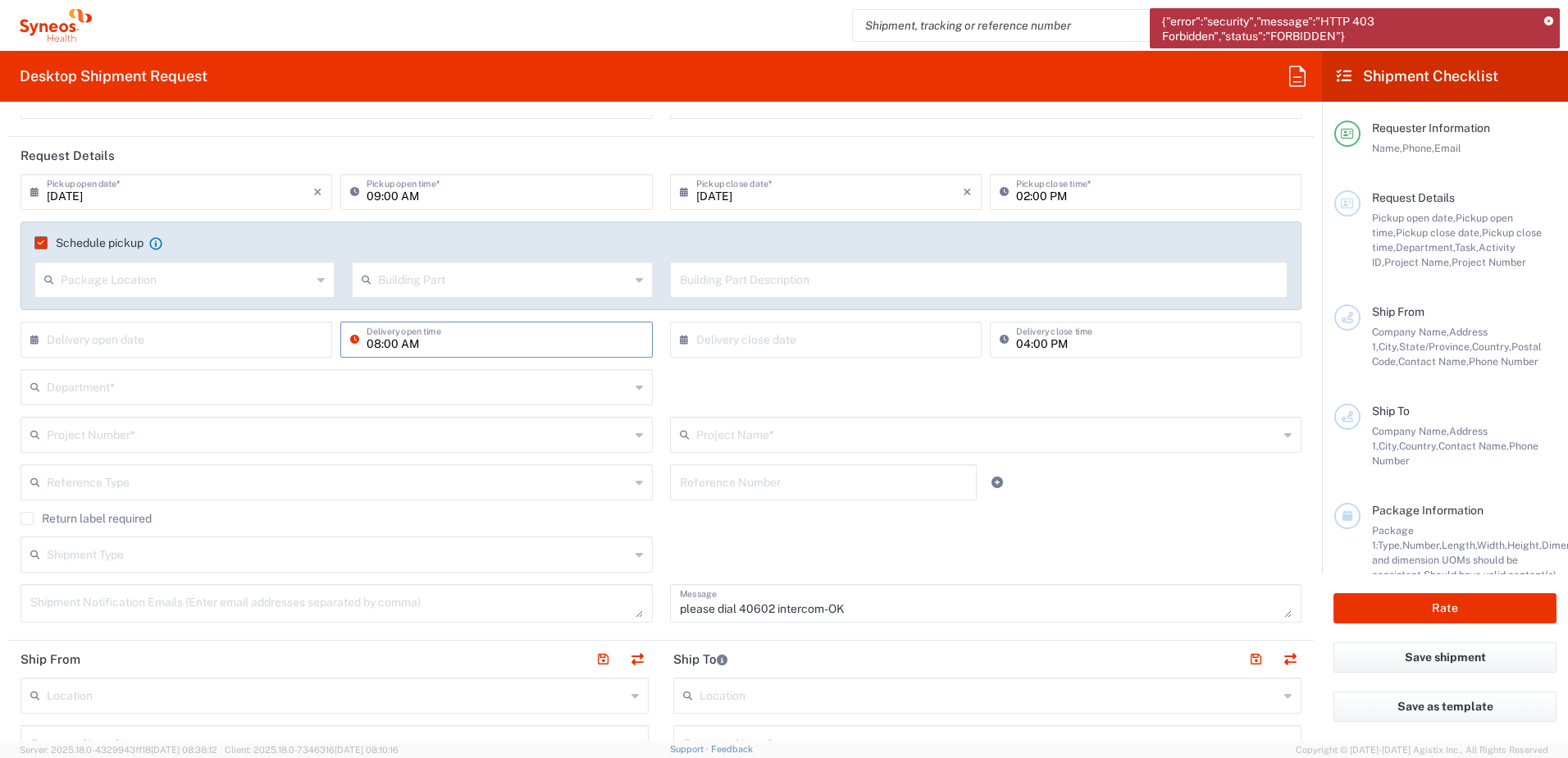
click at [373, 347] on input "08:00 AM" at bounding box center [504, 338] width 276 height 28
click at [374, 346] on input "08:00 AM" at bounding box center [504, 338] width 276 height 28
type input "09:00 AM"
click at [1016, 339] on input "04:00 PM" at bounding box center [1153, 338] width 276 height 28
click at [998, 382] on div "Department * 3000 3100 3109 3110 3111 3112 3125 3130 3135 3136 3150 3155 3165 3…" at bounding box center [662, 393] width 1298 height 48
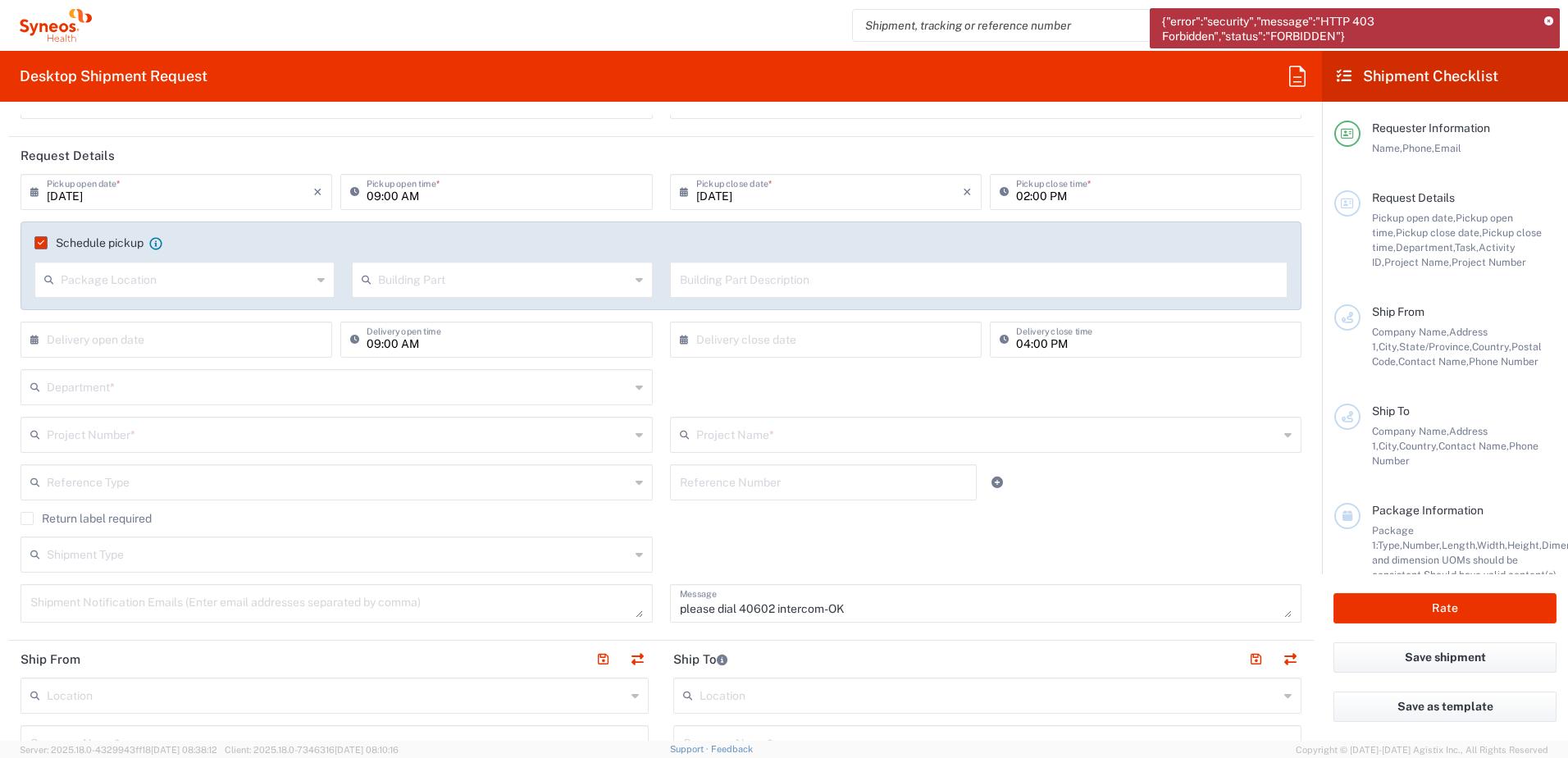
click at [323, 389] on input "text" at bounding box center [338, 386] width 583 height 28
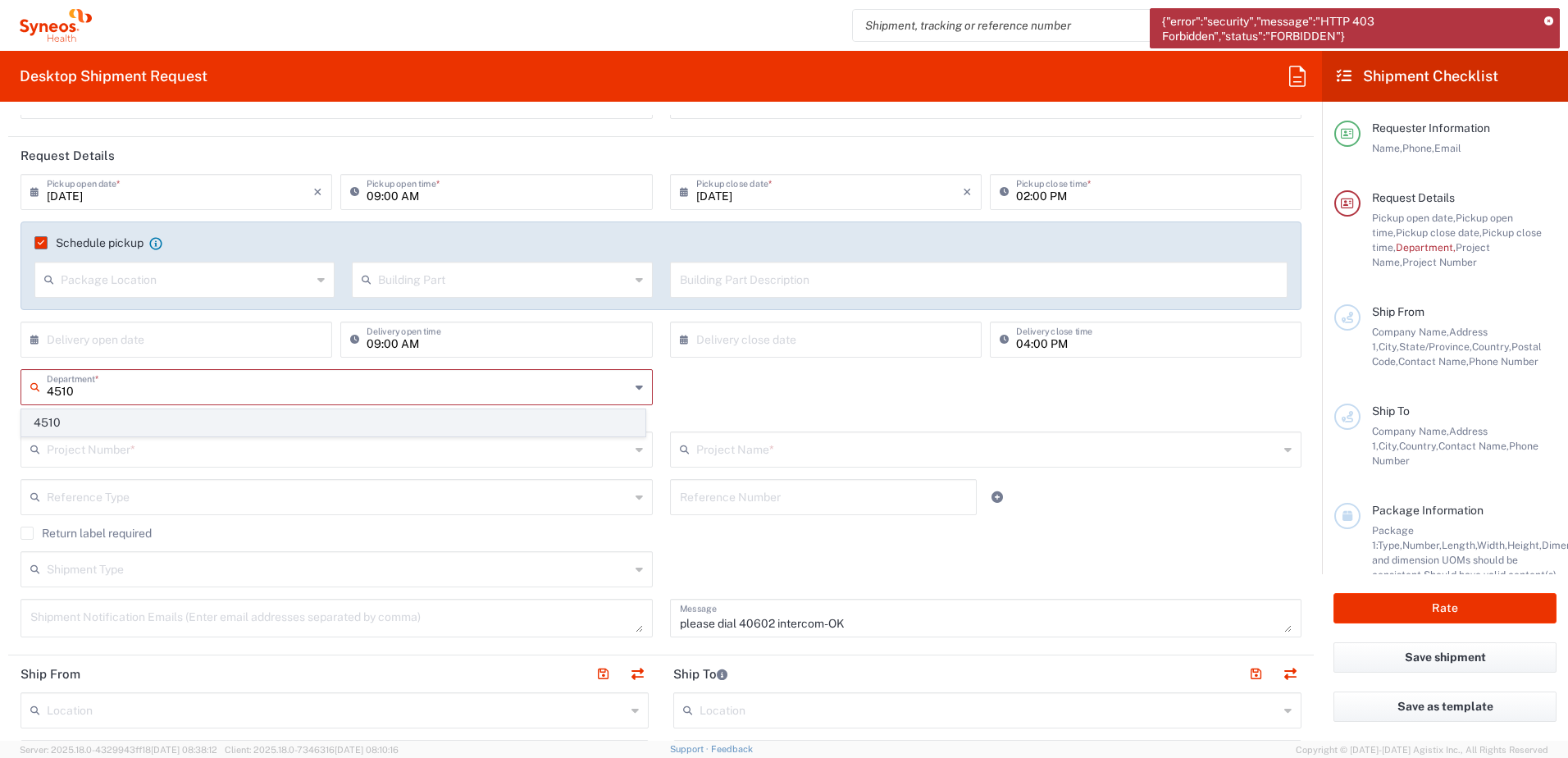
type input "4510"
click at [168, 418] on span "4510" at bounding box center [333, 423] width 622 height 25
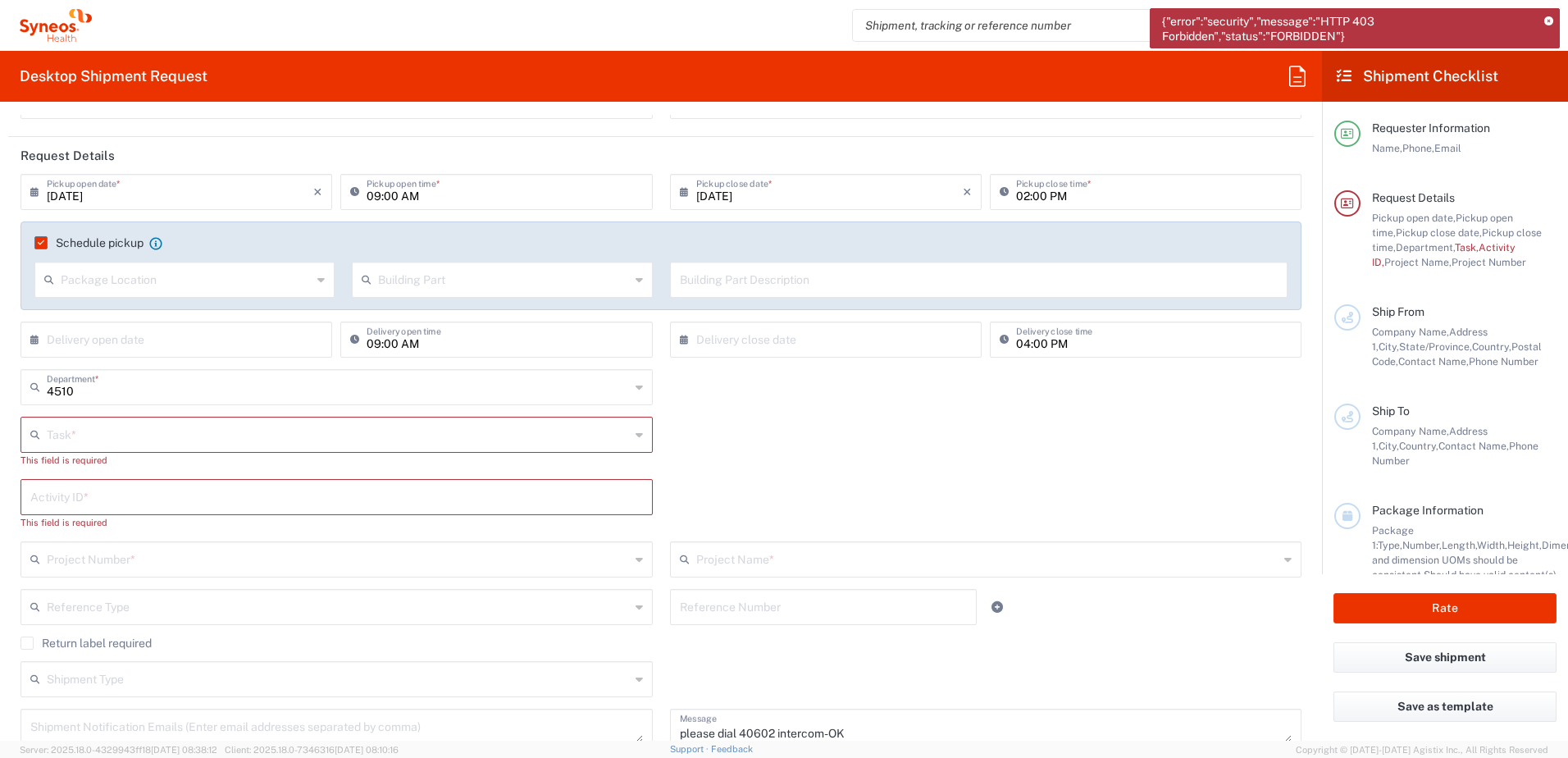
click at [129, 437] on input "text" at bounding box center [338, 433] width 583 height 28
click at [111, 497] on span "Inventory Transfer" at bounding box center [333, 498] width 622 height 25
type input "Inventory Transfer"
click at [104, 477] on input "text" at bounding box center [336, 481] width 612 height 28
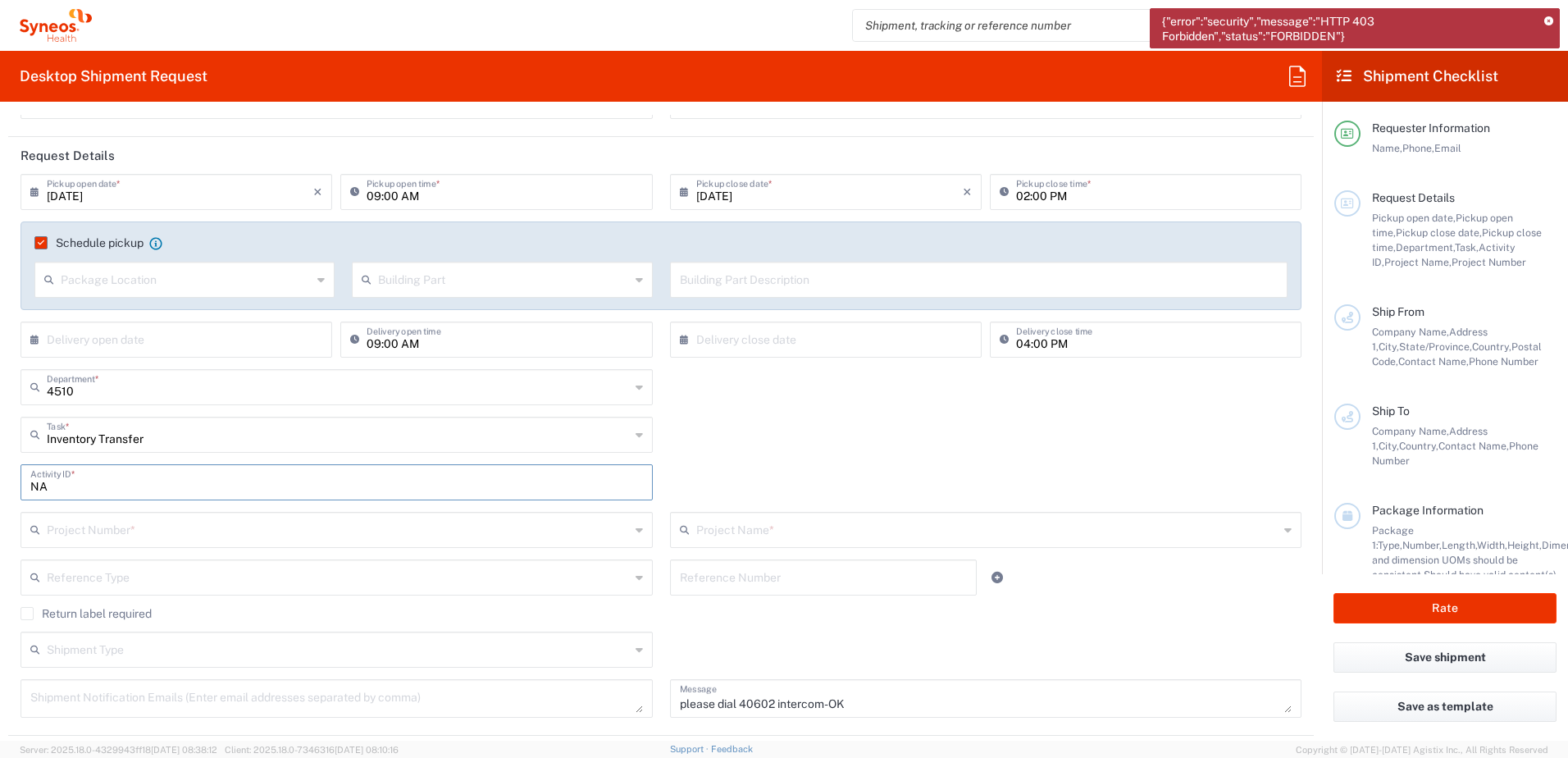
type input "NA"
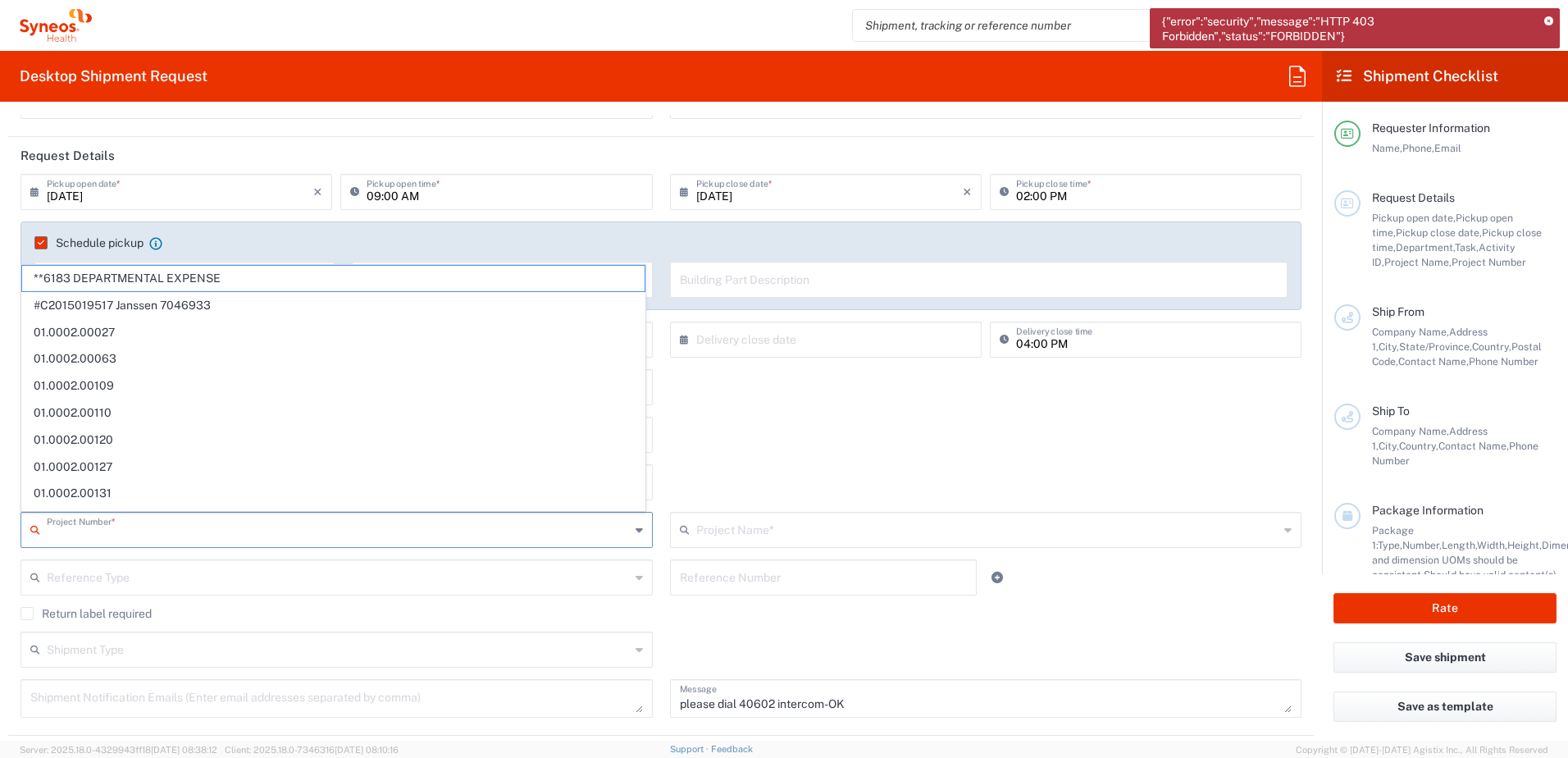
click at [141, 529] on input "text" at bounding box center [338, 529] width 583 height 28
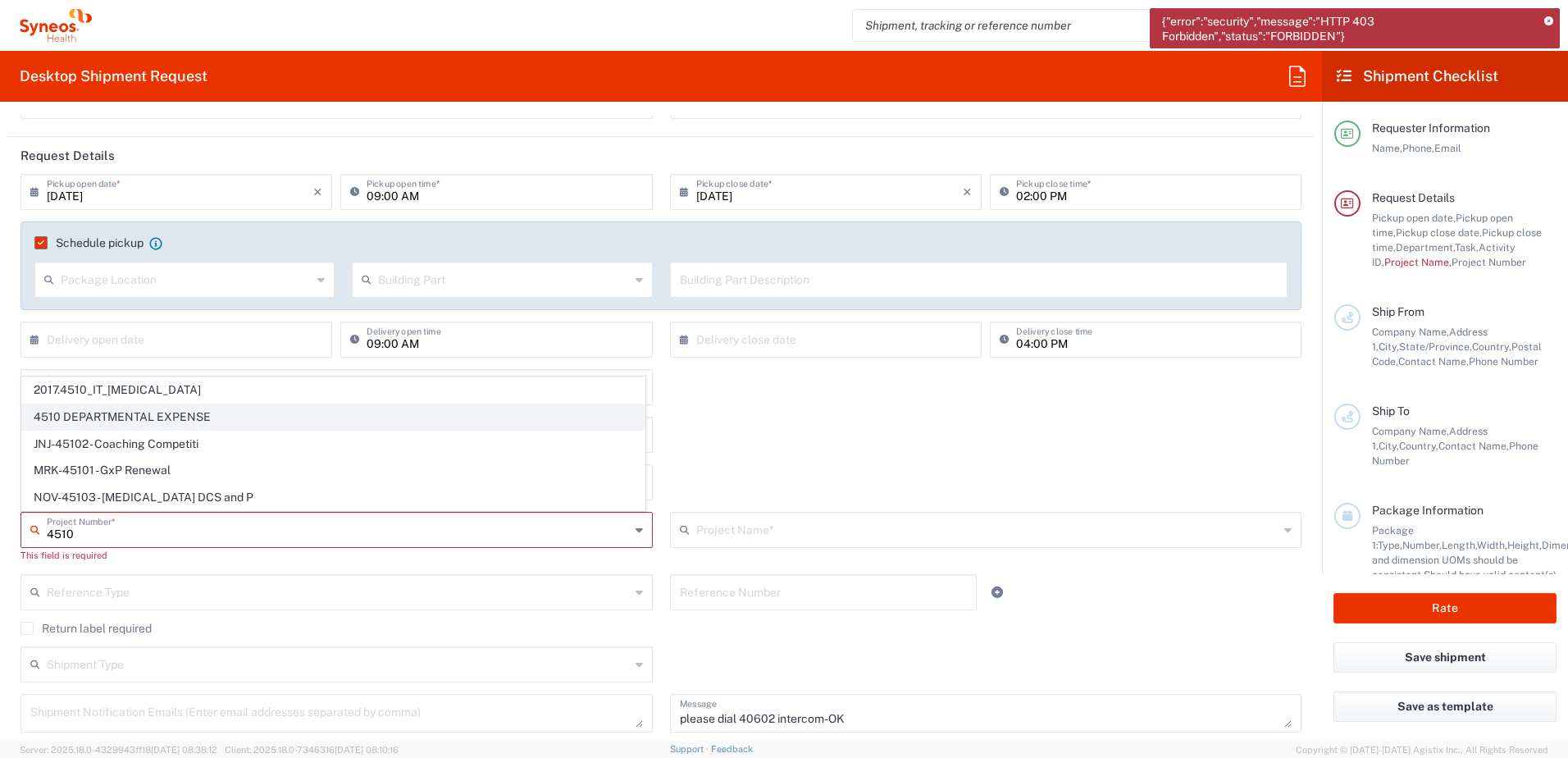
click at [139, 420] on span "4510 DEPARTMENTAL EXPENSE" at bounding box center [333, 417] width 622 height 25
type input "4510 DEPARTMENTAL EXPENSE"
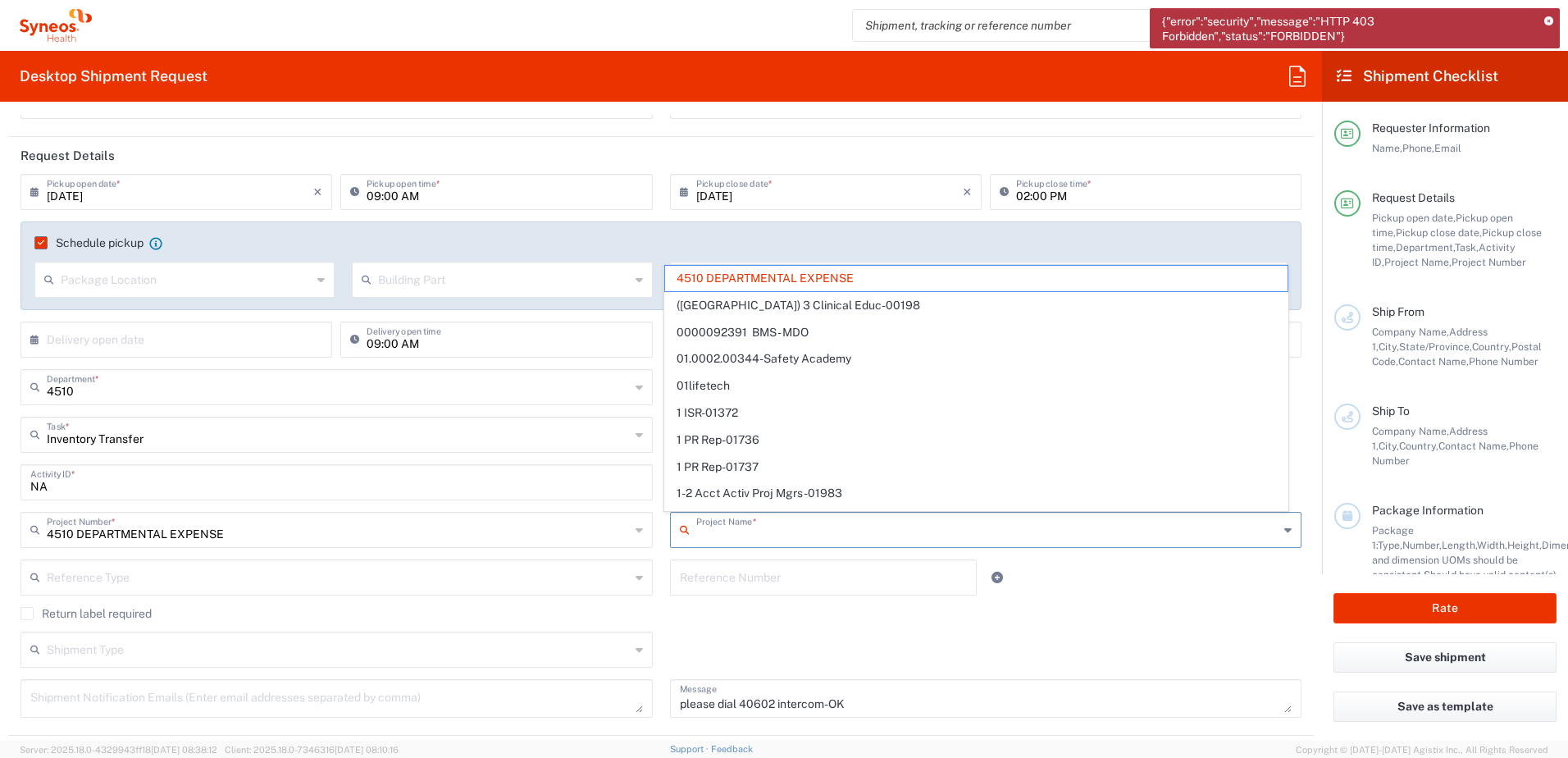
click at [714, 530] on input "text" at bounding box center [988, 529] width 583 height 28
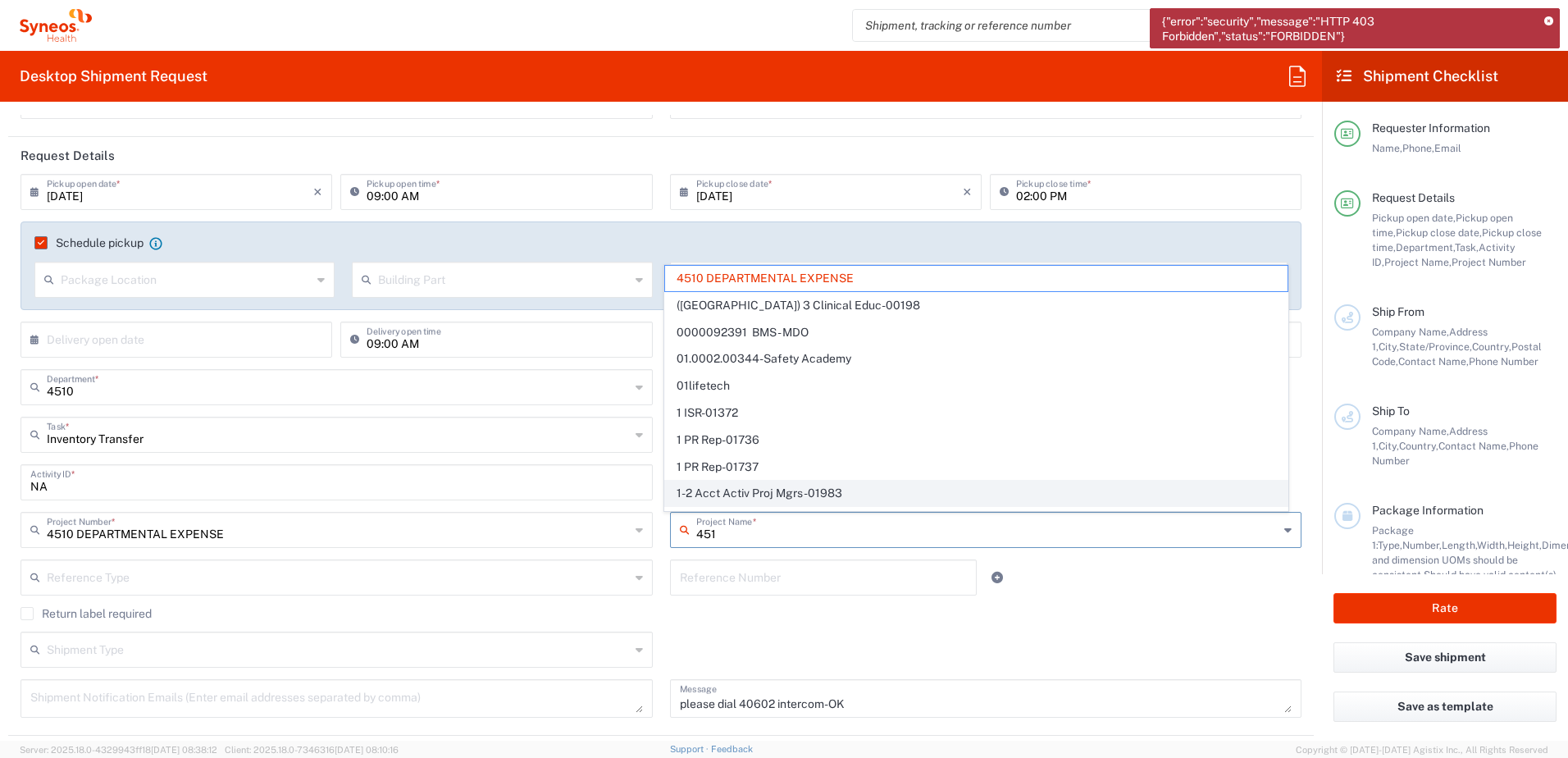
type input "4510"
type input "4510 DEPARTMENTAL EXPENSE"
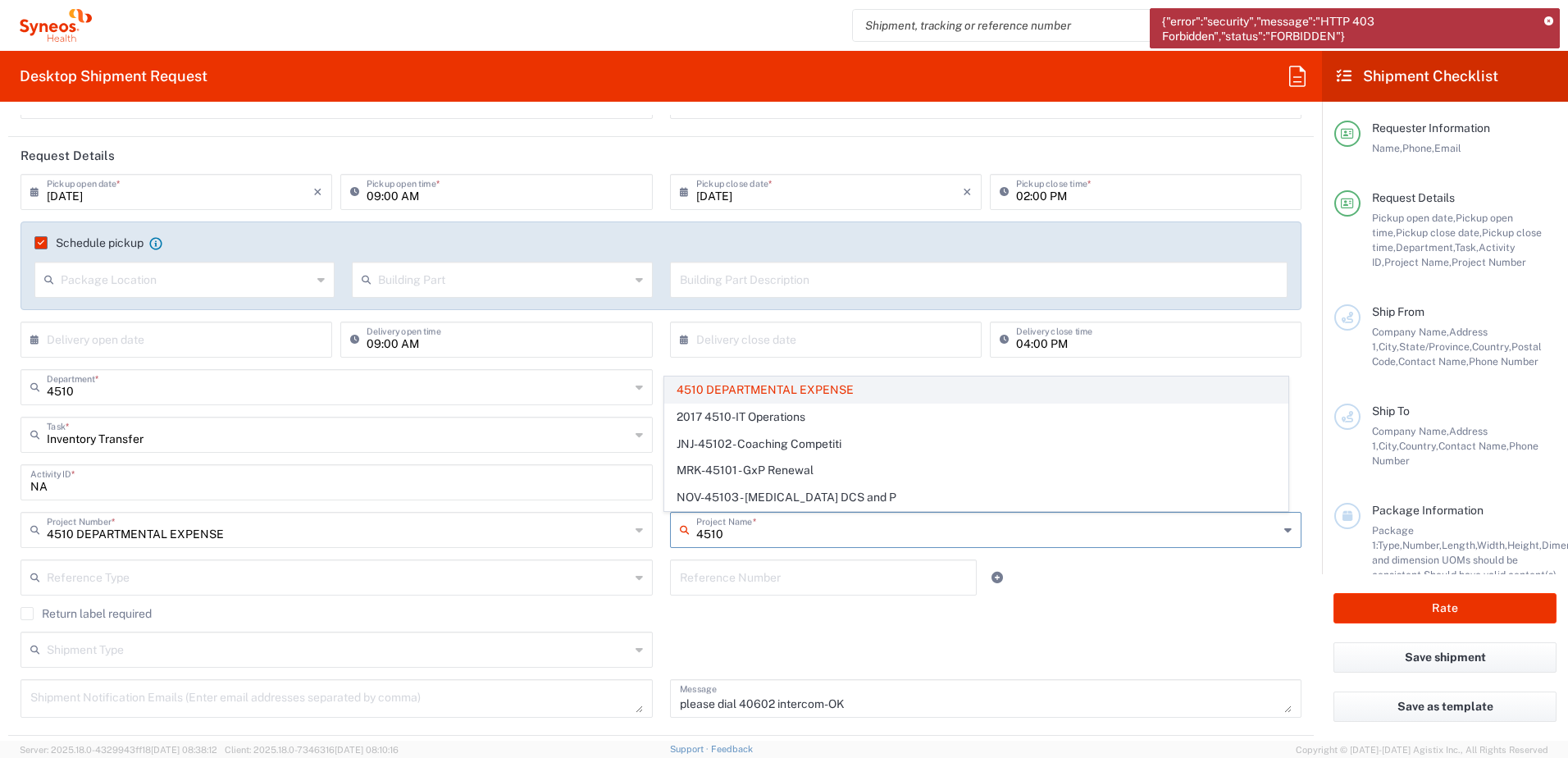
type input "4510"
click at [754, 390] on span "4510 DEPARTMENTAL EXPENSE" at bounding box center [976, 389] width 622 height 25
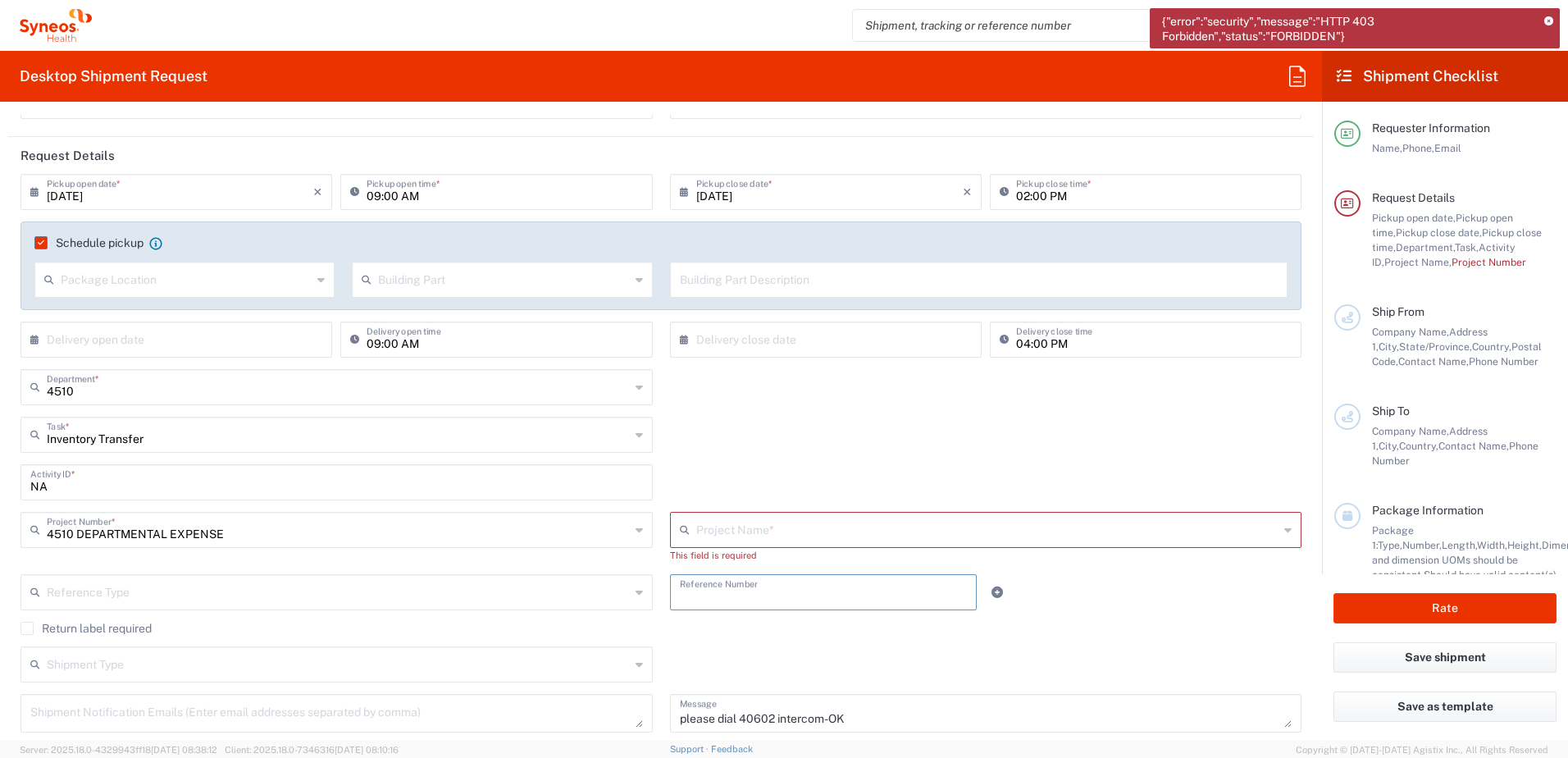
click at [747, 589] on input "text" at bounding box center [824, 590] width 288 height 28
type input "4510"
click at [493, 572] on div "4510 DEPARTMENTAL EXPENSE Project Number * 4510 DEPARTMENTAL EXPENSE **6183 DEP…" at bounding box center [338, 543] width 650 height 62
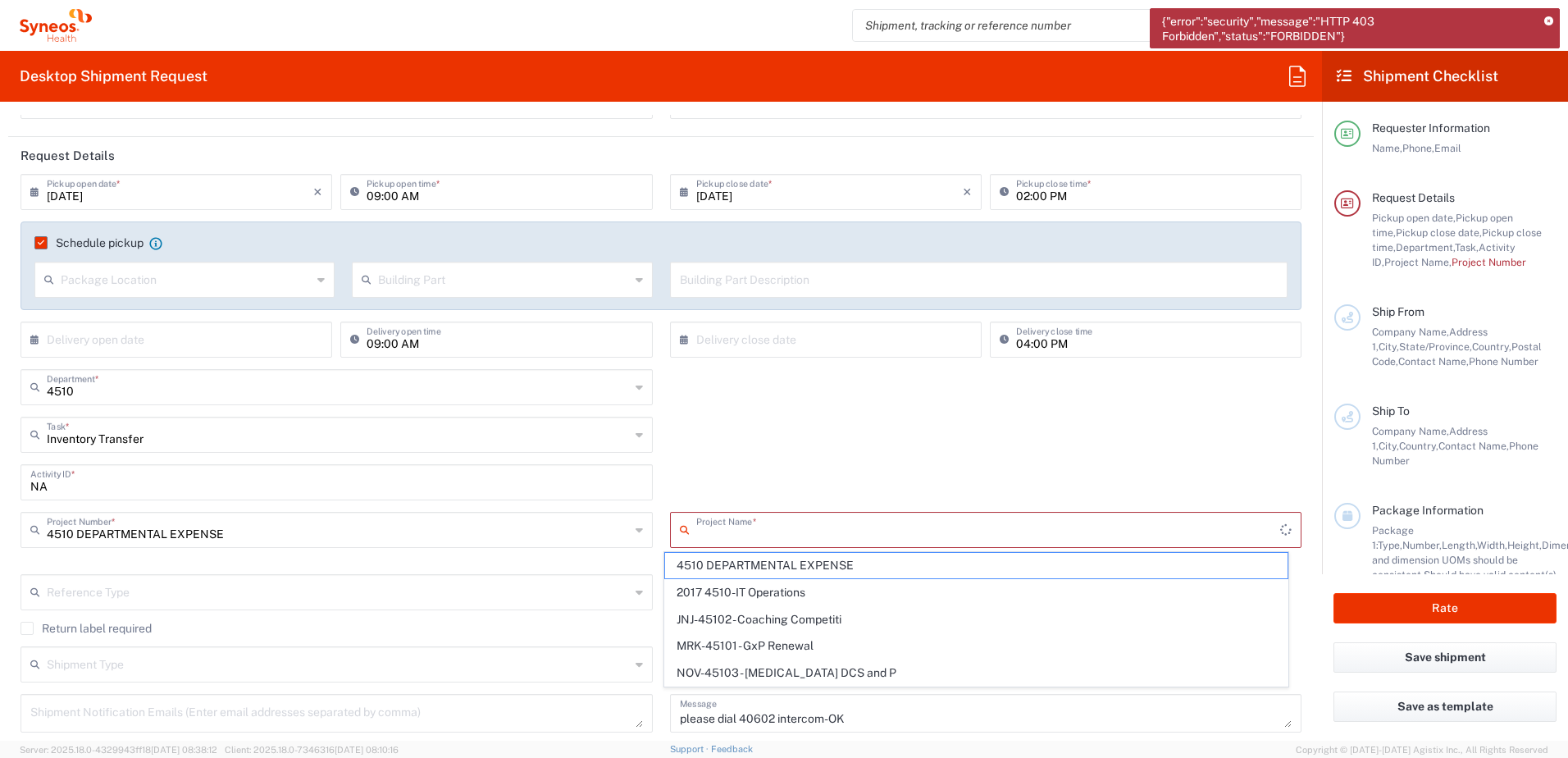
click at [761, 526] on input "text" at bounding box center [988, 529] width 585 height 28
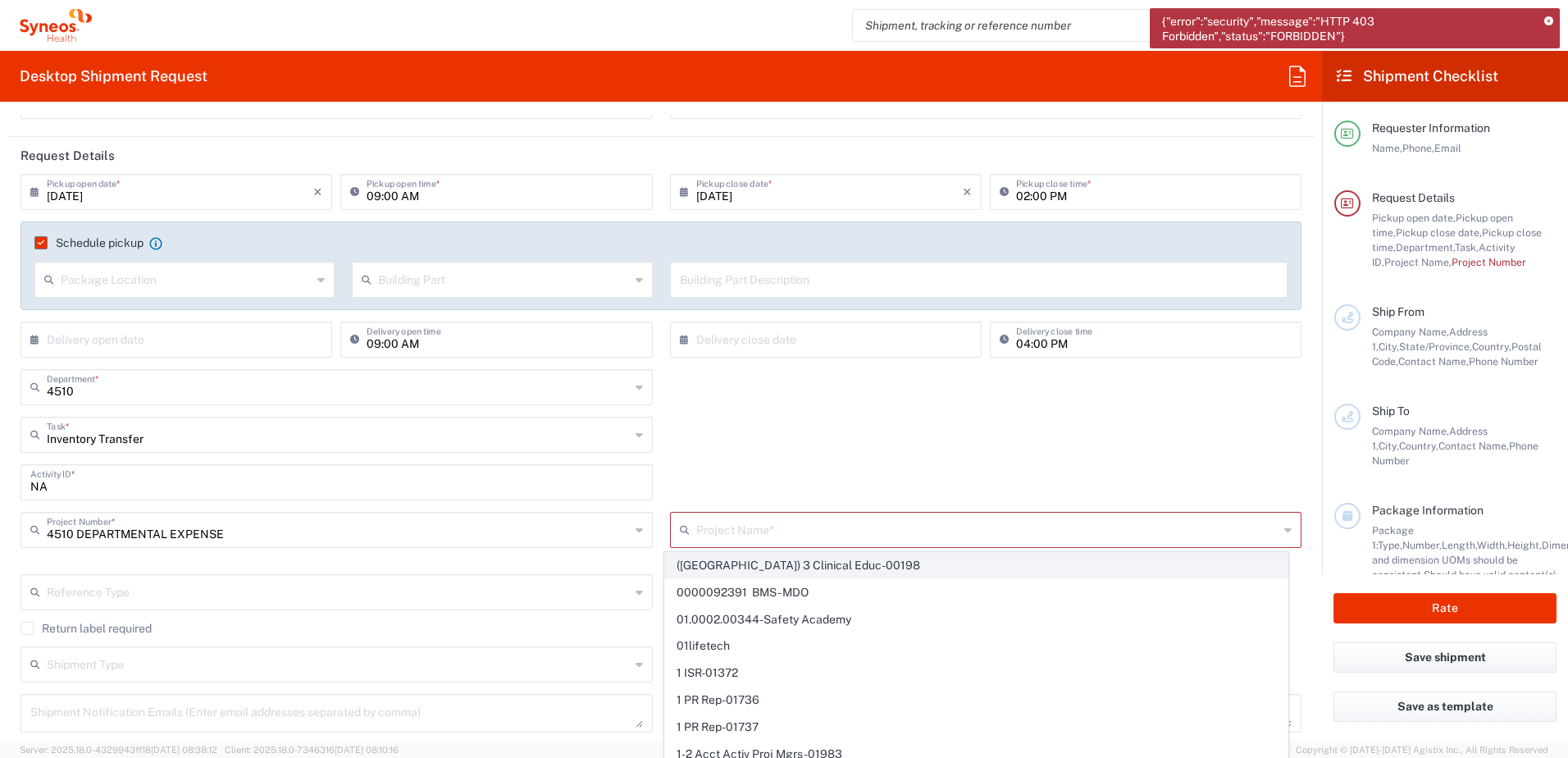
click at [770, 566] on span "(Canada) 3 Clinical Educ-00198" at bounding box center [976, 565] width 622 height 25
type input "(Canada) 3 Clinical Educ-00198"
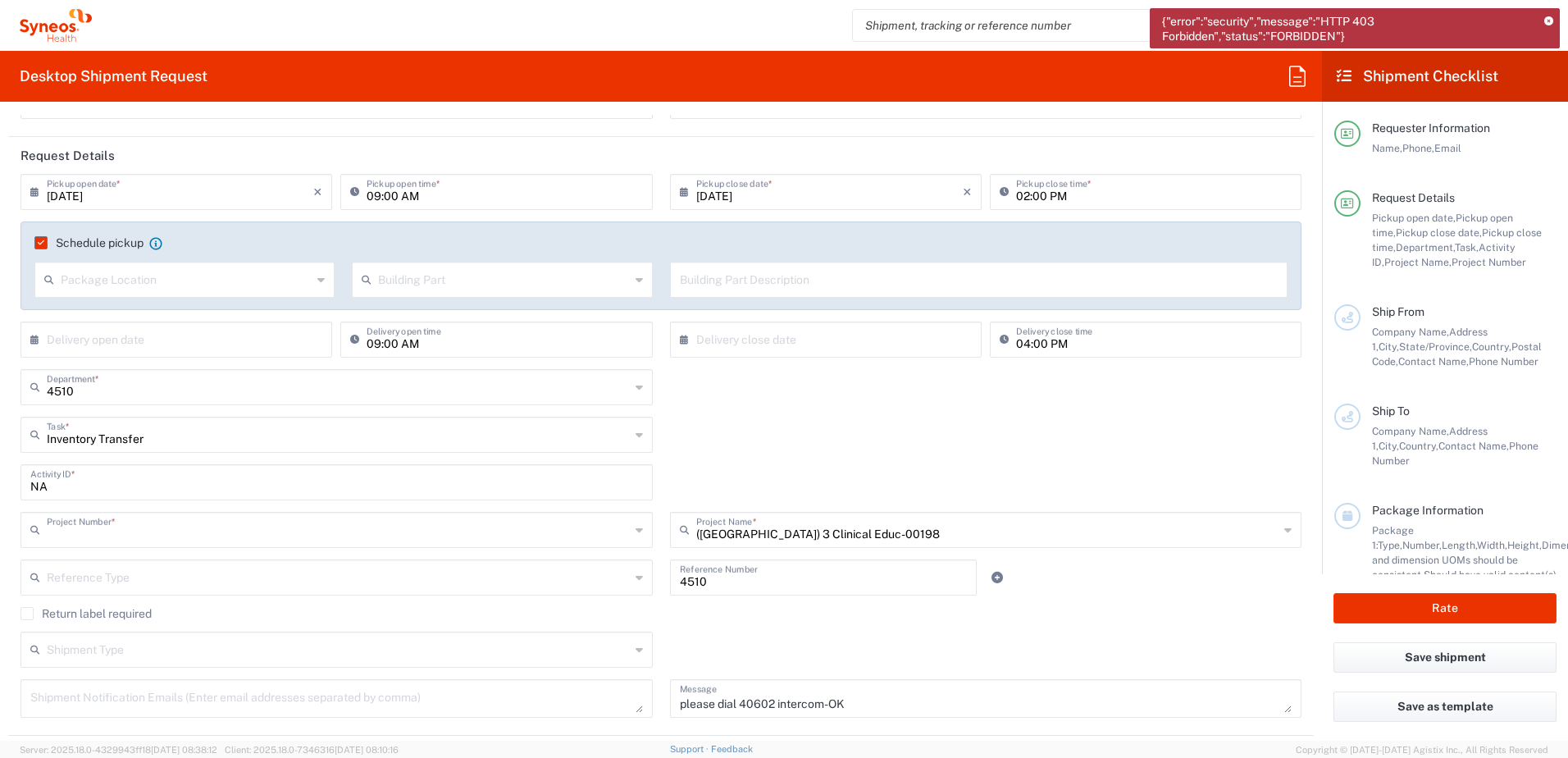
type input "(Canada) 3 Clinical Educ-00198"
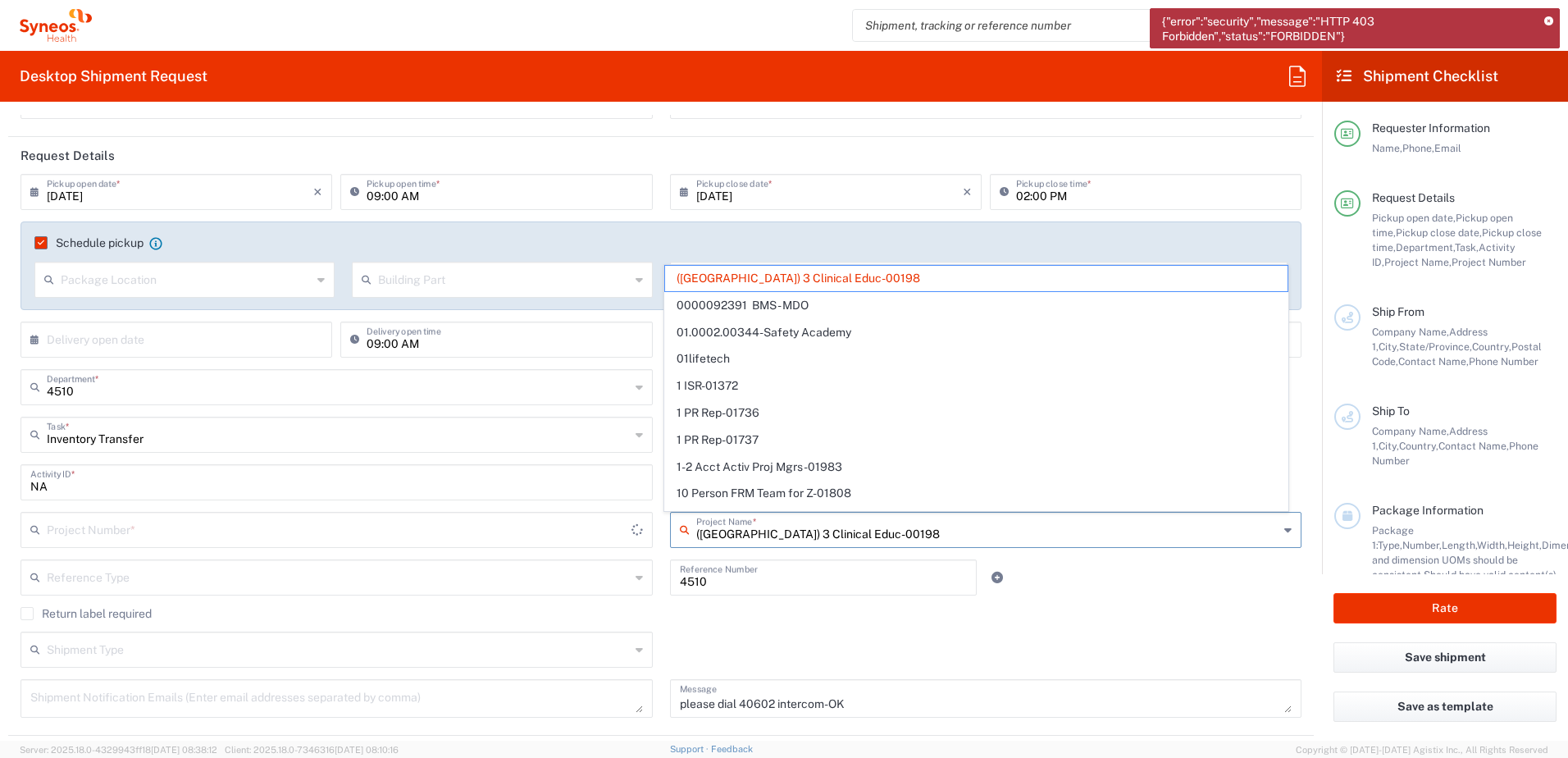
drag, startPoint x: 884, startPoint y: 528, endPoint x: 620, endPoint y: 533, distance: 264.0
click at [620, 533] on div "Project Number * 4510 DEPARTMENTAL EXPENSE **6183 DEPARTMENTAL EXPENSE #C201501…" at bounding box center [662, 535] width 1298 height 48
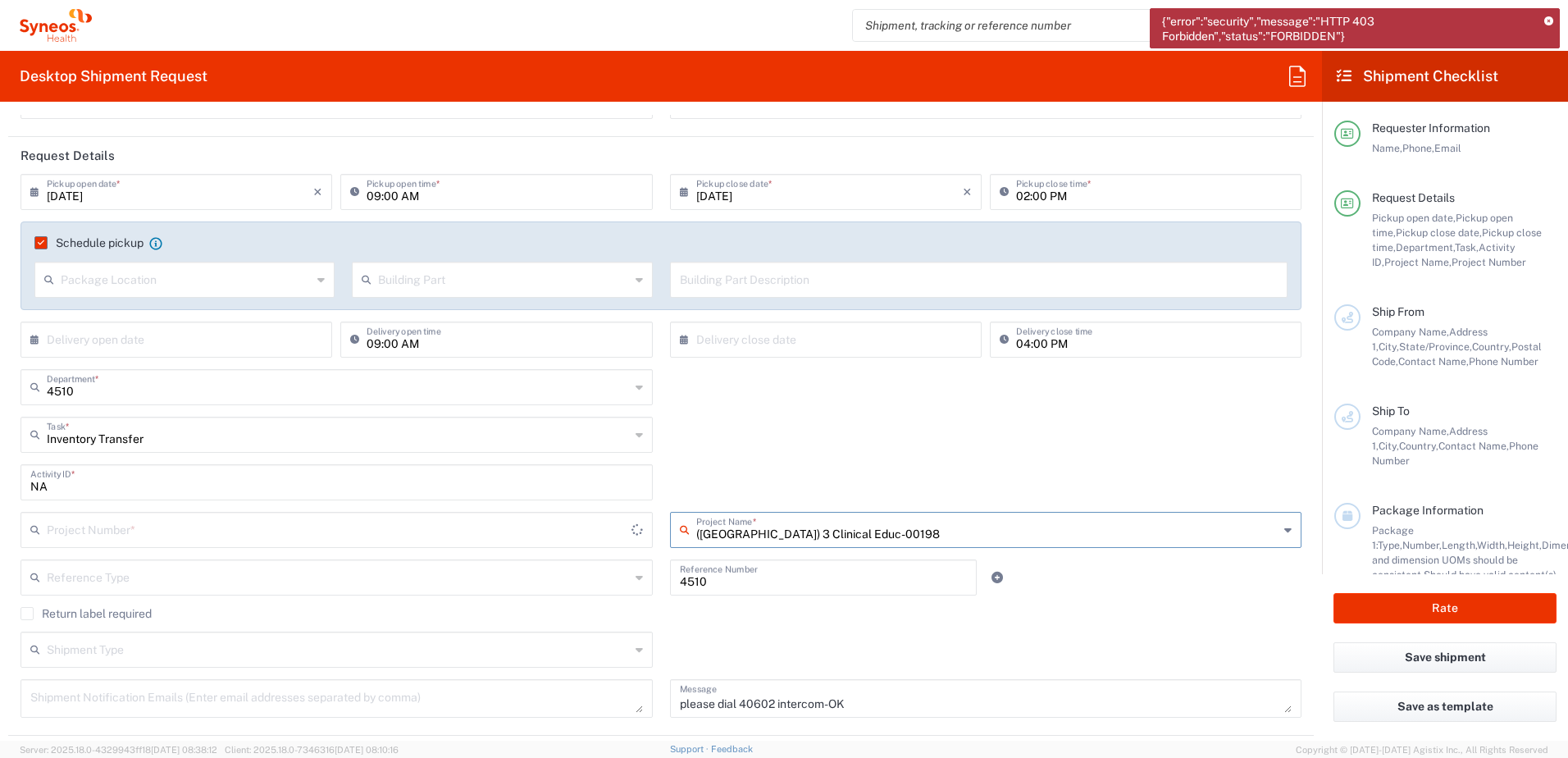
type input "400000198"
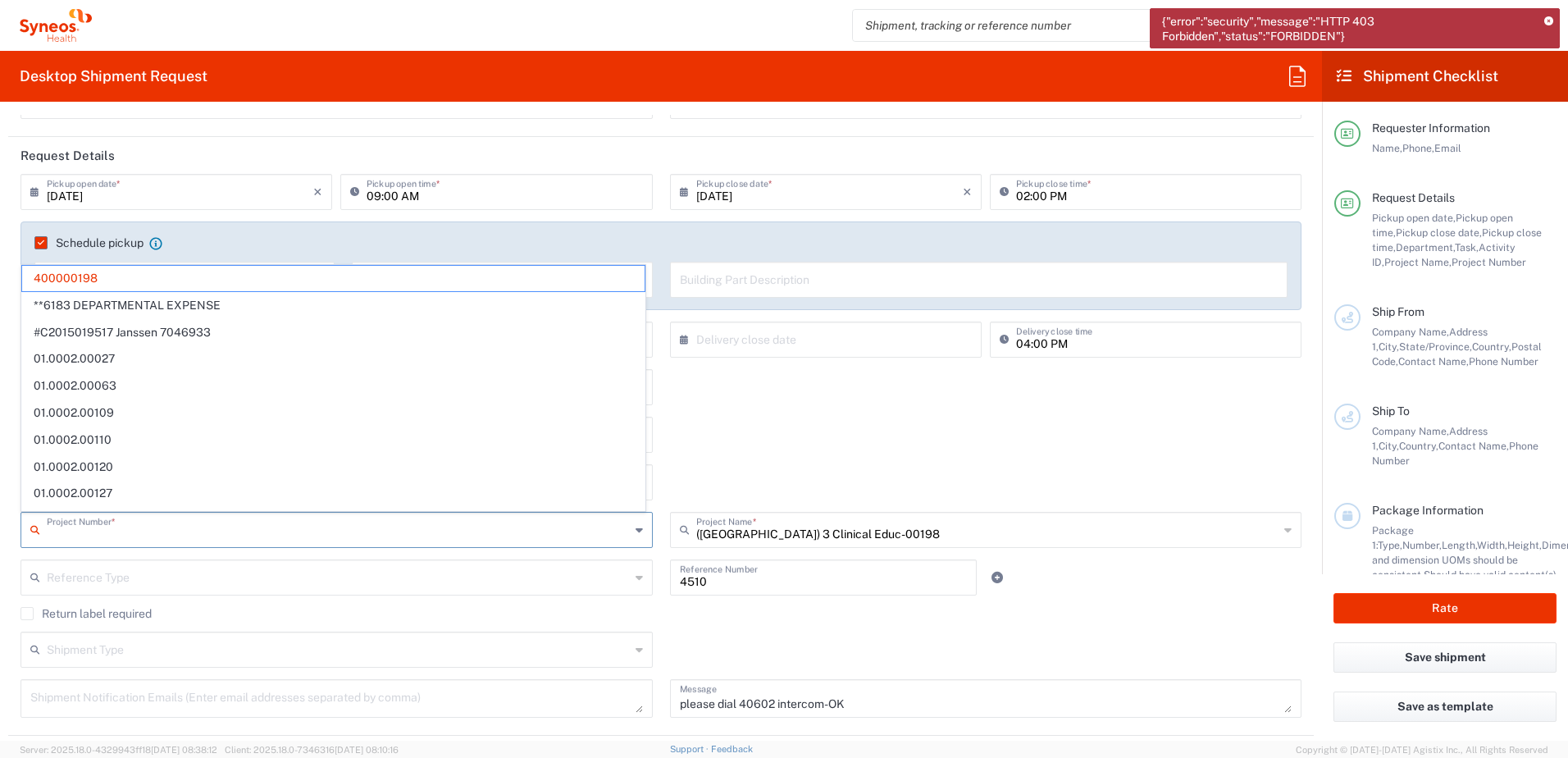
drag, startPoint x: 164, startPoint y: 525, endPoint x: 40, endPoint y: 520, distance: 124.1
click at [40, 520] on div "Project Number *" at bounding box center [336, 529] width 632 height 36
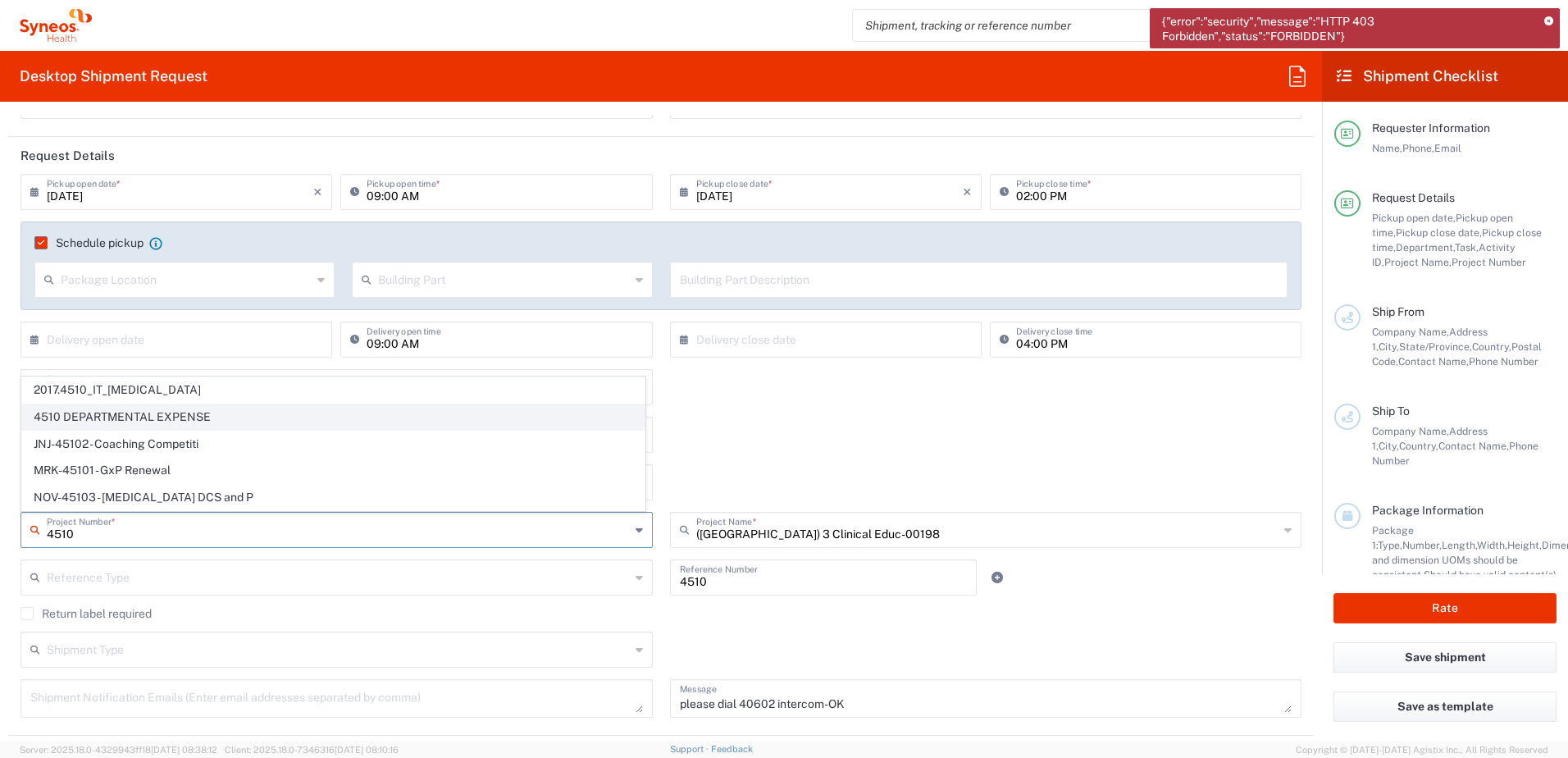
click at [121, 415] on span "4510 DEPARTMENTAL EXPENSE" at bounding box center [333, 417] width 622 height 25
type input "4510 DEPARTMENTAL EXPENSE"
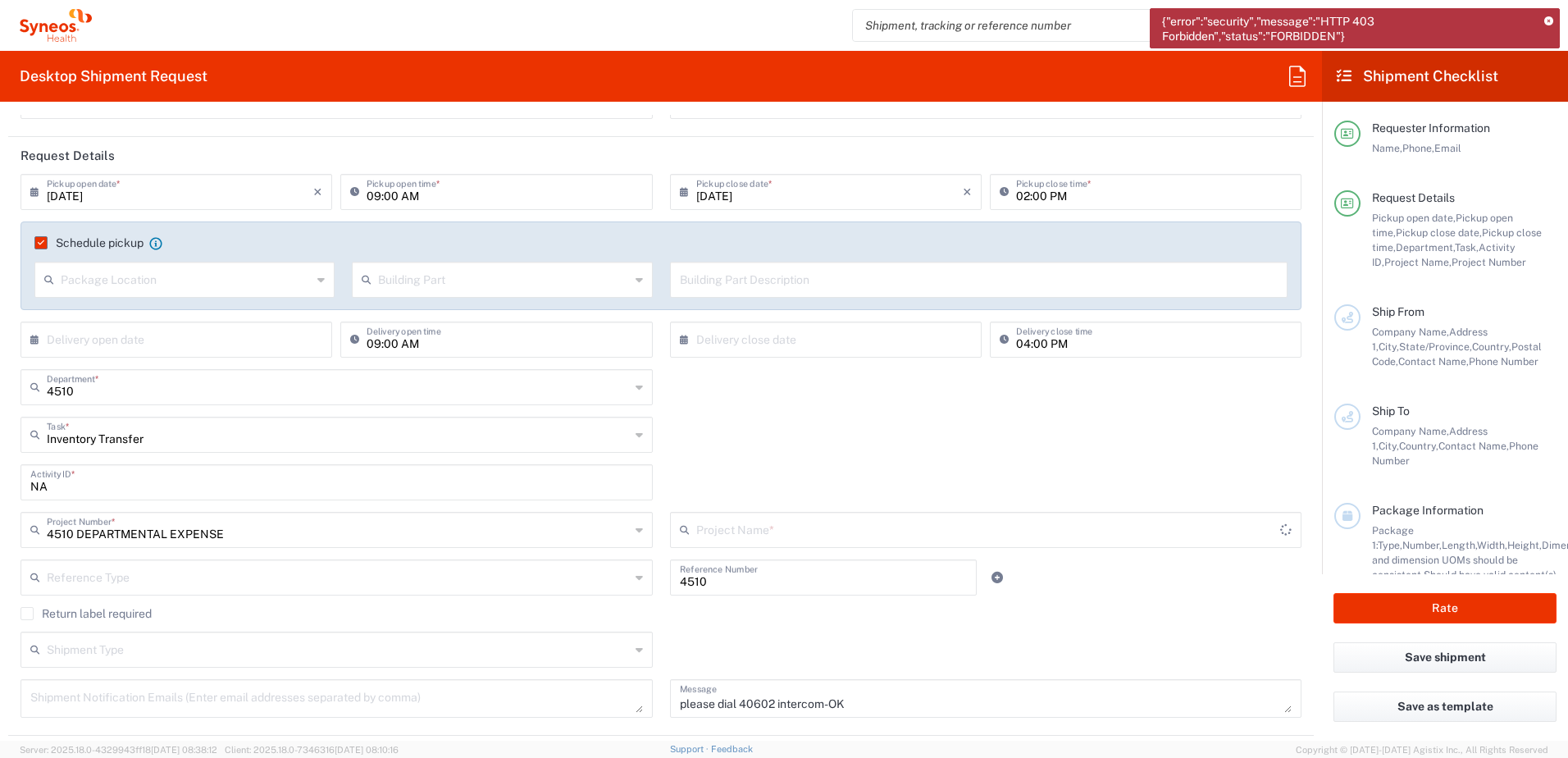
type input "4510 DEPARTMENTAL EXPENSE"
click at [1164, 640] on div "Shipment Type Batch Regular" at bounding box center [662, 655] width 1298 height 48
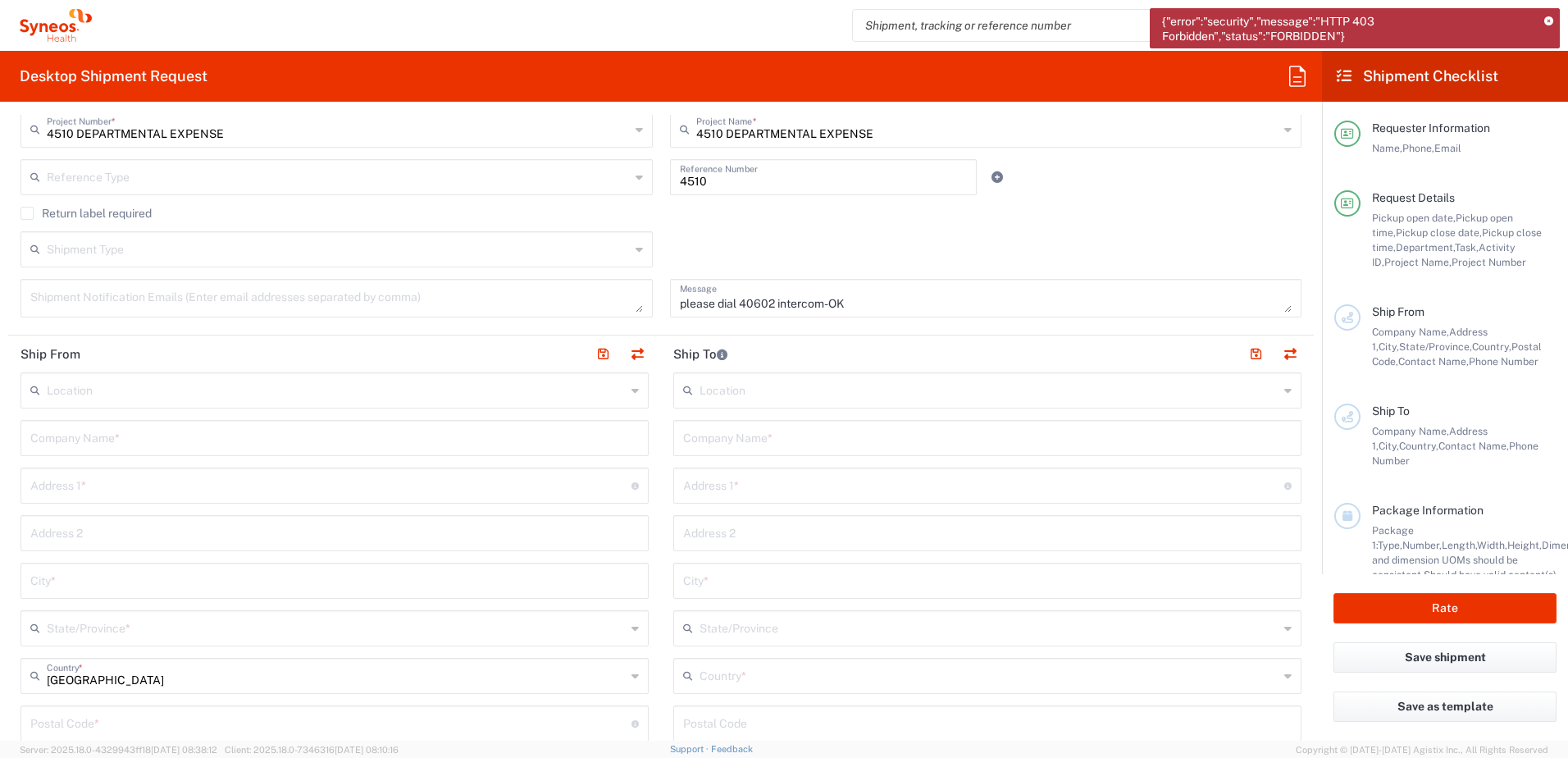
scroll to position [574, 0]
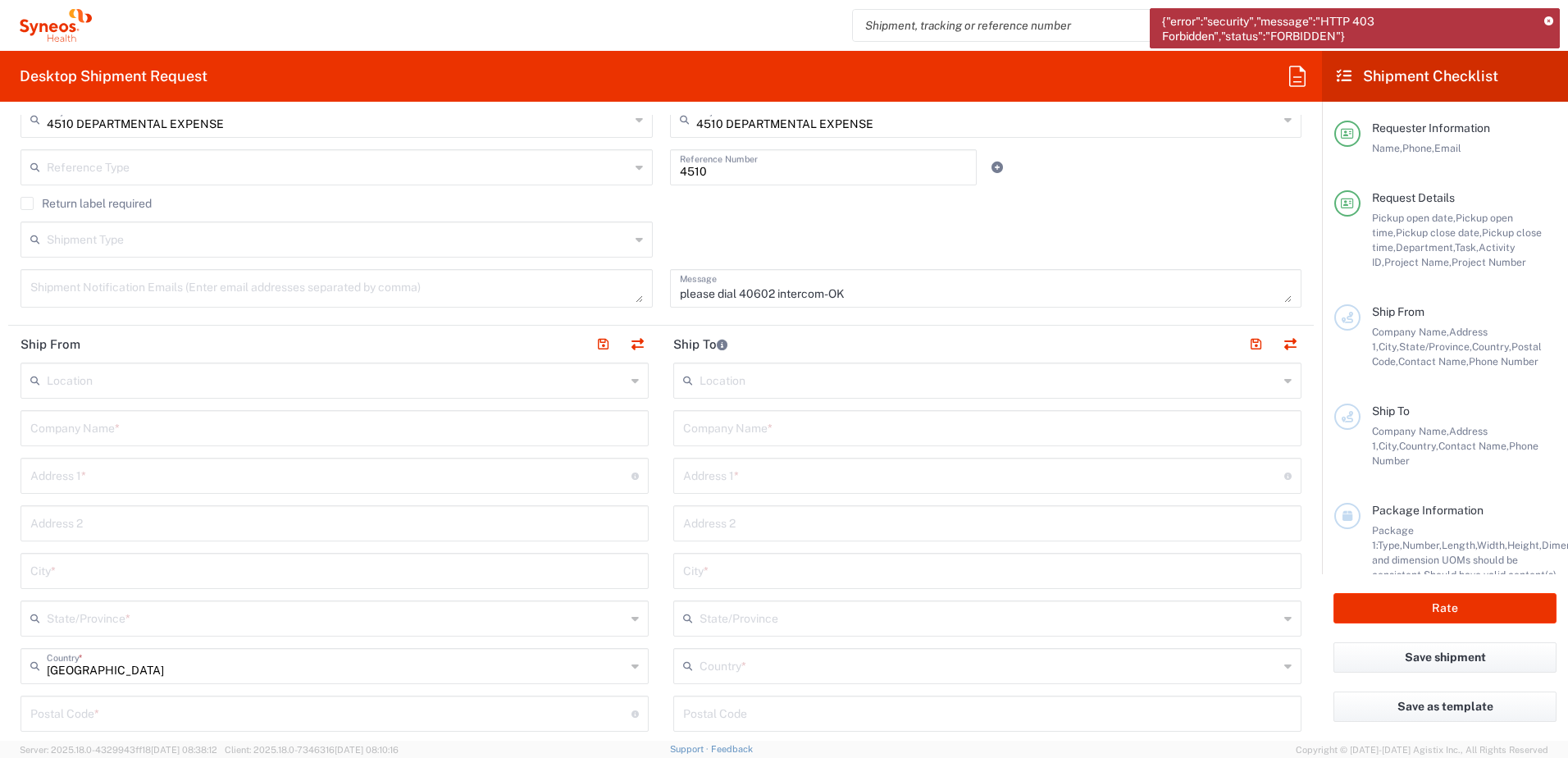
click at [209, 425] on input "text" at bounding box center [334, 427] width 609 height 28
type input "Syneos Health"
click at [114, 471] on input "text" at bounding box center [331, 474] width 601 height 28
click at [223, 472] on input "text" at bounding box center [331, 474] width 601 height 28
paste input "602/89 Bay st"
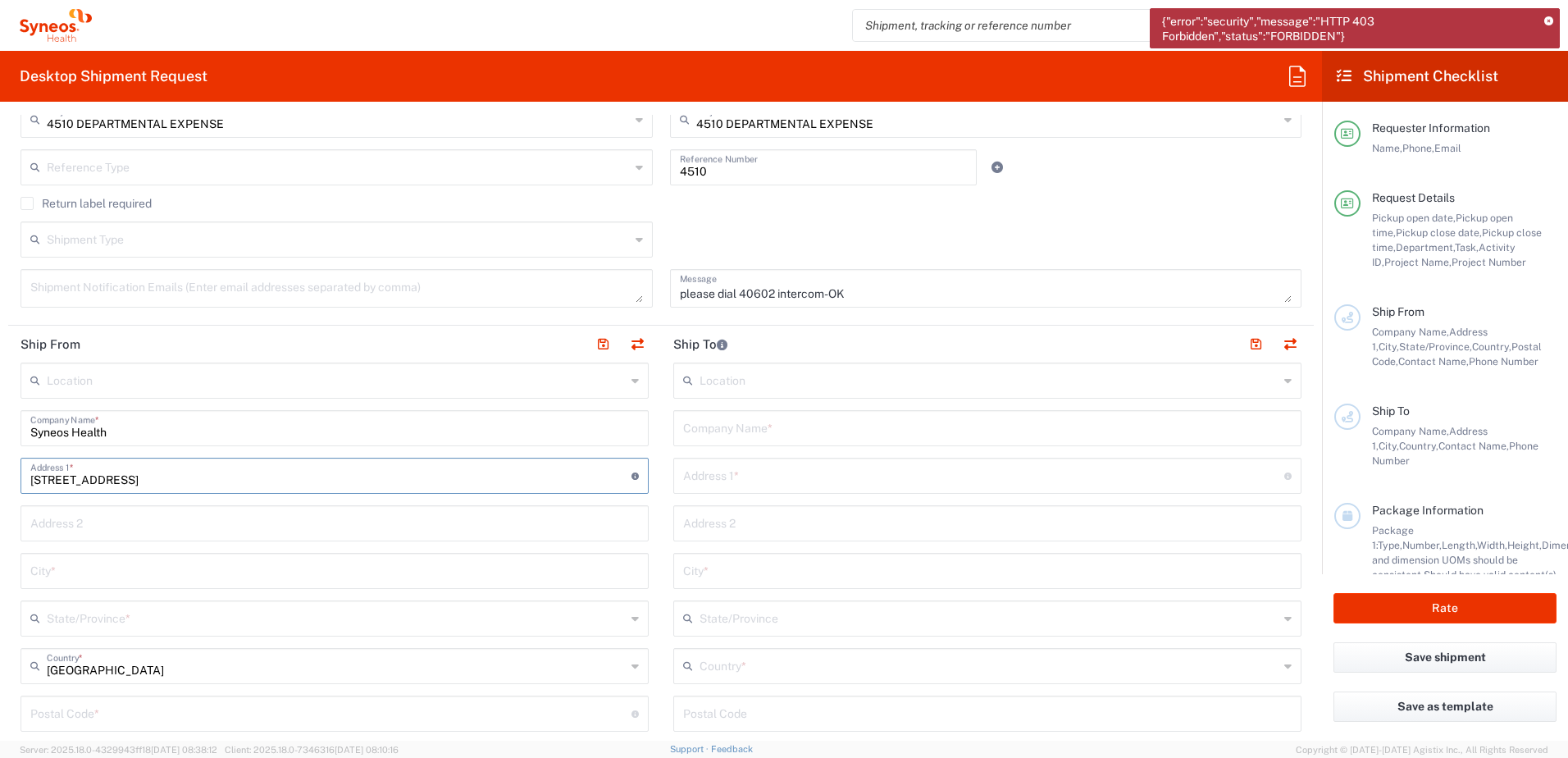
type input "602/89 Bay St"
type input "Roxy.medina@syneoshealth.com"
type input "Glebe"
type input "South Australia"
type input "2037"
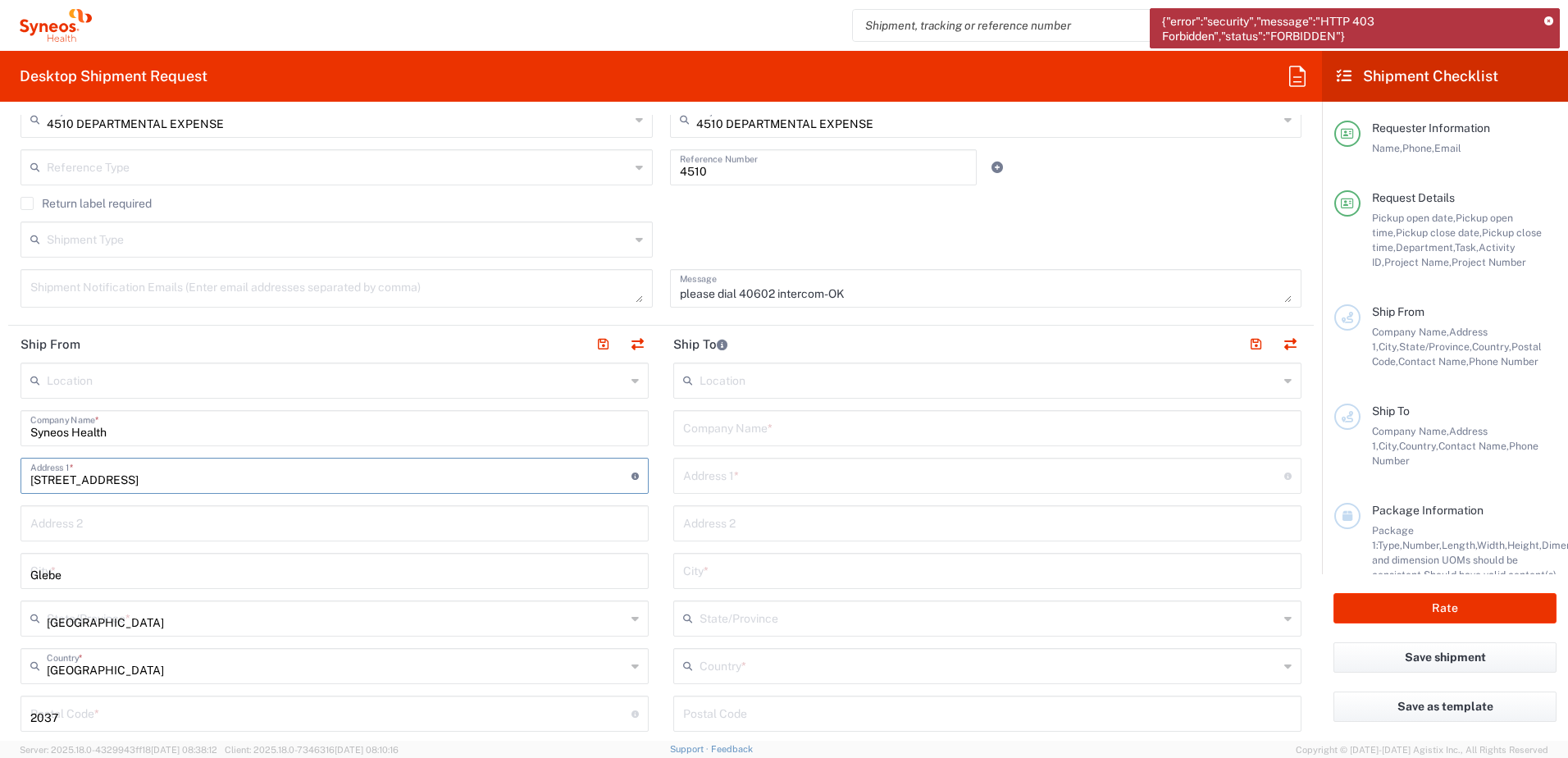
type input "0433394333"
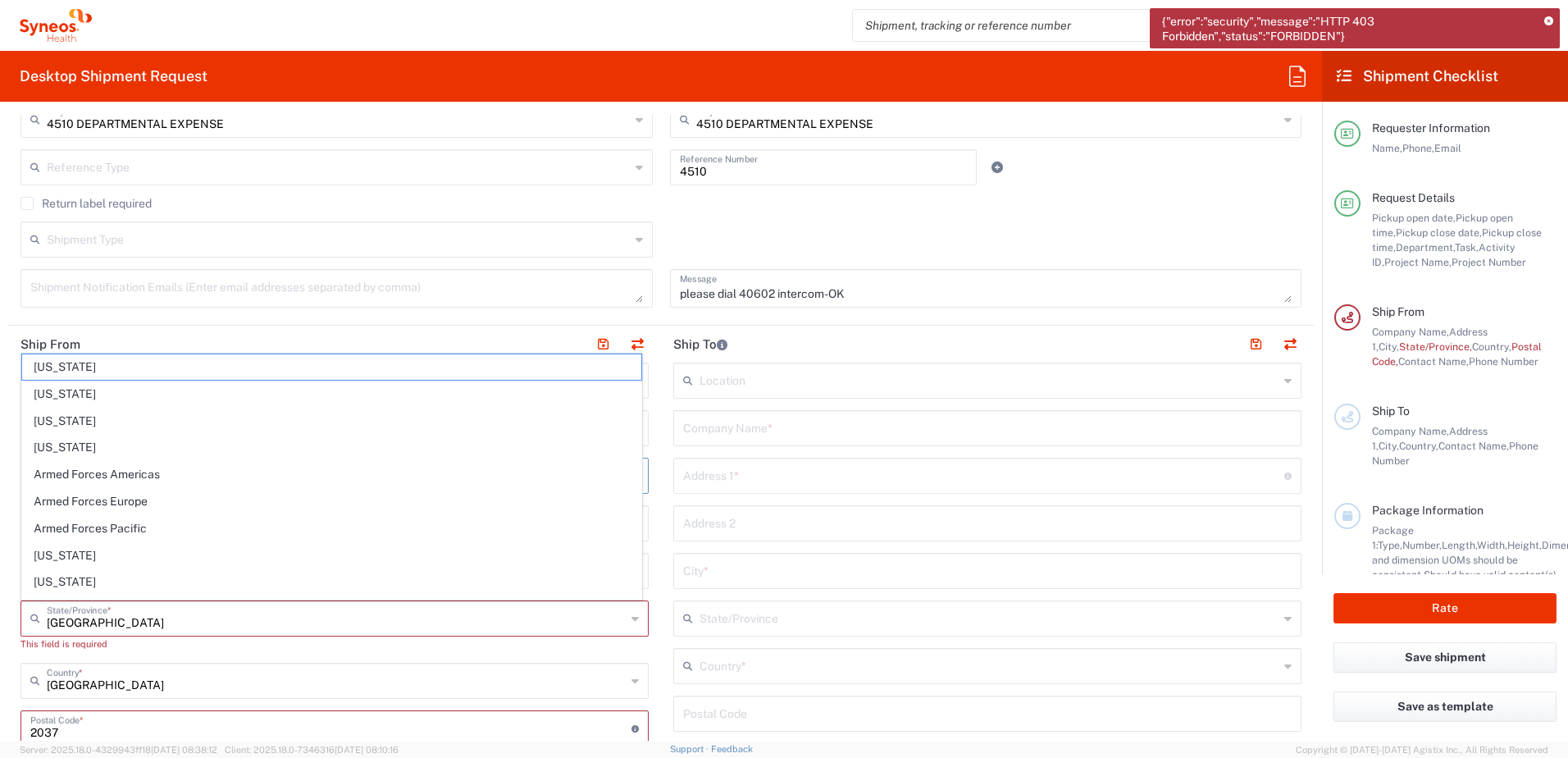
type input "11 Sunray Ave"
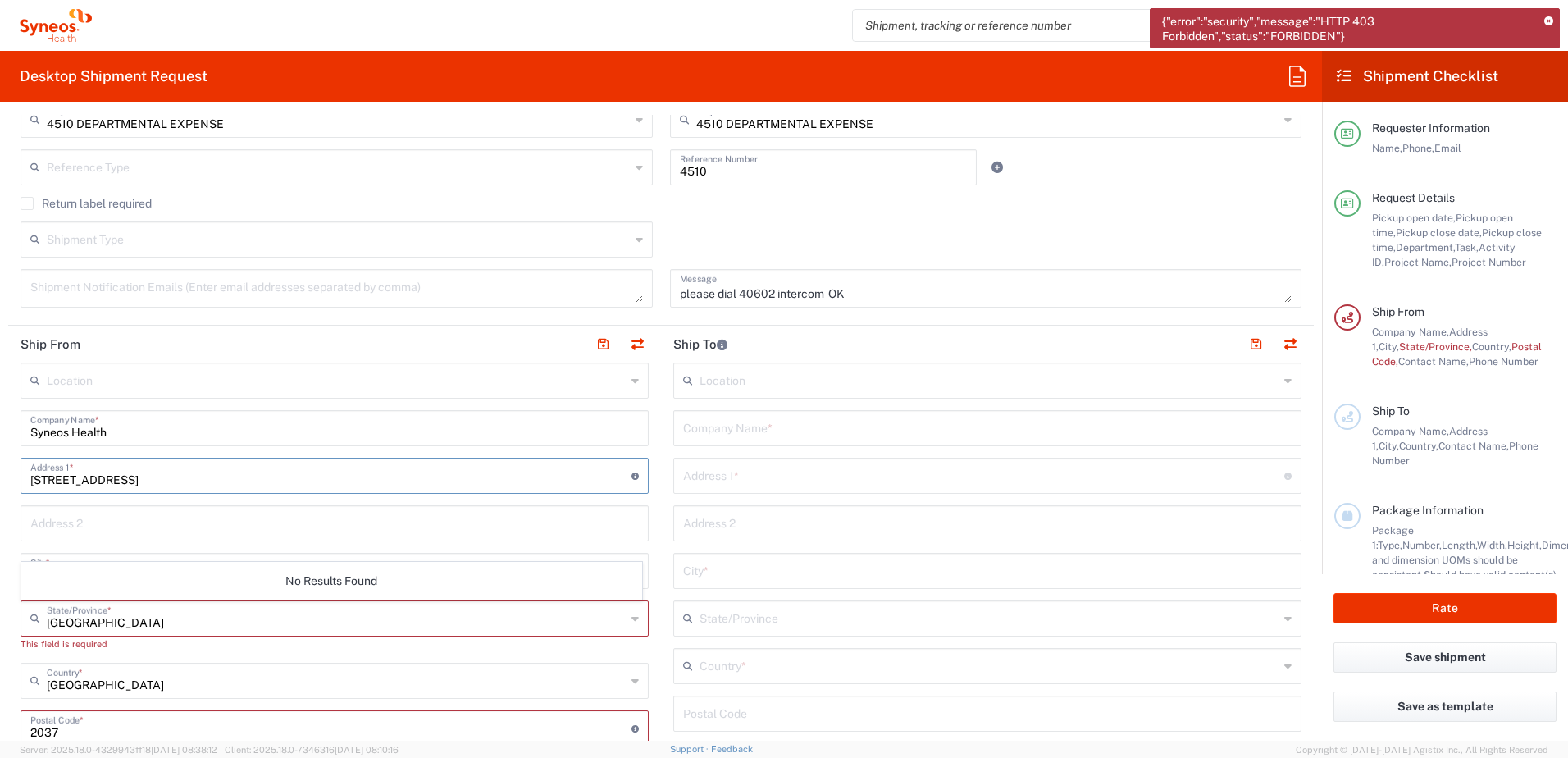
drag, startPoint x: 171, startPoint y: 467, endPoint x: -3, endPoint y: 487, distance: 175.1
click at [0, 487] on html "{"error":"security","message":"HTTP 403 Forbidden","status":"FORBIDDEN"} Chiran…" at bounding box center [784, 379] width 1568 height 758
paste input "602/89 Bay st"
type input "602/89 Bay st"
click at [430, 528] on input "text" at bounding box center [334, 522] width 609 height 28
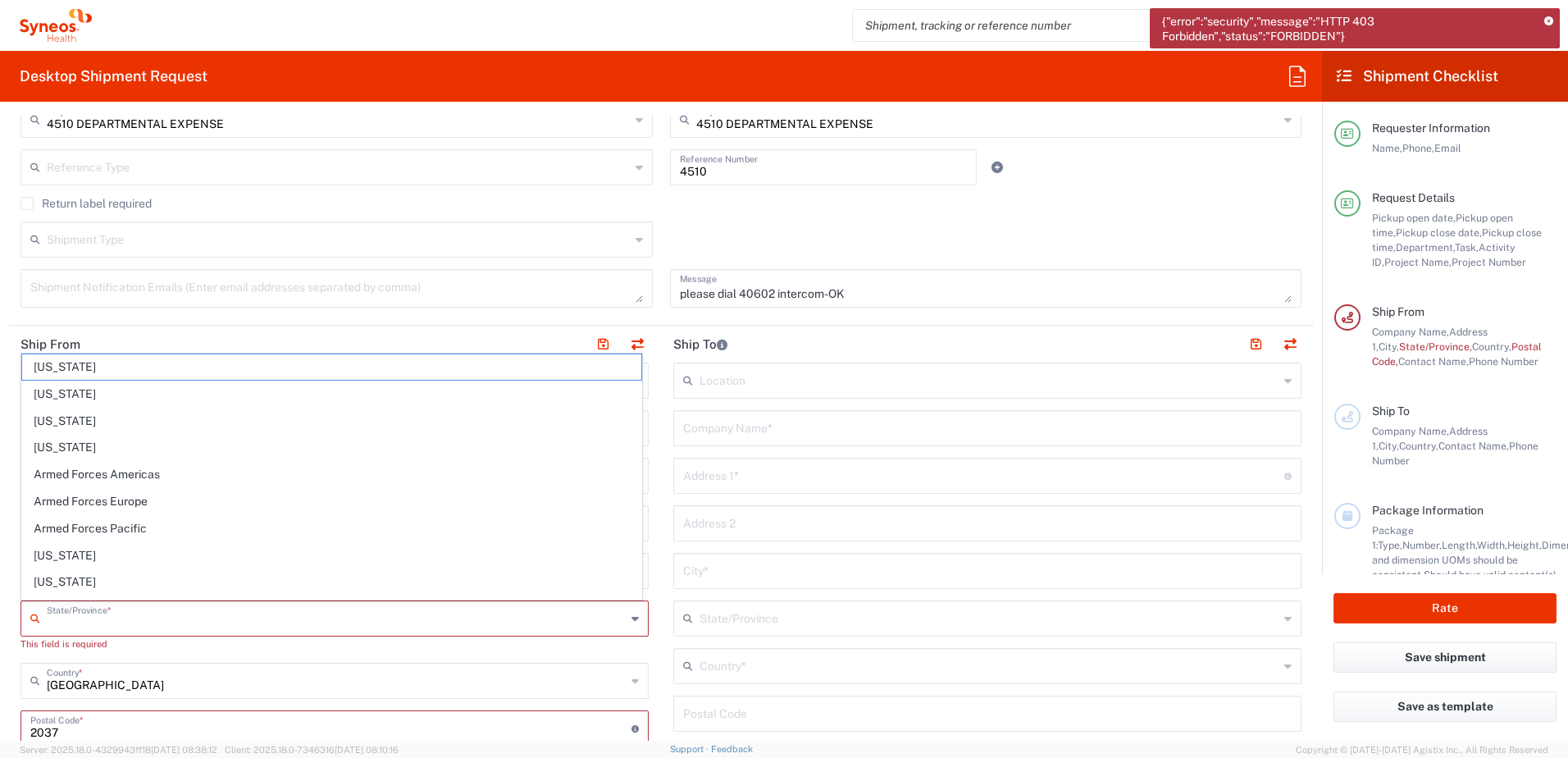
click at [193, 615] on input "text" at bounding box center [336, 617] width 579 height 28
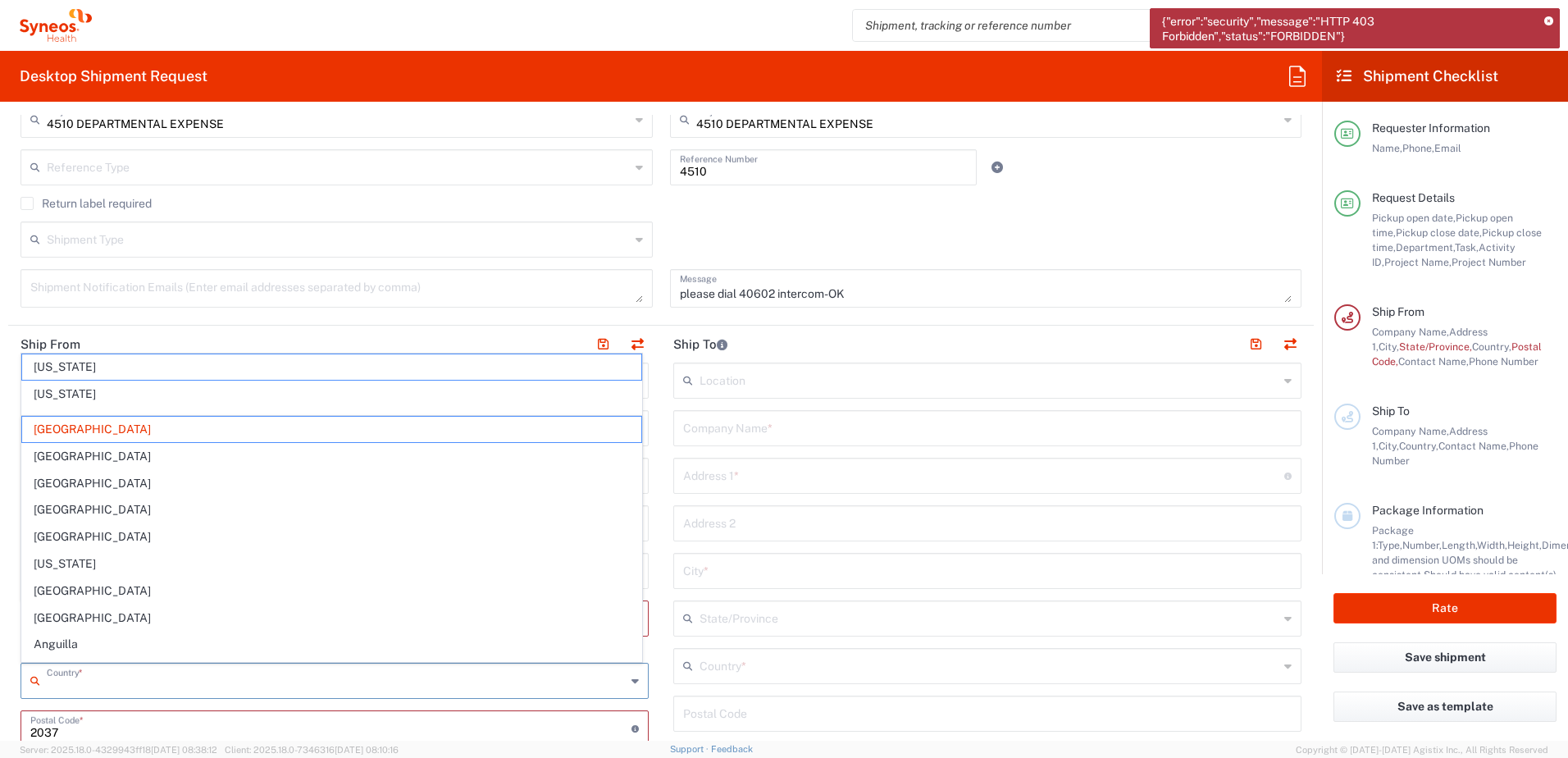
click at [106, 687] on input "text" at bounding box center [336, 679] width 579 height 28
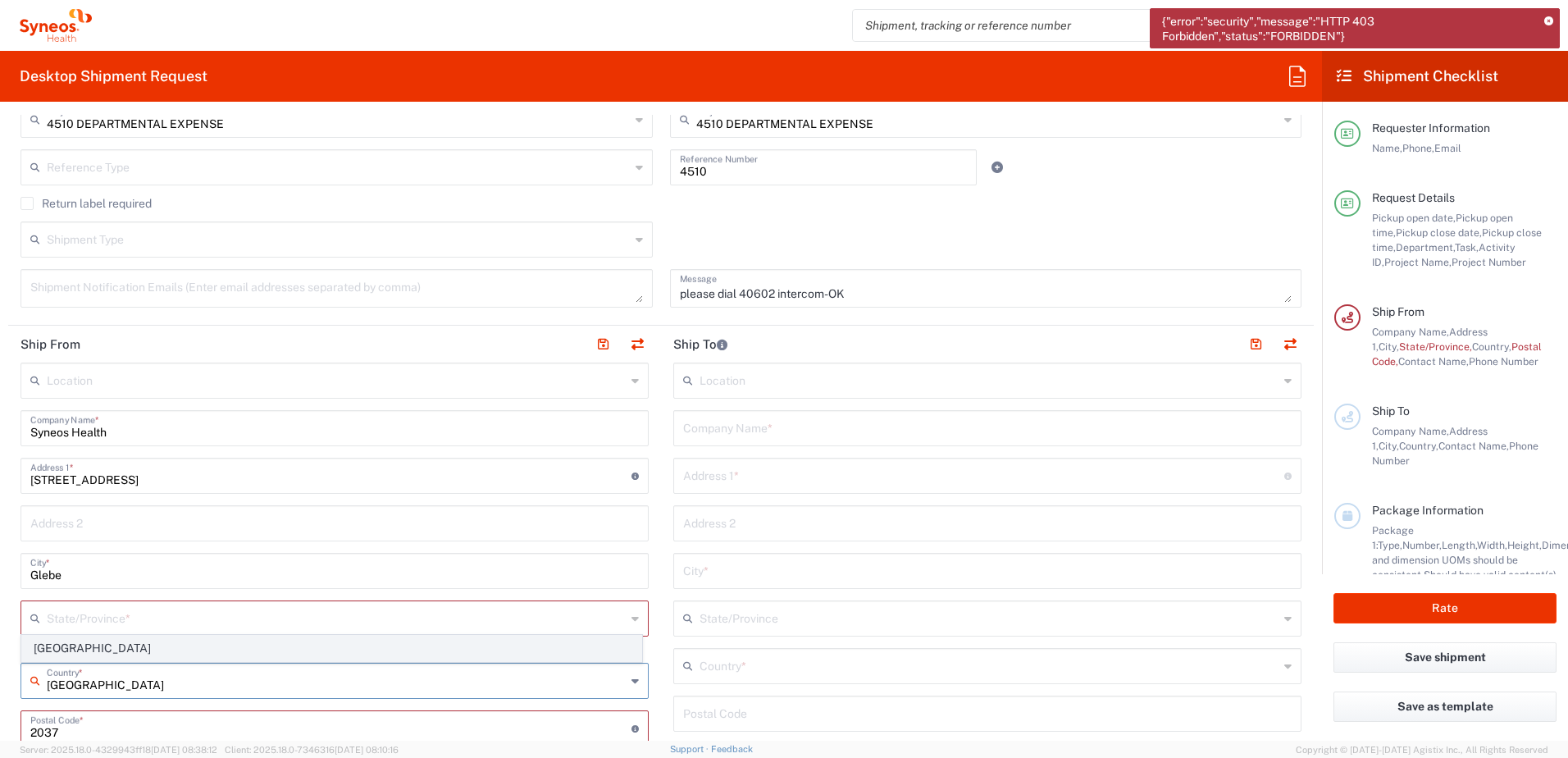
click at [44, 655] on span "Australia" at bounding box center [331, 648] width 619 height 25
type input "Australia"
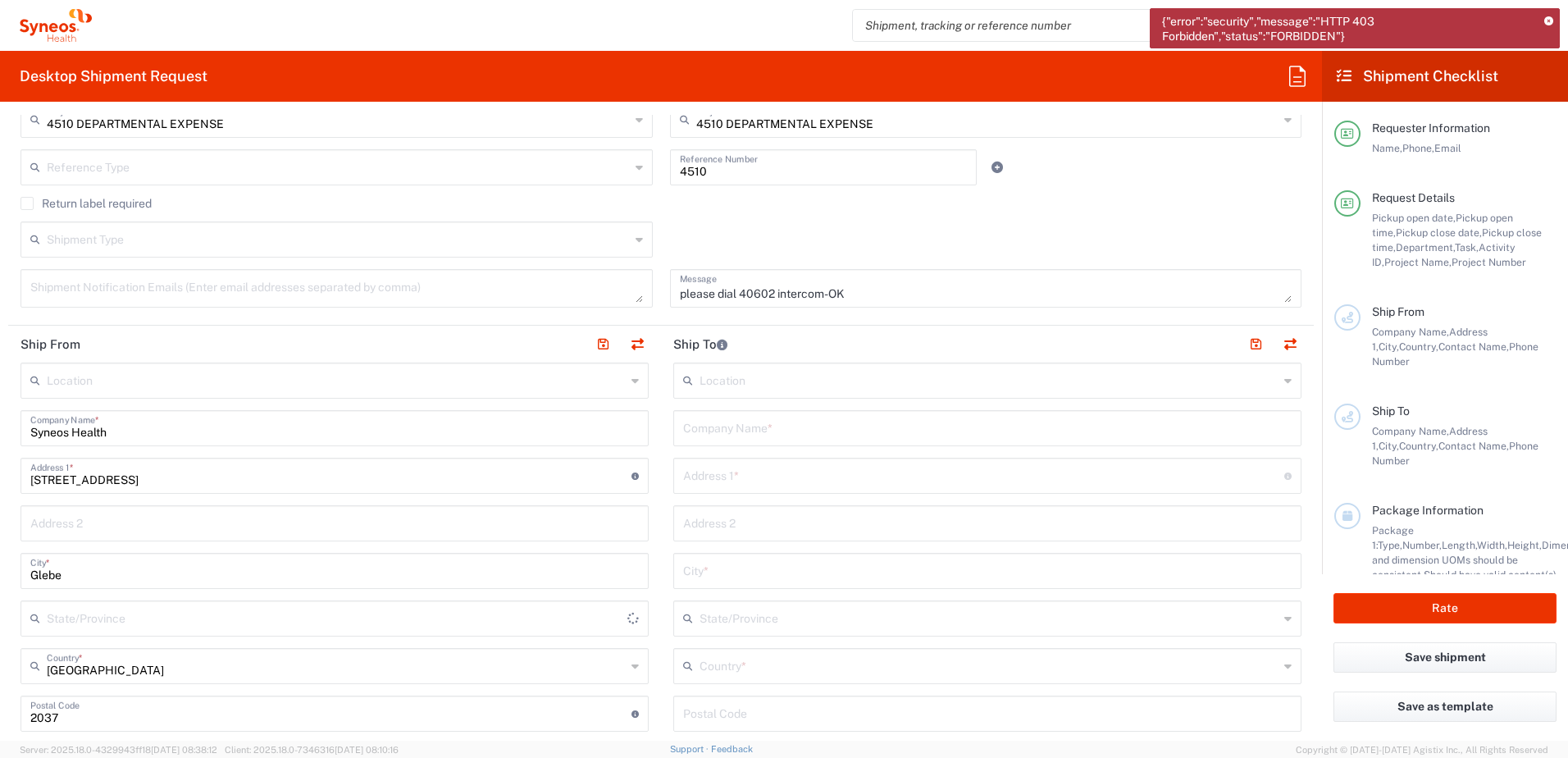
click at [66, 616] on input "text" at bounding box center [337, 617] width 580 height 28
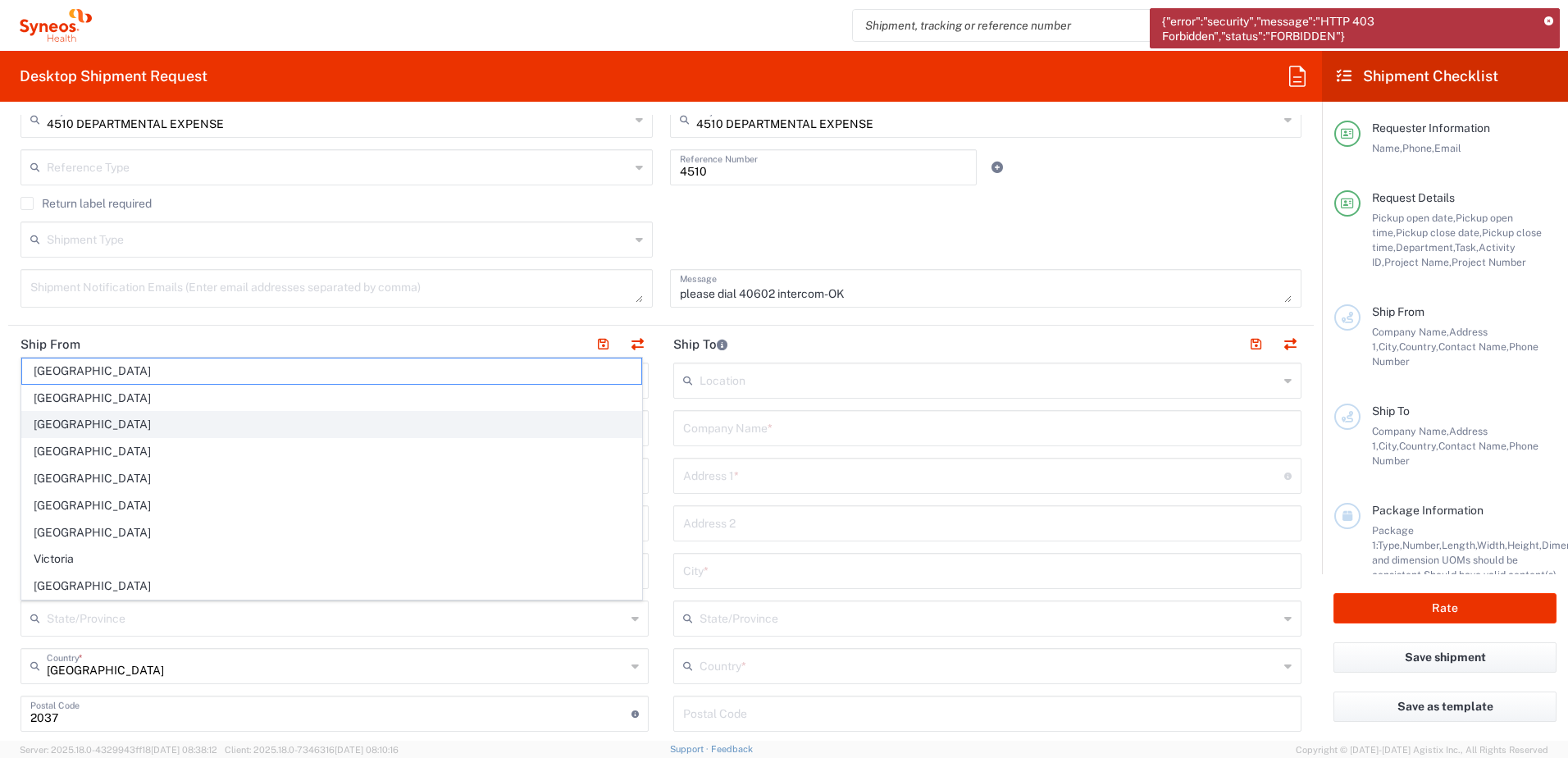
click at [54, 427] on span "New South Wales" at bounding box center [331, 425] width 619 height 25
type input "New South Wales"
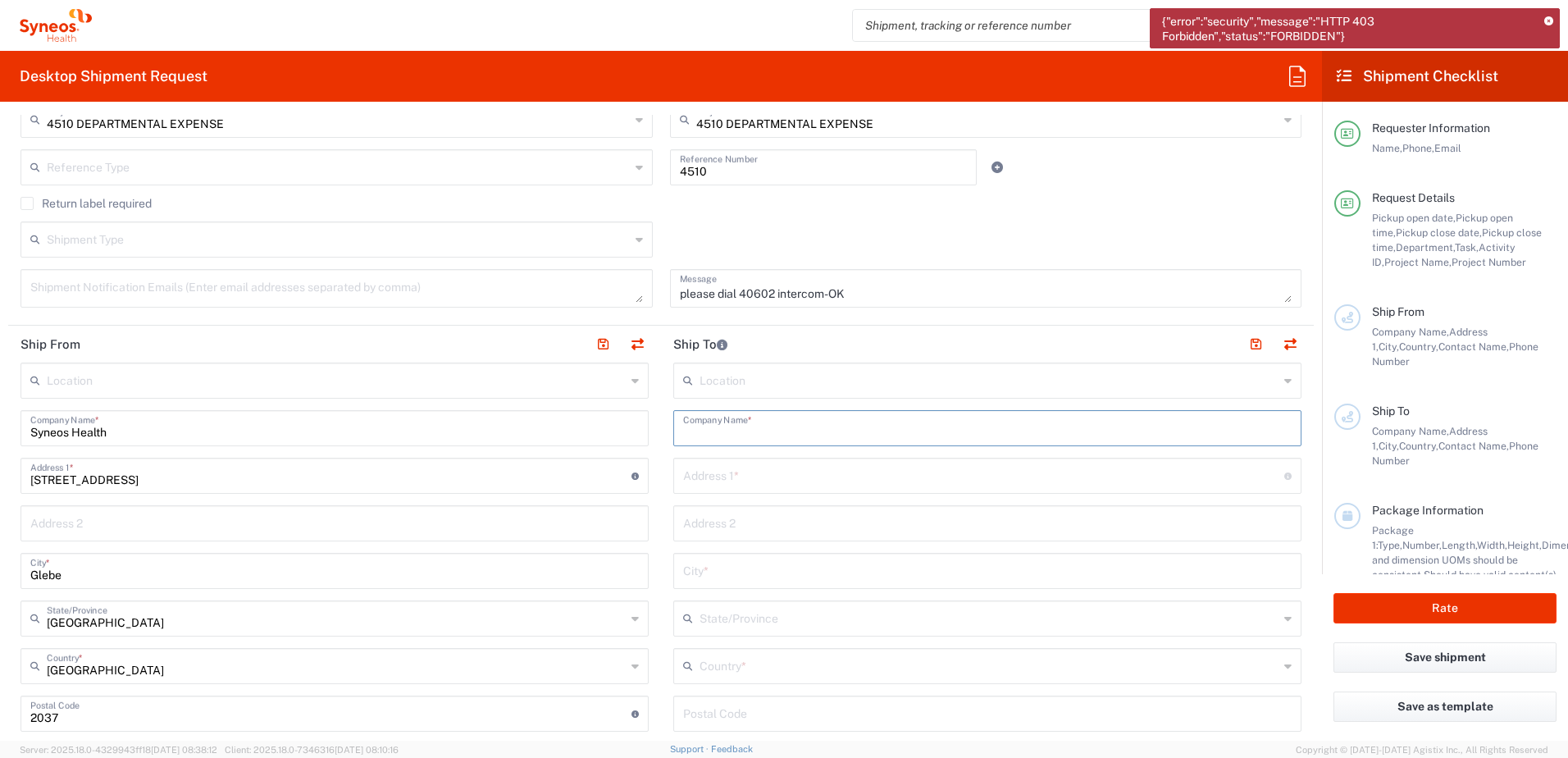
click at [763, 424] on input "text" at bounding box center [988, 427] width 609 height 28
type input "Syneos Health"
type input "91 King William Street"
type input "Adelaide"
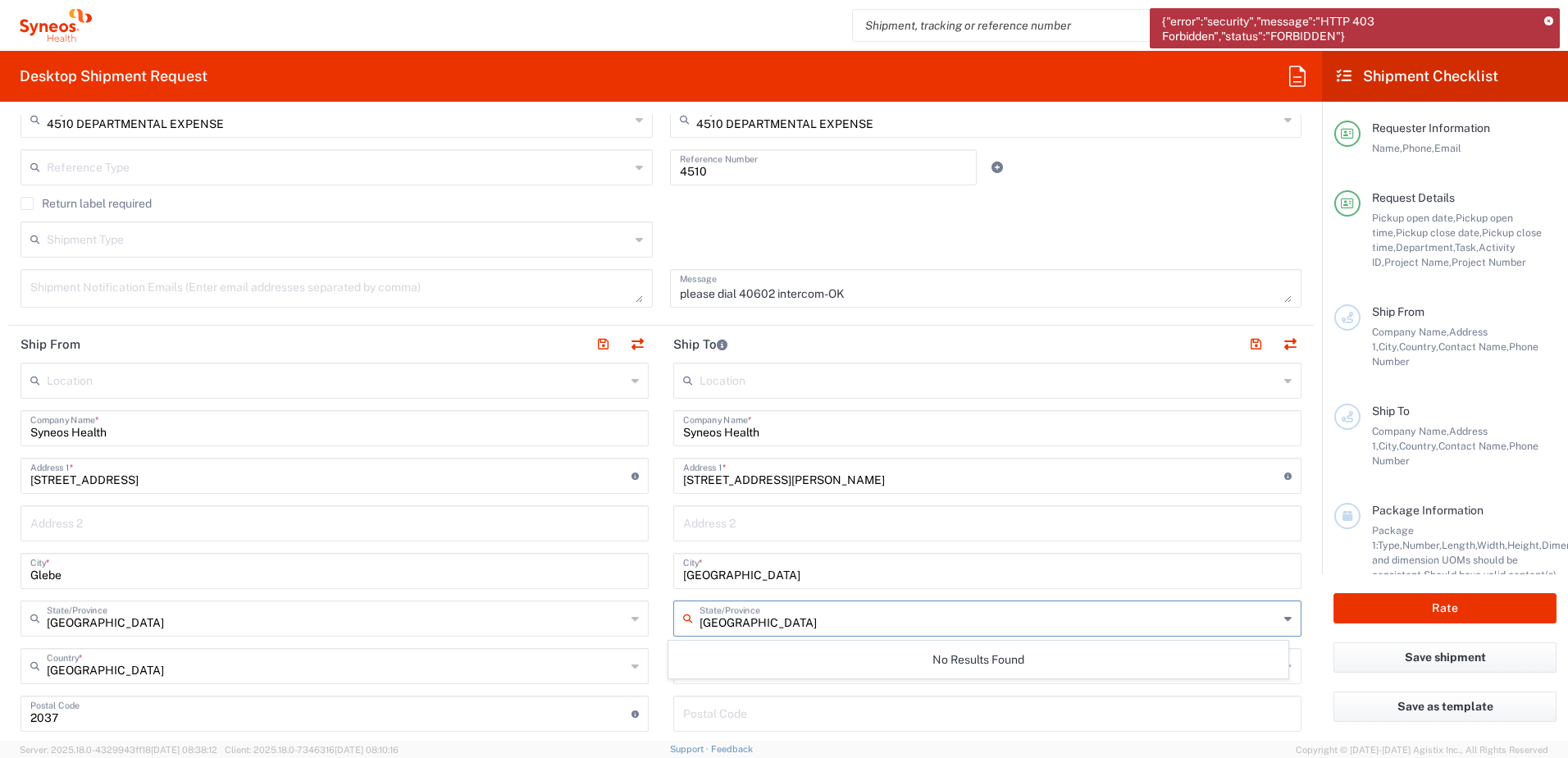
click at [720, 621] on input "South Australia" at bounding box center [988, 617] width 579 height 28
click at [775, 618] on input "South Australia" at bounding box center [988, 617] width 579 height 28
type input "South Australia"
drag, startPoint x: 819, startPoint y: 617, endPoint x: 668, endPoint y: 635, distance: 152.1
click at [673, 635] on div "South Australia State/Province" at bounding box center [988, 618] width 628 height 36
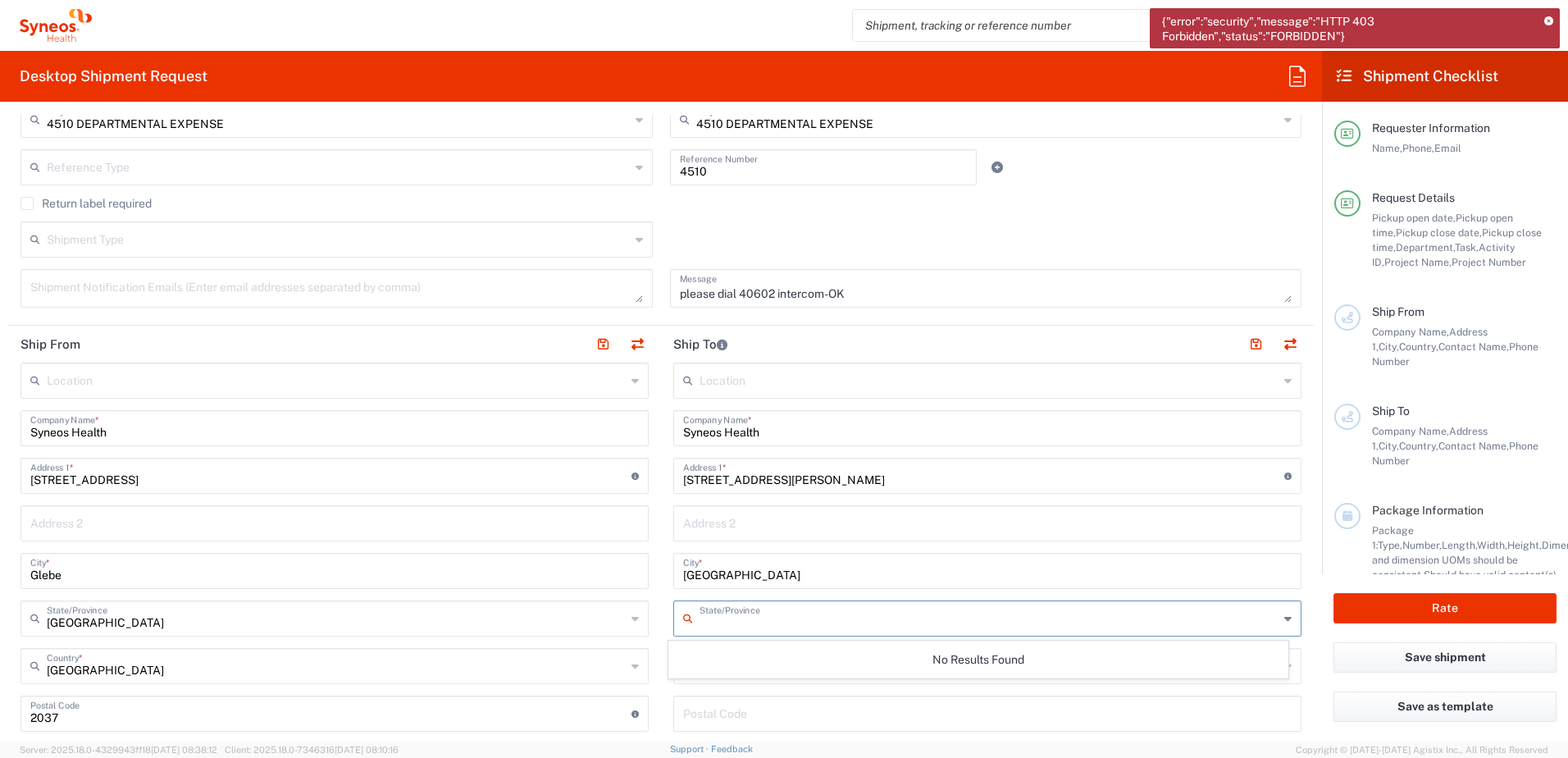
click at [873, 620] on input "text" at bounding box center [988, 617] width 579 height 28
type input "sou"
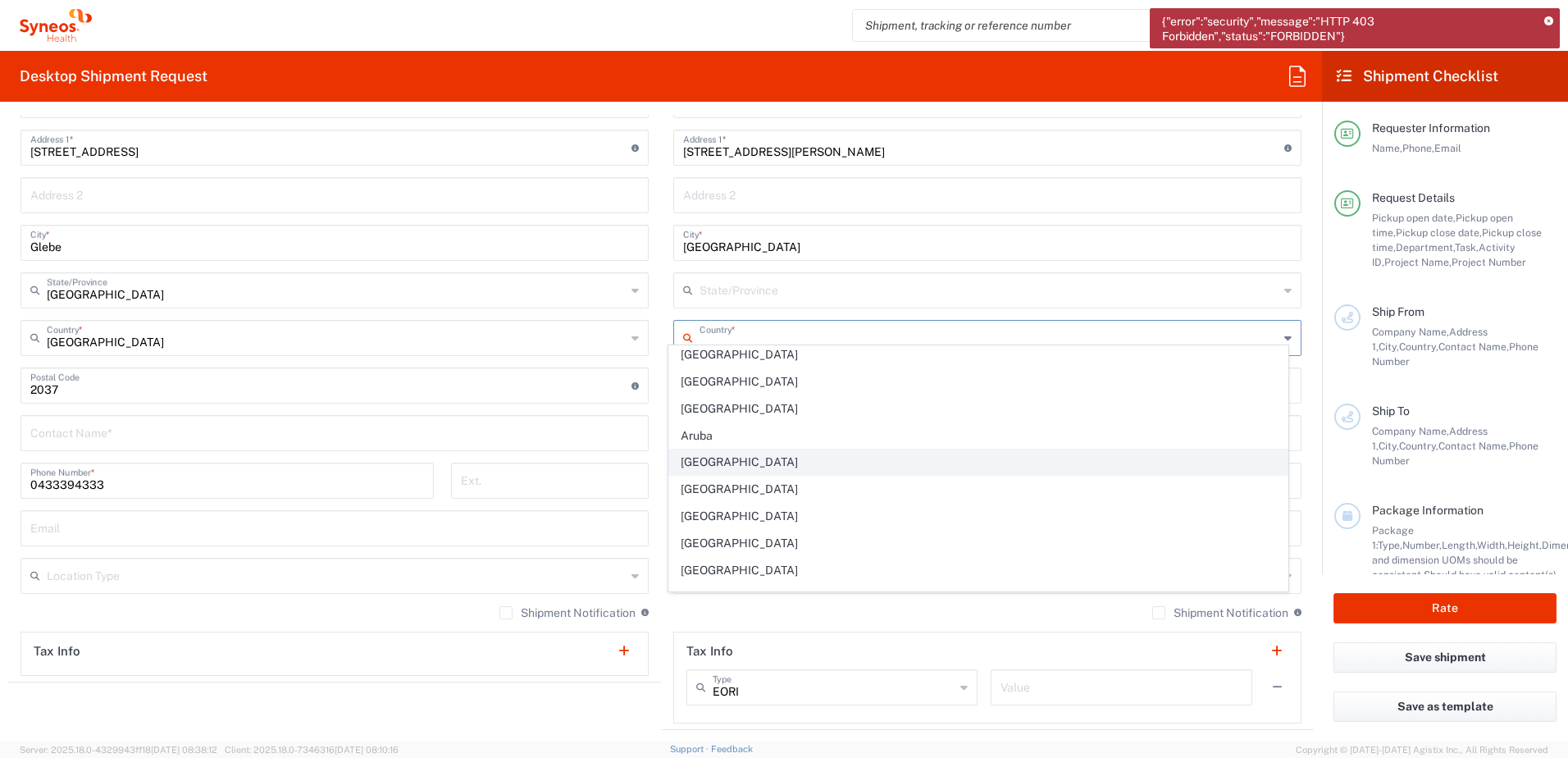
scroll to position [875, 0]
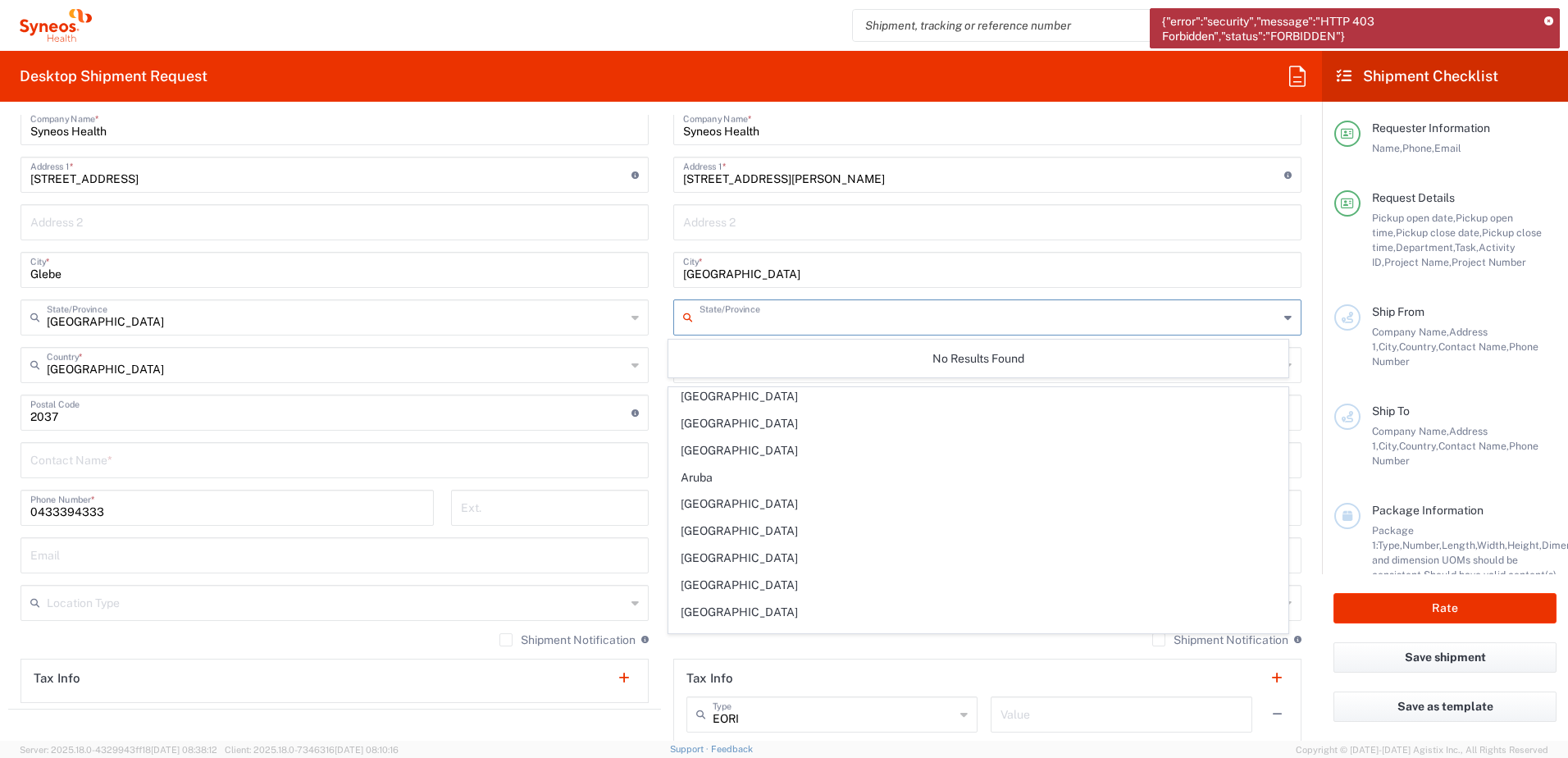
click at [1034, 314] on input "text" at bounding box center [988, 316] width 579 height 28
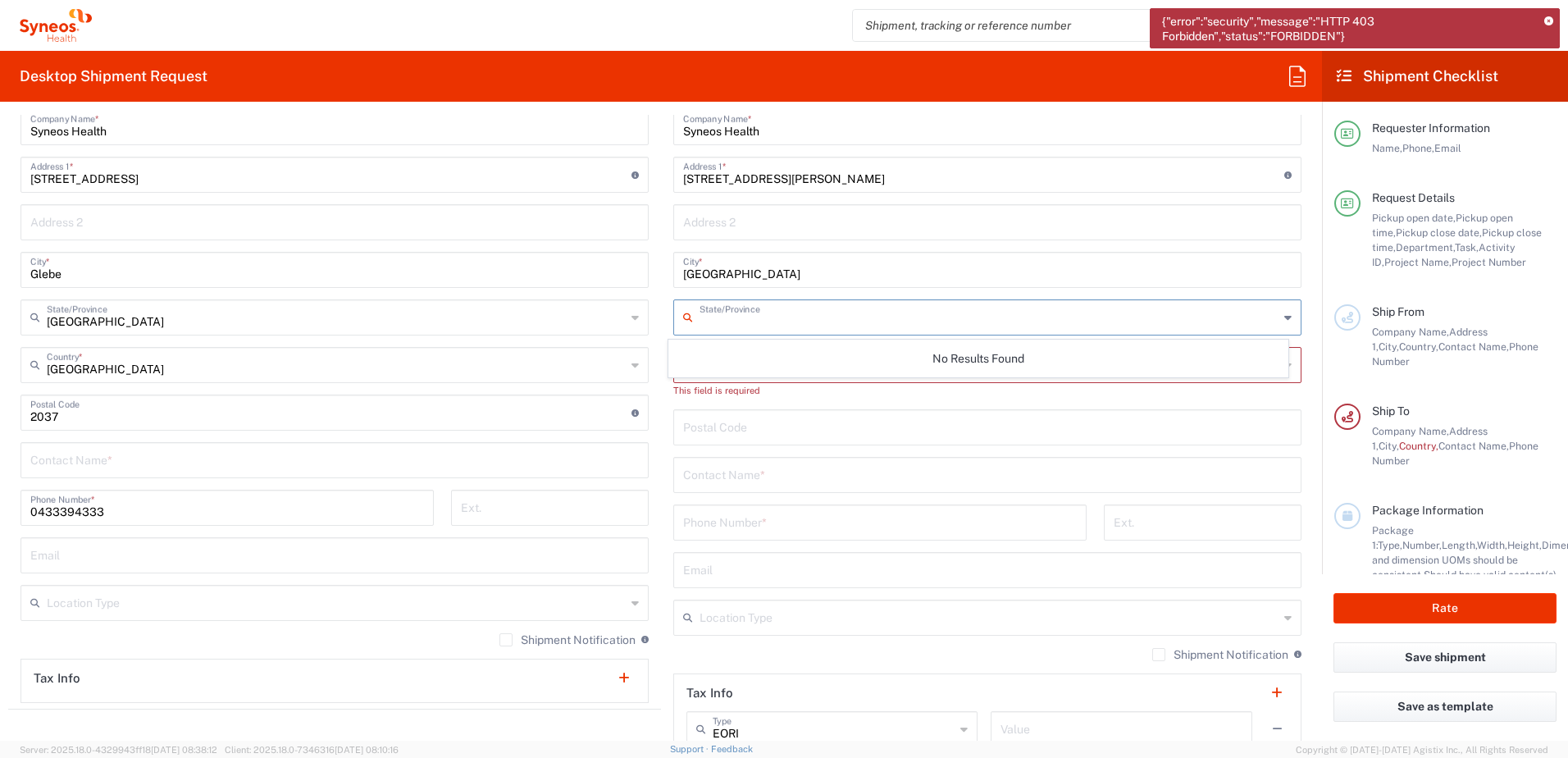
click at [701, 317] on input "text" at bounding box center [988, 316] width 579 height 28
click at [777, 222] on input "text" at bounding box center [988, 221] width 609 height 28
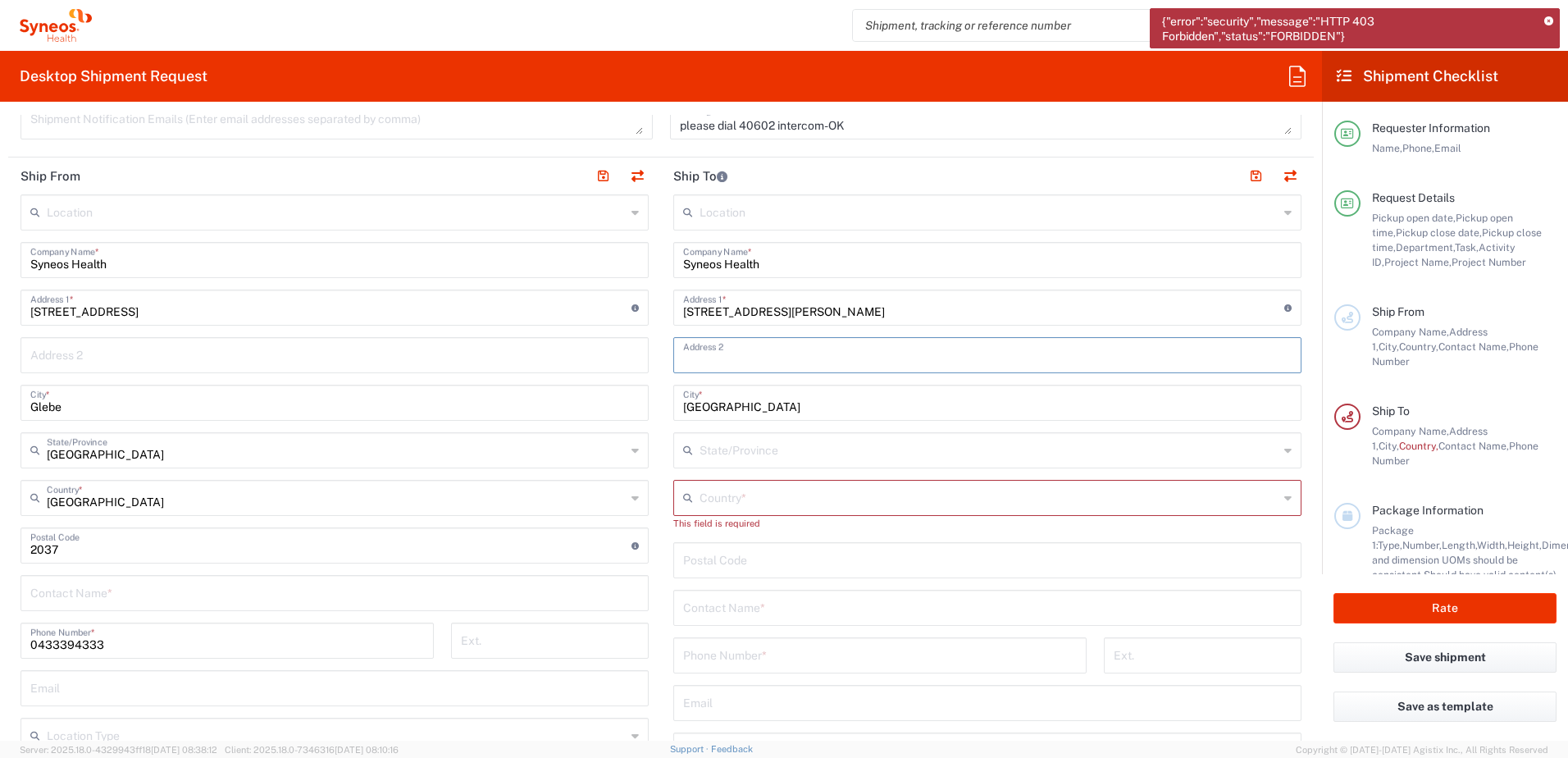
scroll to position [711, 0]
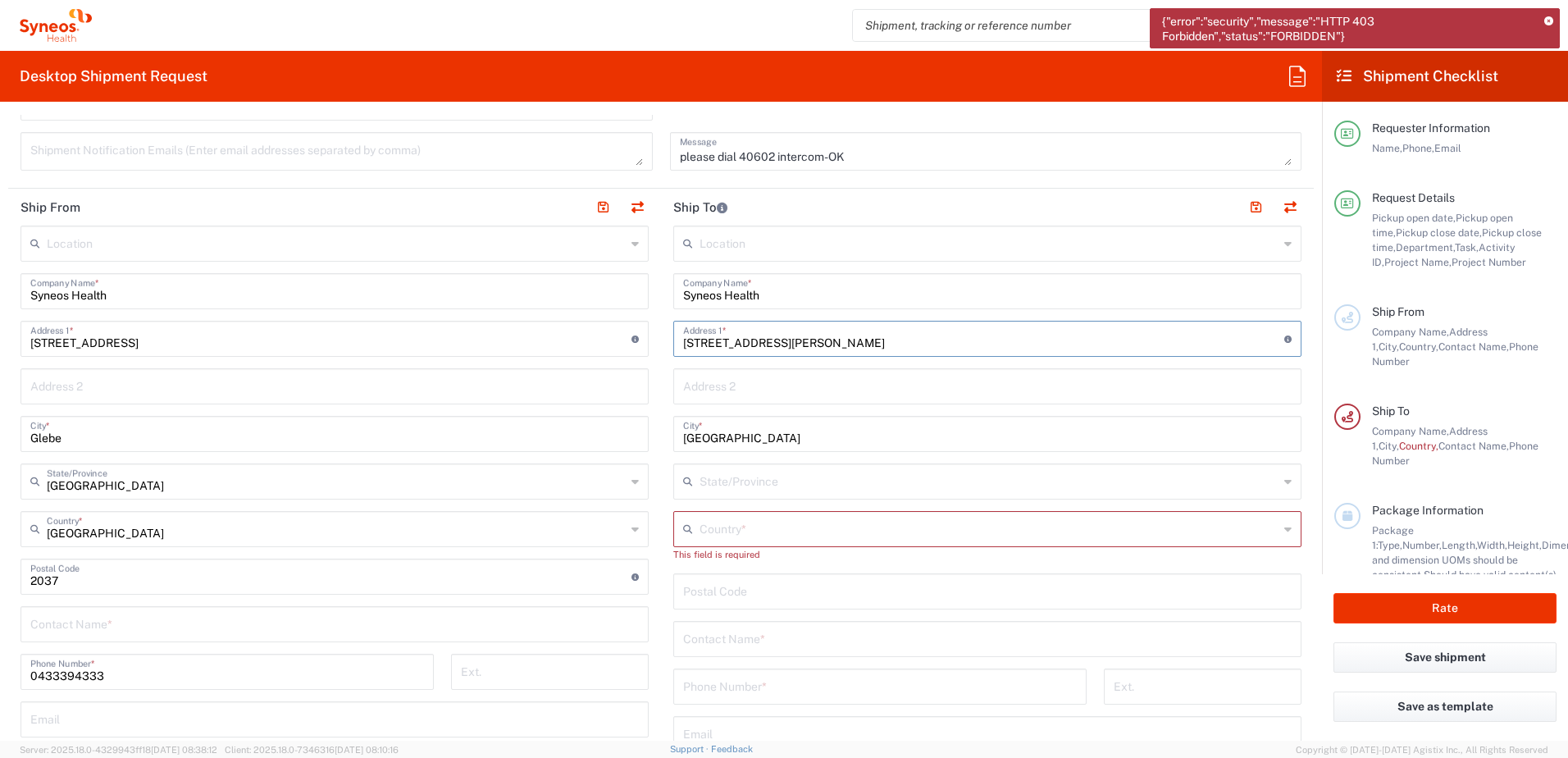
click at [683, 341] on input "91 King William Street" at bounding box center [984, 338] width 601 height 28
drag, startPoint x: 876, startPoint y: 335, endPoint x: 720, endPoint y: 338, distance: 156.0
click at [720, 338] on input "level 2491 King William Street" at bounding box center [984, 338] width 601 height 28
type input "level 24"
click at [686, 382] on input "text" at bounding box center [988, 385] width 609 height 28
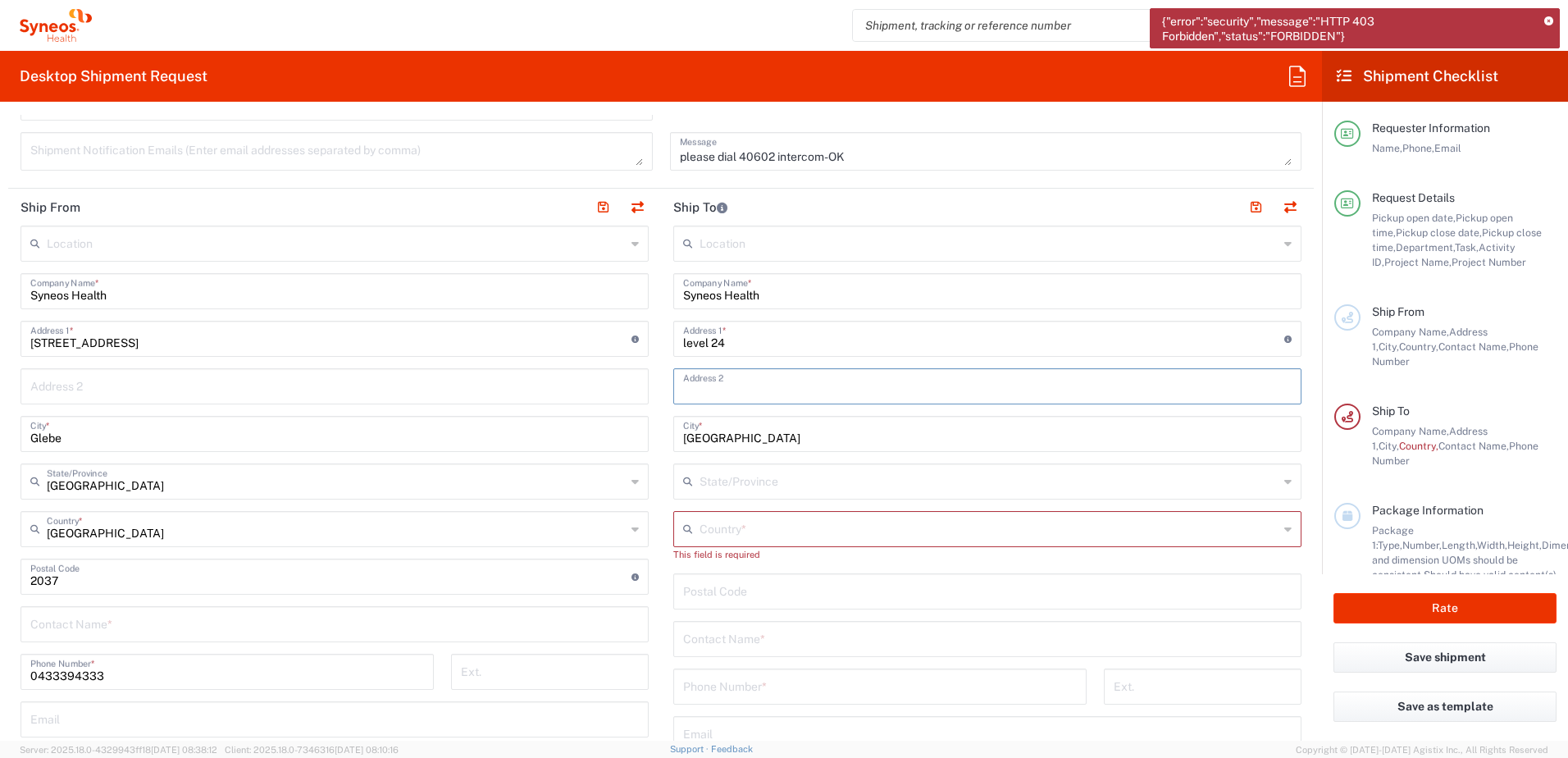
paste input "91 King William Street"
type input "91 King William Street"
drag, startPoint x: 804, startPoint y: 389, endPoint x: 663, endPoint y: 393, distance: 141.1
click at [663, 393] on main "Location Addison Whitney LLC-Morrisvile NC US Barcelona-Syneos Health BioSector…" at bounding box center [987, 577] width 652 height 704
click at [755, 338] on input "level 24" at bounding box center [984, 338] width 601 height 28
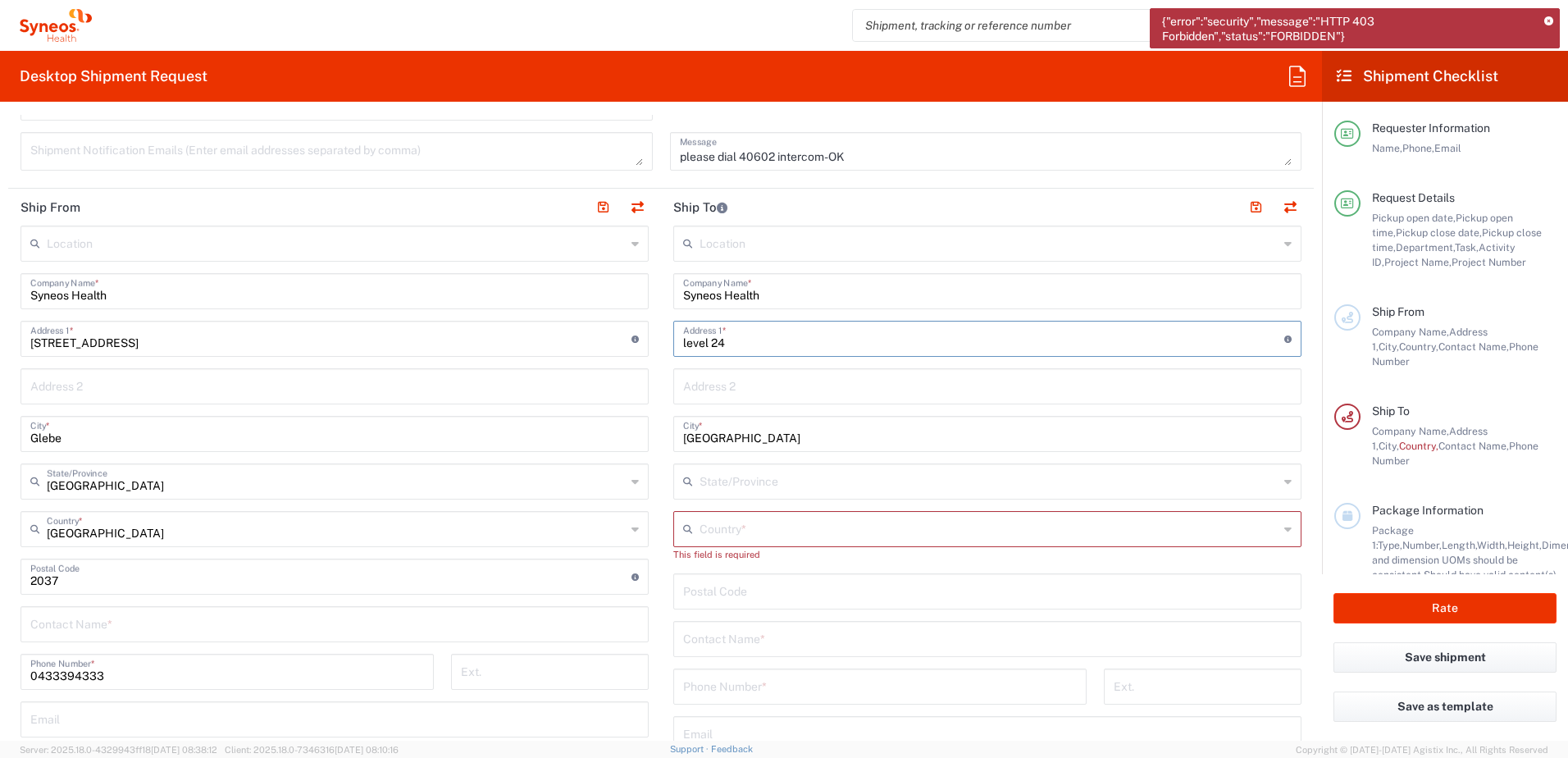
paste input "91 King William Street"
type input "level 24 91 King William Street"
click at [739, 481] on input "text" at bounding box center [988, 480] width 579 height 28
drag, startPoint x: 708, startPoint y: 519, endPoint x: 706, endPoint y: 504, distance: 15.1
click at [706, 513] on div "No Results Found" at bounding box center [978, 522] width 621 height 38
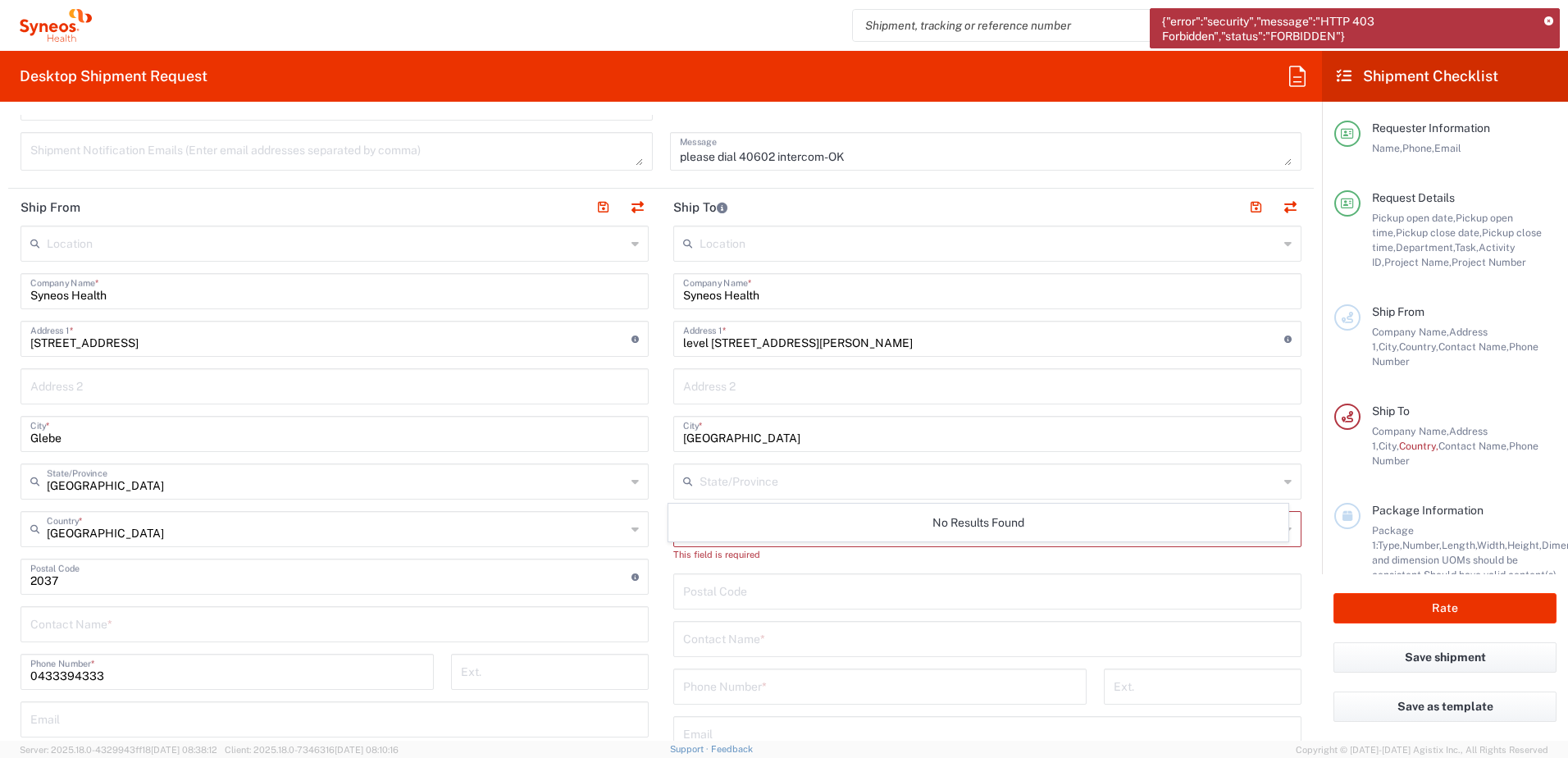
click at [709, 526] on div "No Results Found" at bounding box center [978, 522] width 621 height 38
click at [1116, 634] on input "text" at bounding box center [988, 637] width 609 height 28
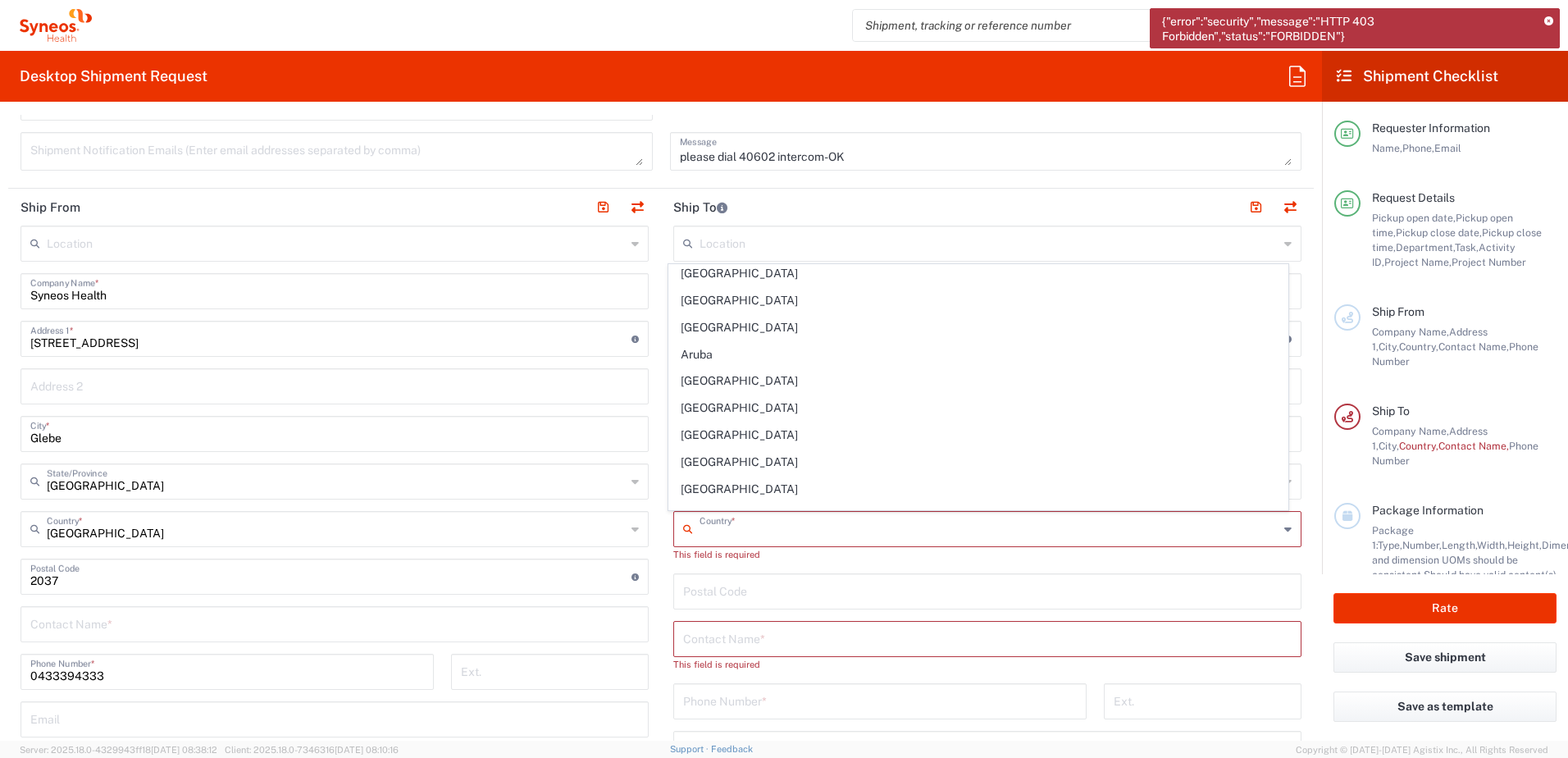
click at [797, 533] on input "text" at bounding box center [988, 528] width 579 height 28
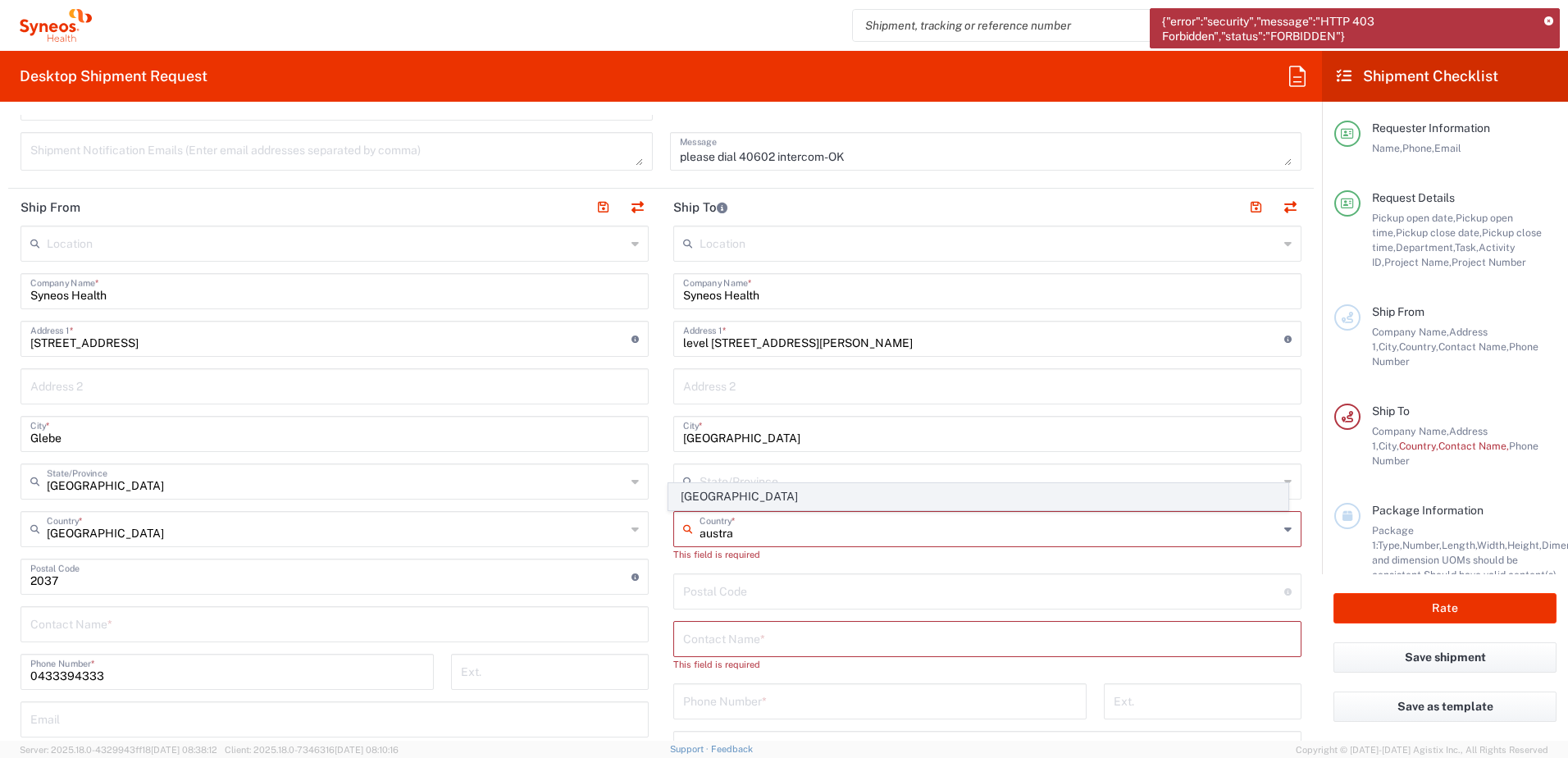
click at [684, 497] on span "Australia" at bounding box center [978, 497] width 619 height 25
type input "Australia"
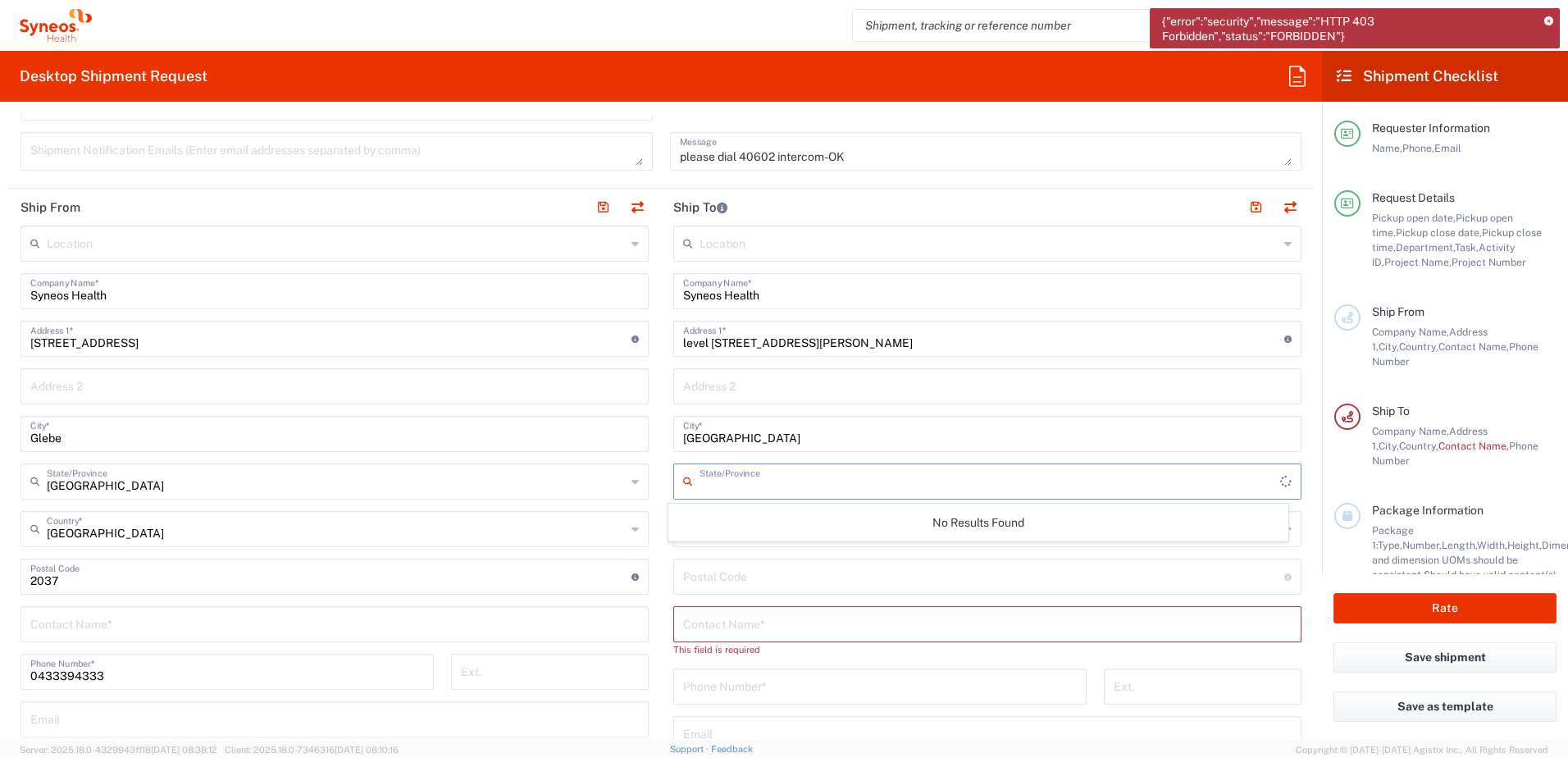
click at [703, 483] on input "text" at bounding box center [989, 480] width 580 height 28
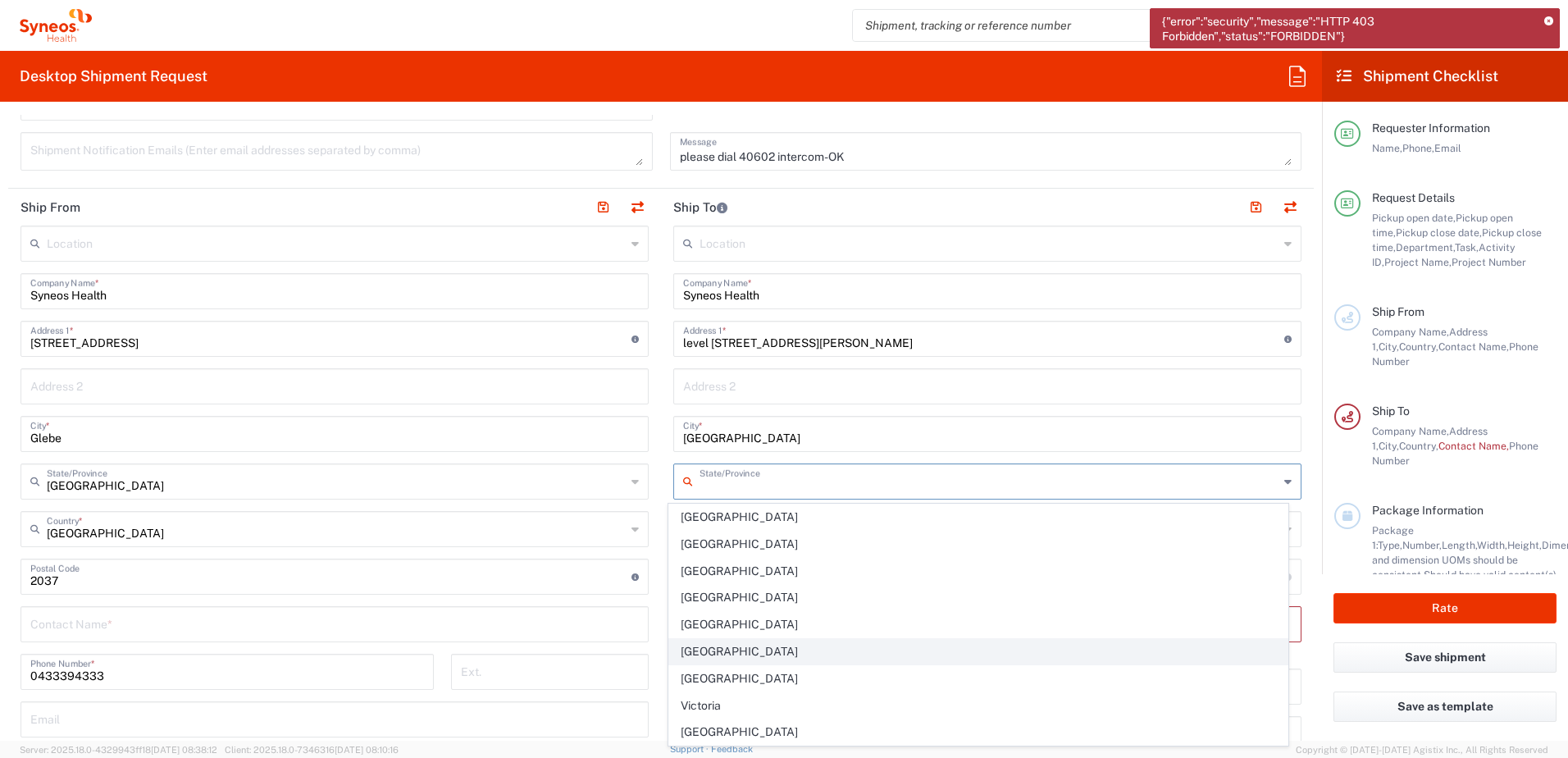
click at [695, 644] on span "South Australia" at bounding box center [978, 652] width 619 height 25
type input "South Australia"
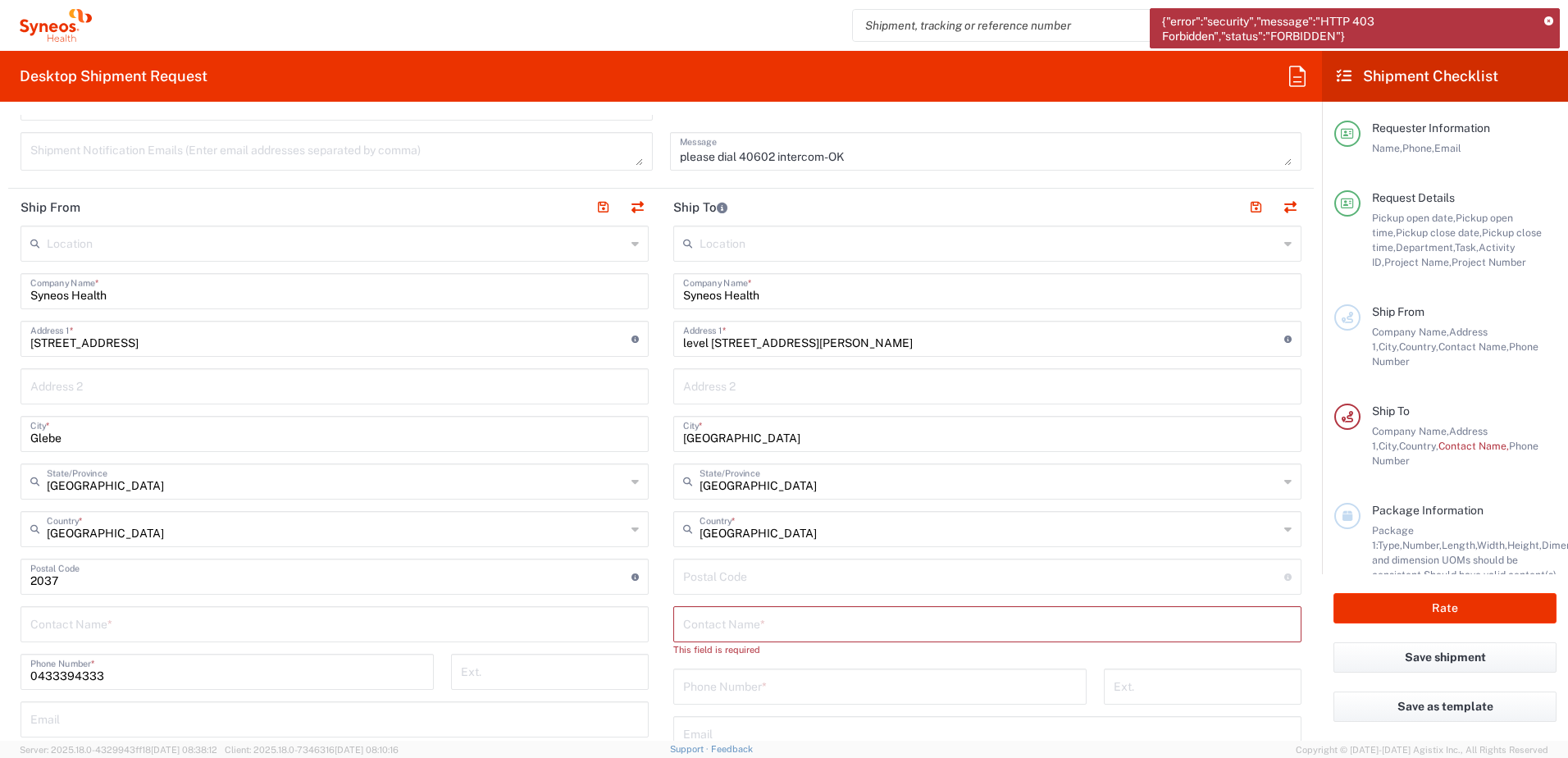
click at [743, 585] on input "undefined" at bounding box center [984, 575] width 601 height 28
type input "5000"
click at [752, 627] on input "text" at bounding box center [988, 623] width 609 height 28
type input "[PERSON_NAME]"
click at [737, 679] on input "tel" at bounding box center [880, 670] width 394 height 28
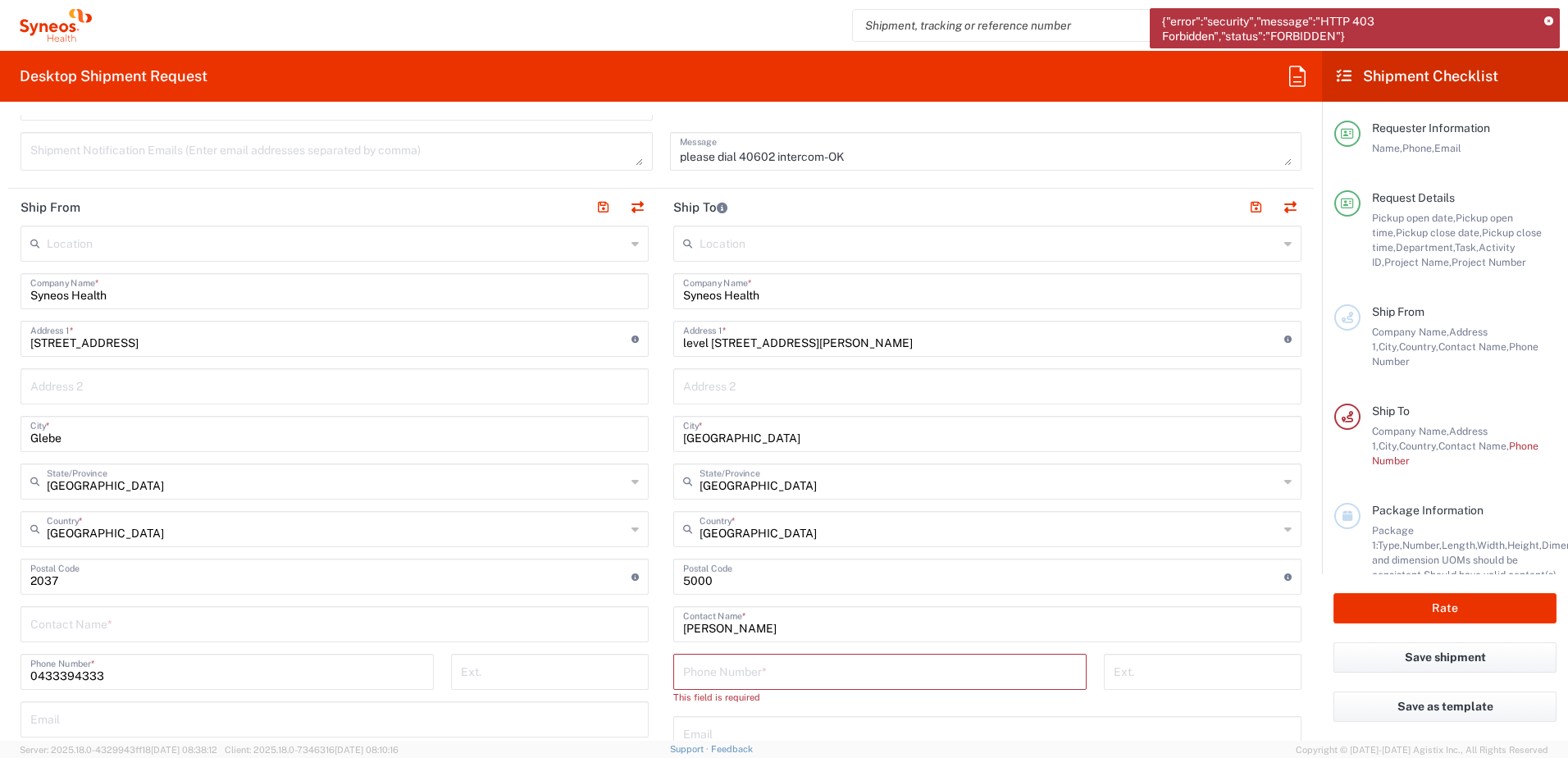
click at [962, 673] on input "tel" at bounding box center [880, 670] width 394 height 28
paste input "+61872021500"
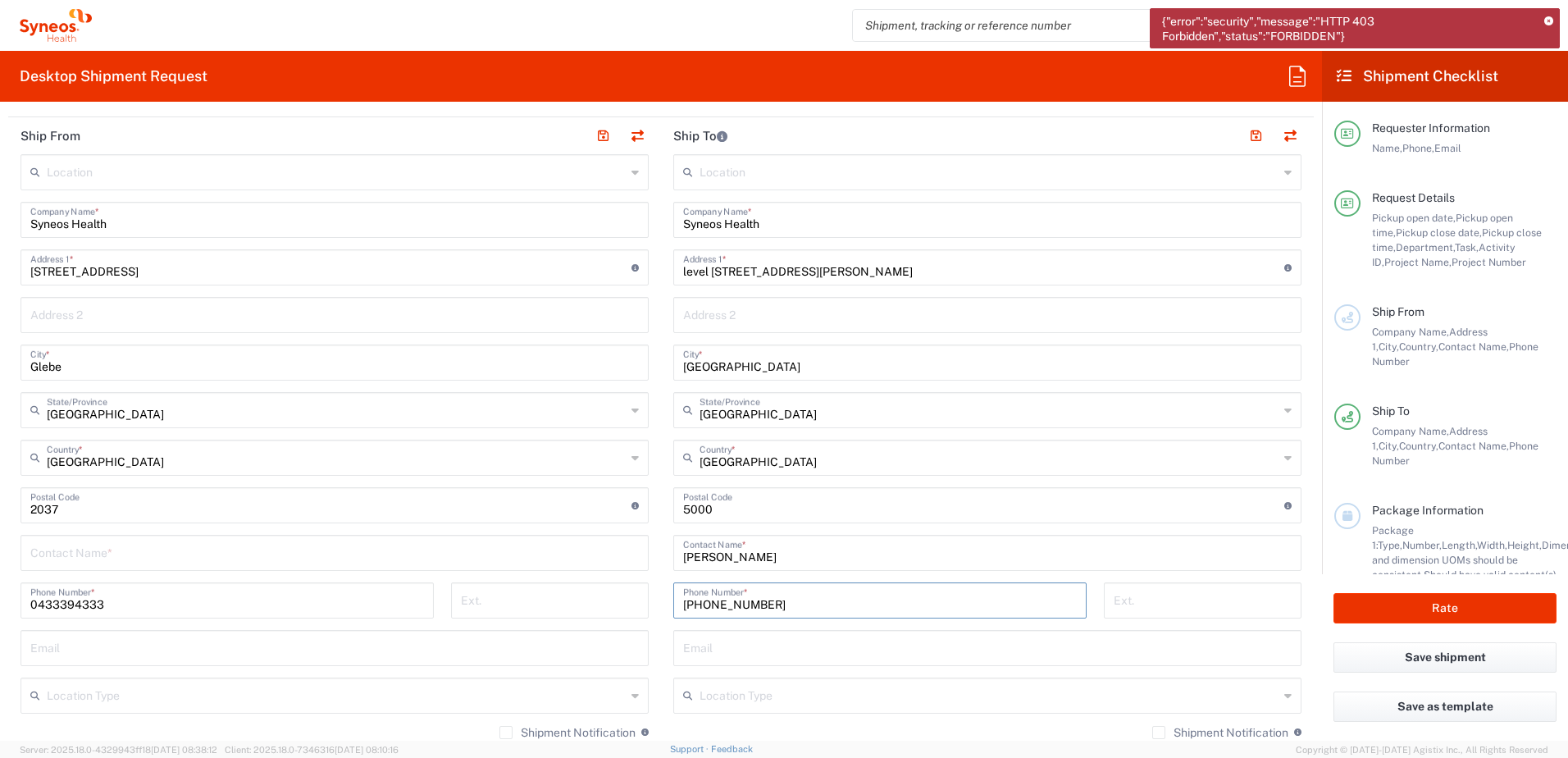
scroll to position [875, 0]
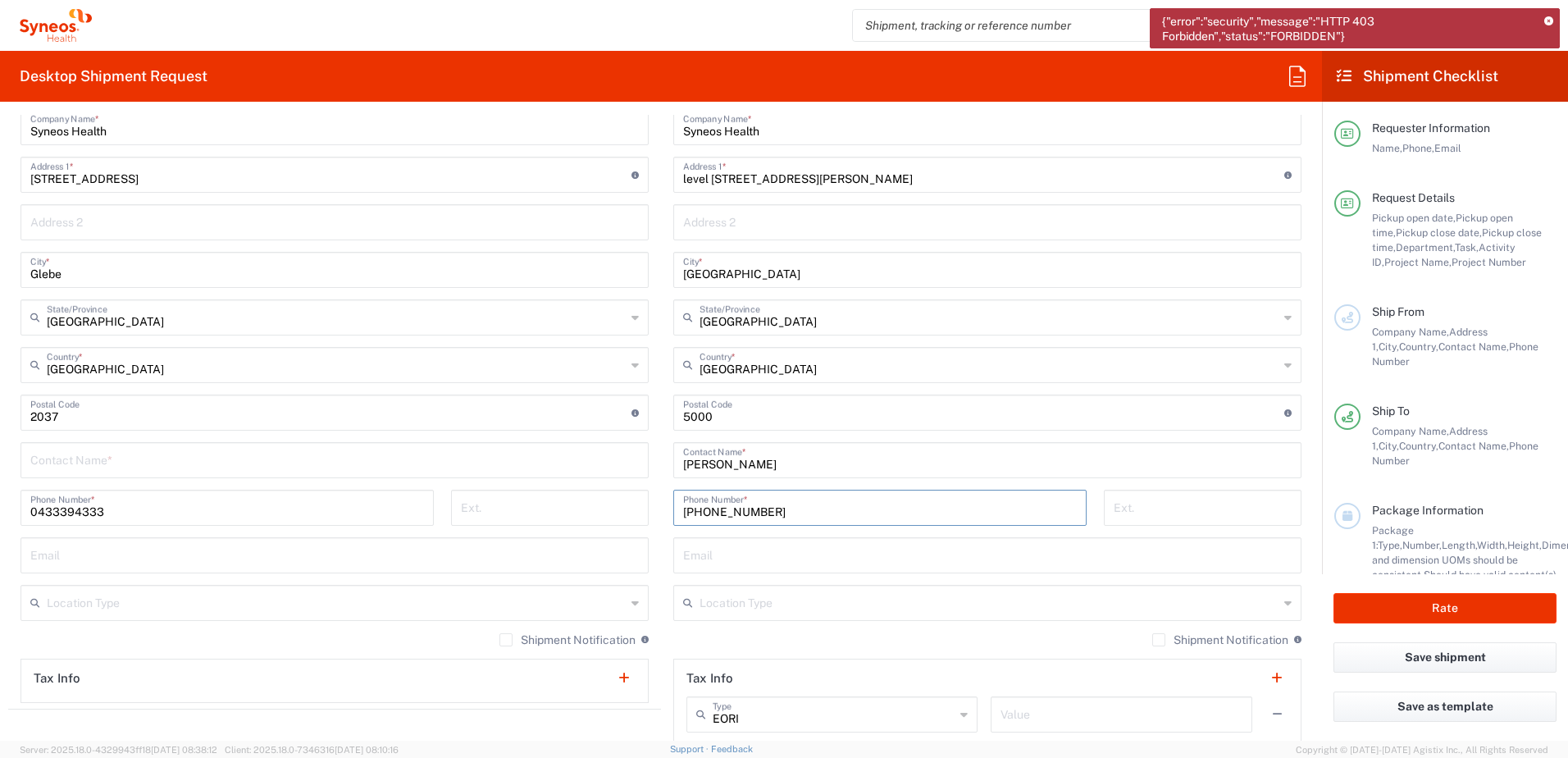
type input "+61872021500"
click at [943, 561] on input "text" at bounding box center [988, 554] width 609 height 28
type input "chiran.rayamajhi@syneoshealth.com"
type input "[PERSON_NAME]"
click at [163, 556] on input "text" at bounding box center [334, 554] width 609 height 28
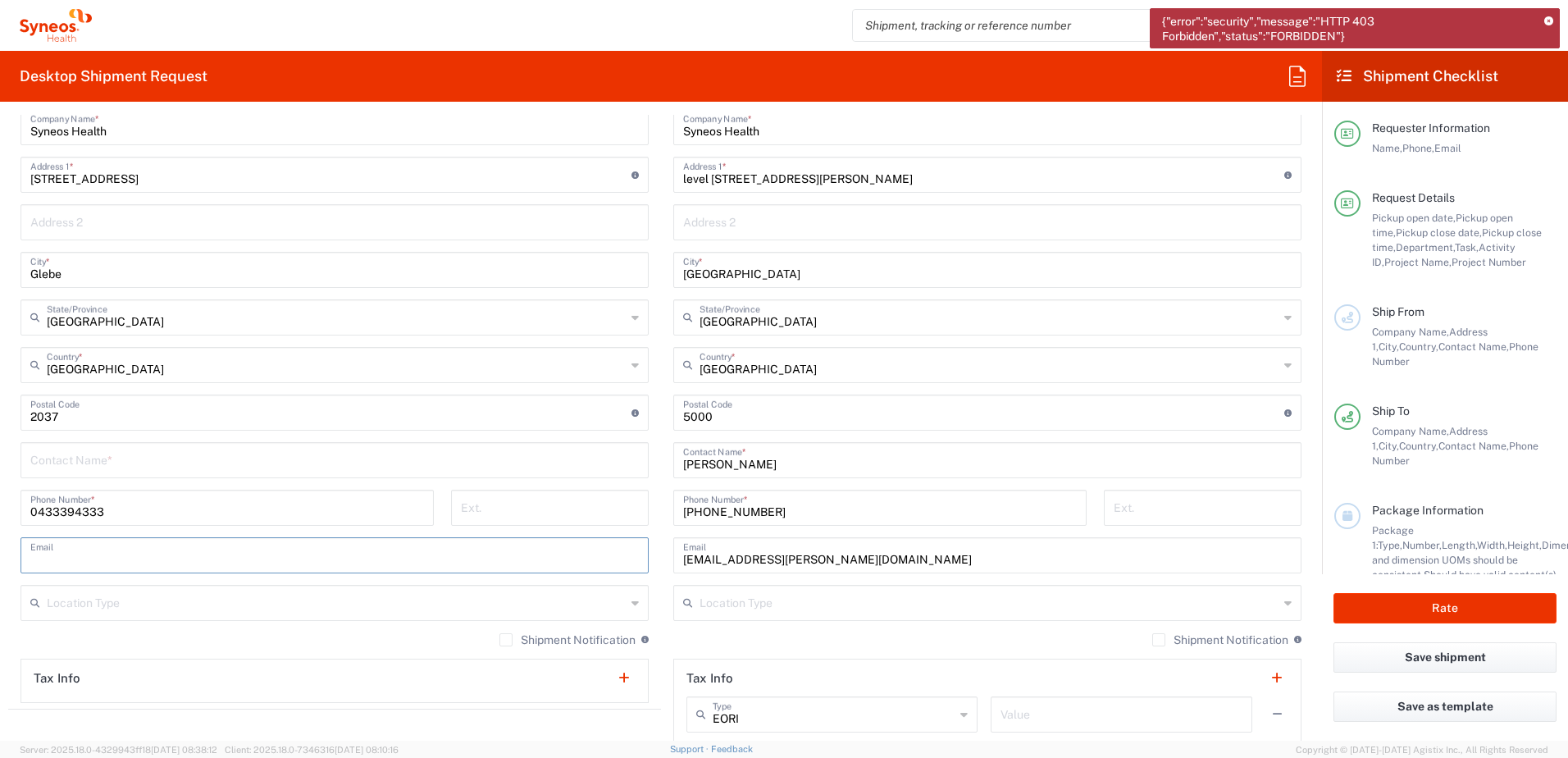
paste input "Roxy.medina@syneoshealth.com"
type input "Roxy.medina@syneoshealth.com"
click at [0, 654] on html "{"error":"security","message":"HTTP 403 Forbidden","status":"FORBIDDEN"} Chiran…" at bounding box center [784, 379] width 1568 height 758
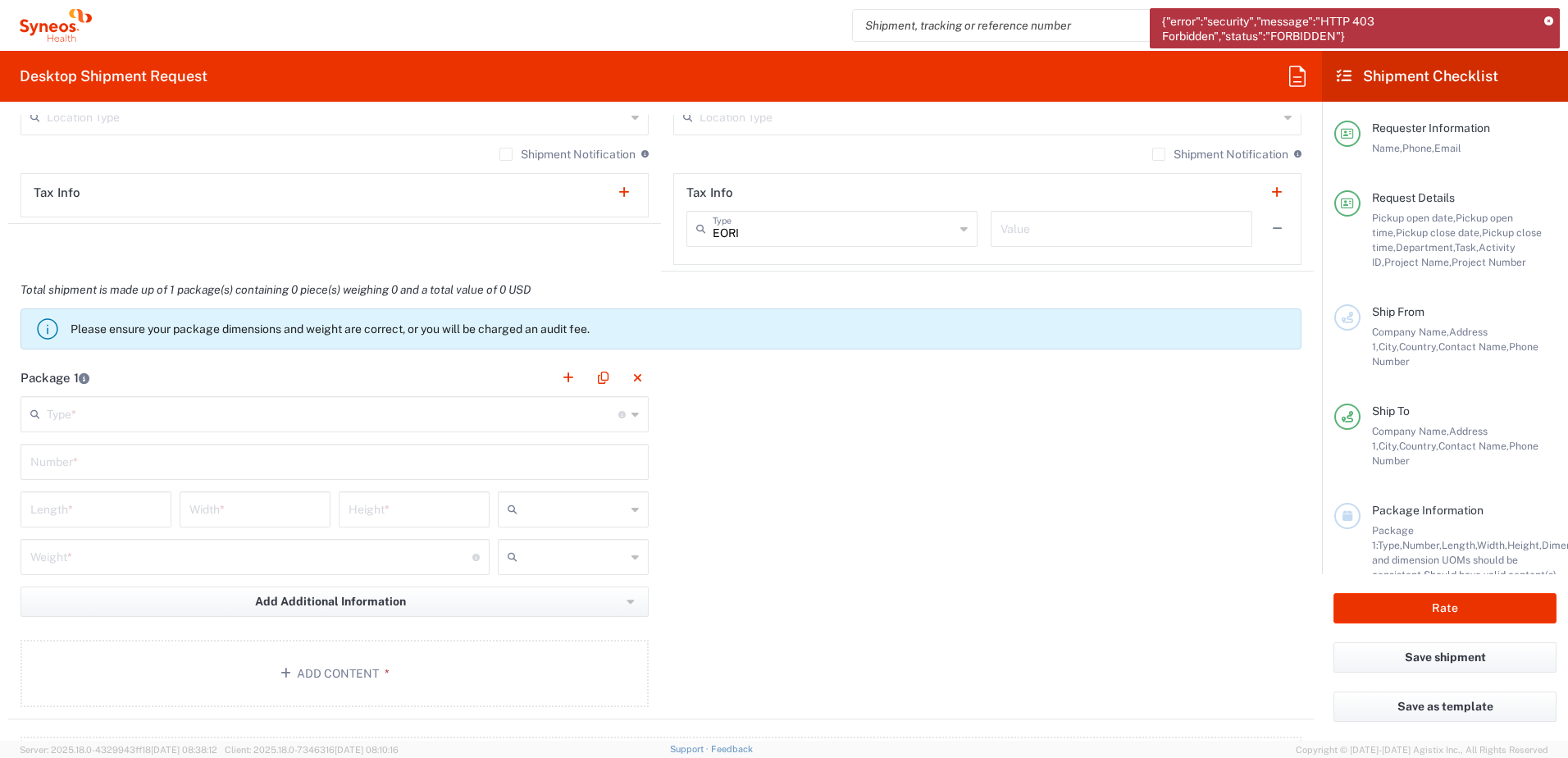
scroll to position [1367, 0]
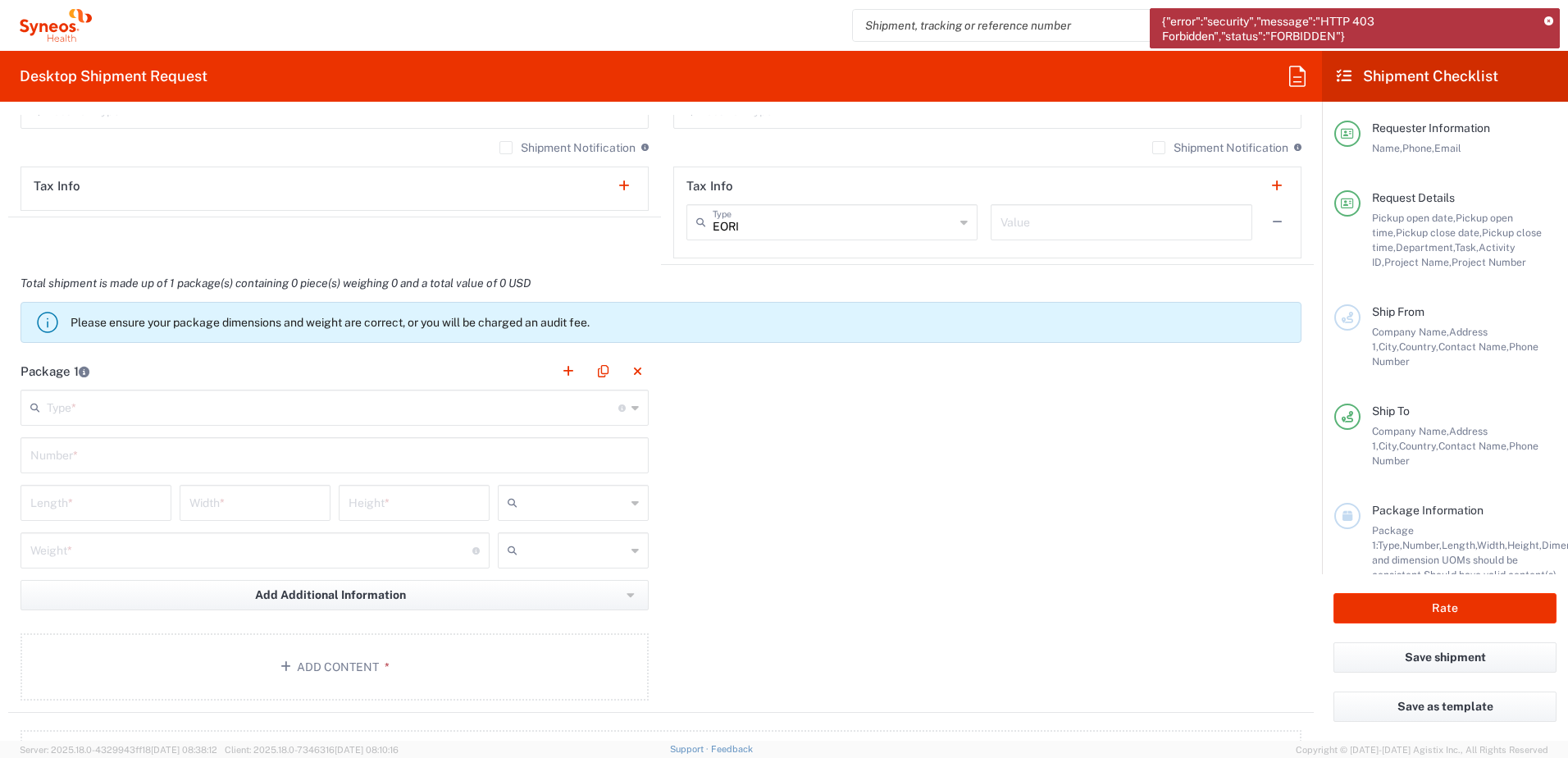
click at [253, 414] on input "text" at bounding box center [333, 406] width 572 height 28
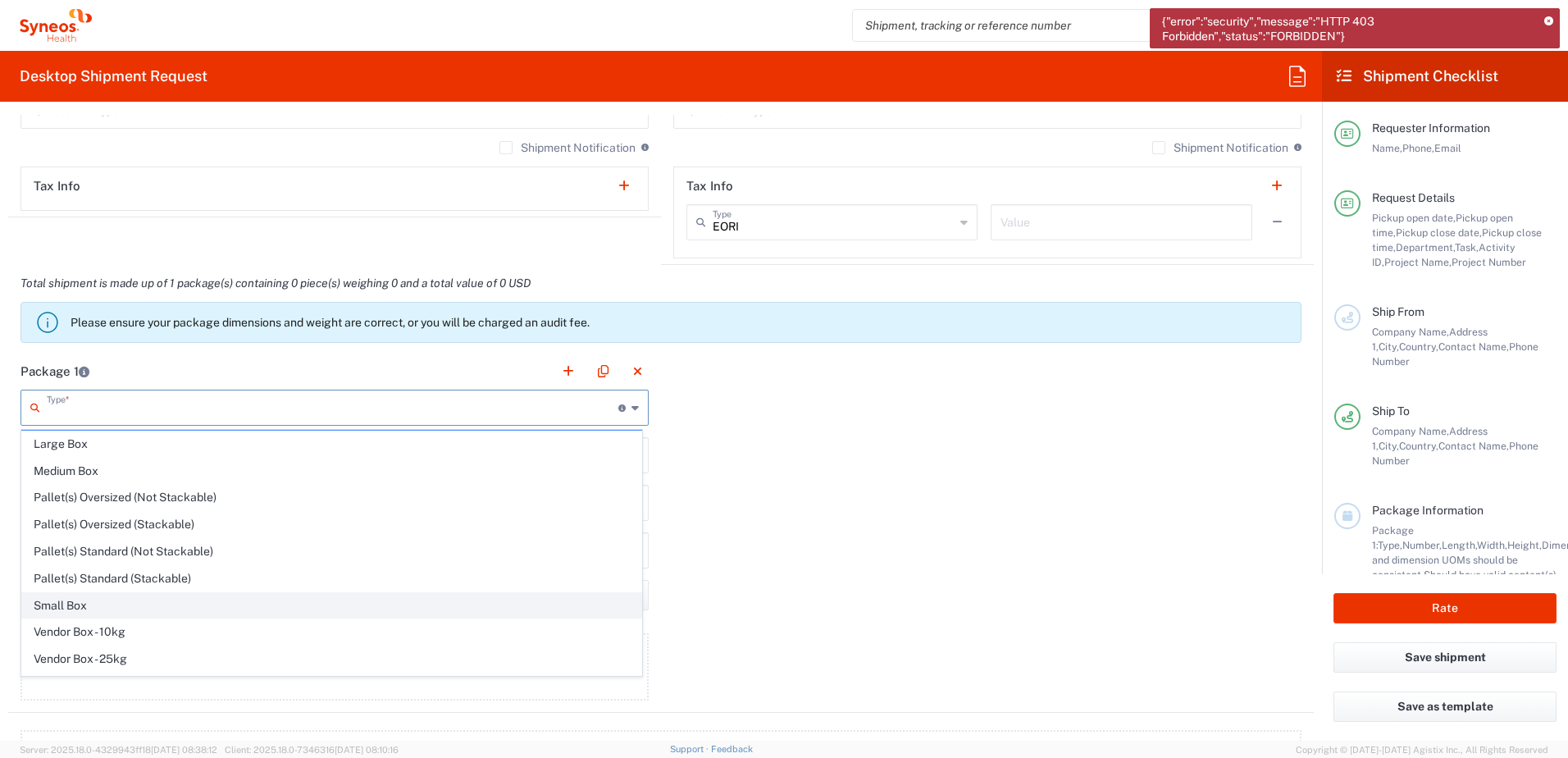
scroll to position [50, 0]
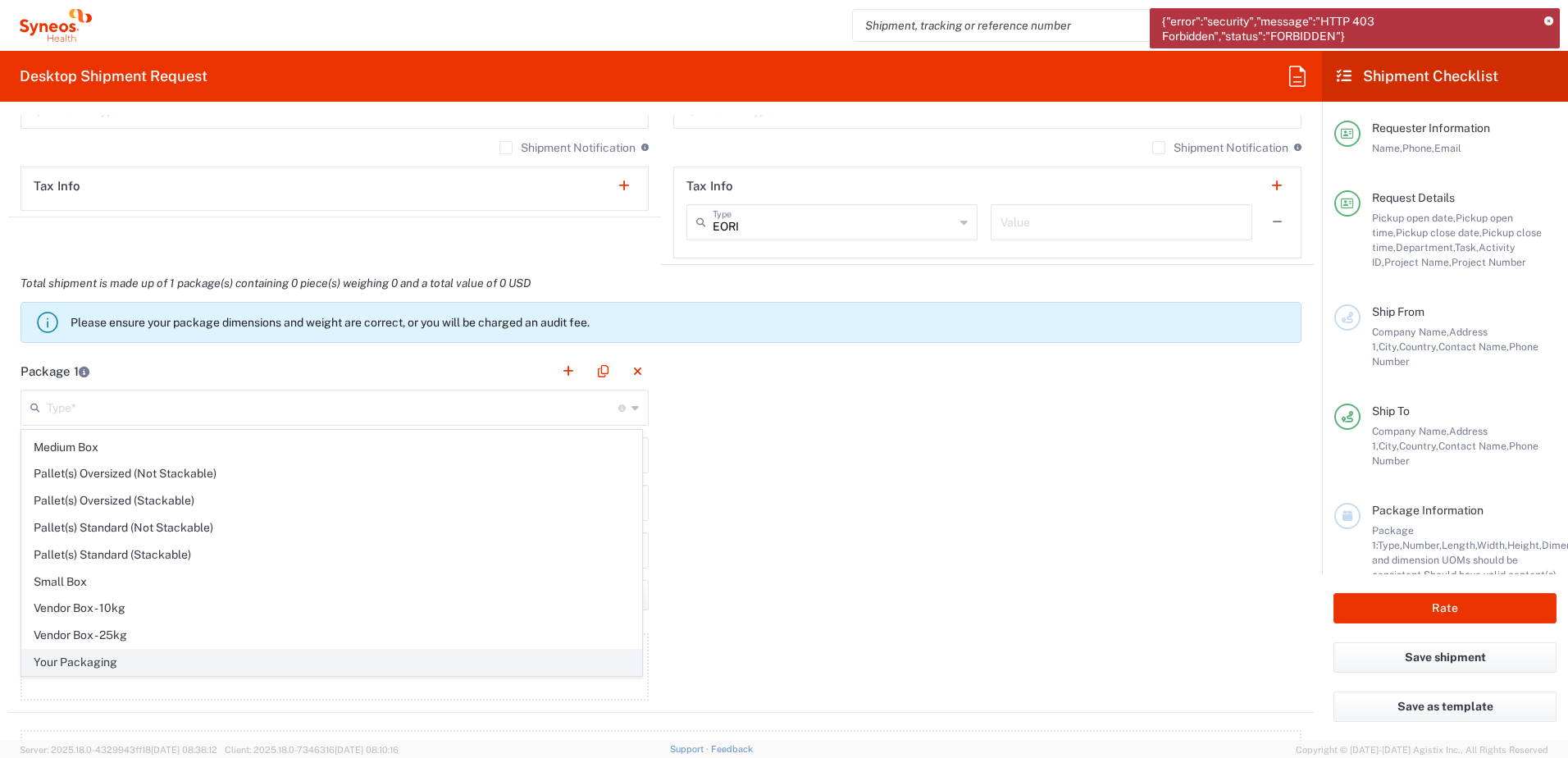
click at [159, 652] on span "Your Packaging" at bounding box center [331, 663] width 619 height 25
type input "Your Packaging"
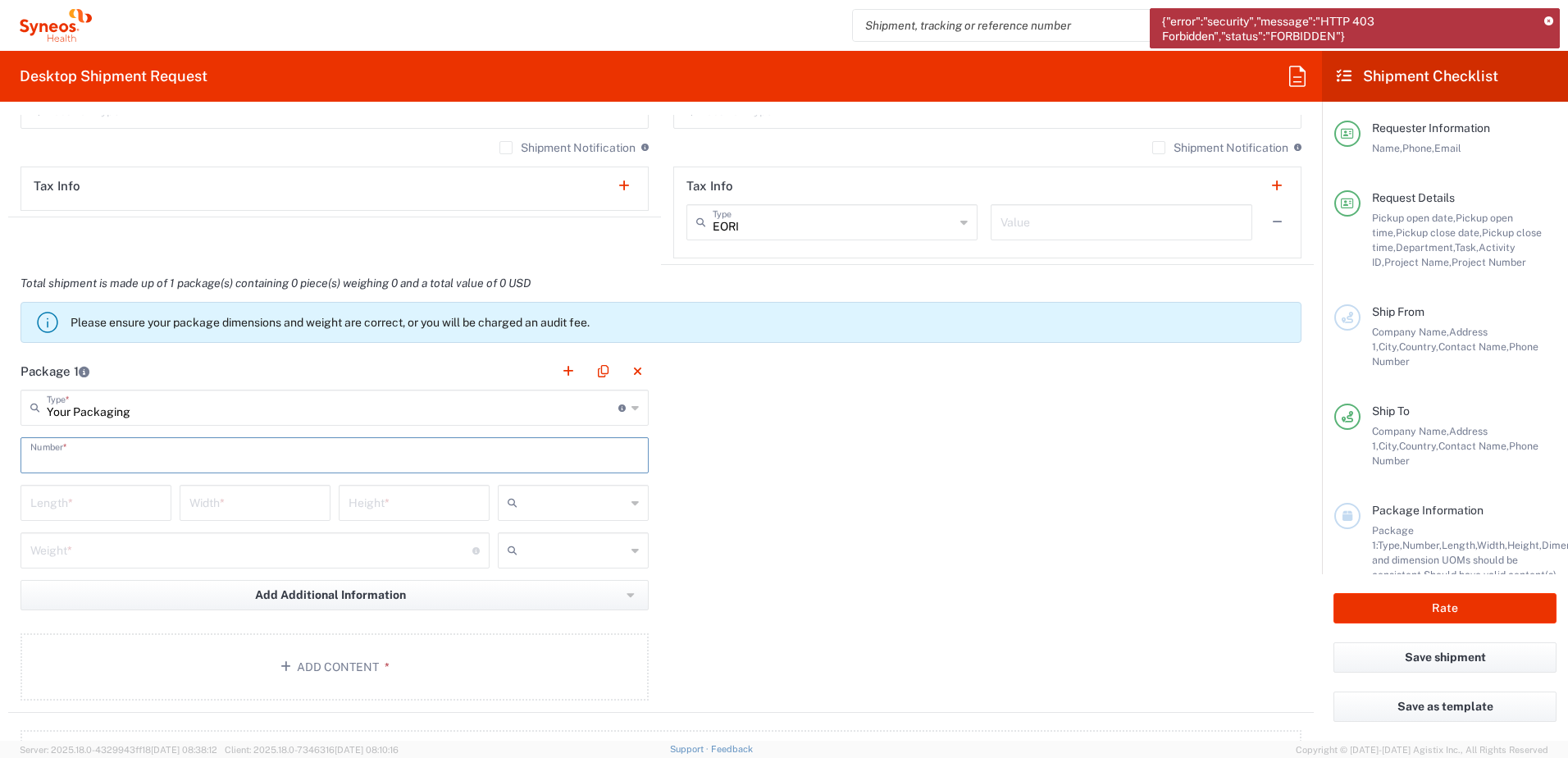
click at [154, 460] on input "text" at bounding box center [334, 454] width 609 height 28
type input "1"
click at [115, 495] on input "number" at bounding box center [95, 502] width 132 height 28
type input "45"
type input "30"
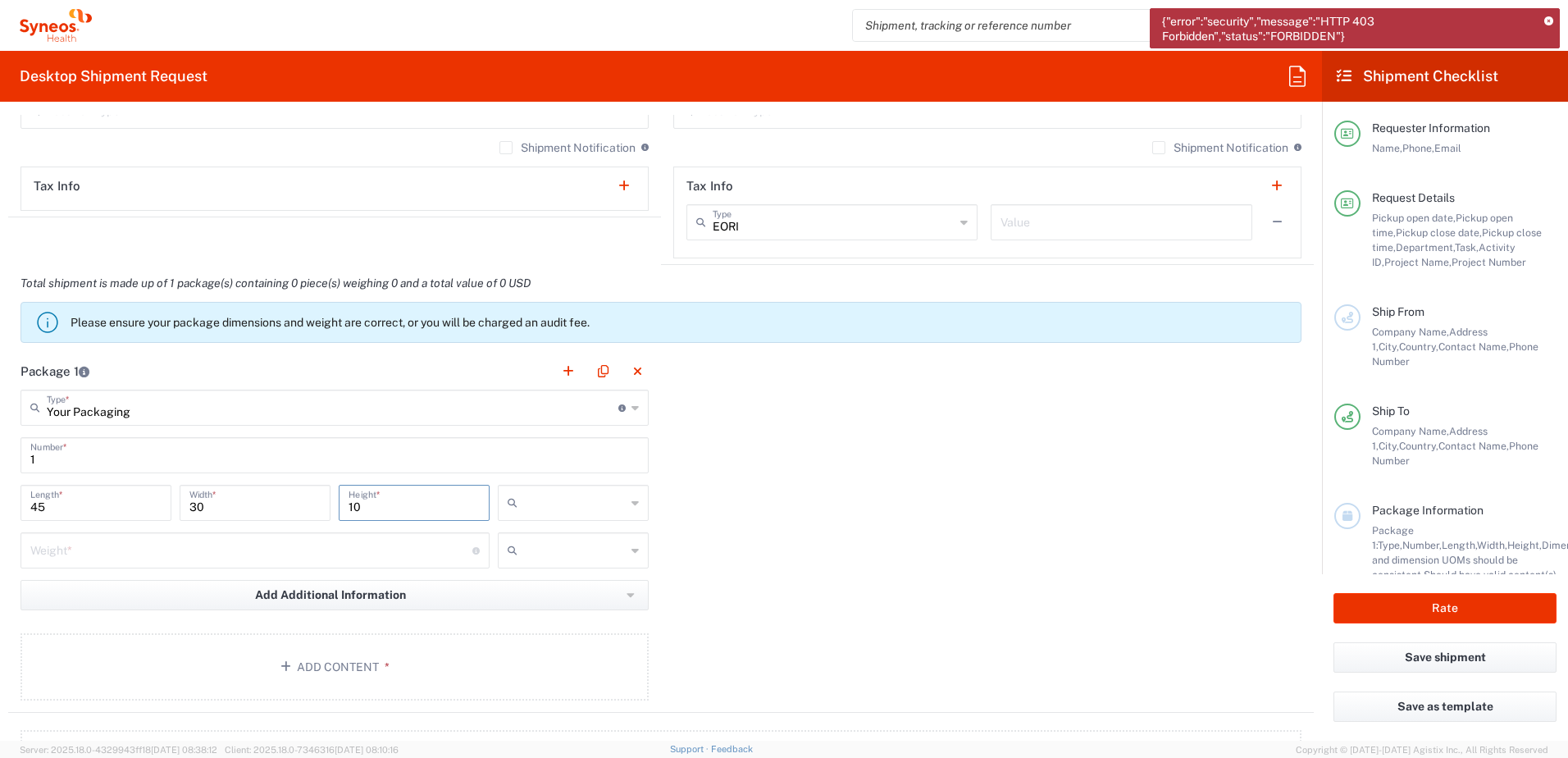
type input "10"
click at [632, 501] on icon at bounding box center [635, 503] width 8 height 26
click at [564, 542] on span "cm" at bounding box center [567, 539] width 146 height 25
type input "cm"
click at [139, 546] on input "number" at bounding box center [251, 549] width 442 height 28
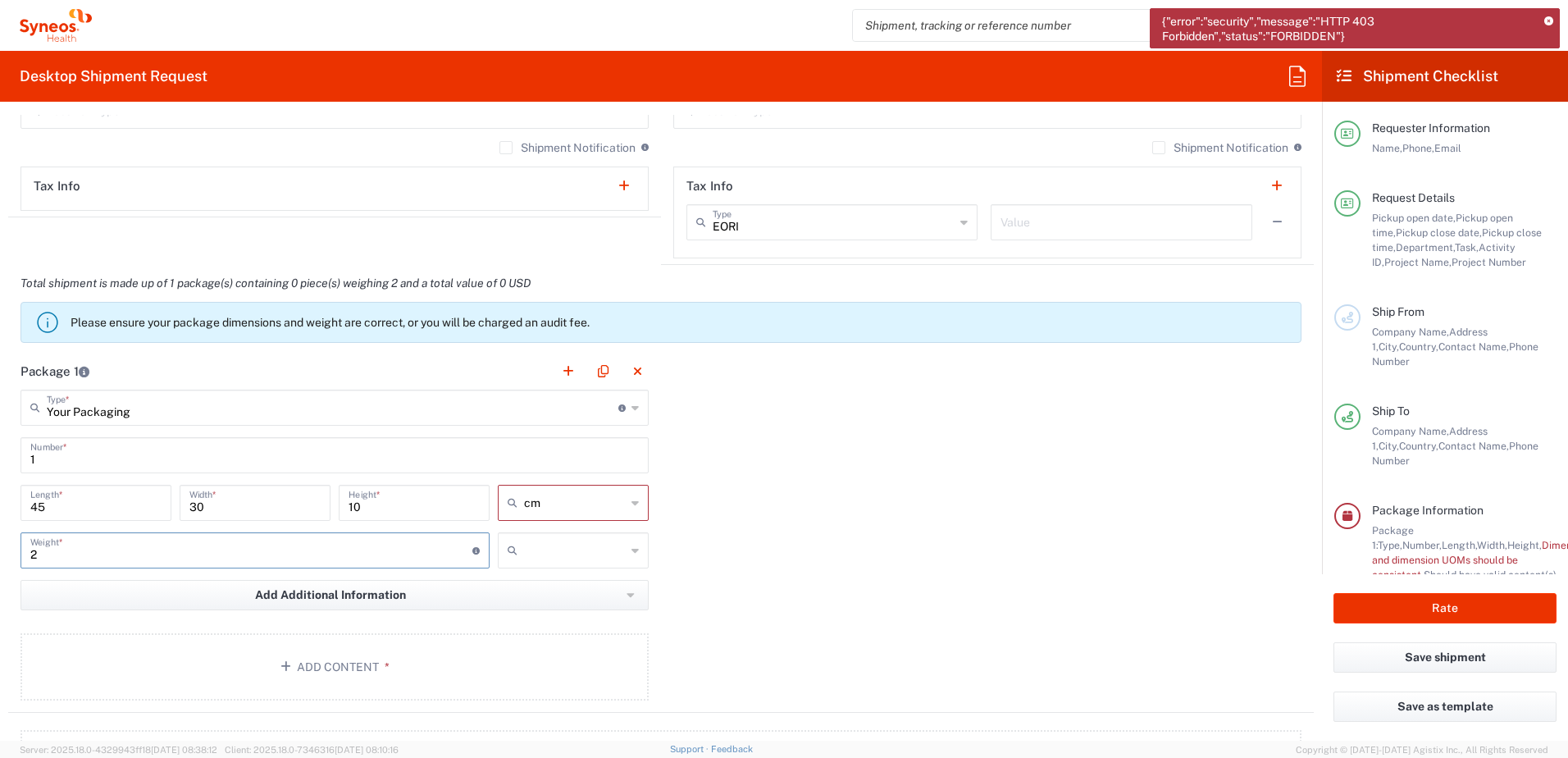
type input "2"
click at [616, 552] on input "text" at bounding box center [575, 549] width 101 height 26
drag, startPoint x: 587, startPoint y: 589, endPoint x: 814, endPoint y: 545, distance: 231.2
click at [587, 587] on span "kgs" at bounding box center [567, 585] width 146 height 25
type input "kgs"
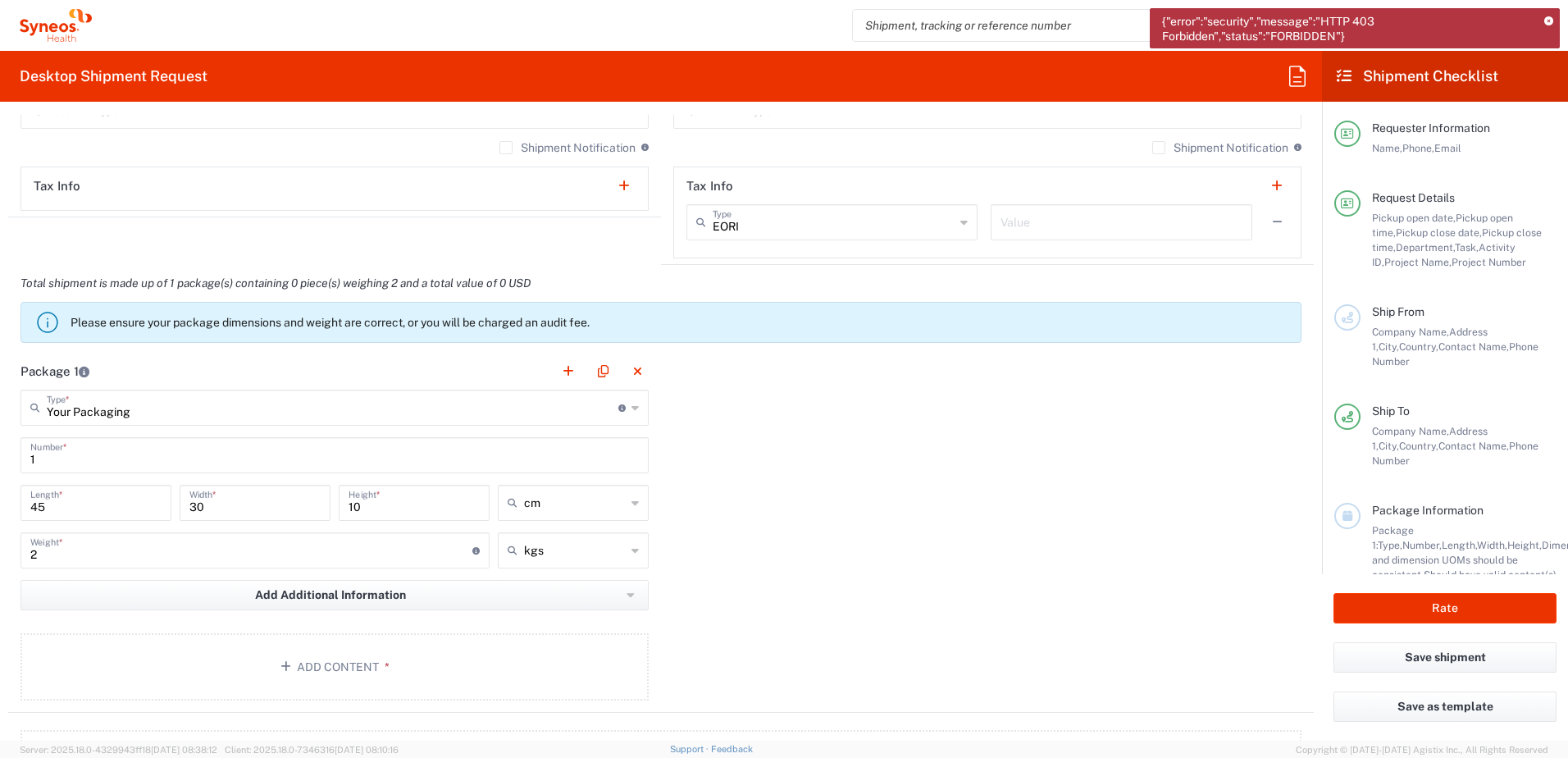
click at [877, 529] on div "Package 1 Your Packaging Type * Material used to package goods Envelope Large B…" at bounding box center [661, 533] width 1306 height 360
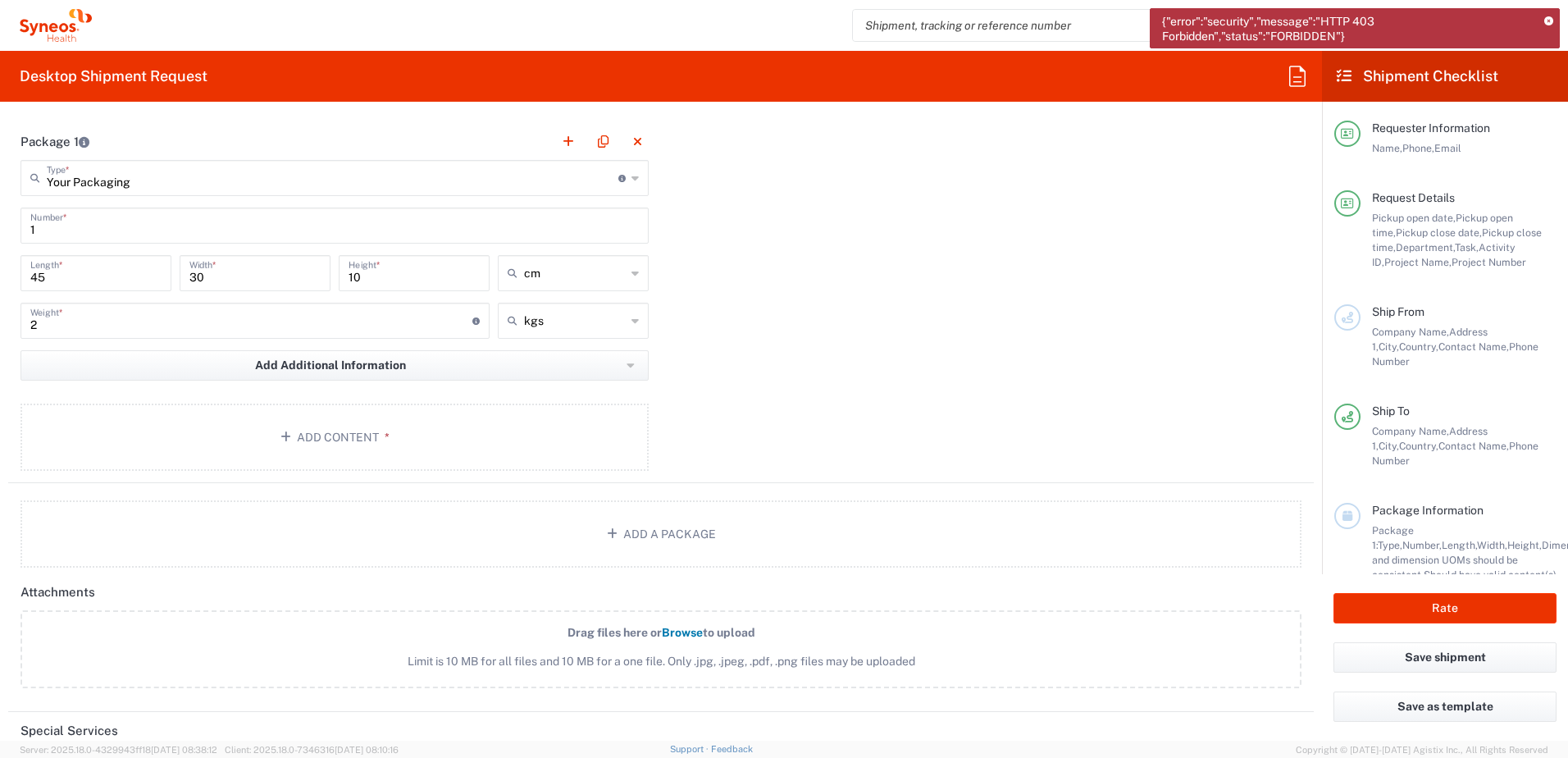
scroll to position [1613, 0]
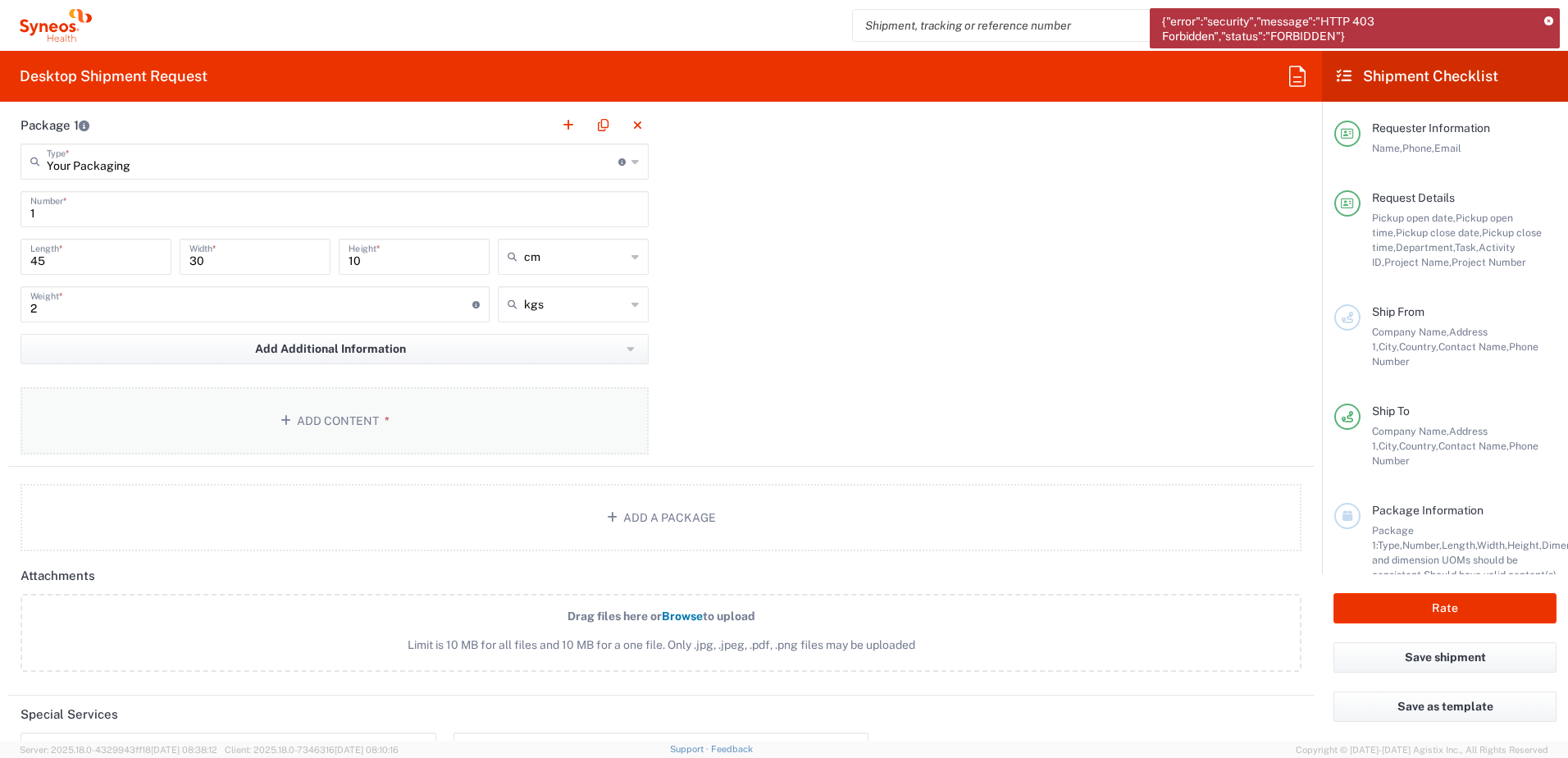
click at [459, 416] on button "Add Content *" at bounding box center [334, 420] width 628 height 67
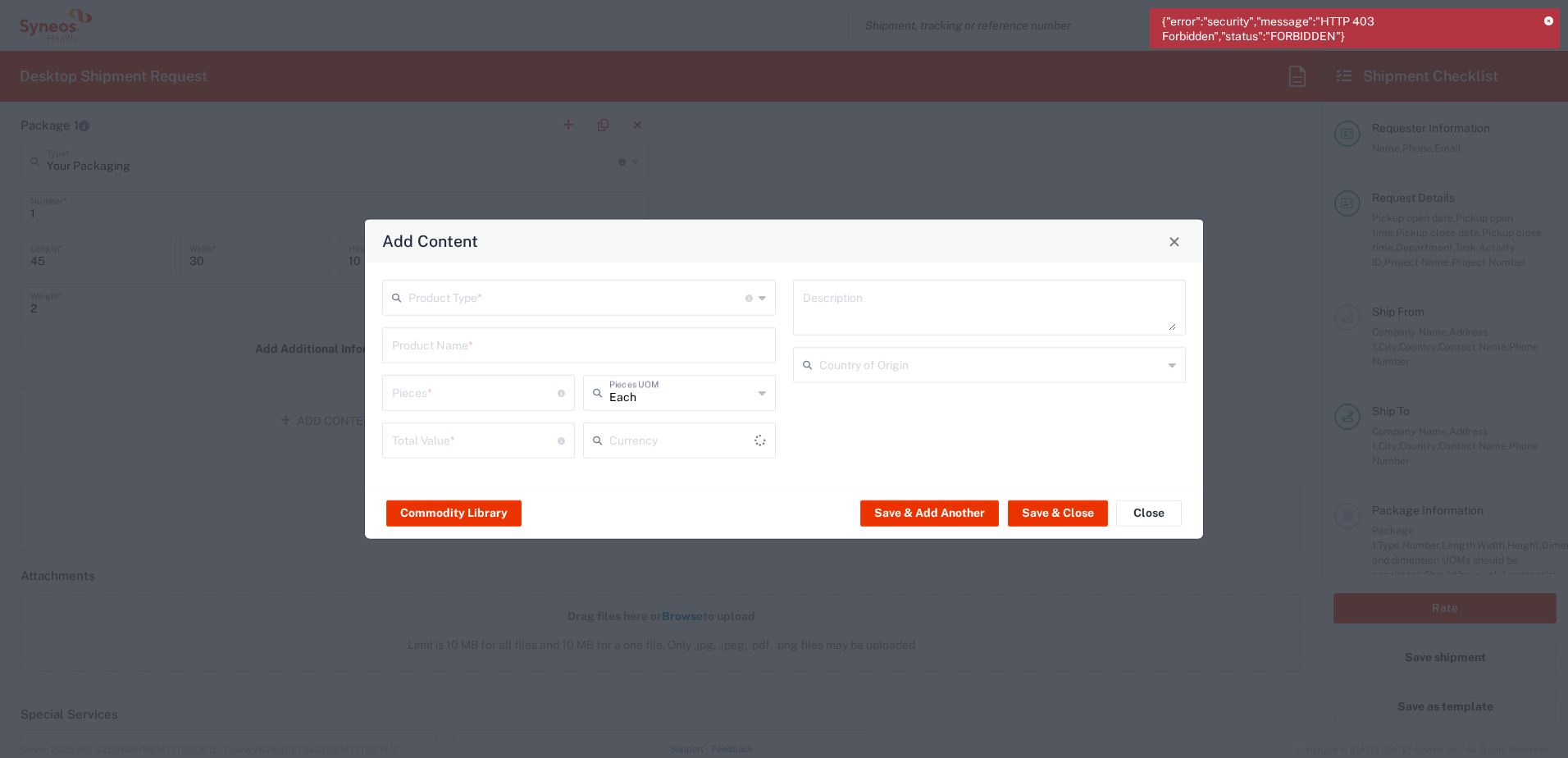
type input "US Dollar"
click at [537, 302] on input "text" at bounding box center [577, 296] width 337 height 28
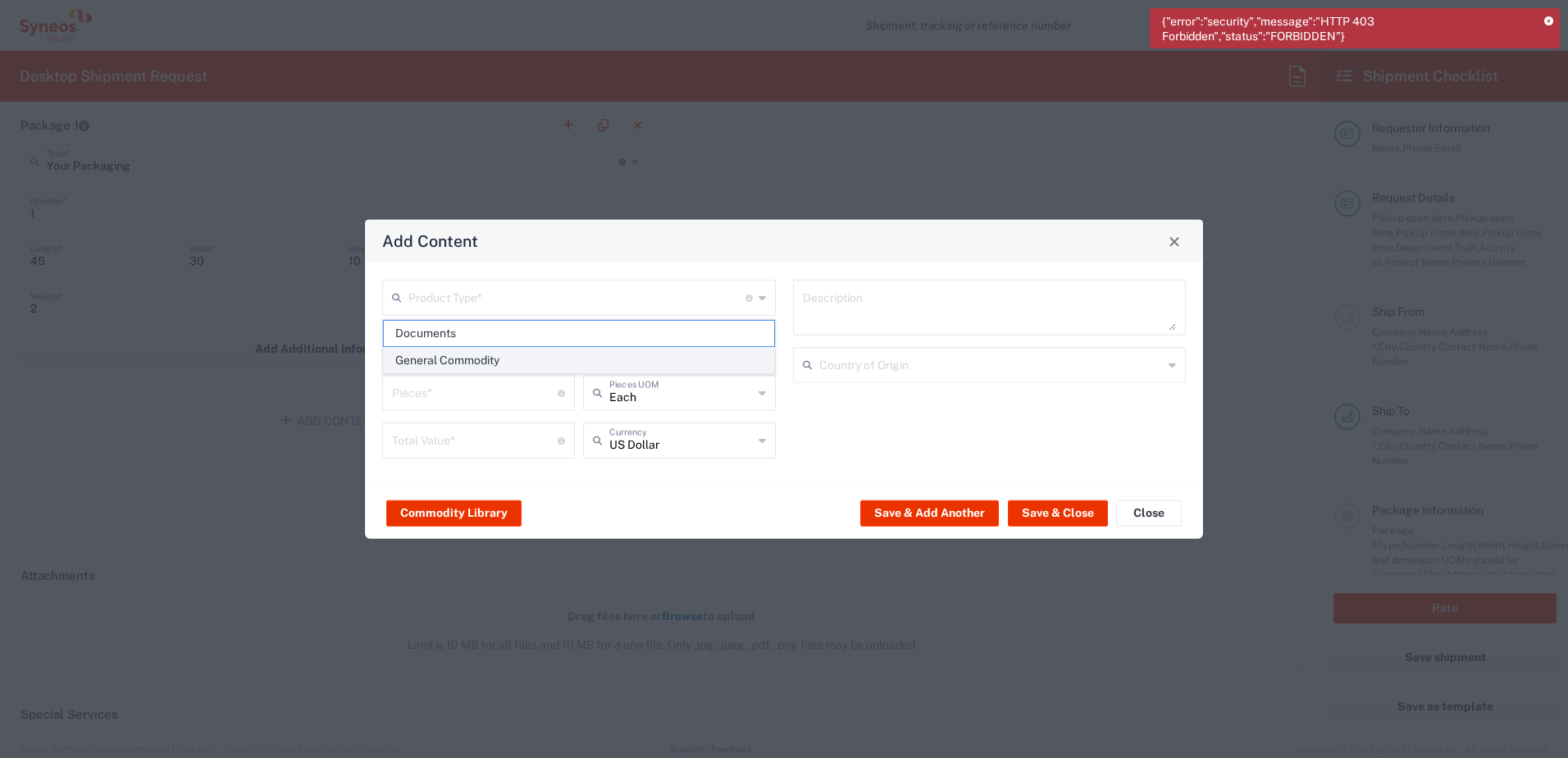
click at [513, 359] on span "General Commodity" at bounding box center [579, 360] width 390 height 25
type input "General Commodity"
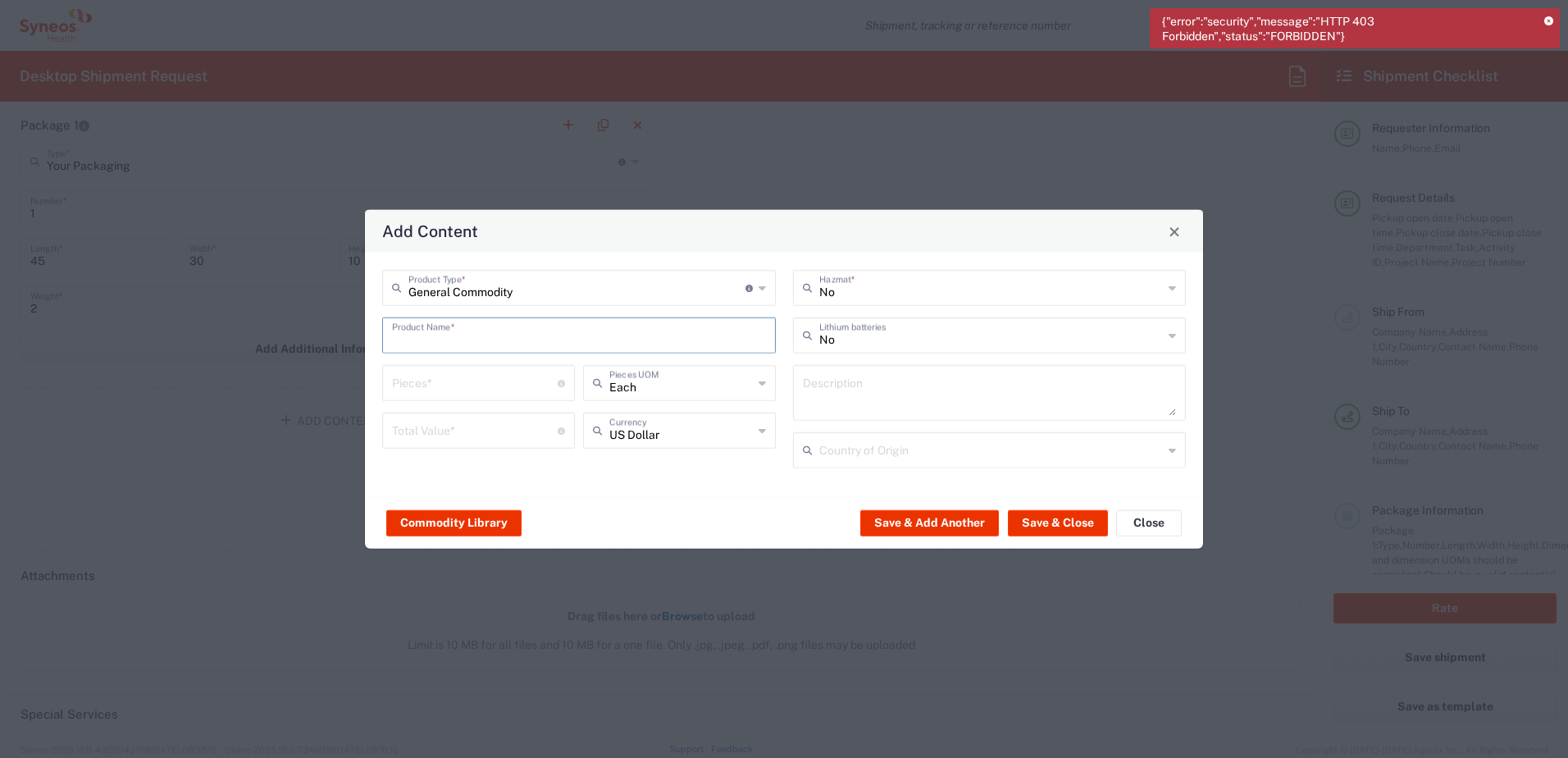
click at [472, 332] on input "text" at bounding box center [579, 334] width 374 height 28
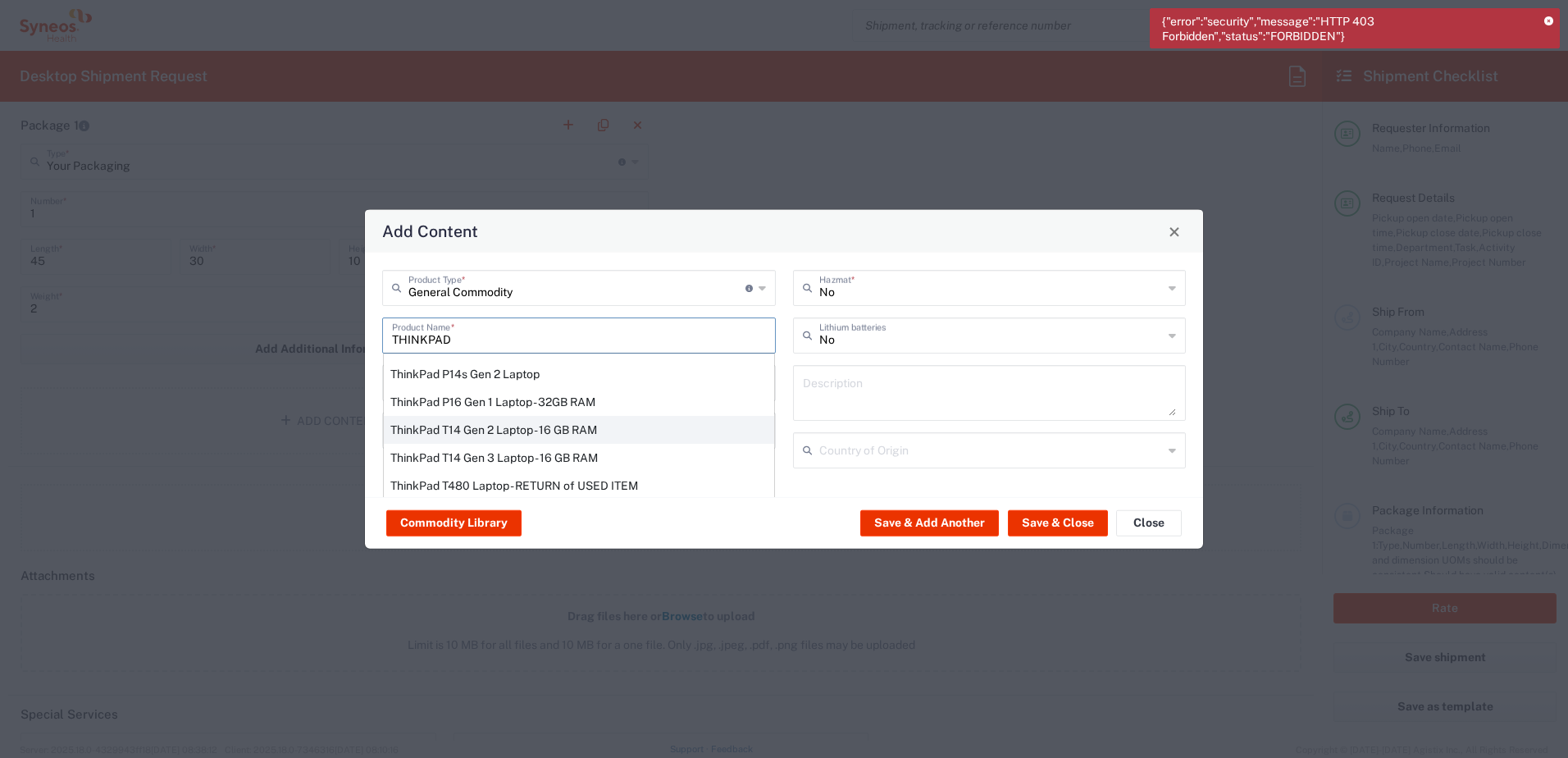
click at [481, 427] on div "ThinkPad T14 Gen 2 Laptop - 16 GB RAM" at bounding box center [579, 429] width 390 height 28
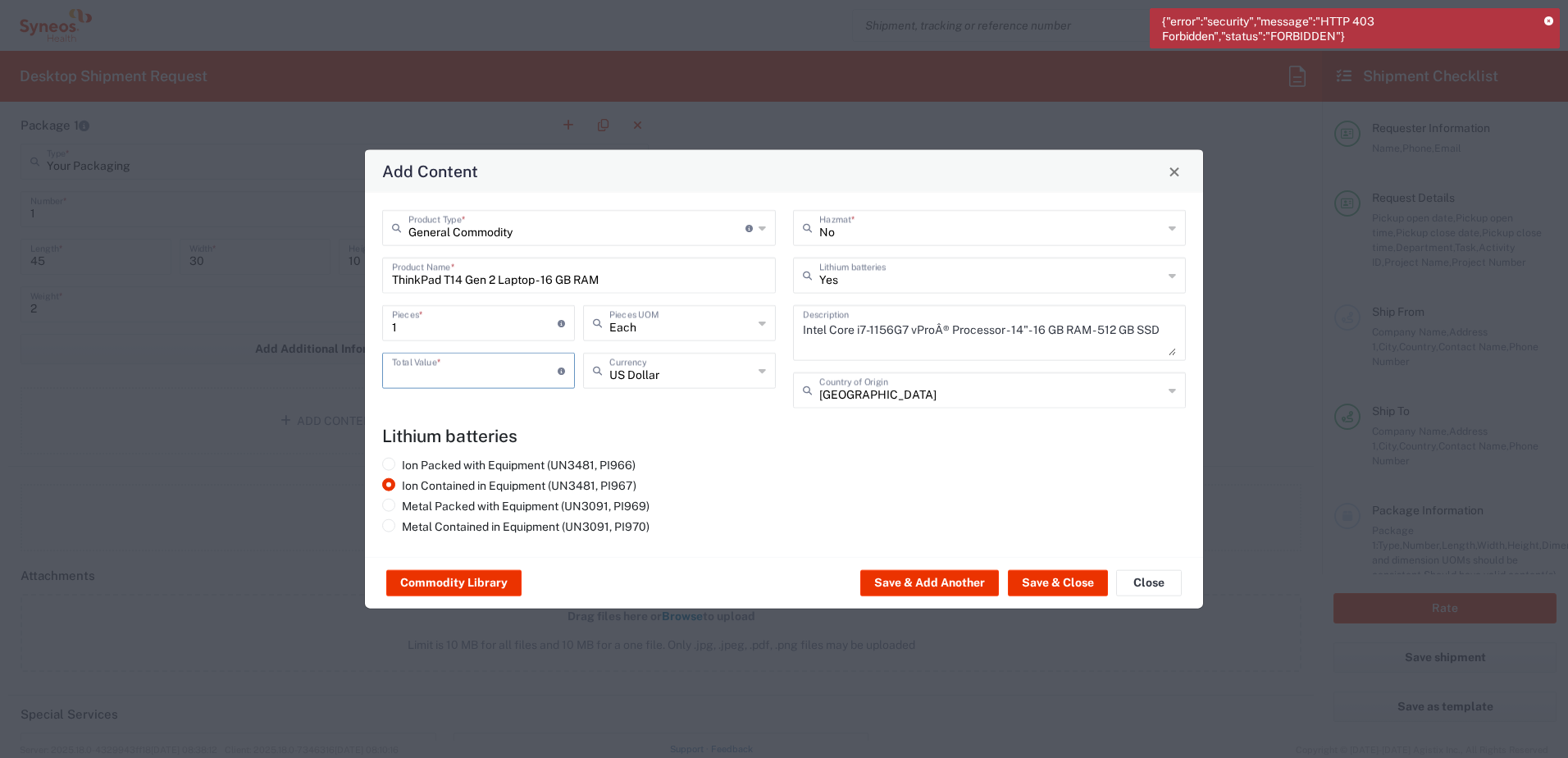
click at [463, 364] on input "number" at bounding box center [475, 369] width 166 height 28
click at [1058, 575] on button "Save & Close" at bounding box center [1057, 583] width 100 height 26
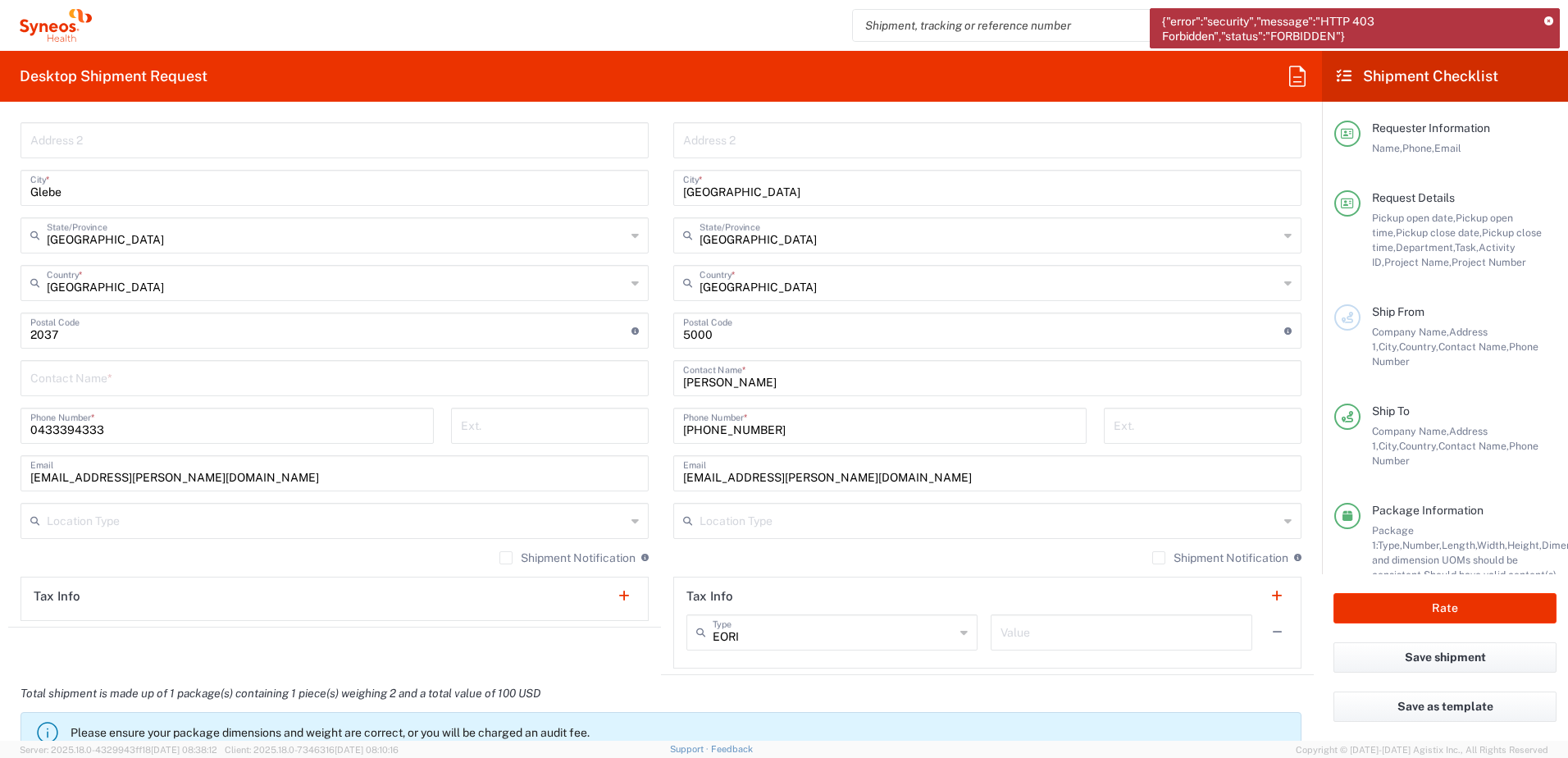
scroll to position [875, 0]
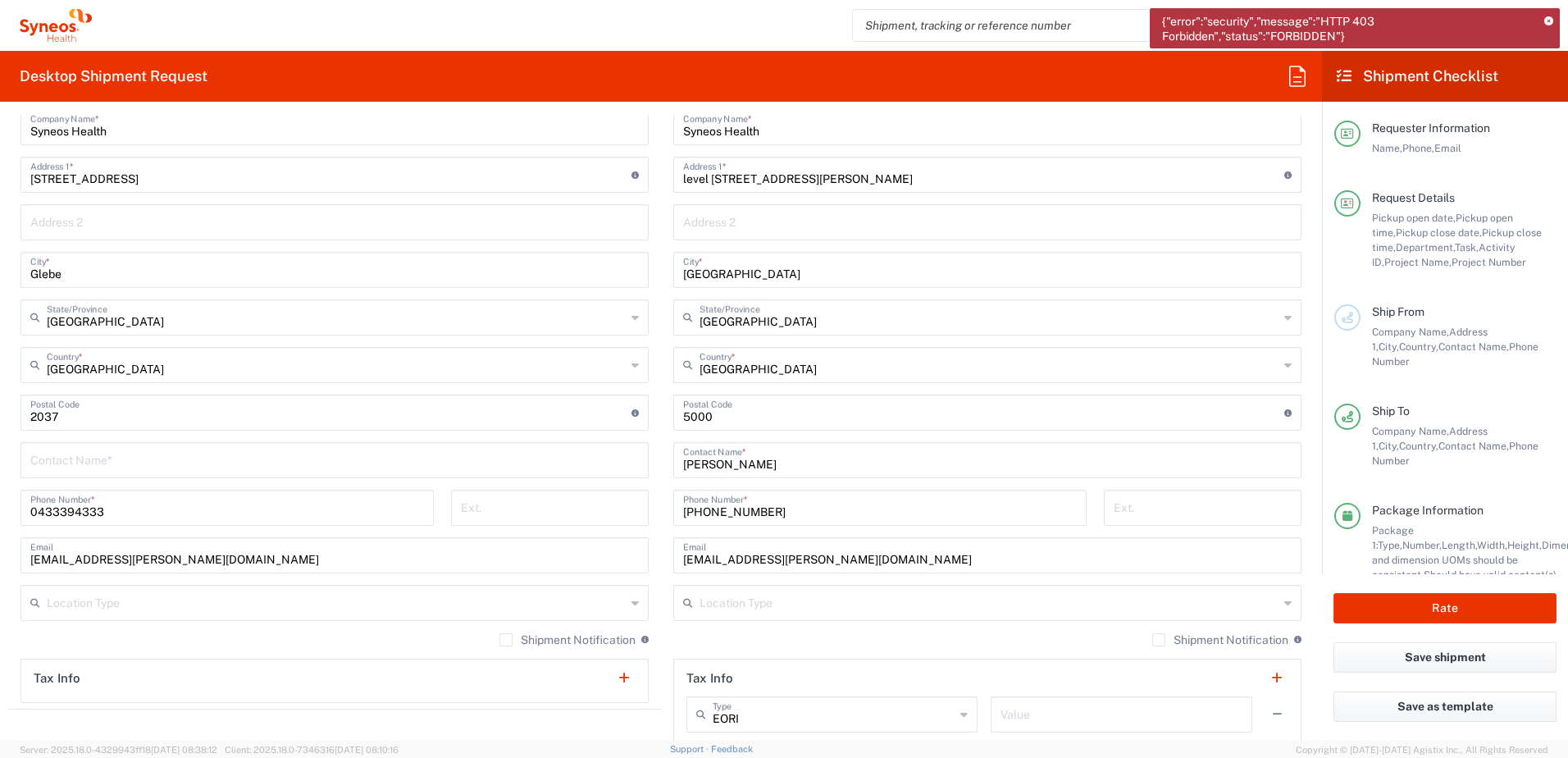
click at [178, 451] on input "text" at bounding box center [334, 459] width 609 height 28
paste input "Roxy Medina"
drag, startPoint x: 129, startPoint y: 512, endPoint x: 7, endPoint y: 514, distance: 122.0
click at [10, 515] on main "Location Addison Whitney LLC-Morrisvile NC US Barcelona-Syneos Health BioSector…" at bounding box center [334, 382] width 652 height 642
paste input "+61 (0)447 828 37"
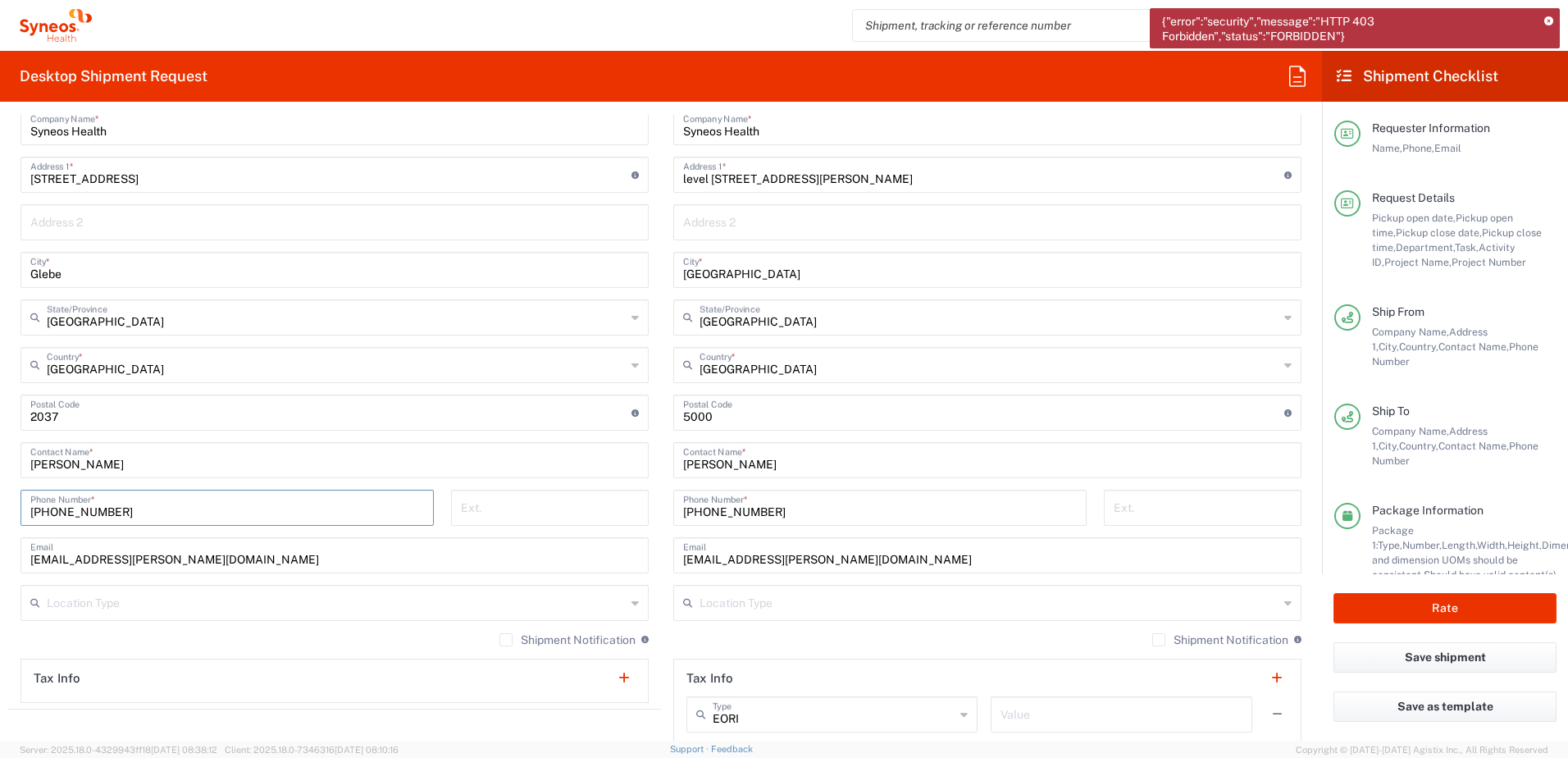
click at [115, 512] on input "+61 (0)447 828 373" at bounding box center [227, 507] width 394 height 28
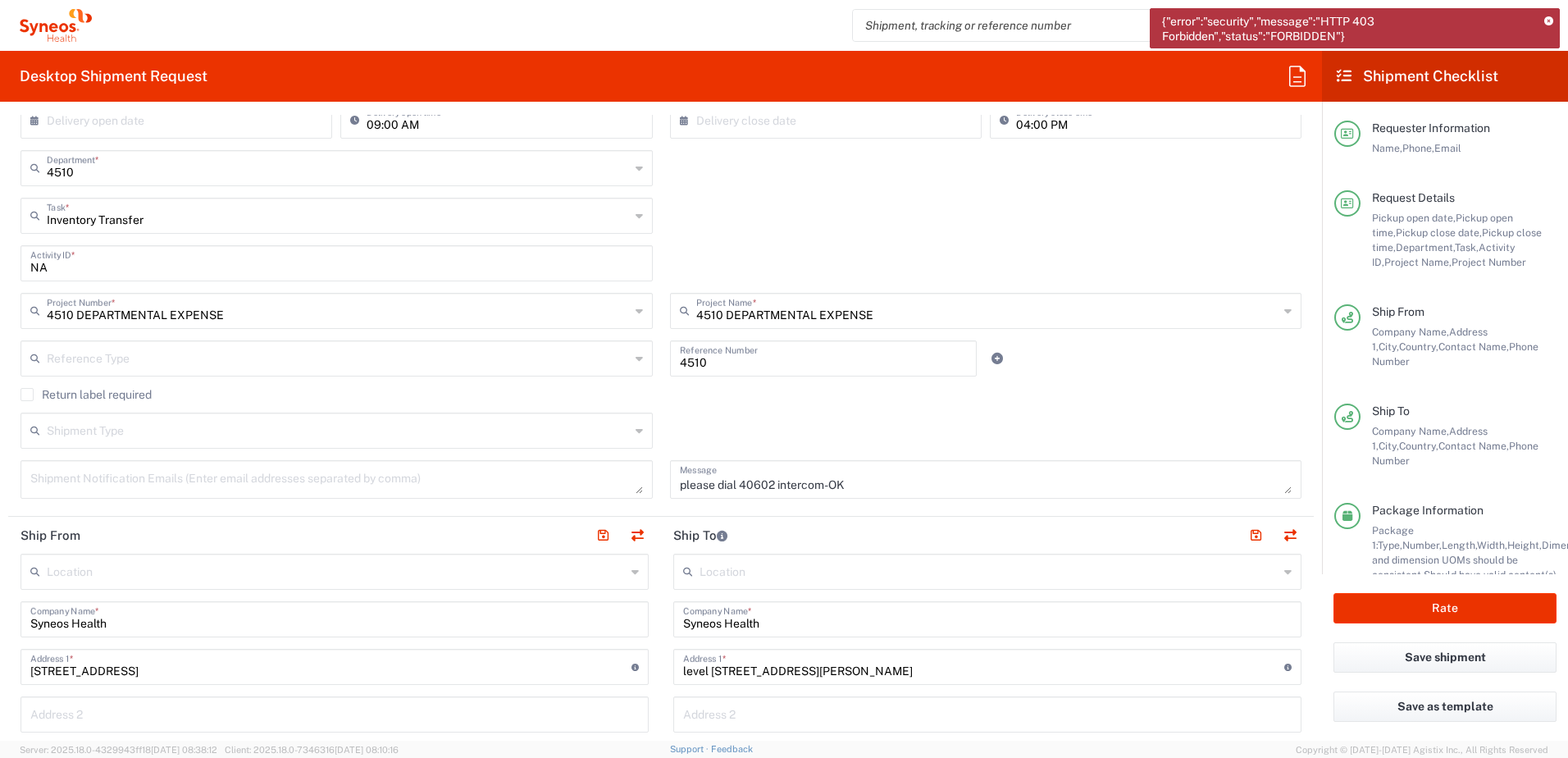
scroll to position [0, 0]
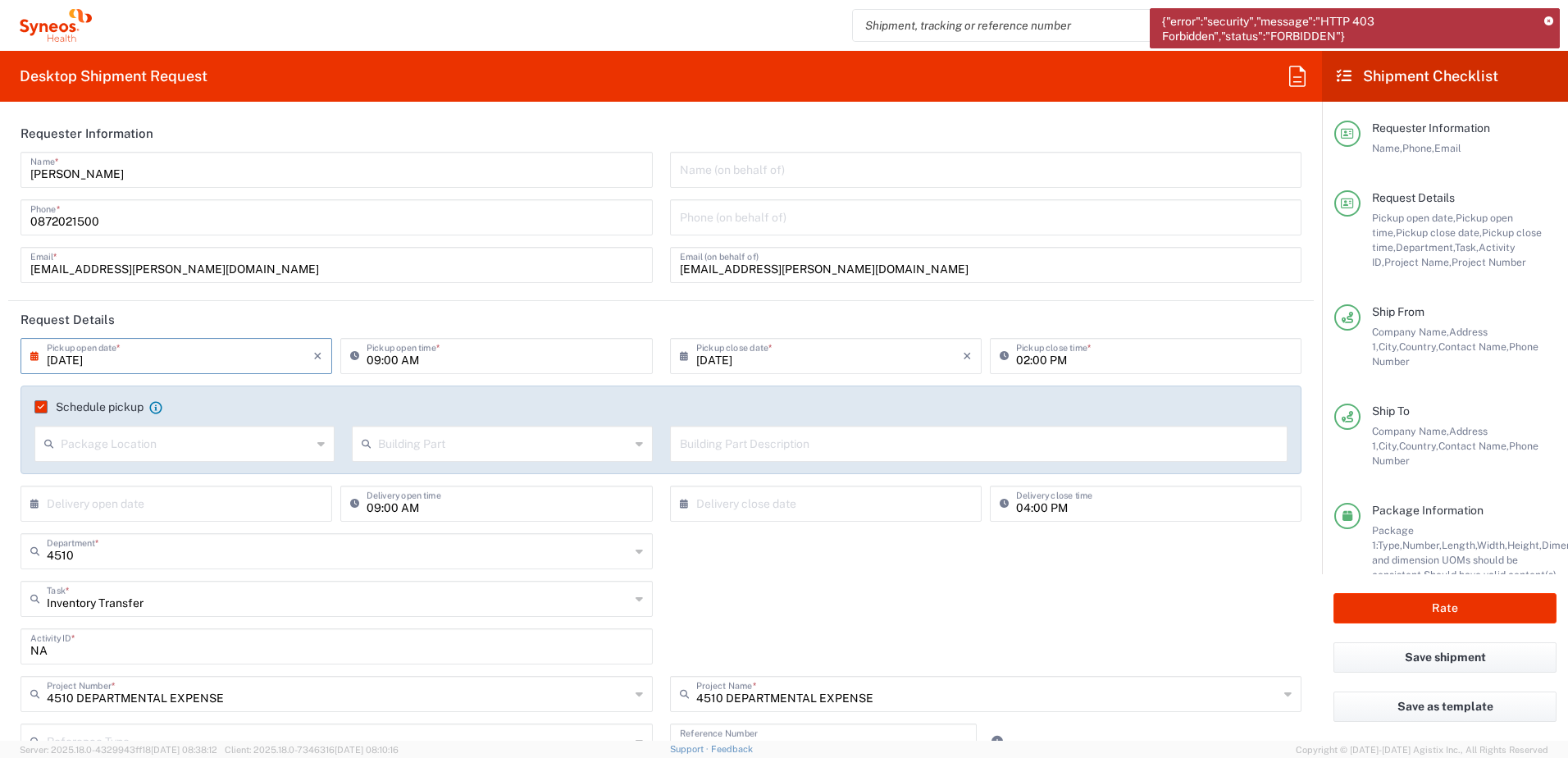
click at [247, 354] on input "09/02/2025" at bounding box center [180, 354] width 266 height 28
click at [155, 434] on span "2" at bounding box center [154, 434] width 24 height 23
click at [159, 431] on span "2" at bounding box center [154, 434] width 24 height 23
click at [470, 309] on header "Request Details" at bounding box center [661, 319] width 1306 height 37
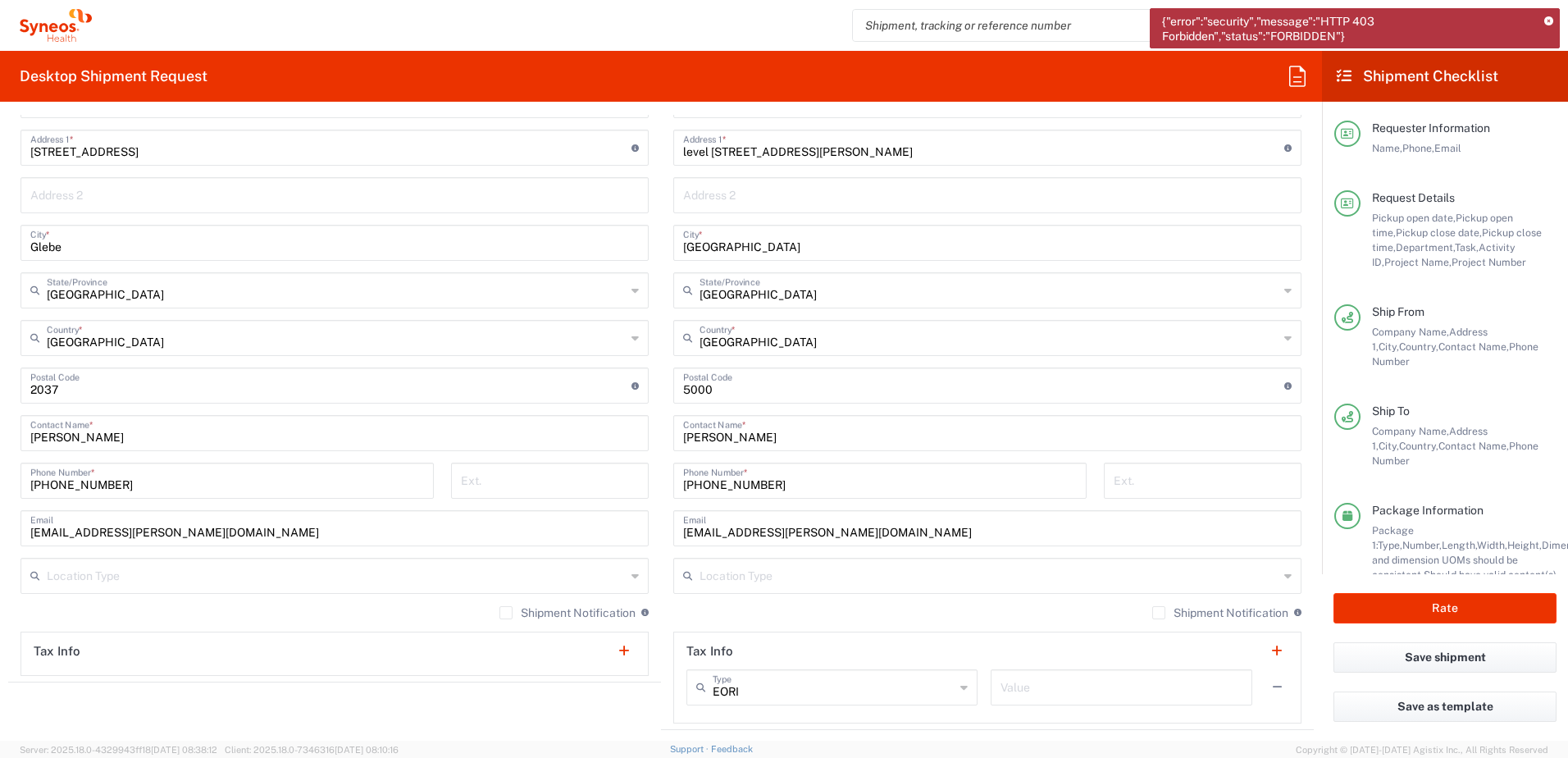
scroll to position [820, 0]
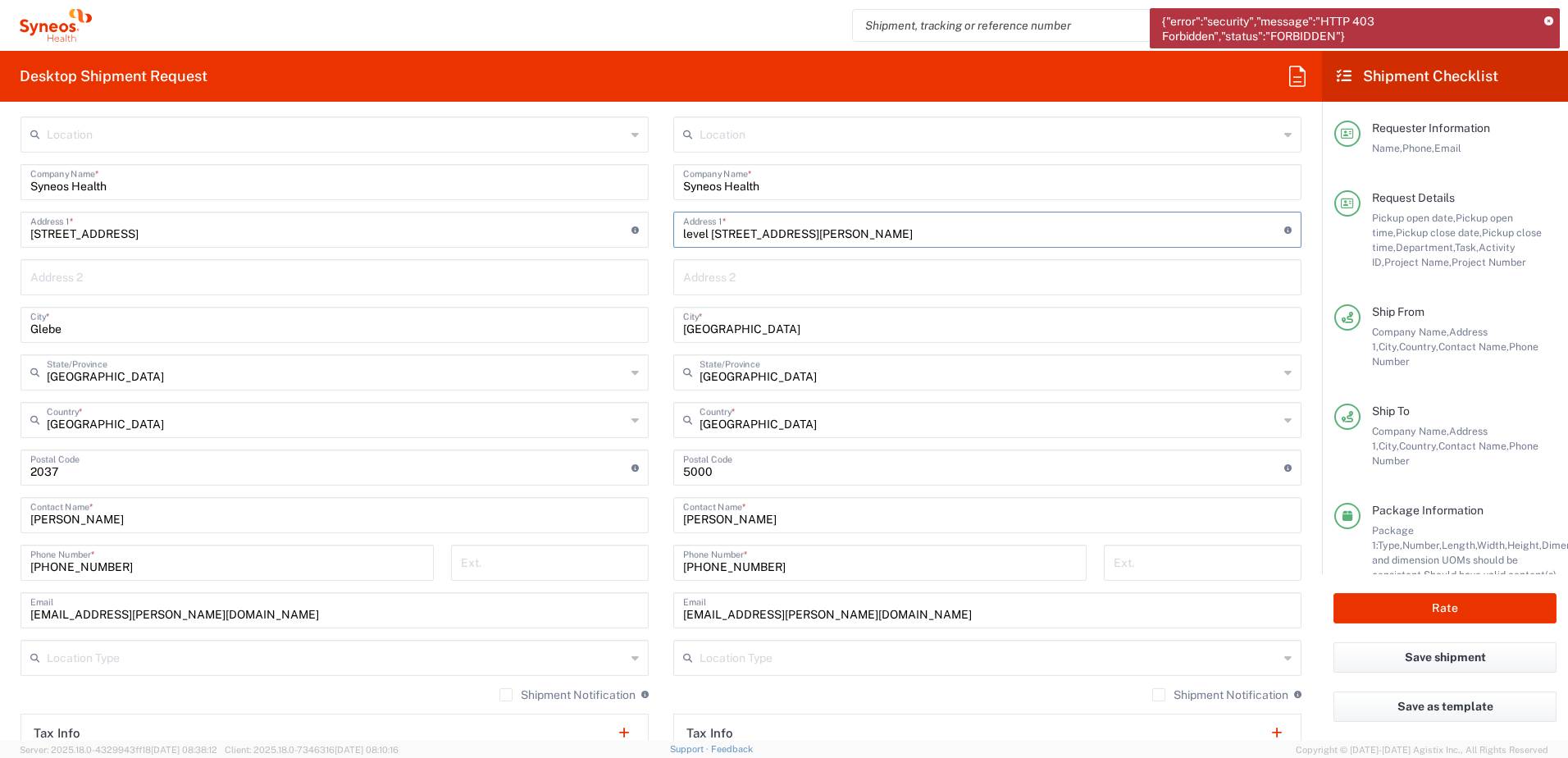
click at [720, 234] on input "level 24 91 King William Street" at bounding box center [984, 229] width 601 height 28
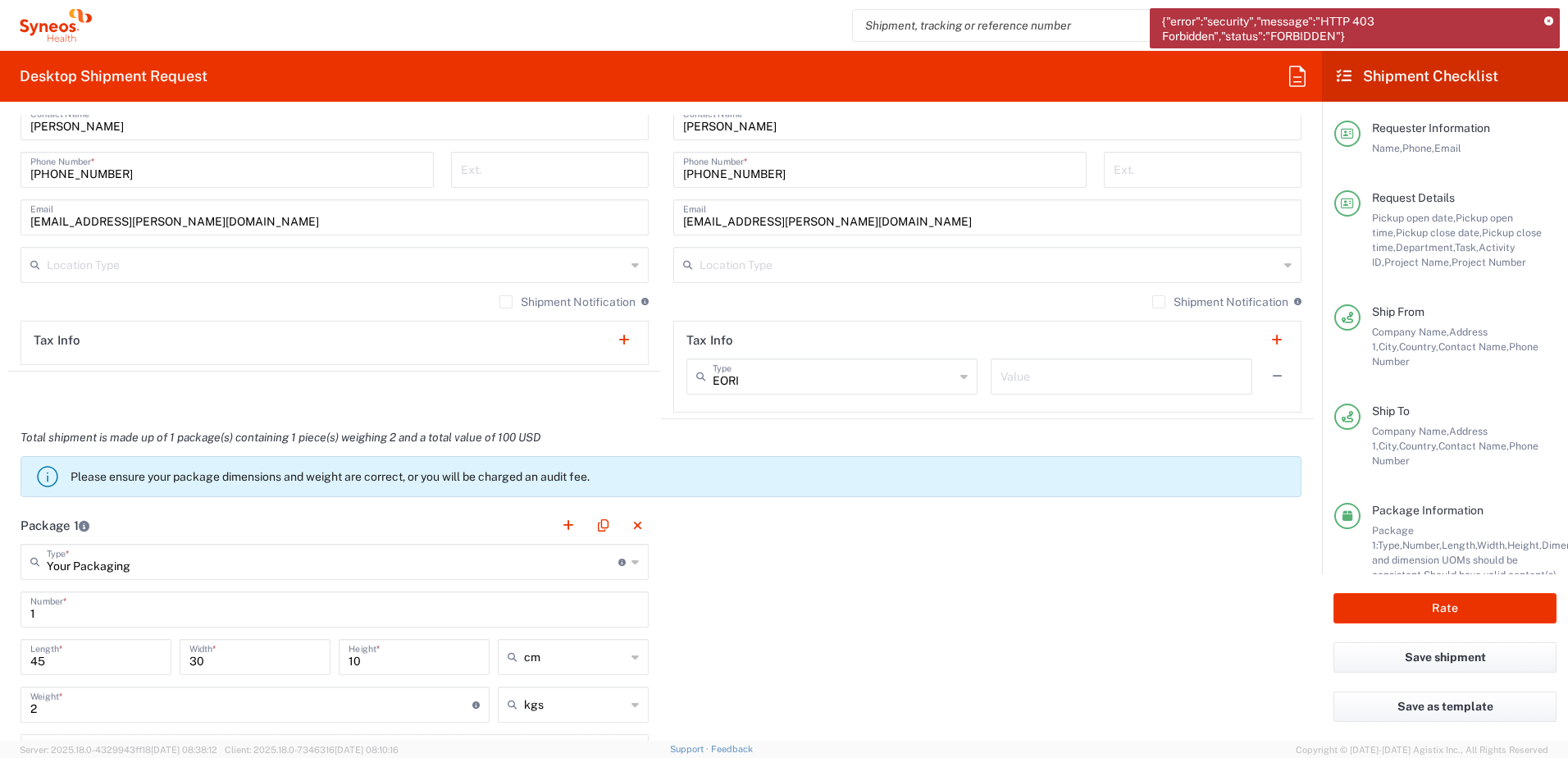
scroll to position [1230, 0]
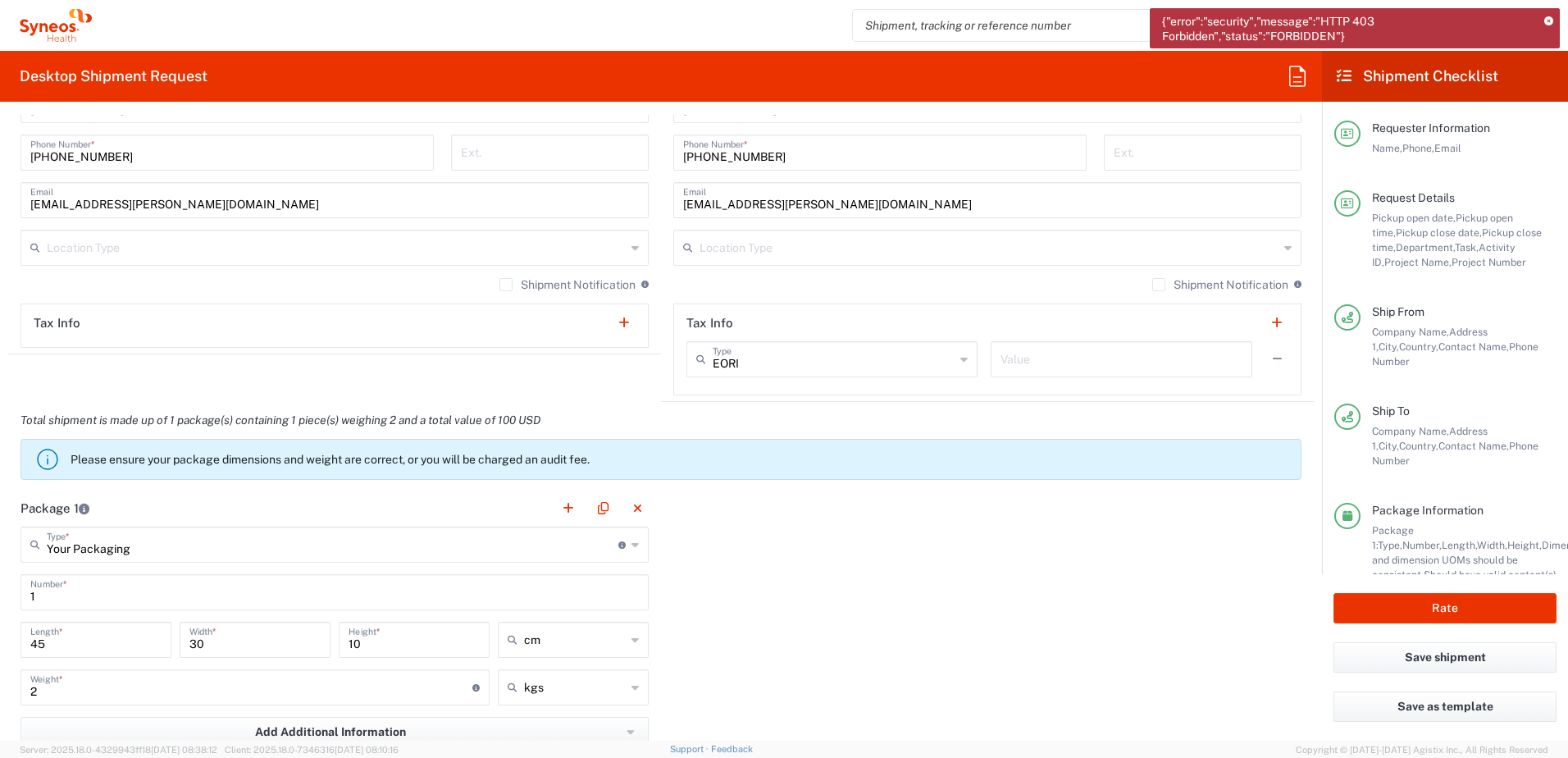
click at [988, 685] on div "Package 1 Your Packaging Type * Material used to package goods Envelope Large B…" at bounding box center [661, 718] width 1306 height 456
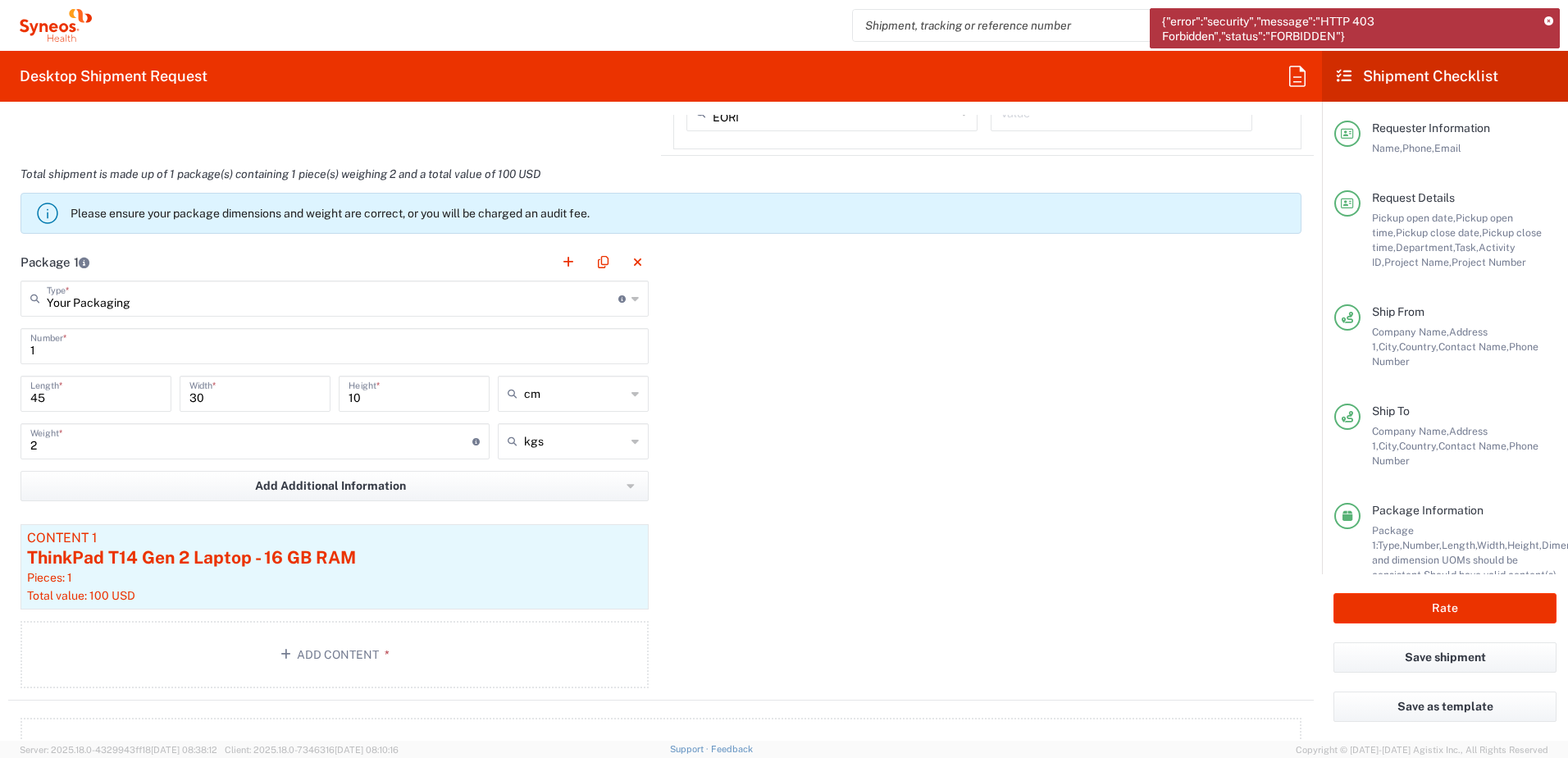
click at [967, 421] on div "Package 1 Your Packaging Type * Material used to package goods Envelope Large B…" at bounding box center [661, 472] width 1306 height 456
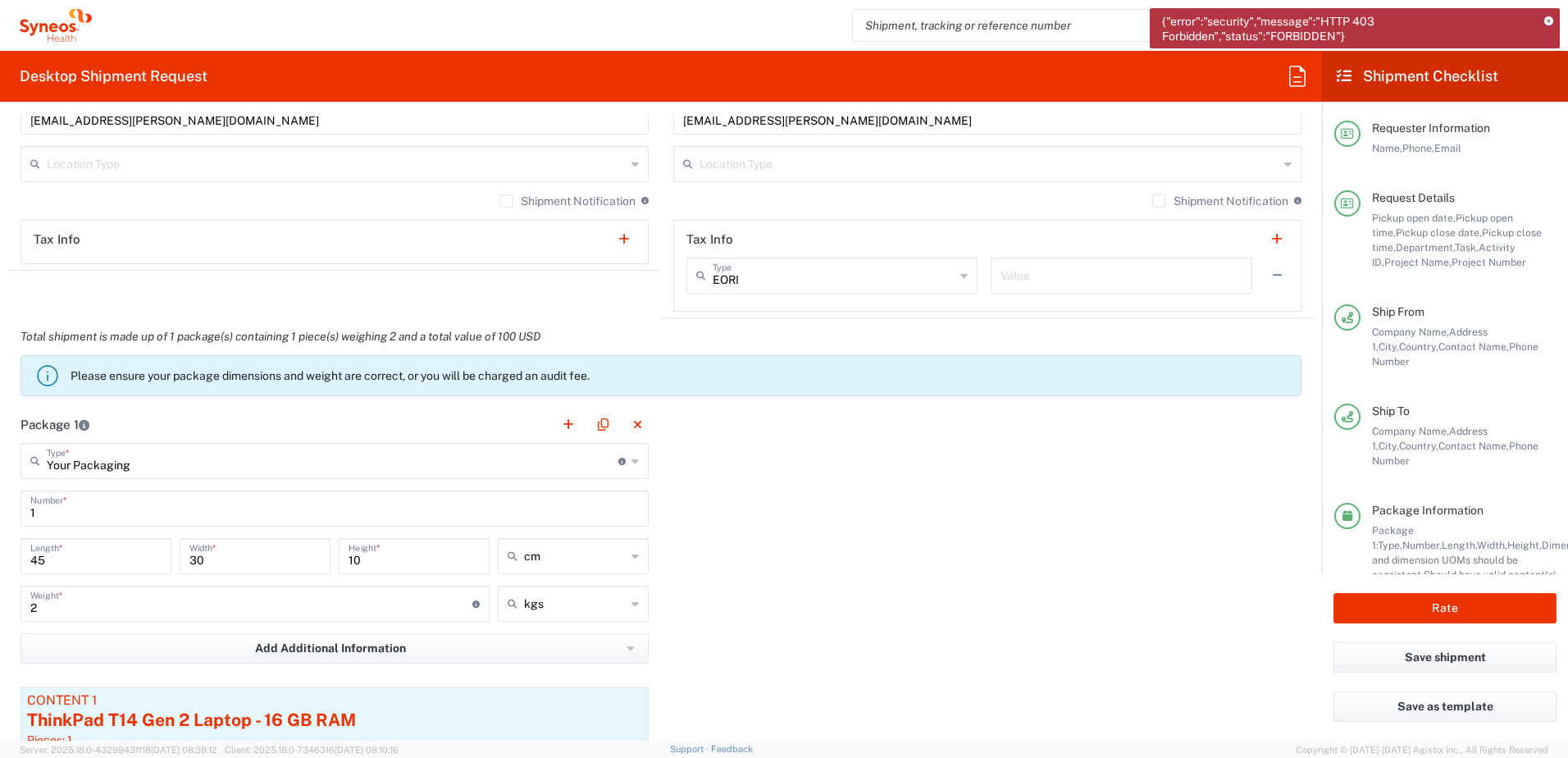
scroll to position [1312, 0]
click at [1473, 611] on button "Rate" at bounding box center [1445, 608] width 223 height 30
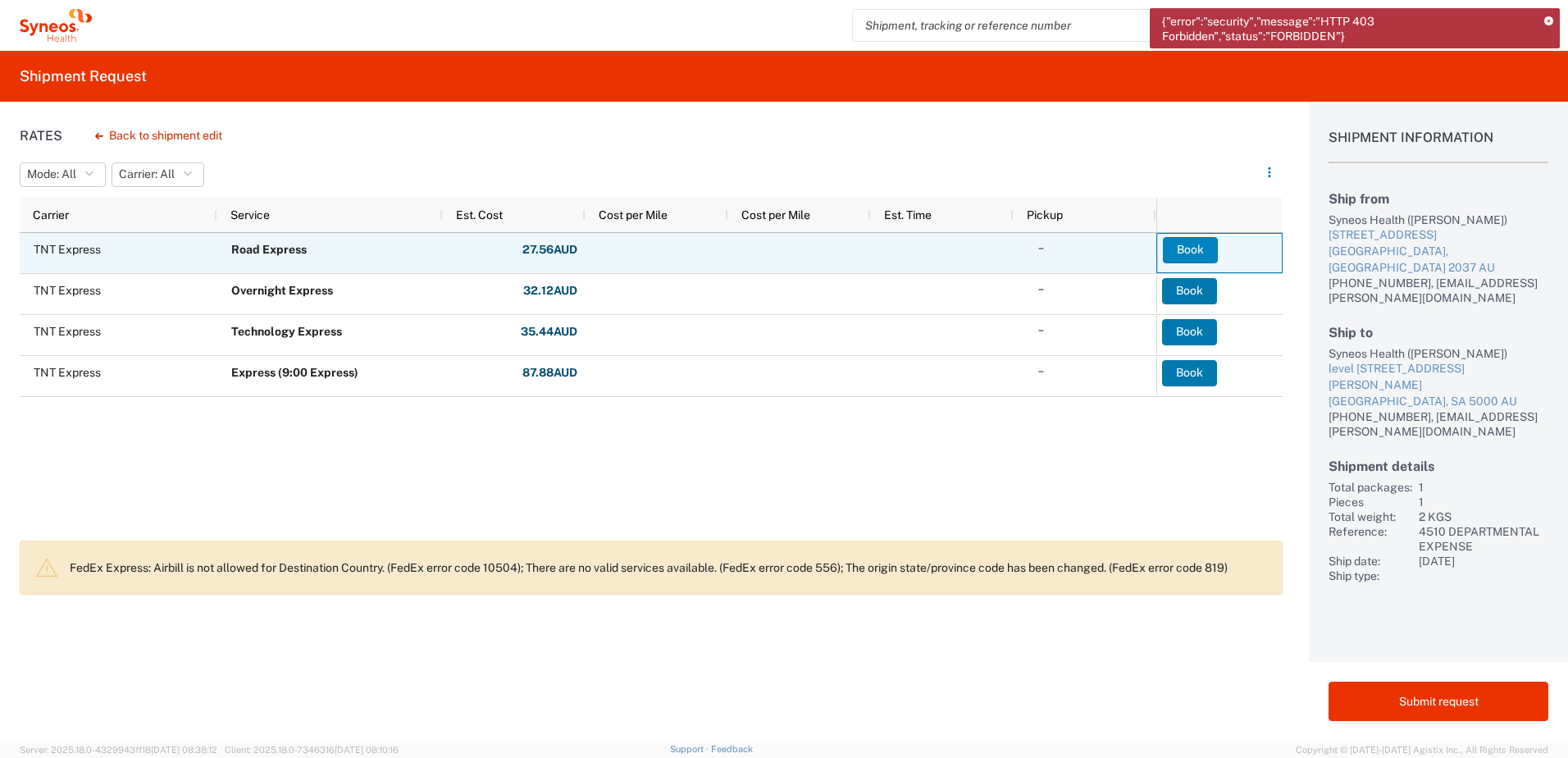
click at [1189, 244] on button "Book" at bounding box center [1191, 250] width 55 height 26
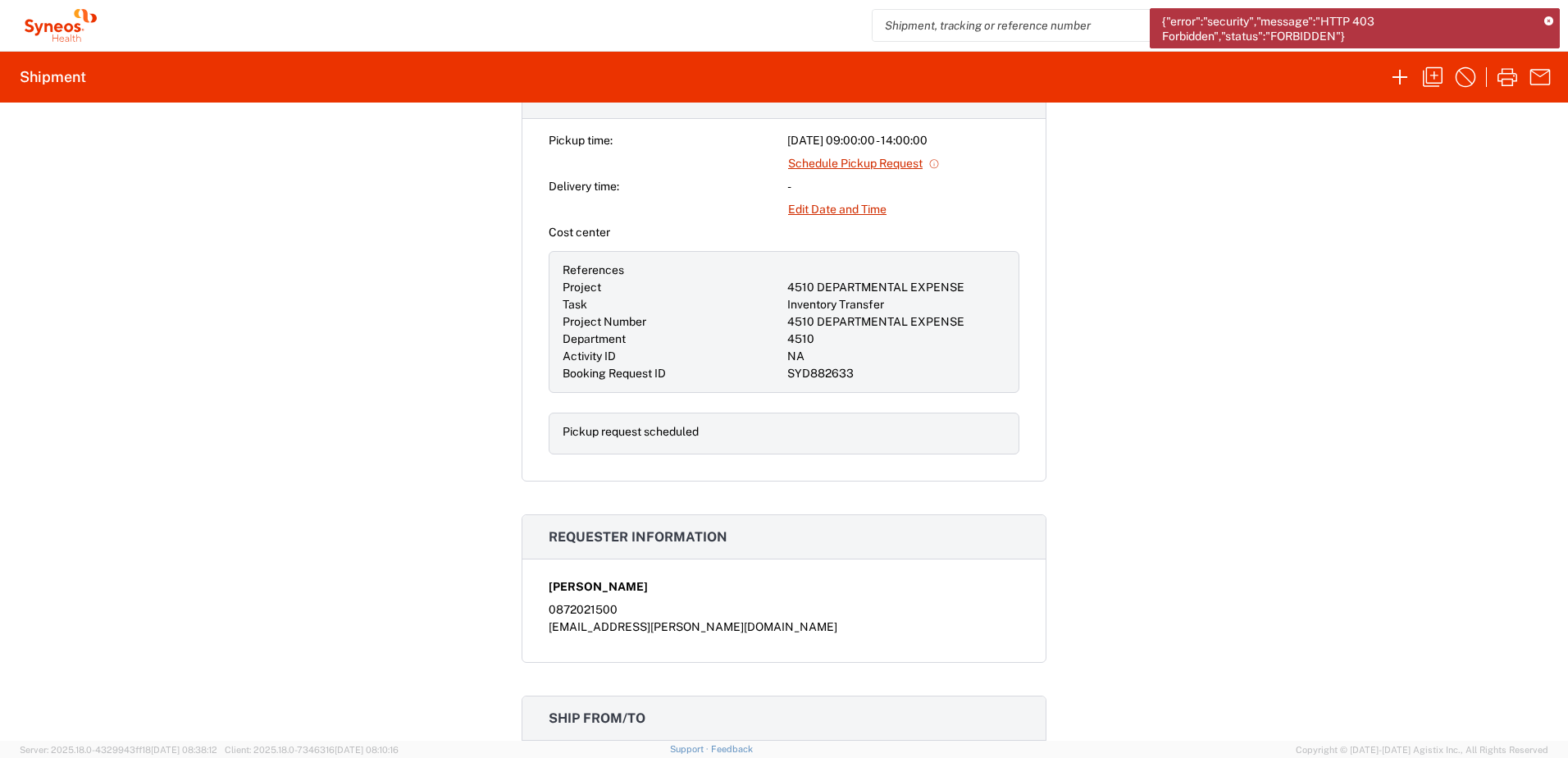
scroll to position [656, 0]
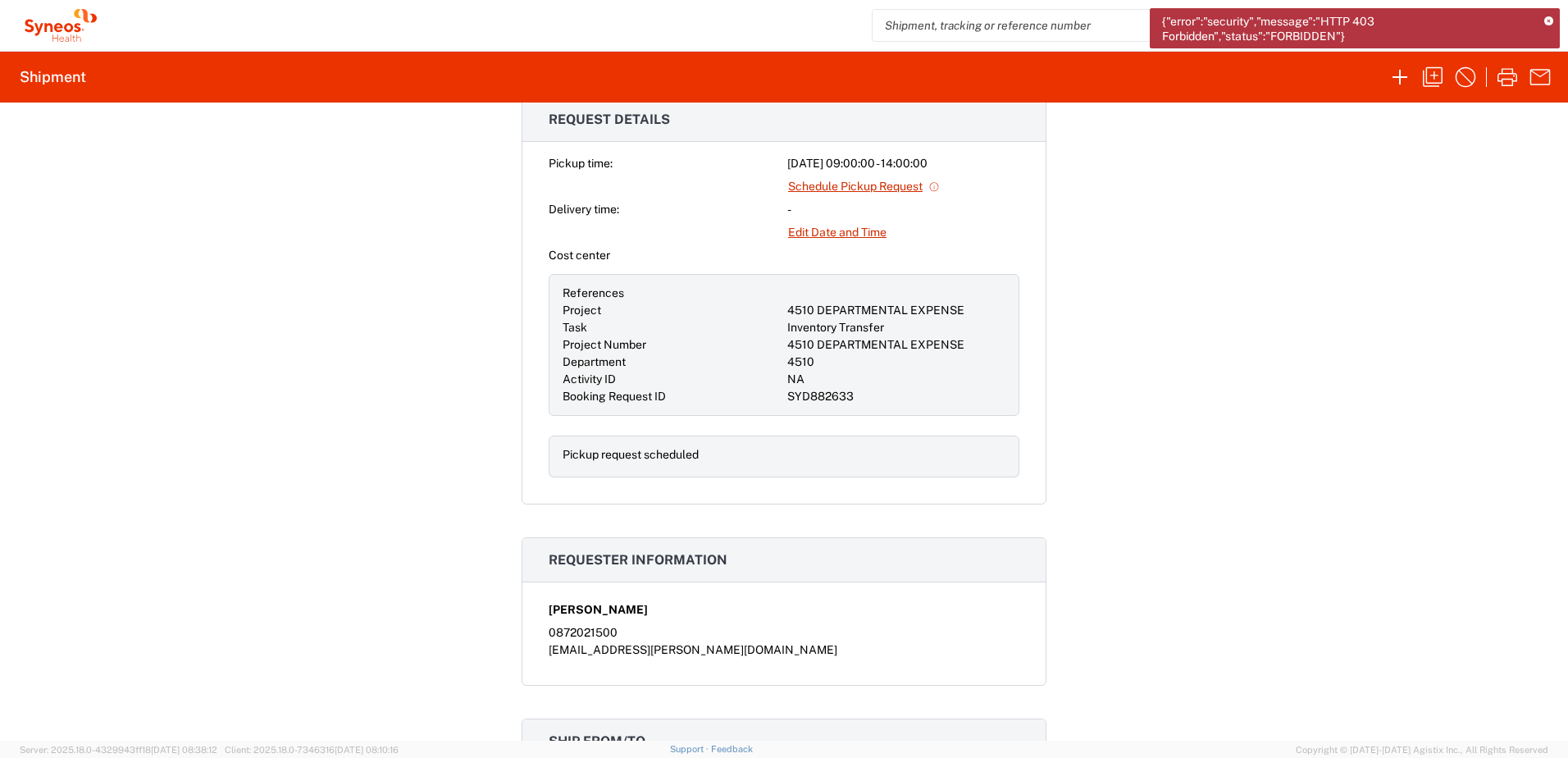
click at [1315, 464] on div "Shipment 56681426 Google Maps Pickup request submitted. Note: You will receive …" at bounding box center [784, 421] width 1568 height 638
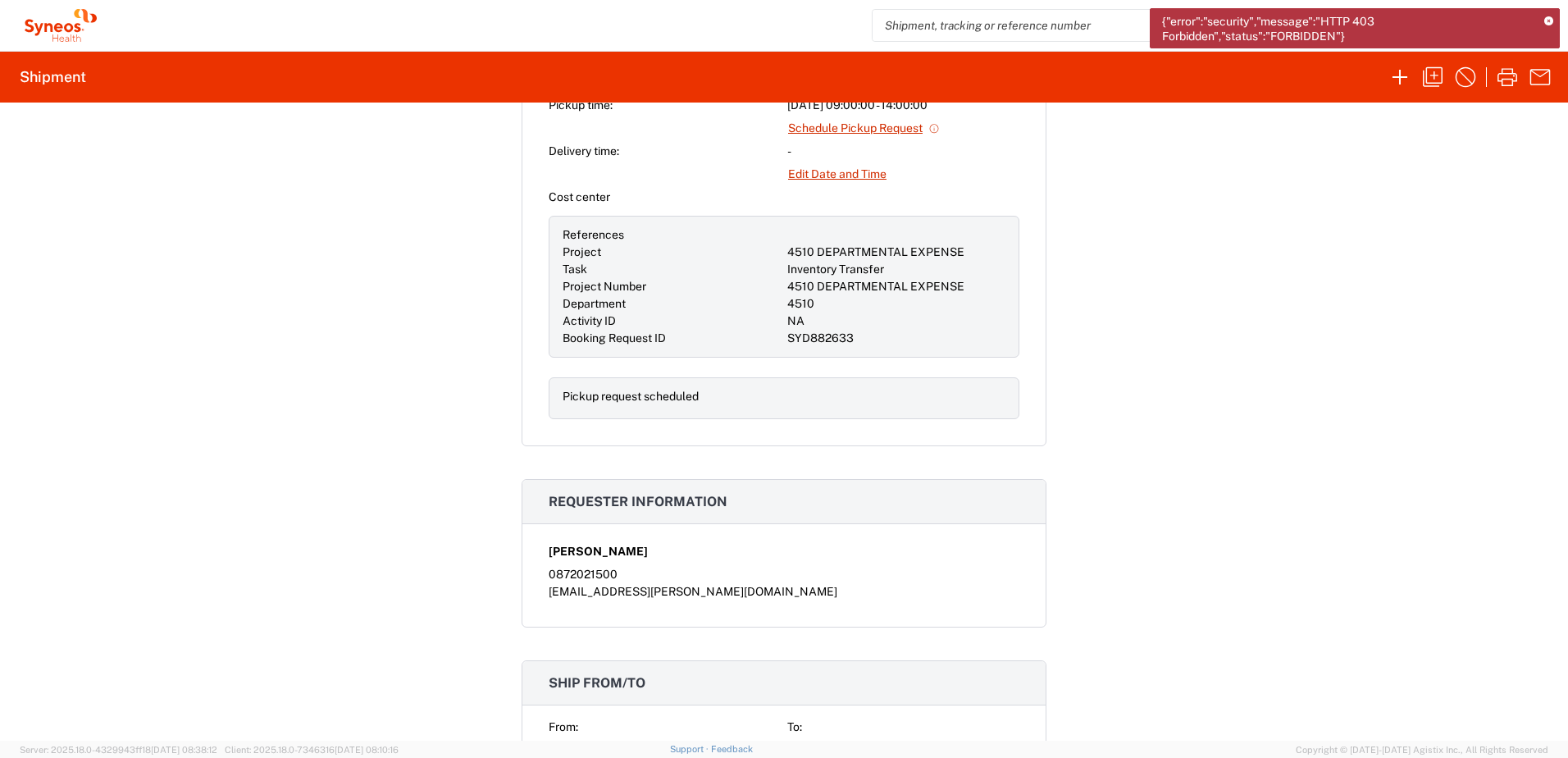
scroll to position [492, 0]
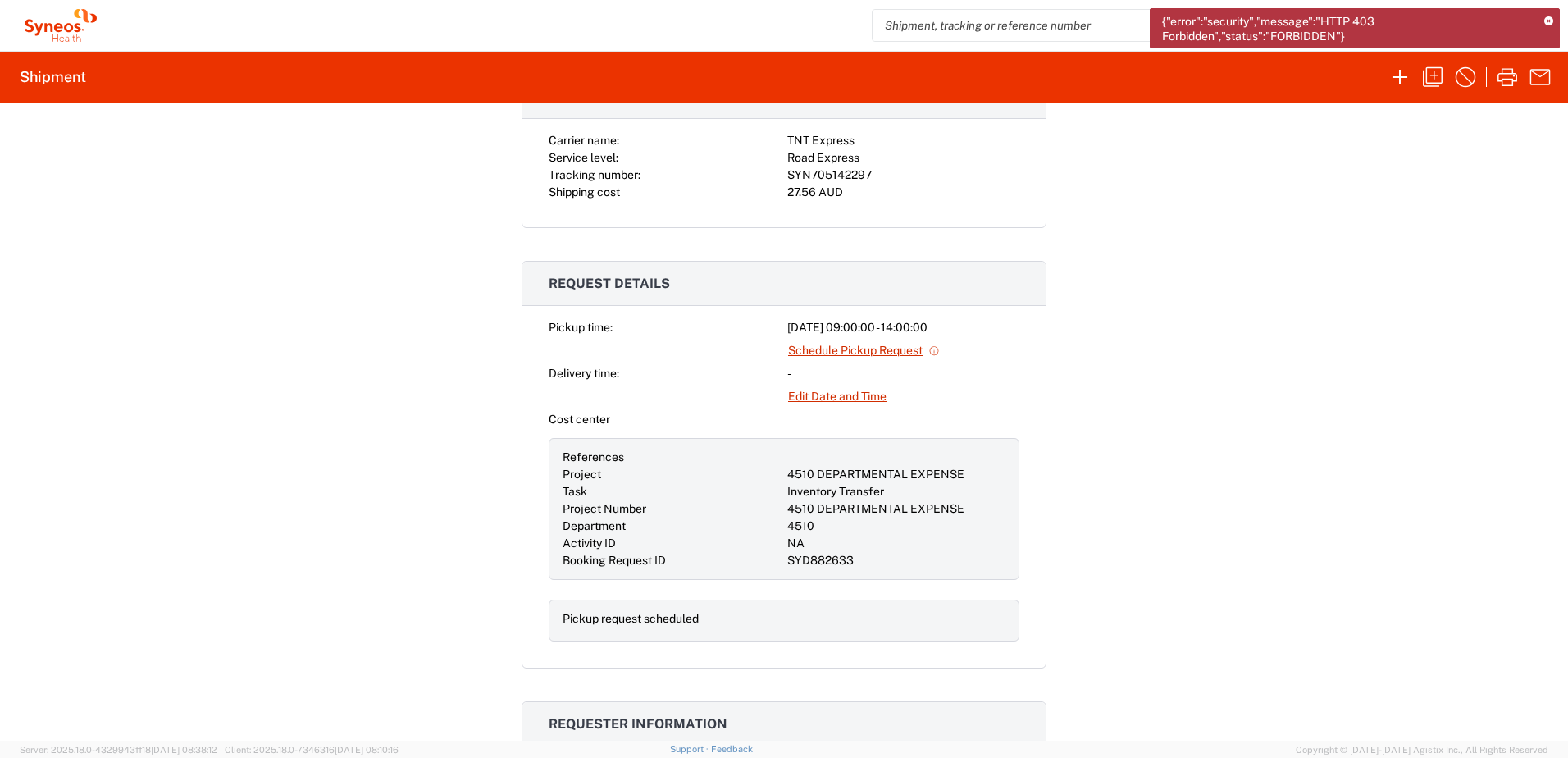
click at [1552, 20] on icon at bounding box center [1549, 22] width 9 height 9
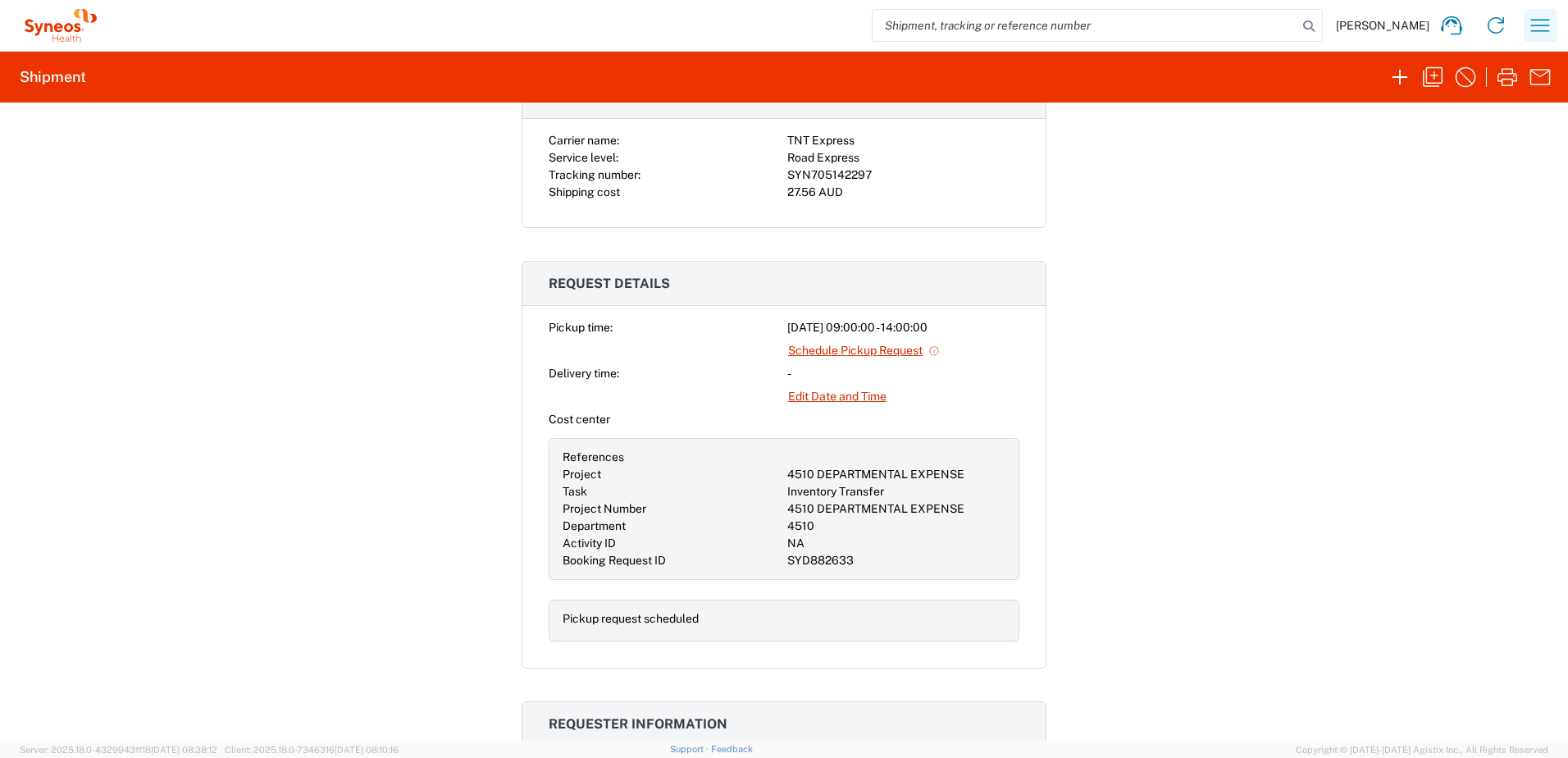
click at [1550, 32] on icon "button" at bounding box center [1540, 25] width 26 height 26
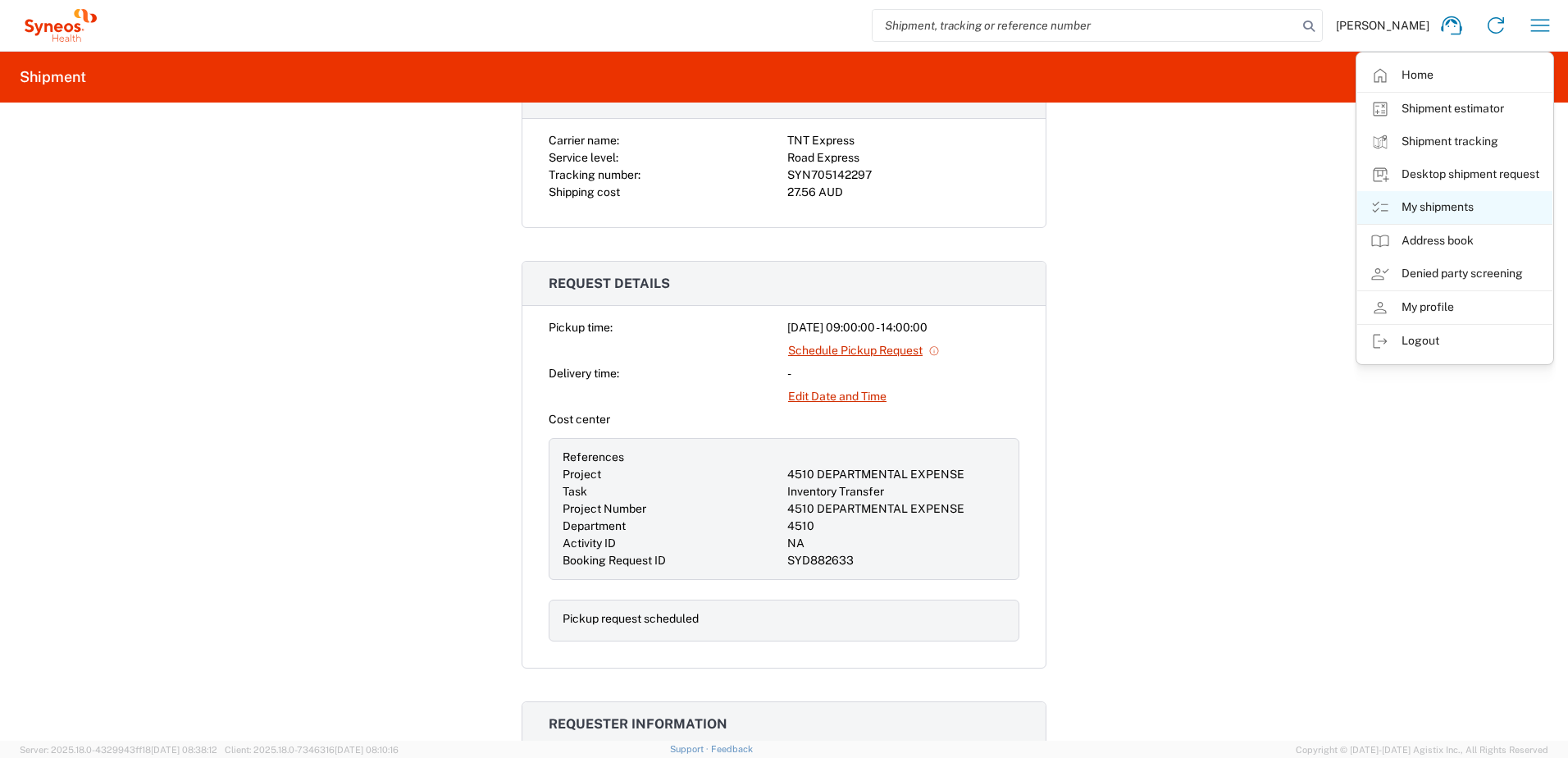
click at [1465, 205] on link "My shipments" at bounding box center [1455, 207] width 195 height 33
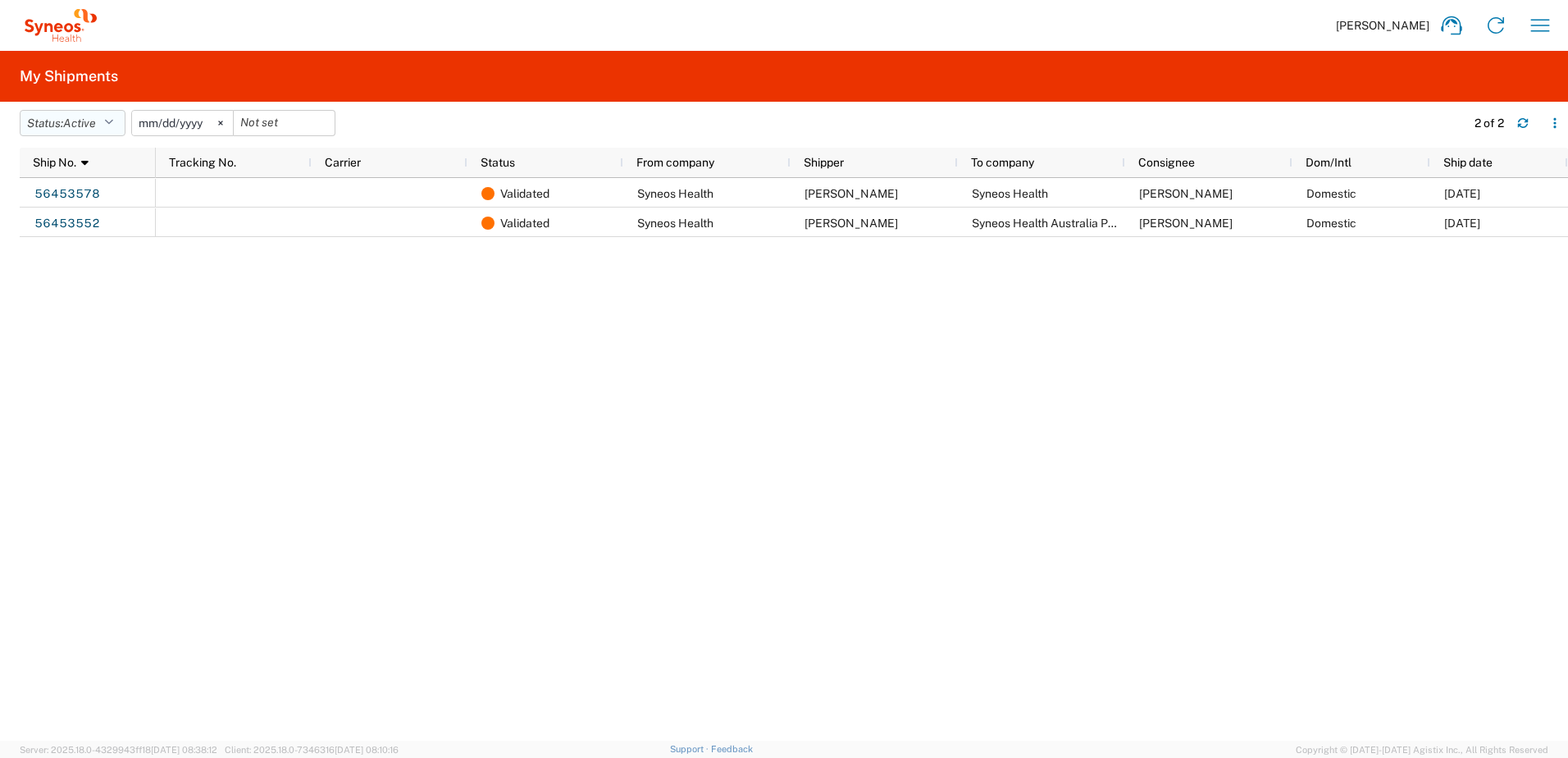
click at [108, 122] on button "Status: Active" at bounding box center [73, 122] width 106 height 26
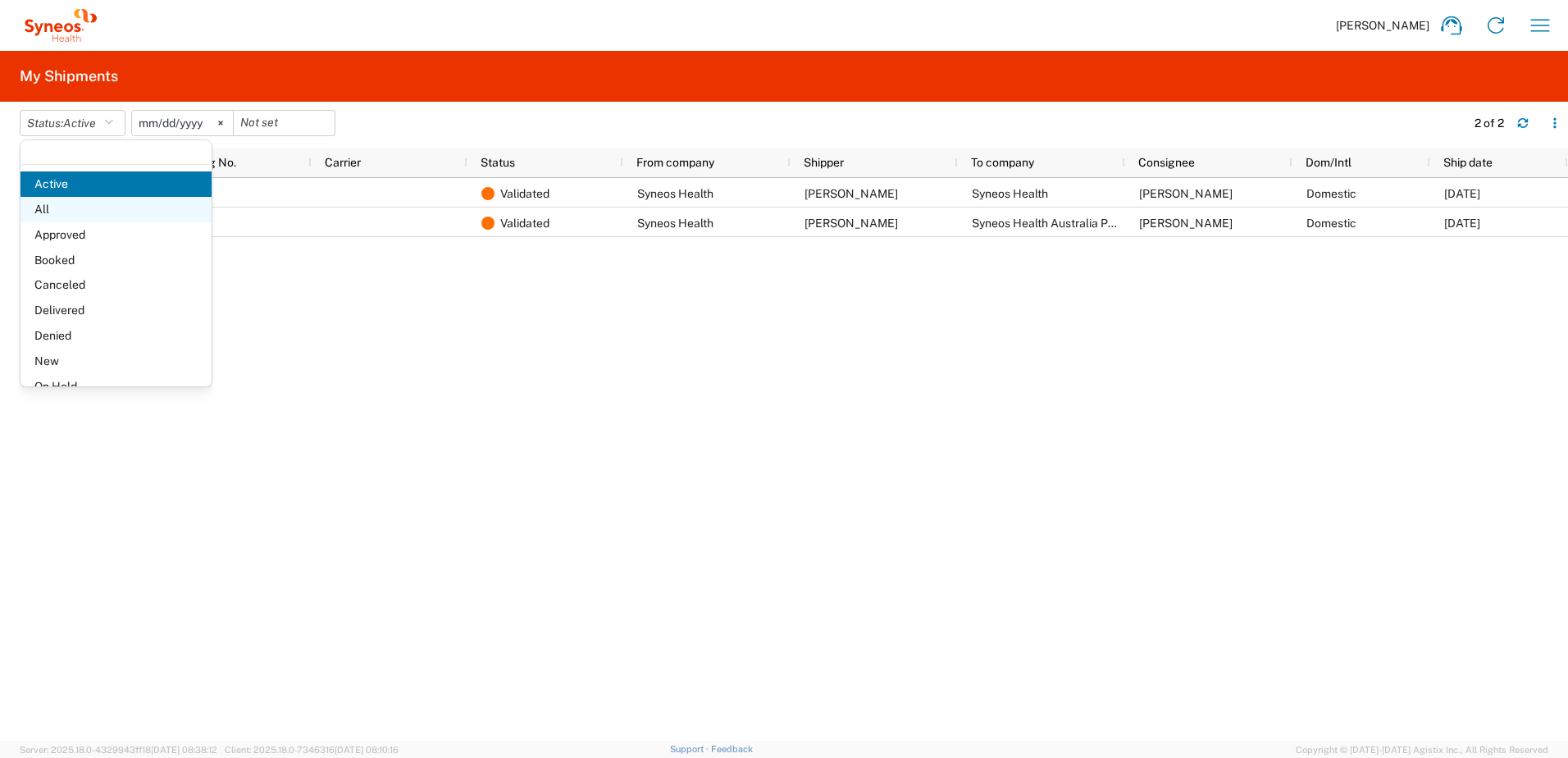
click at [44, 204] on span "All" at bounding box center [116, 209] width 191 height 25
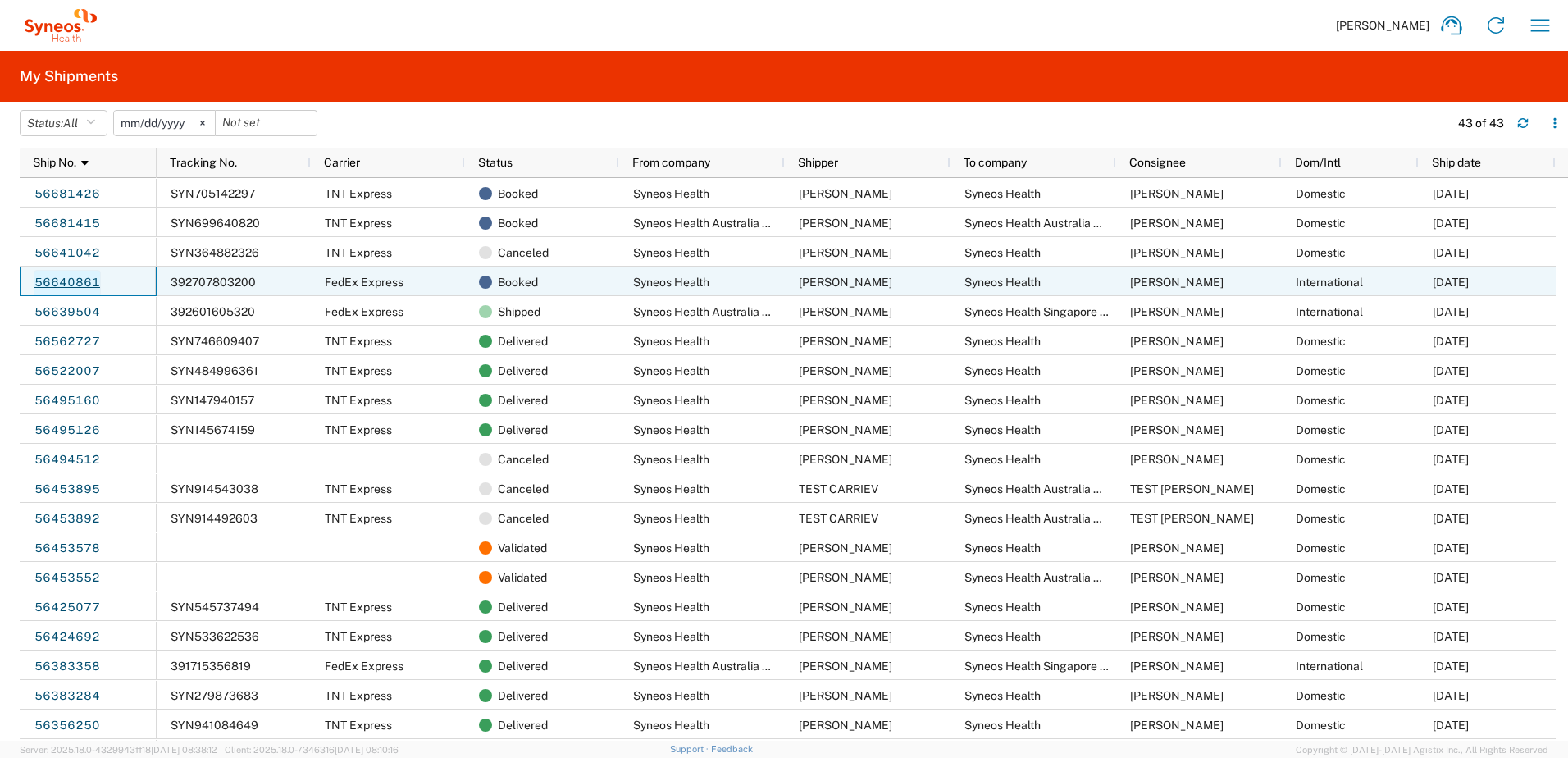
click at [80, 277] on link "56640861" at bounding box center [67, 282] width 67 height 26
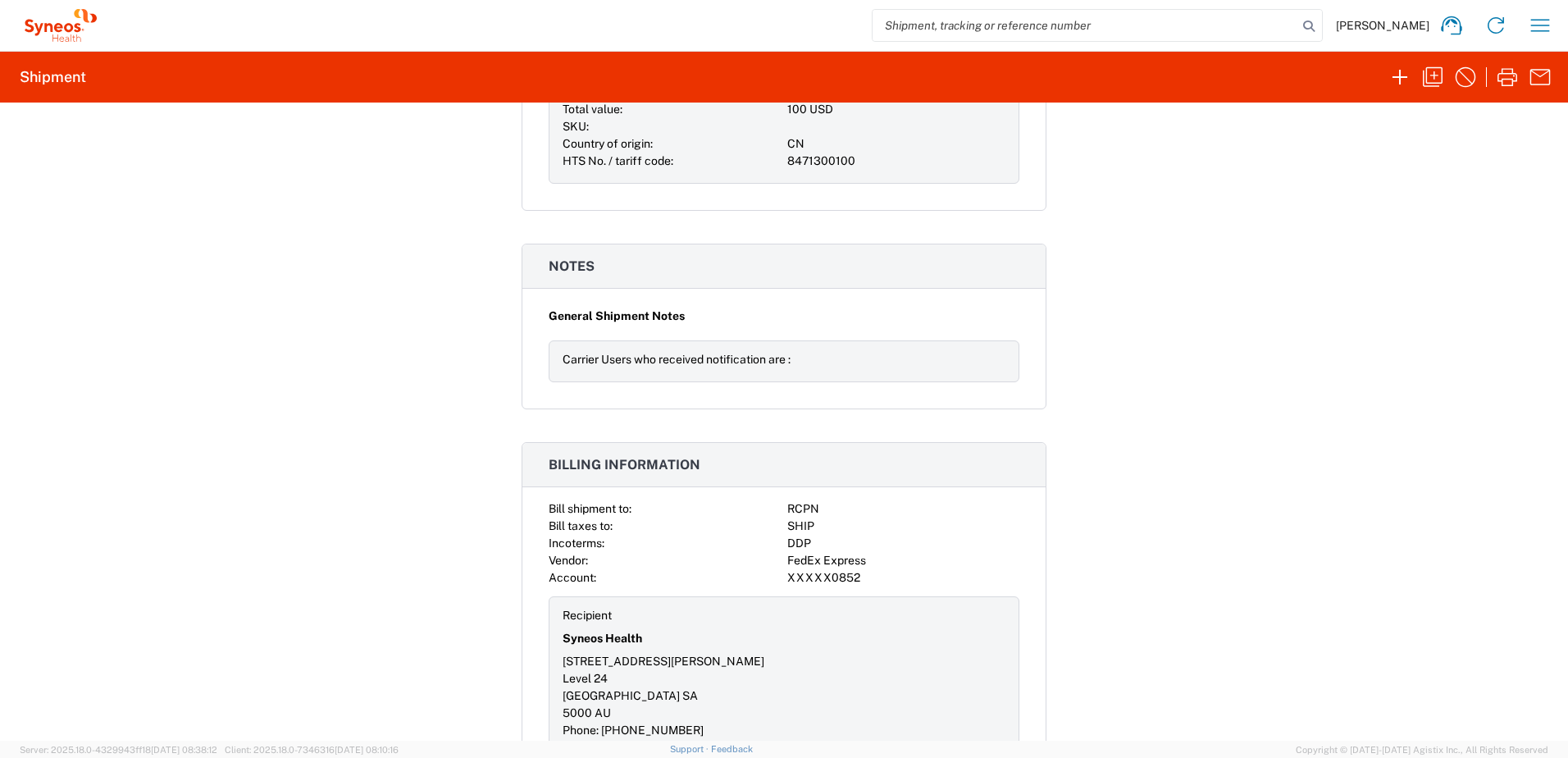
scroll to position [1875, 0]
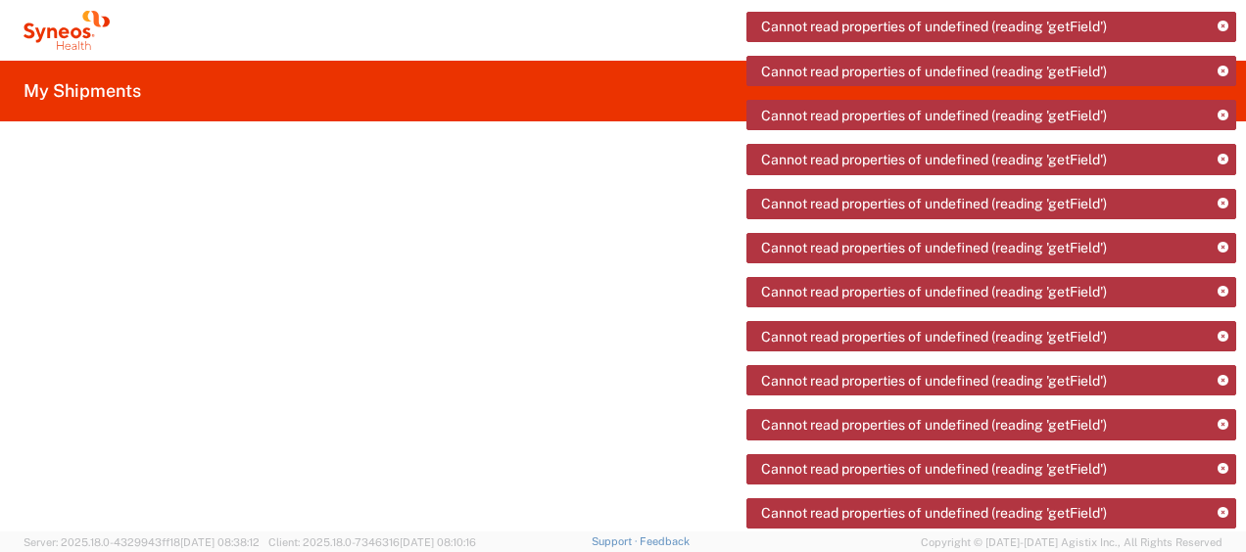
drag, startPoint x: 433, startPoint y: 395, endPoint x: 397, endPoint y: 347, distance: 60.1
click at [429, 378] on agx-ag-table at bounding box center [635, 353] width 1222 height 356
click at [51, 33] on icon at bounding box center [67, 30] width 86 height 39
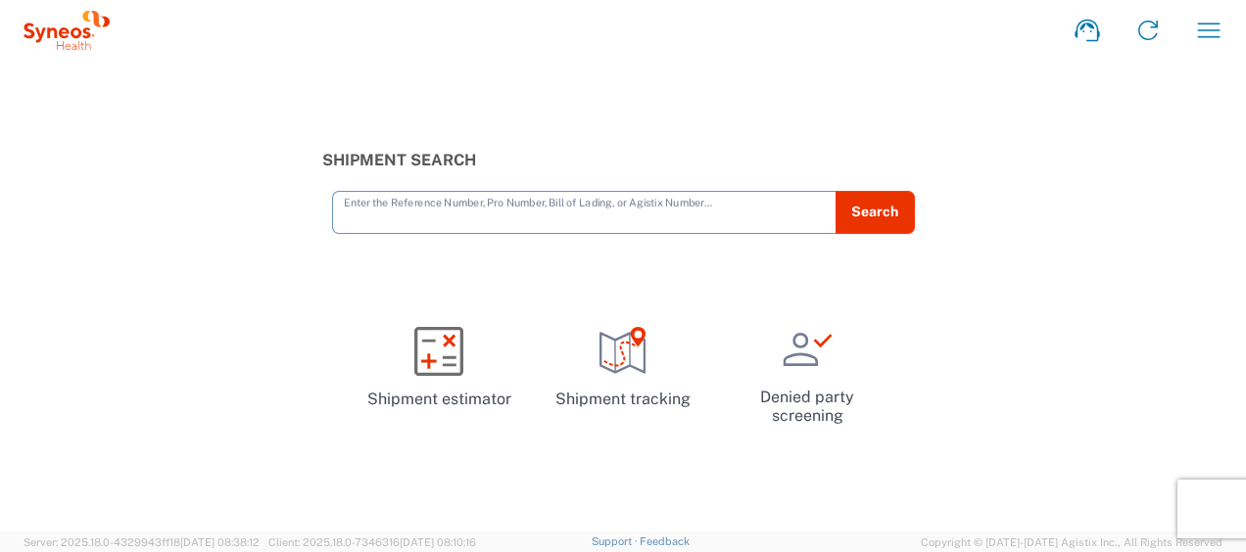
click at [1212, 36] on icon "button" at bounding box center [1209, 30] width 23 height 15
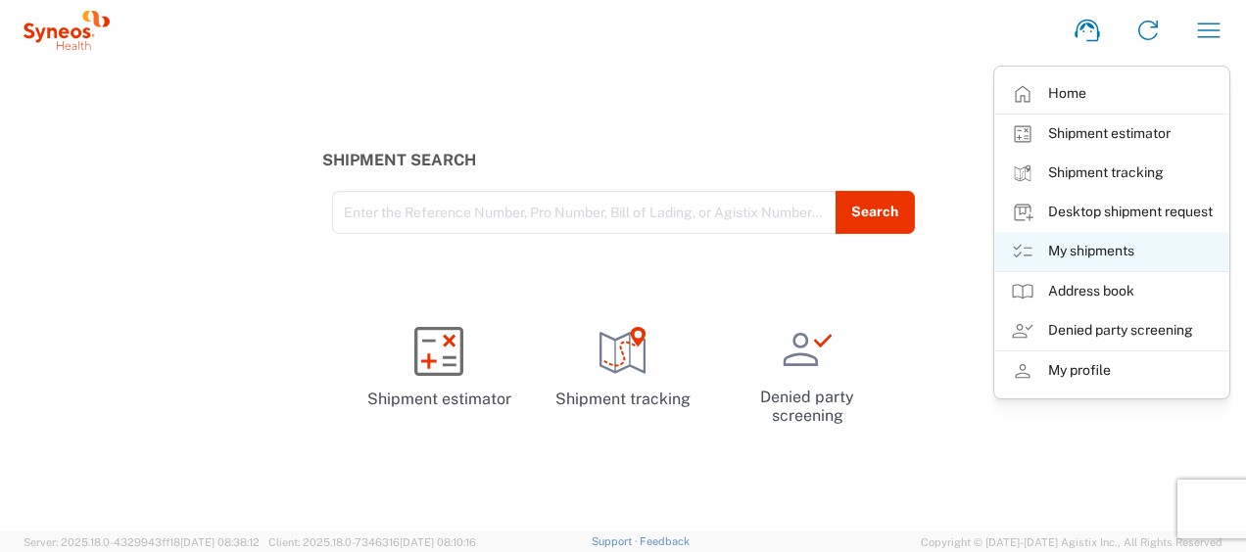
click at [1117, 245] on link "My shipments" at bounding box center [1111, 251] width 233 height 39
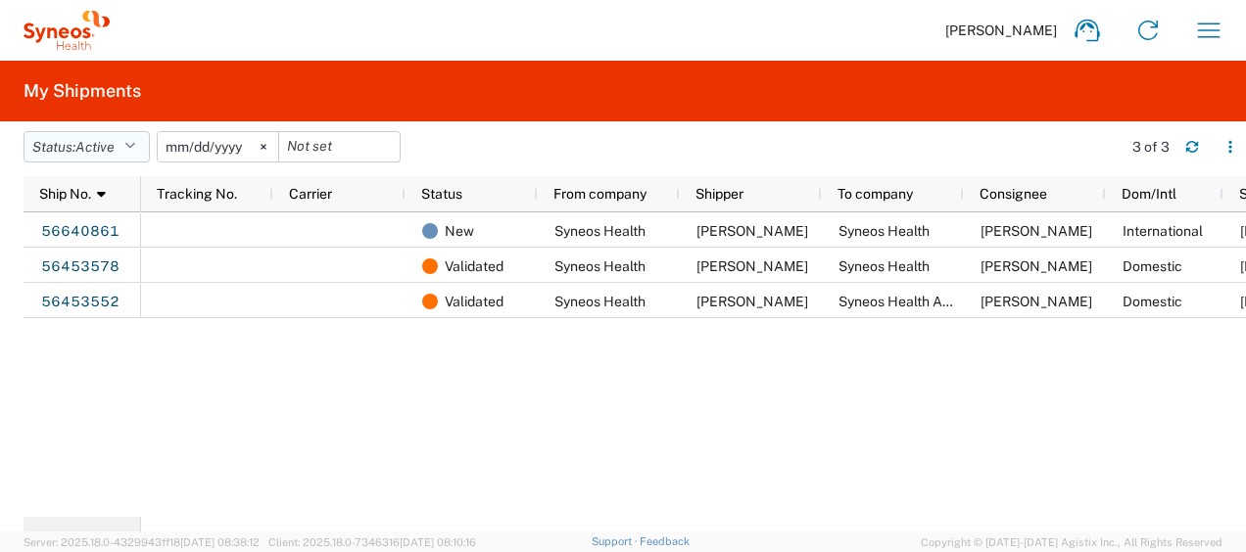
click at [122, 147] on button "Status: Active" at bounding box center [87, 146] width 126 height 31
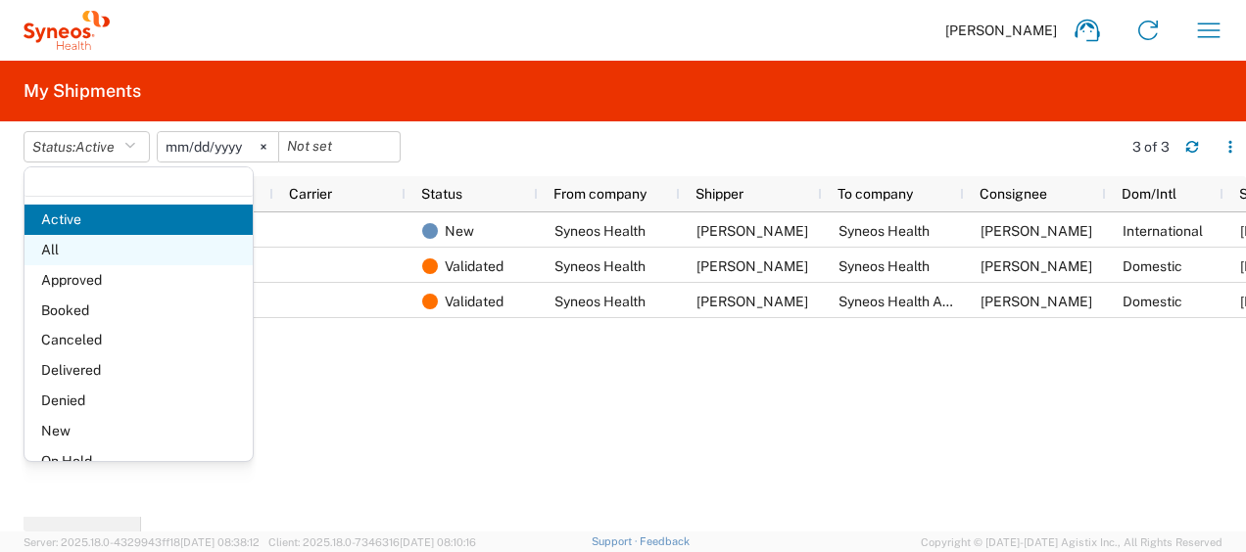
click at [100, 251] on span "All" at bounding box center [138, 250] width 228 height 30
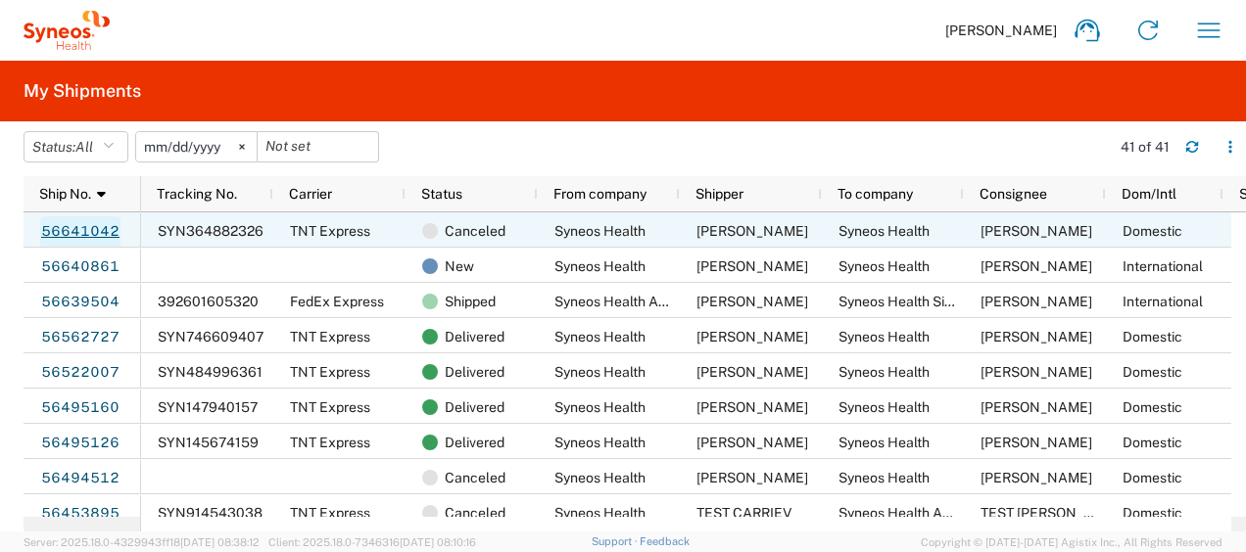
click at [83, 231] on link "56641042" at bounding box center [80, 231] width 80 height 31
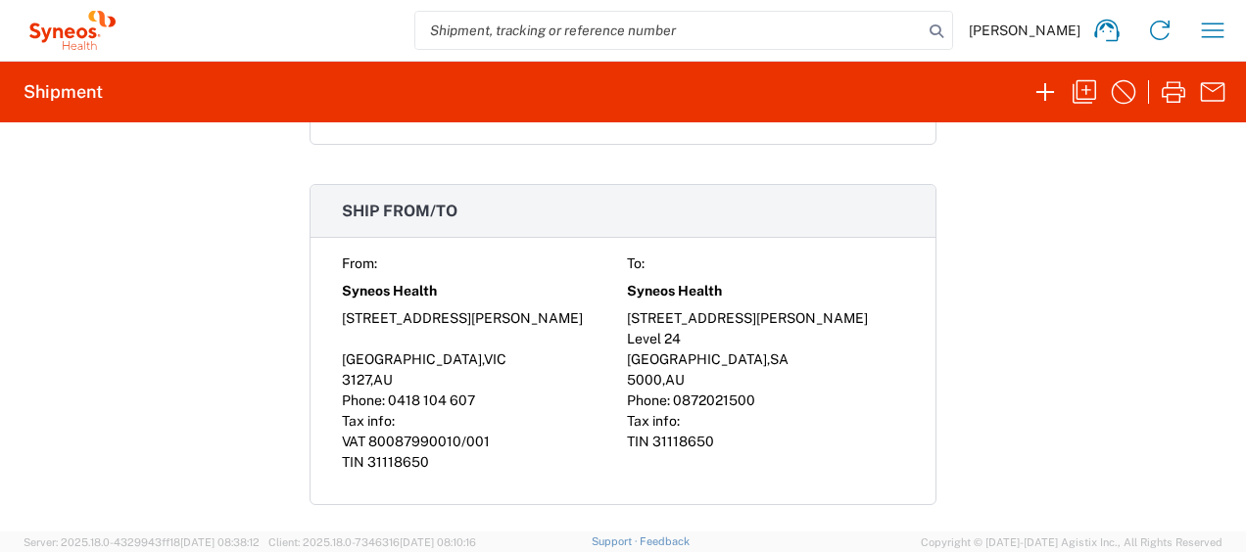
scroll to position [1273, 0]
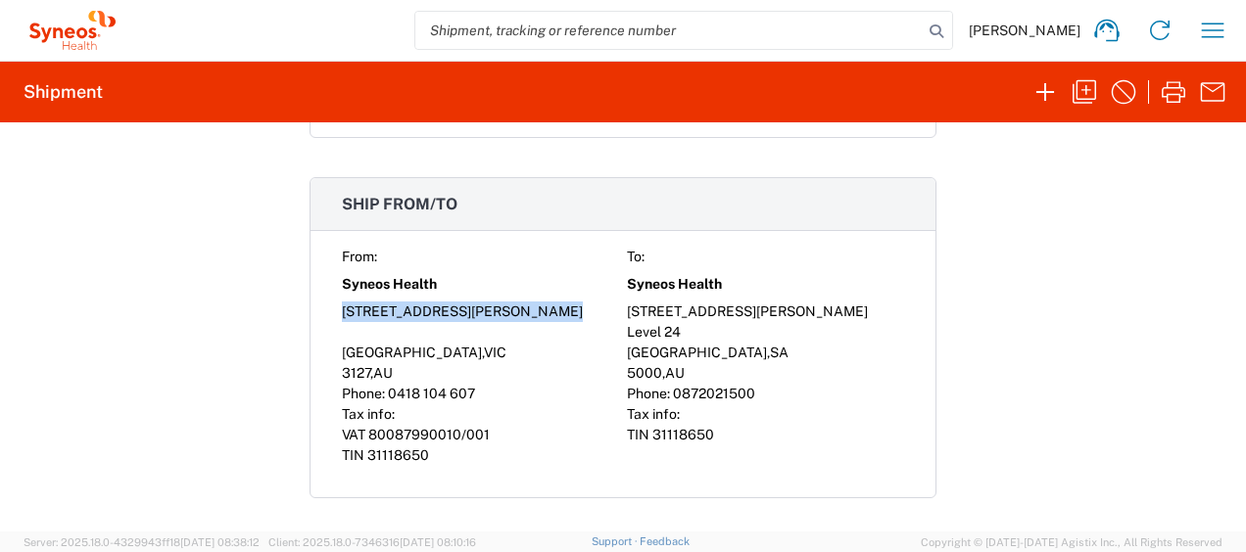
drag, startPoint x: 326, startPoint y: 303, endPoint x: 521, endPoint y: 299, distance: 194.9
click at [521, 299] on div "From: To: Syneos Health Syneos Health Unit 2, 27-19 Langford Street 91 King Wil…" at bounding box center [622, 372] width 625 height 251
copy div "Unit 2, 27-19 Langford Street"
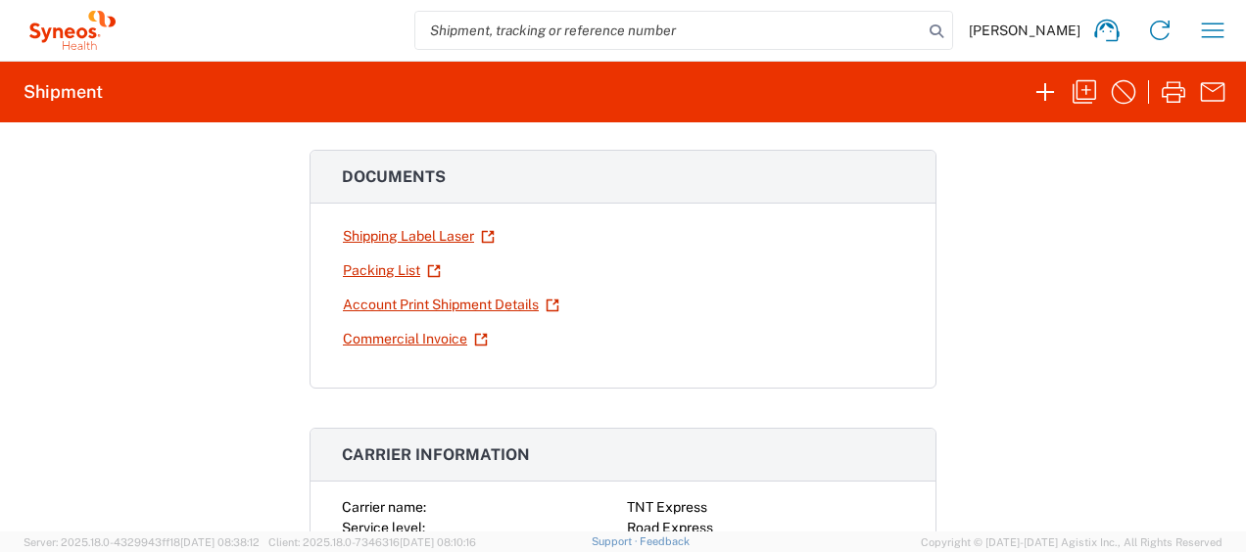
scroll to position [98, 0]
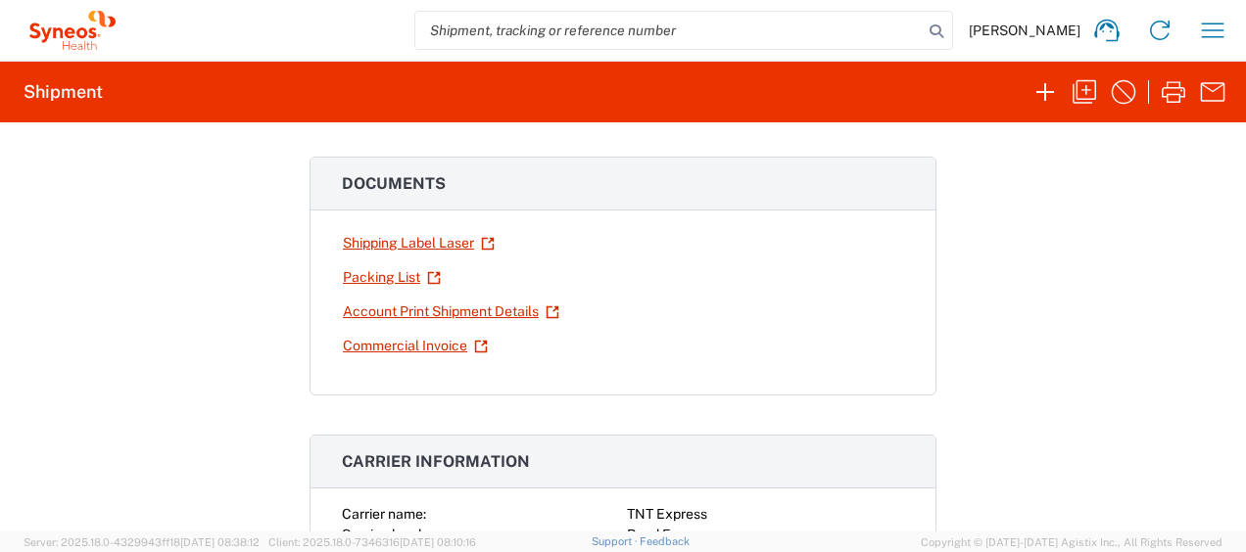
drag, startPoint x: 495, startPoint y: 305, endPoint x: 1110, endPoint y: 297, distance: 615.0
click at [1110, 297] on div "Shipment 56641042 Google Maps Documents Shipping Label Laser Packing List Accou…" at bounding box center [623, 326] width 1246 height 409
click at [546, 310] on icon at bounding box center [552, 313] width 14 height 14
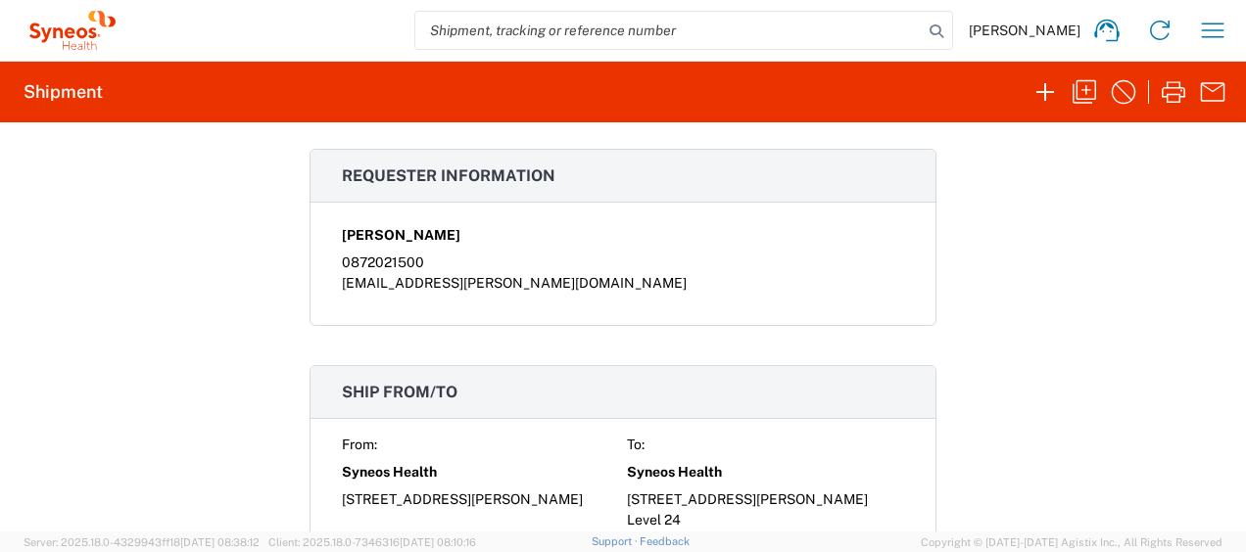
scroll to position [1175, 0]
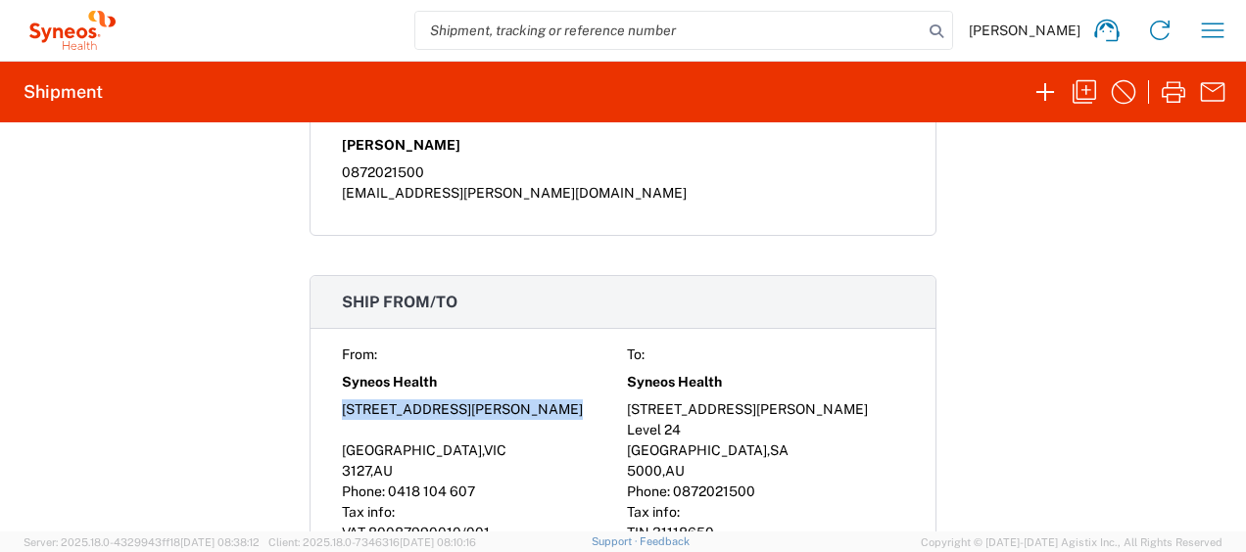
drag, startPoint x: 542, startPoint y: 403, endPoint x: 333, endPoint y: 401, distance: 208.6
click at [333, 401] on div "From: To: Syneos Health Syneos Health Unit 2, 27-19 Langford Street 91 King Wil…" at bounding box center [622, 470] width 625 height 251
copy div "Unit 2, 27-19 Langford Street"
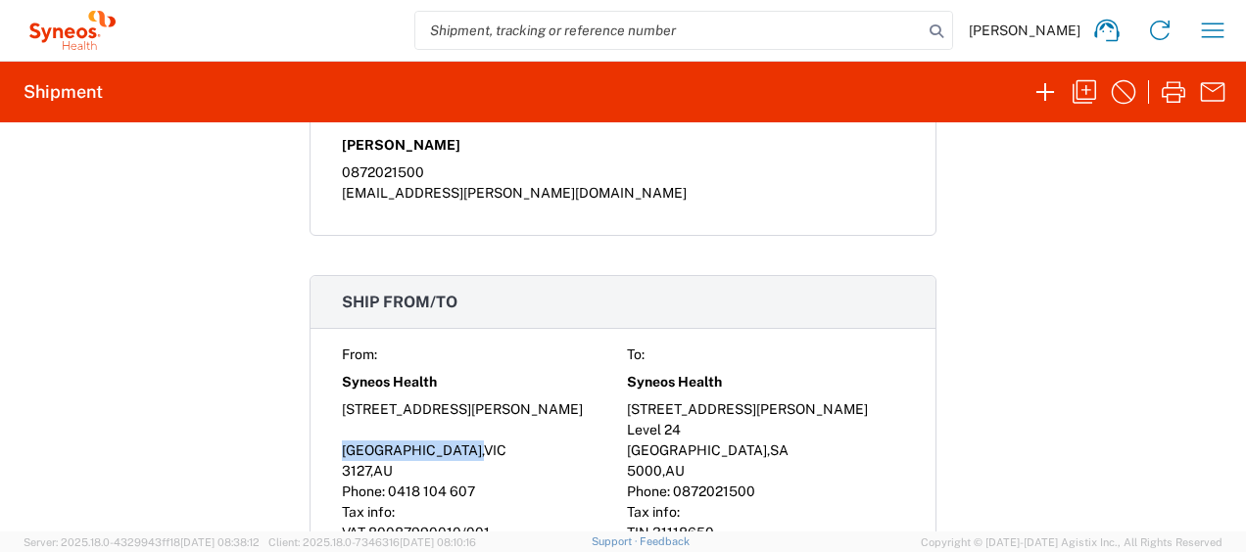
drag, startPoint x: 328, startPoint y: 444, endPoint x: 411, endPoint y: 446, distance: 83.3
click at [411, 446] on div "From: To: Syneos Health Syneos Health Unit 2, 27-19 Langford Street 91 King Wil…" at bounding box center [622, 470] width 625 height 251
drag, startPoint x: 411, startPoint y: 446, endPoint x: 423, endPoint y: 432, distance: 18.1
click at [423, 432] on div at bounding box center [480, 430] width 277 height 21
drag, startPoint x: 407, startPoint y: 445, endPoint x: 333, endPoint y: 447, distance: 74.4
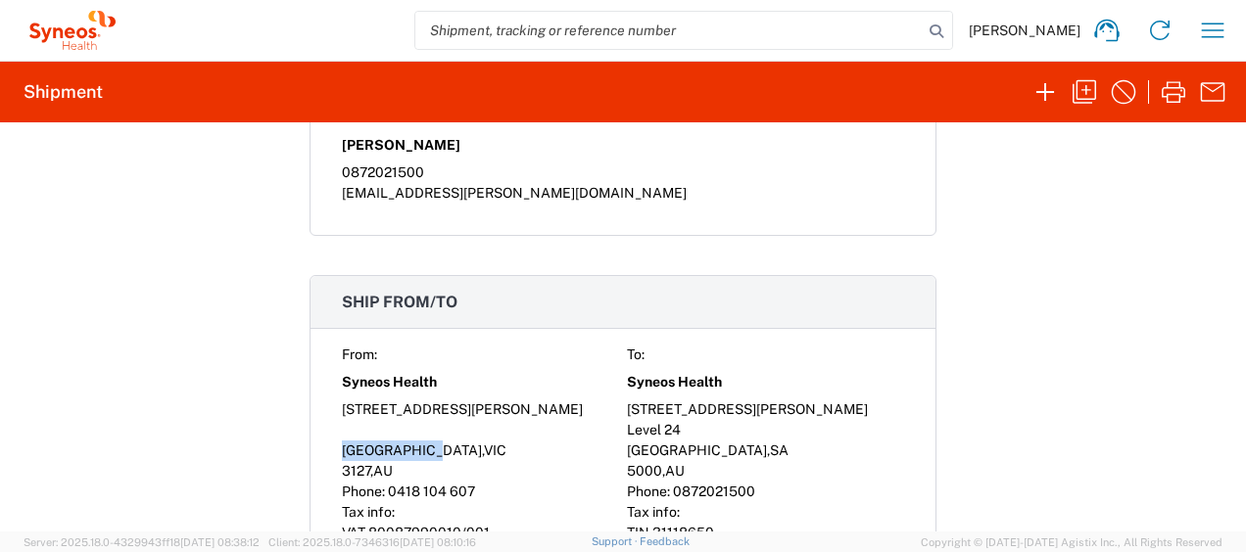
click at [342, 447] on span "Surrey Hills" at bounding box center [412, 451] width 140 height 16
copy span "Surrey Hills"
drag, startPoint x: 361, startPoint y: 466, endPoint x: 319, endPoint y: 463, distance: 42.2
click at [319, 463] on div "From: To: Syneos Health Syneos Health Unit 2, 27-19 Langford Street 91 King Wil…" at bounding box center [622, 470] width 625 height 251
copy span "3127"
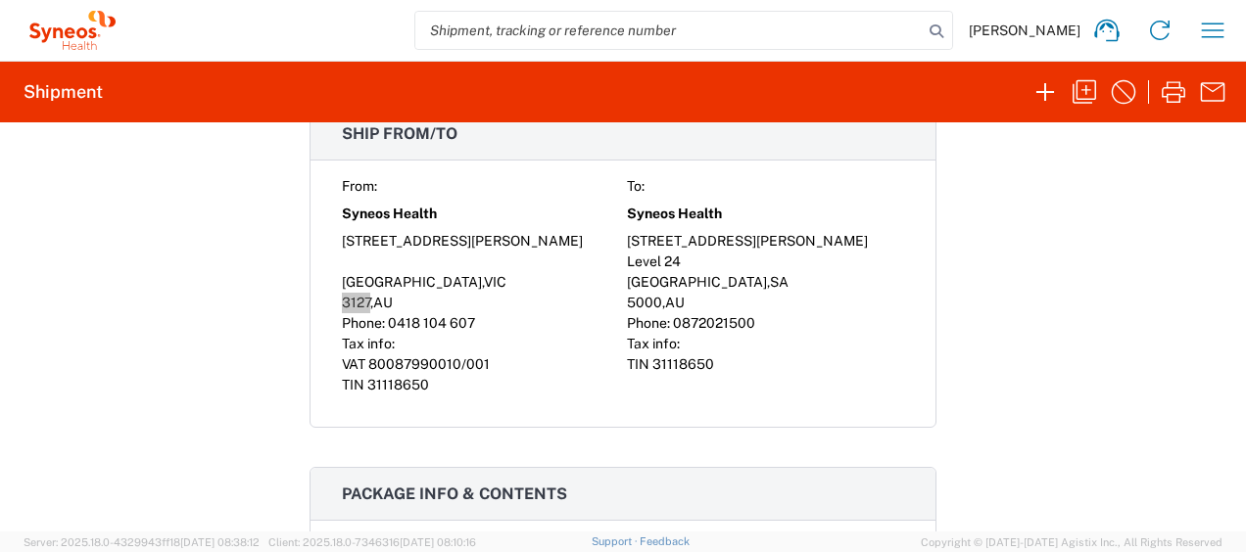
scroll to position [1237, 0]
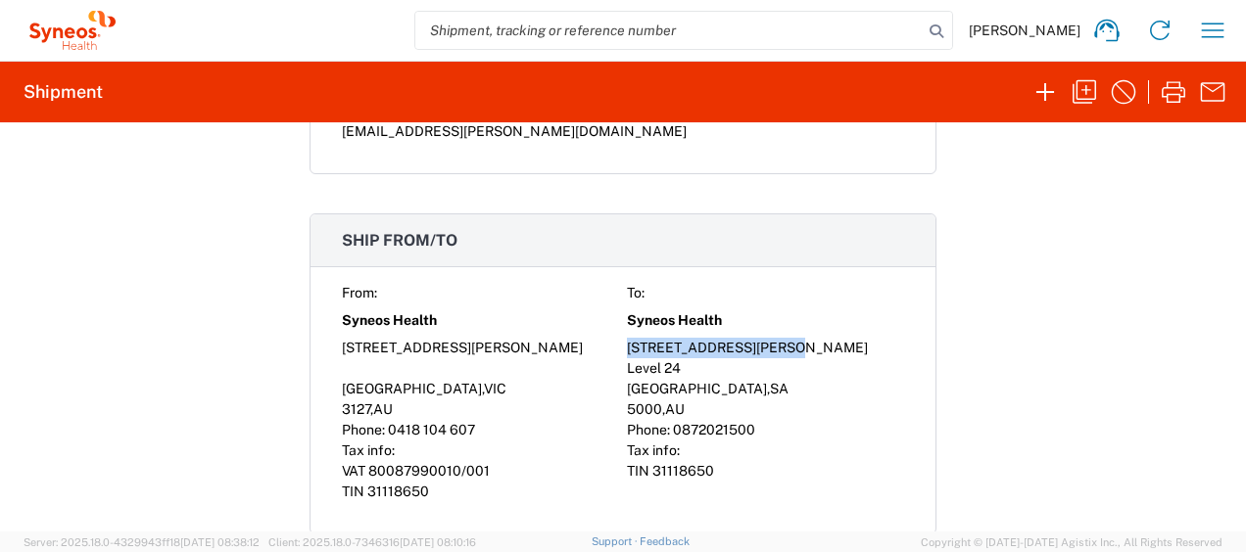
drag, startPoint x: 794, startPoint y: 335, endPoint x: 557, endPoint y: 334, distance: 237.0
click at [557, 334] on div "From: To: Syneos Health Syneos Health Unit 2, 27-19 Langford Street 91 King Wil…" at bounding box center [623, 392] width 562 height 219
copy div "91 King William Street"
